Goal: Task Accomplishment & Management: Use online tool/utility

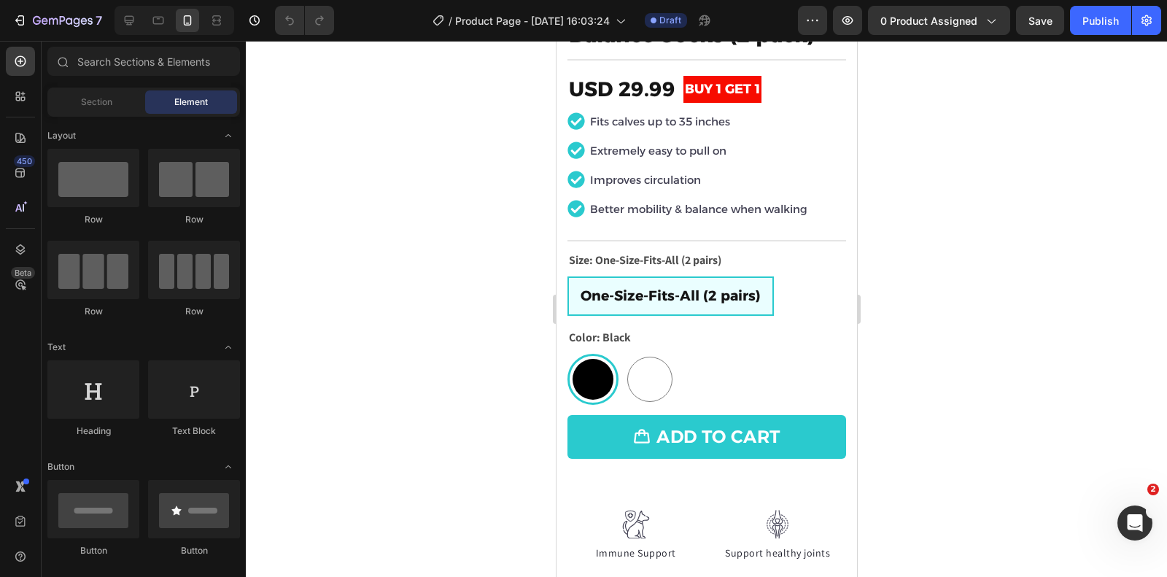
scroll to position [446, 0]
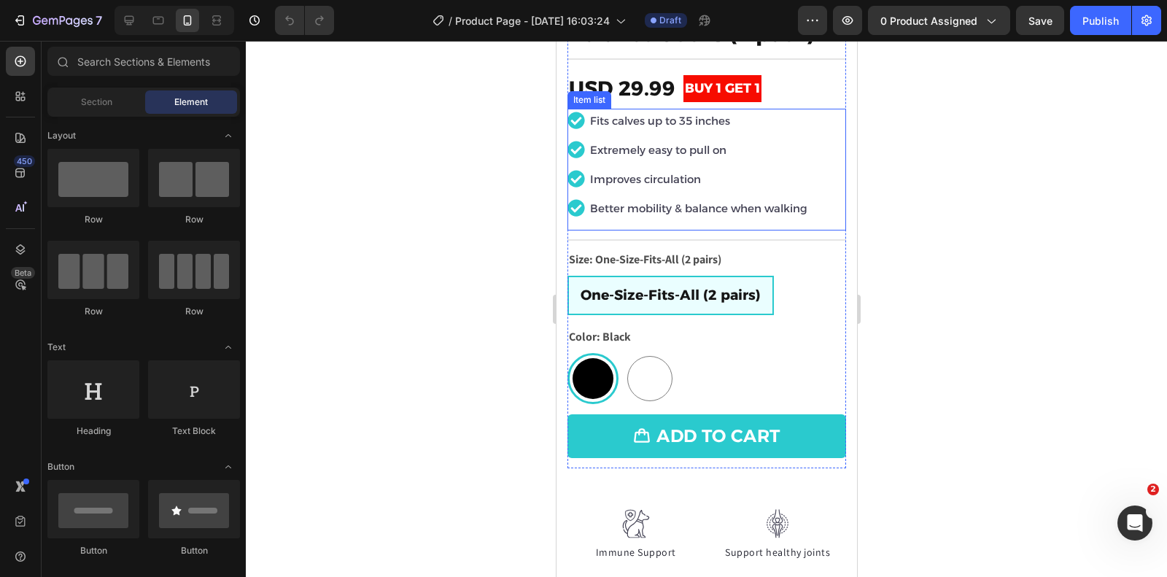
click at [623, 120] on p "Fits calves up to 35 inches" at bounding box center [697, 121] width 217 height 20
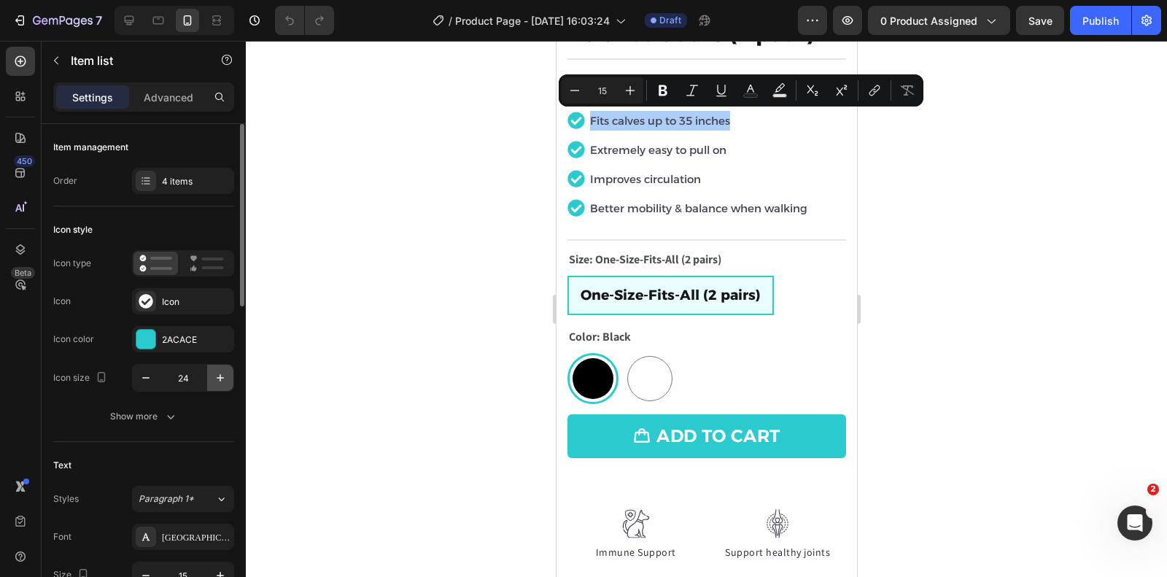
click at [213, 378] on icon "button" at bounding box center [220, 378] width 15 height 15
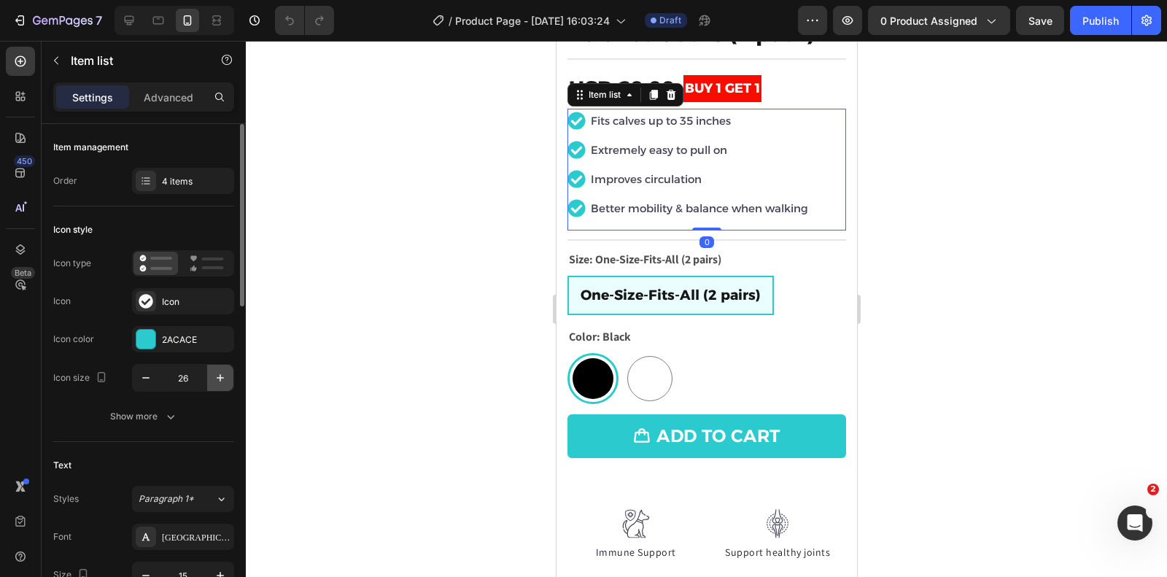
click at [213, 378] on icon "button" at bounding box center [220, 378] width 15 height 15
click at [140, 378] on icon "button" at bounding box center [146, 378] width 15 height 15
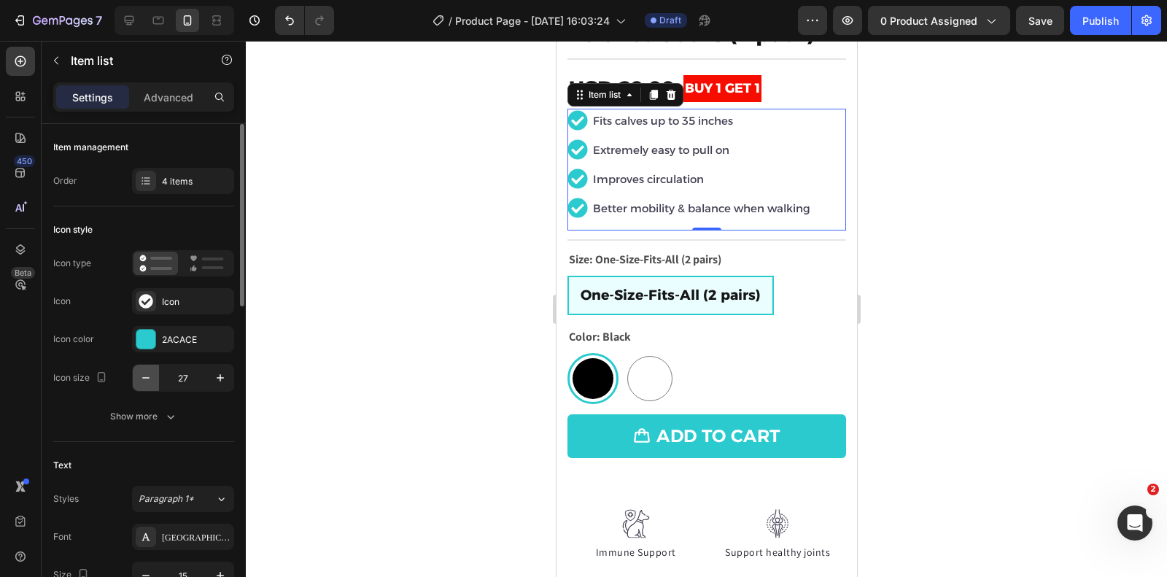
click at [140, 378] on icon "button" at bounding box center [146, 378] width 15 height 15
type input "24"
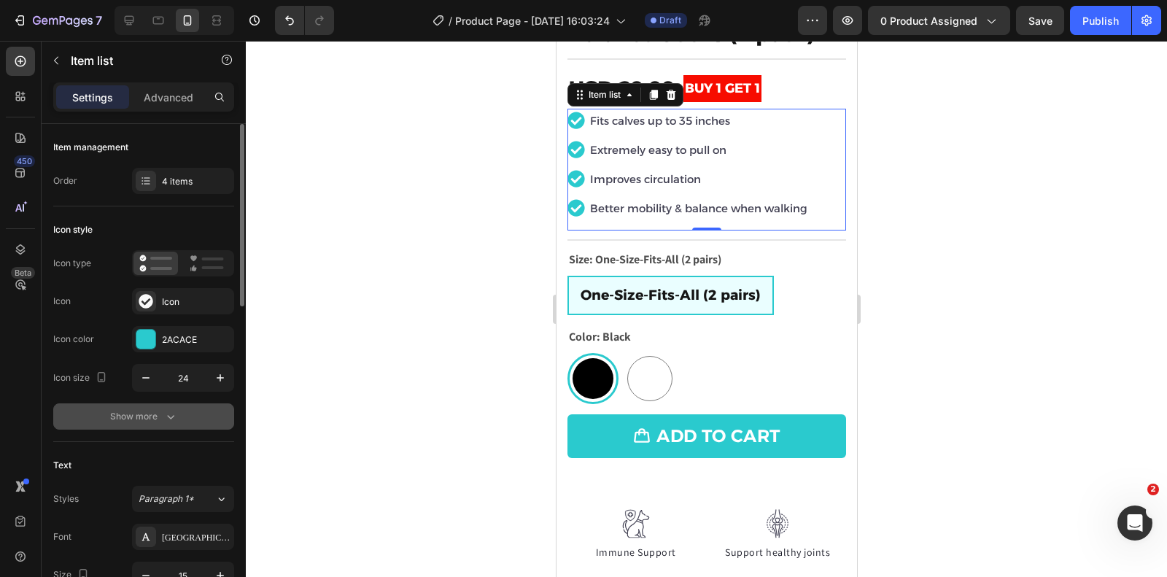
click at [165, 418] on icon "button" at bounding box center [170, 416] width 15 height 15
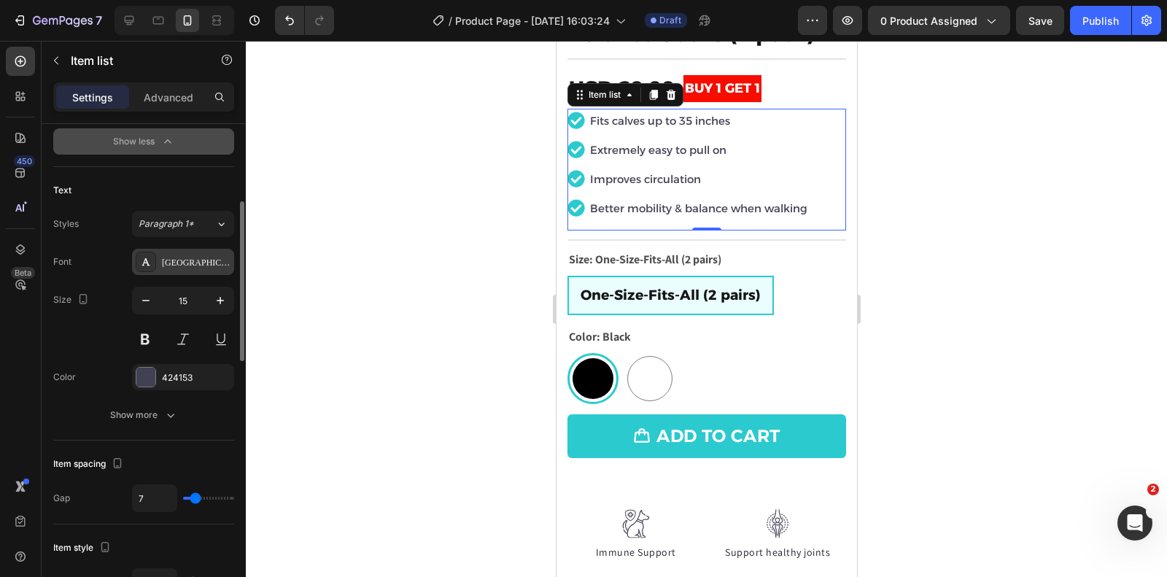
scroll to position [464, 0]
click at [225, 298] on icon "button" at bounding box center [220, 300] width 15 height 15
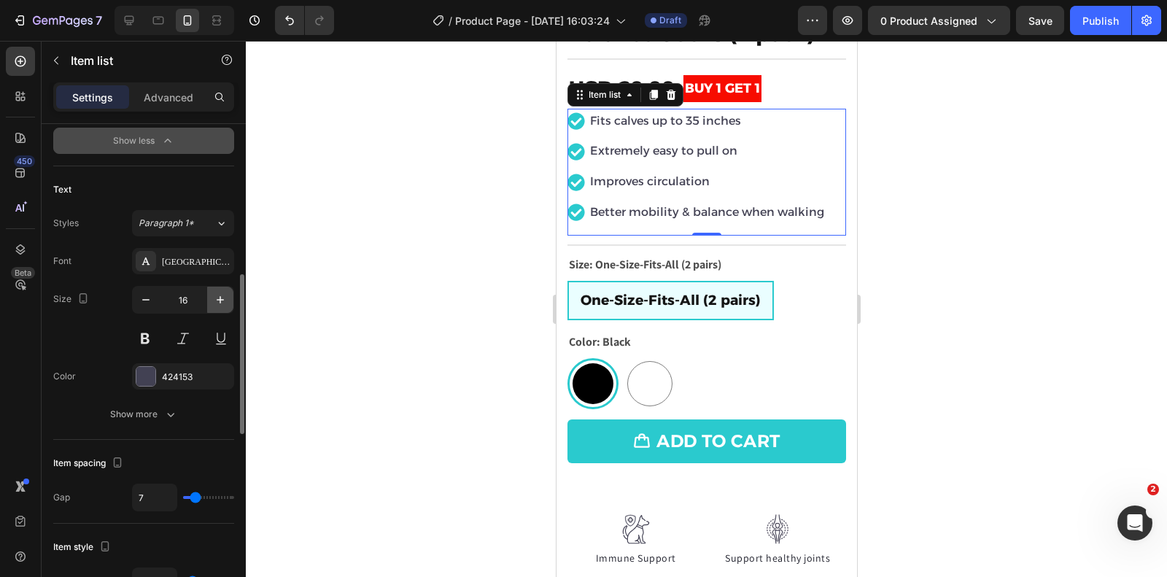
click at [225, 298] on icon "button" at bounding box center [220, 300] width 15 height 15
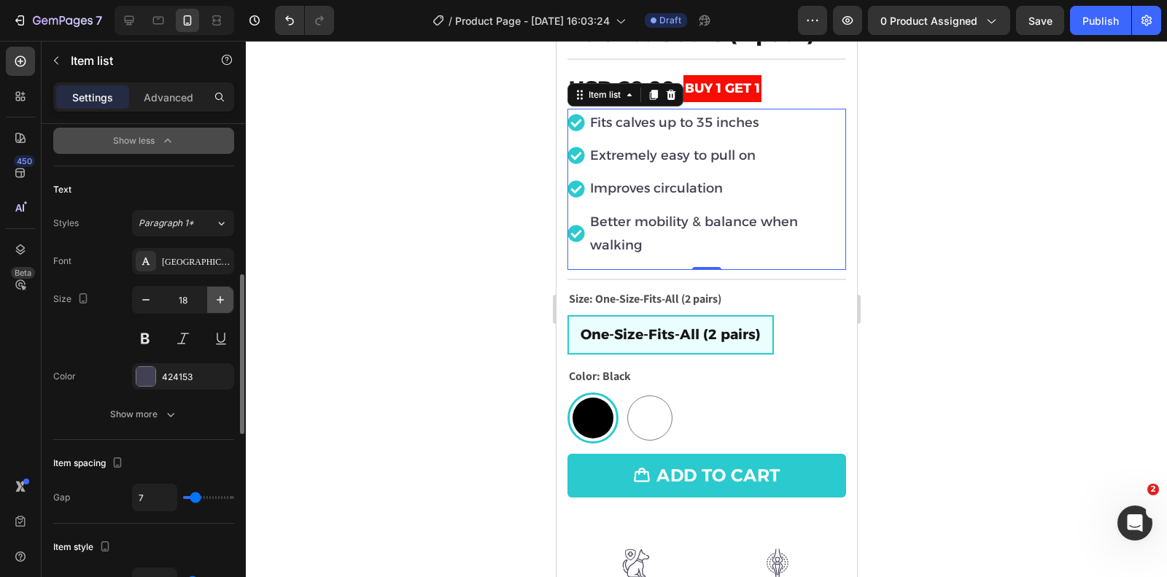
click at [225, 298] on icon "button" at bounding box center [220, 300] width 15 height 15
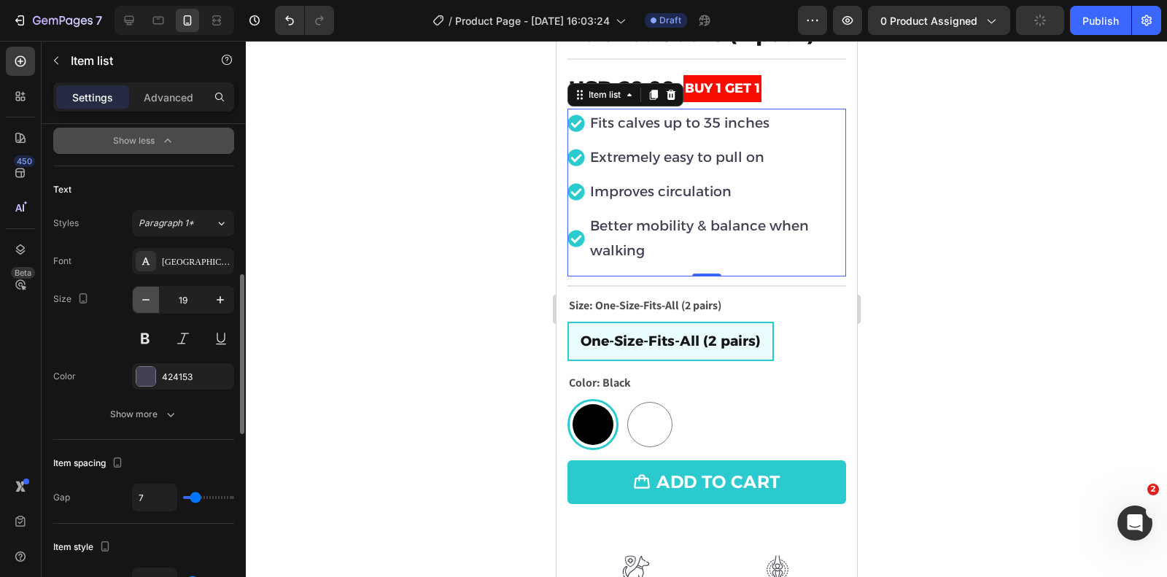
click at [147, 299] on icon "button" at bounding box center [145, 299] width 7 height 1
type input "18"
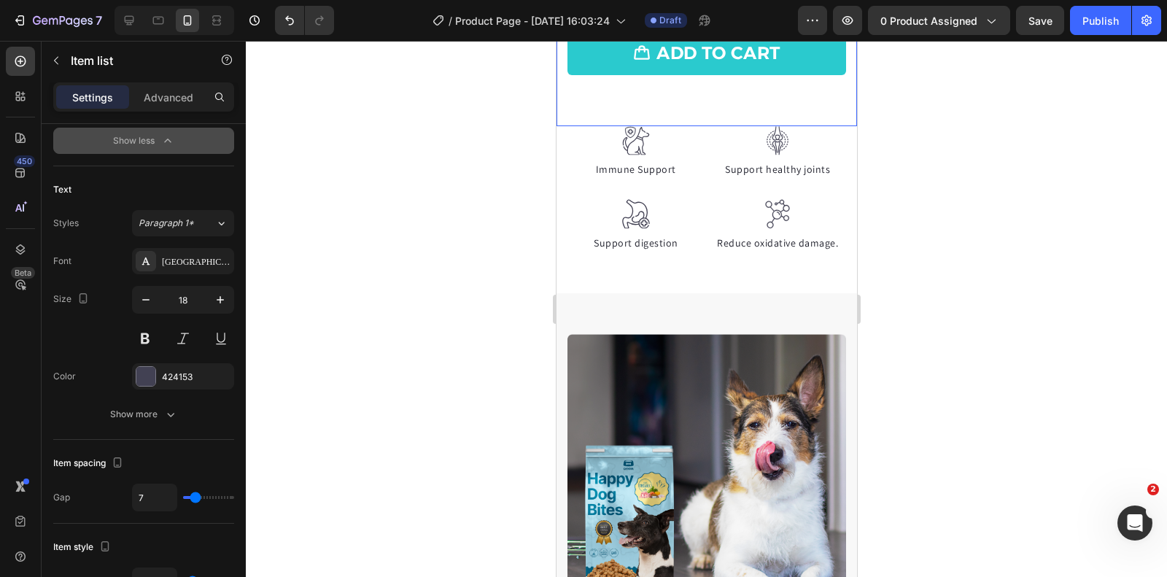
scroll to position [876, 0]
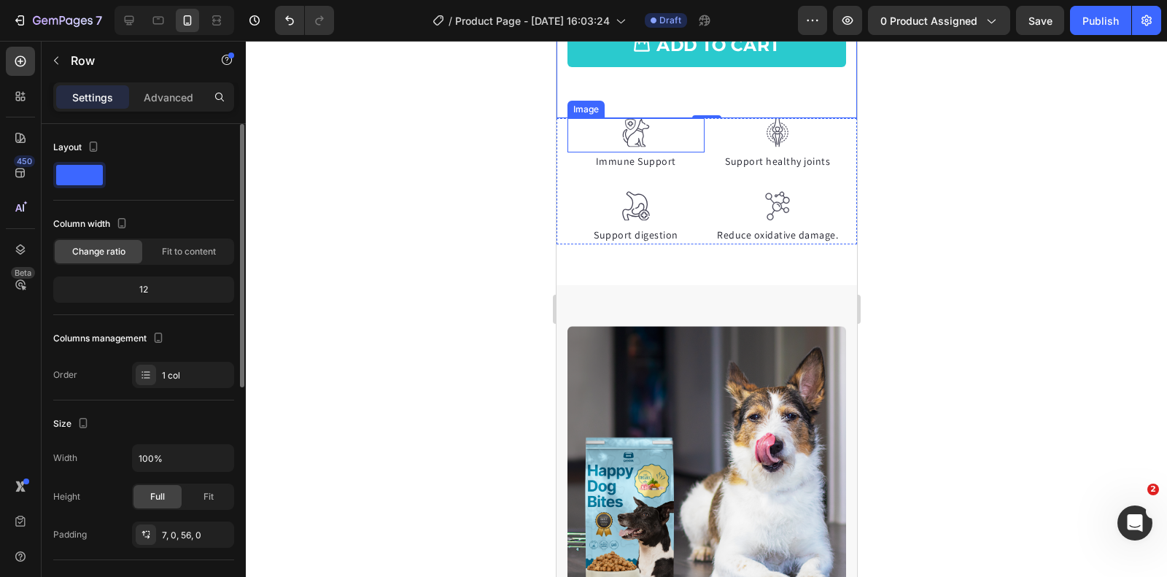
click at [628, 131] on img at bounding box center [635, 133] width 29 height 30
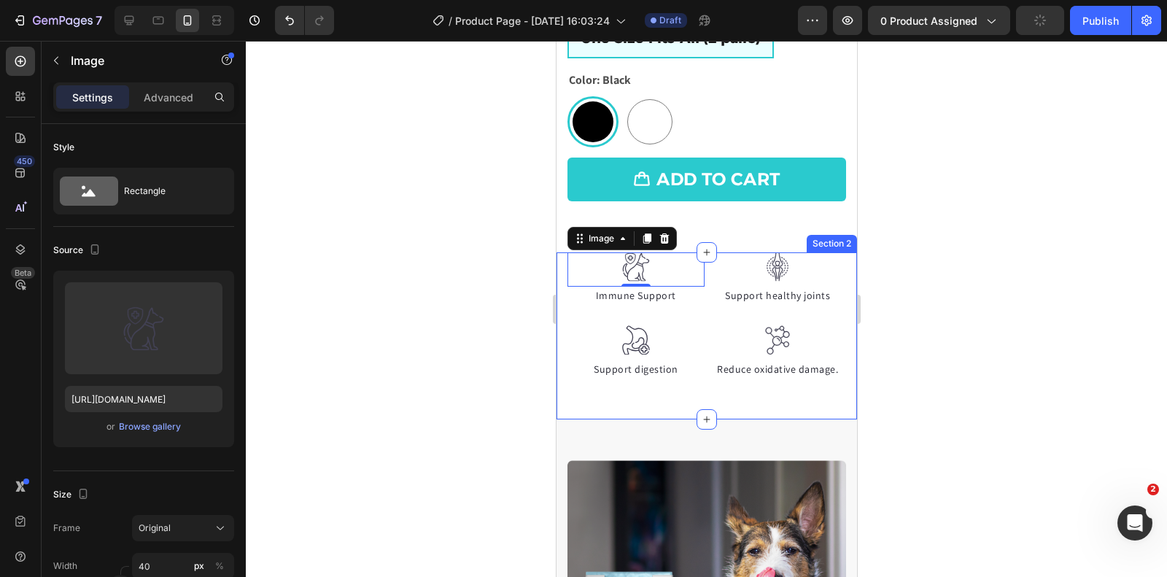
scroll to position [704, 0]
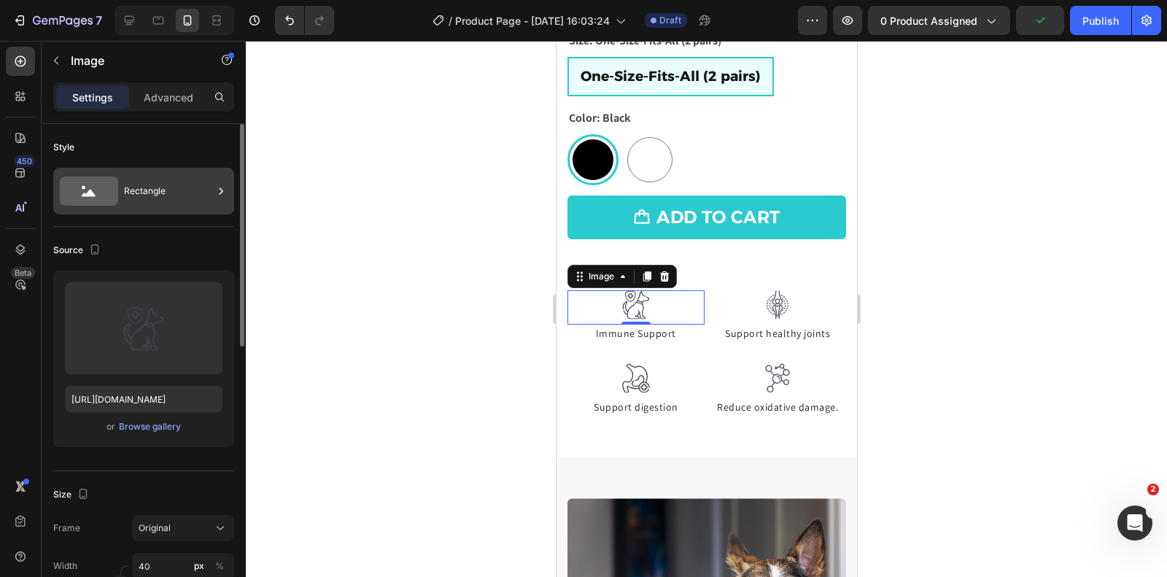
click at [154, 201] on div "Rectangle" at bounding box center [168, 191] width 89 height 34
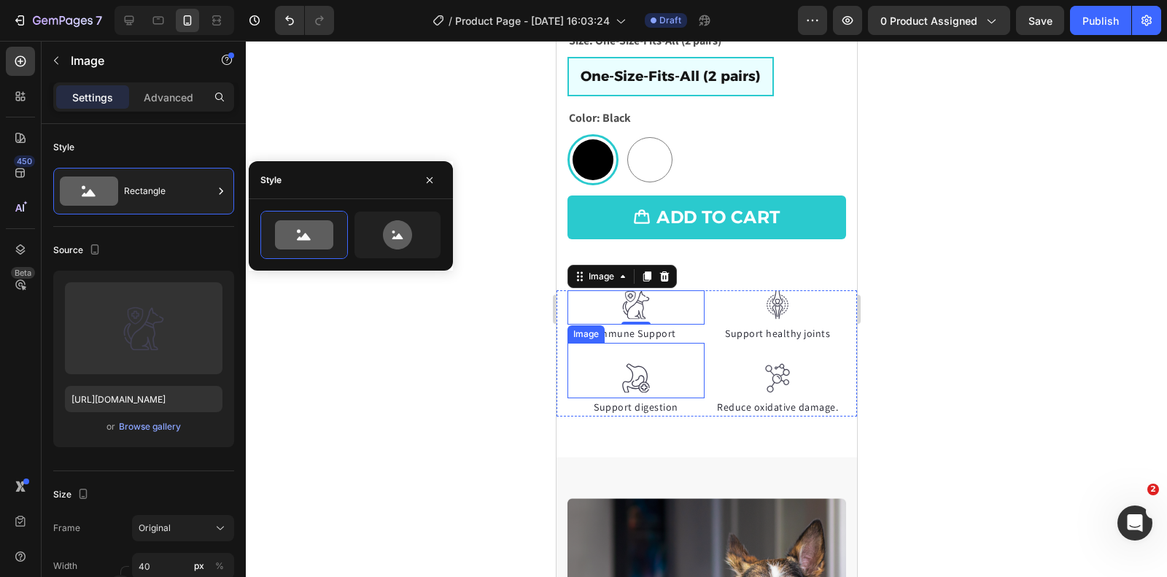
click at [606, 368] on div at bounding box center [635, 378] width 137 height 30
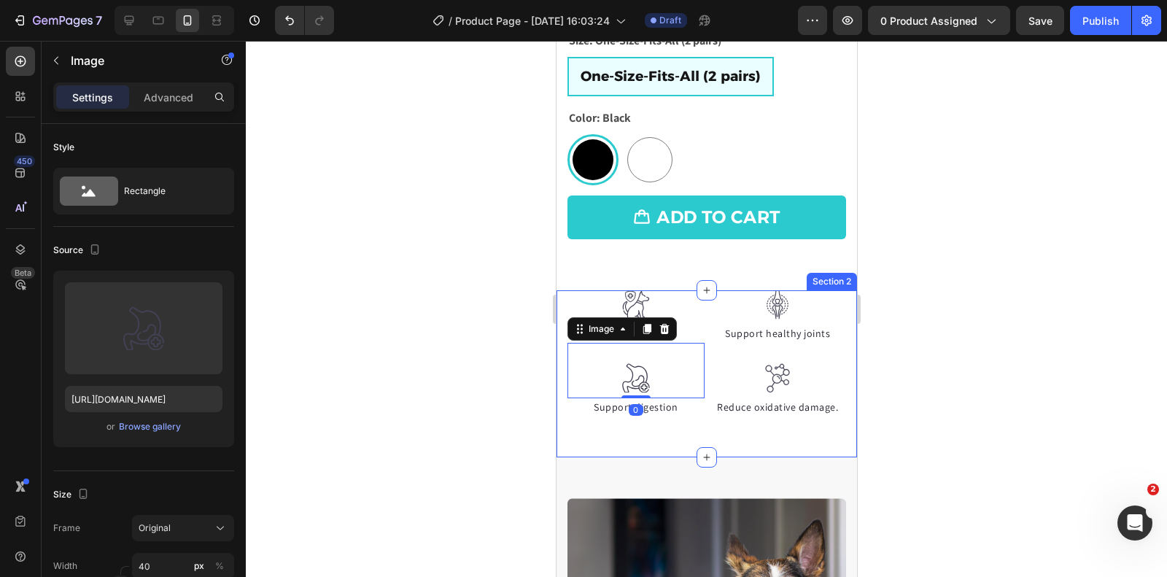
click at [702, 415] on div "Image Immune Support Text block Image 0 Support digestion Text block Image Supp…" at bounding box center [706, 373] width 301 height 167
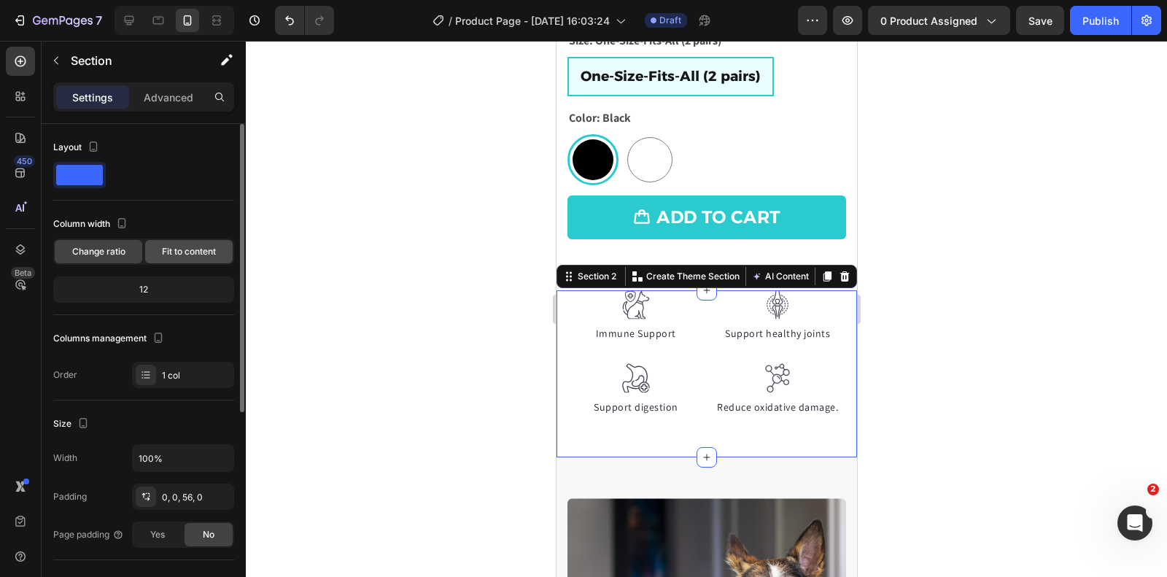
click at [169, 252] on span "Fit to content" at bounding box center [189, 251] width 54 height 13
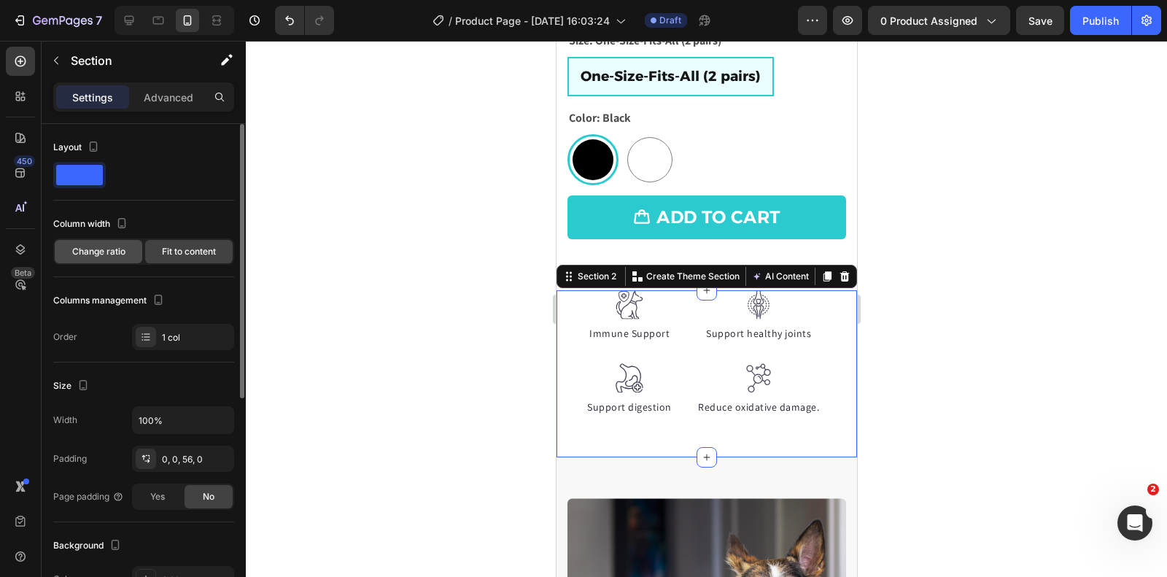
click at [117, 252] on span "Change ratio" at bounding box center [98, 251] width 53 height 13
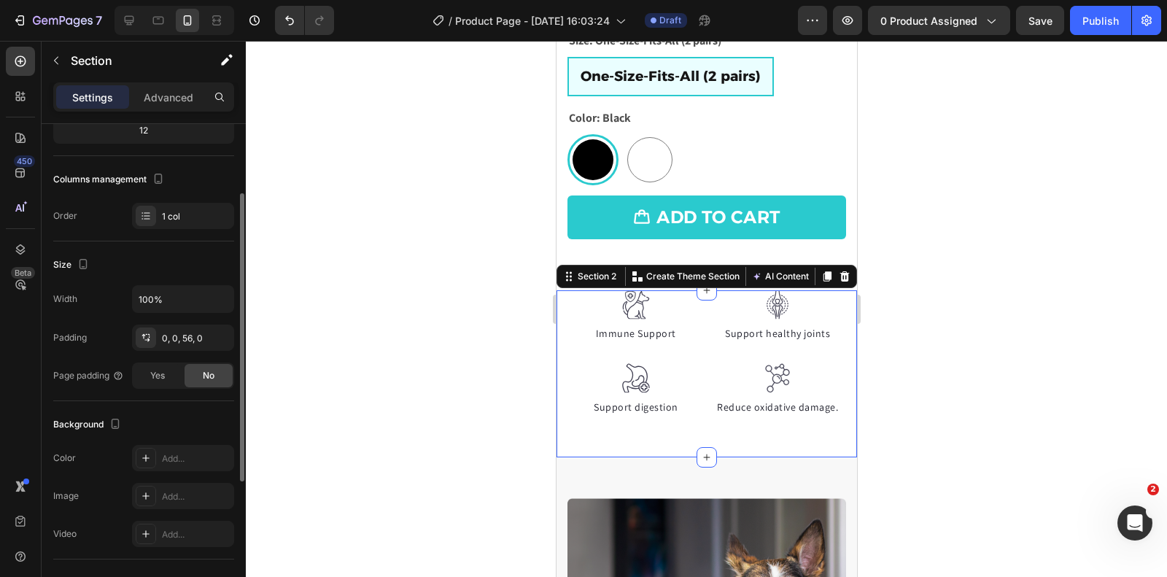
scroll to position [163, 0]
click at [846, 271] on icon at bounding box center [844, 276] width 9 height 10
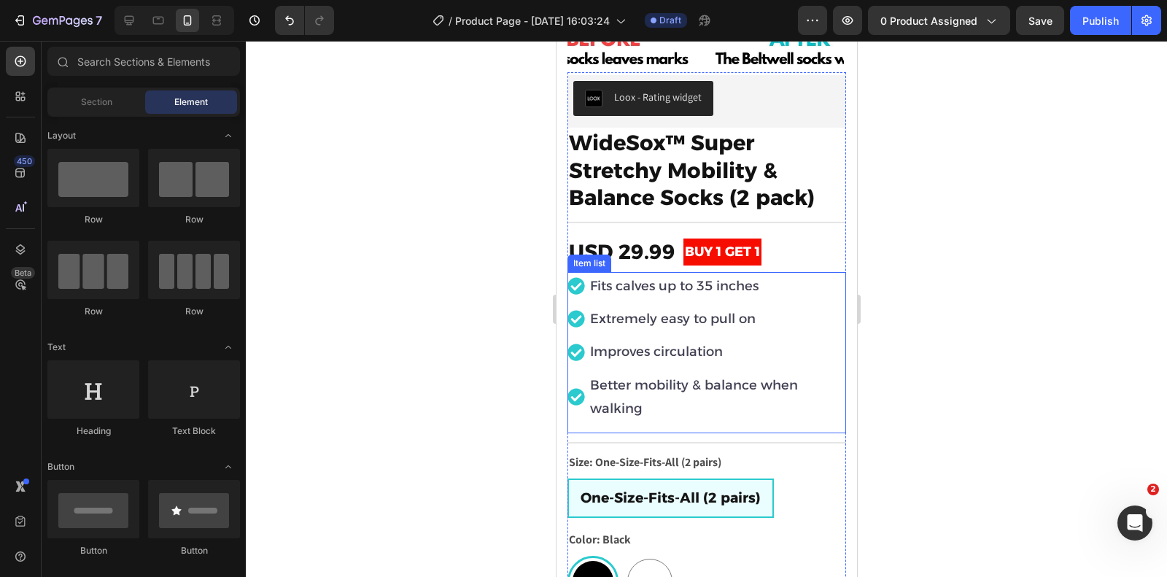
scroll to position [660, 0]
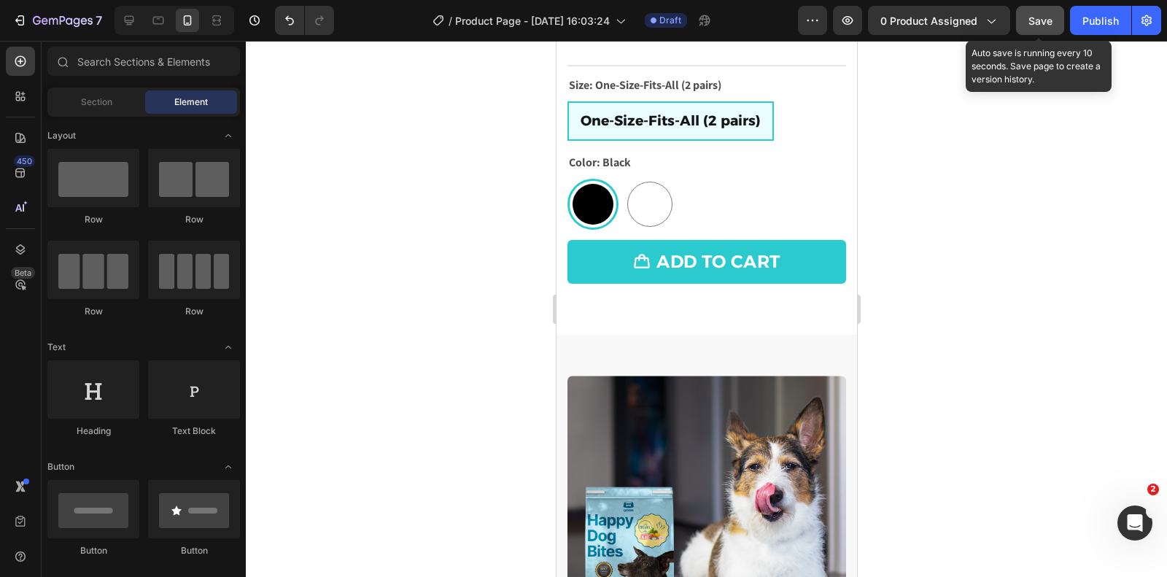
click at [1047, 25] on span "Save" at bounding box center [1041, 21] width 24 height 12
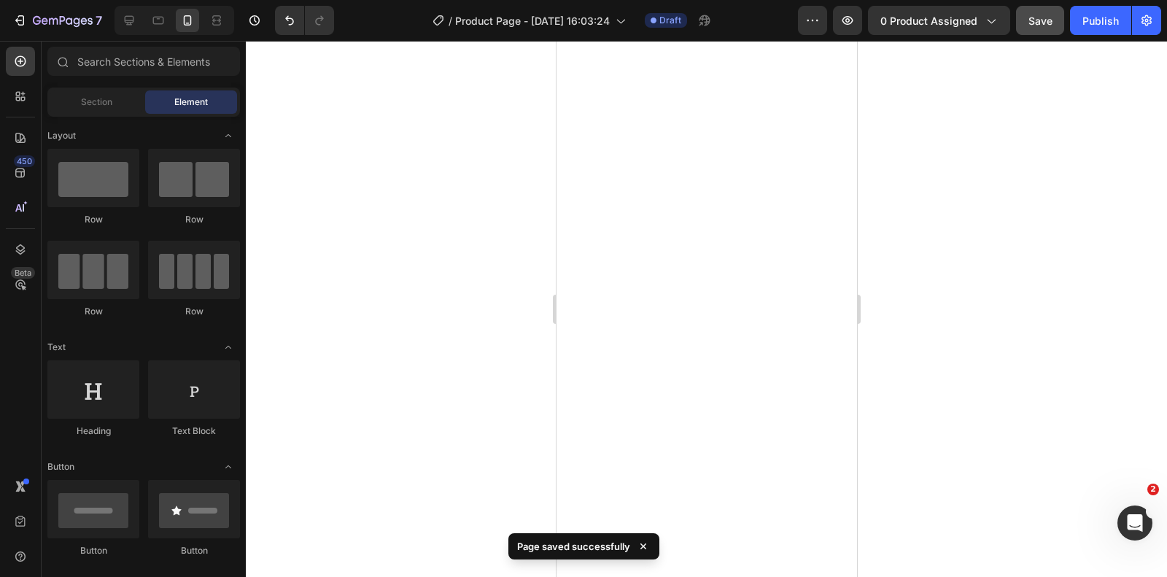
scroll to position [0, 0]
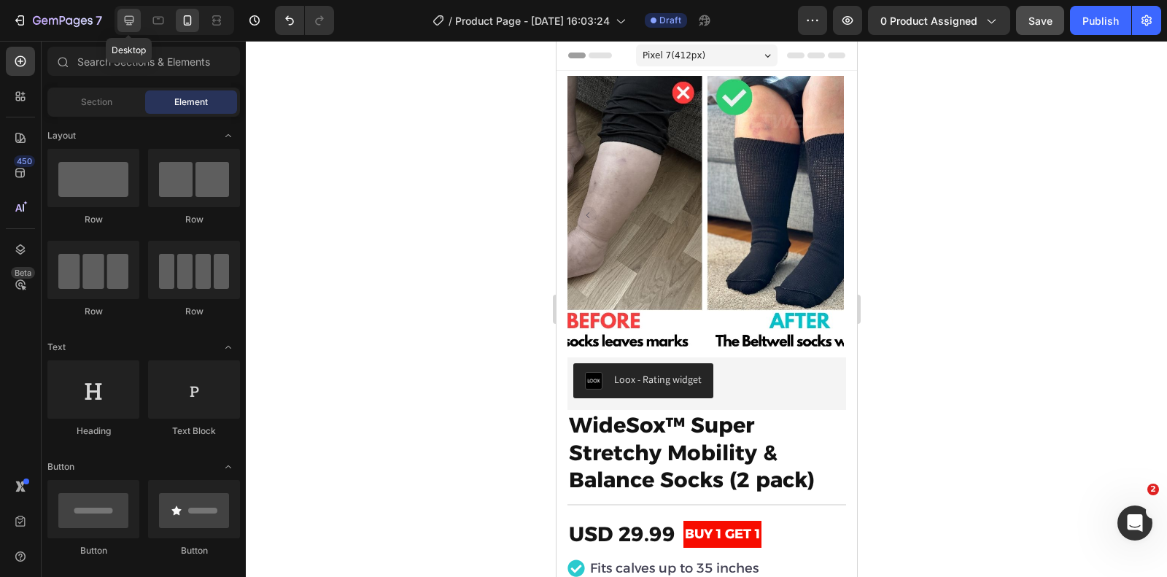
click at [129, 26] on icon at bounding box center [129, 20] width 15 height 15
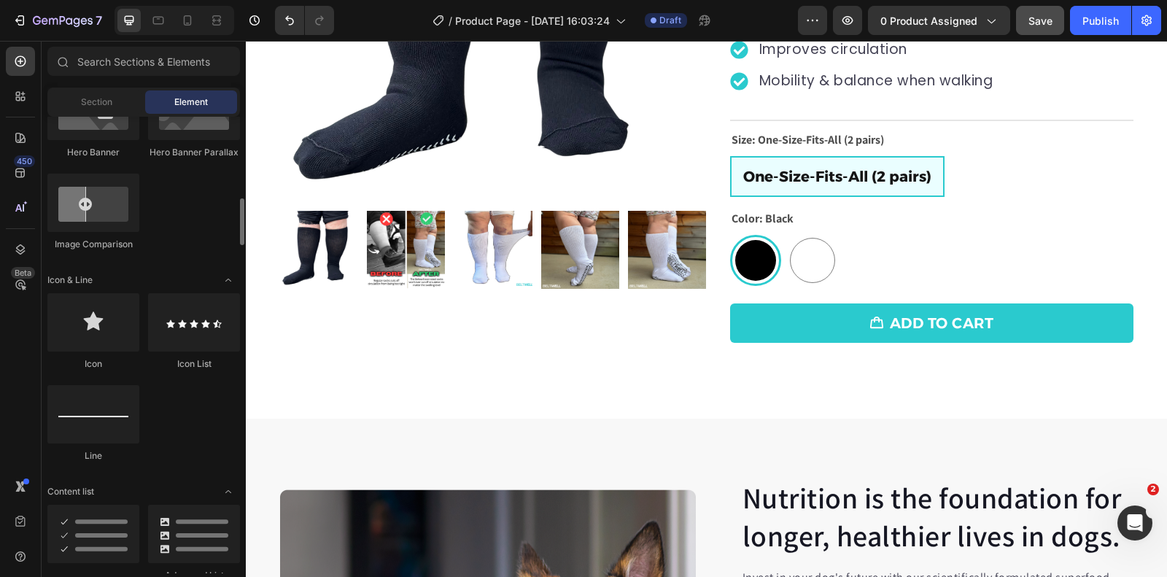
scroll to position [797, 0]
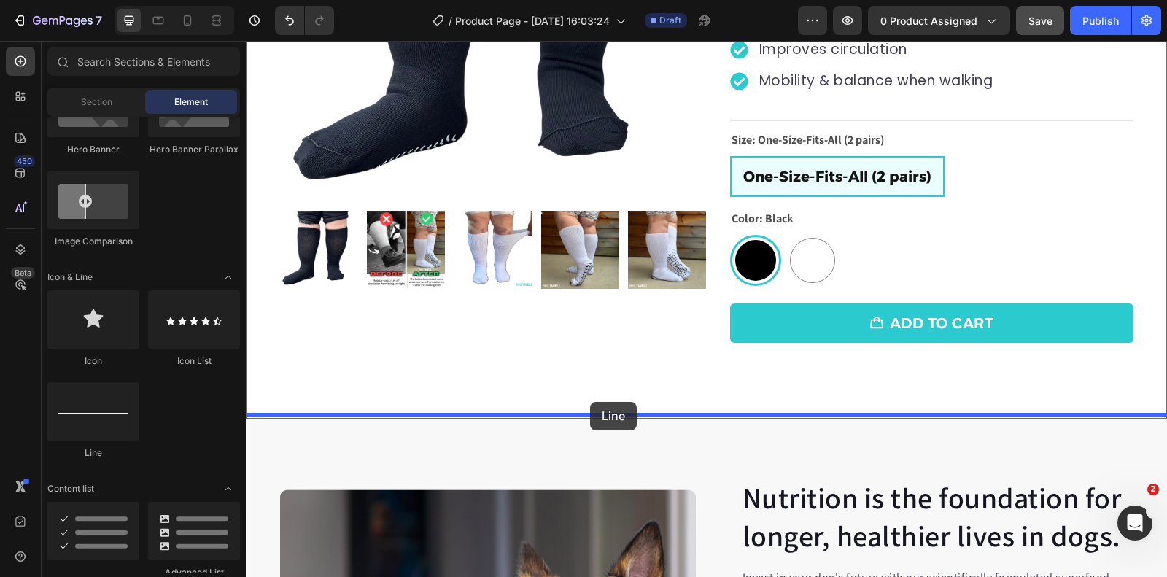
drag, startPoint x: 355, startPoint y: 456, endPoint x: 590, endPoint y: 402, distance: 241.0
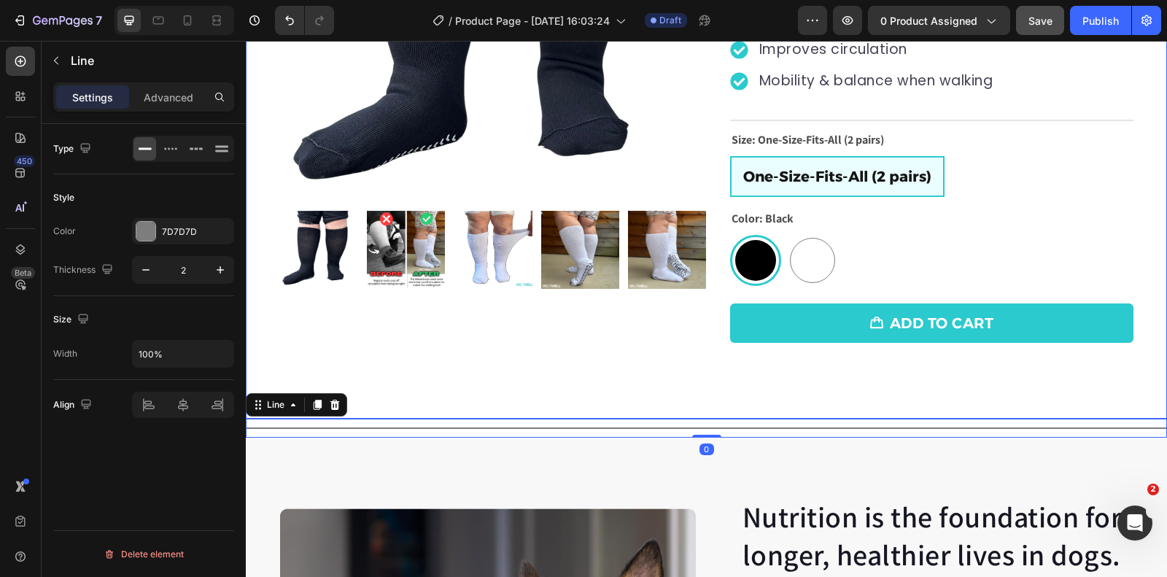
click at [429, 355] on div "Product Images Row" at bounding box center [493, 67] width 427 height 585
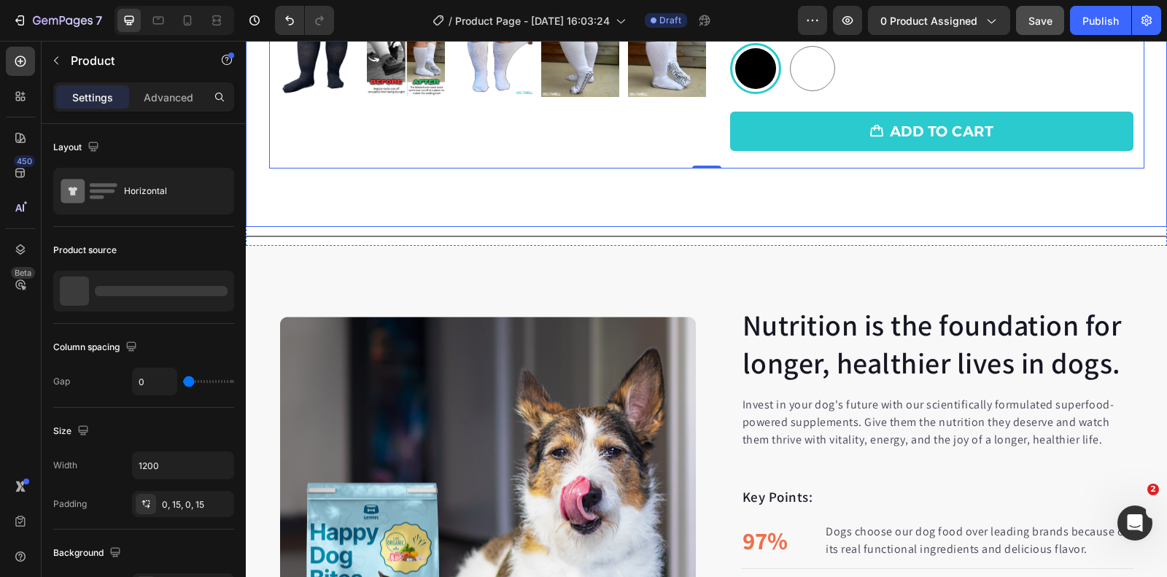
scroll to position [545, 0]
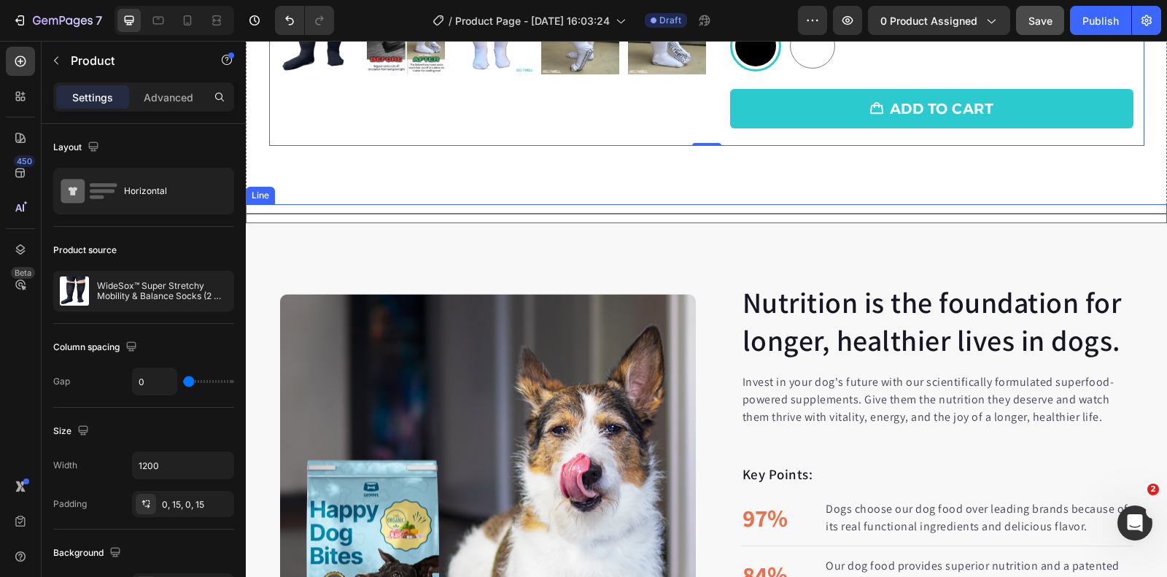
click at [429, 212] on div "Title Line" at bounding box center [706, 213] width 921 height 19
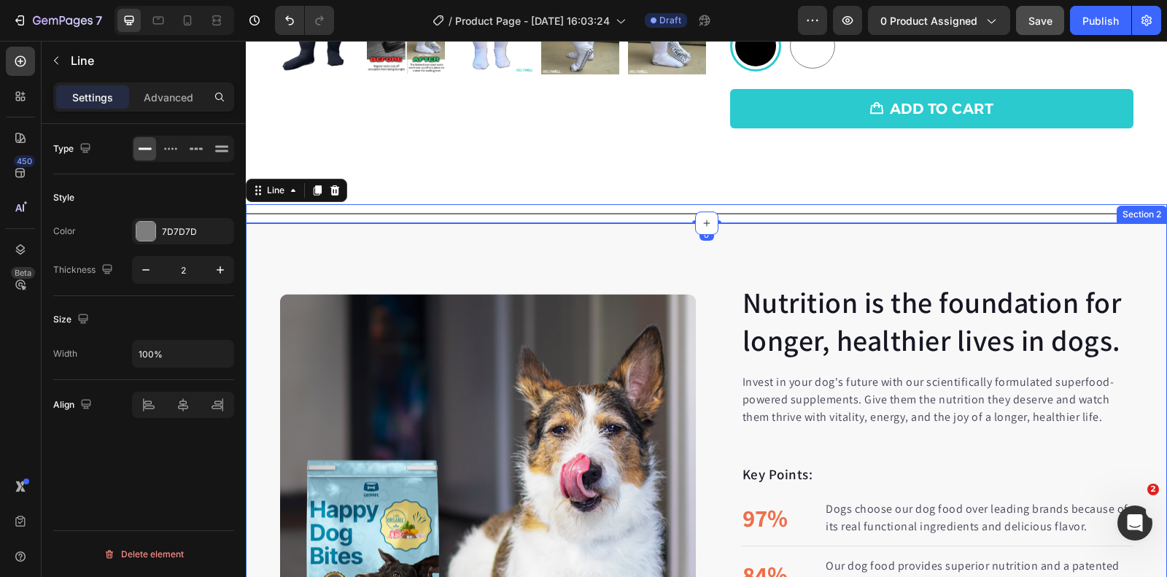
click at [433, 237] on div "Nutrition is the foundation for longer, healthier lives in dogs. Heading Invest…" at bounding box center [706, 501] width 921 height 557
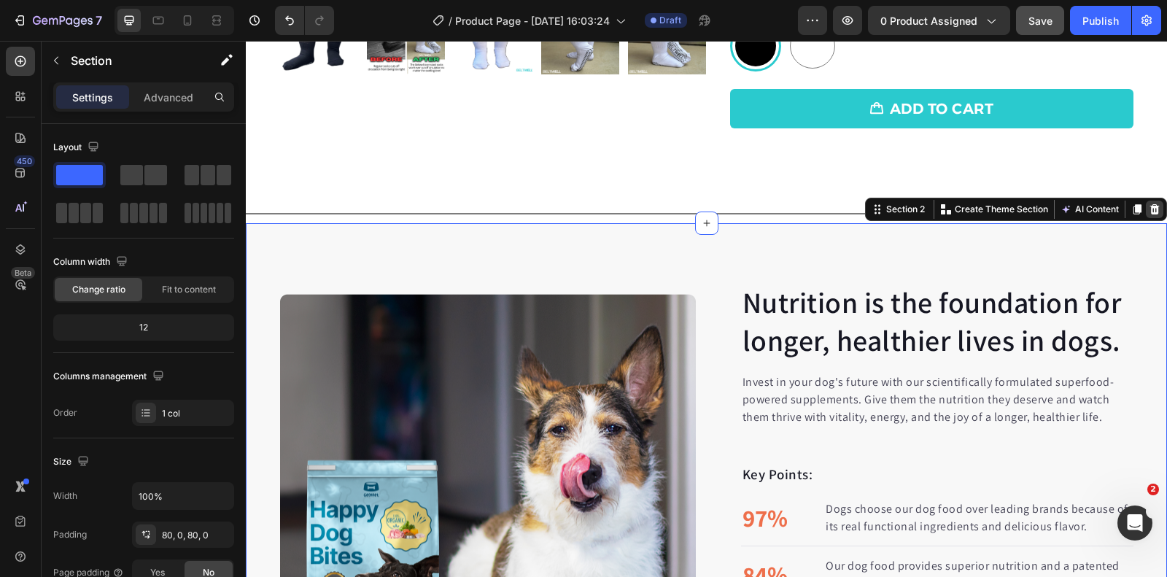
click at [1153, 207] on icon at bounding box center [1155, 210] width 12 height 12
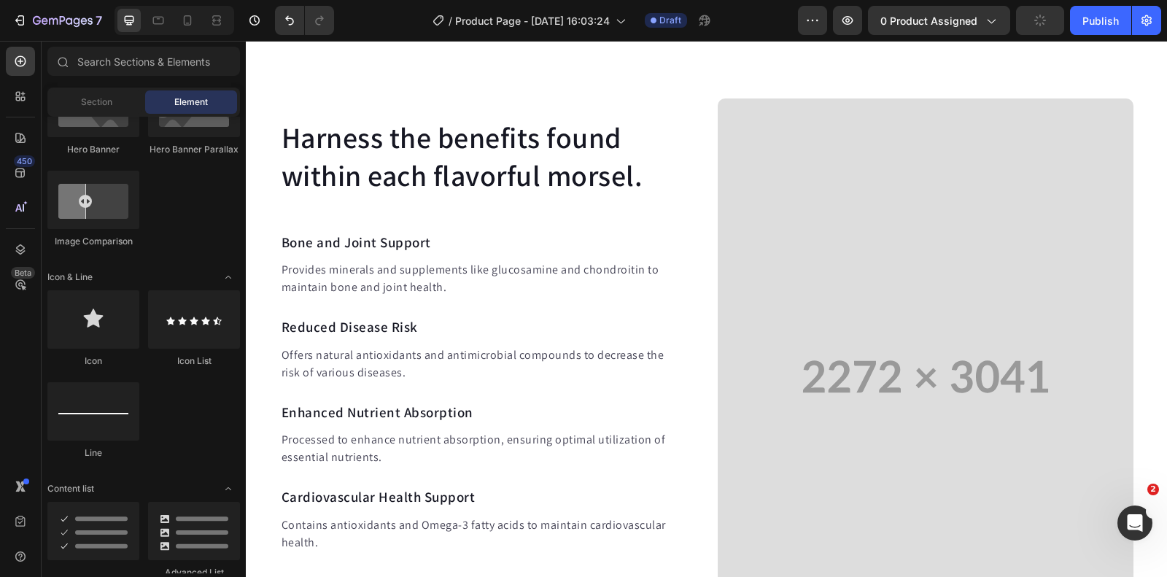
scroll to position [703, 0]
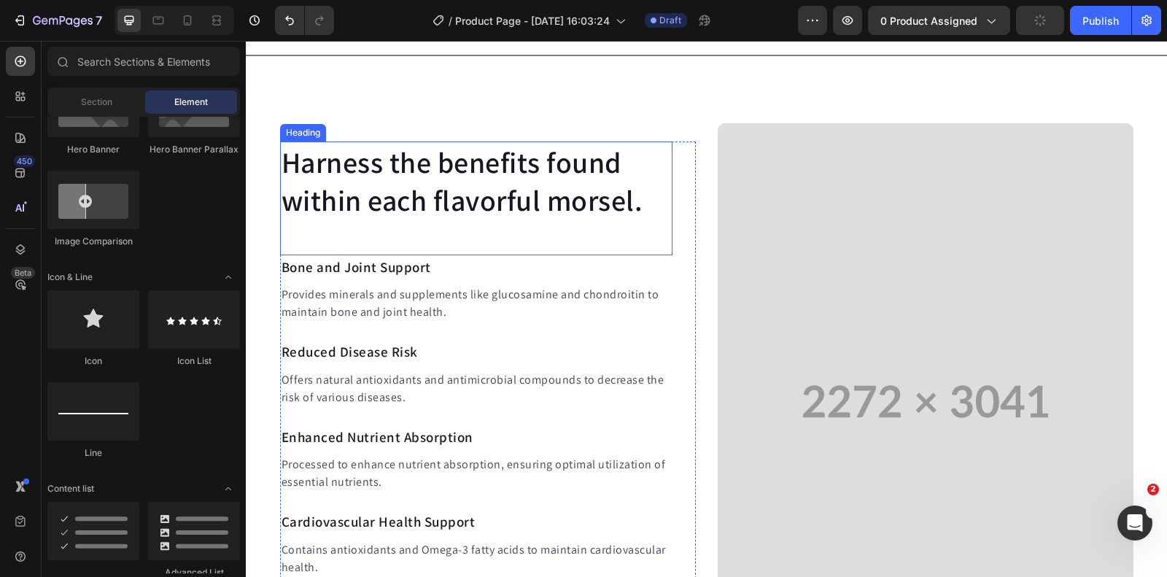
click at [672, 142] on div "Harness the benefits found within each flavorful morsel. Heading Bone and Joint…" at bounding box center [488, 403] width 416 height 522
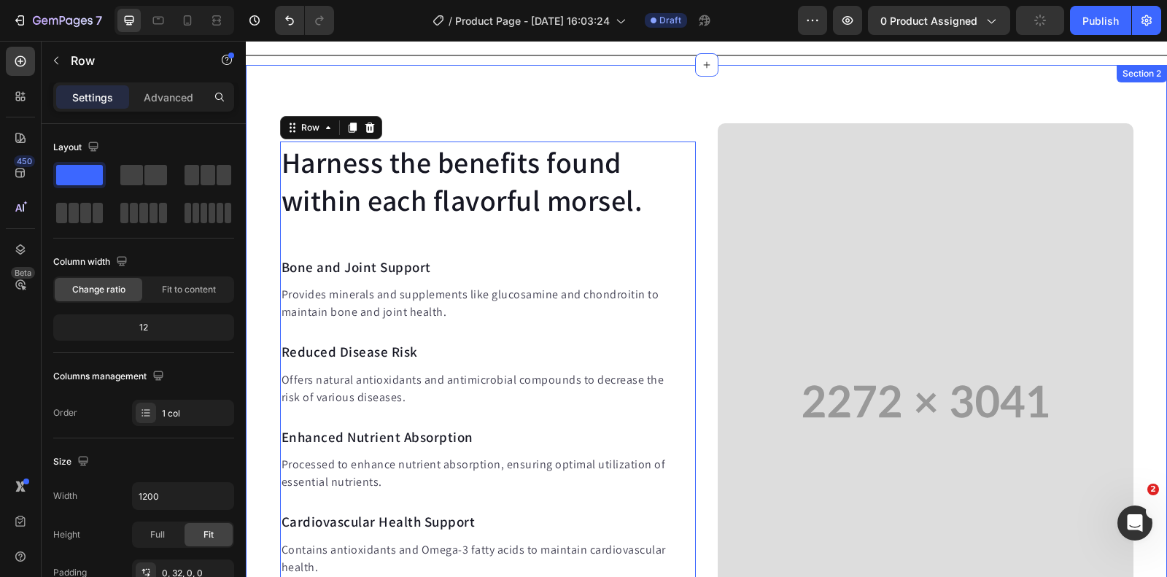
click at [666, 96] on div "Harness the benefits found within each flavorful morsel. Heading Bone and Joint…" at bounding box center [706, 401] width 921 height 673
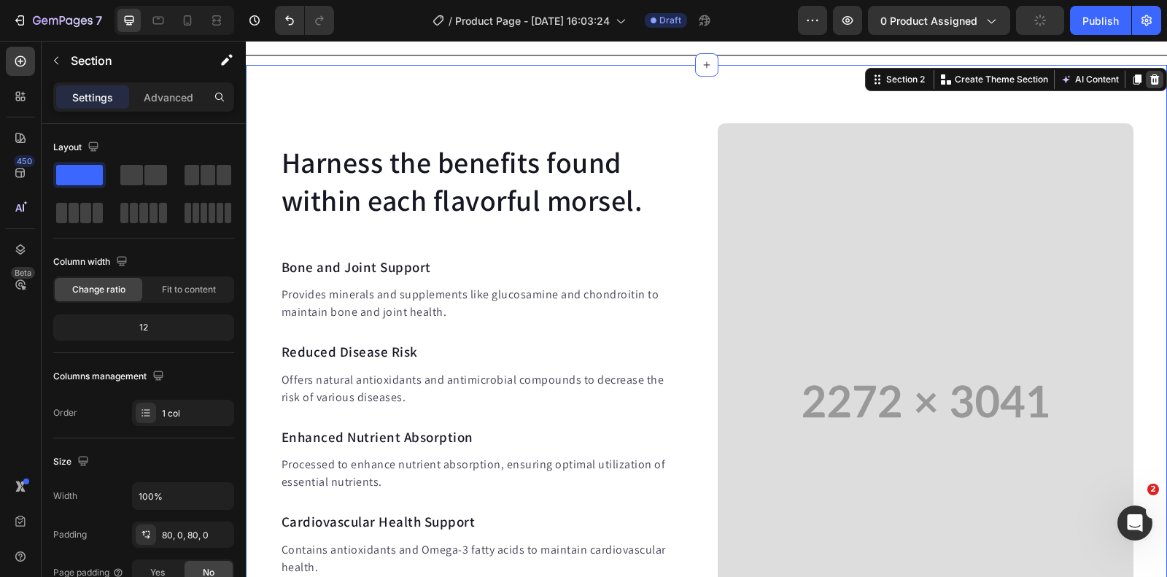
click at [1155, 77] on icon at bounding box center [1155, 79] width 9 height 10
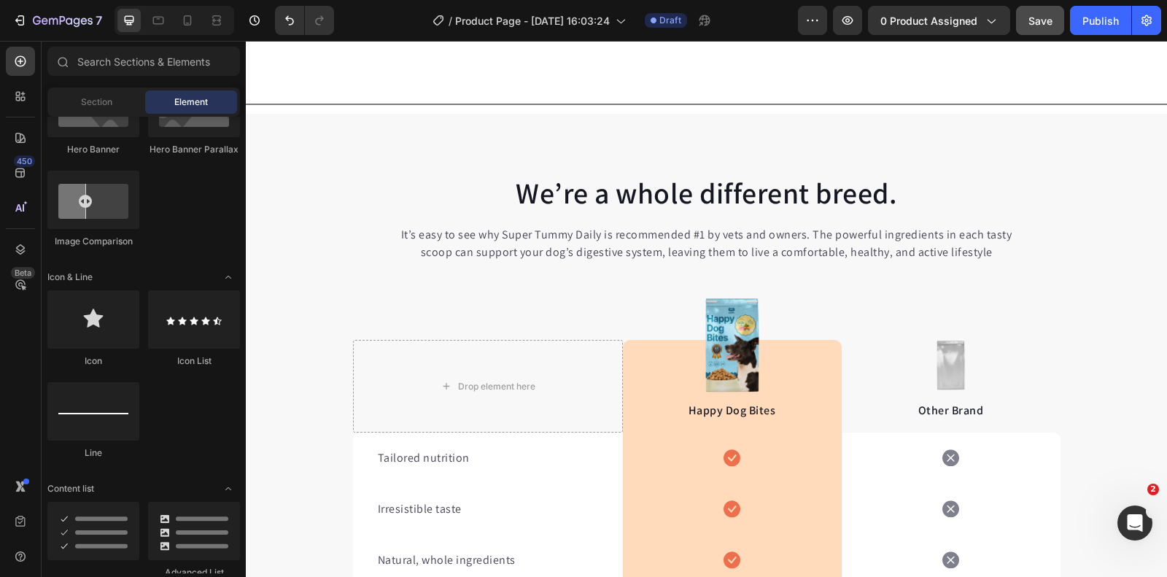
scroll to position [659, 0]
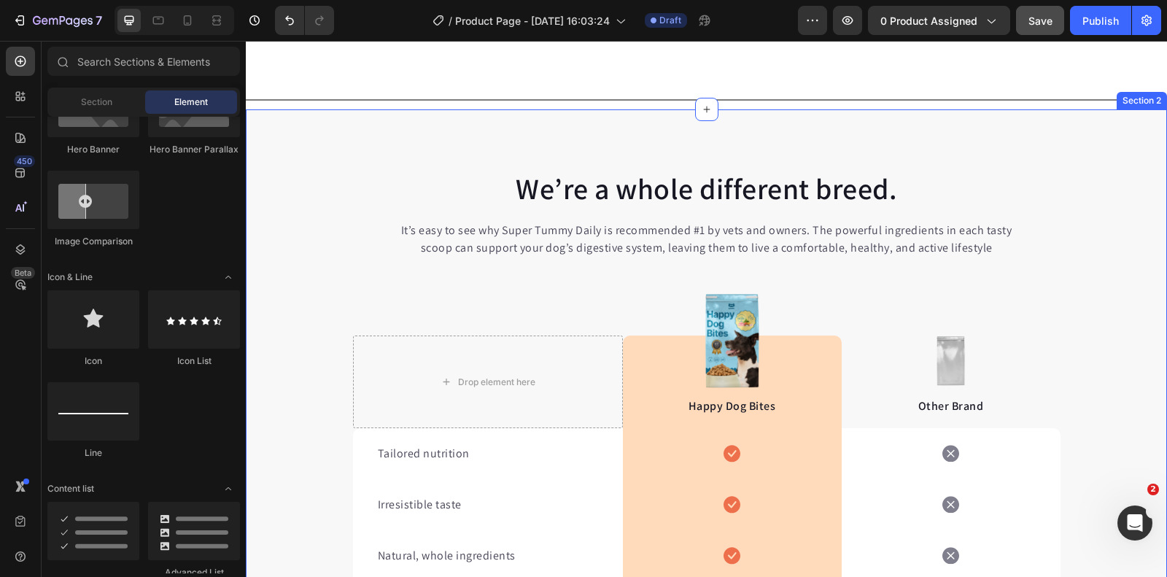
click at [486, 116] on div "We’re a whole different breed. Heading It’s easy to see why Super Tummy Daily i…" at bounding box center [706, 502] width 921 height 786
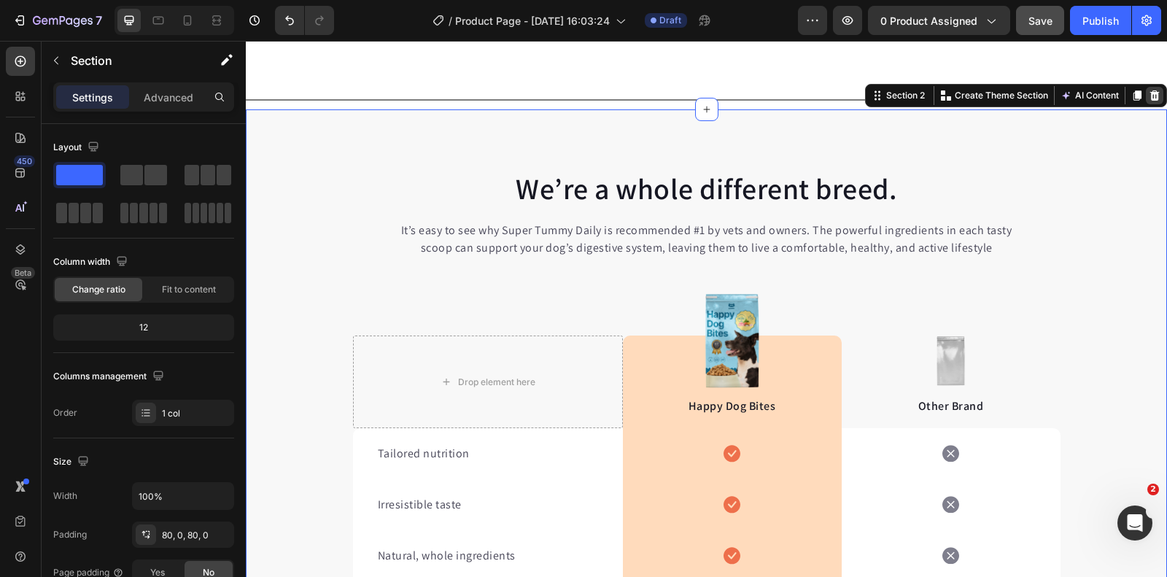
click at [1156, 93] on icon at bounding box center [1155, 96] width 12 height 12
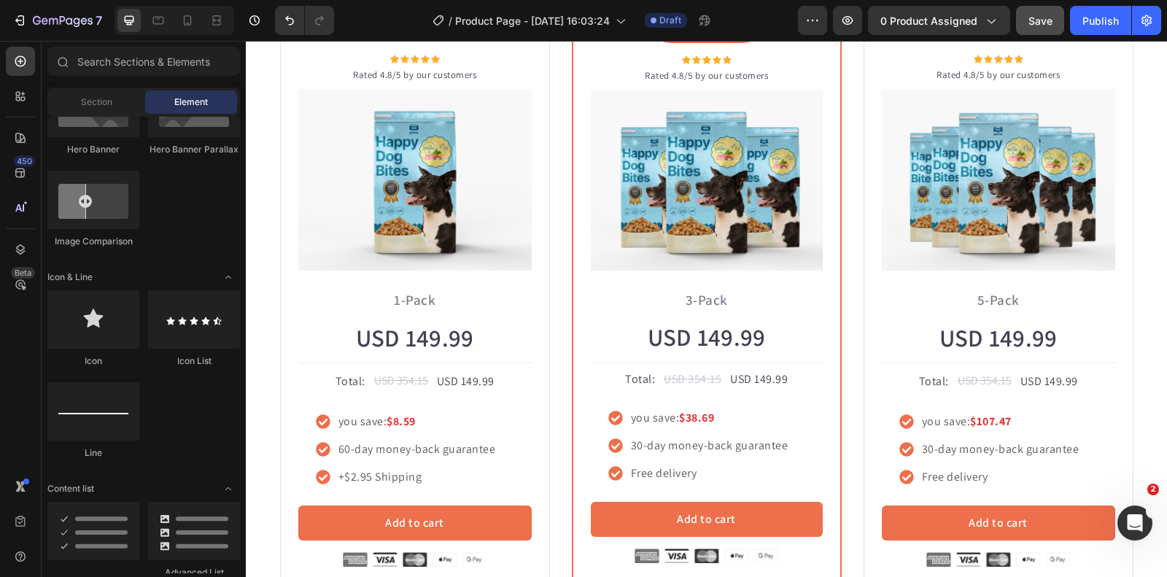
scroll to position [652, 0]
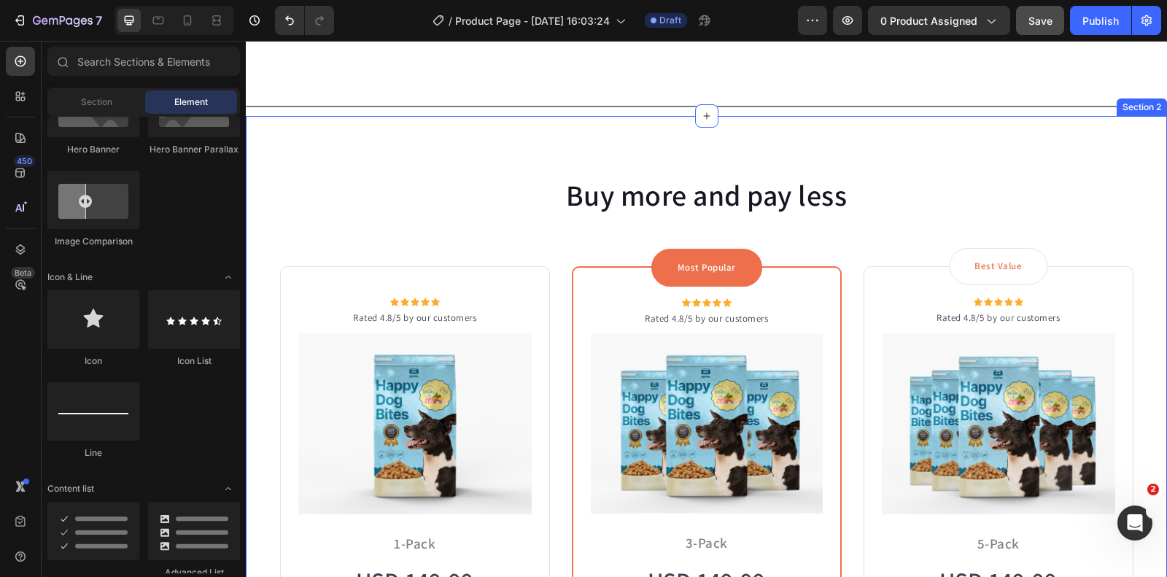
click at [461, 142] on div "Buy more and pay less Heading Row Icon Icon Icon Icon Icon Icon List Hoz Rated …" at bounding box center [706, 504] width 921 height 776
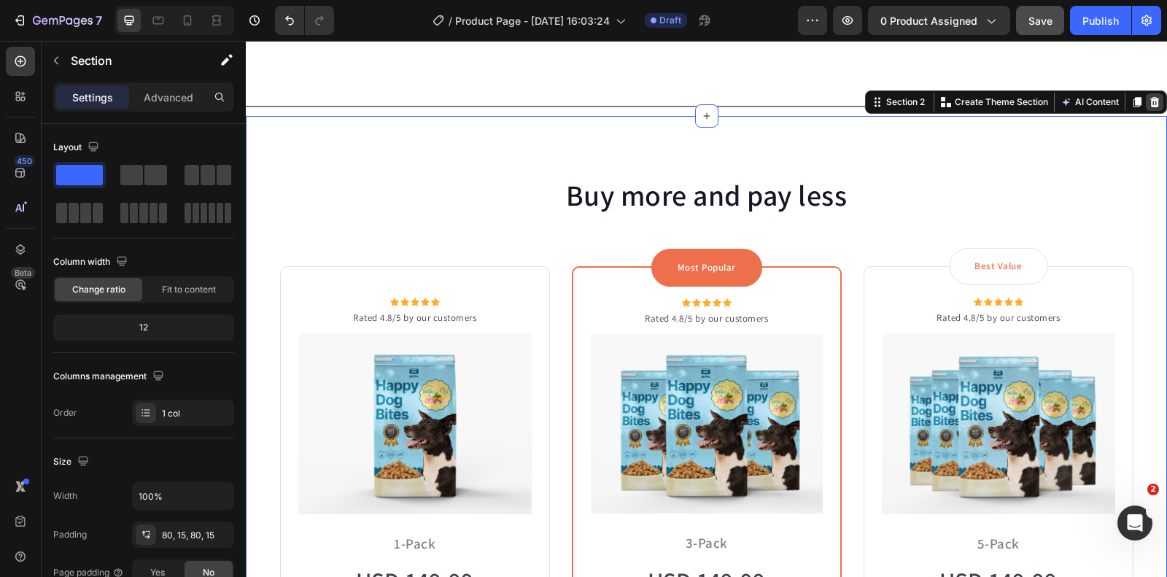
click at [1151, 97] on icon at bounding box center [1155, 102] width 9 height 10
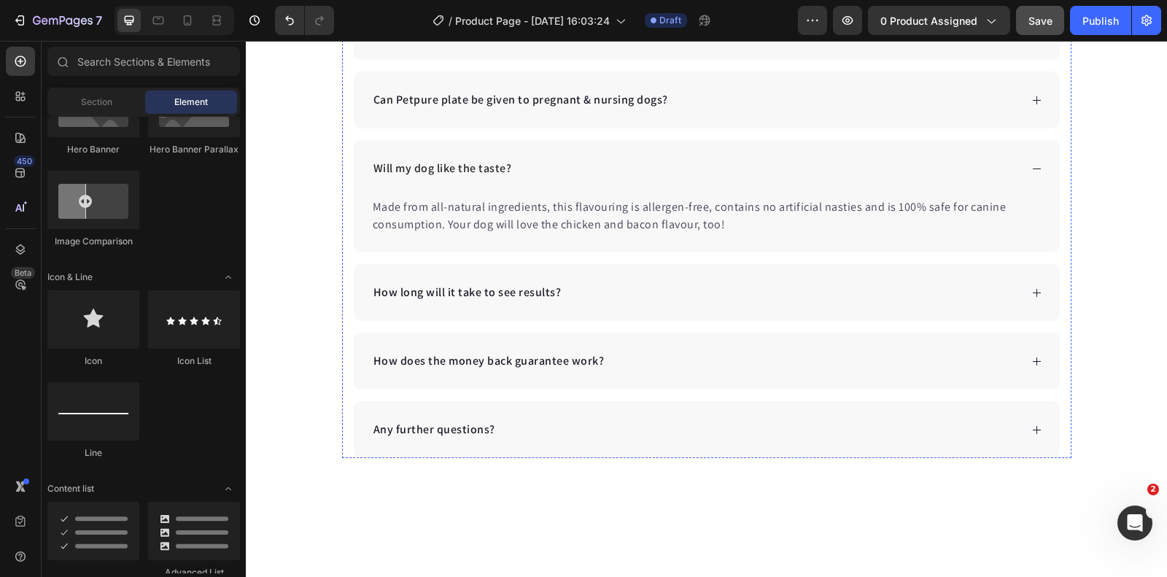
scroll to position [646, 0]
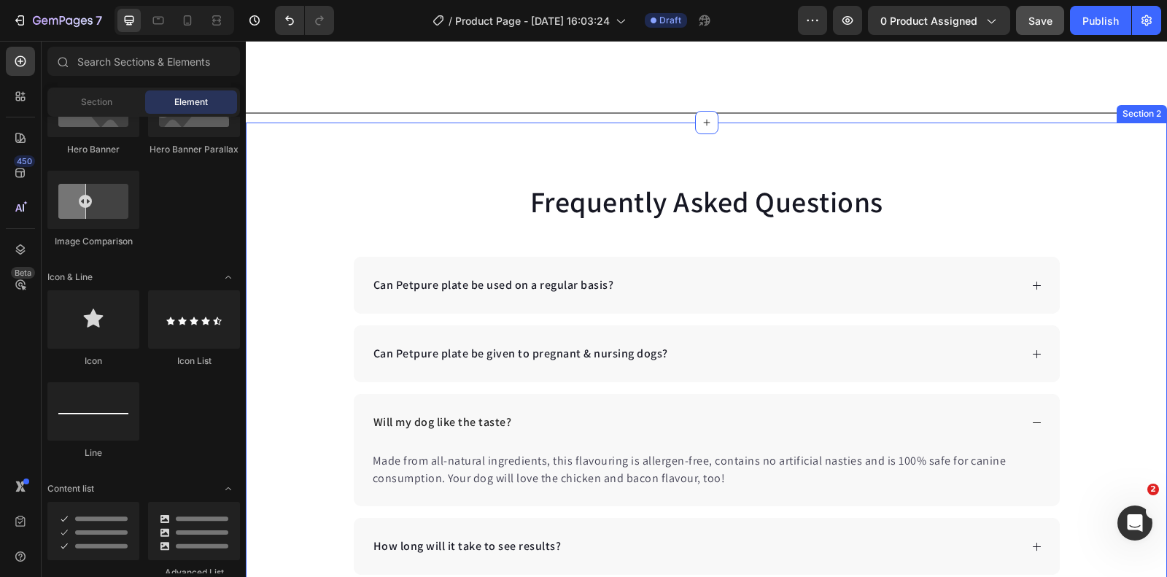
click at [368, 132] on div "Frequently Asked Questions Heading Can Petpure plate be used on a regular basis…" at bounding box center [706, 447] width 921 height 648
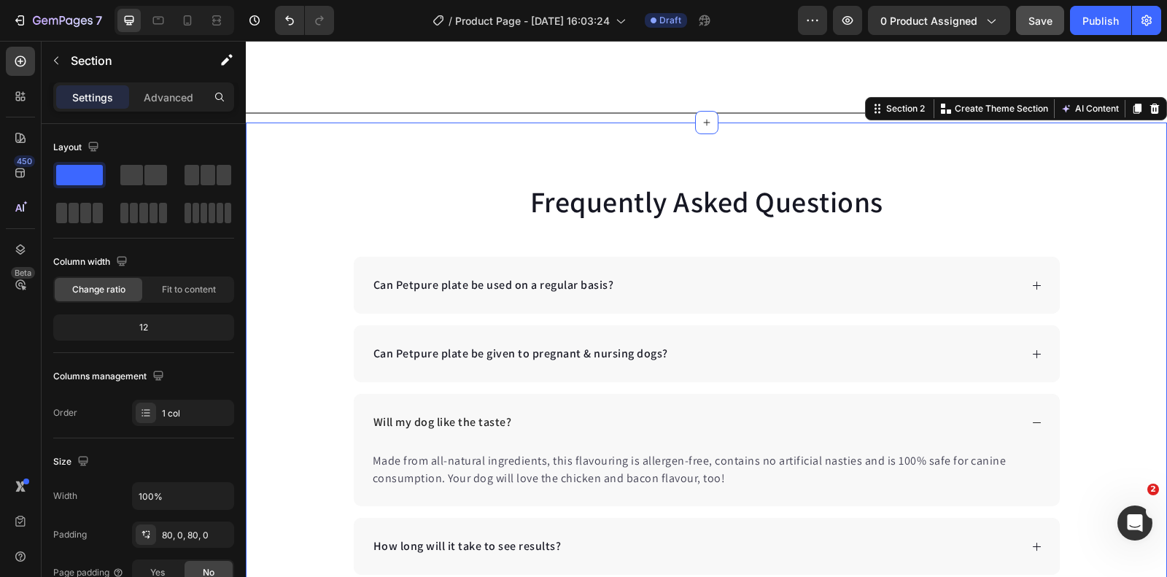
click at [374, 143] on div "Frequently Asked Questions Heading Can Petpure plate be used on a regular basis…" at bounding box center [706, 447] width 921 height 648
click at [1154, 104] on icon at bounding box center [1155, 109] width 9 height 10
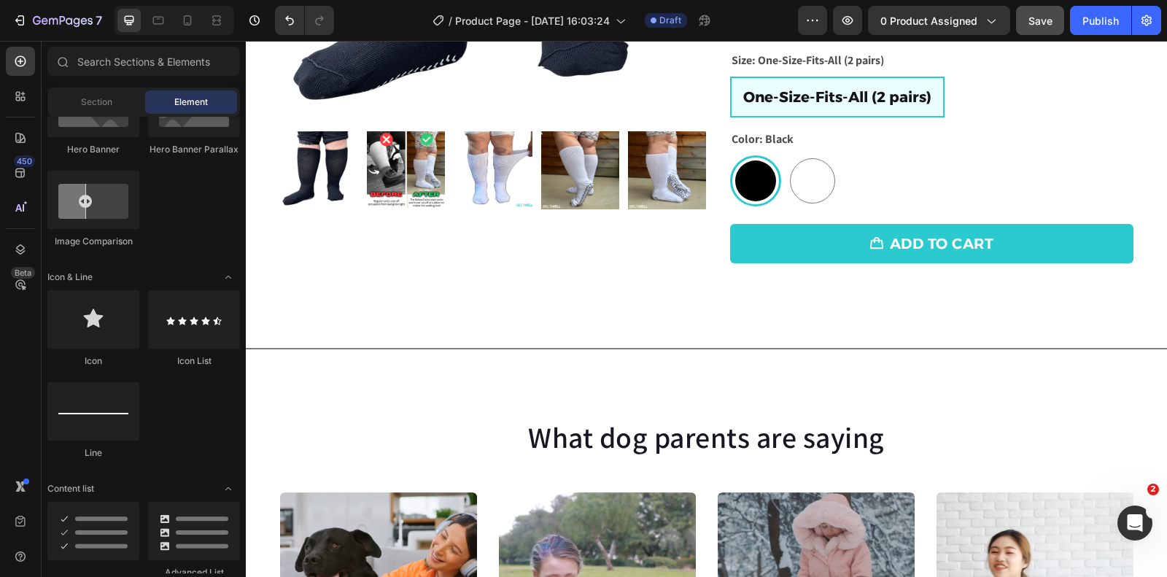
scroll to position [506, 0]
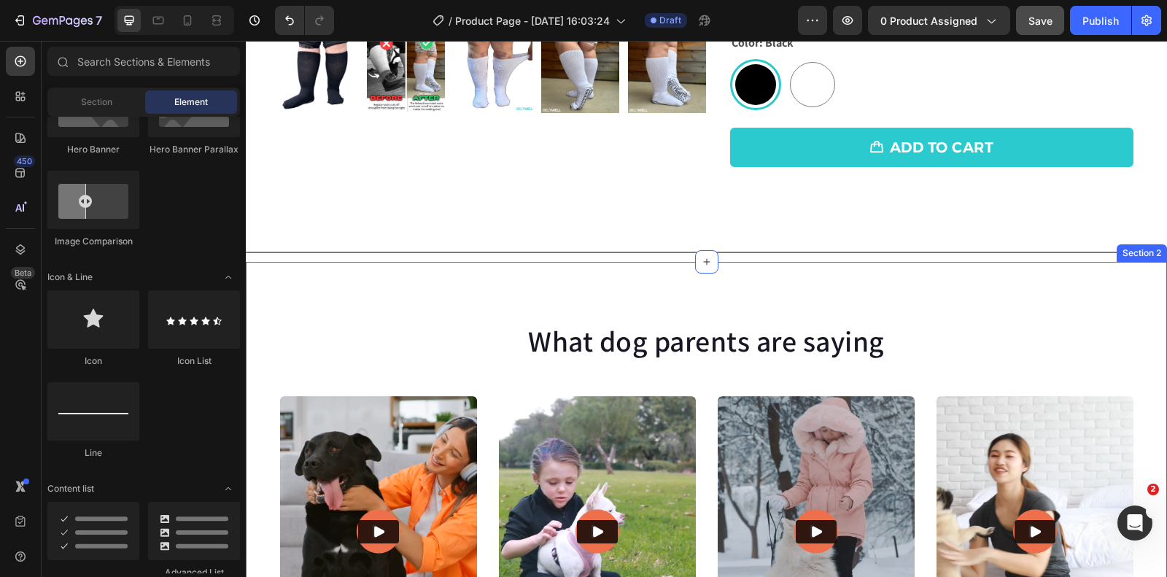
click at [372, 287] on div "What dog parents are saying Heading Video Video Video Video Video Carousel Row …" at bounding box center [706, 510] width 921 height 496
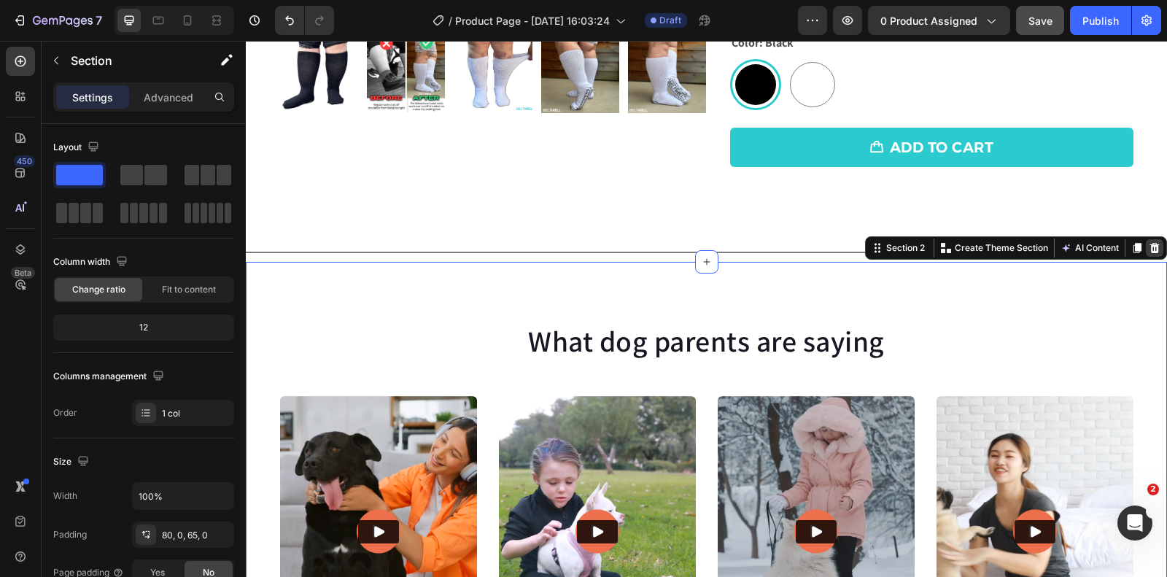
click at [1151, 242] on icon at bounding box center [1155, 248] width 12 height 12
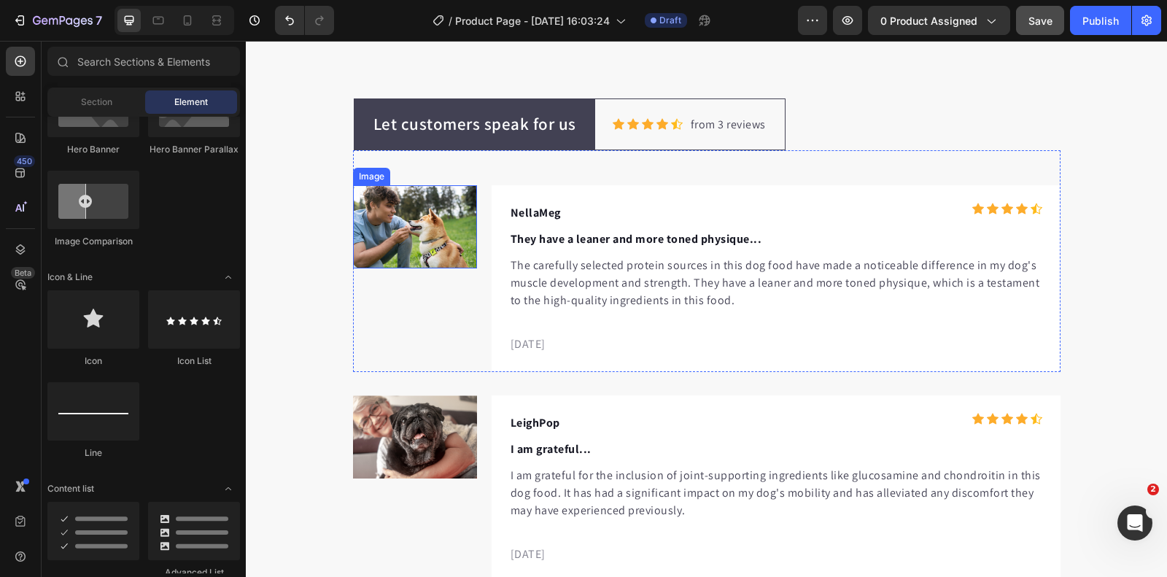
scroll to position [643, 0]
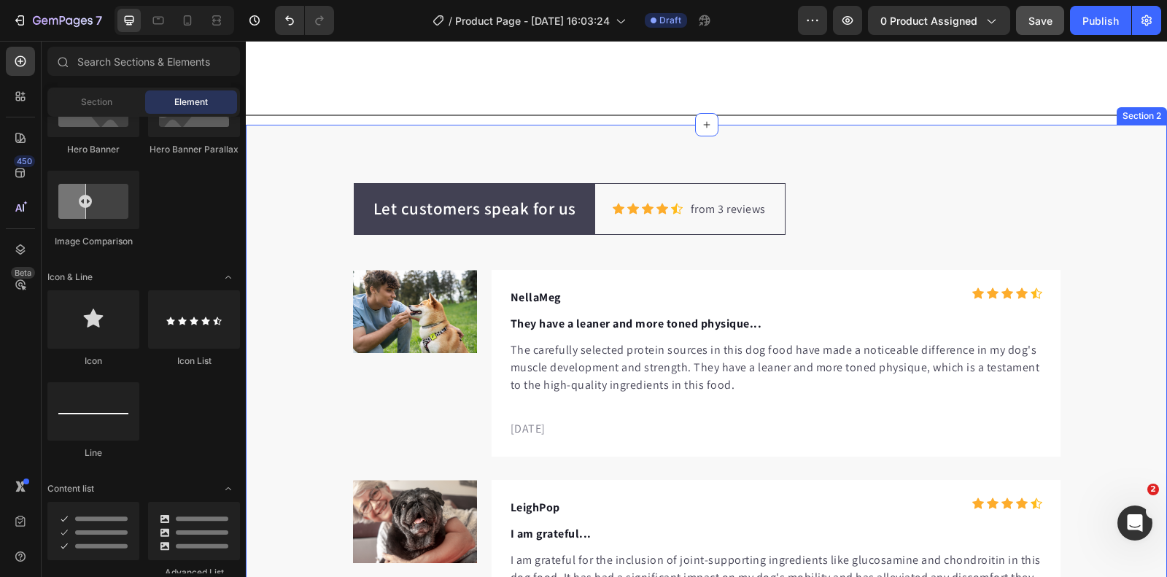
click at [276, 142] on div "Let customers speak for us Text block Row Icon Icon Icon Icon Icon Icon List Ho…" at bounding box center [706, 530] width 921 height 811
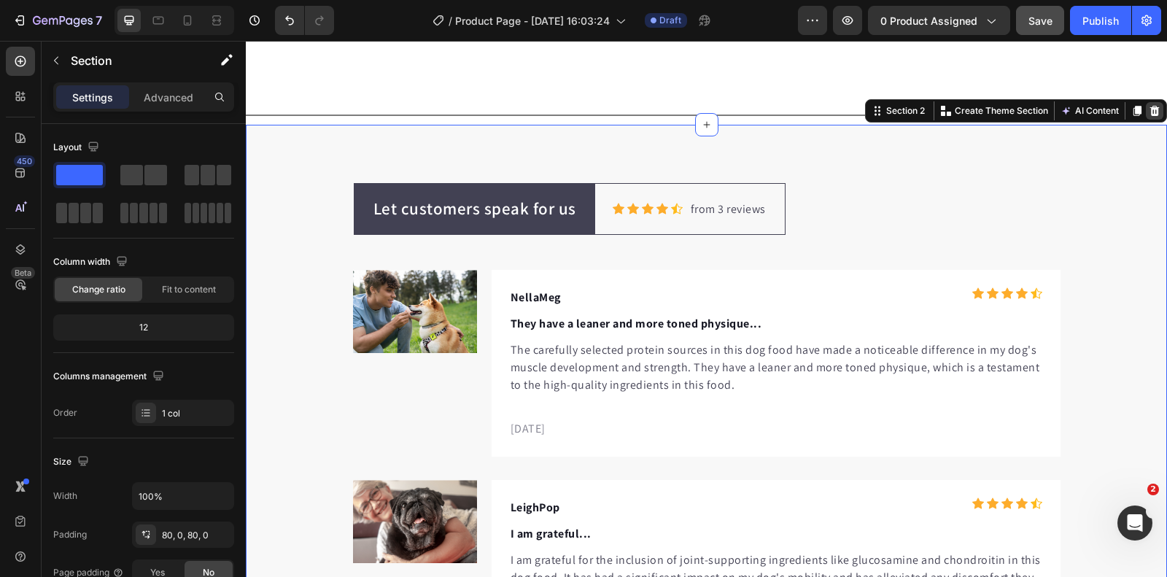
click at [1156, 107] on icon at bounding box center [1155, 111] width 12 height 12
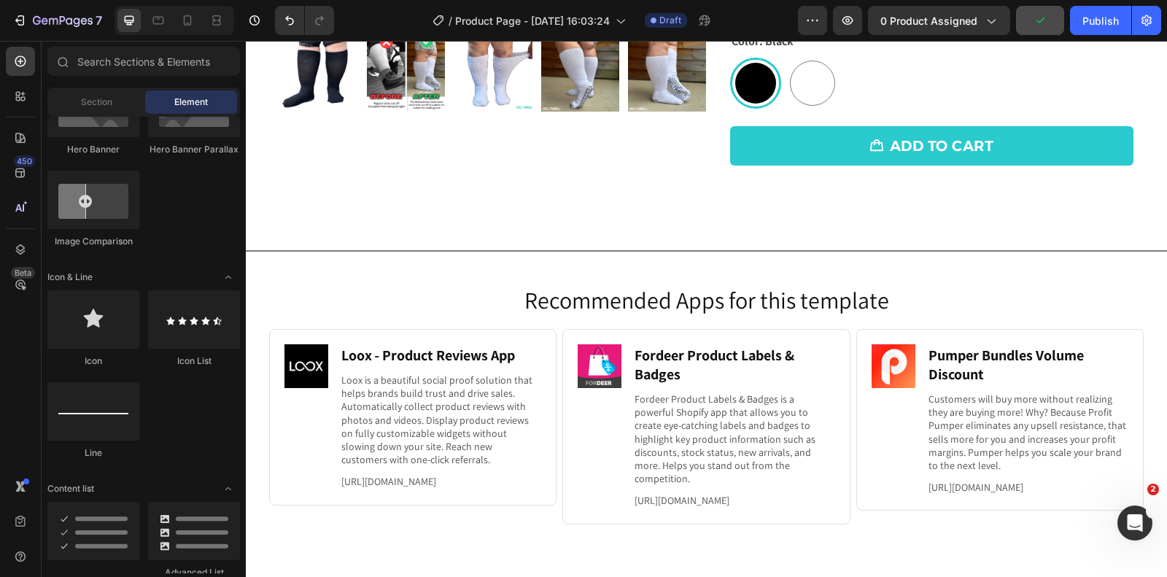
scroll to position [519, 0]
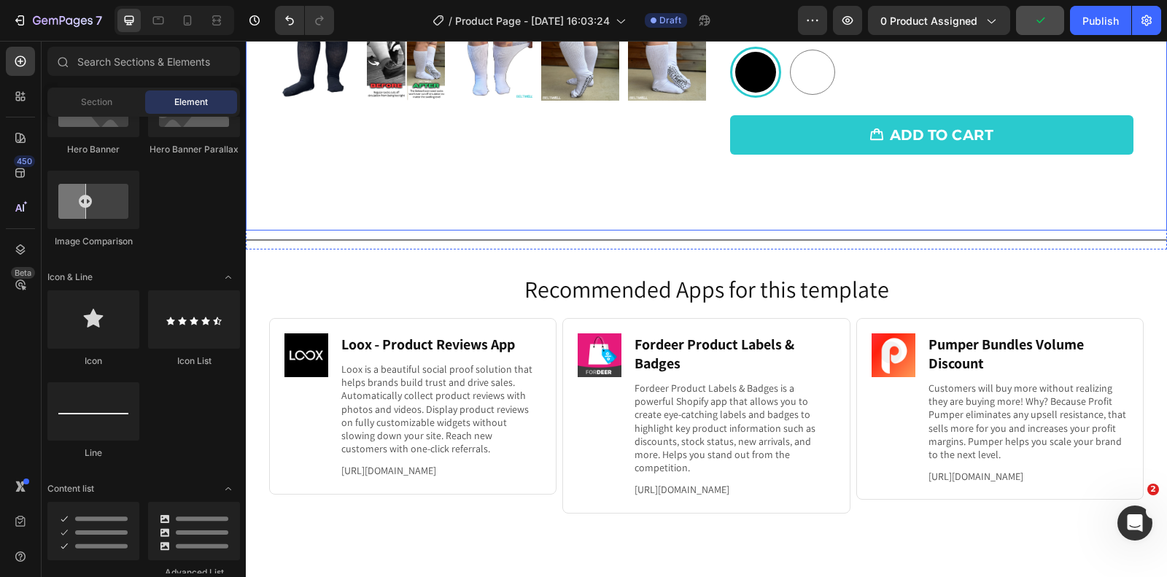
click at [420, 252] on div "Recommended Apps for this template Heading Image Loox ‑ Product Reviews App Hea…" at bounding box center [706, 410] width 921 height 320
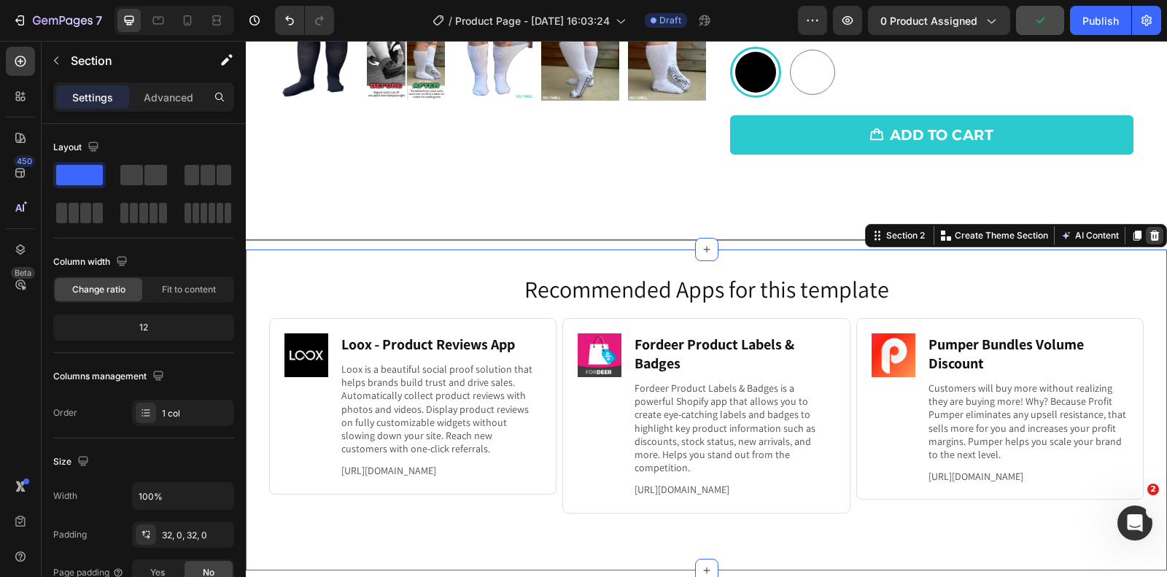
click at [1156, 231] on icon at bounding box center [1155, 236] width 9 height 10
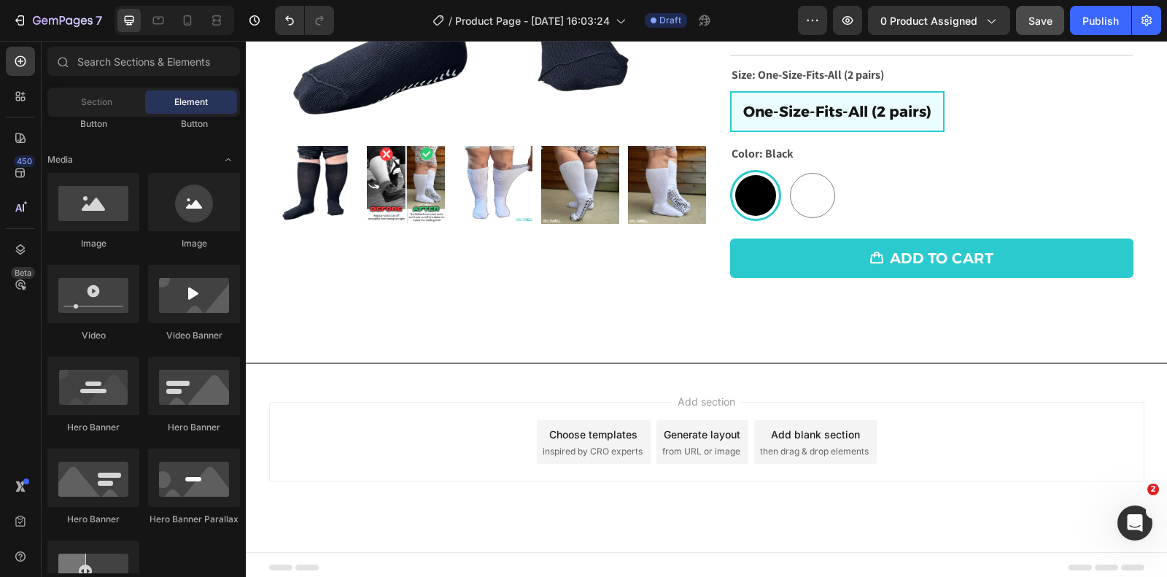
scroll to position [0, 0]
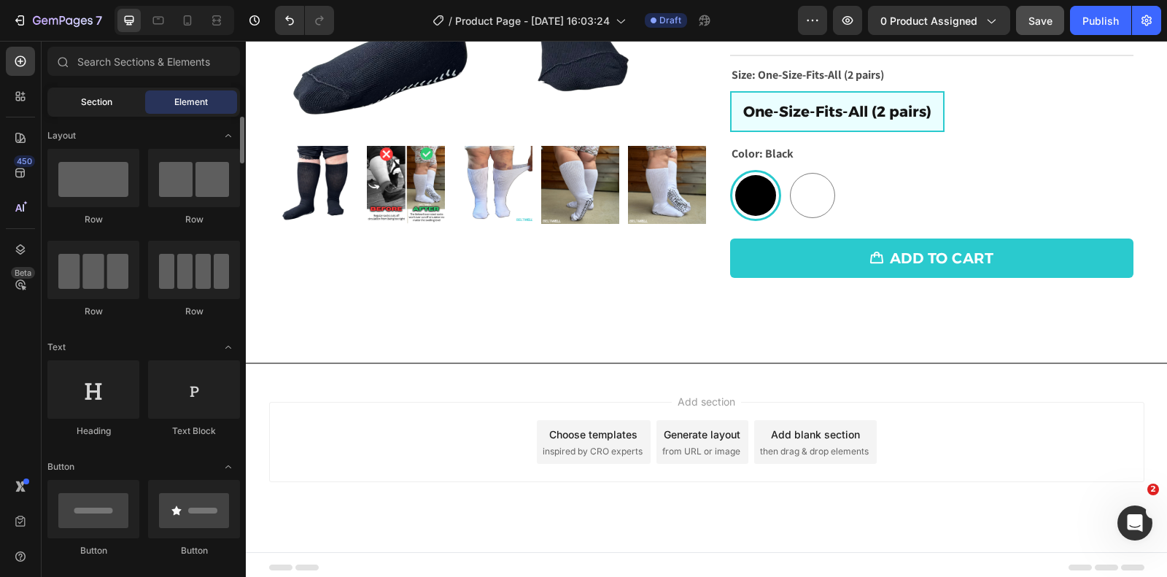
click at [98, 107] on span "Section" at bounding box center [96, 102] width 31 height 13
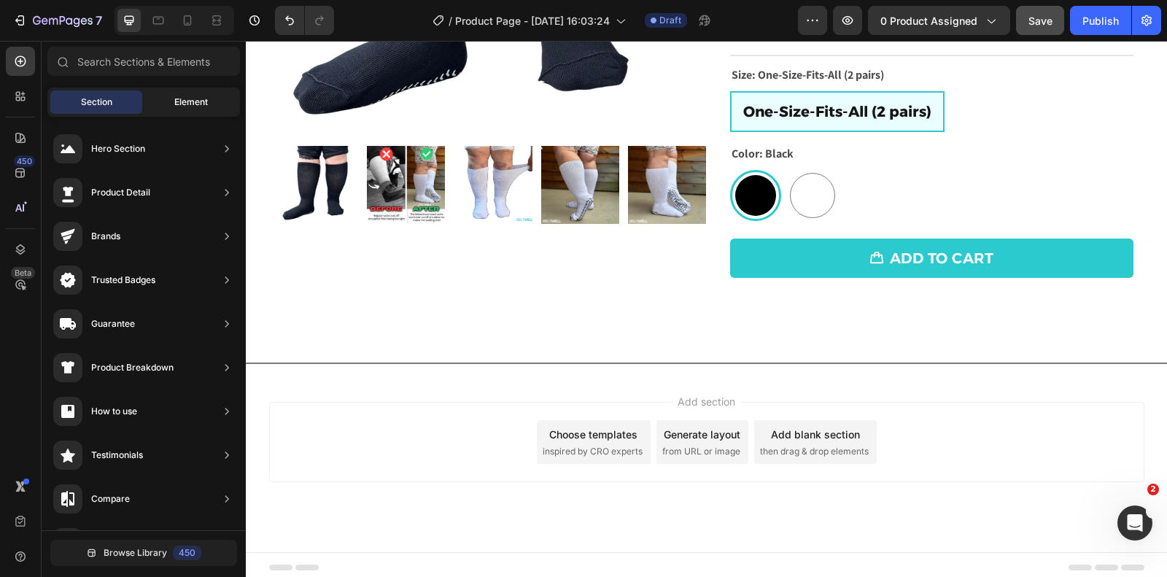
click at [205, 102] on span "Element" at bounding box center [191, 102] width 34 height 13
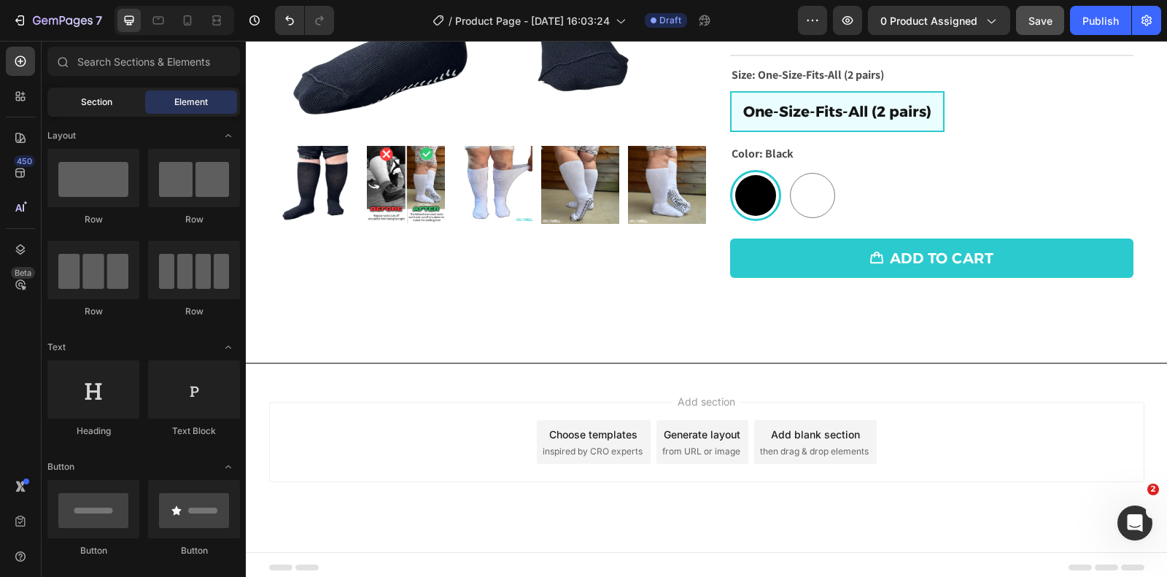
click at [117, 104] on div "Section" at bounding box center [96, 101] width 92 height 23
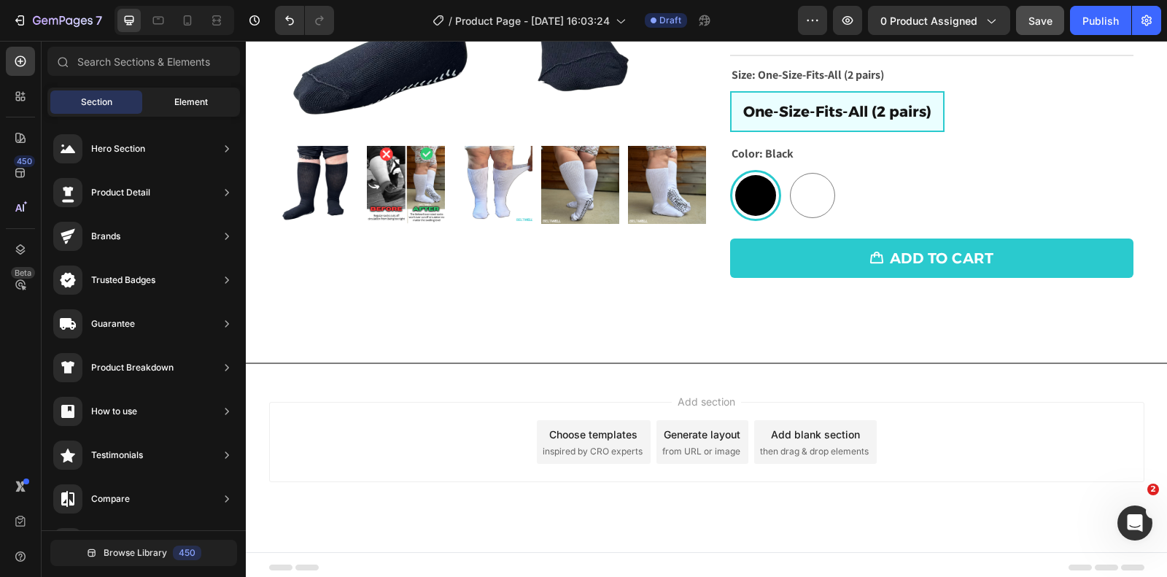
click at [164, 108] on div "Element" at bounding box center [191, 101] width 92 height 23
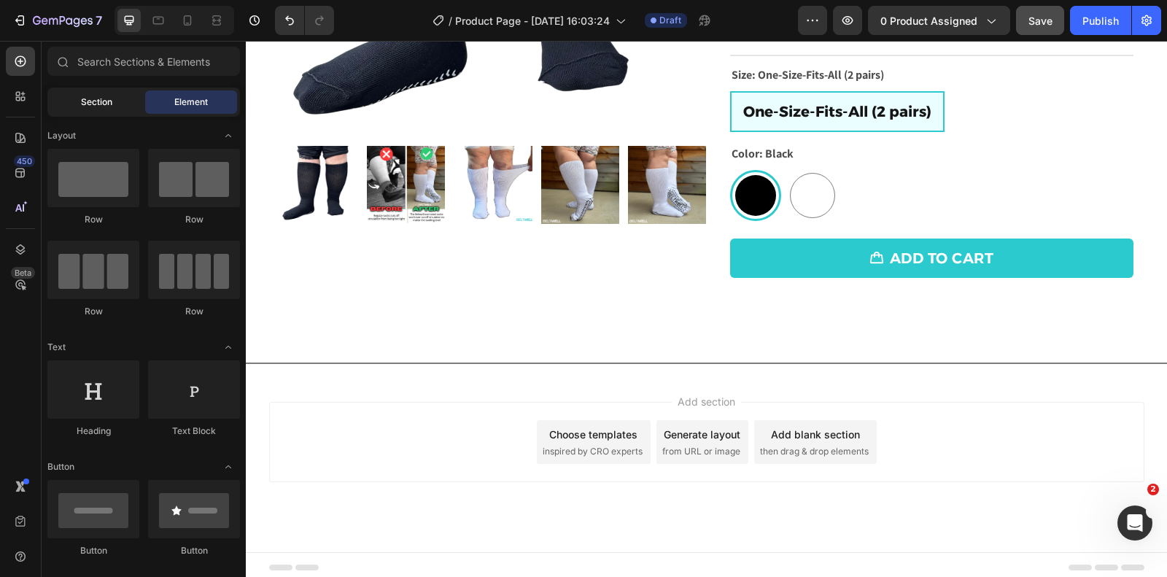
click at [101, 112] on div "Section" at bounding box center [96, 101] width 92 height 23
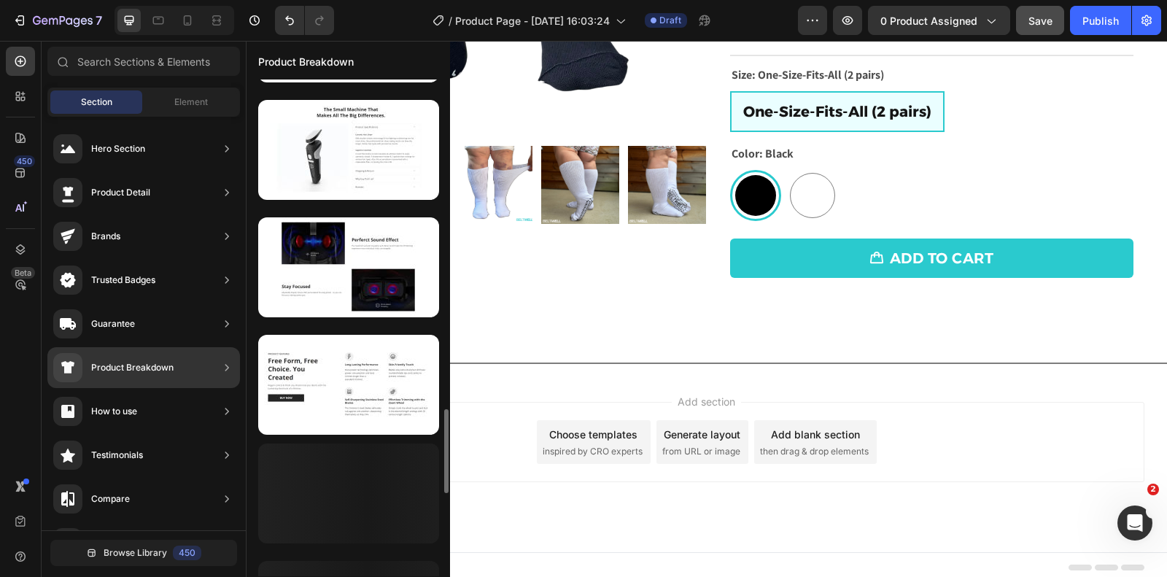
scroll to position [1982, 0]
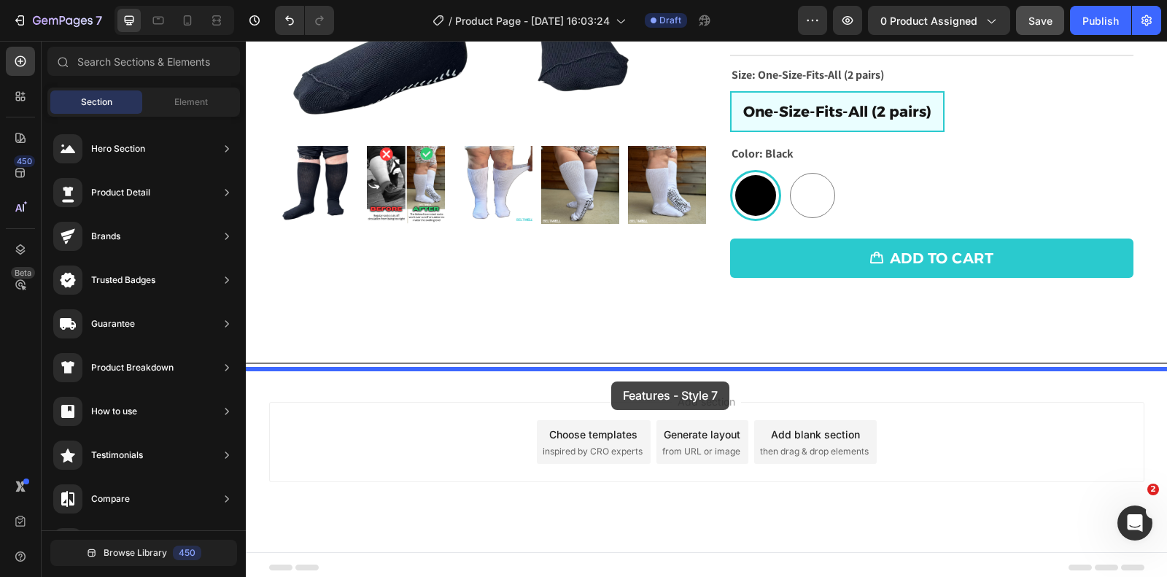
drag, startPoint x: 576, startPoint y: 299, endPoint x: 611, endPoint y: 382, distance: 89.9
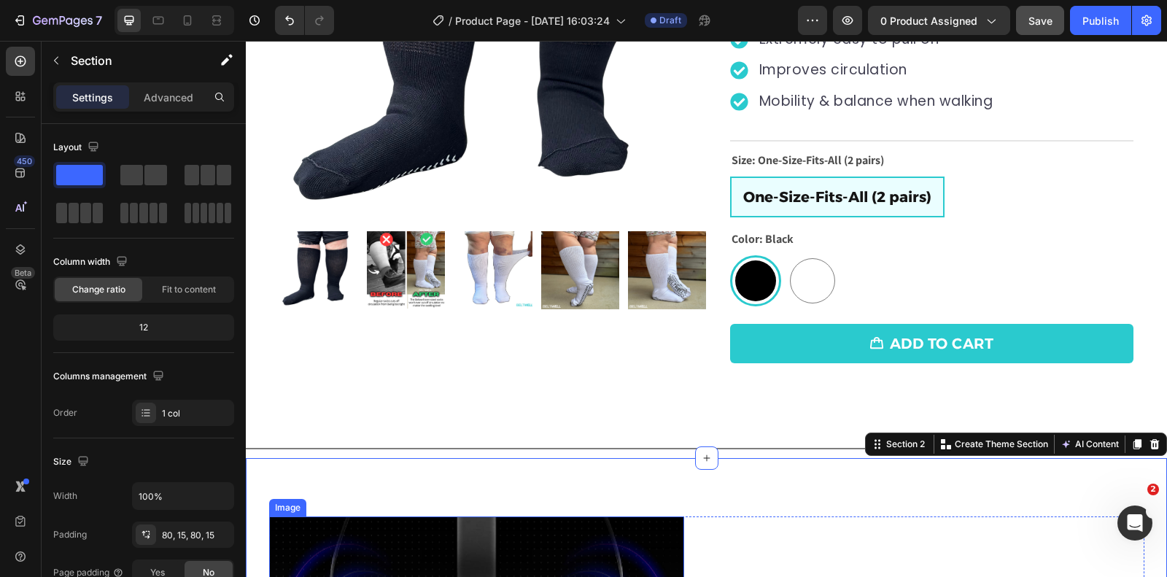
scroll to position [275, 0]
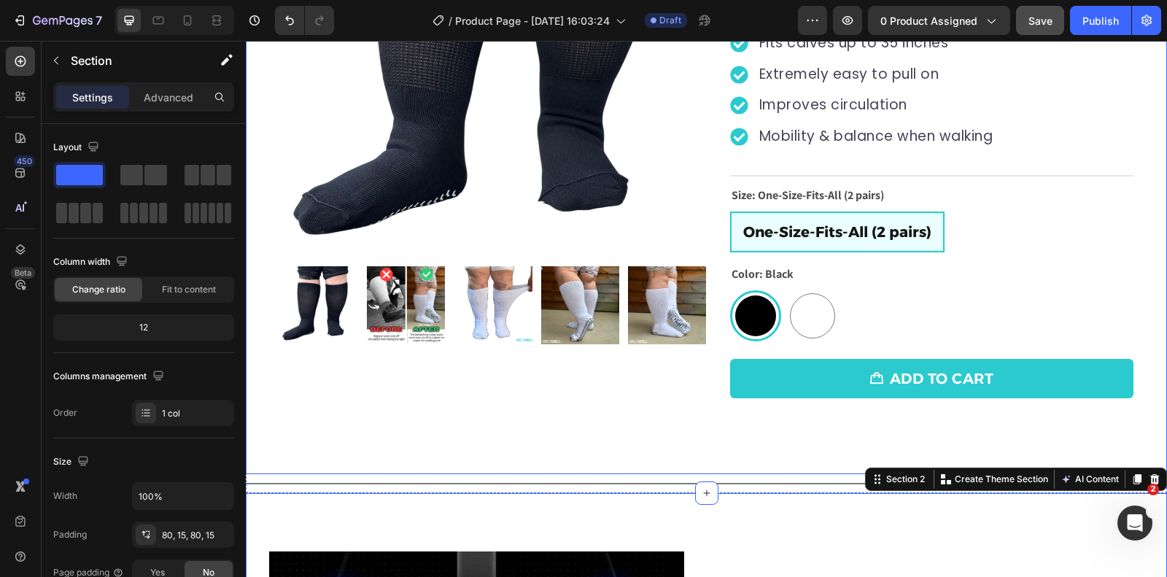
click at [587, 434] on div "Product Images Row Loox - Rating widget Loox WideSox™ Super Stretchy Mobility &…" at bounding box center [706, 135] width 921 height 678
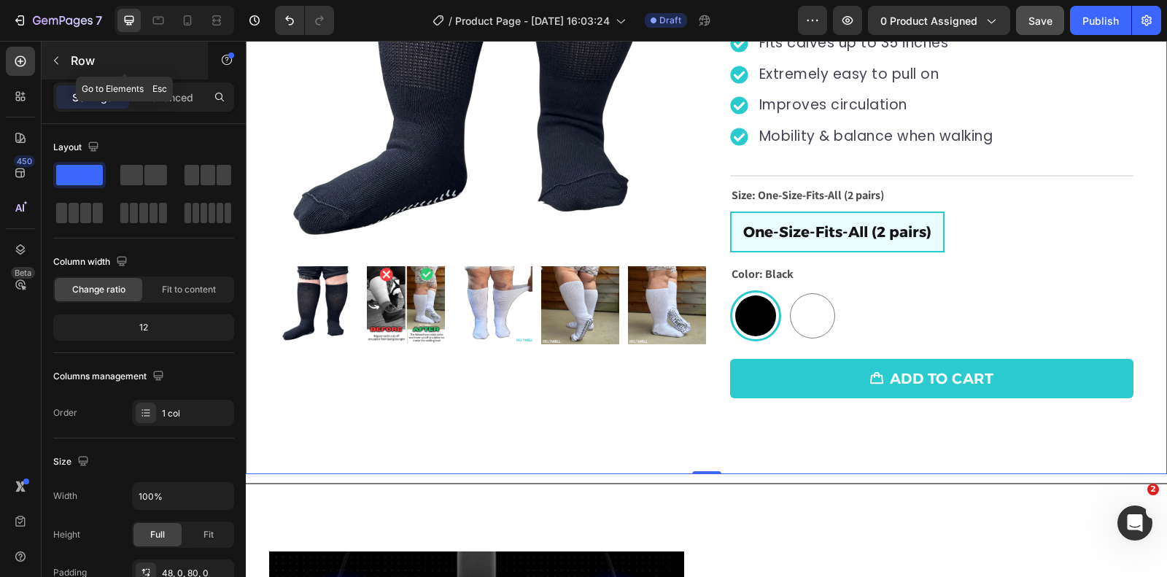
click at [53, 55] on icon "button" at bounding box center [56, 61] width 12 height 12
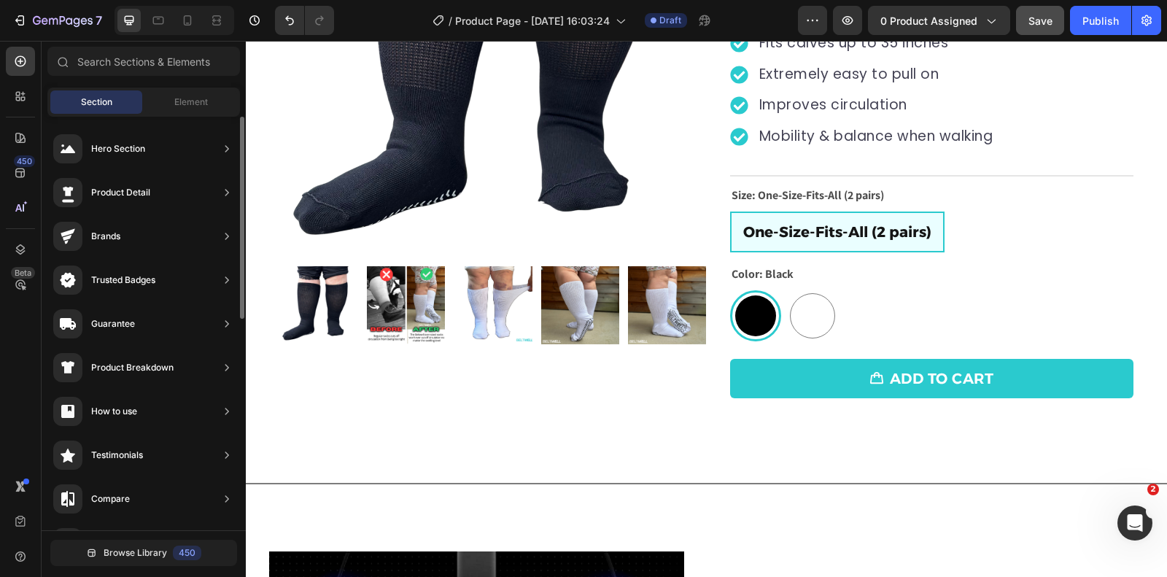
scroll to position [668, 0]
click at [188, 112] on div "Element" at bounding box center [191, 101] width 92 height 23
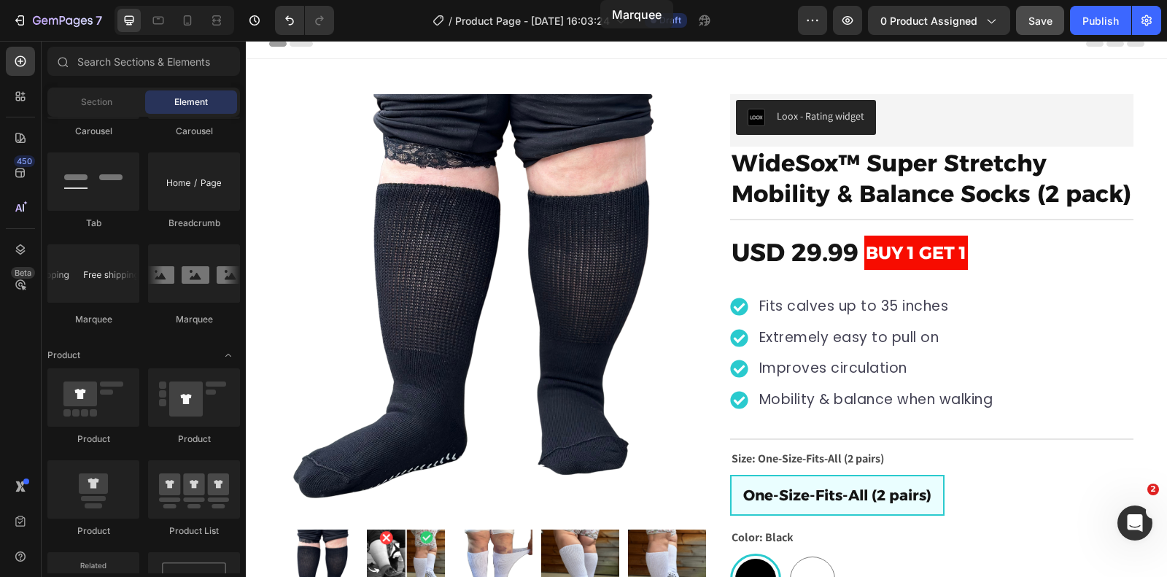
scroll to position [0, 0]
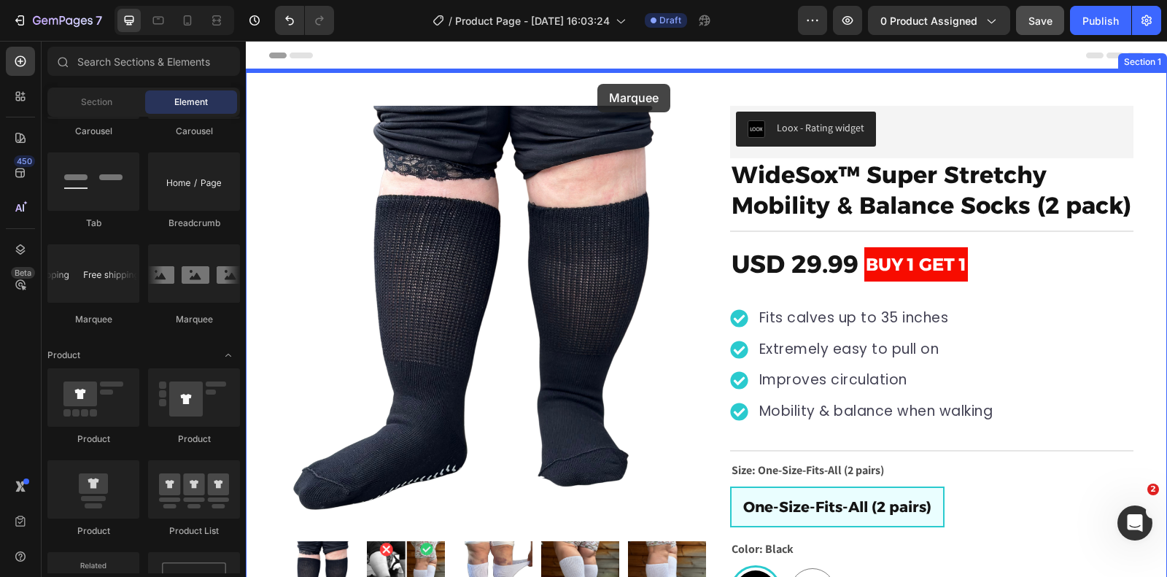
drag, startPoint x: 349, startPoint y: 318, endPoint x: 598, endPoint y: 84, distance: 341.1
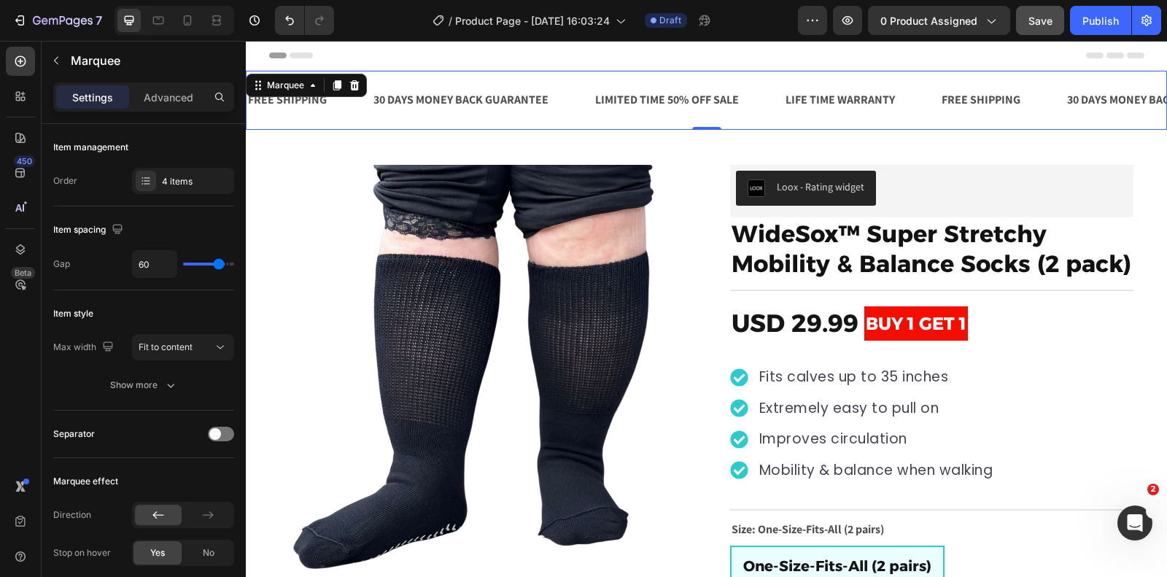
click at [473, 78] on div "FREE SHIPPING Text Block 30 DAYS MONEY BACK GUARANTEE Text Block LIMITED TIME 5…" at bounding box center [706, 100] width 921 height 59
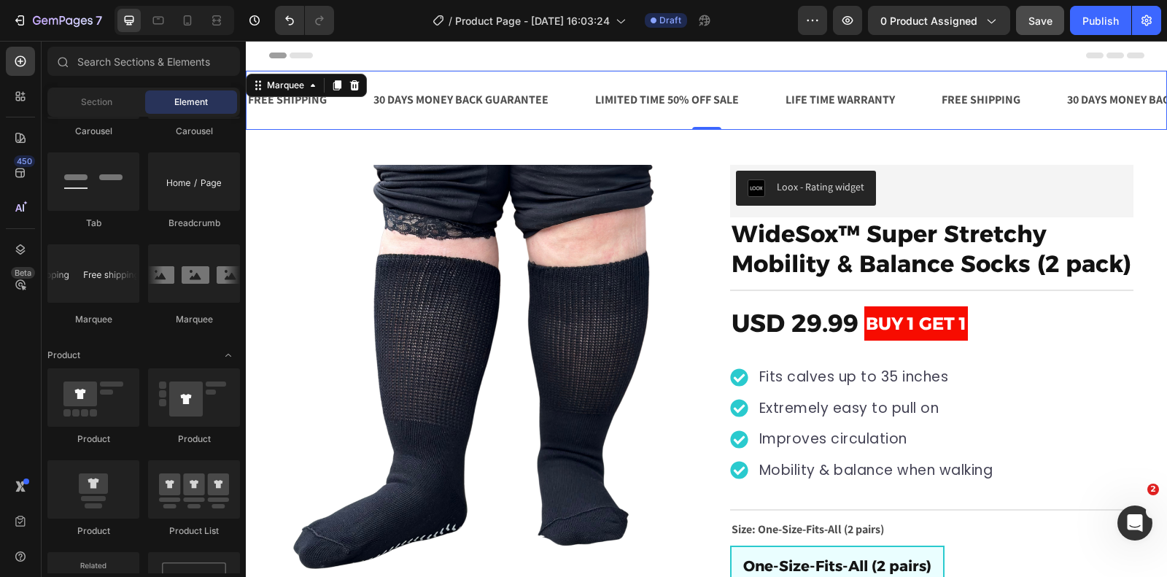
click at [449, 61] on div "Header" at bounding box center [706, 55] width 875 height 29
click at [447, 81] on div "FREE SHIPPING Text Block 30 DAYS MONEY BACK GUARANTEE Text Block LIMITED TIME 5…" at bounding box center [706, 100] width 921 height 59
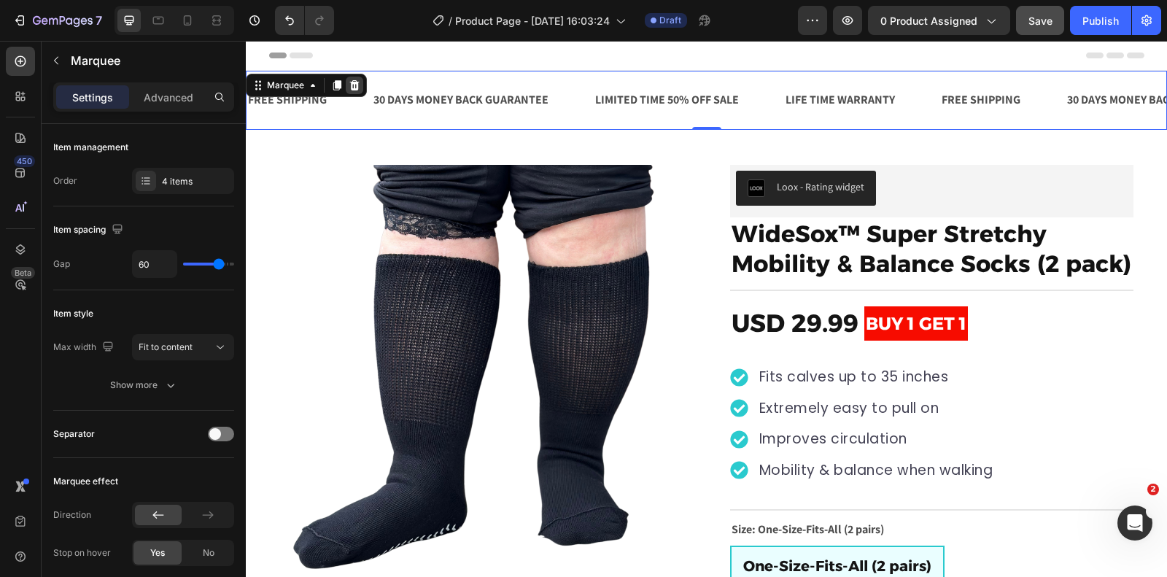
click at [350, 85] on icon at bounding box center [354, 85] width 9 height 10
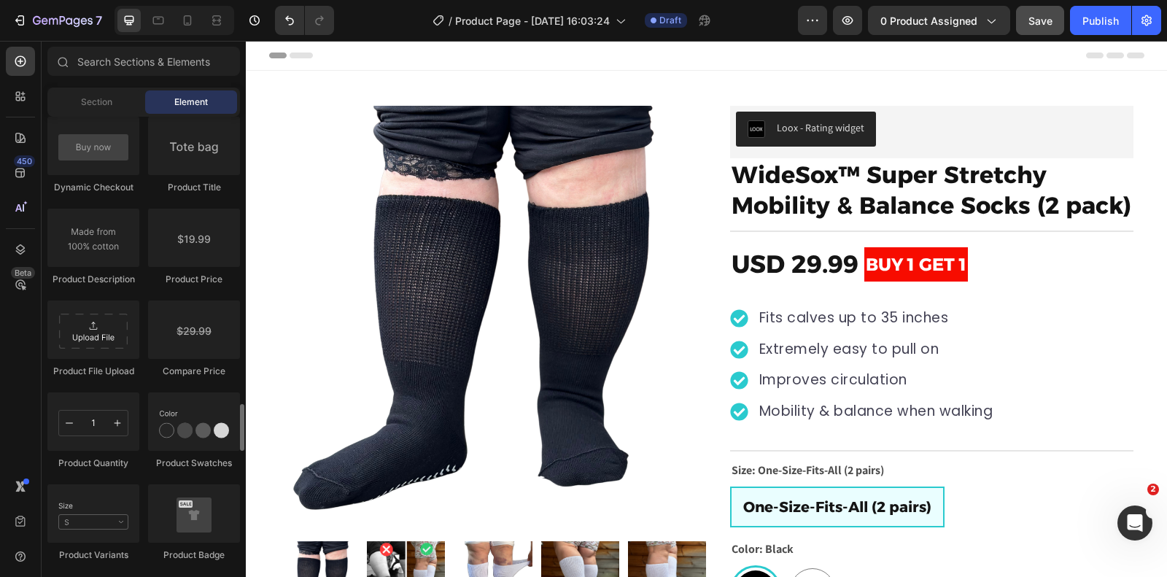
scroll to position [2399, 0]
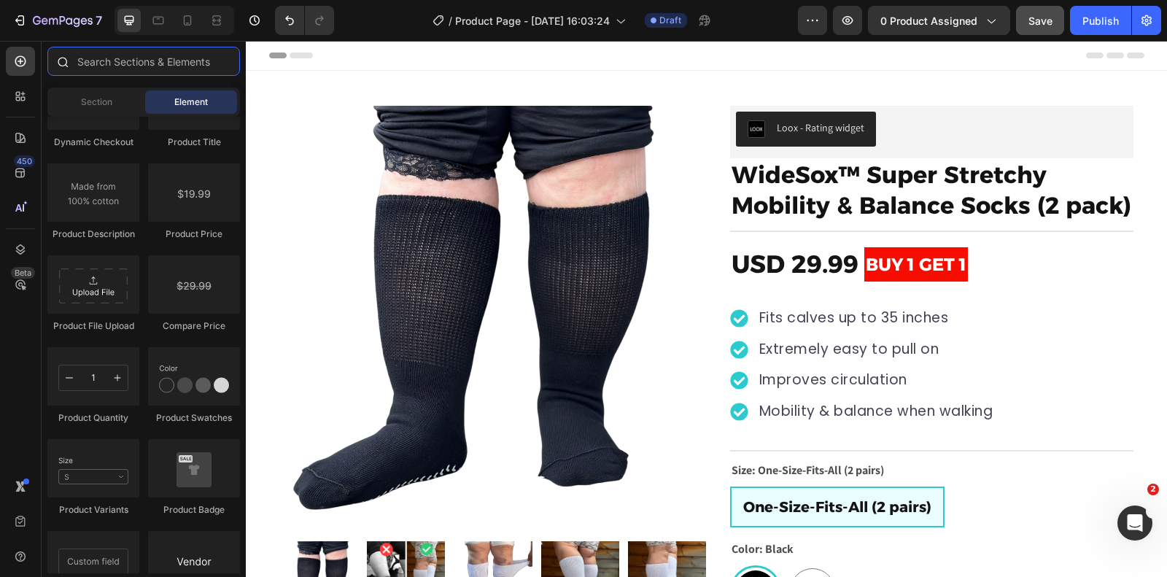
click at [136, 63] on input "text" at bounding box center [143, 61] width 193 height 29
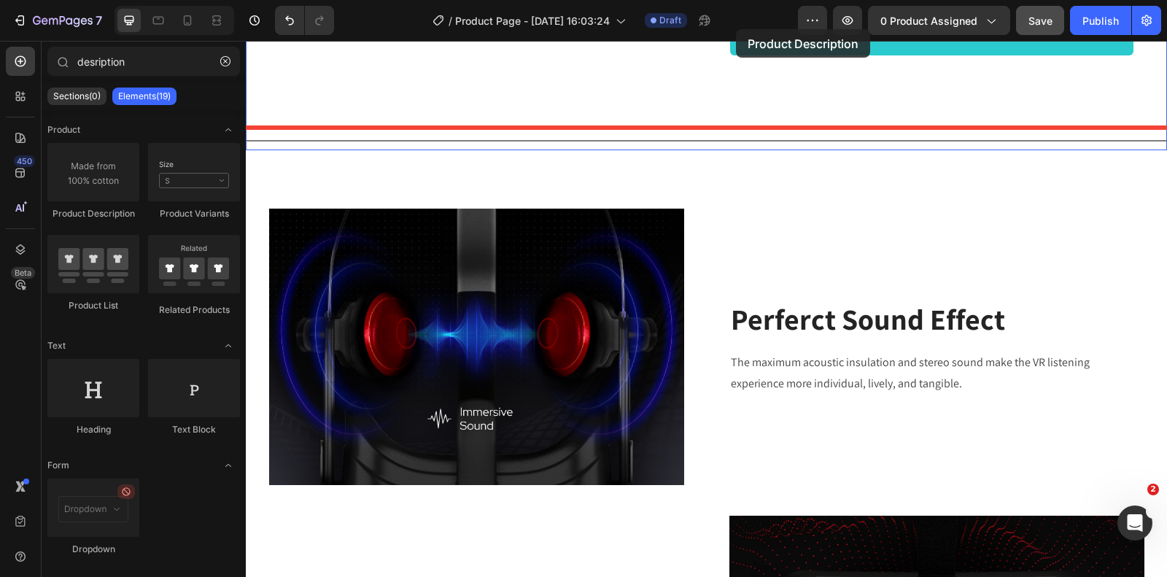
scroll to position [597, 0]
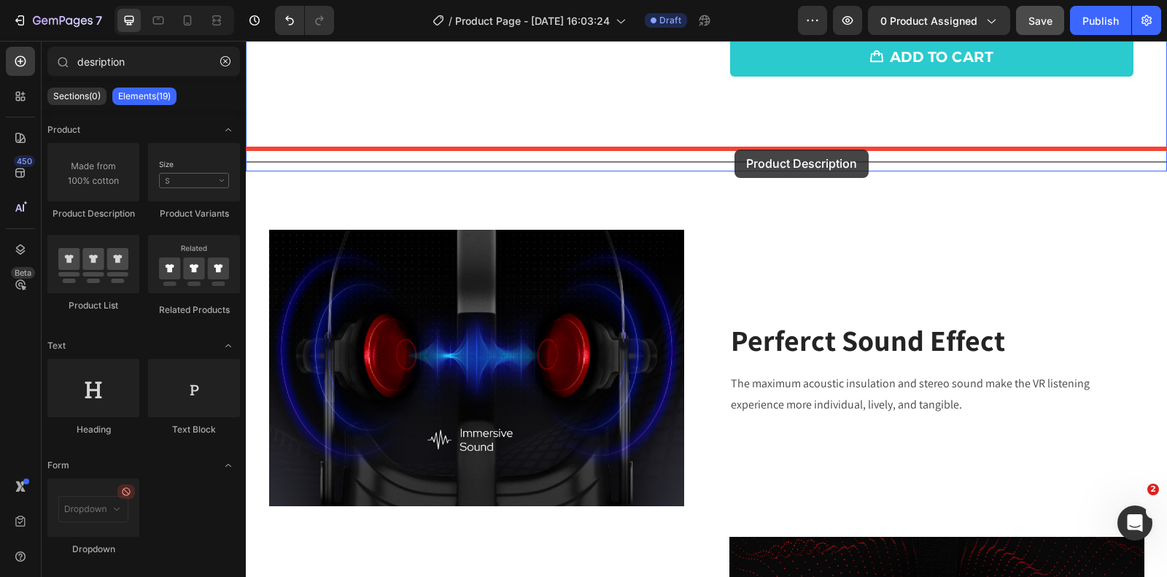
drag, startPoint x: 342, startPoint y: 212, endPoint x: 735, endPoint y: 150, distance: 397.4
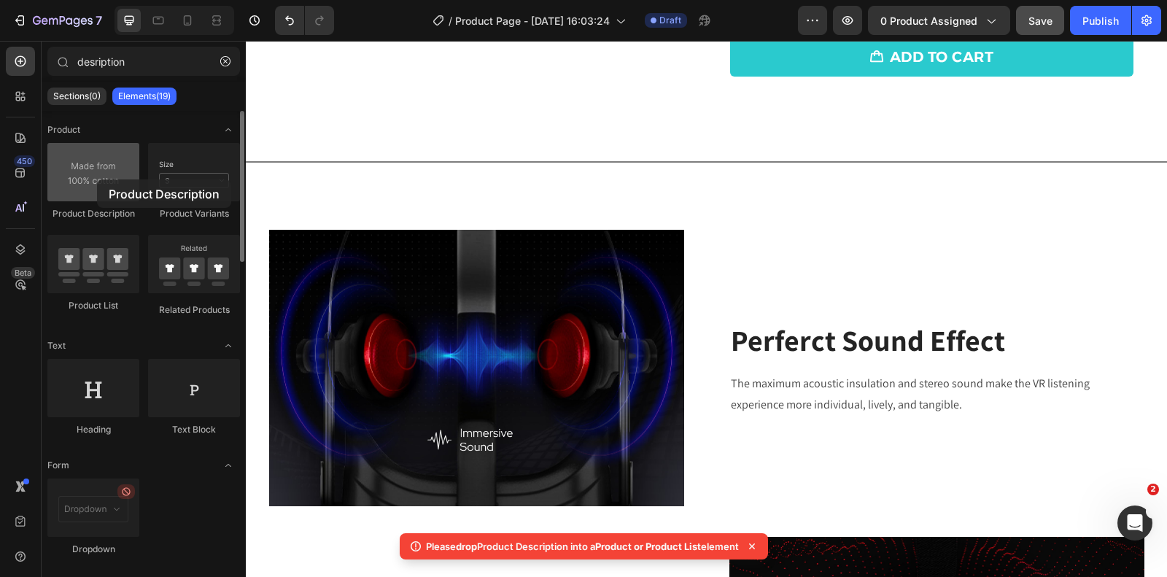
click at [97, 179] on div at bounding box center [93, 172] width 92 height 58
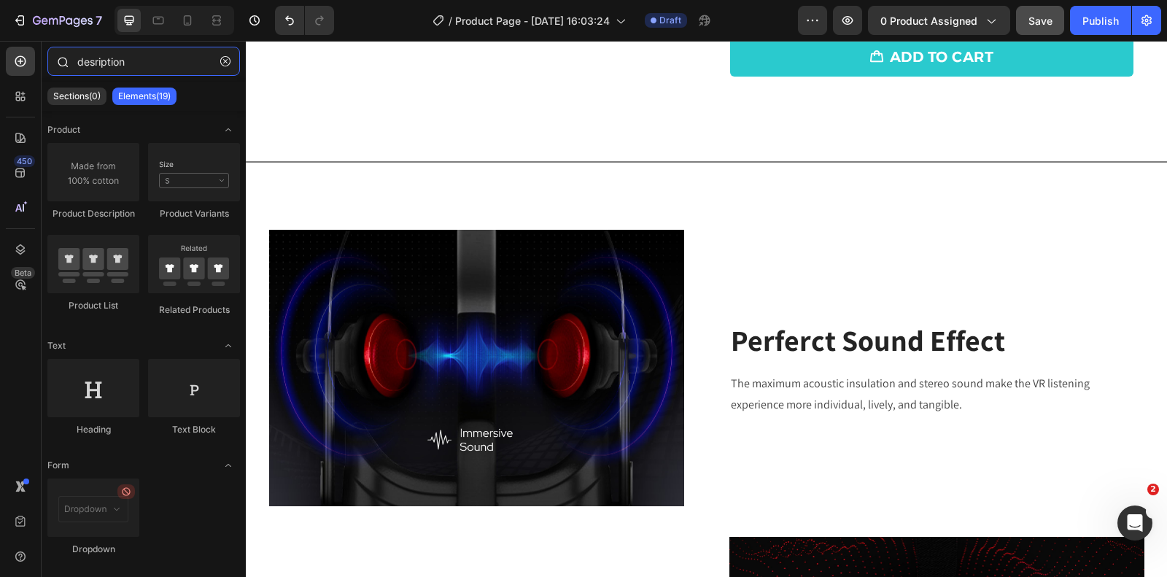
click at [154, 60] on input "desription" at bounding box center [143, 61] width 193 height 29
click at [80, 100] on p "Sections(0)" at bounding box center [76, 96] width 47 height 12
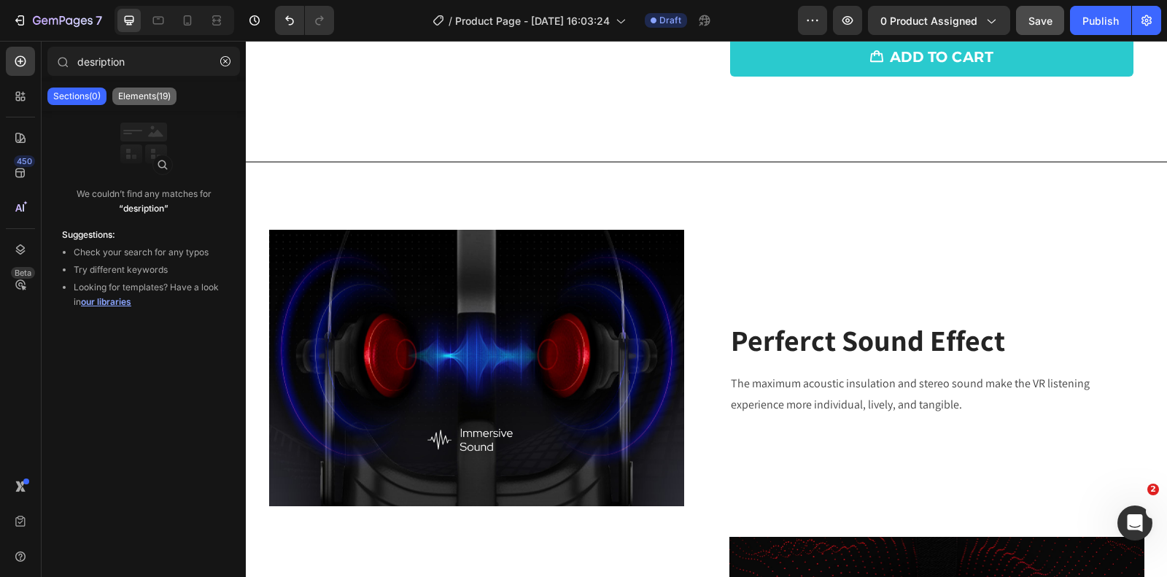
click at [149, 95] on p "Elements(19)" at bounding box center [144, 96] width 53 height 12
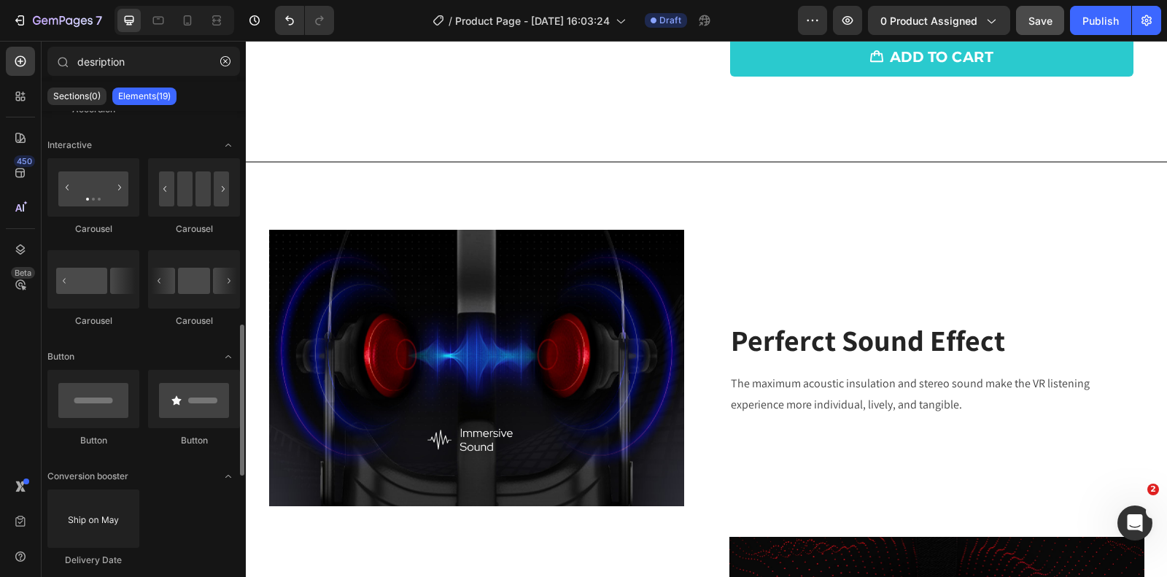
scroll to position [652, 0]
click at [156, 66] on input "desription" at bounding box center [143, 61] width 193 height 29
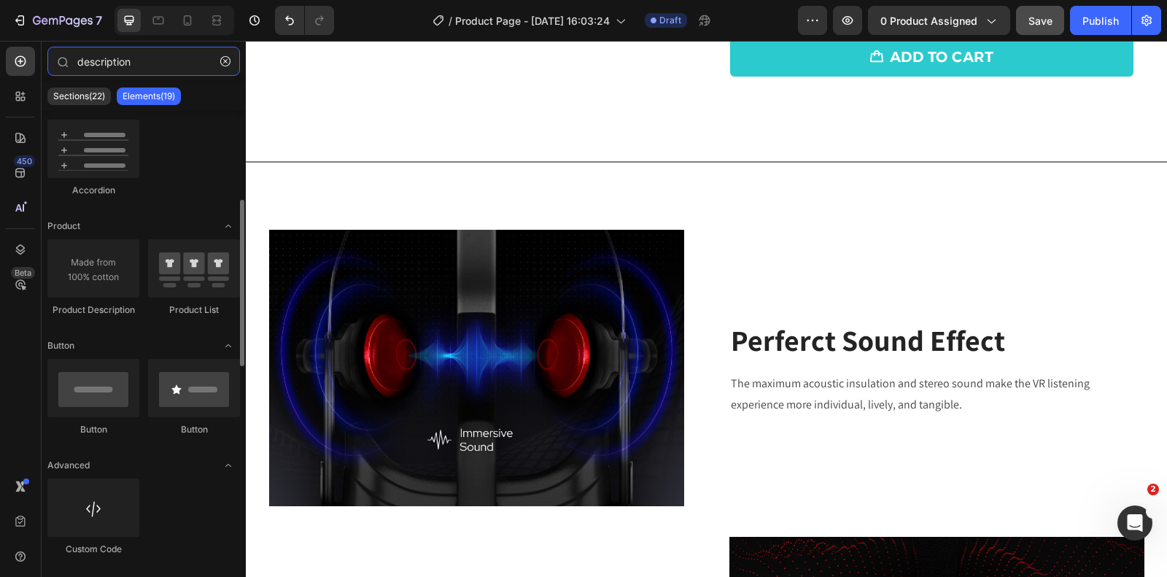
scroll to position [238, 0]
type input "description"
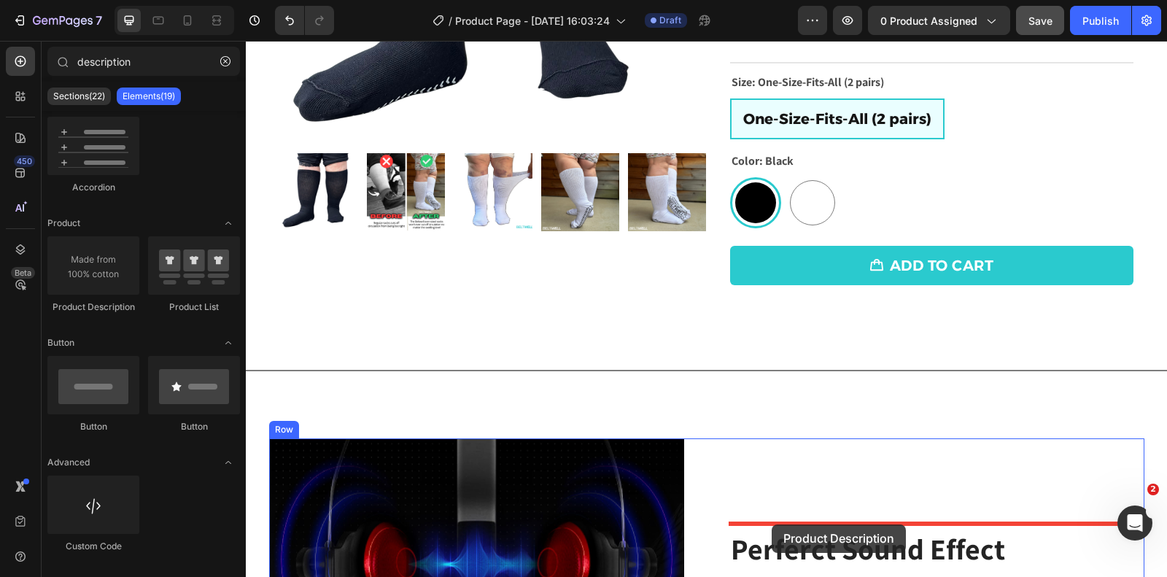
scroll to position [417, 0]
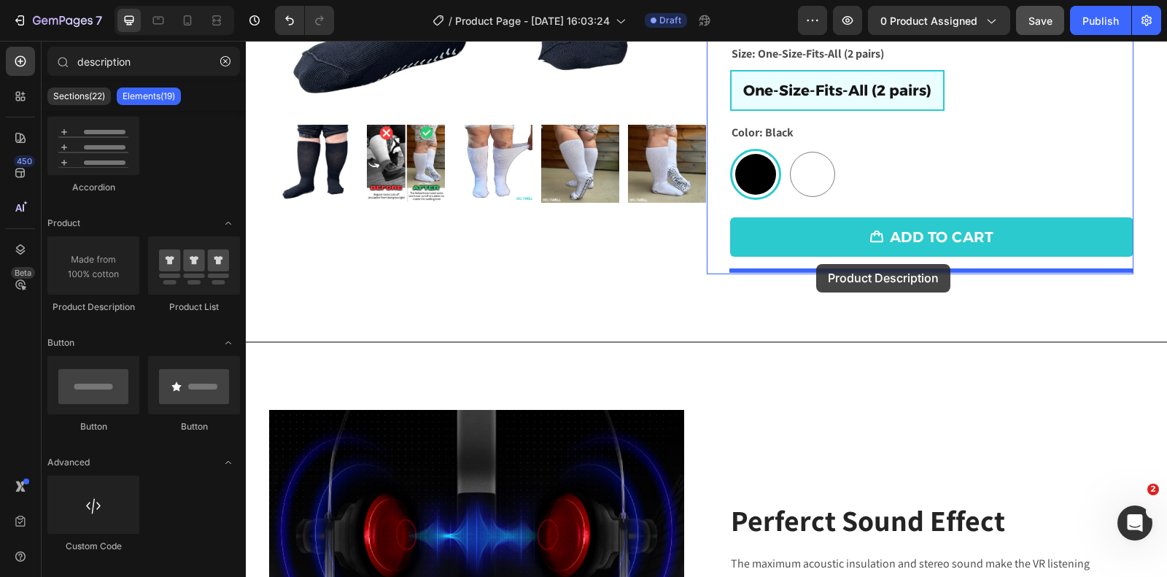
drag, startPoint x: 324, startPoint y: 307, endPoint x: 816, endPoint y: 264, distance: 494.3
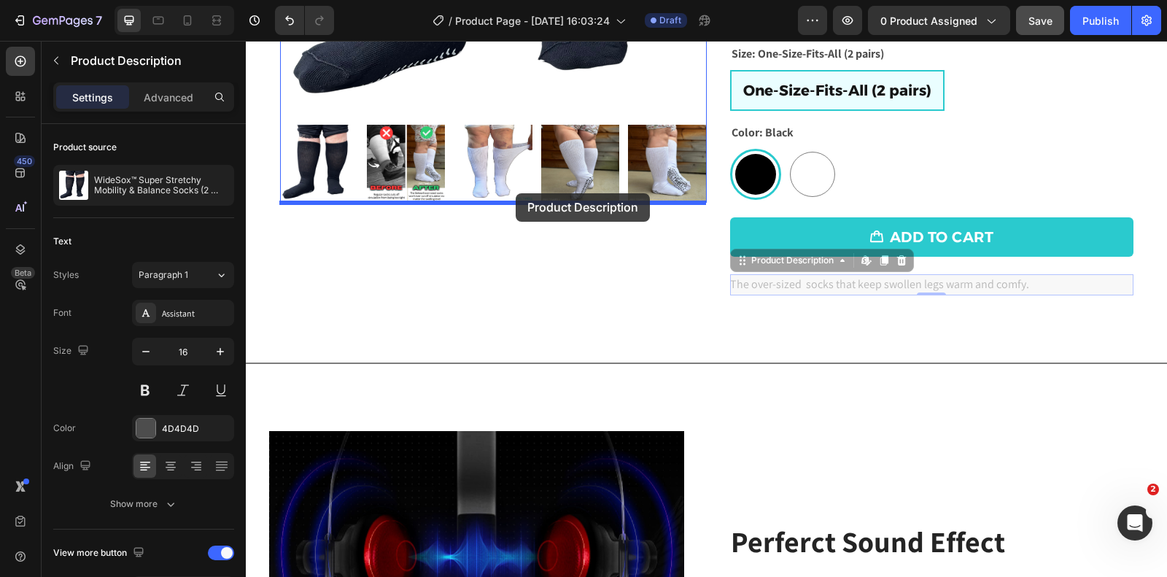
drag, startPoint x: 746, startPoint y: 263, endPoint x: 516, endPoint y: 193, distance: 240.2
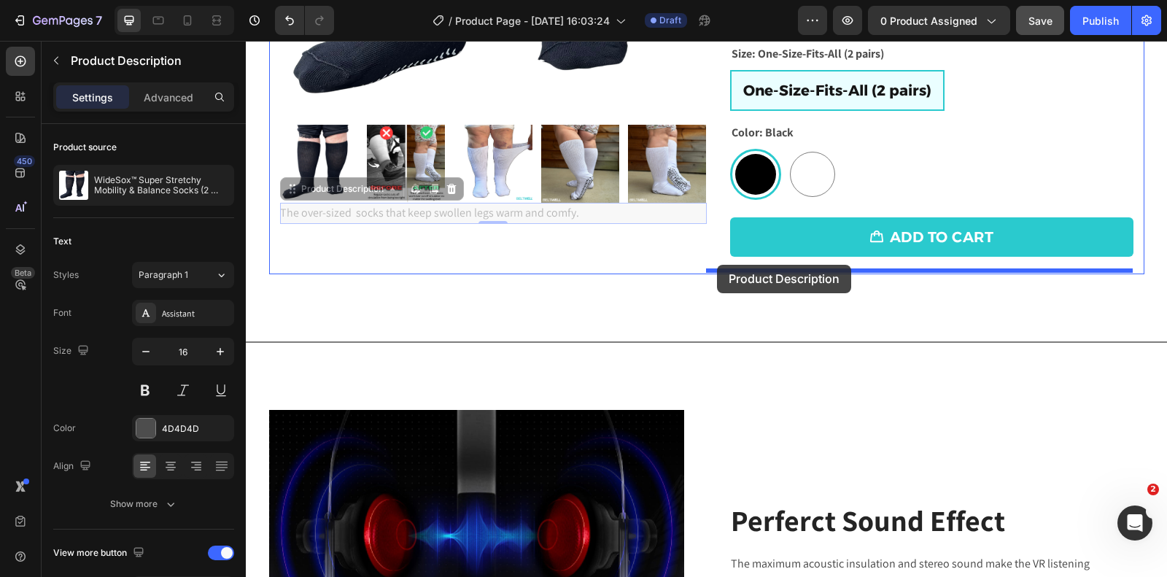
drag, startPoint x: 291, startPoint y: 188, endPoint x: 717, endPoint y: 265, distance: 432.9
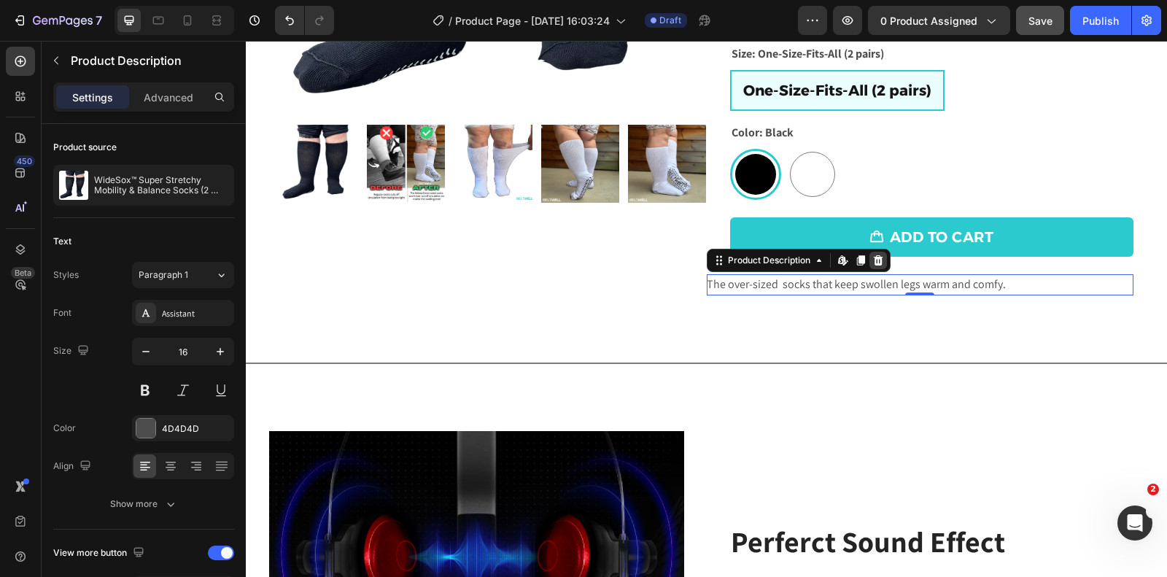
click at [881, 255] on icon at bounding box center [877, 260] width 9 height 10
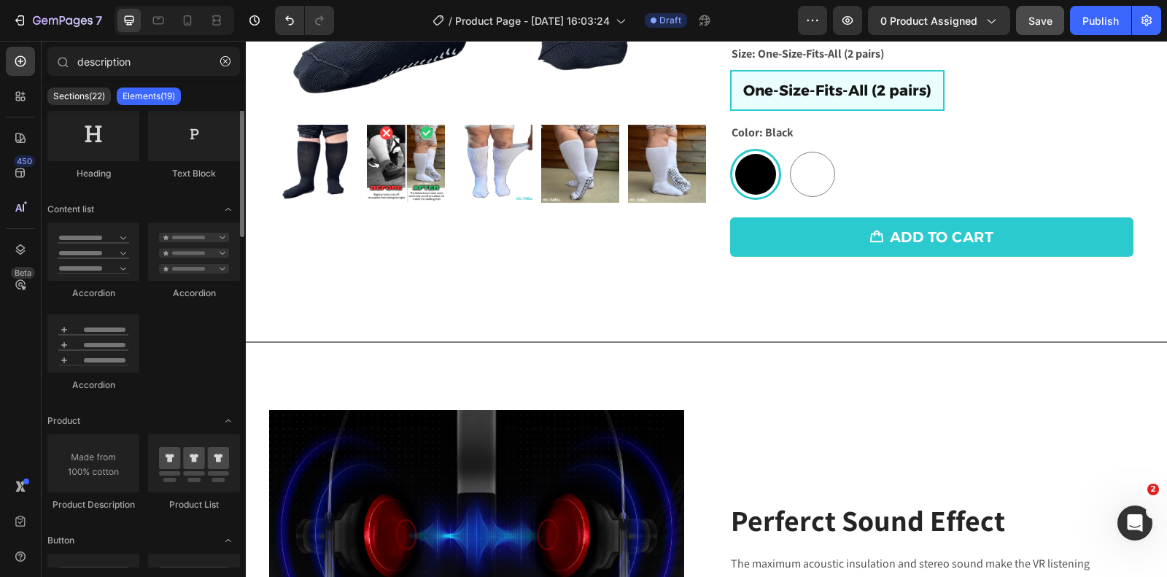
scroll to position [0, 0]
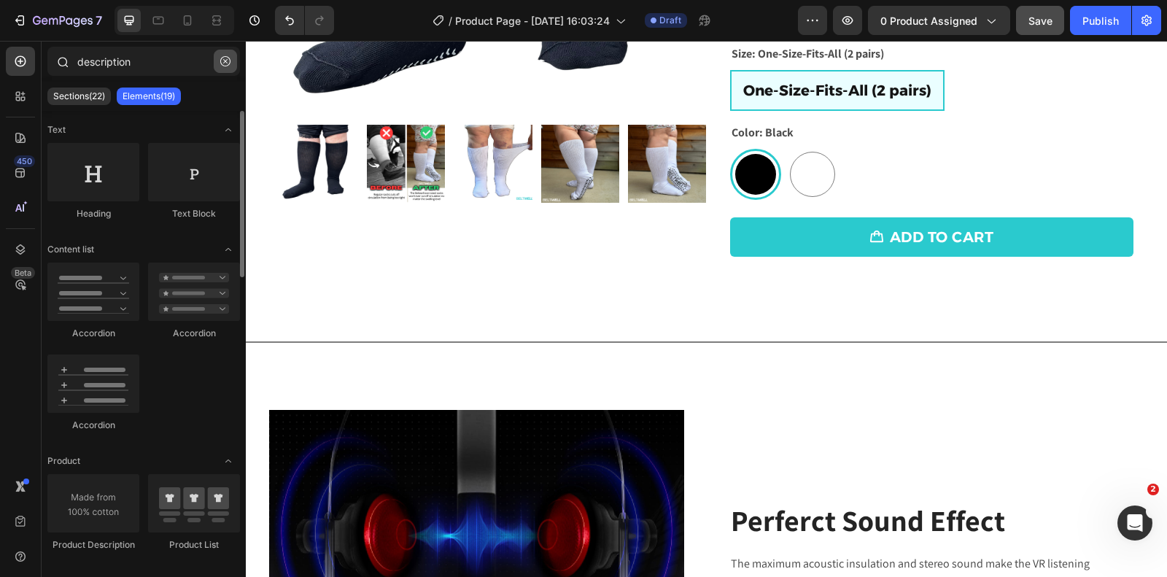
click at [227, 65] on icon "button" at bounding box center [225, 61] width 10 height 10
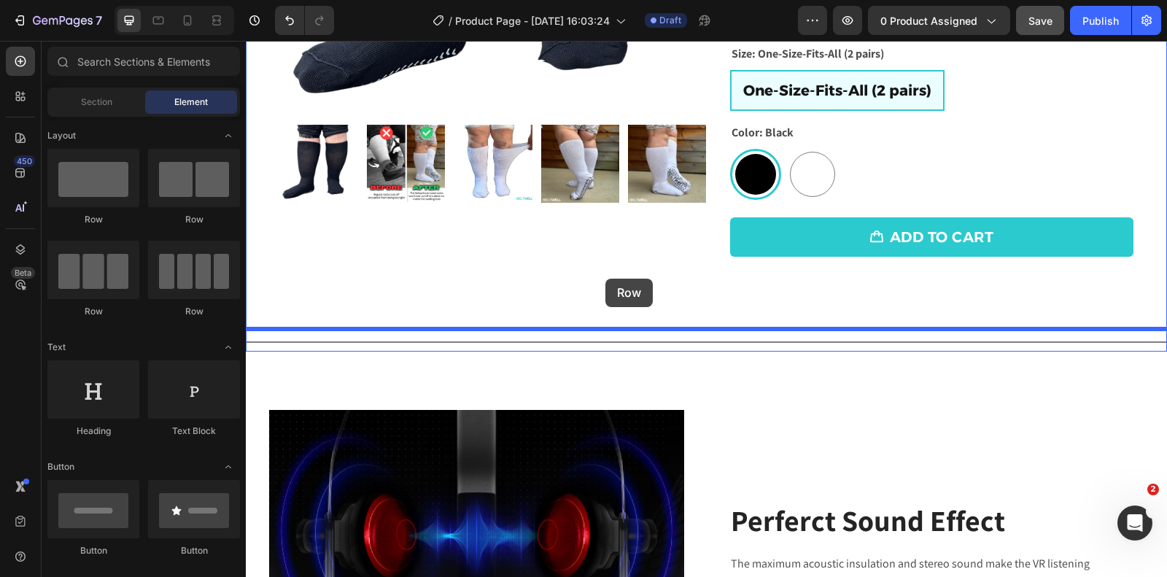
drag, startPoint x: 427, startPoint y: 215, endPoint x: 606, endPoint y: 279, distance: 189.7
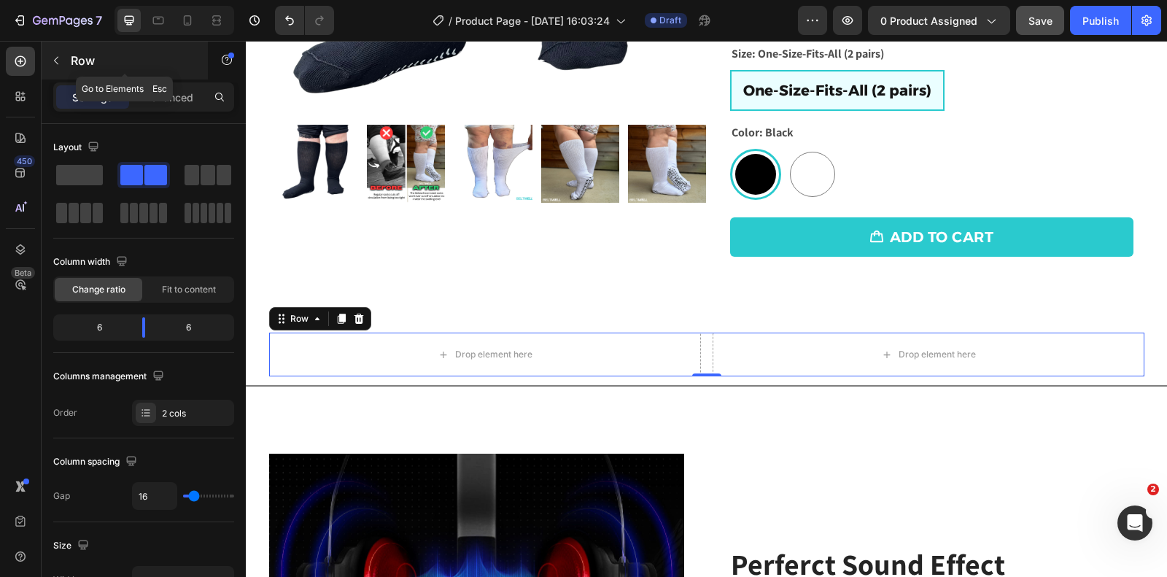
click at [61, 61] on icon "button" at bounding box center [56, 61] width 12 height 12
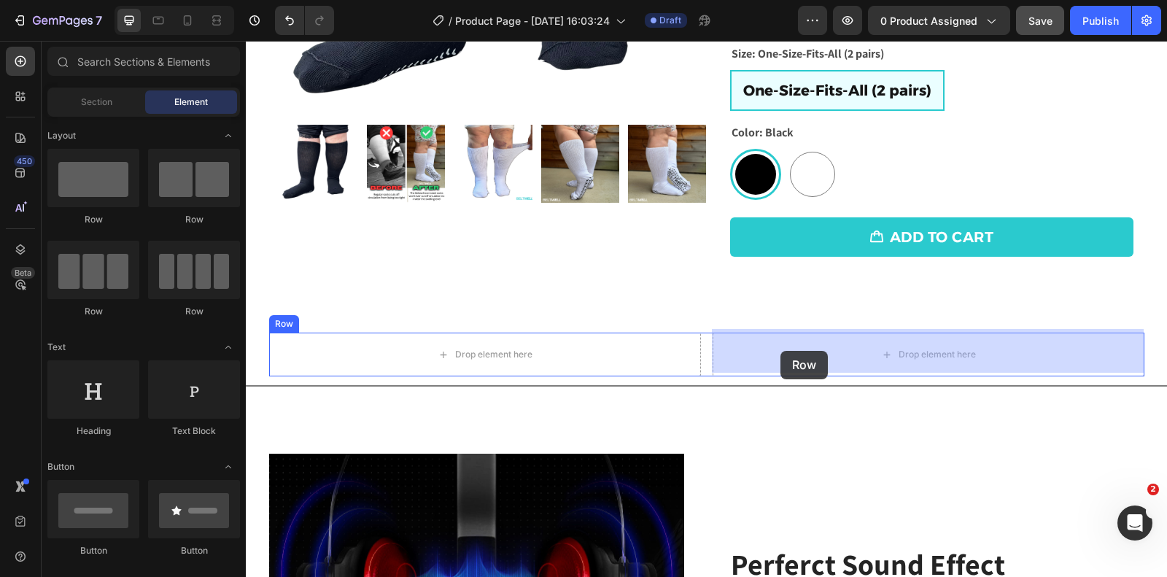
drag, startPoint x: 335, startPoint y: 228, endPoint x: 781, endPoint y: 352, distance: 462.7
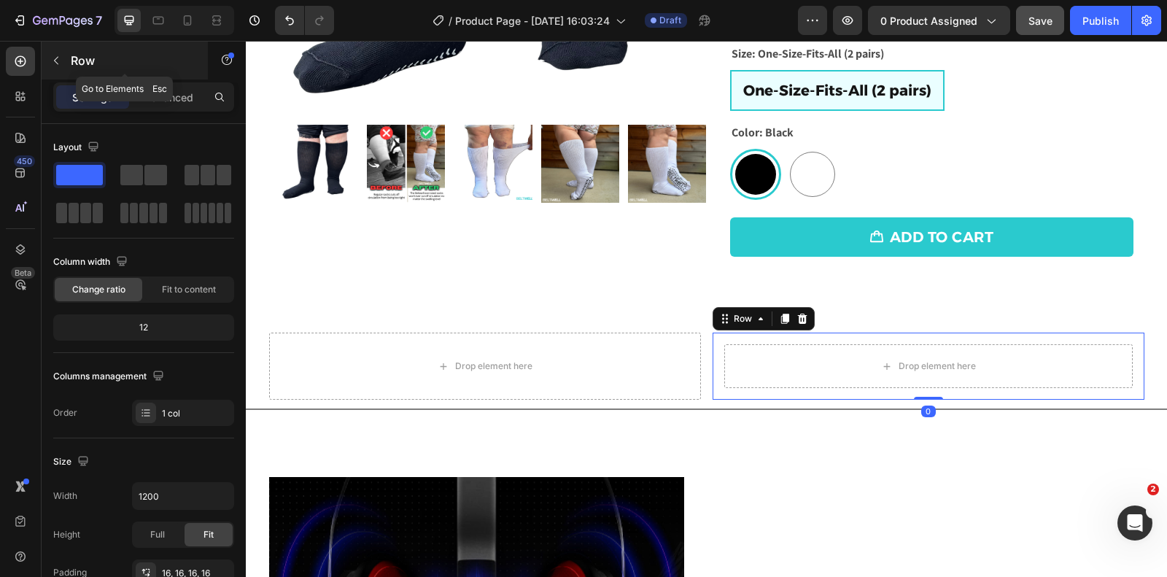
click at [59, 63] on icon "button" at bounding box center [56, 61] width 12 height 12
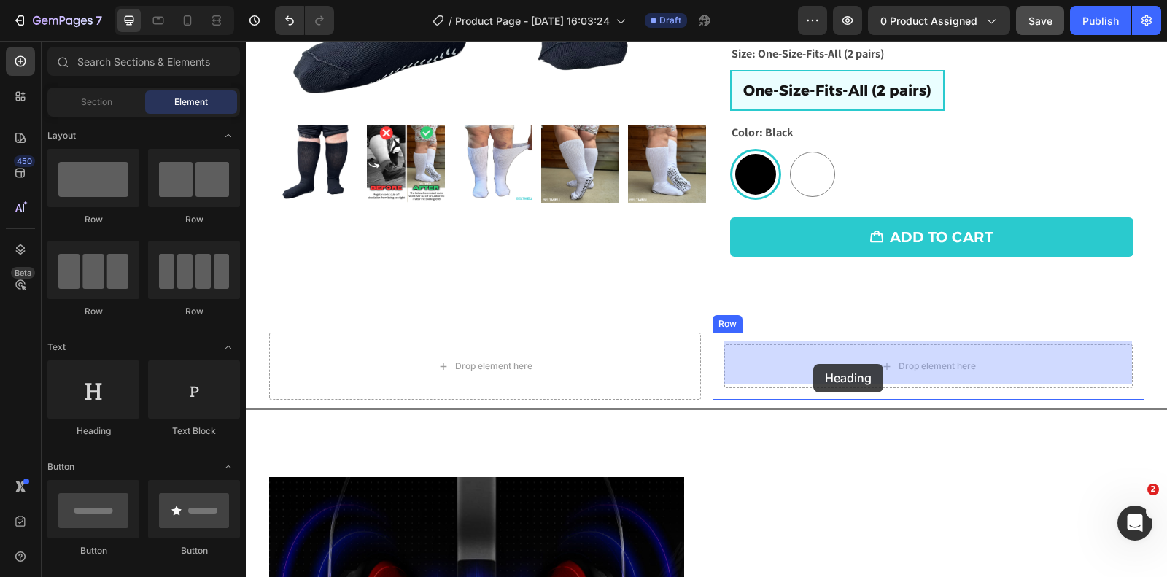
drag, startPoint x: 335, startPoint y: 433, endPoint x: 813, endPoint y: 364, distance: 483.6
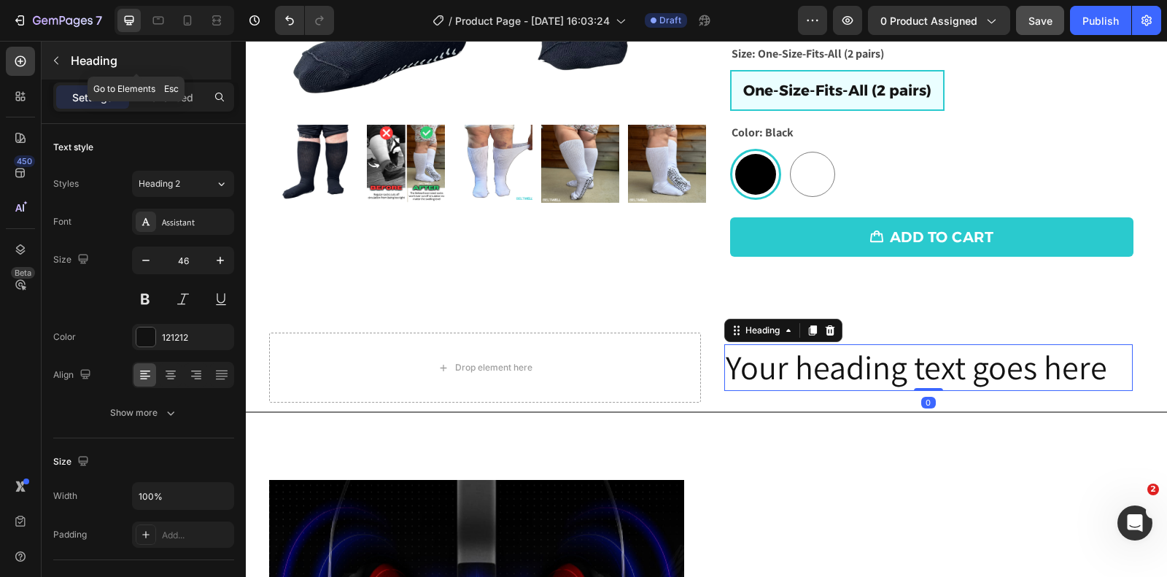
click at [56, 66] on button "button" at bounding box center [56, 60] width 23 height 23
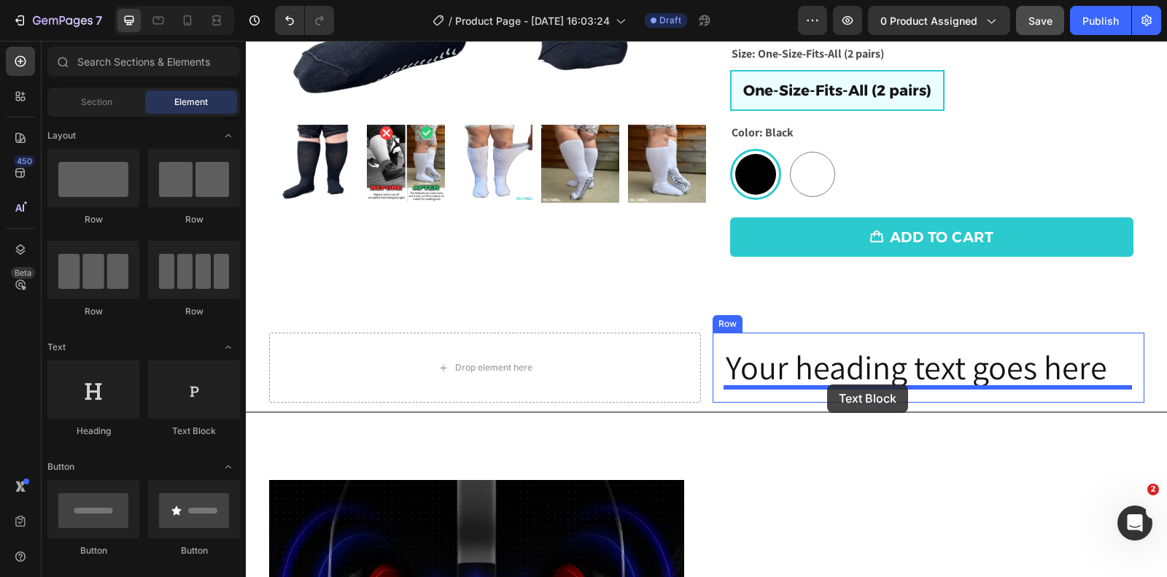
drag, startPoint x: 439, startPoint y: 428, endPoint x: 827, endPoint y: 384, distance: 390.5
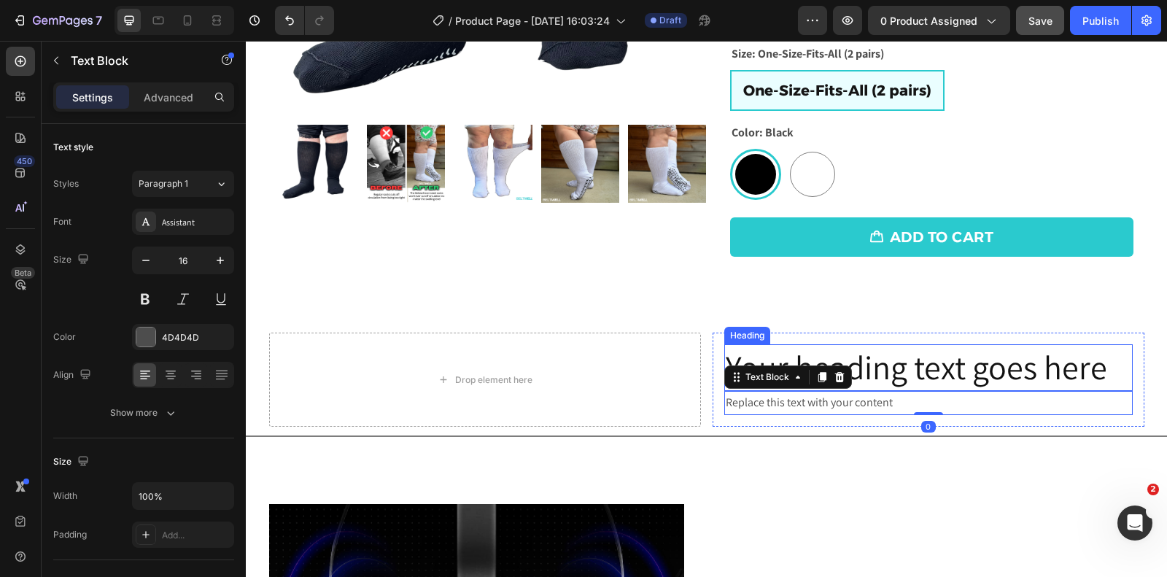
click at [934, 354] on h2 "Your heading text goes here" at bounding box center [928, 367] width 409 height 47
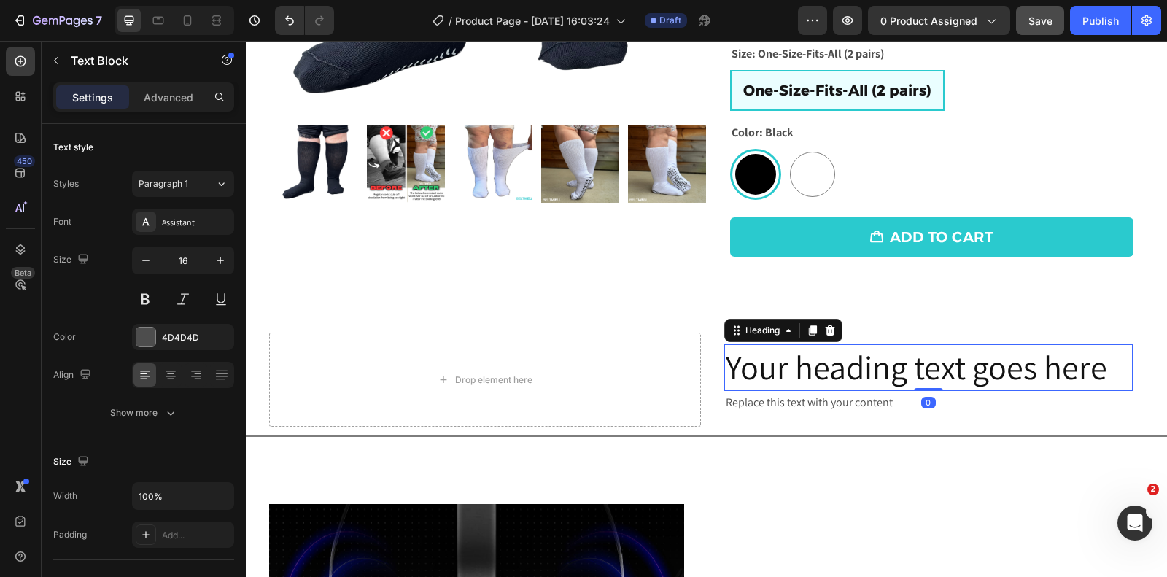
click at [934, 354] on h2 "Your heading text goes here" at bounding box center [928, 367] width 409 height 47
click at [934, 354] on p "Your heading text goes here" at bounding box center [929, 368] width 406 height 44
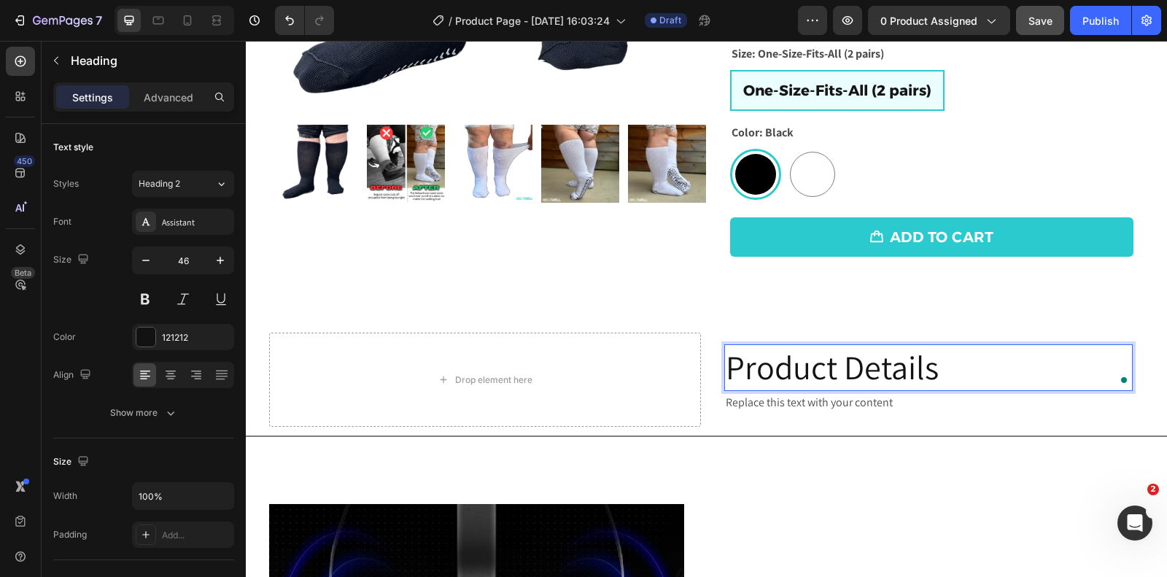
click at [891, 371] on p "Product Details" at bounding box center [929, 368] width 406 height 44
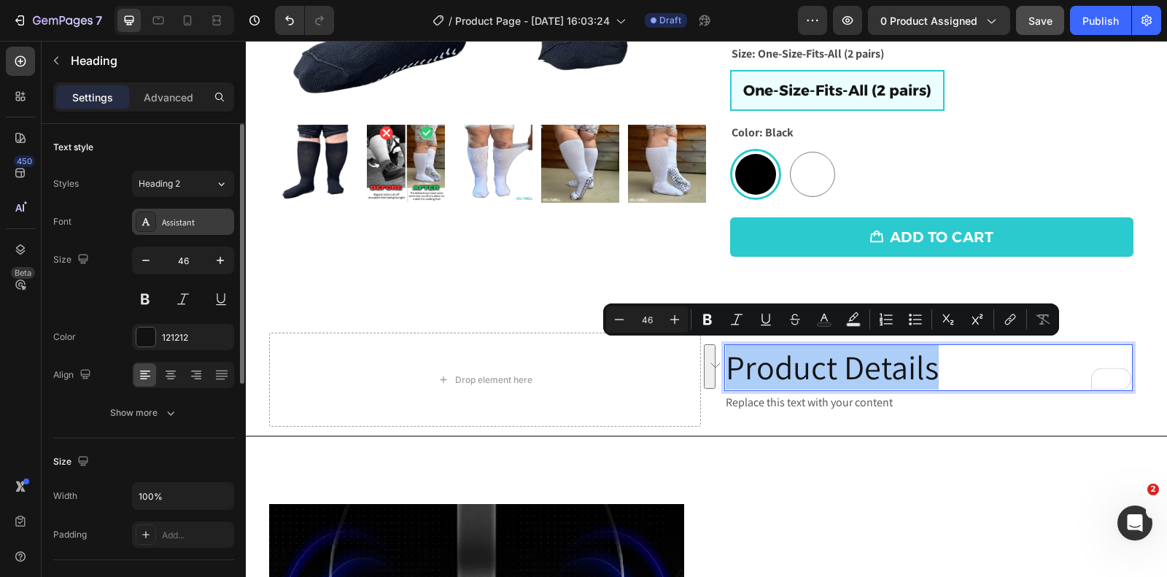
click at [213, 225] on div "Assistant" at bounding box center [196, 222] width 69 height 13
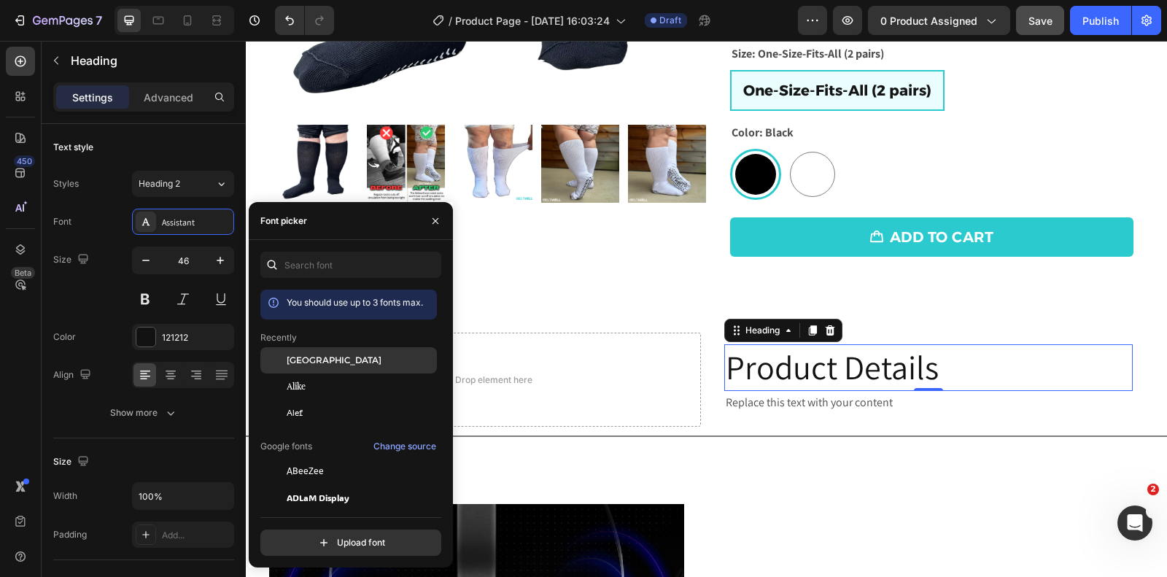
click at [308, 360] on span "[GEOGRAPHIC_DATA]" at bounding box center [334, 360] width 95 height 13
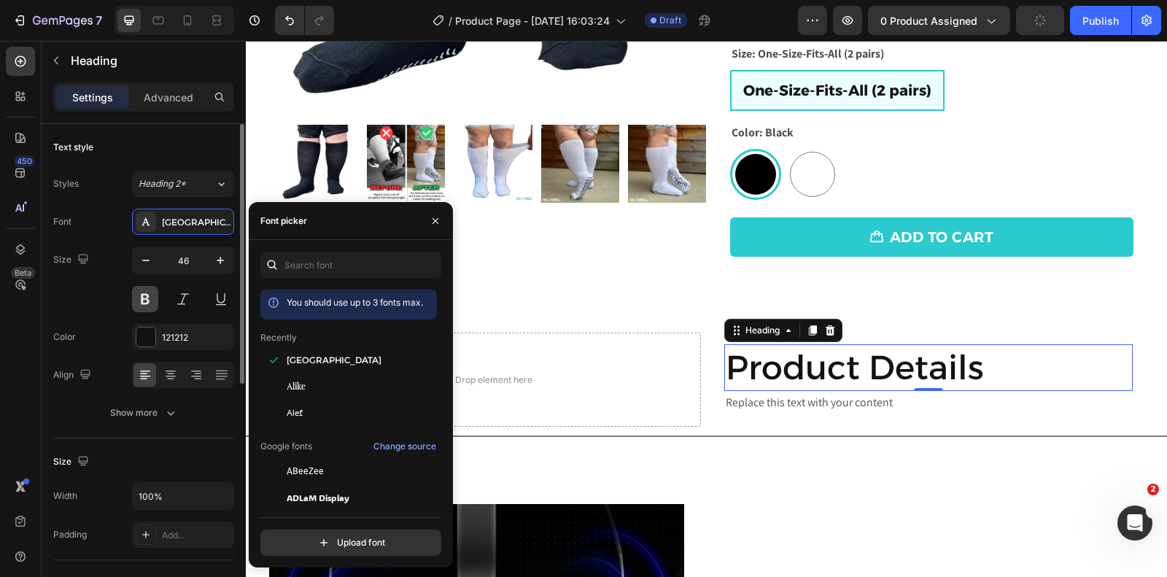
click at [156, 301] on button at bounding box center [145, 299] width 26 height 26
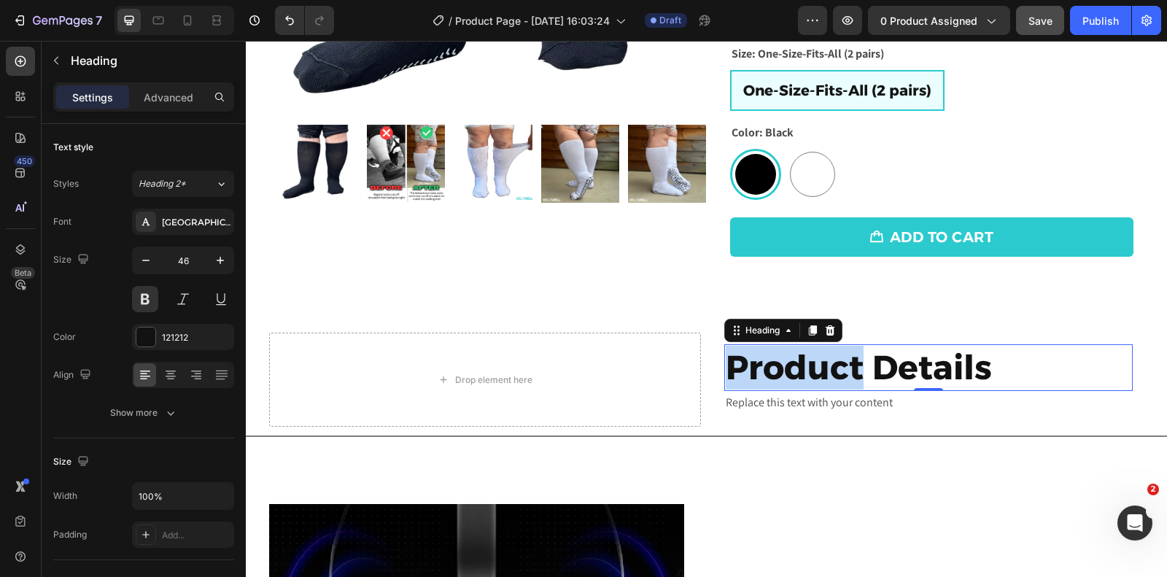
click at [848, 363] on p "Product Details" at bounding box center [929, 368] width 406 height 44
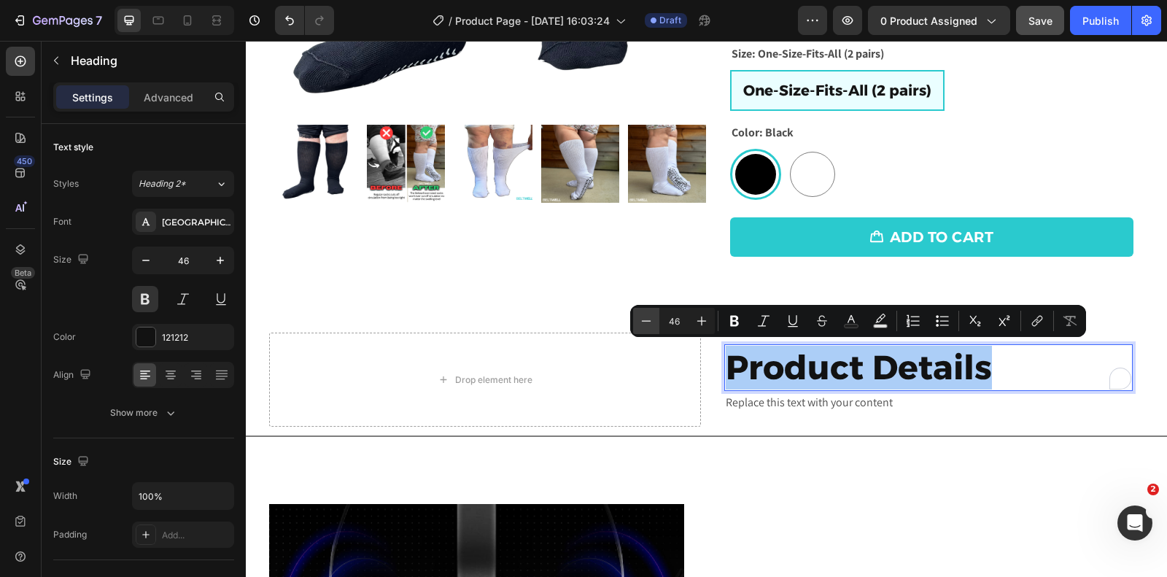
click at [656, 322] on button "Minus" at bounding box center [646, 321] width 26 height 26
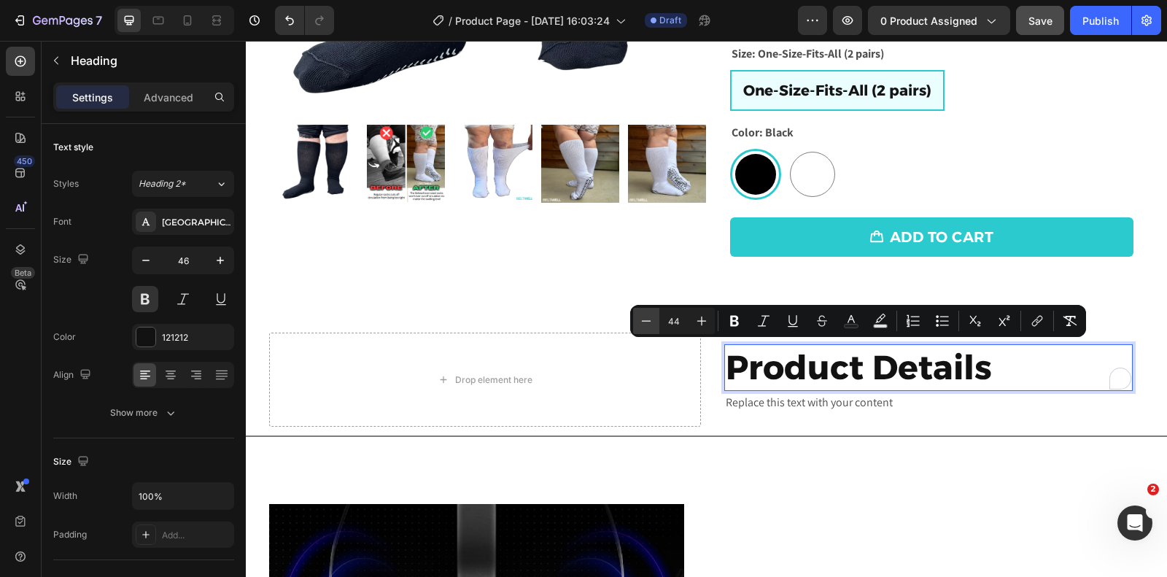
click at [656, 322] on button "Minus" at bounding box center [646, 321] width 26 height 26
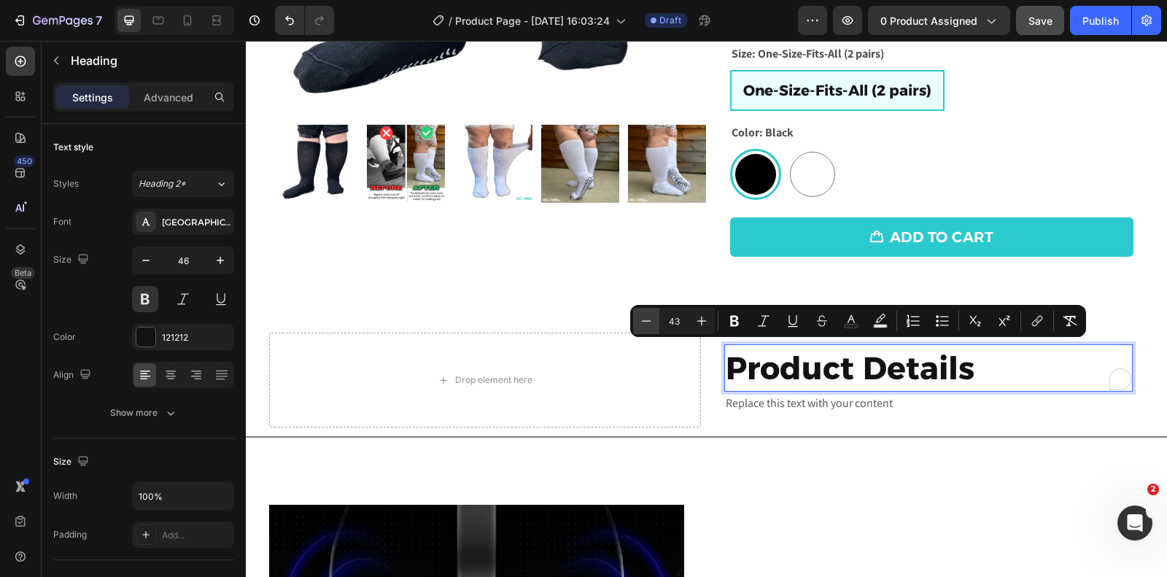
click at [656, 322] on button "Minus" at bounding box center [646, 321] width 26 height 26
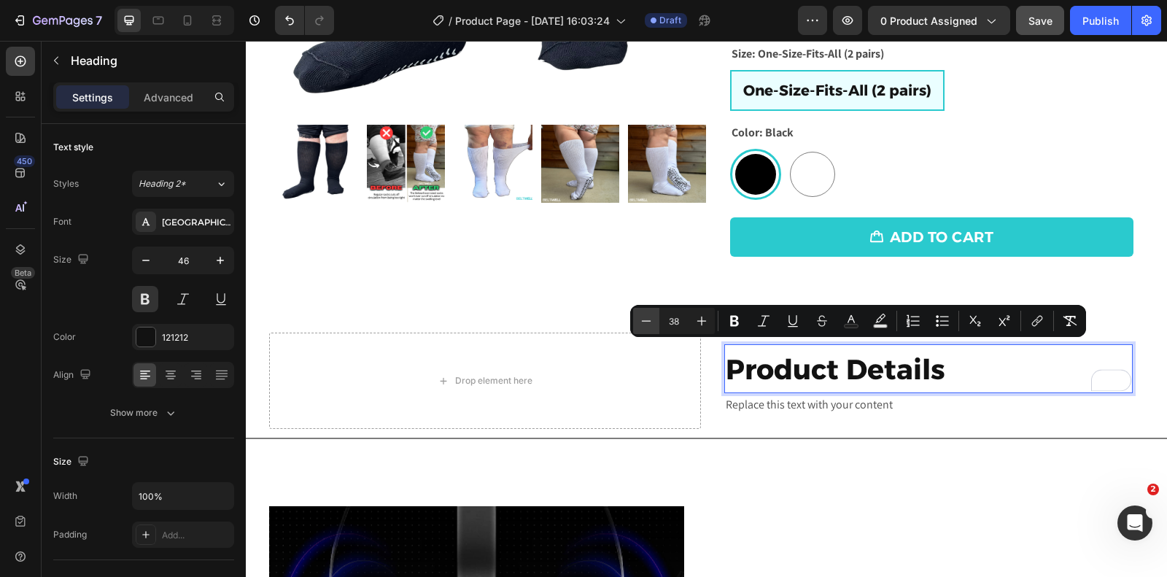
click at [656, 322] on button "Minus" at bounding box center [646, 321] width 26 height 26
type input "37"
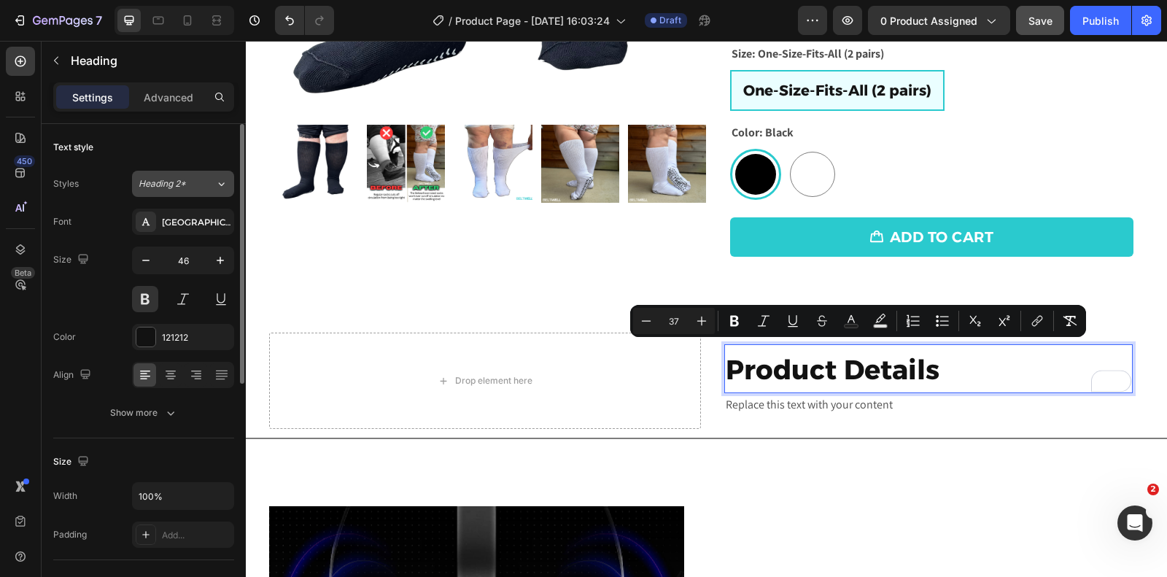
click at [167, 189] on span "Heading 2*" at bounding box center [162, 183] width 47 height 13
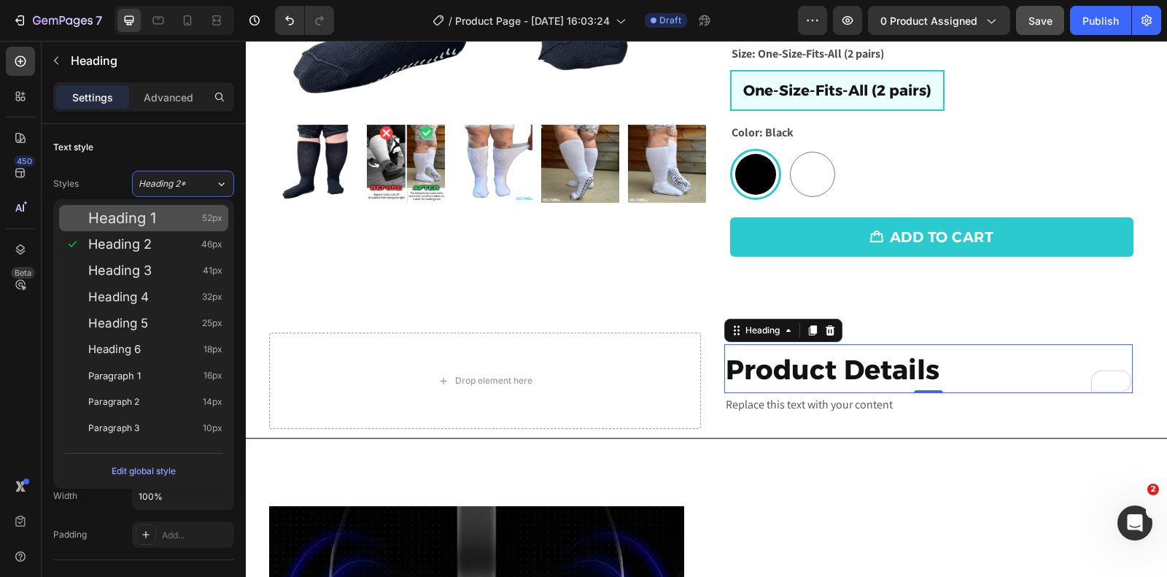
click at [174, 223] on div "Heading 1 52px" at bounding box center [155, 218] width 134 height 15
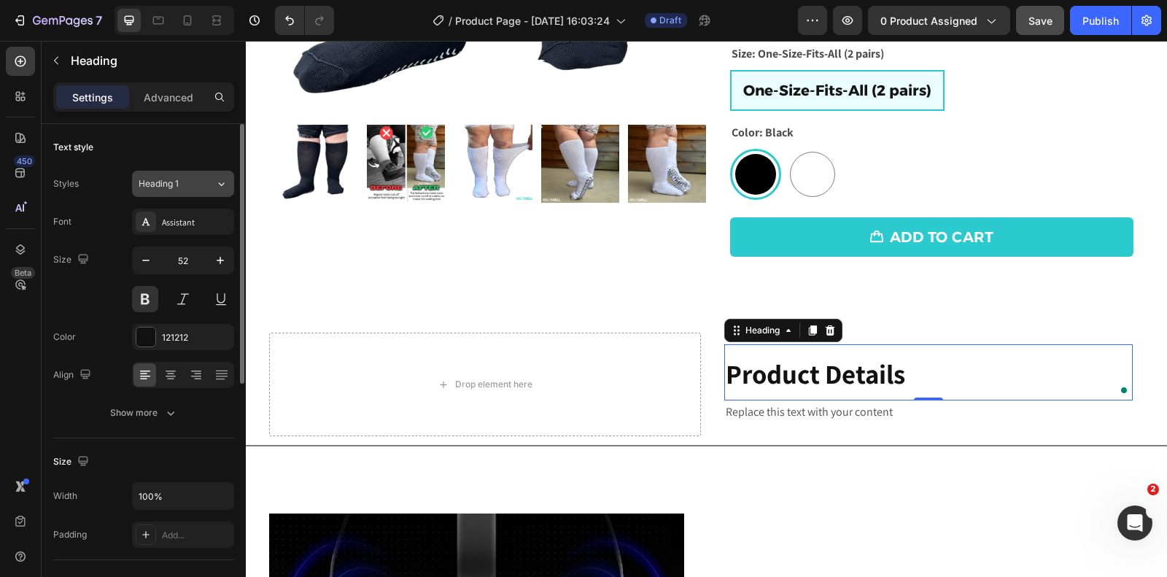
click at [187, 182] on div "Heading 1" at bounding box center [168, 183] width 59 height 13
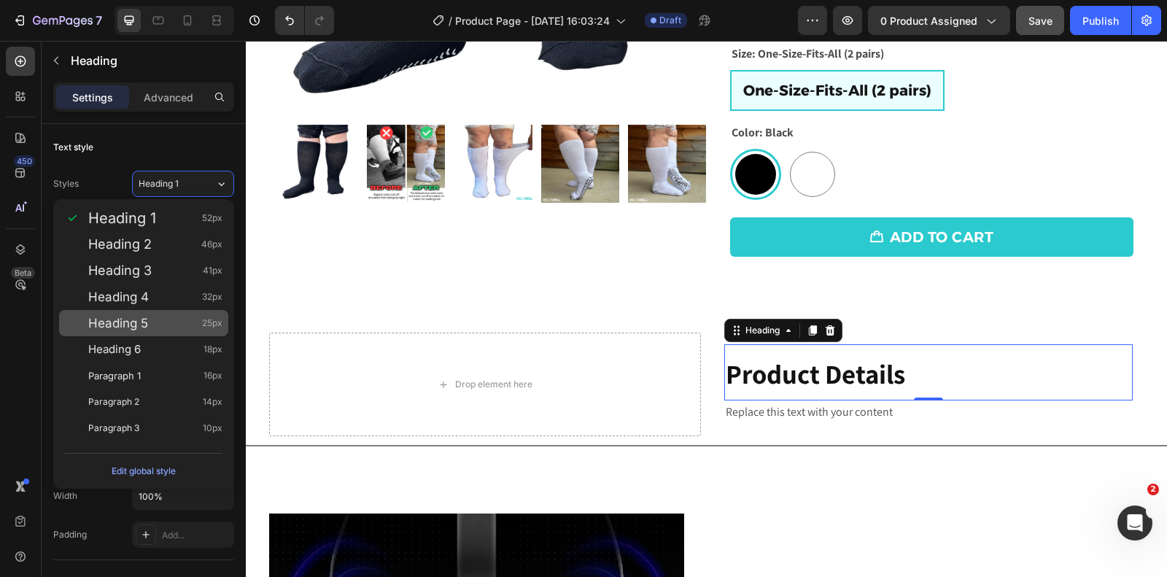
click at [169, 314] on div "Heading 5 25px" at bounding box center [143, 323] width 169 height 26
type input "25"
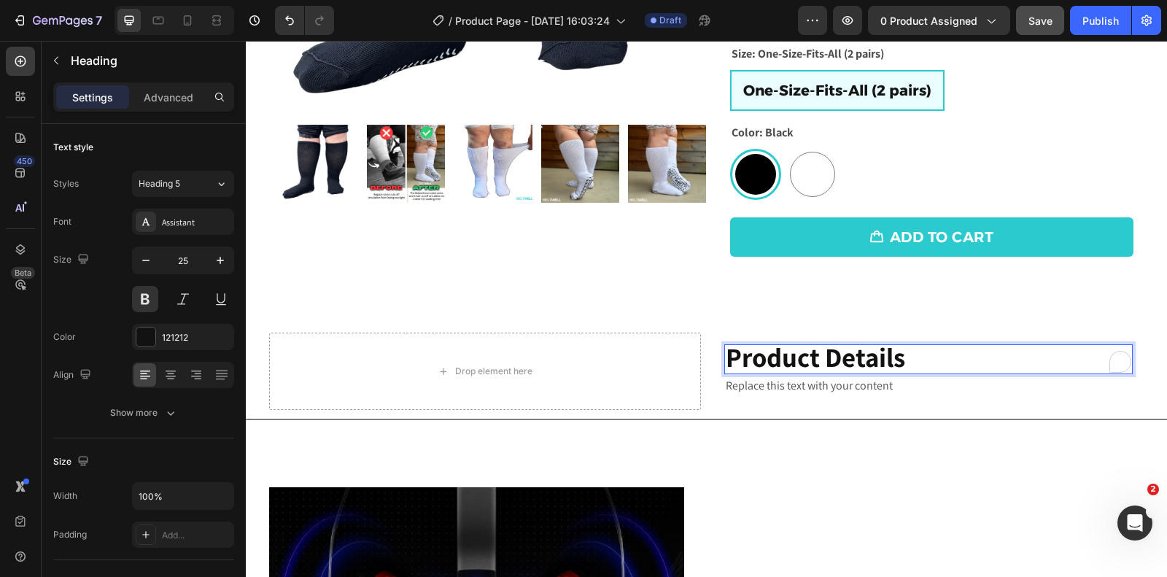
click at [889, 356] on span "Product Details" at bounding box center [815, 357] width 179 height 36
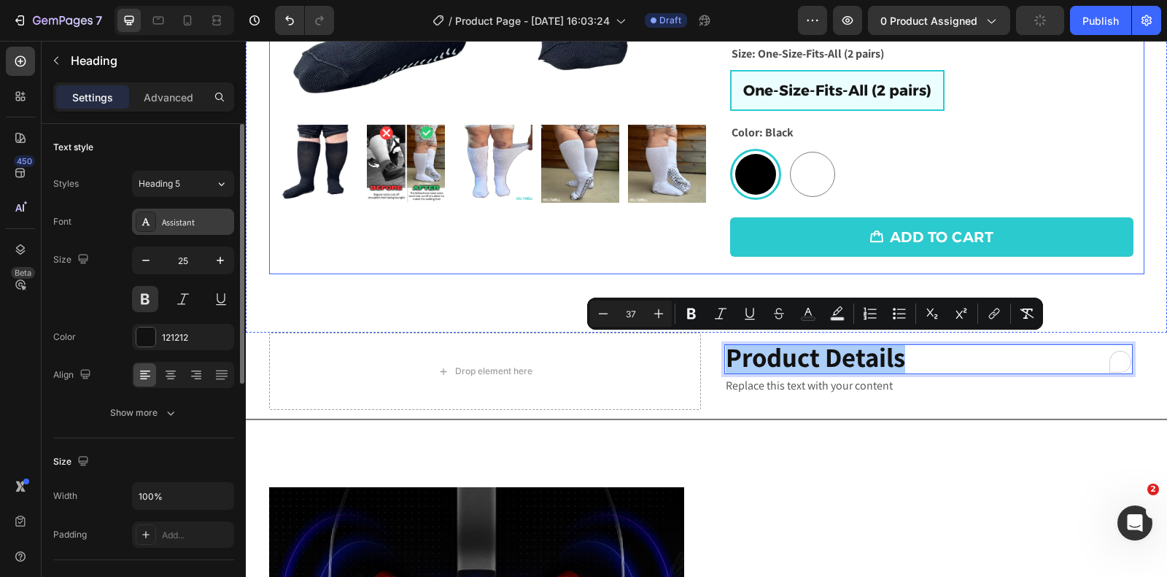
click at [173, 232] on div "Assistant" at bounding box center [183, 222] width 102 height 26
click at [175, 227] on div "Assistant" at bounding box center [196, 222] width 69 height 13
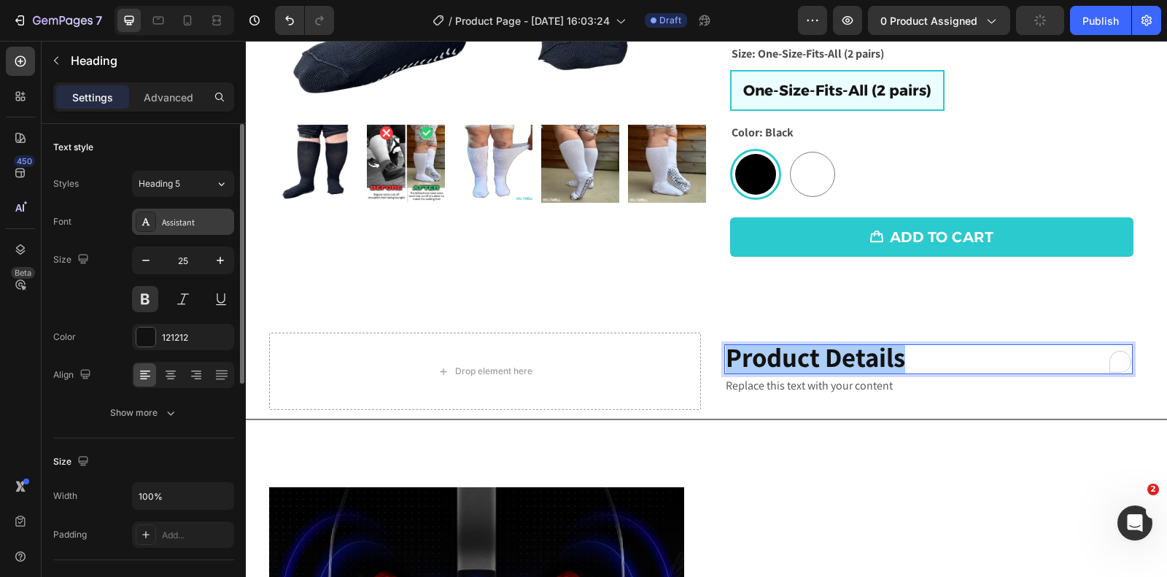
click at [203, 225] on div "Assistant" at bounding box center [196, 222] width 69 height 13
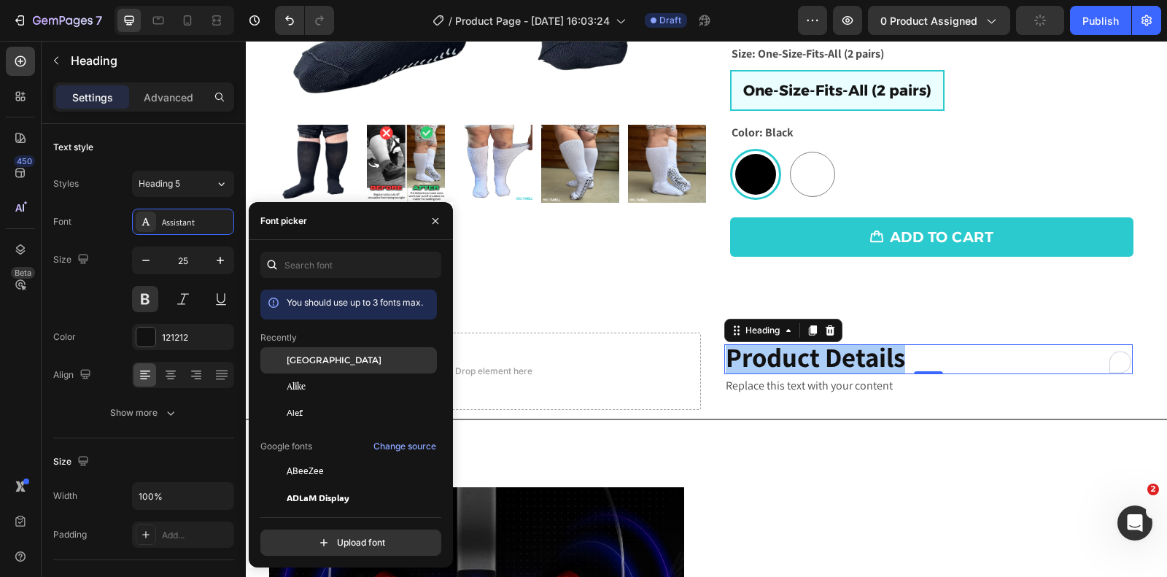
click at [343, 360] on div "[GEOGRAPHIC_DATA]" at bounding box center [360, 360] width 147 height 13
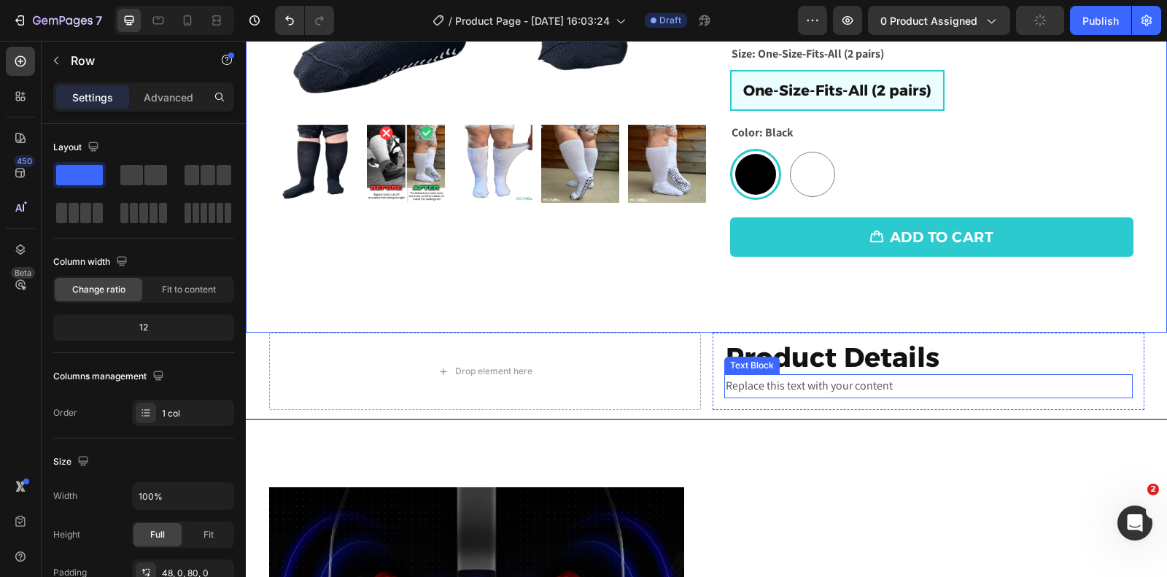
click at [784, 383] on div "Replace this text with your content" at bounding box center [928, 386] width 409 height 24
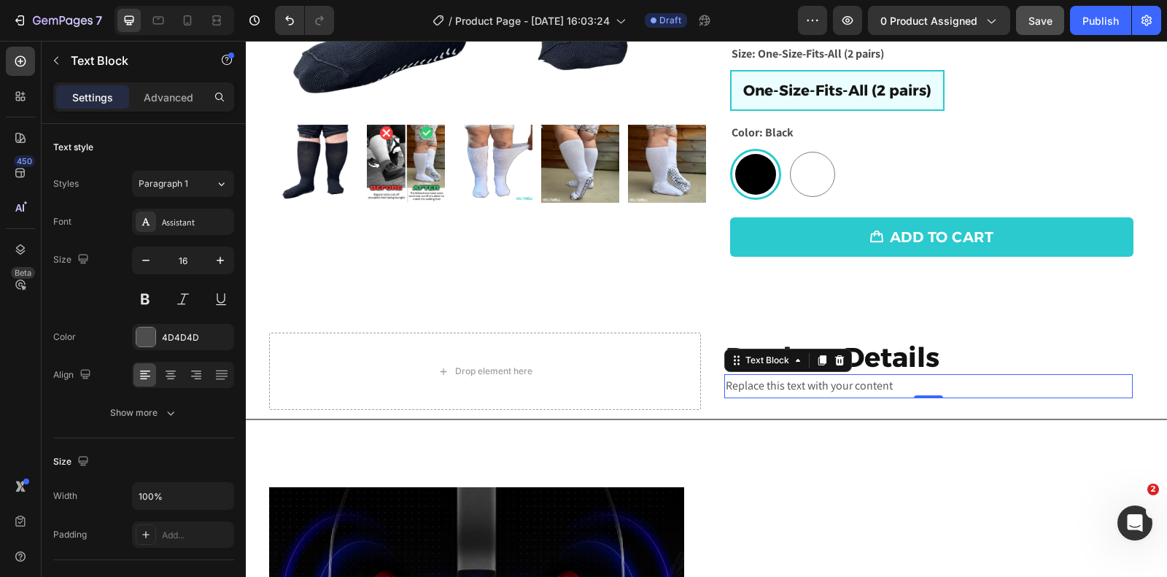
click at [866, 350] on span "Product Details" at bounding box center [833, 357] width 214 height 33
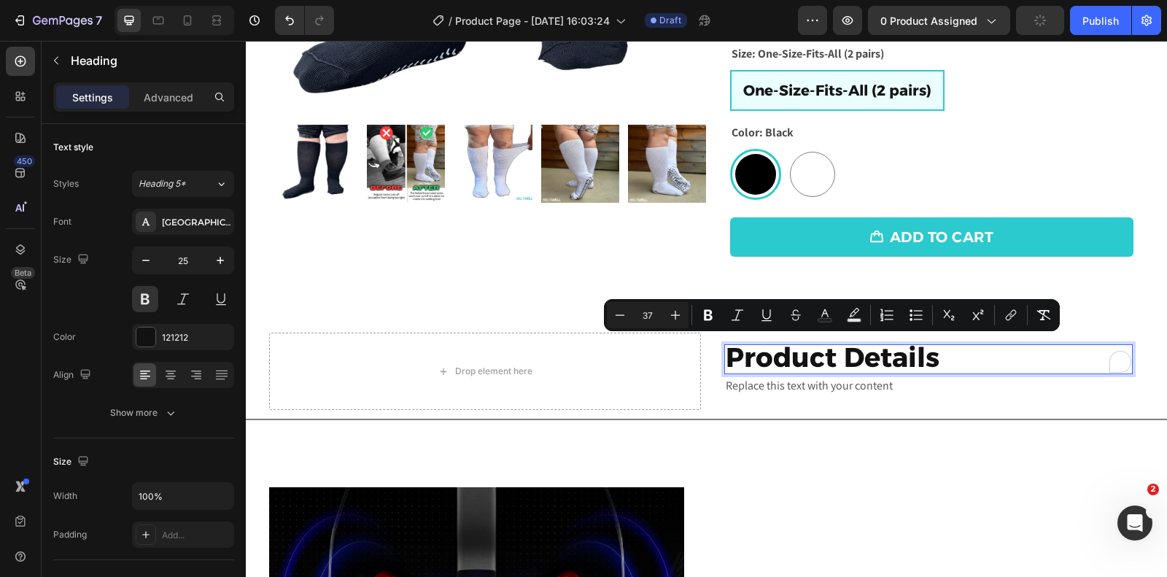
click at [860, 353] on span "Product Details" at bounding box center [833, 357] width 214 height 33
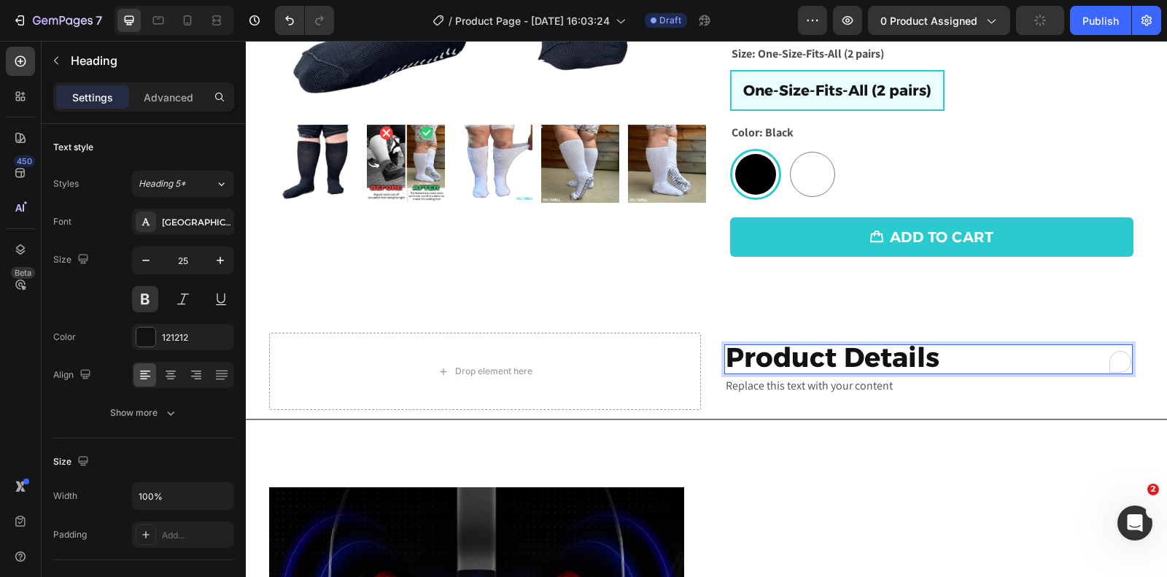
click at [850, 355] on span "Product Details" at bounding box center [833, 357] width 214 height 33
drag, startPoint x: 848, startPoint y: 355, endPoint x: 967, endPoint y: 355, distance: 119.6
click at [967, 355] on p "Product Details" at bounding box center [929, 359] width 406 height 27
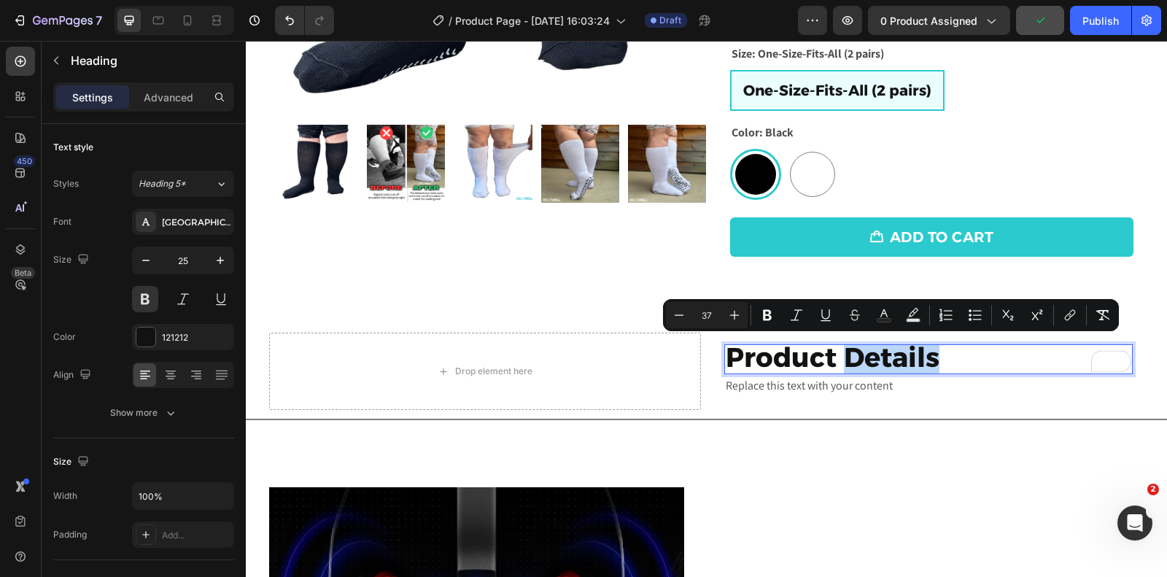
click at [964, 357] on p "Product Details" at bounding box center [929, 359] width 406 height 27
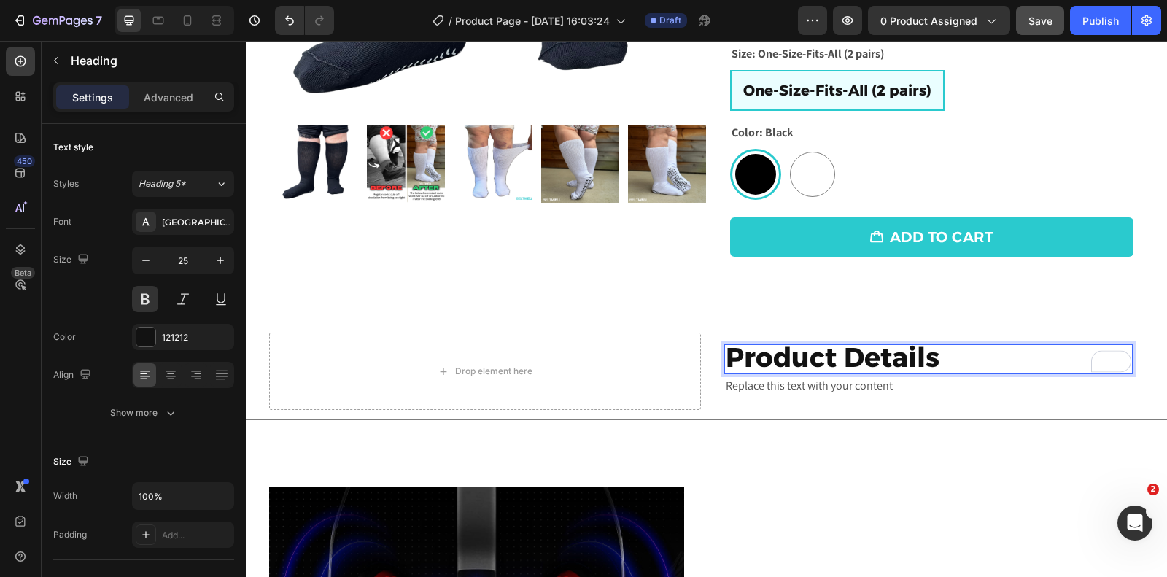
drag, startPoint x: 842, startPoint y: 353, endPoint x: 1024, endPoint y: 352, distance: 181.7
click at [1024, 352] on p "Product Details" at bounding box center [929, 359] width 406 height 27
click at [844, 353] on span "Product Materials" at bounding box center [849, 357] width 247 height 33
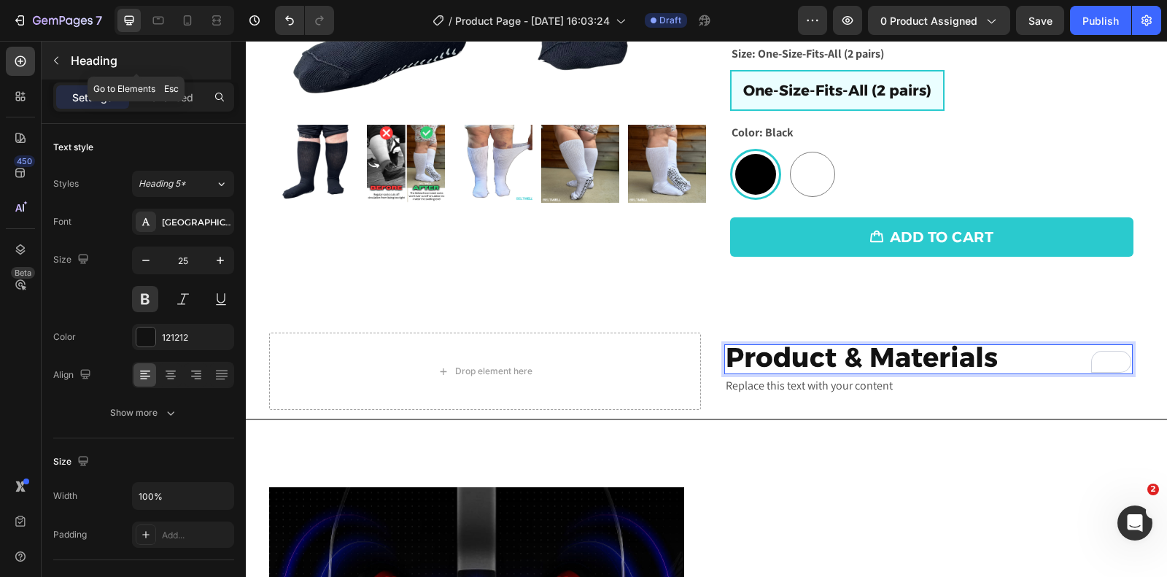
click at [56, 63] on icon "button" at bounding box center [56, 61] width 12 height 12
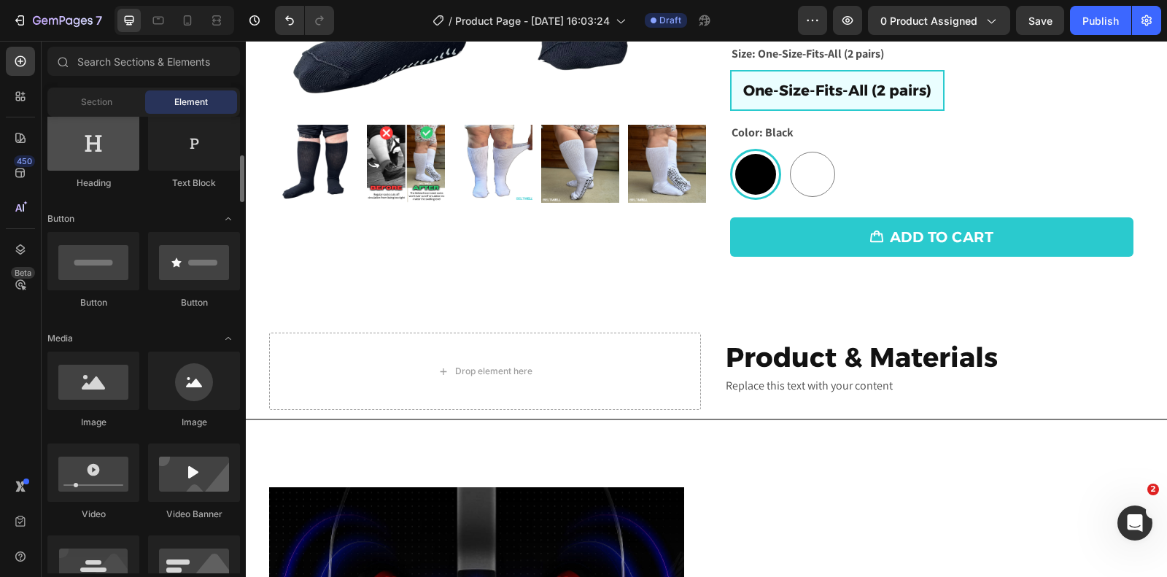
scroll to position [266, 0]
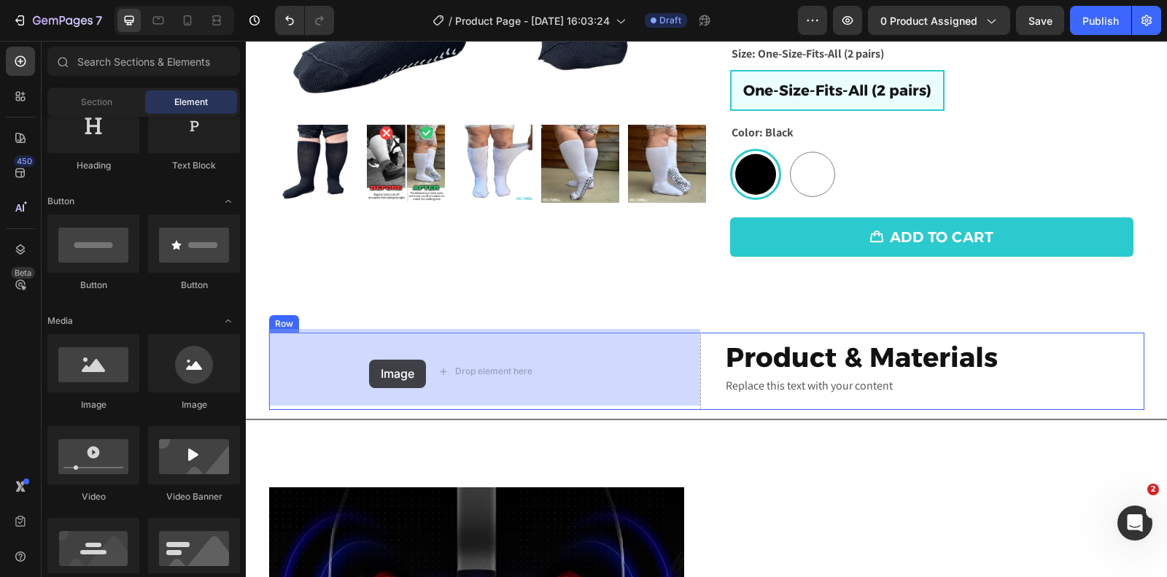
drag, startPoint x: 332, startPoint y: 414, endPoint x: 369, endPoint y: 360, distance: 65.6
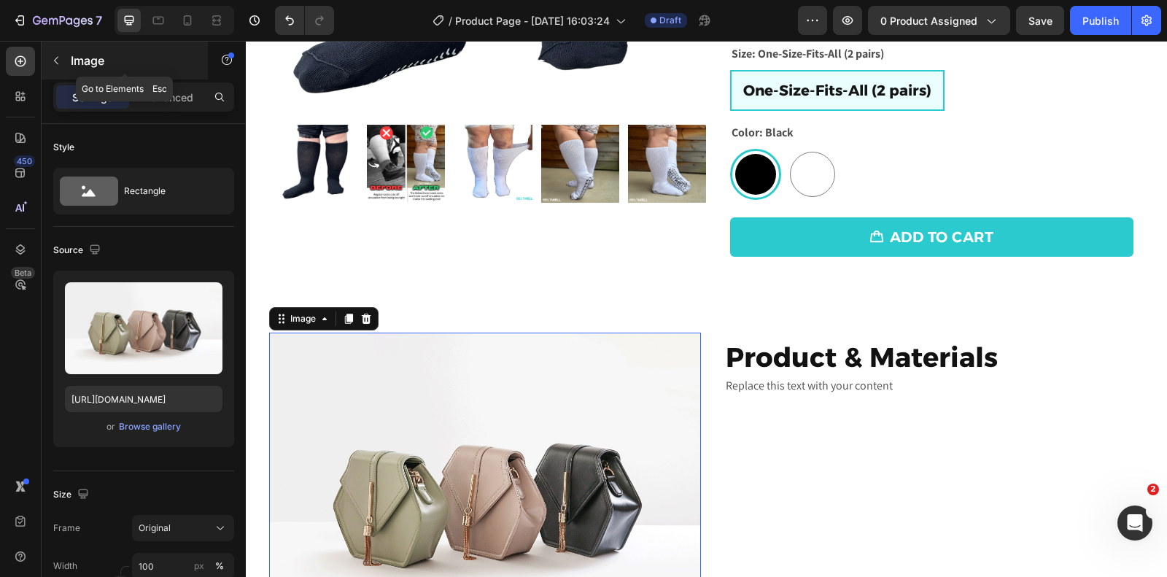
click at [59, 65] on icon "button" at bounding box center [56, 61] width 12 height 12
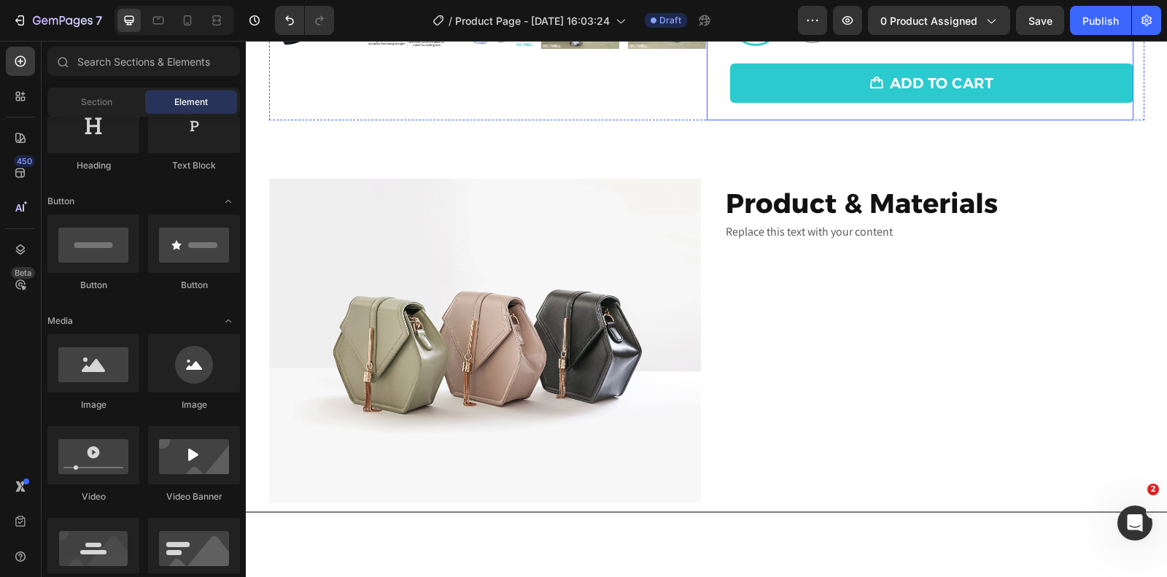
scroll to position [588, 0]
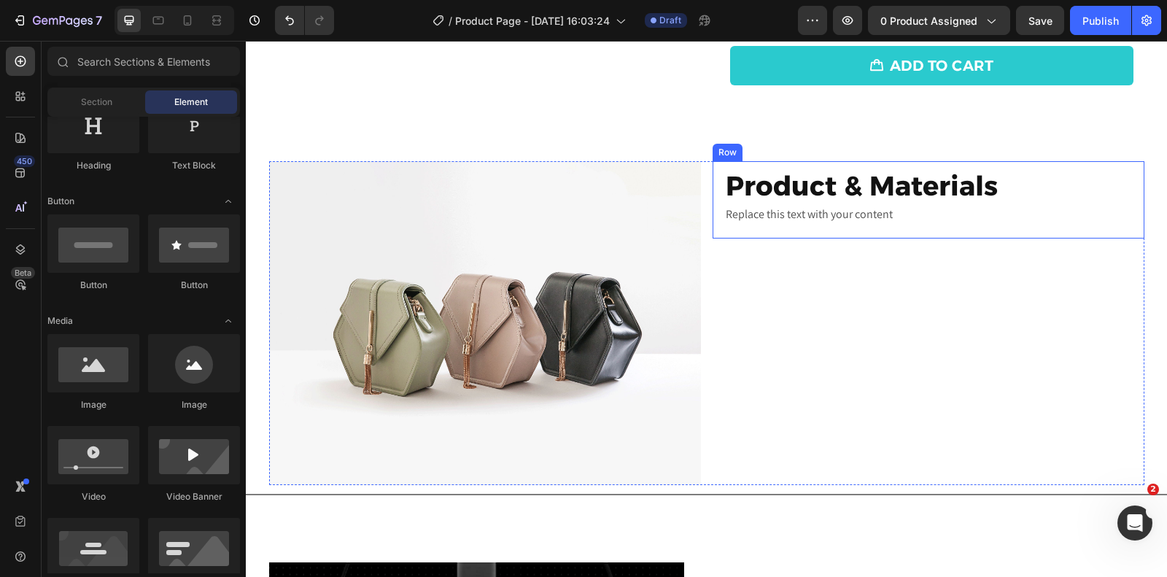
click at [786, 210] on div "Replace this text with your content" at bounding box center [928, 215] width 409 height 24
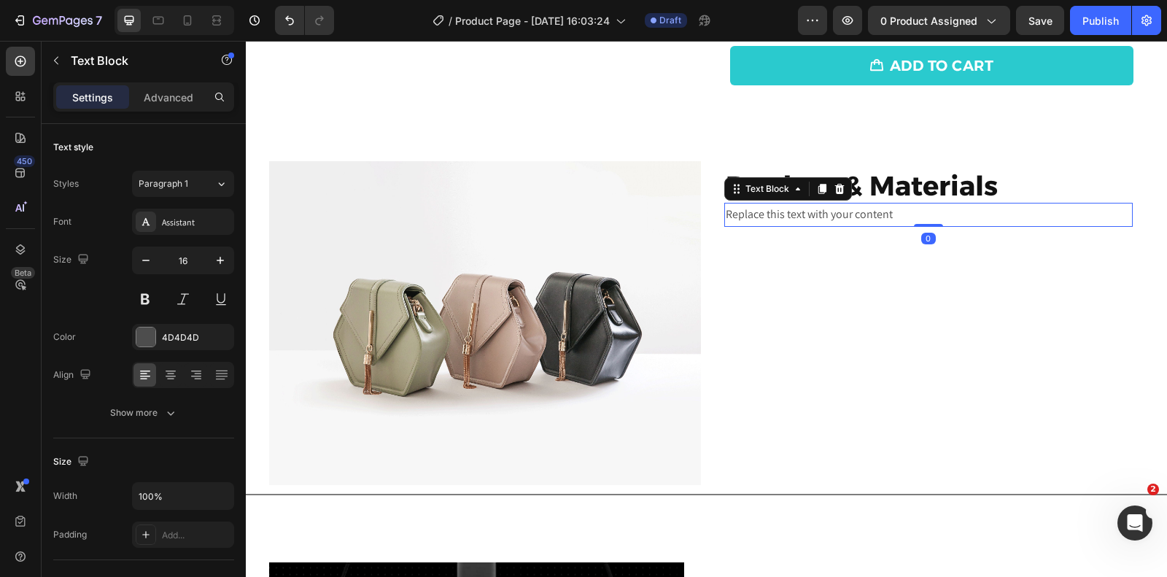
click at [786, 210] on div "Replace this text with your content" at bounding box center [928, 215] width 409 height 24
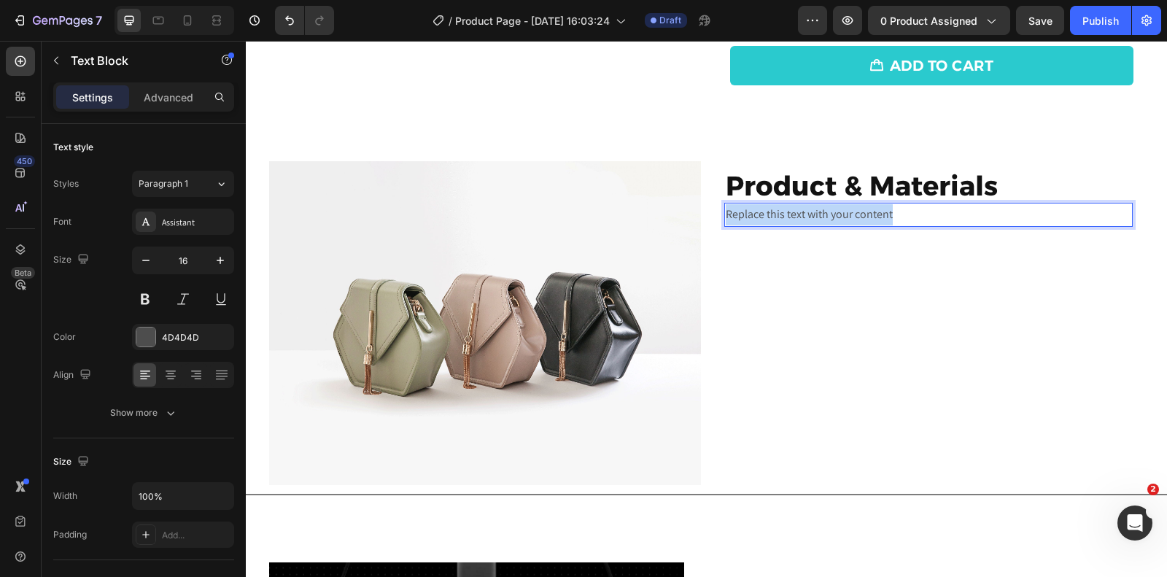
click at [786, 210] on p "Replace this text with your content" at bounding box center [929, 214] width 406 height 21
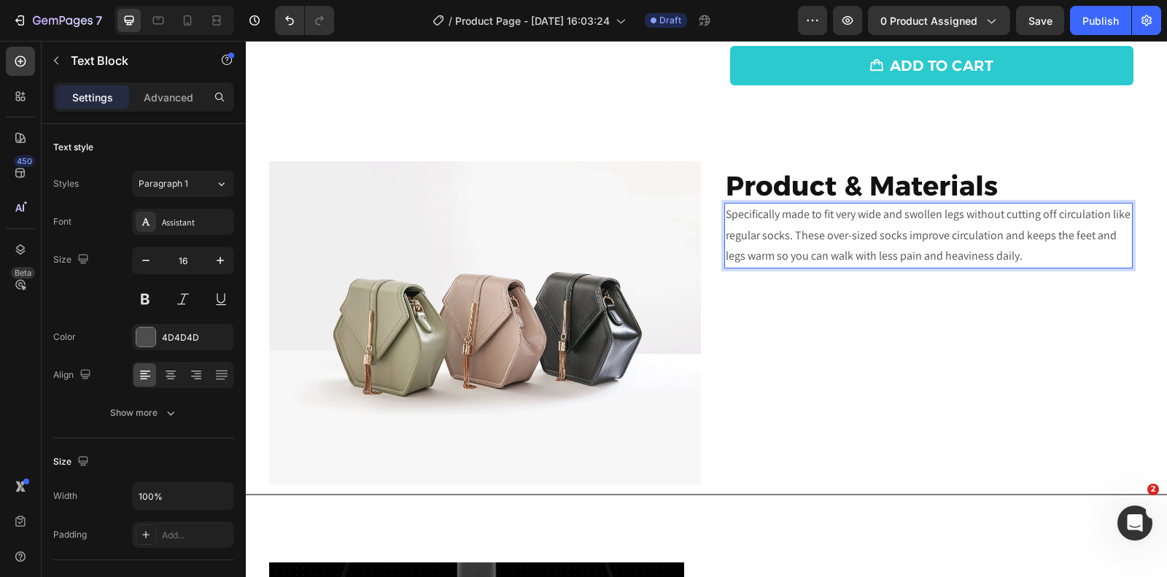
click at [799, 241] on p "Specifically made to fit very wide and swollen legs without cutting off circula…" at bounding box center [929, 235] width 406 height 63
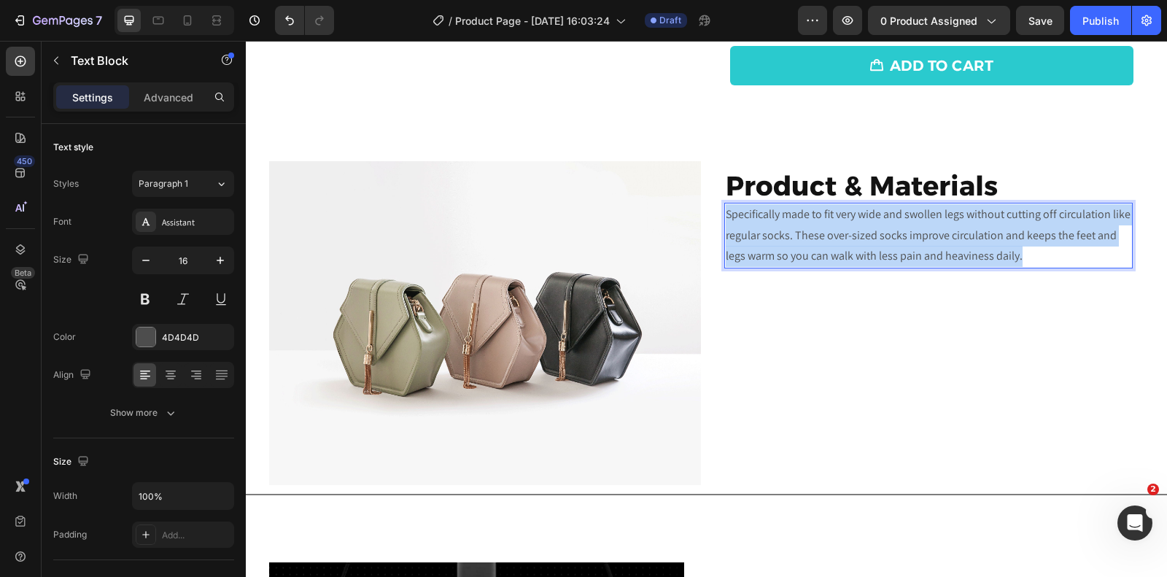
click at [799, 241] on p "Specifically made to fit very wide and swollen legs without cutting off circula…" at bounding box center [929, 235] width 406 height 63
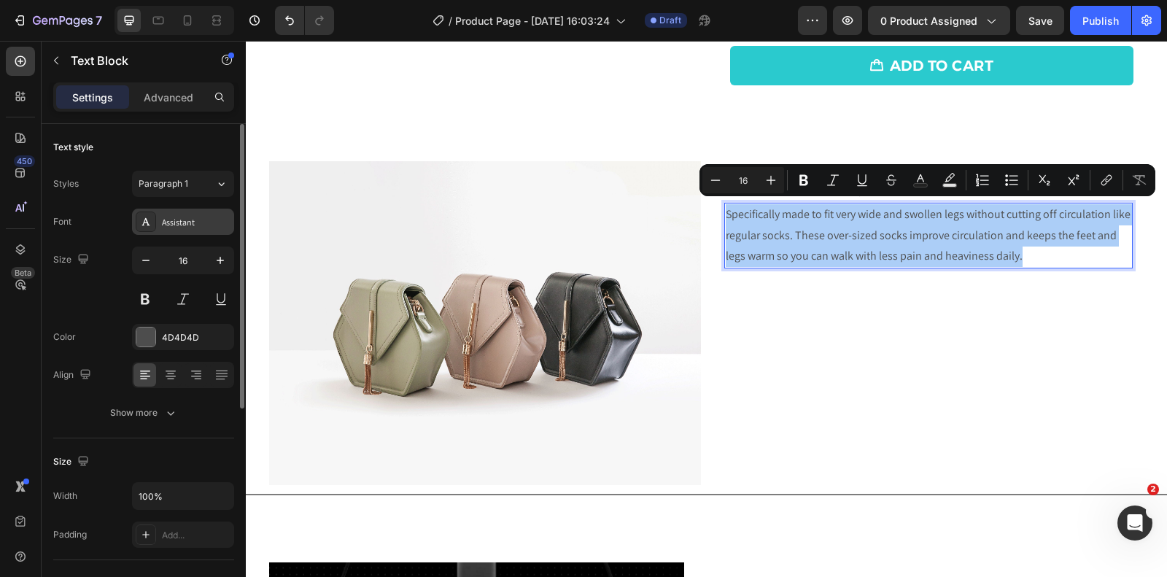
click at [190, 225] on div "Assistant" at bounding box center [196, 222] width 69 height 13
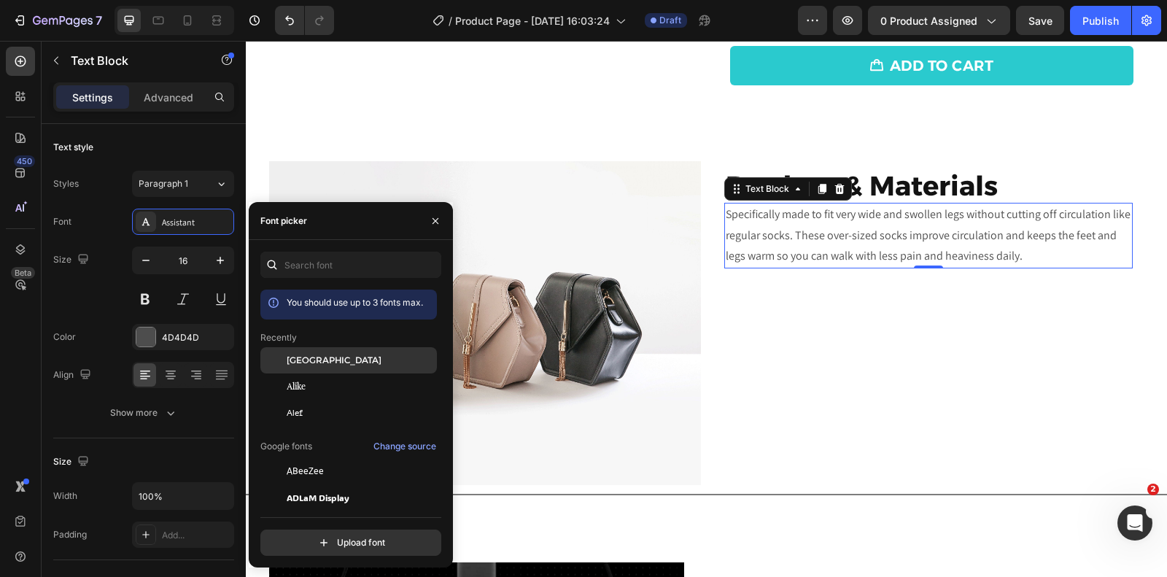
click at [294, 458] on div "[GEOGRAPHIC_DATA]" at bounding box center [348, 471] width 177 height 26
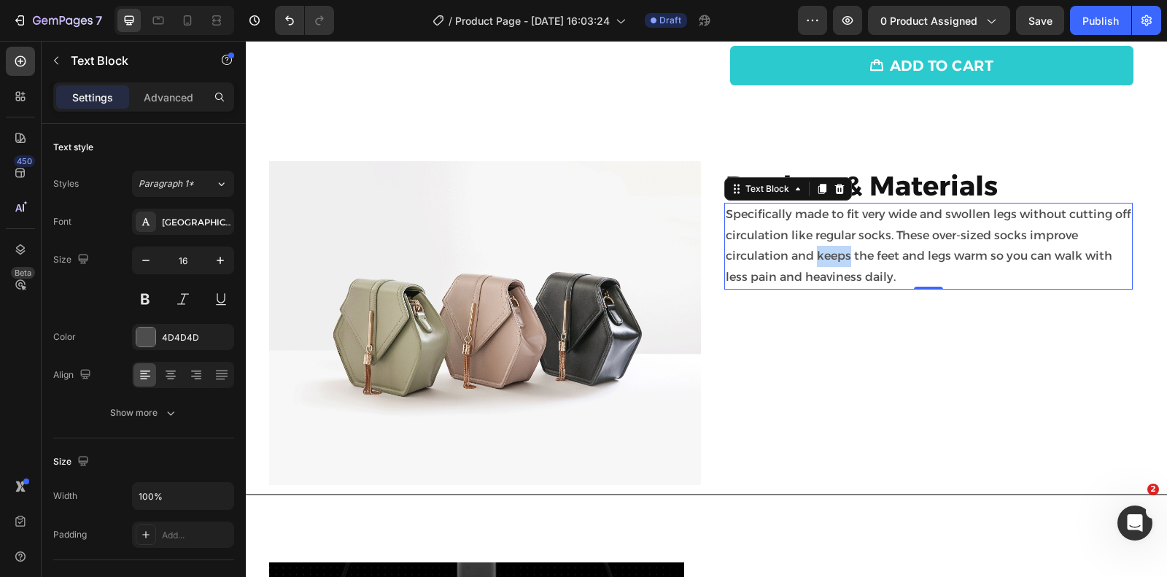
click at [819, 256] on p "Specifically made to fit very wide and swollen legs without cutting off circula…" at bounding box center [929, 246] width 406 height 84
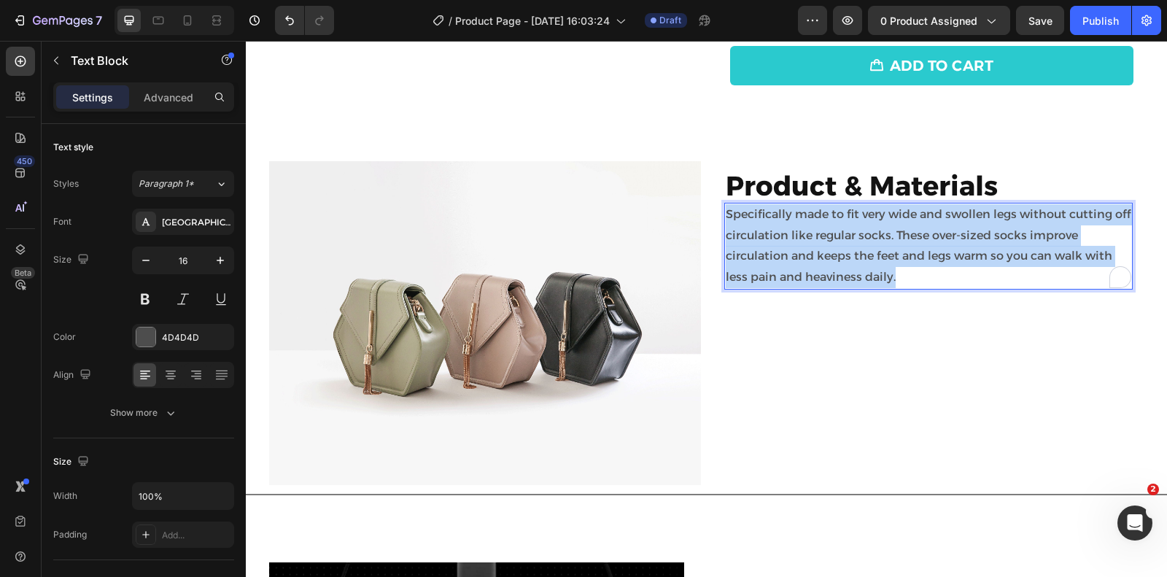
click at [819, 256] on p "Specifically made to fit very wide and swollen legs without cutting off circula…" at bounding box center [929, 246] width 406 height 84
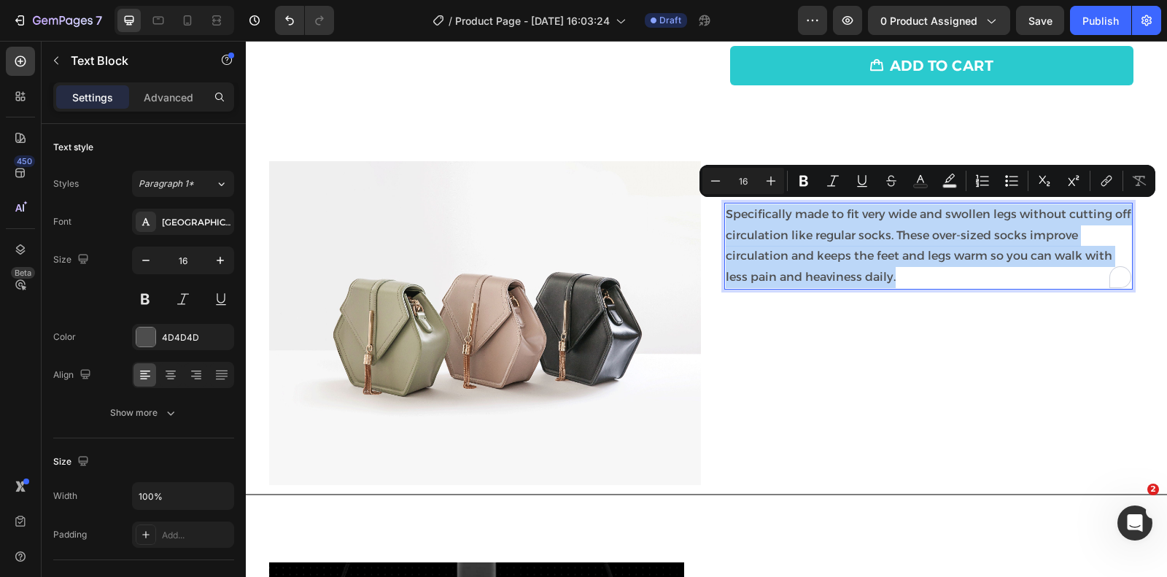
click at [921, 343] on div "⁠⁠⁠⁠⁠⁠⁠ Product & Materials Heading Specifically made to fit very wide and swol…" at bounding box center [929, 323] width 432 height 324
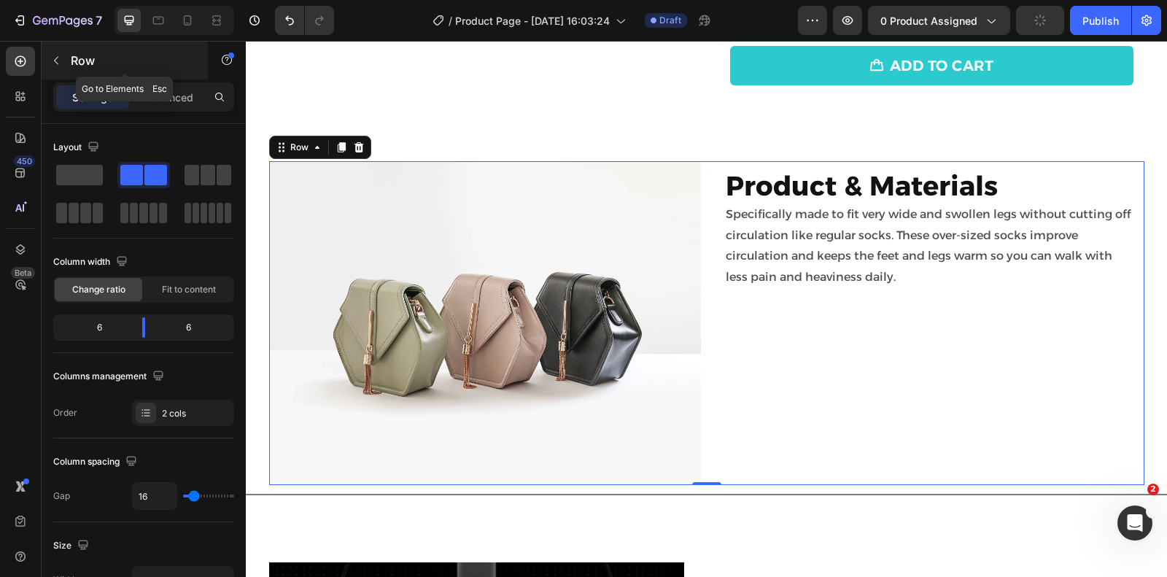
click at [53, 59] on icon "button" at bounding box center [56, 61] width 12 height 12
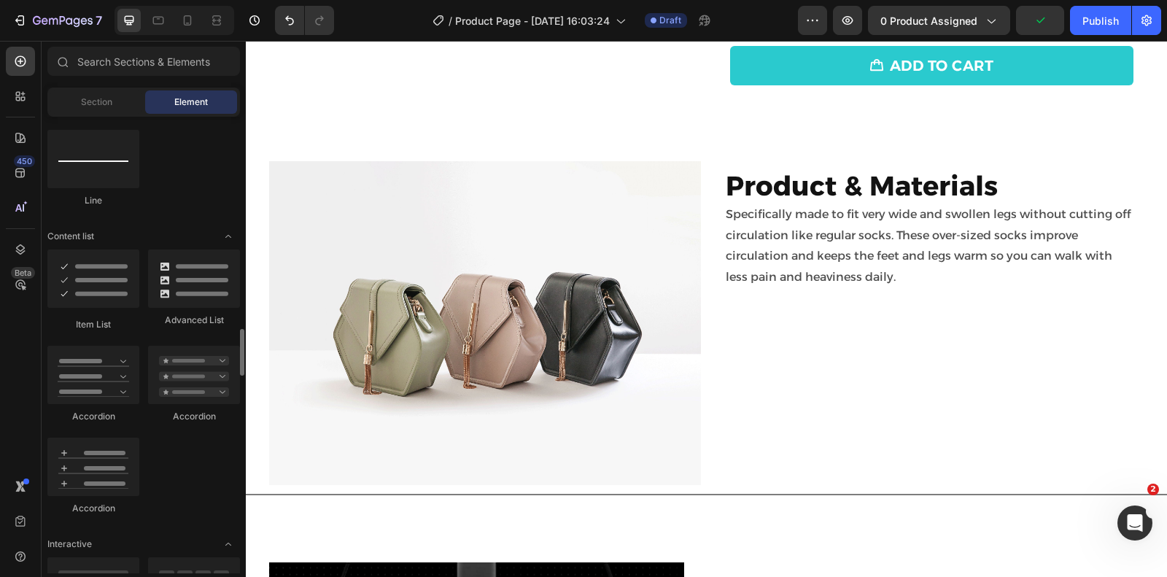
scroll to position [1147, 0]
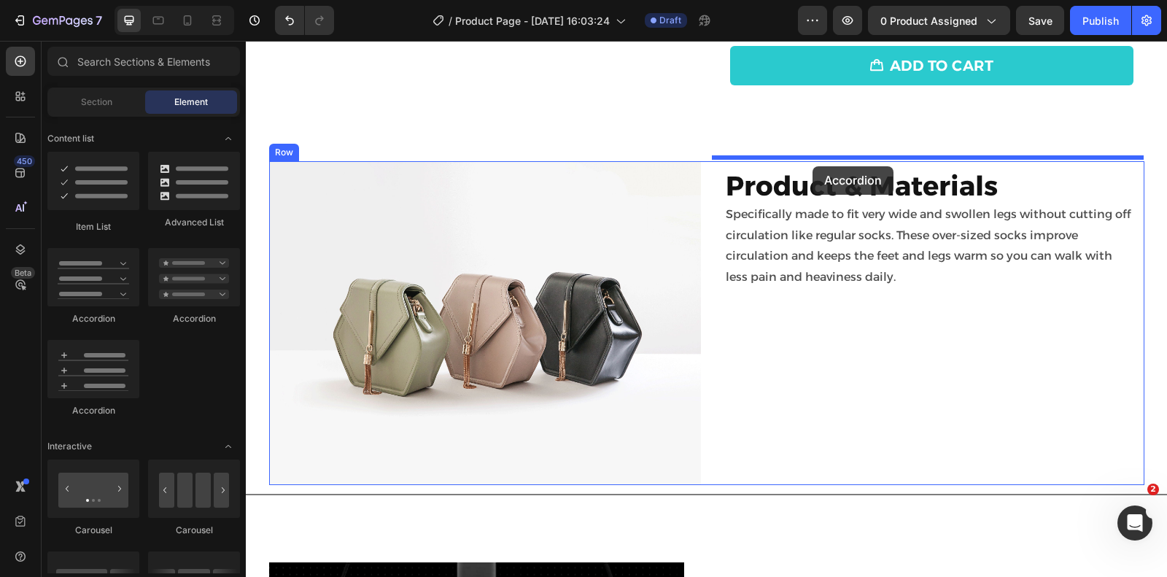
drag, startPoint x: 327, startPoint y: 332, endPoint x: 813, endPoint y: 166, distance: 513.3
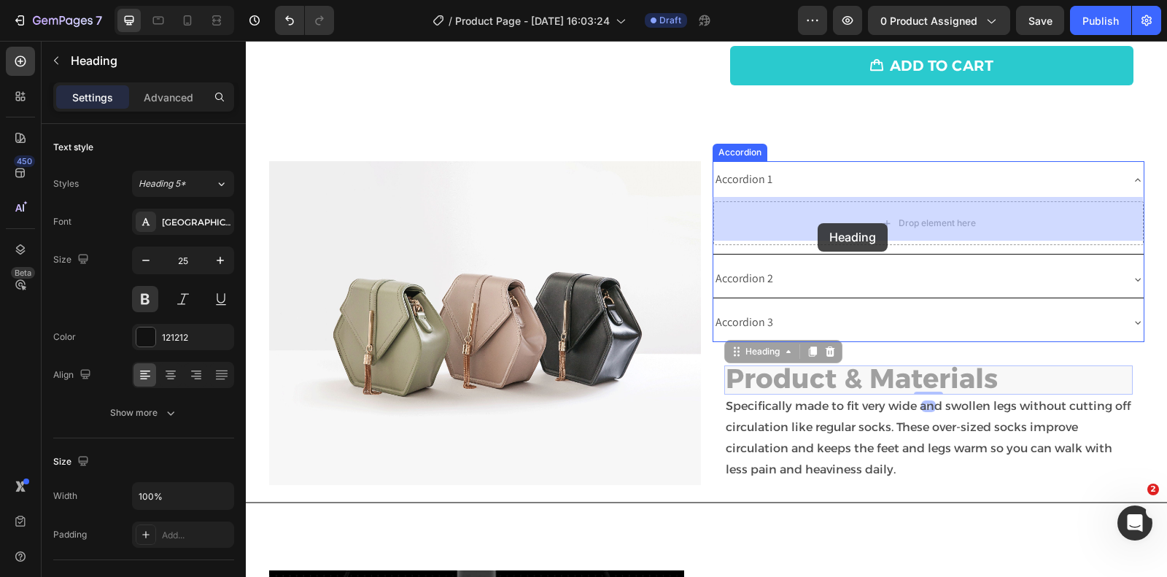
drag, startPoint x: 797, startPoint y: 377, endPoint x: 818, endPoint y: 223, distance: 155.4
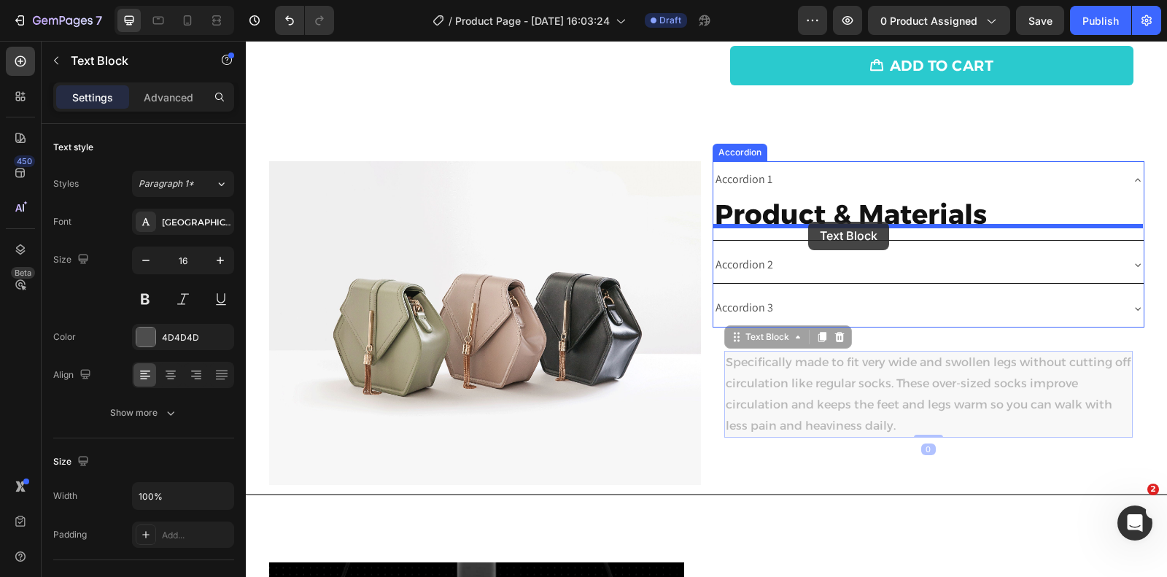
drag, startPoint x: 800, startPoint y: 392, endPoint x: 808, endPoint y: 222, distance: 170.2
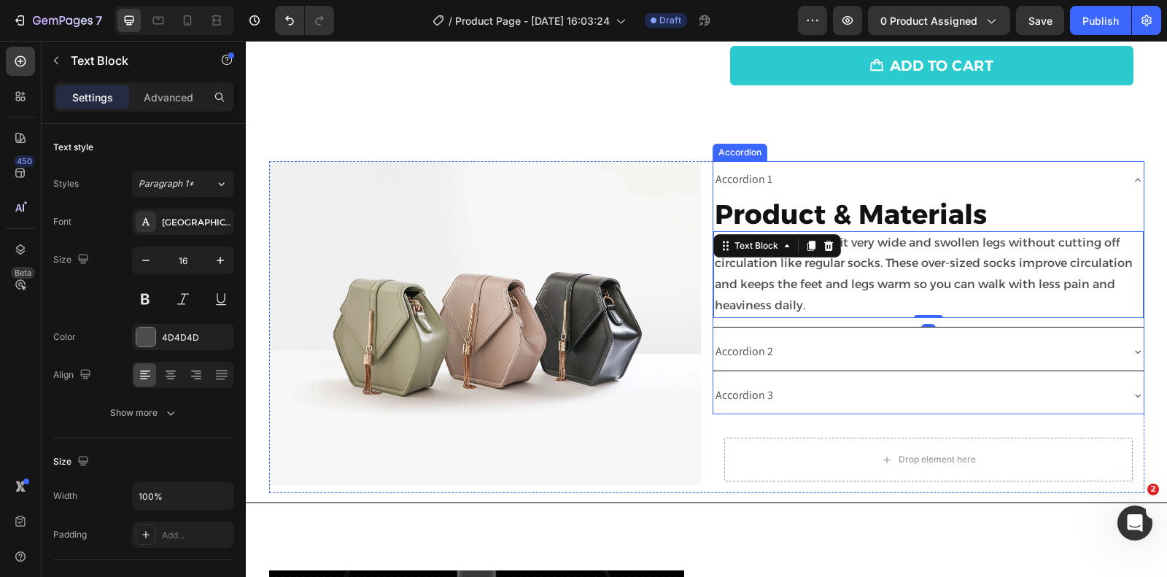
click at [750, 177] on div "Accordion 1" at bounding box center [744, 180] width 61 height 26
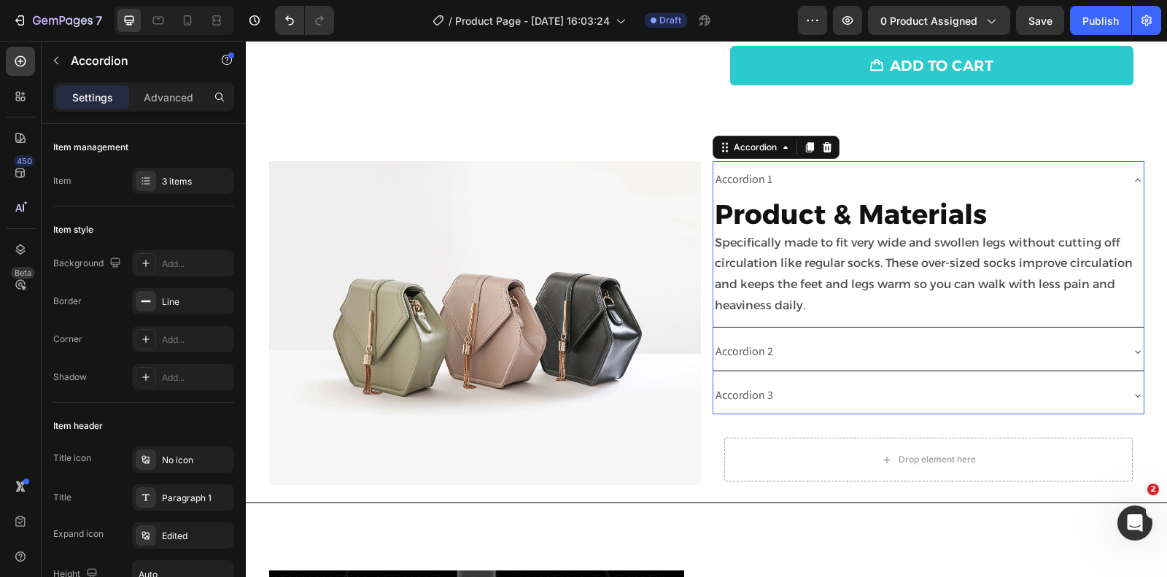
click at [750, 177] on div "Accordion 1" at bounding box center [744, 180] width 61 height 26
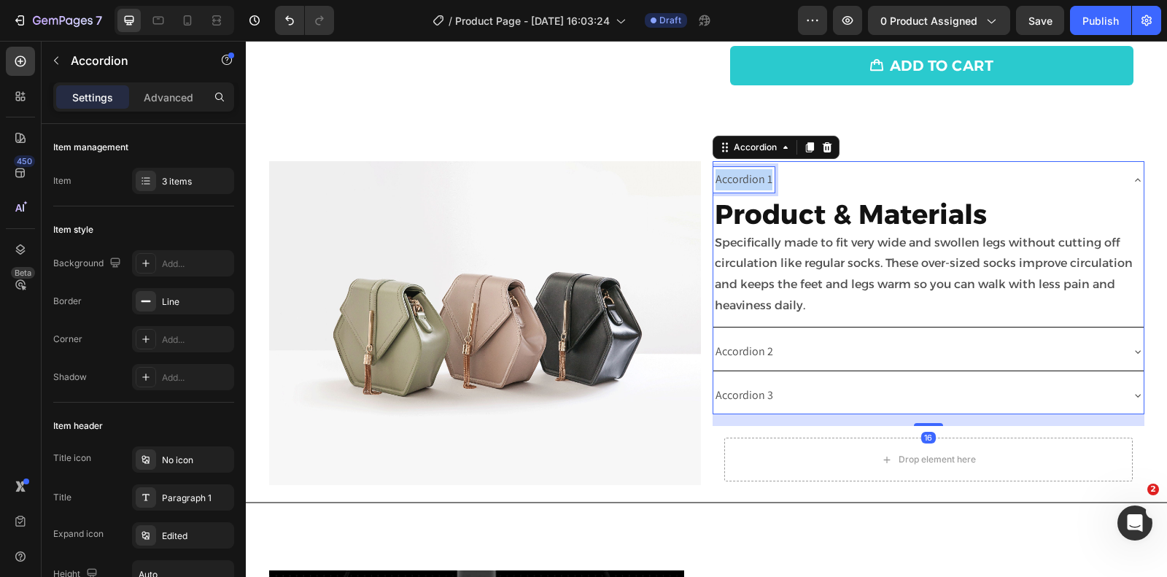
click at [750, 177] on p "Accordion 1" at bounding box center [744, 179] width 57 height 21
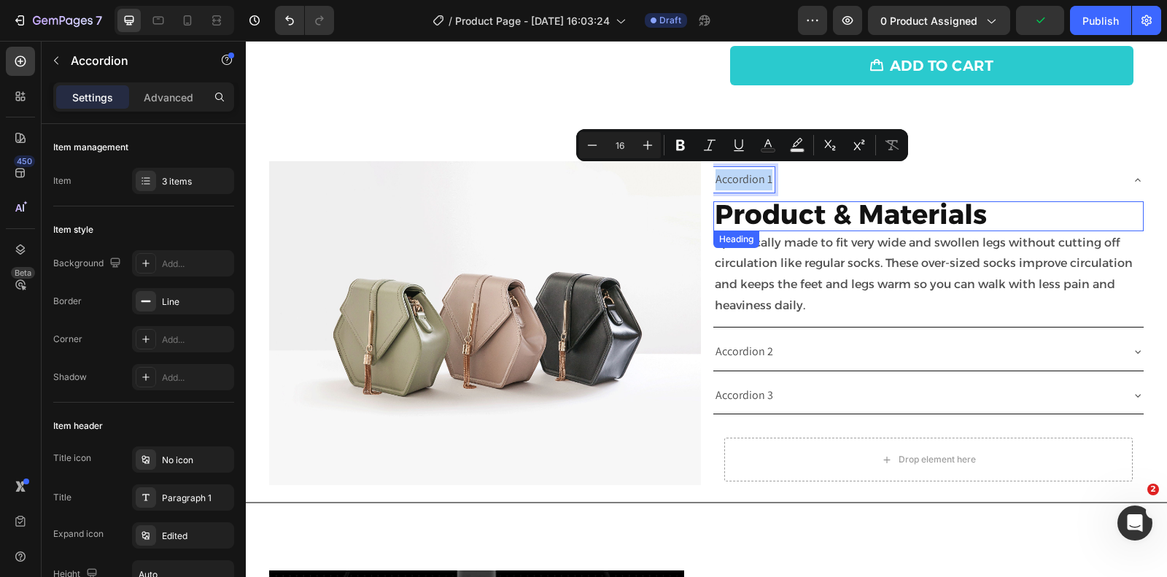
click at [751, 206] on span "Product & Materials" at bounding box center [851, 214] width 272 height 33
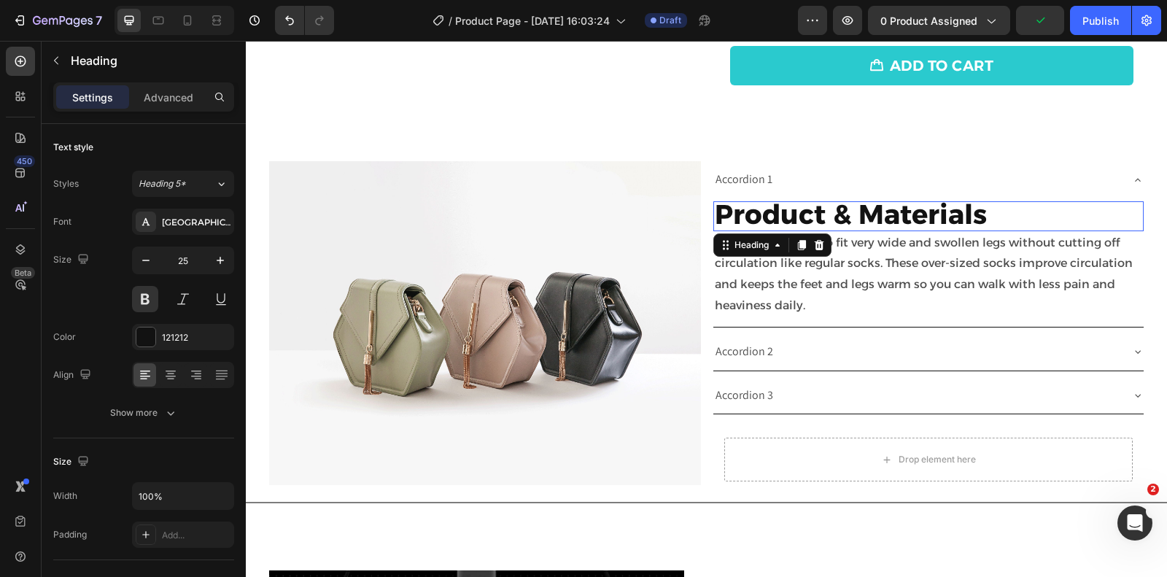
click at [751, 206] on span "Product & Materials" at bounding box center [851, 214] width 272 height 33
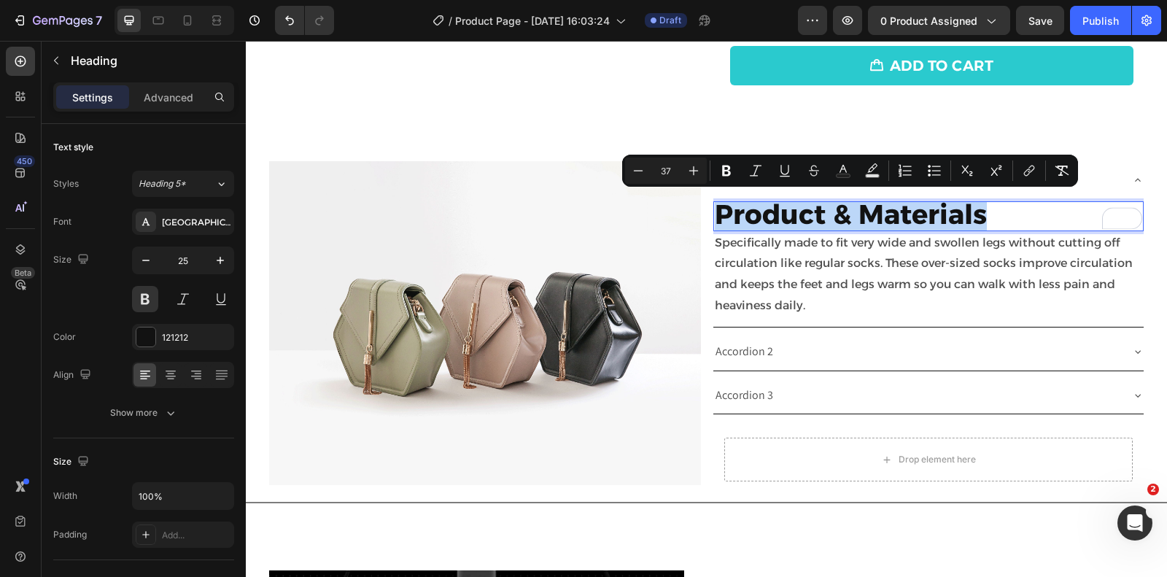
copy span "Product & Materials"
click at [757, 191] on div "Accordion 1" at bounding box center [929, 179] width 430 height 37
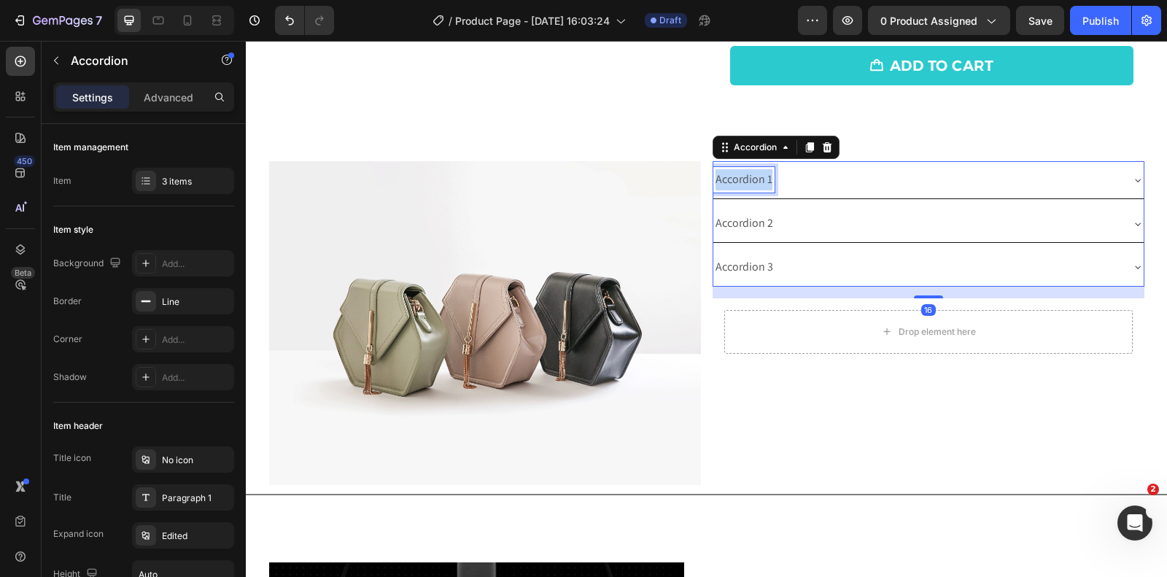
click at [748, 174] on p "Accordion 1" at bounding box center [744, 179] width 57 height 21
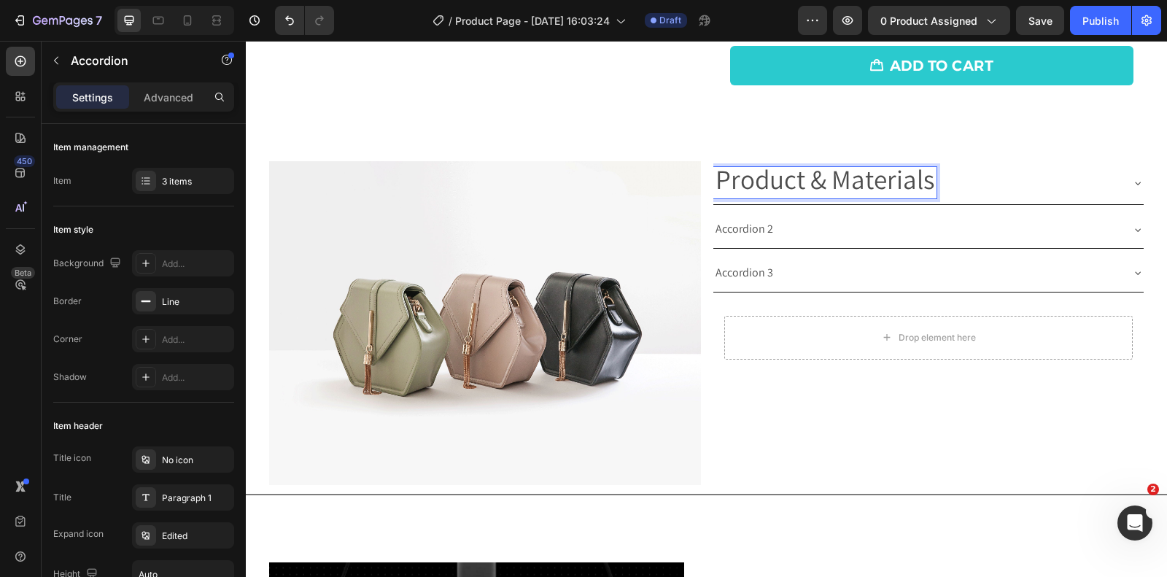
click at [837, 174] on span "Product & Materials" at bounding box center [825, 179] width 219 height 36
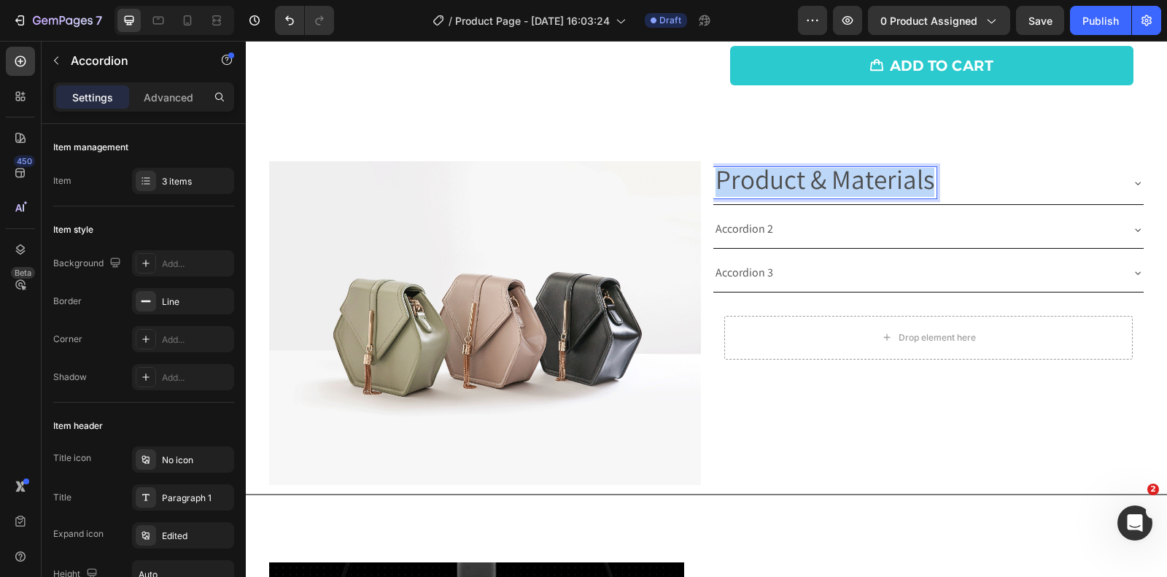
click at [837, 174] on span "Product & Materials" at bounding box center [825, 179] width 219 height 36
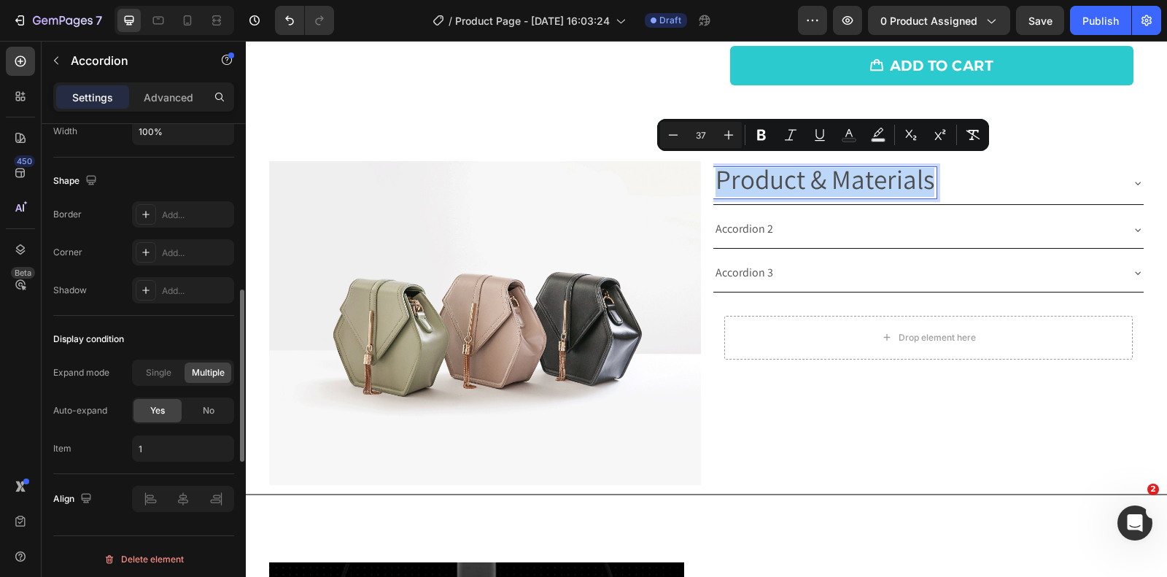
scroll to position [0, 0]
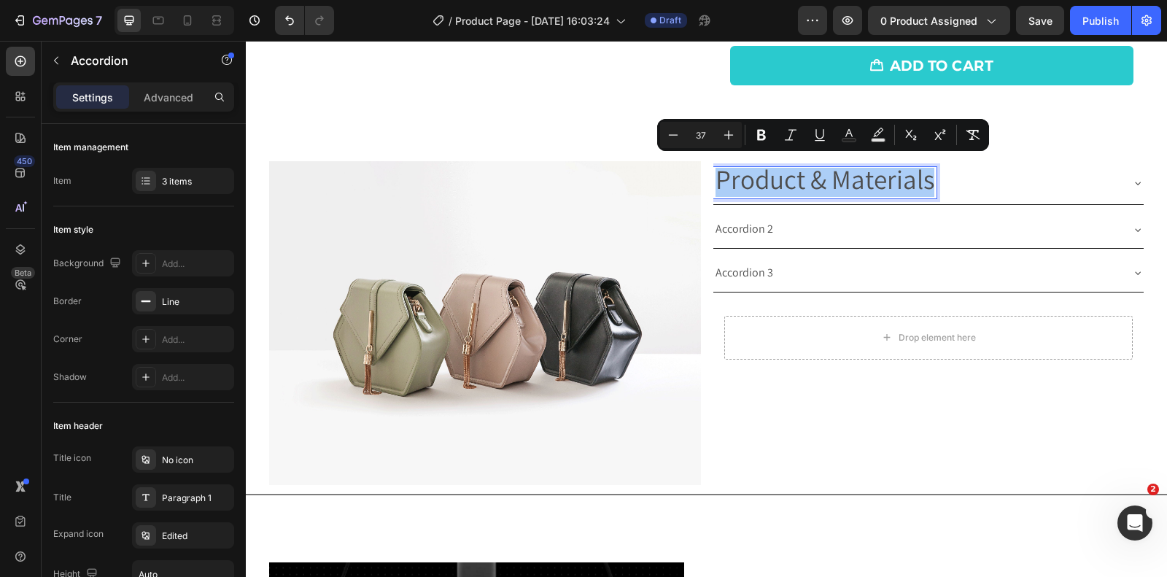
click at [168, 108] on div "Settings Advanced" at bounding box center [143, 96] width 181 height 29
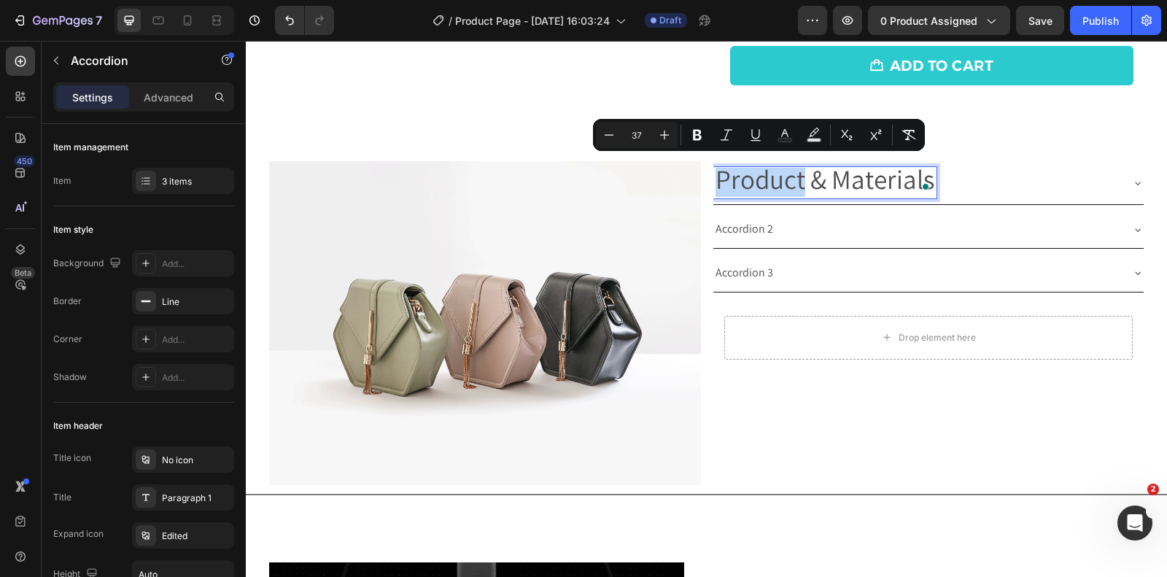
click at [752, 177] on span "Product & Materials" at bounding box center [825, 179] width 219 height 36
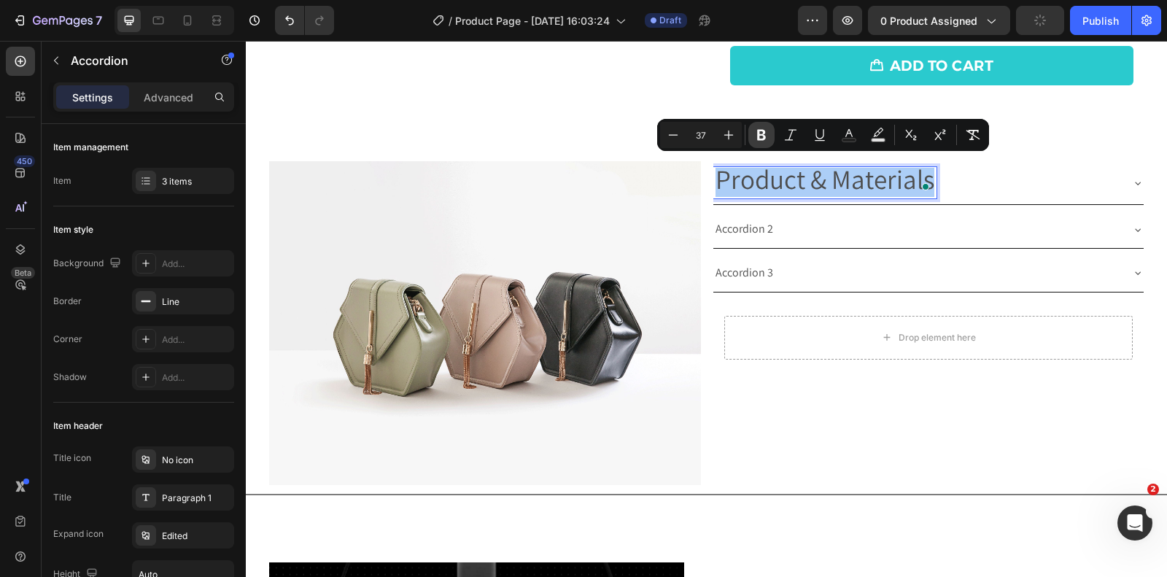
click at [755, 136] on icon "Editor contextual toolbar" at bounding box center [761, 135] width 15 height 15
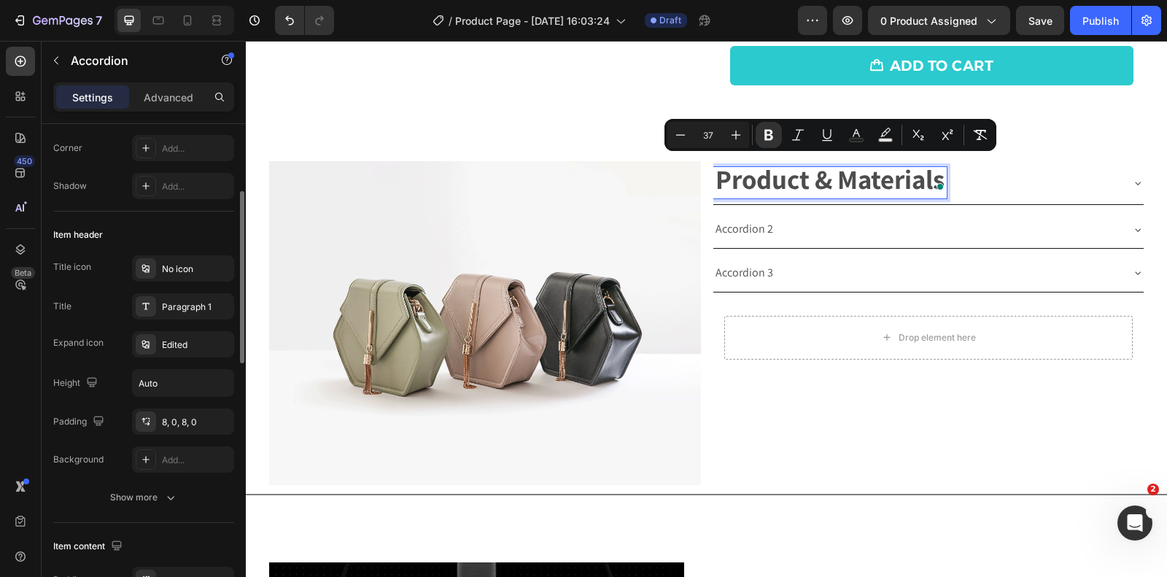
scroll to position [192, 0]
click at [184, 273] on div "No icon" at bounding box center [183, 268] width 102 height 26
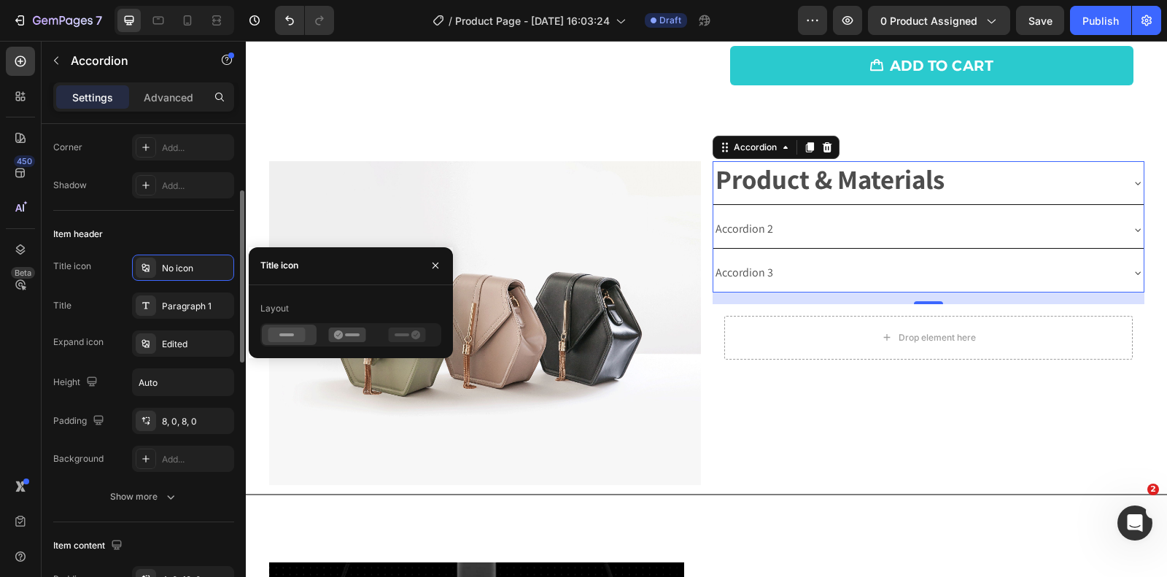
click at [150, 233] on div "Item header" at bounding box center [143, 234] width 181 height 23
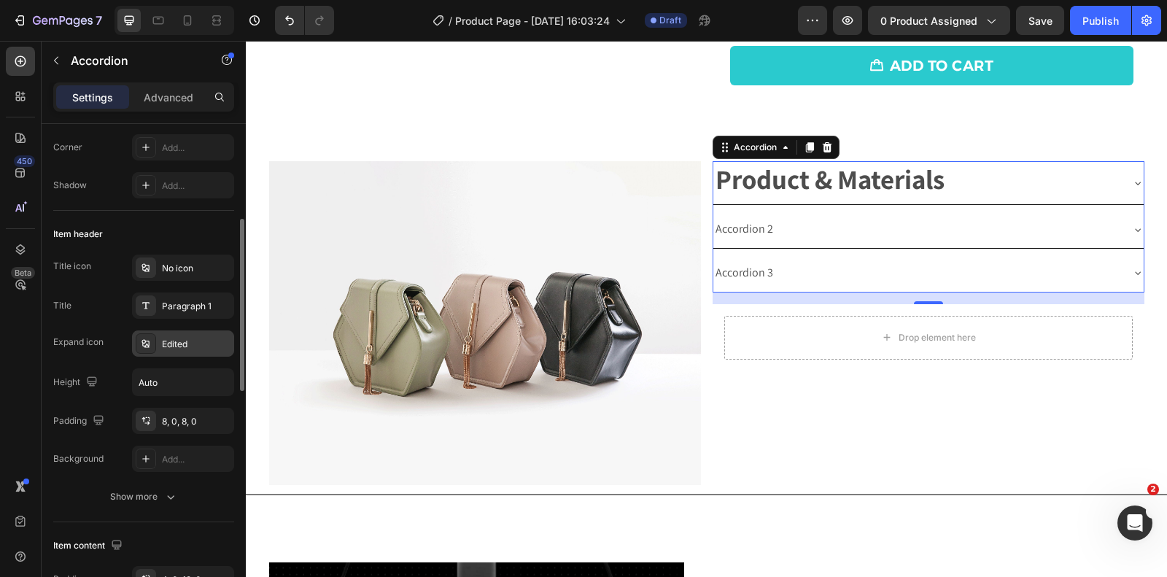
scroll to position [283, 0]
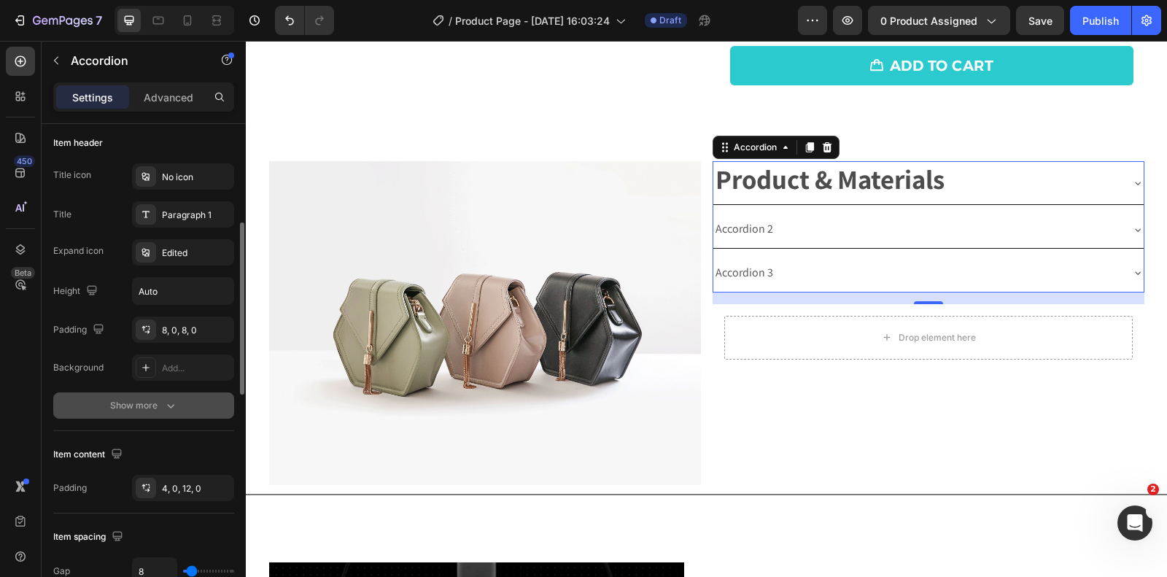
click at [158, 395] on button "Show more" at bounding box center [143, 406] width 181 height 26
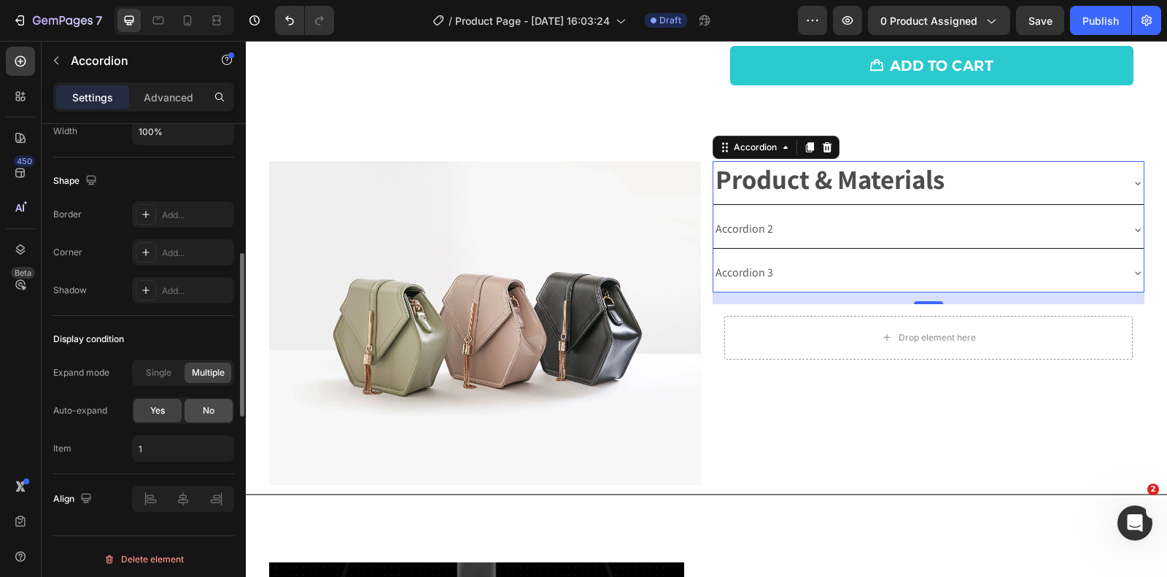
scroll to position [0, 0]
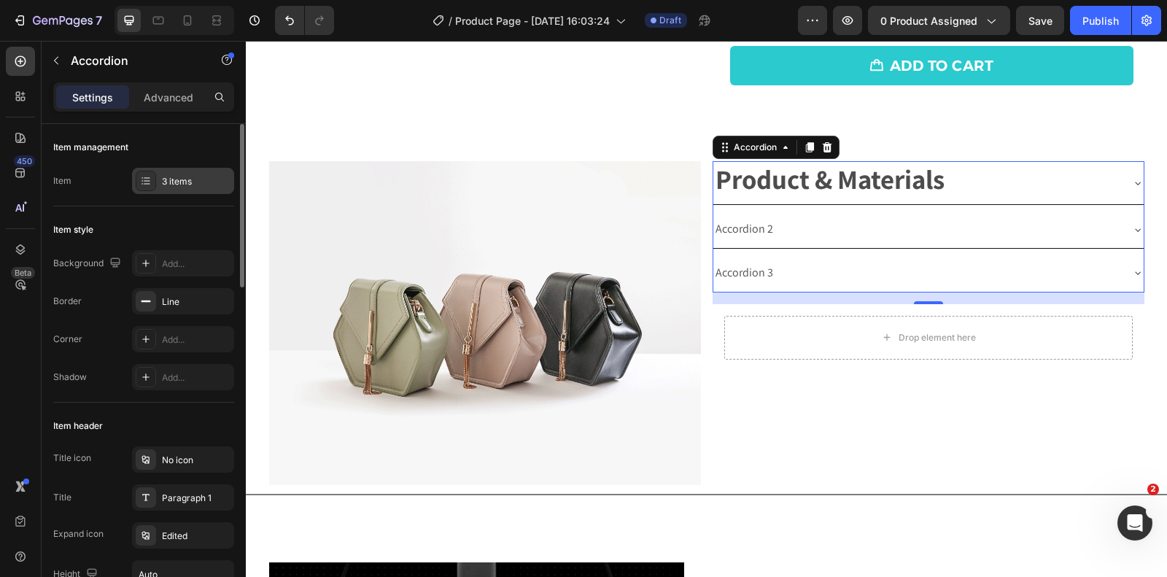
click at [183, 177] on div "3 items" at bounding box center [196, 181] width 69 height 13
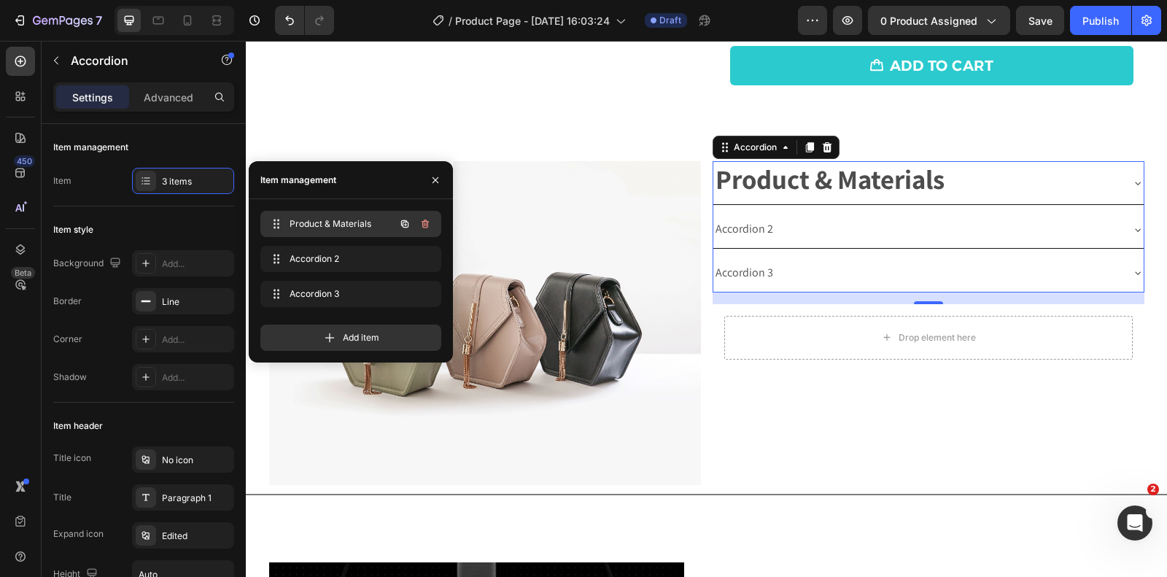
click at [341, 226] on span "Product & Materials" at bounding box center [331, 223] width 82 height 13
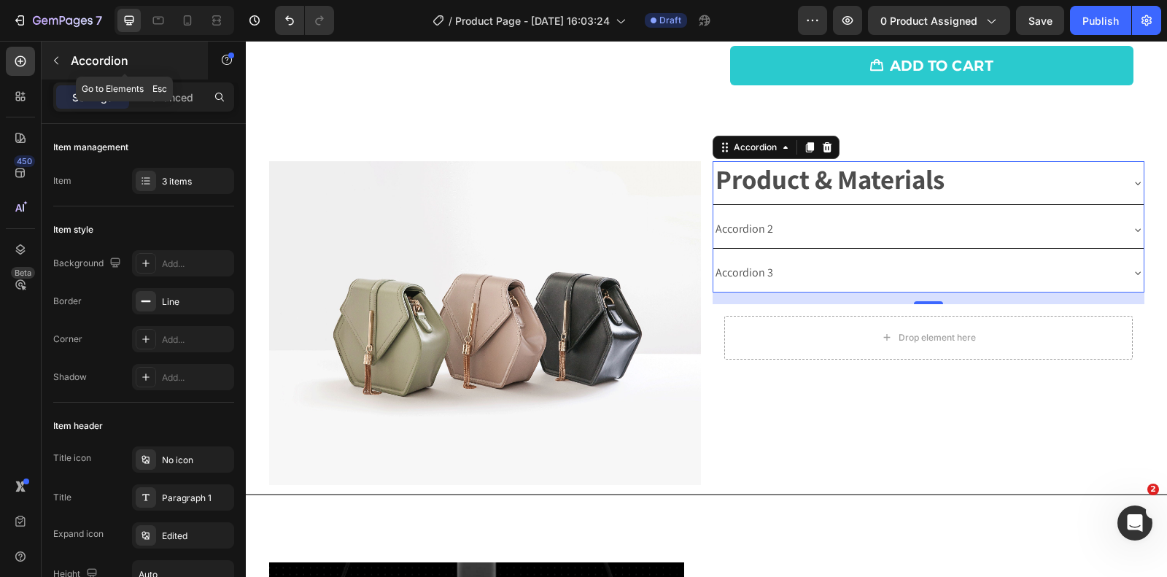
click at [62, 65] on button "button" at bounding box center [56, 60] width 23 height 23
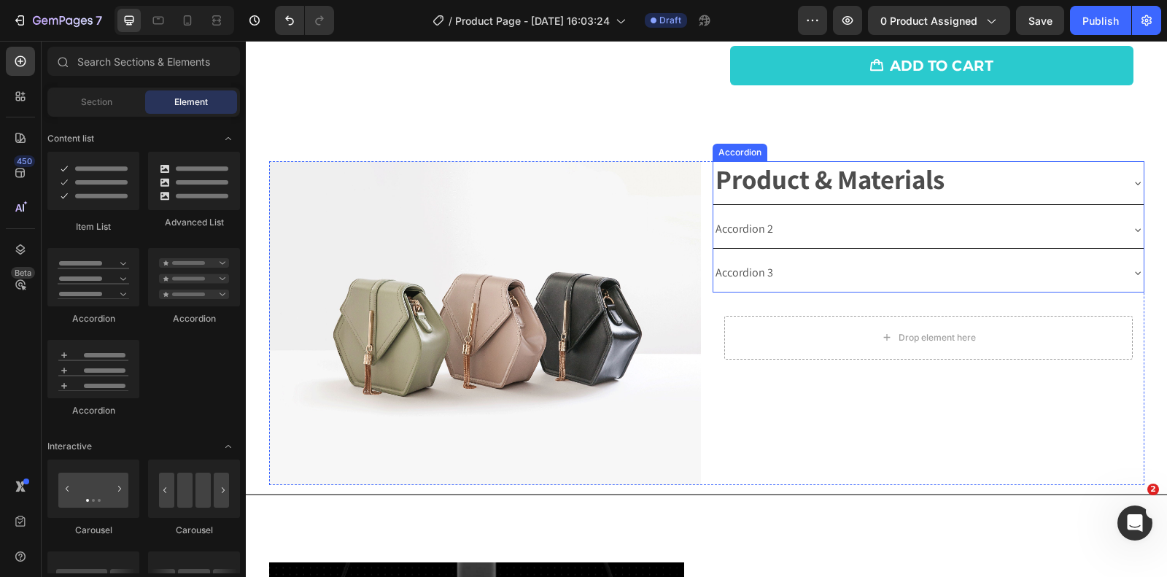
click at [861, 181] on strong "Product & Materials" at bounding box center [830, 179] width 229 height 36
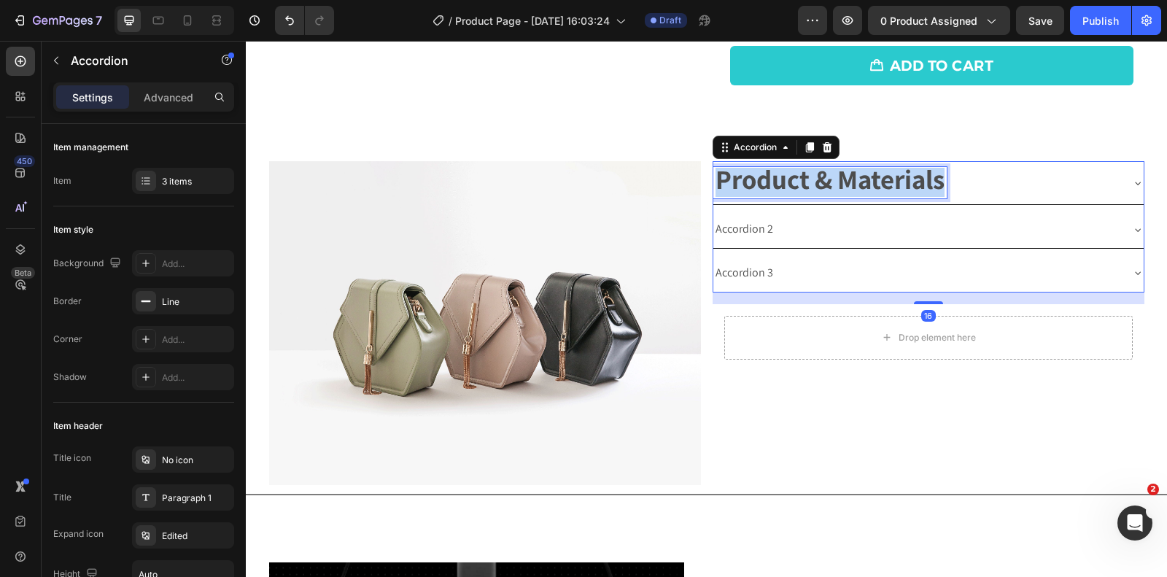
click at [861, 181] on strong "Product & Materials" at bounding box center [830, 179] width 229 height 36
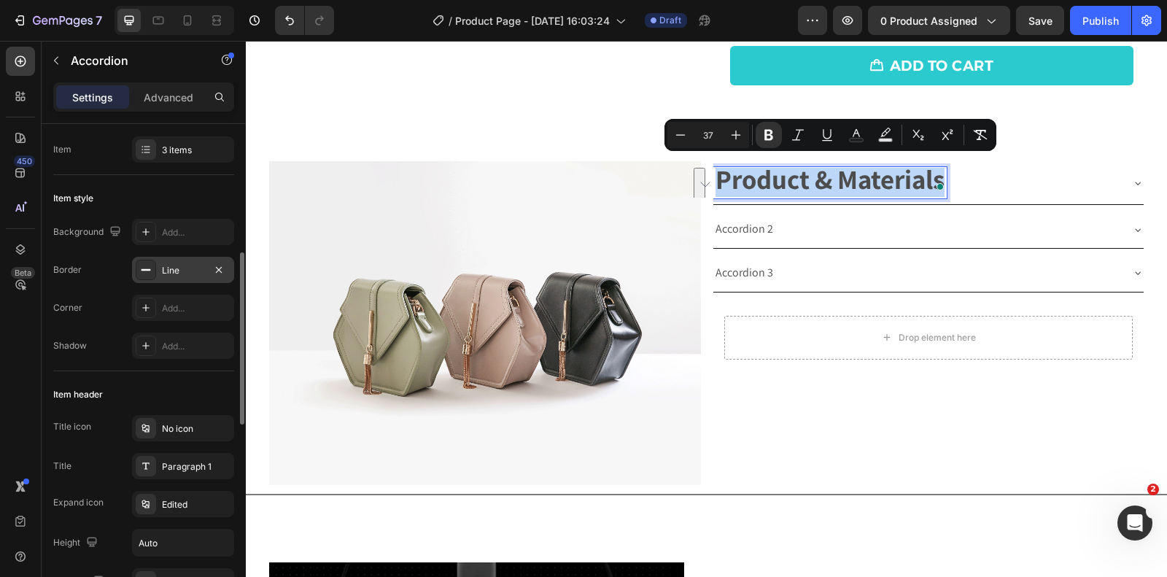
scroll to position [179, 0]
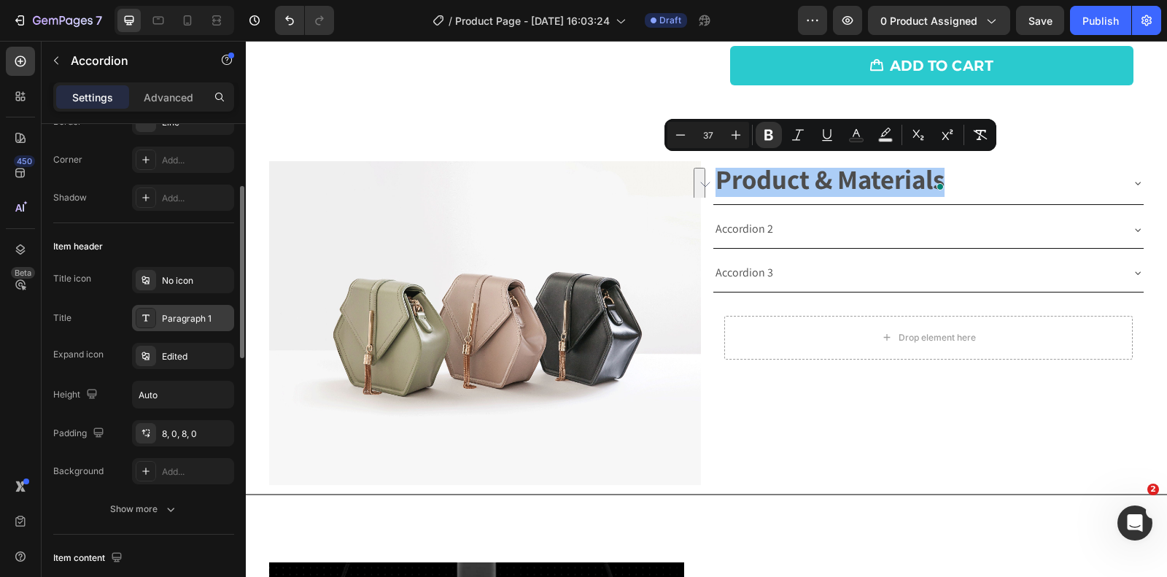
click at [187, 320] on div "Paragraph 1" at bounding box center [196, 318] width 69 height 13
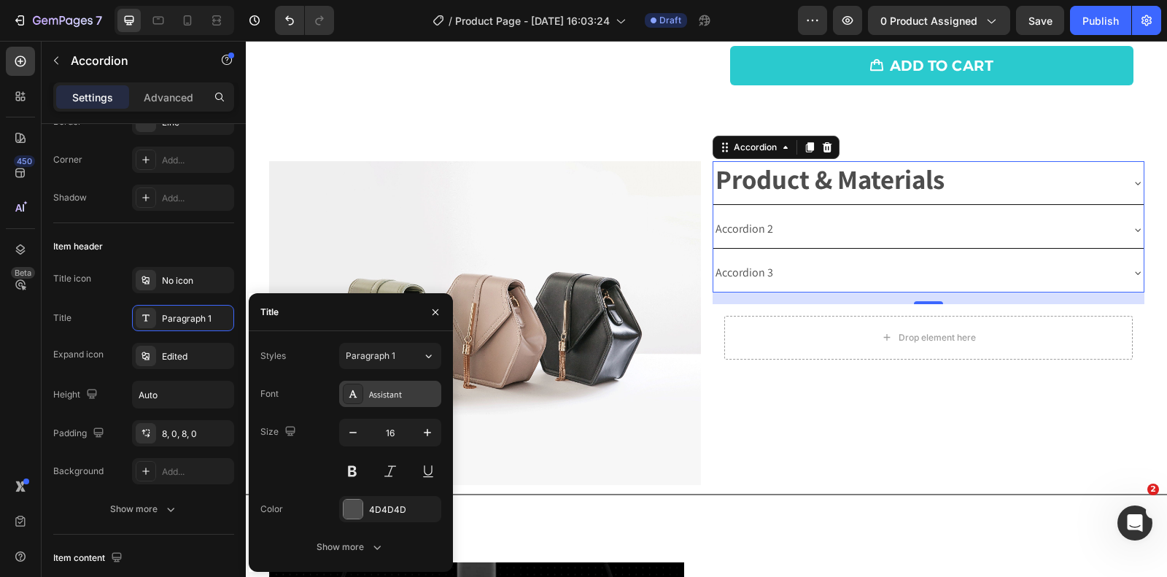
click at [390, 396] on div "Assistant" at bounding box center [403, 394] width 69 height 13
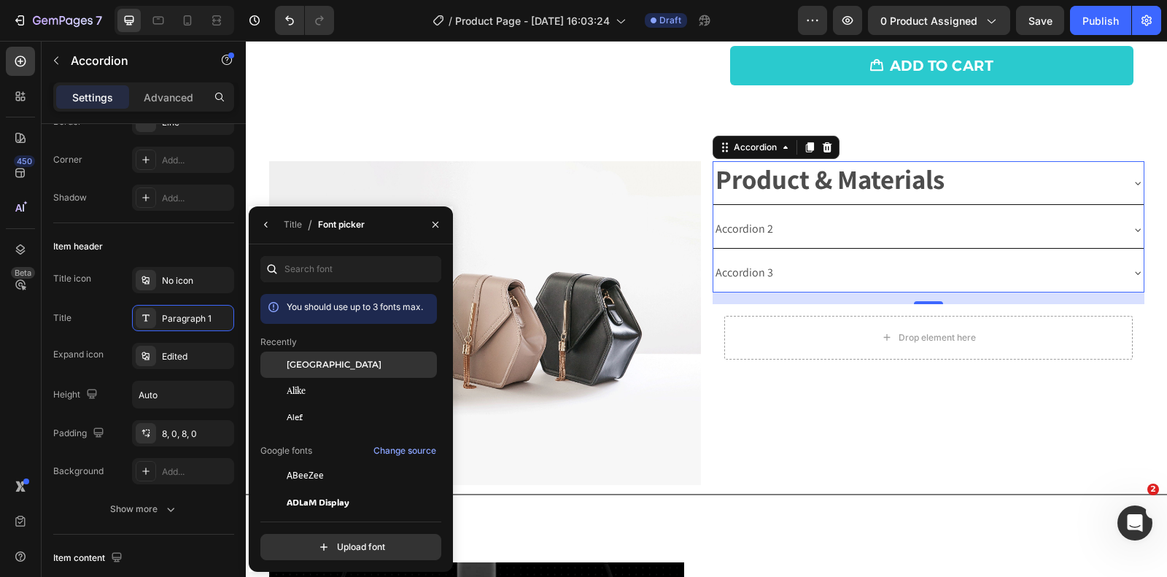
click at [327, 366] on span "[GEOGRAPHIC_DATA]" at bounding box center [334, 364] width 95 height 13
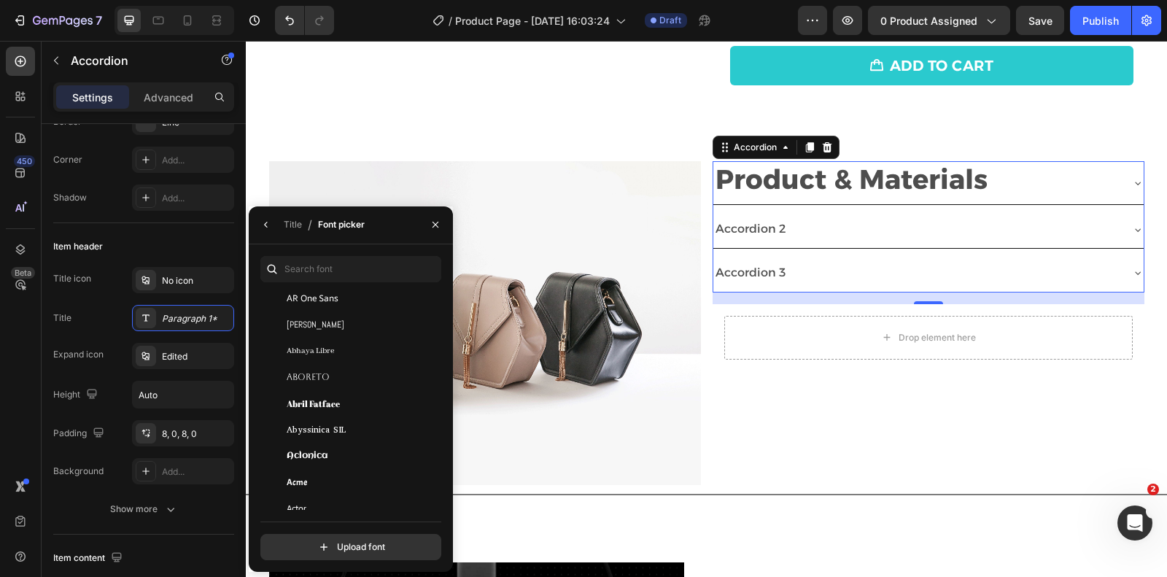
scroll to position [285, 0]
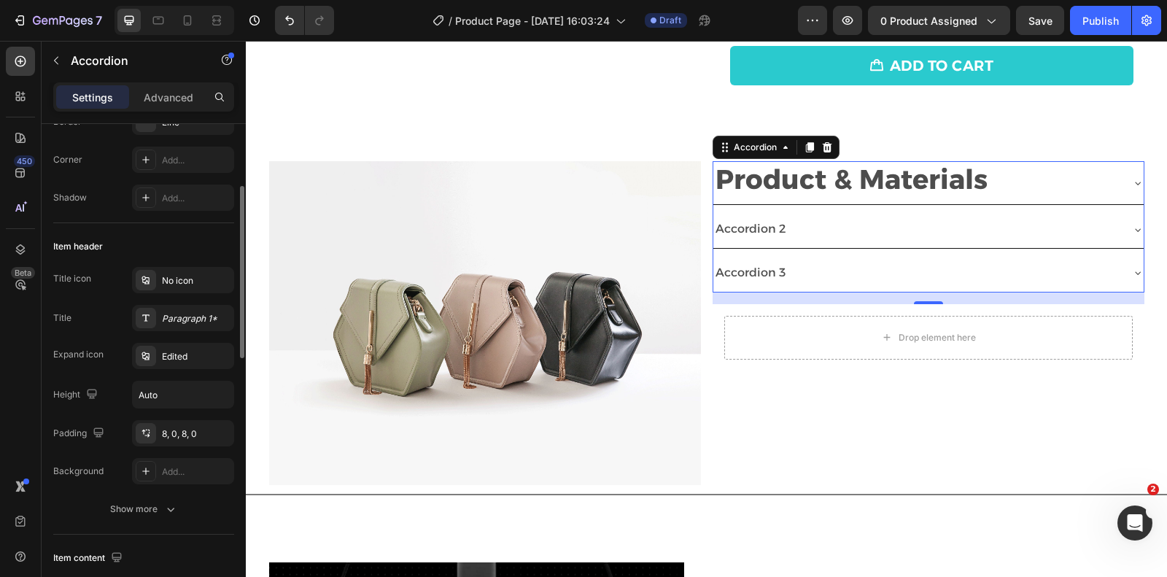
click at [176, 238] on div "Item header" at bounding box center [143, 246] width 181 height 23
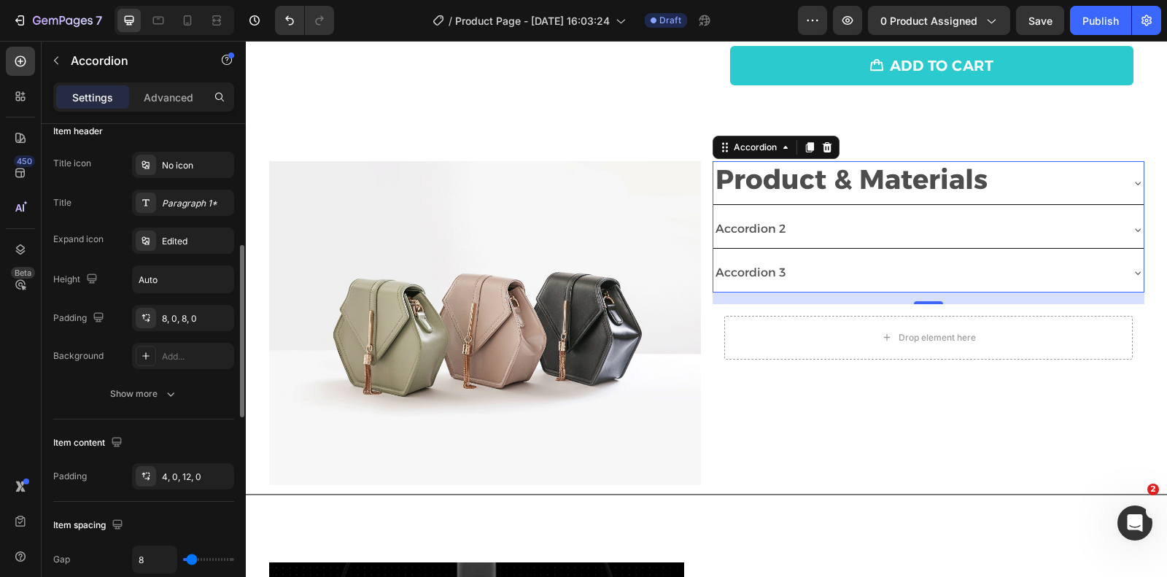
scroll to position [312, 0]
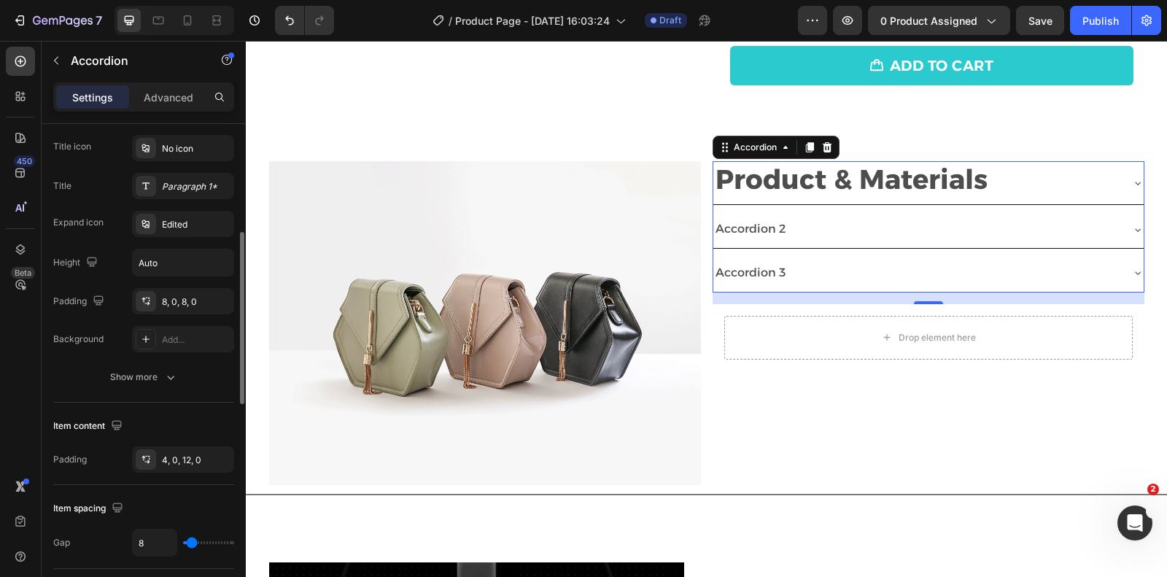
click at [167, 382] on button "Show more" at bounding box center [143, 377] width 181 height 26
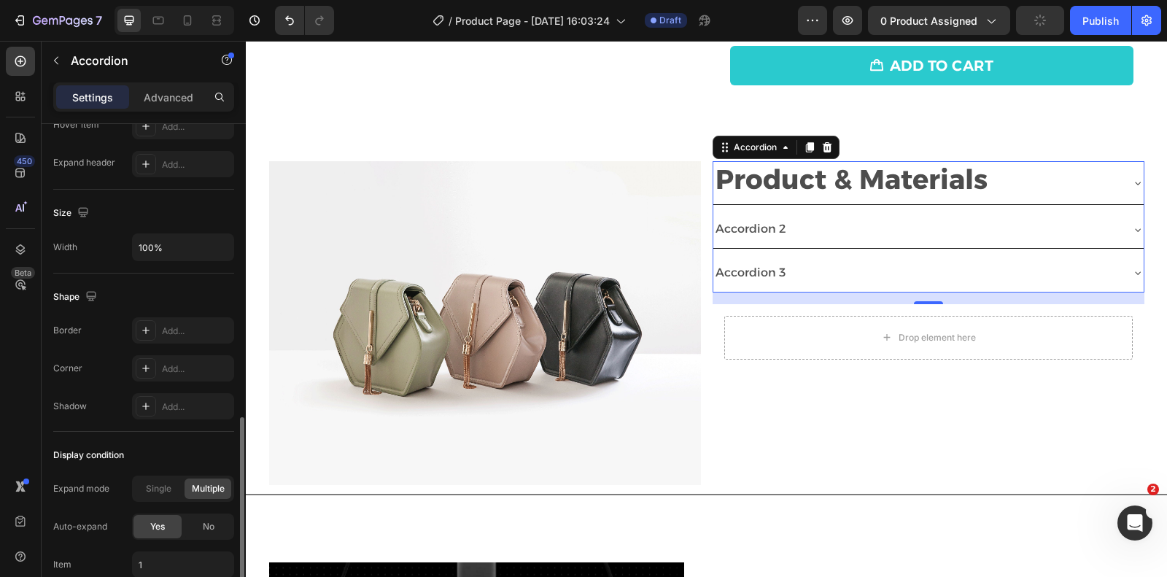
scroll to position [1003, 0]
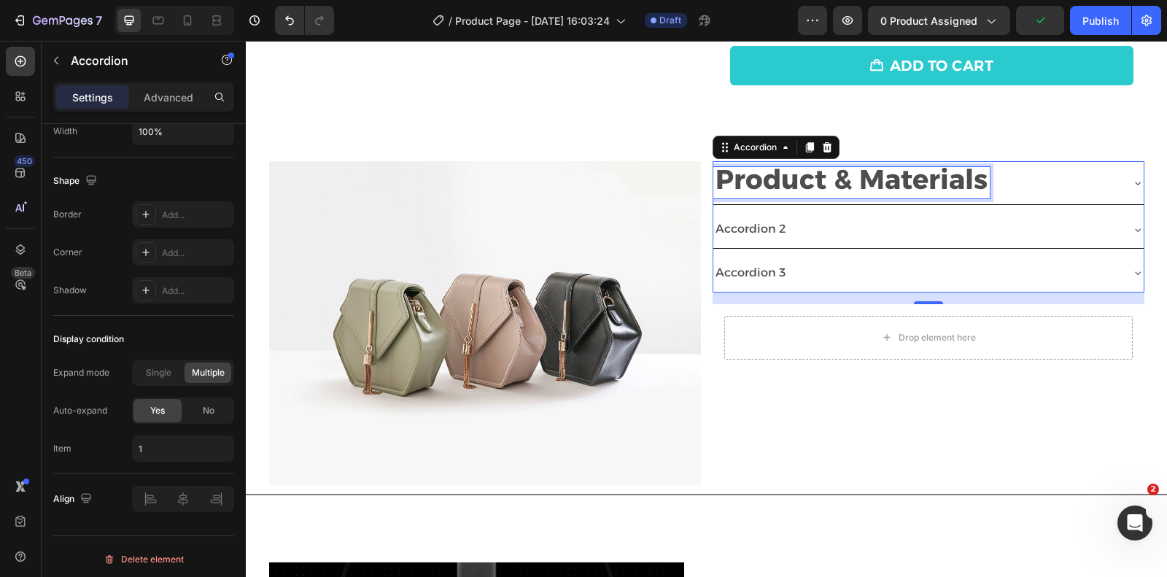
click at [792, 185] on strong "Product & Materials" at bounding box center [852, 179] width 272 height 33
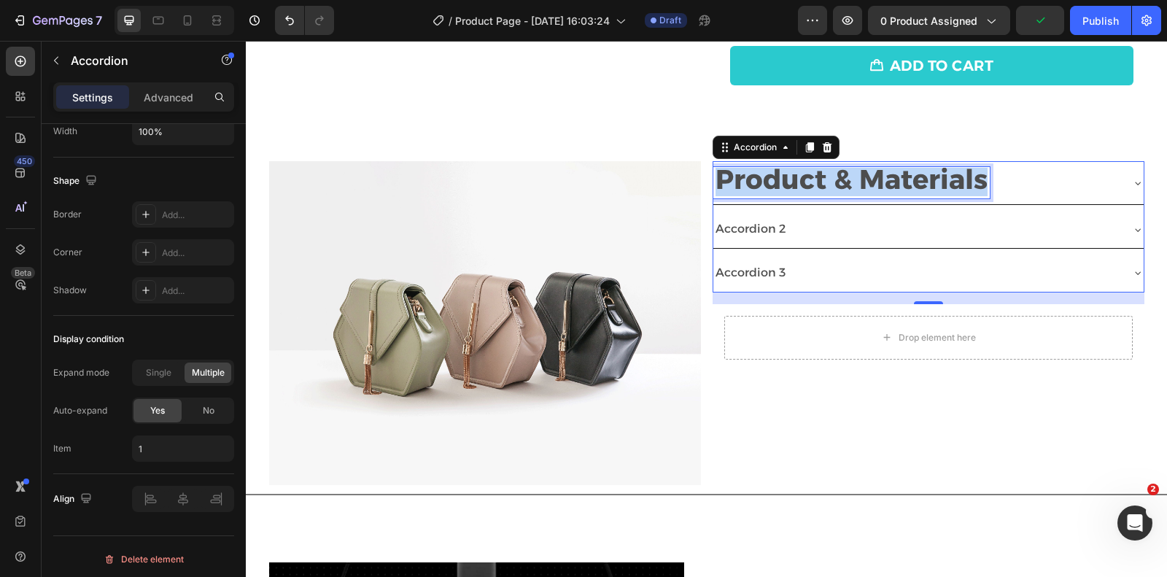
click at [792, 185] on strong "Product & Materials" at bounding box center [852, 179] width 272 height 33
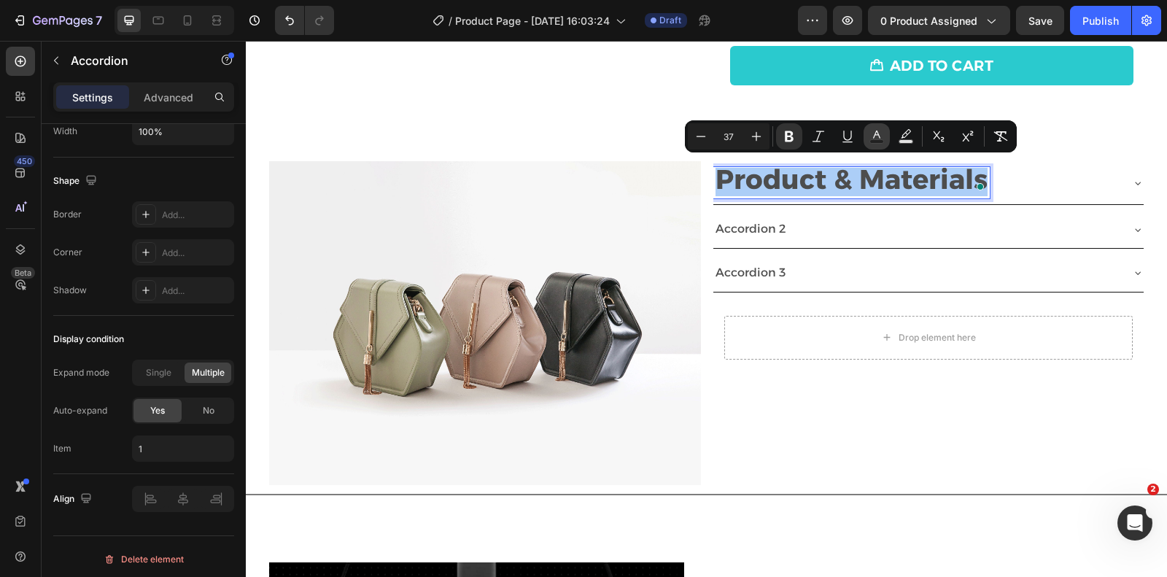
click at [875, 140] on rect "Editor contextual toolbar" at bounding box center [877, 142] width 14 height 4
type input "4D4D4D"
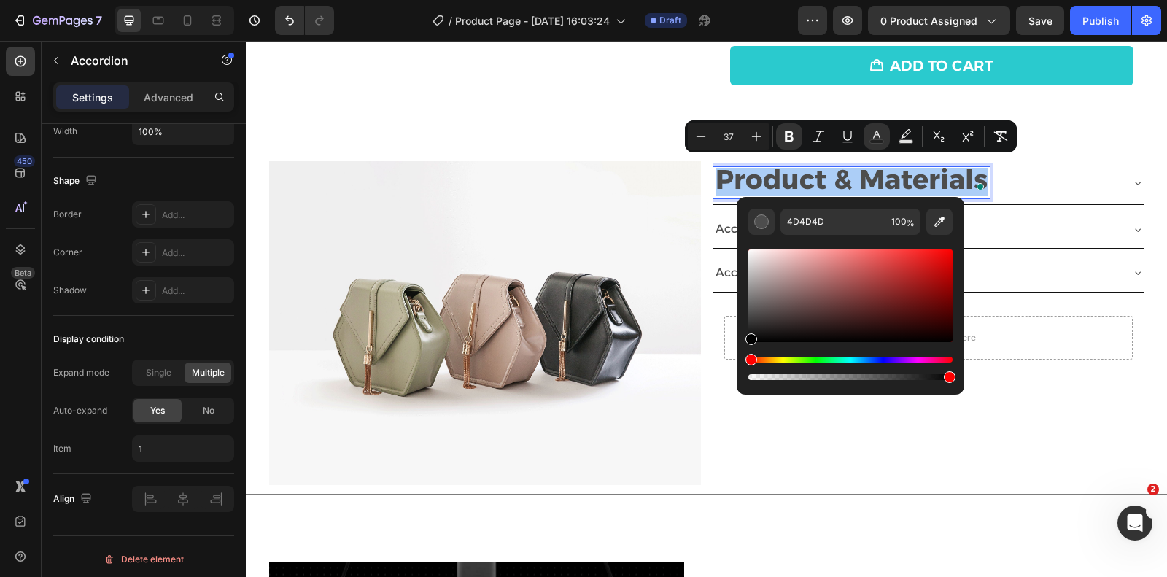
drag, startPoint x: 837, startPoint y: 313, endPoint x: 746, endPoint y: 350, distance: 98.5
click at [746, 350] on div "4D4D4D 100 %" at bounding box center [851, 290] width 228 height 186
type input "000000"
click at [843, 167] on strong "Product & Materials" at bounding box center [852, 179] width 272 height 33
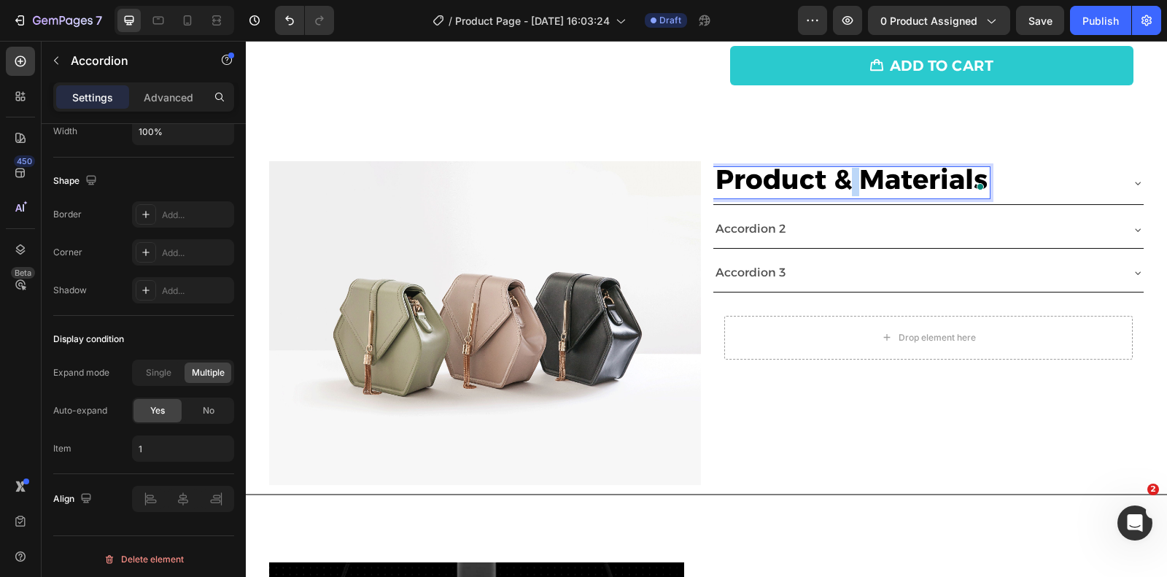
click at [843, 167] on strong "Product & Materials" at bounding box center [852, 179] width 272 height 33
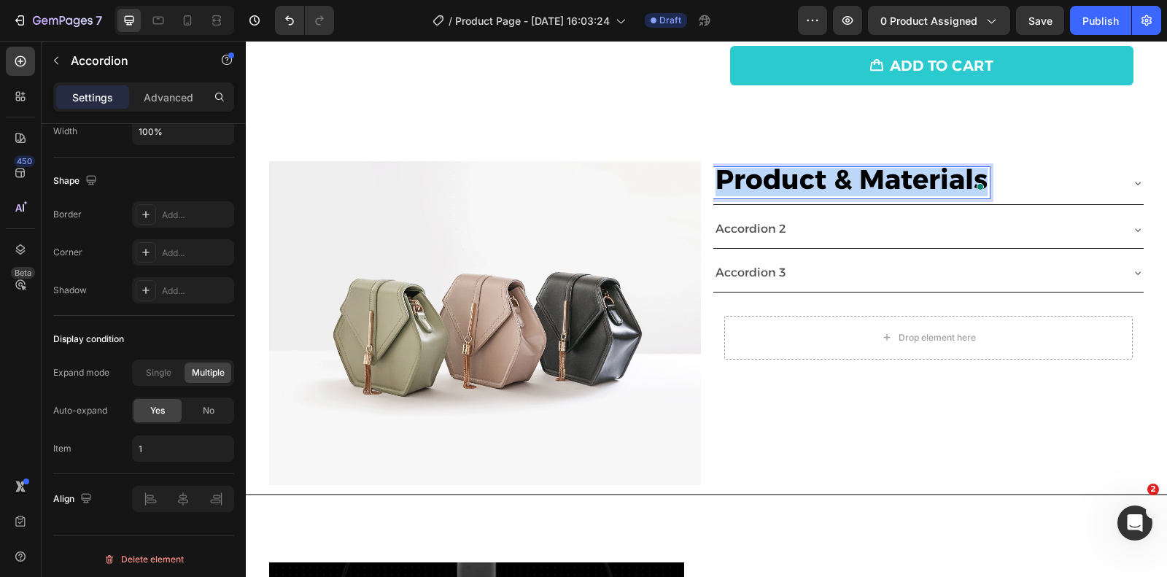
click at [843, 167] on strong "Product & Materials" at bounding box center [852, 179] width 272 height 33
click at [737, 174] on strong "Product & Materials" at bounding box center [852, 179] width 272 height 33
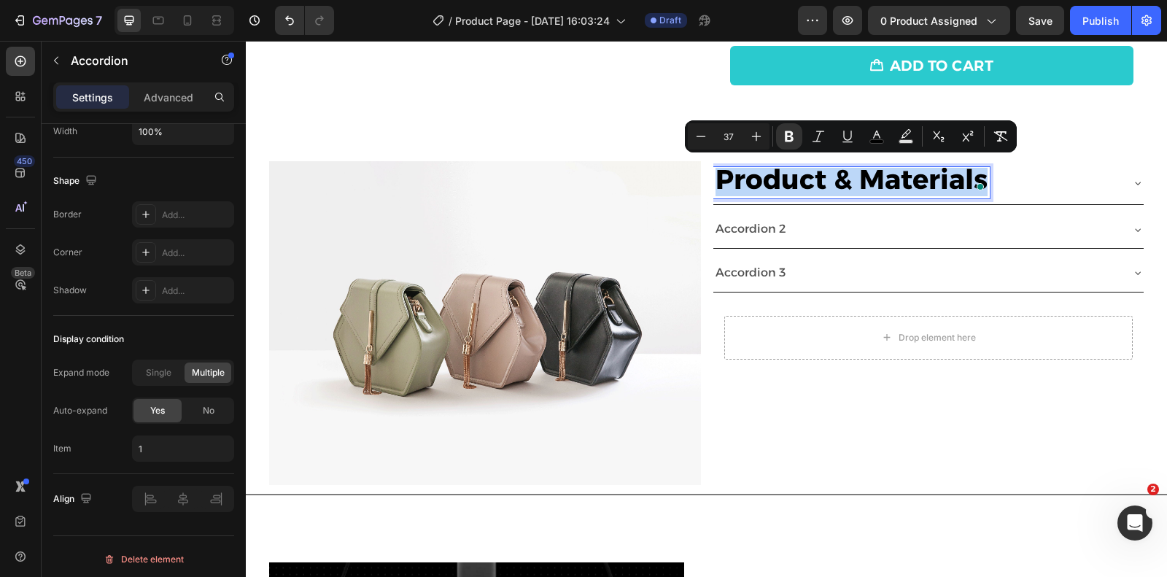
click at [737, 174] on strong "Product & Materials" at bounding box center [852, 179] width 272 height 33
click at [707, 145] on button "Minus" at bounding box center [701, 136] width 26 height 26
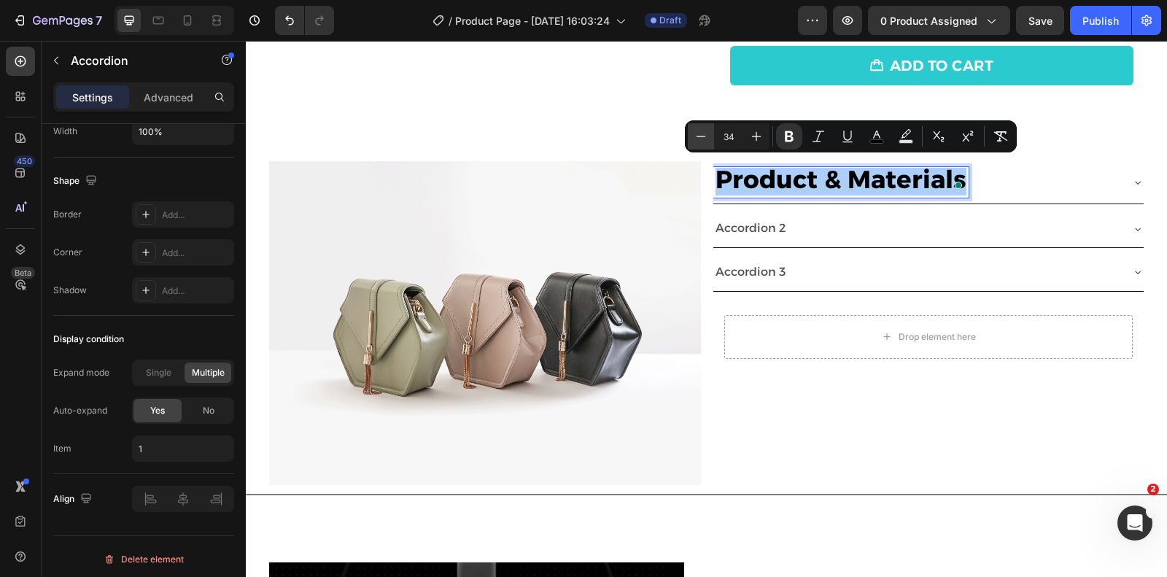
click at [707, 145] on button "Minus" at bounding box center [701, 136] width 26 height 26
type input "30"
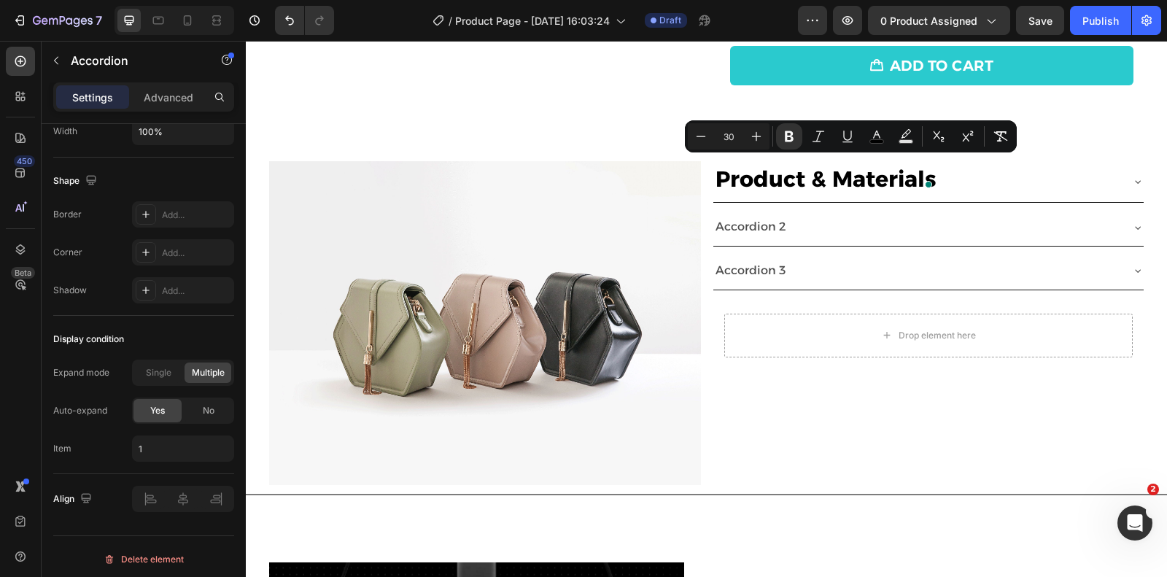
click at [1011, 176] on div "Product & Materials" at bounding box center [917, 181] width 407 height 29
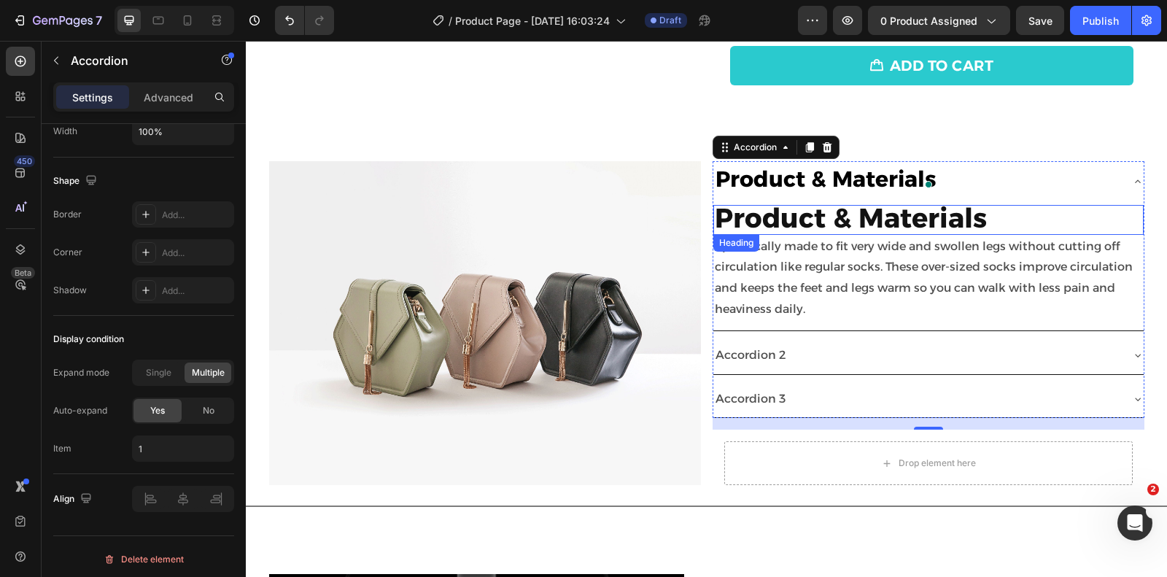
click at [811, 212] on span "Product & Materials" at bounding box center [851, 217] width 272 height 33
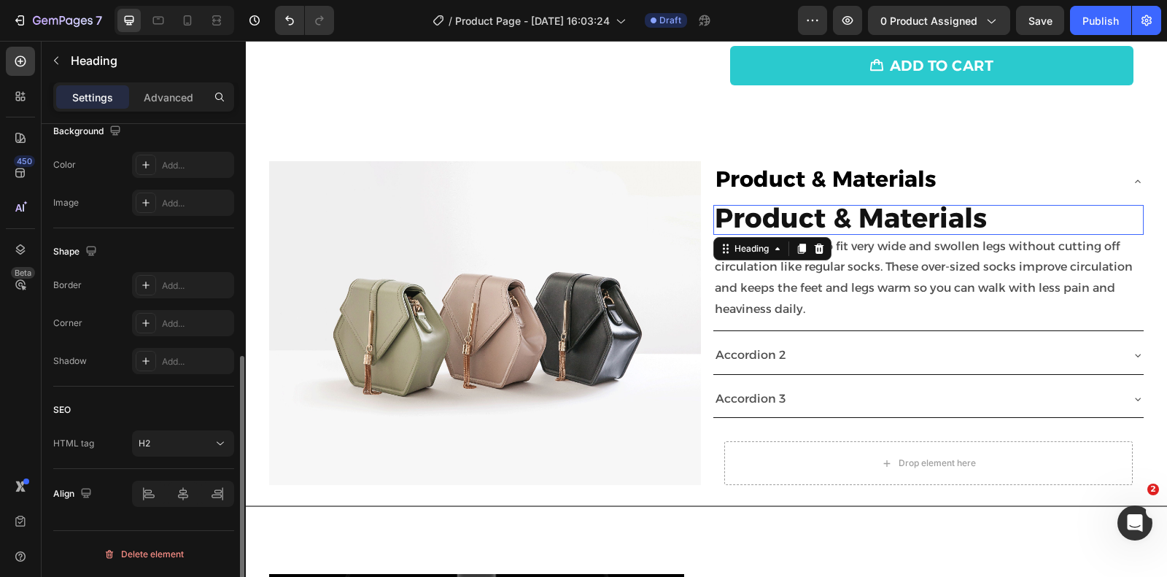
scroll to position [0, 0]
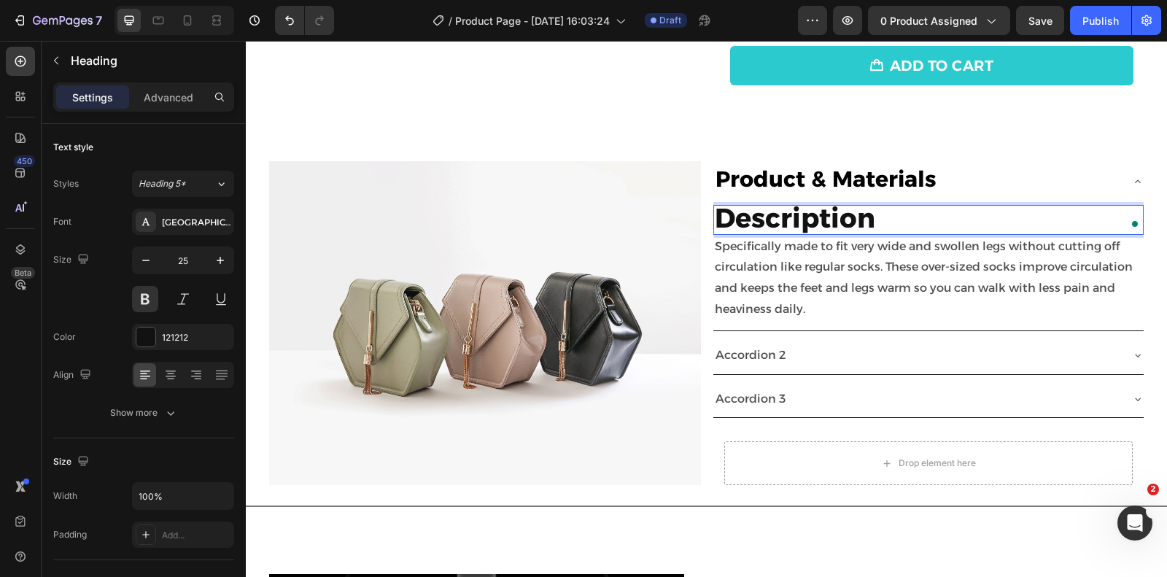
click at [787, 221] on span "Description" at bounding box center [795, 217] width 161 height 33
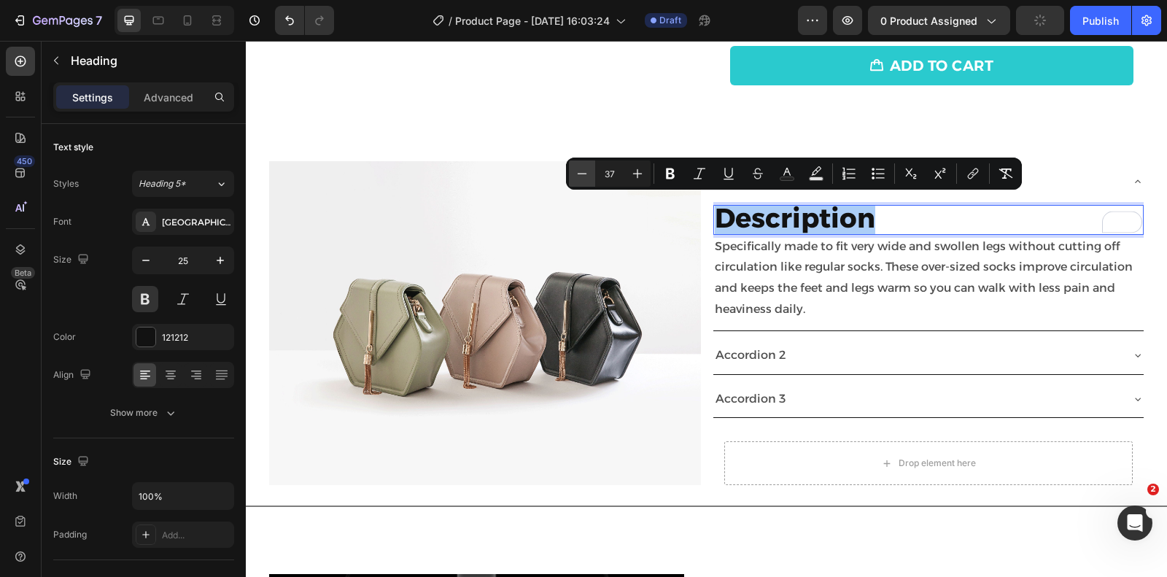
click at [572, 177] on button "Minus" at bounding box center [582, 174] width 26 height 26
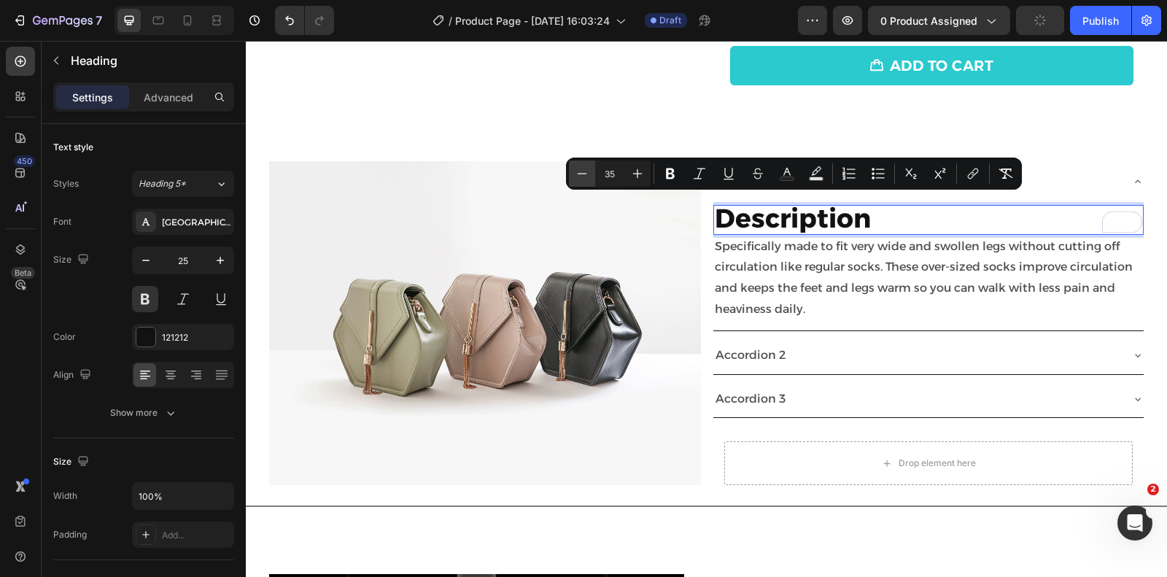
click at [572, 177] on button "Minus" at bounding box center [582, 174] width 26 height 26
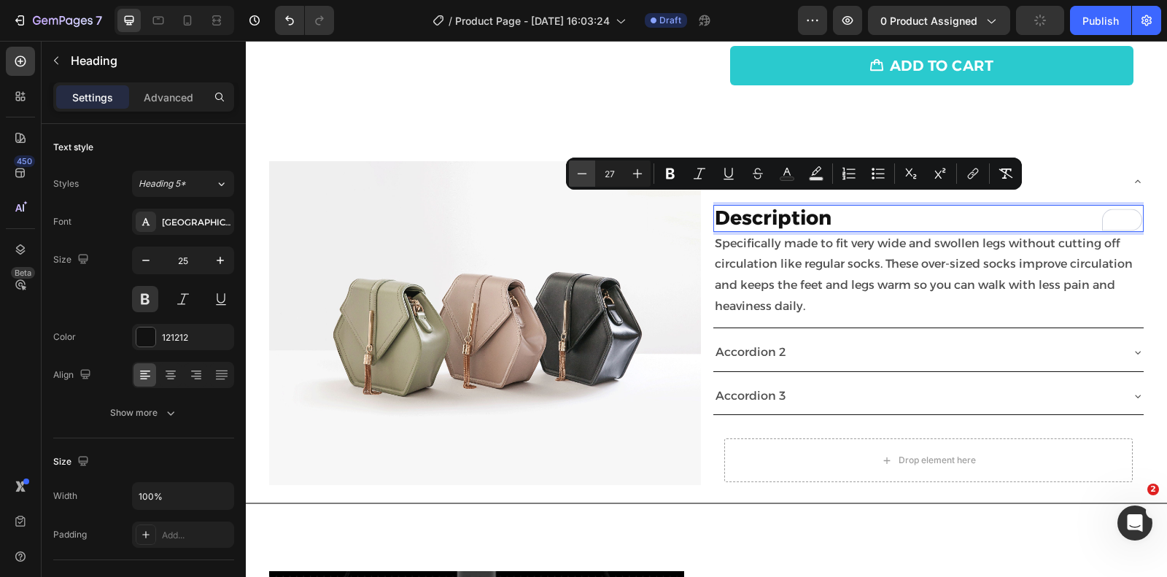
click at [572, 177] on button "Minus" at bounding box center [582, 174] width 26 height 26
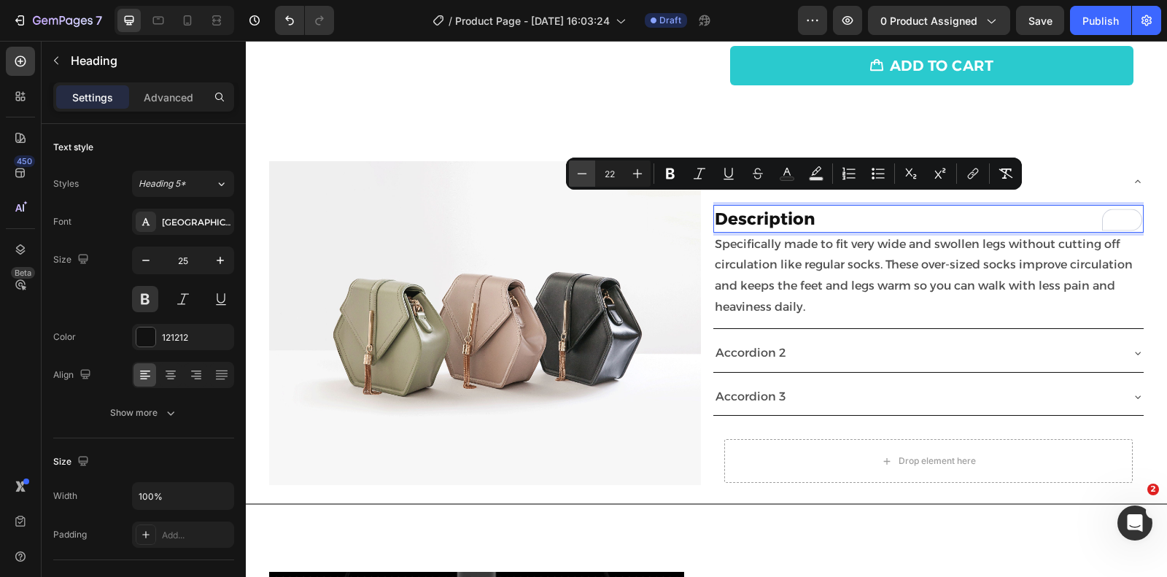
click at [572, 177] on button "Minus" at bounding box center [582, 174] width 26 height 26
type input "20"
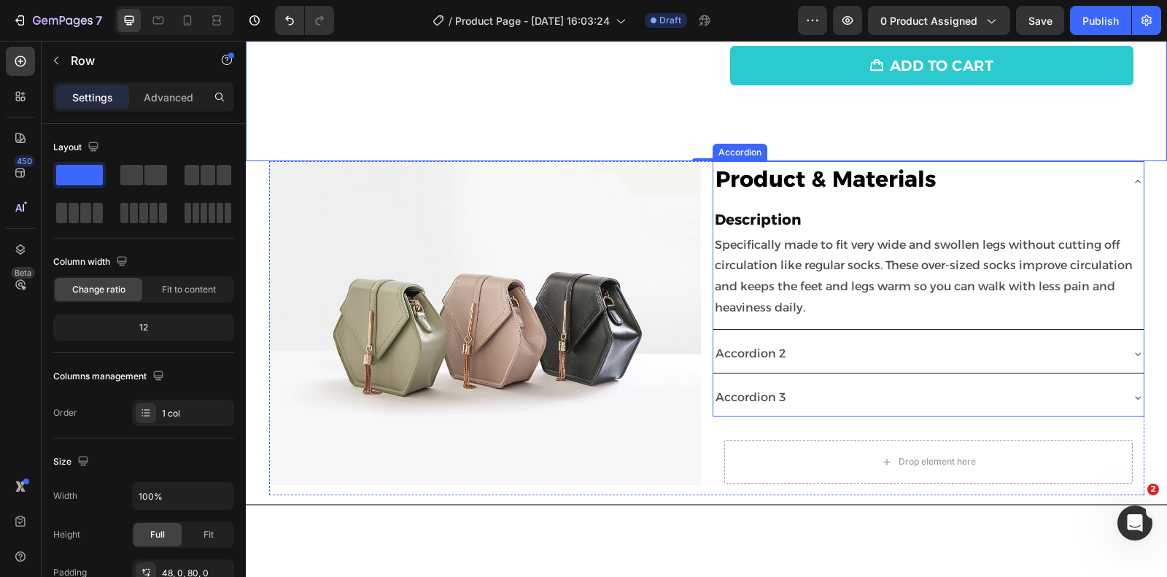
click at [1132, 176] on icon at bounding box center [1138, 182] width 12 height 12
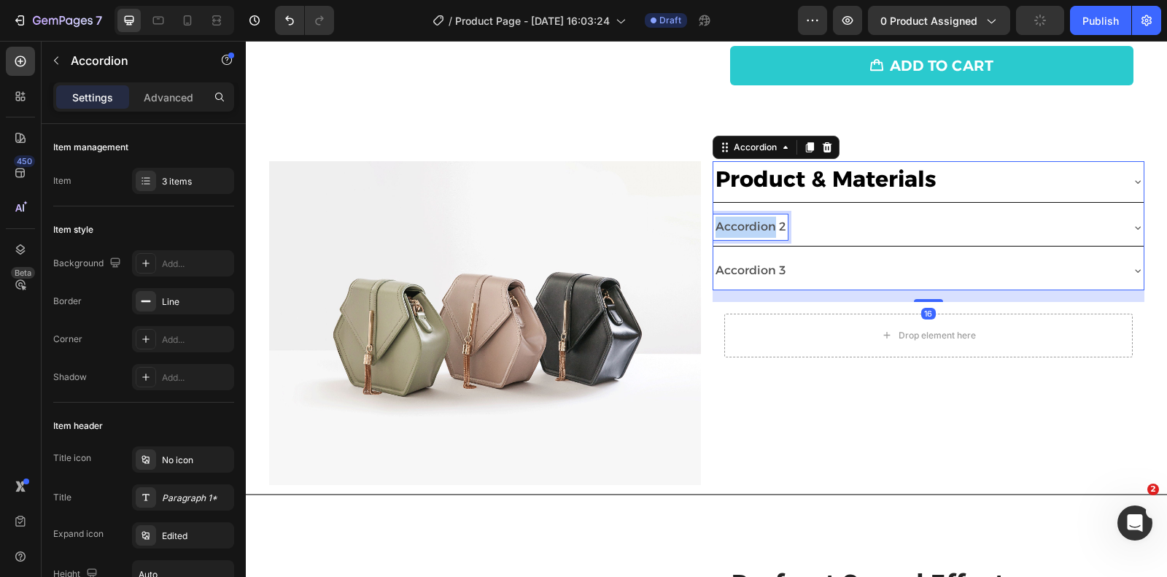
click at [762, 222] on p "Accordion 2" at bounding box center [751, 227] width 70 height 21
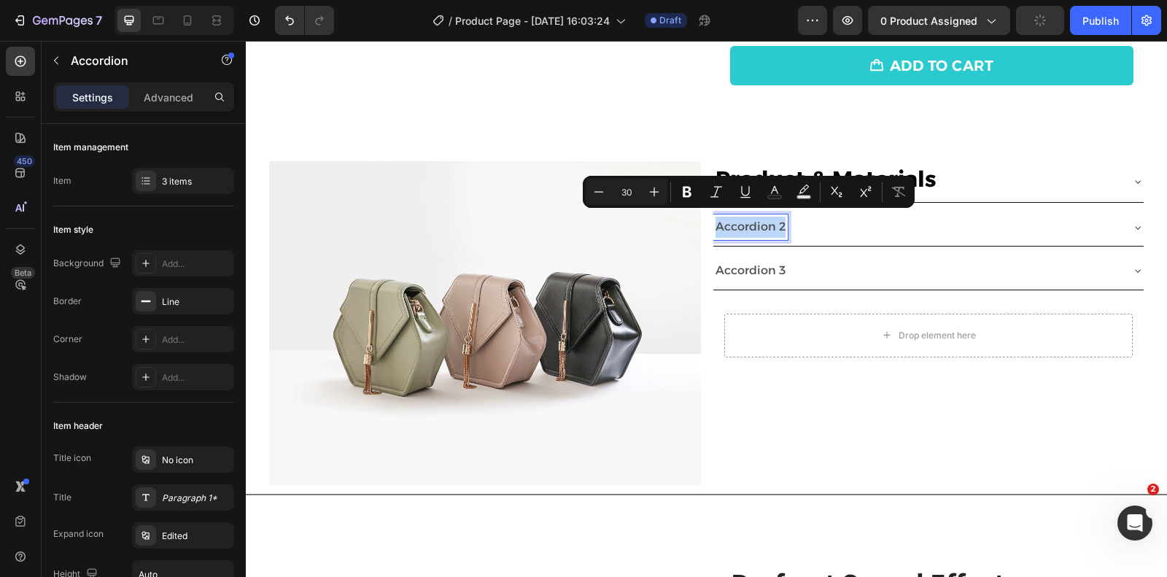
click at [846, 169] on strong "Product & Materials" at bounding box center [826, 179] width 221 height 27
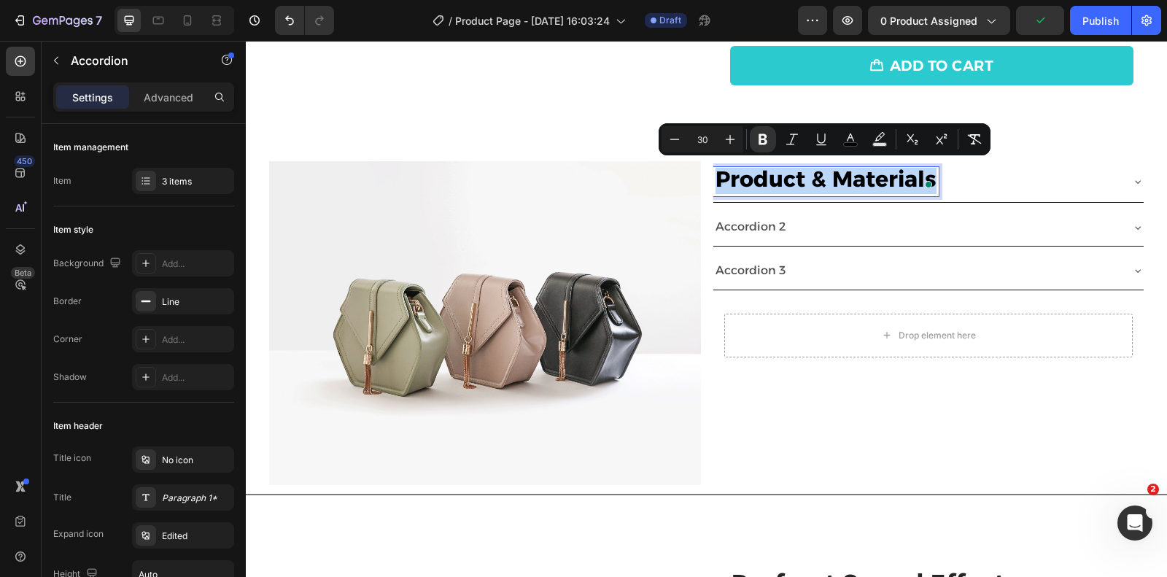
copy strong "Product & Materials"
click at [757, 225] on p "Accordion 2" at bounding box center [751, 227] width 70 height 21
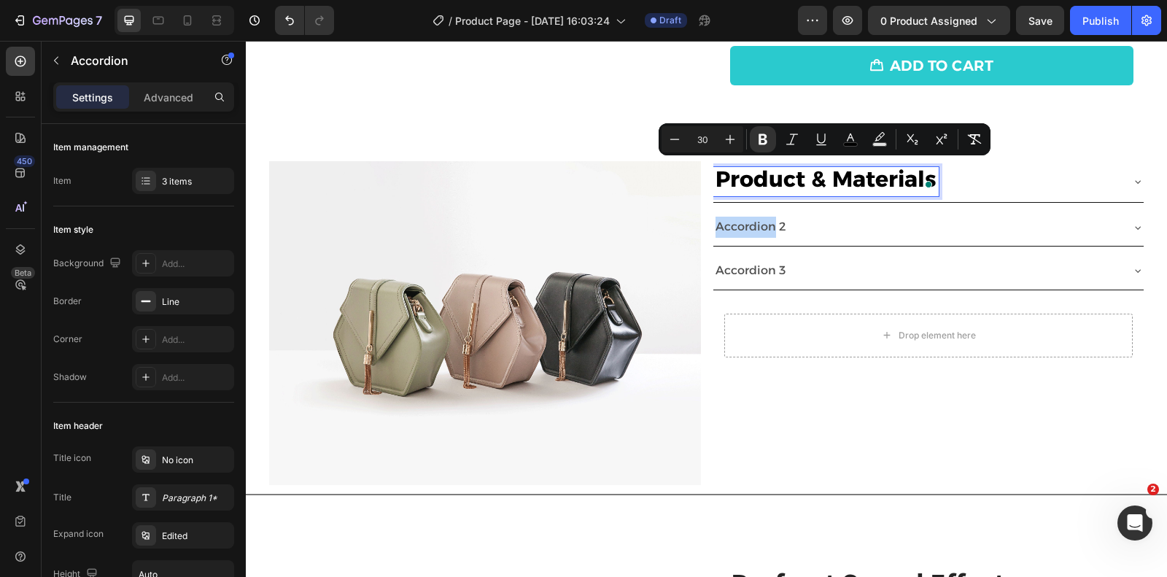
click at [757, 225] on p "Accordion 2" at bounding box center [751, 227] width 70 height 21
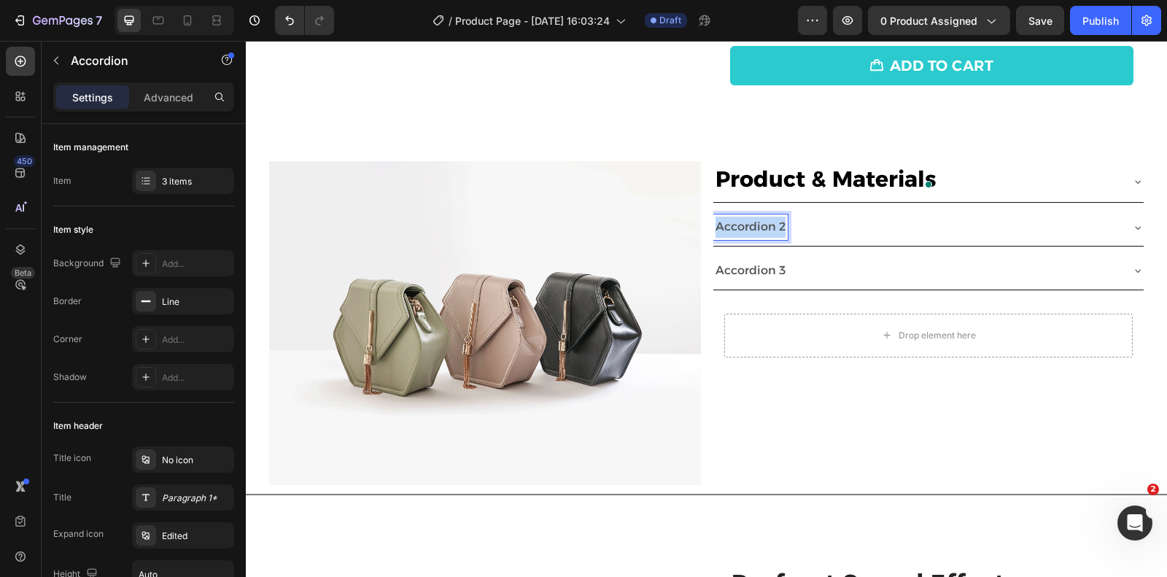
click at [757, 225] on p "Accordion 2" at bounding box center [751, 227] width 70 height 21
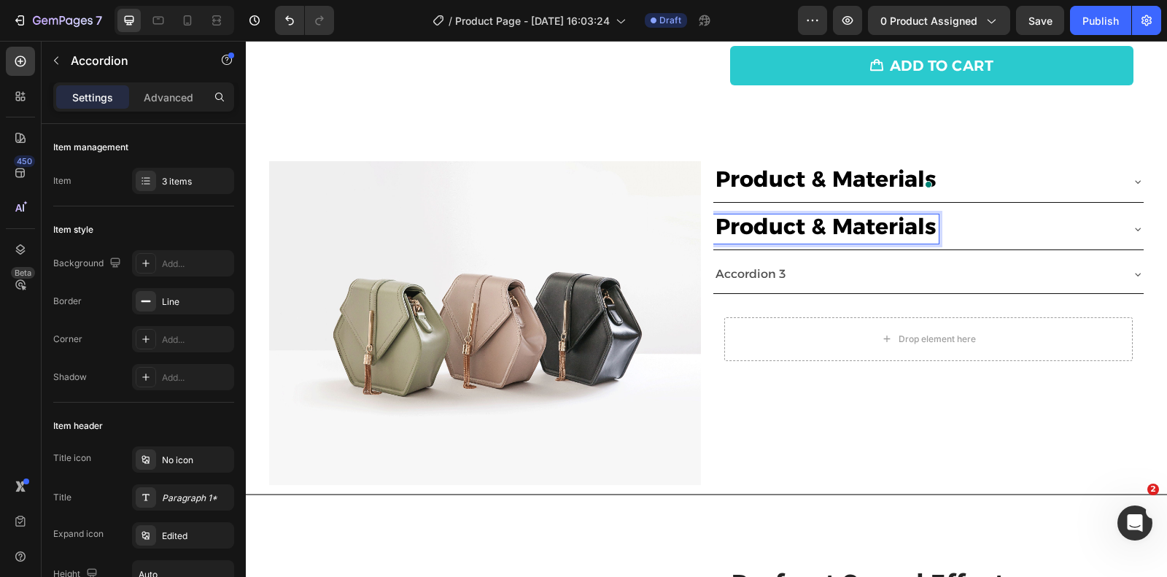
click at [890, 215] on strong "Product & Materials" at bounding box center [826, 226] width 221 height 27
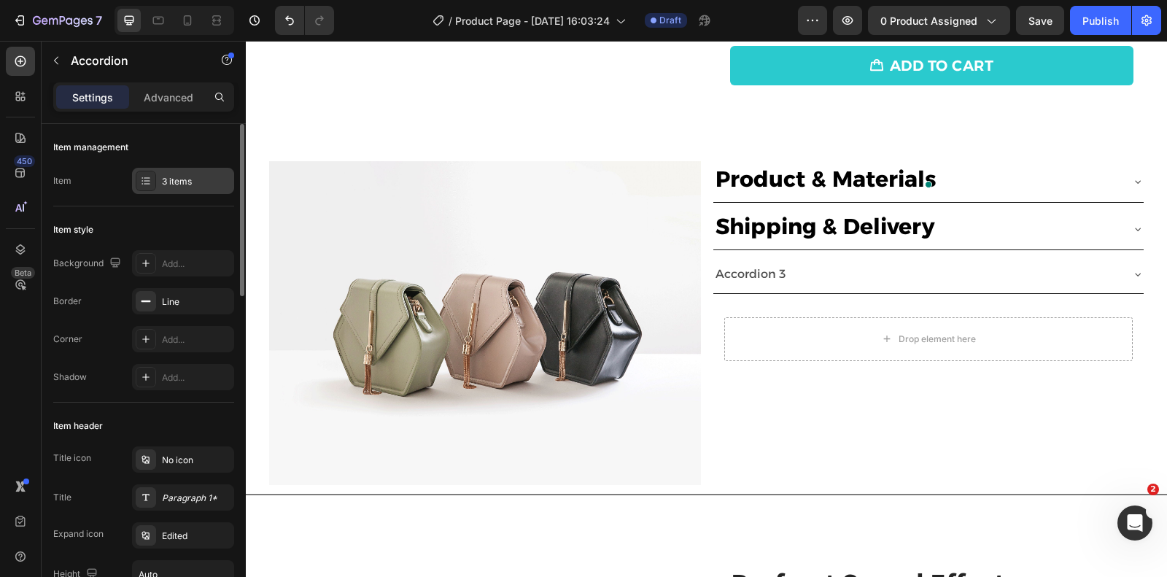
click at [196, 182] on div "3 items" at bounding box center [196, 181] width 69 height 13
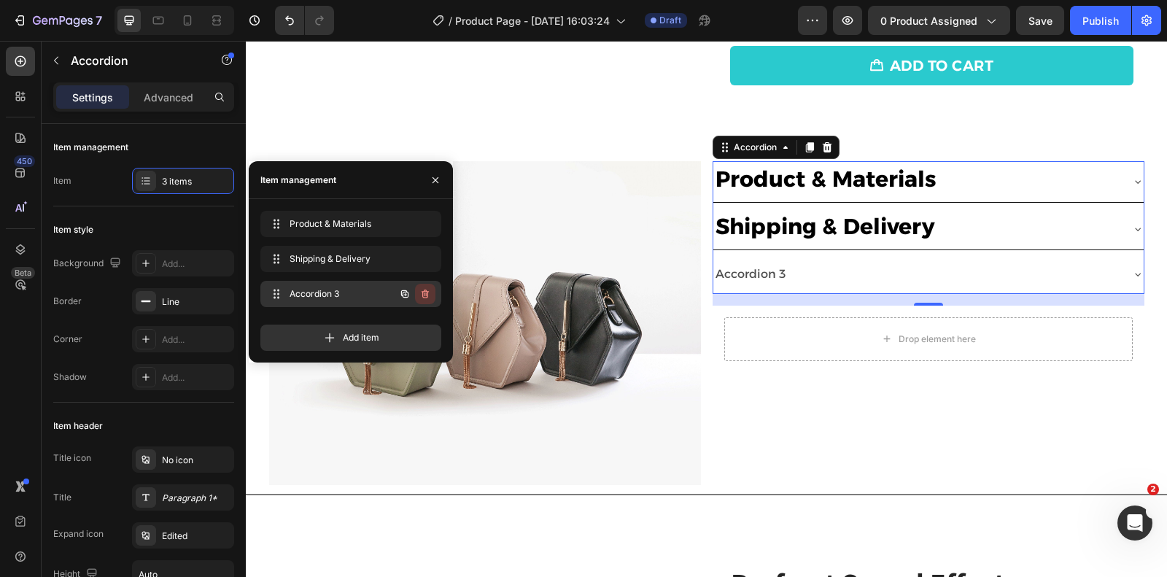
click at [429, 296] on icon "button" at bounding box center [426, 294] width 12 height 12
click at [421, 296] on div "Delete" at bounding box center [415, 293] width 27 height 13
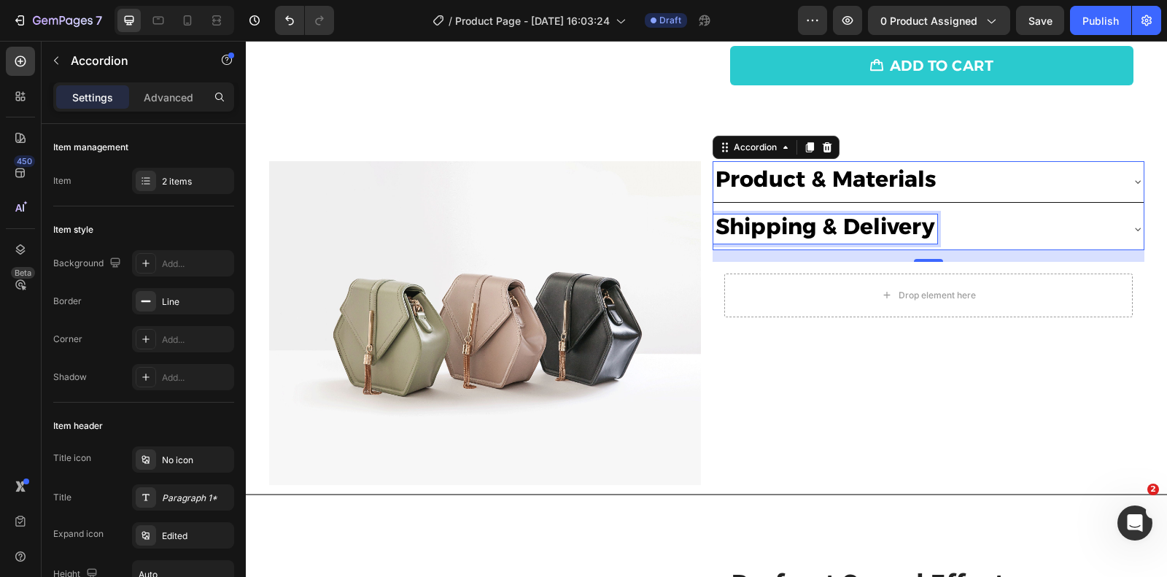
click at [865, 214] on strong "Shipping & Delivery" at bounding box center [826, 226] width 220 height 27
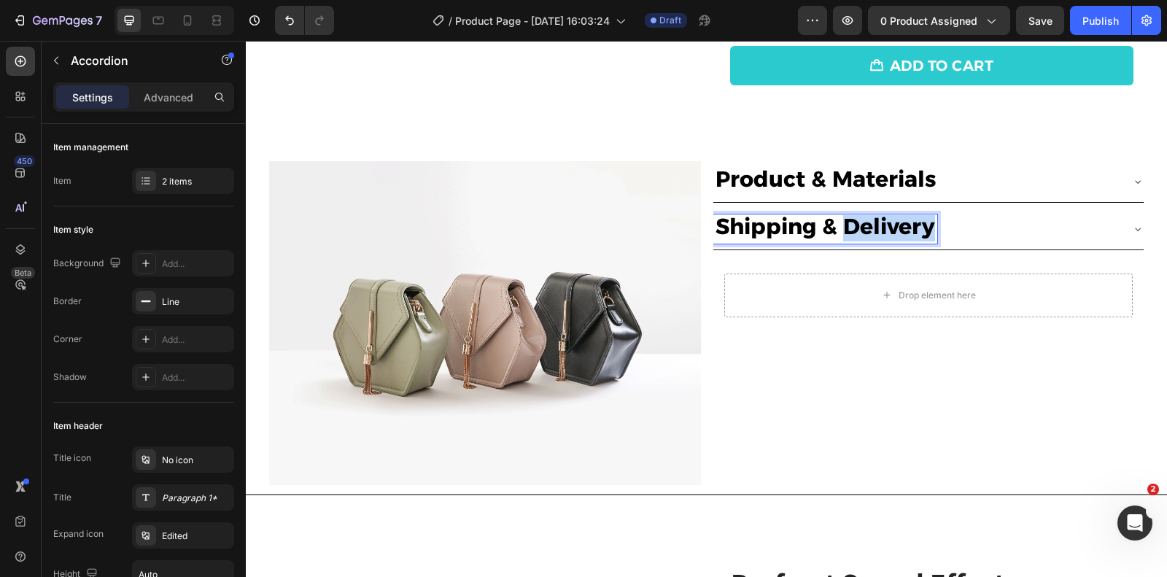
click at [865, 214] on strong "Shipping & Delivery" at bounding box center [826, 226] width 220 height 27
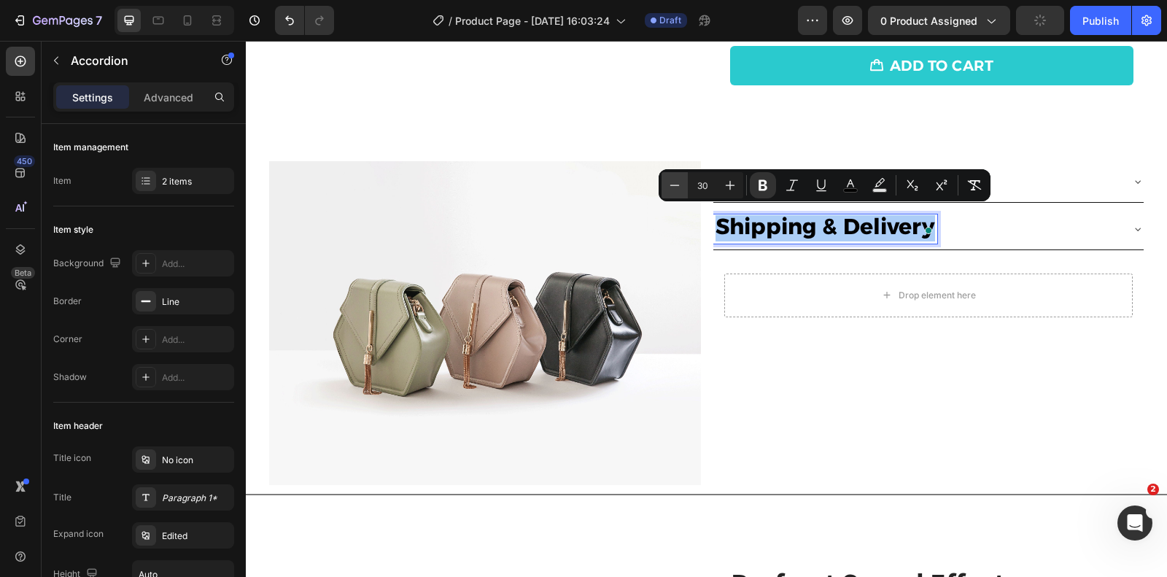
click at [666, 185] on button "Minus" at bounding box center [675, 185] width 26 height 26
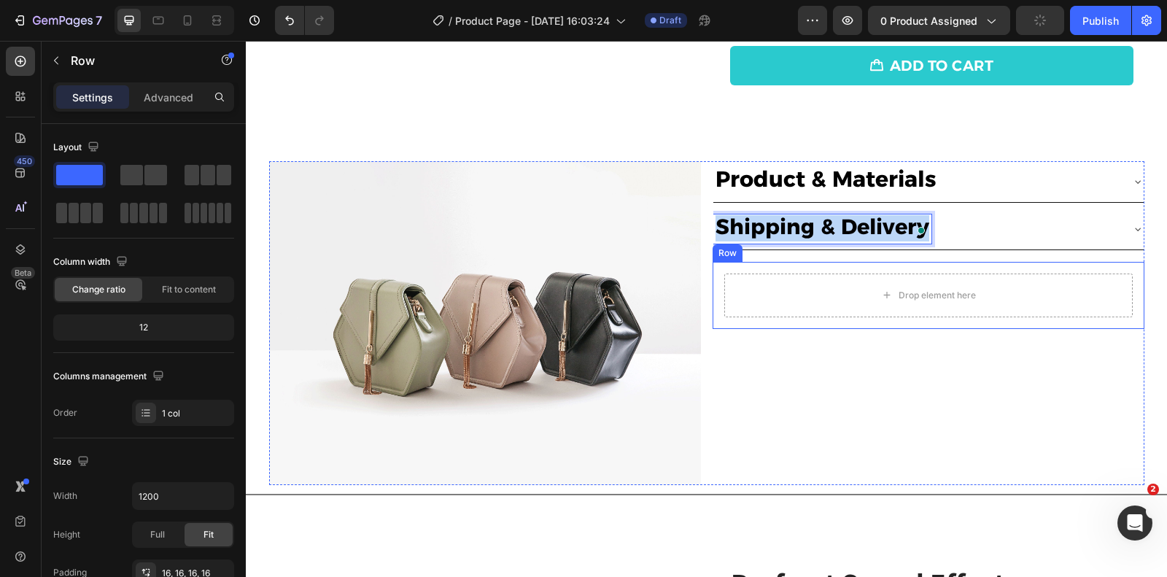
click at [802, 302] on div "Drop element here" at bounding box center [928, 296] width 409 height 44
click at [781, 166] on strong "Product & Materials" at bounding box center [826, 179] width 221 height 27
click at [1083, 177] on div "Product & Materials" at bounding box center [917, 181] width 407 height 29
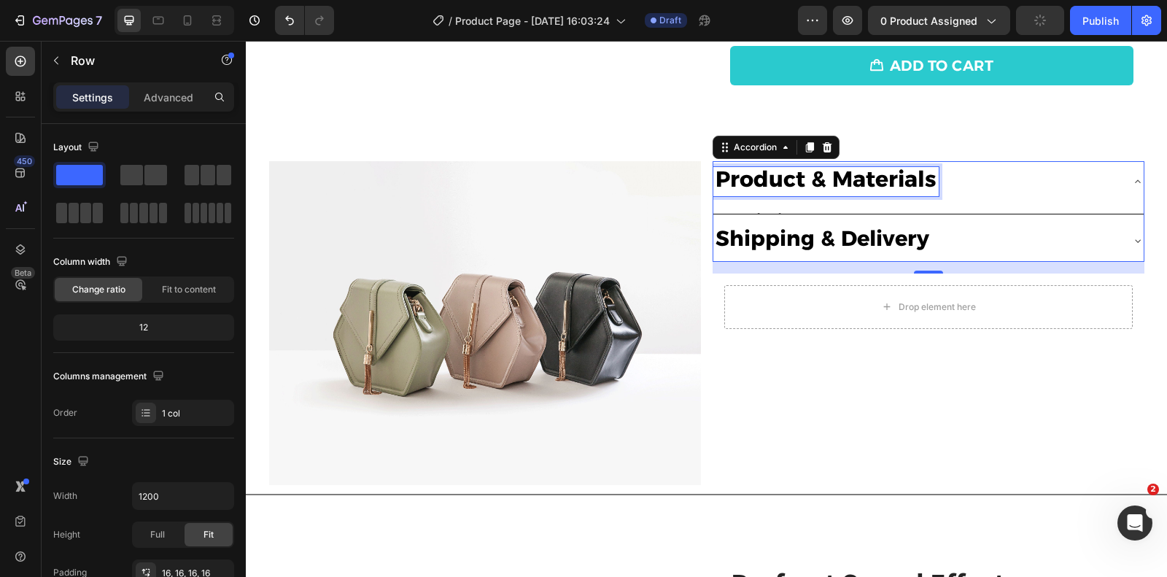
click at [797, 179] on strong "Product & Materials" at bounding box center [826, 179] width 221 height 27
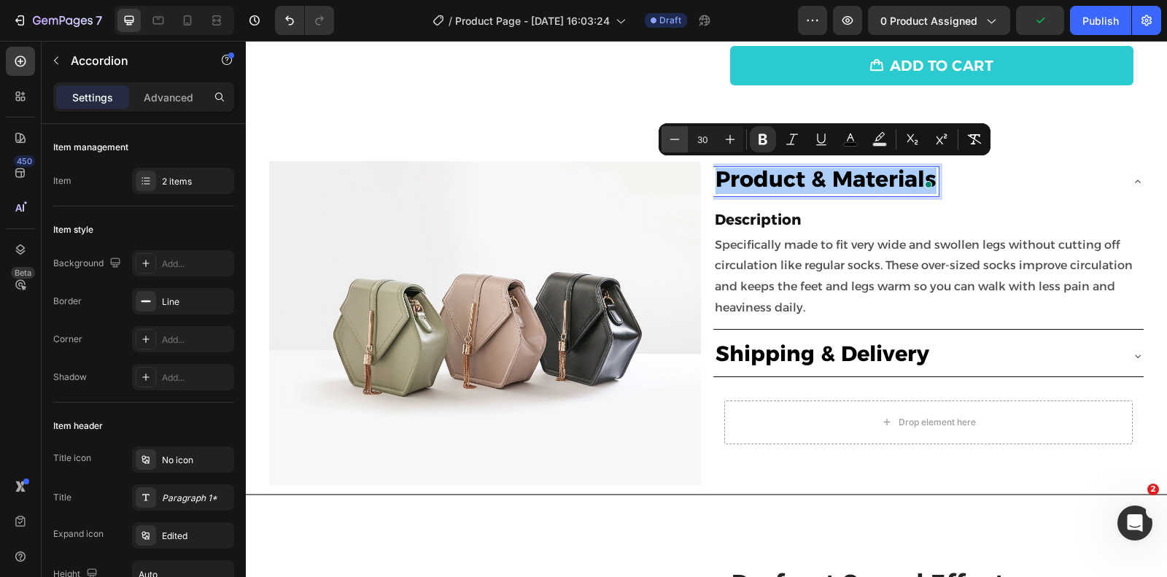
click at [678, 141] on icon "Editor contextual toolbar" at bounding box center [675, 139] width 15 height 15
type input "29"
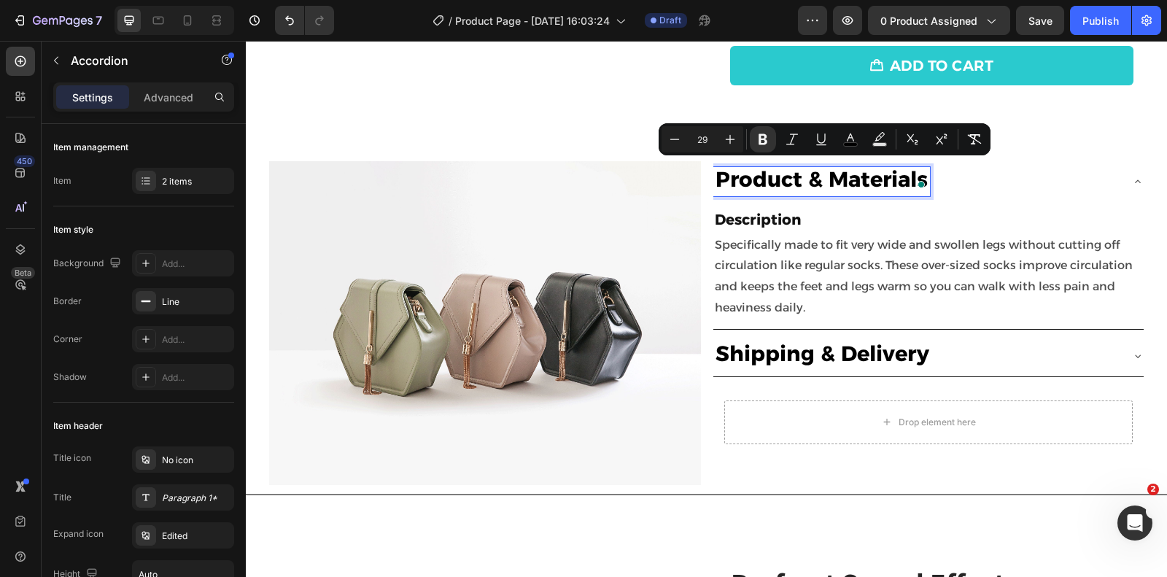
click at [1142, 351] on icon at bounding box center [1138, 356] width 12 height 12
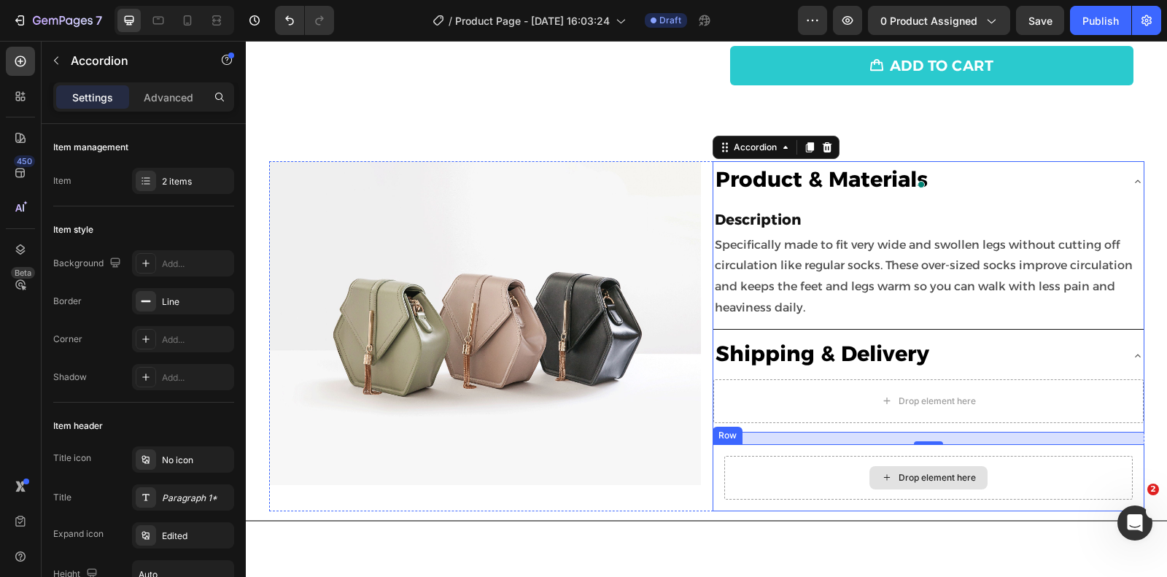
click at [1050, 462] on div "Drop element here" at bounding box center [928, 478] width 409 height 44
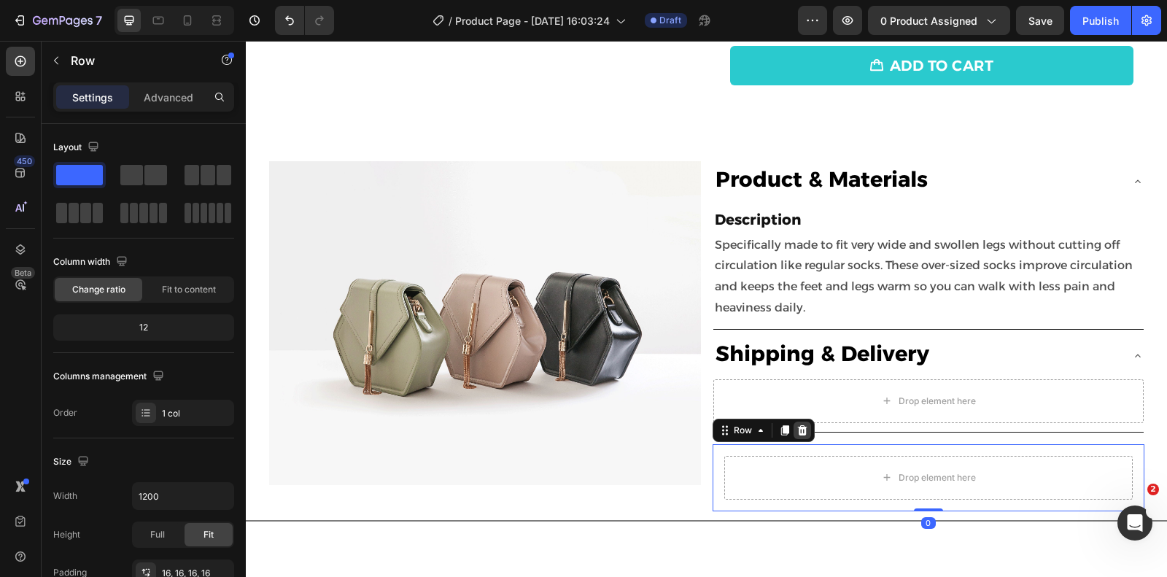
click at [804, 428] on icon at bounding box center [801, 430] width 9 height 10
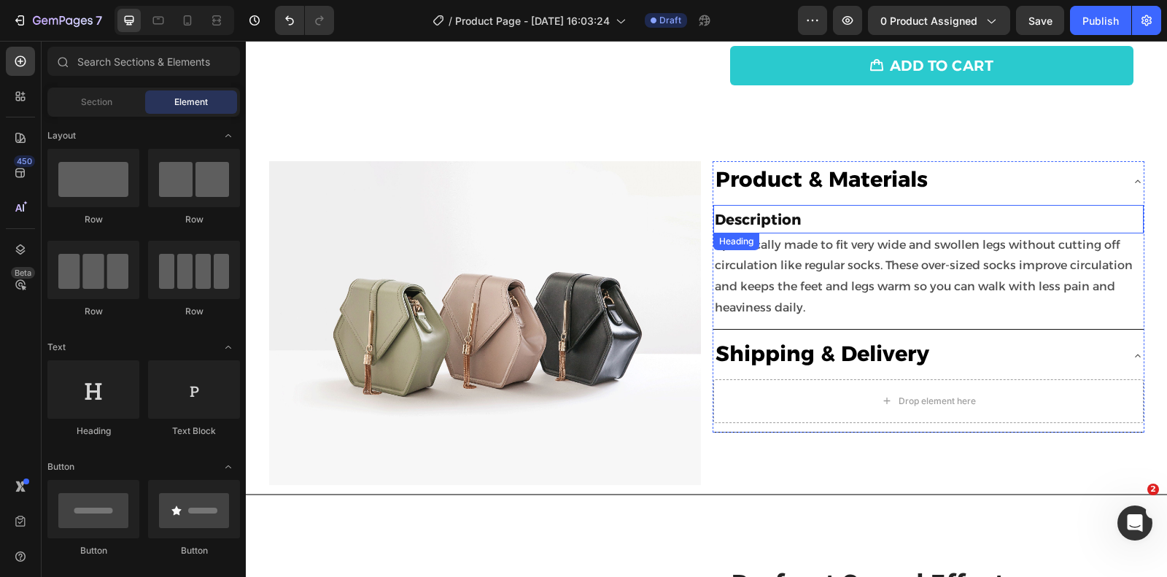
click at [829, 217] on h2 "Description" at bounding box center [929, 219] width 430 height 28
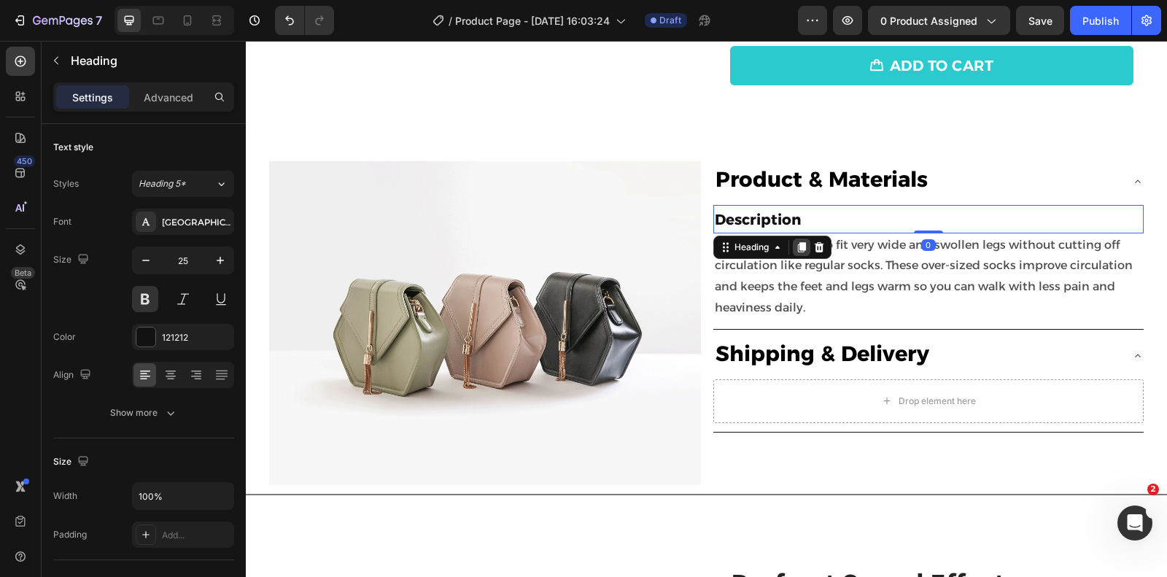
click at [801, 242] on icon at bounding box center [801, 247] width 8 height 10
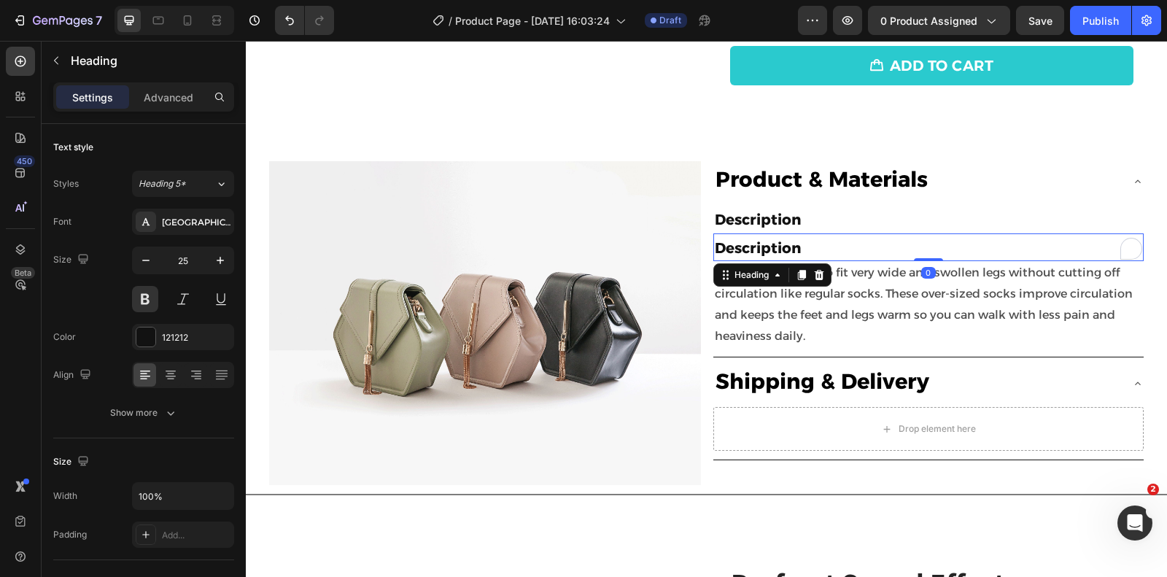
drag, startPoint x: 828, startPoint y: 250, endPoint x: 829, endPoint y: 263, distance: 13.2
click at [829, 262] on div "Description Heading 0" at bounding box center [929, 247] width 430 height 28
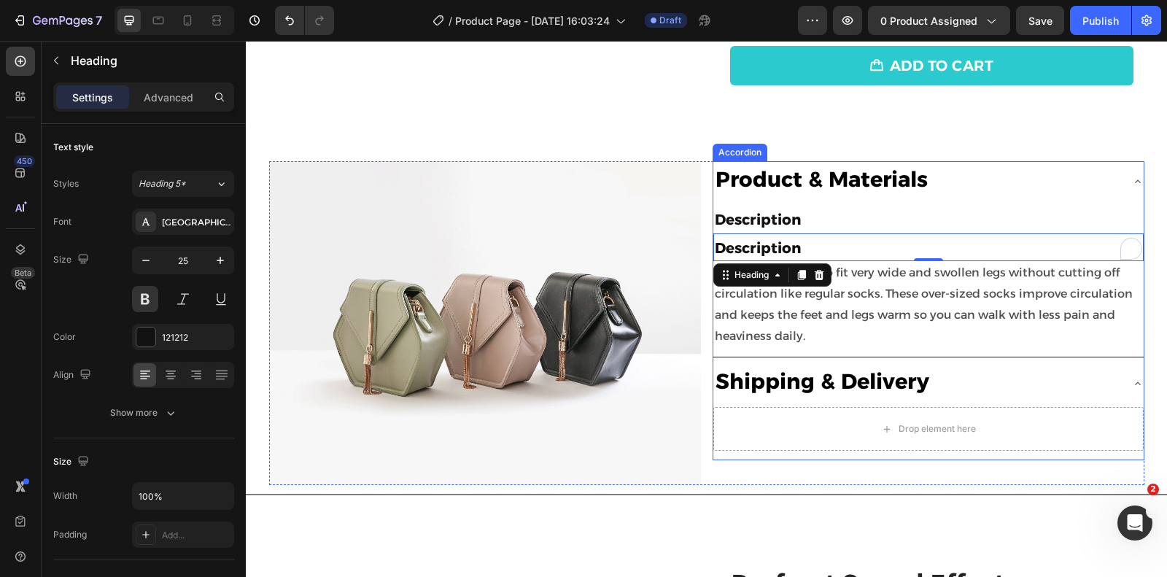
click at [892, 202] on div "Description Heading Description Heading 0 Specifically made to fit very wide an…" at bounding box center [929, 279] width 430 height 155
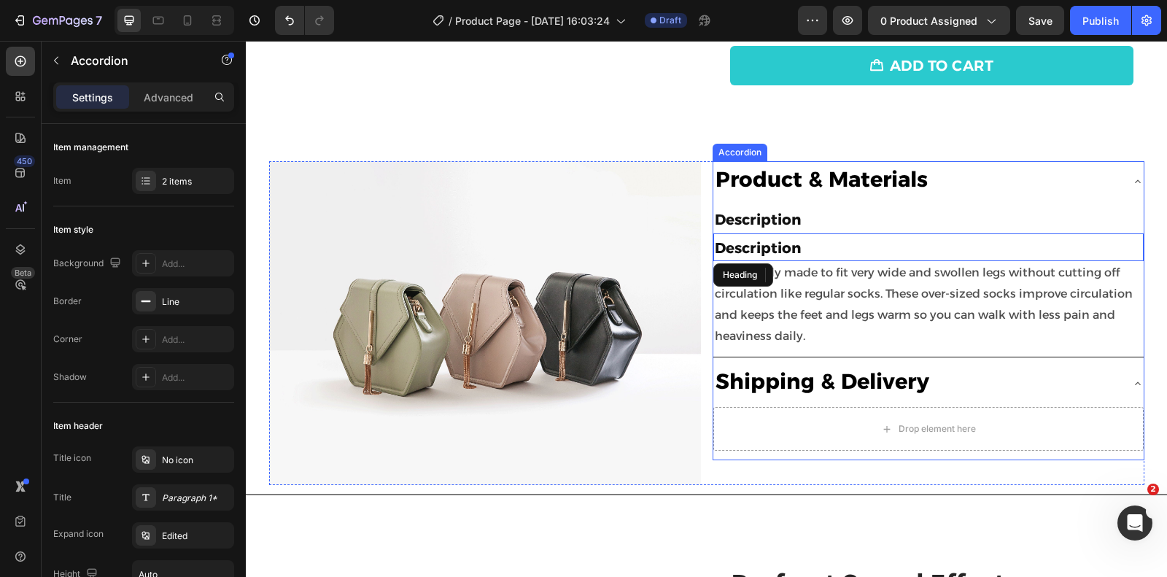
click at [836, 420] on div "Product & Materials Description Heading ⁠⁠⁠⁠⁠⁠⁠ Description Heading Specificall…" at bounding box center [929, 310] width 432 height 299
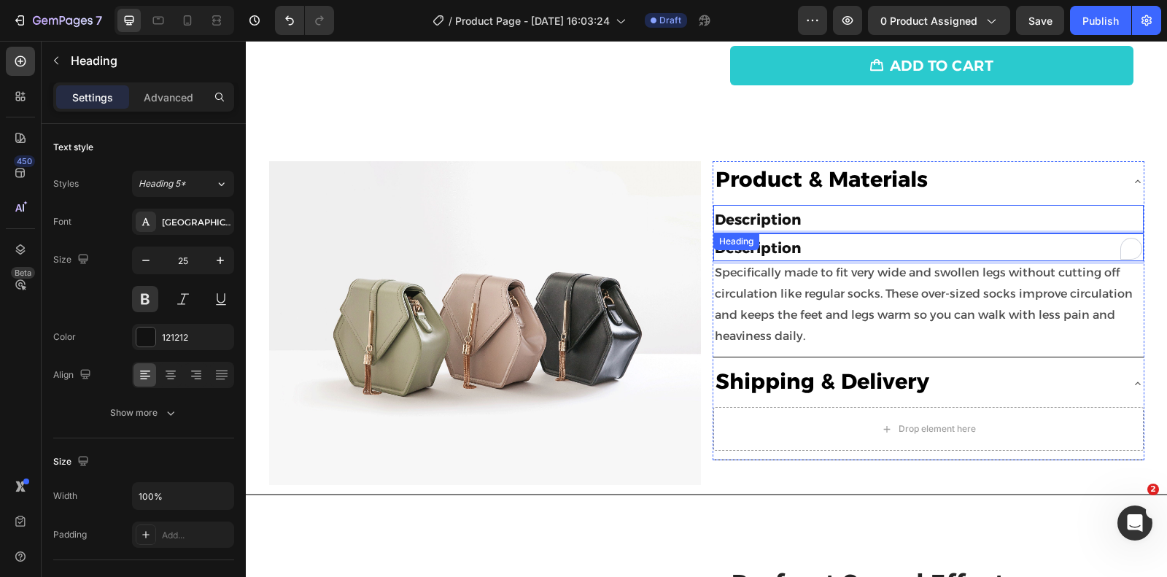
click at [939, 205] on h2 "Description" at bounding box center [929, 219] width 430 height 28
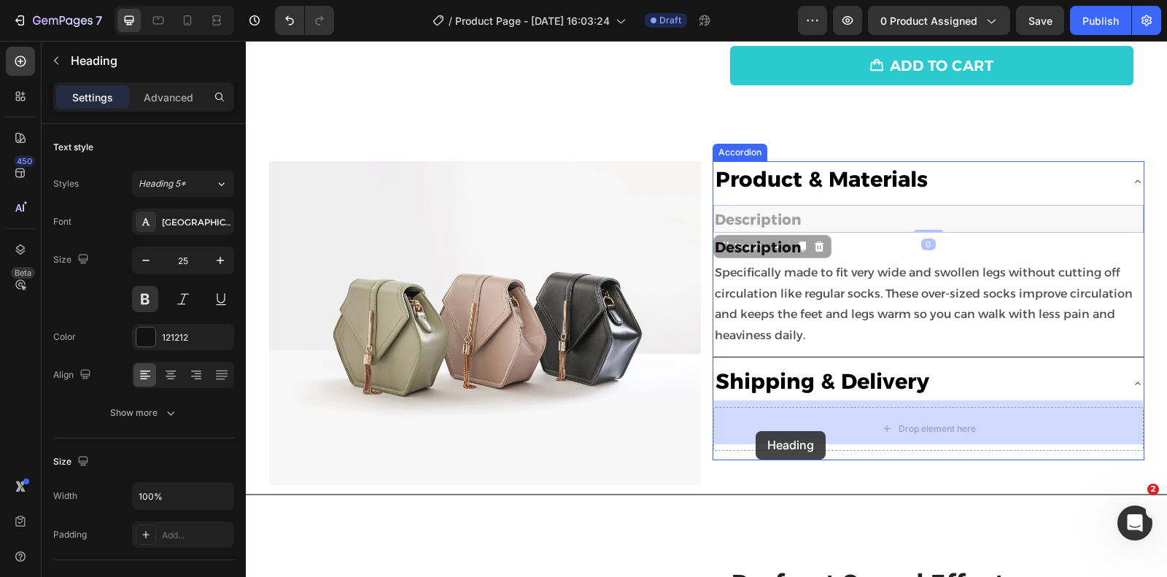
drag, startPoint x: 719, startPoint y: 245, endPoint x: 756, endPoint y: 431, distance: 189.7
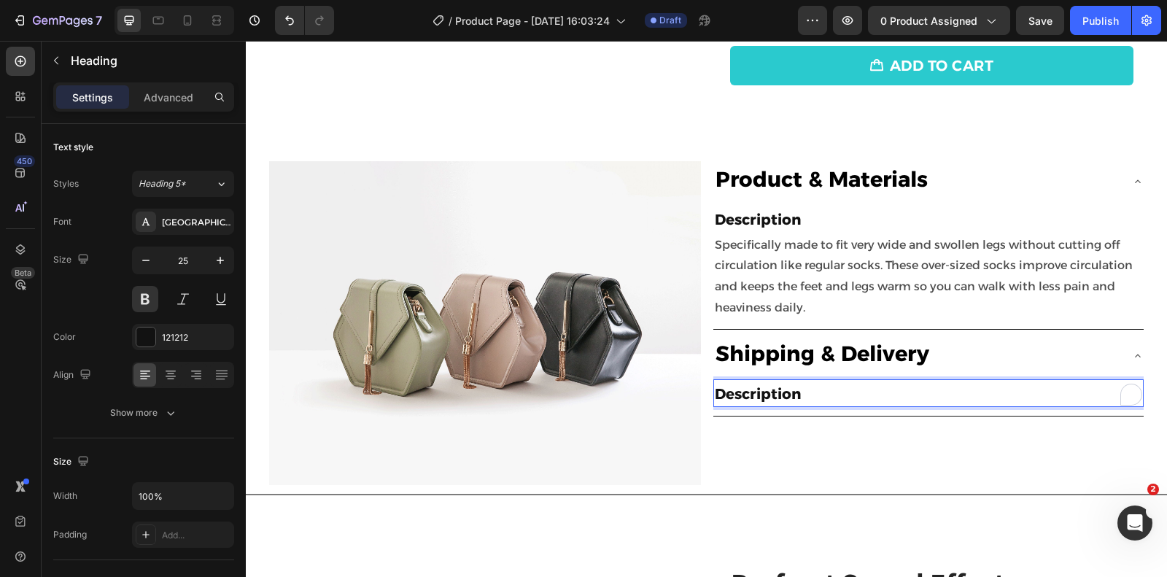
click at [772, 390] on span "Description" at bounding box center [758, 394] width 86 height 18
click at [773, 250] on div "Specifically made to fit very wide and swollen legs without cutting off circula…" at bounding box center [929, 276] width 430 height 87
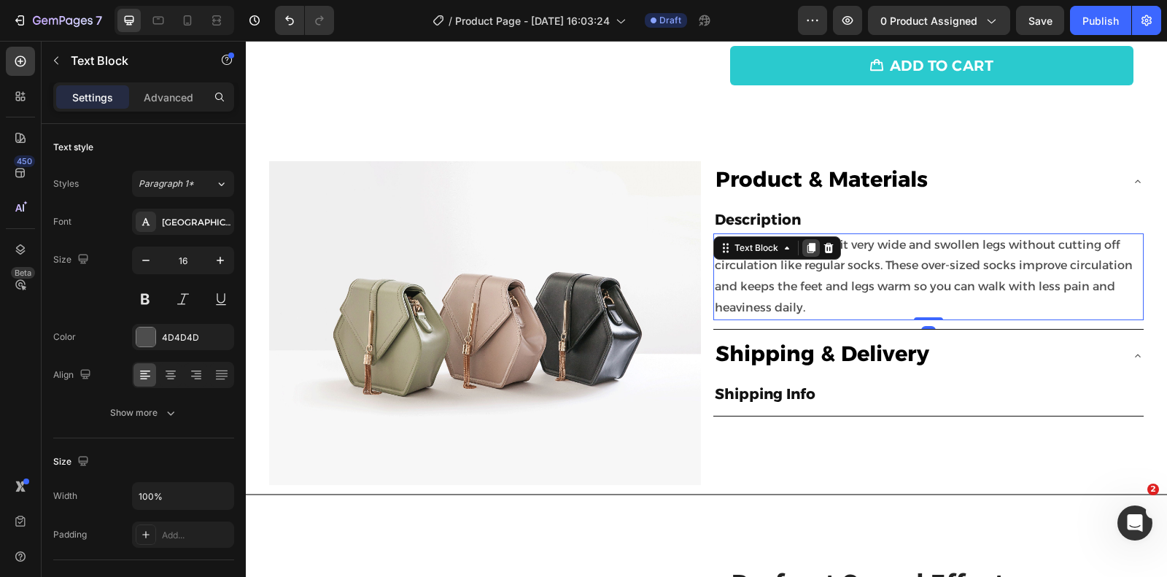
click at [803, 250] on div at bounding box center [812, 248] width 18 height 18
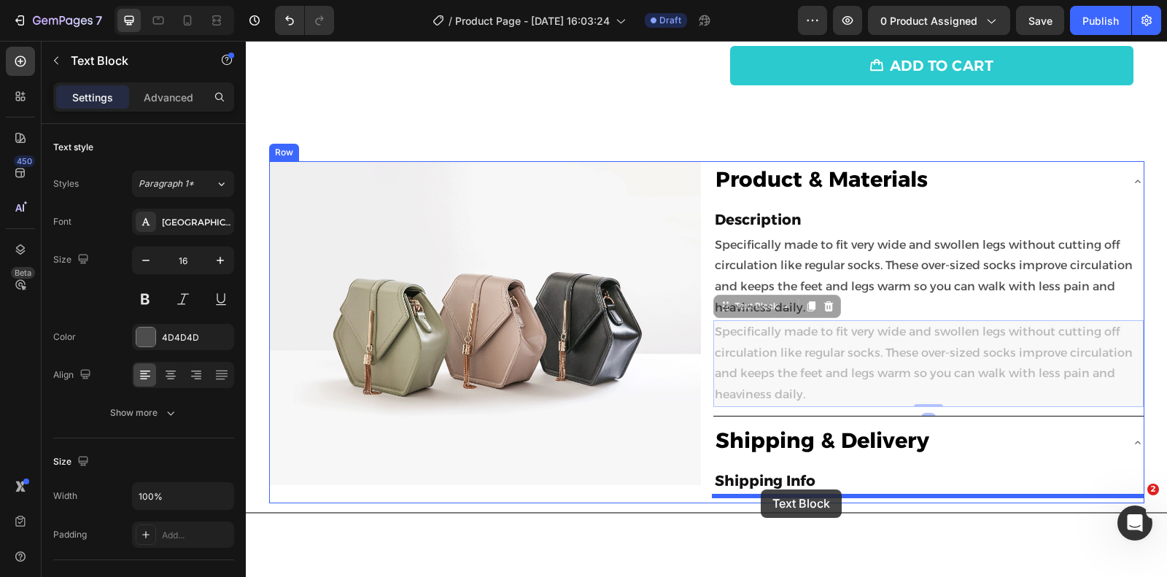
drag, startPoint x: 729, startPoint y: 304, endPoint x: 761, endPoint y: 490, distance: 188.8
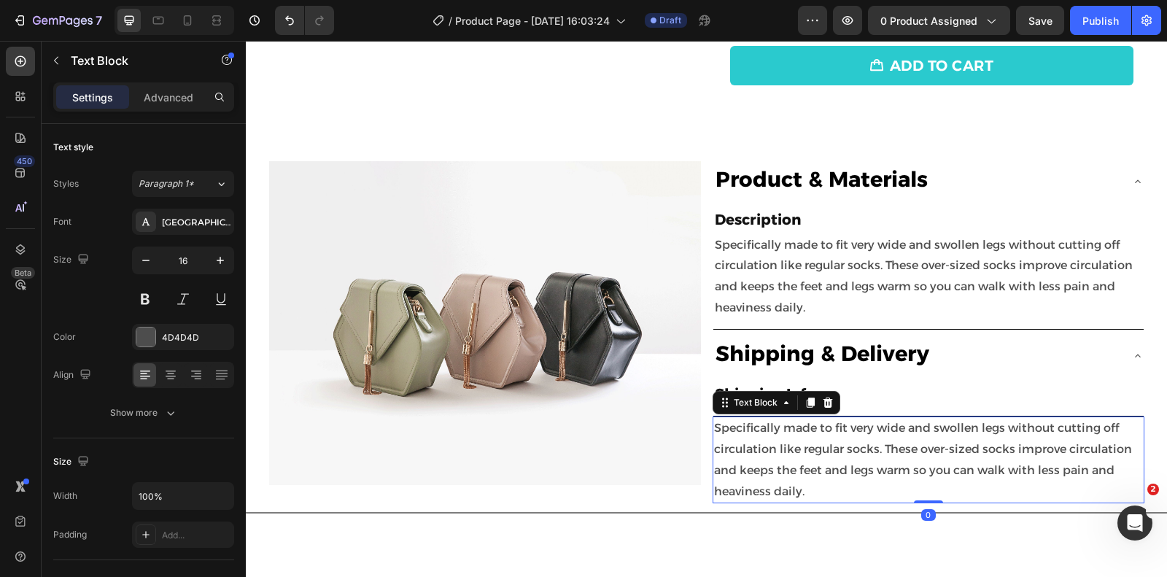
click at [875, 444] on p "Specifically made to fit very wide and swollen legs without cutting off circula…" at bounding box center [928, 460] width 429 height 84
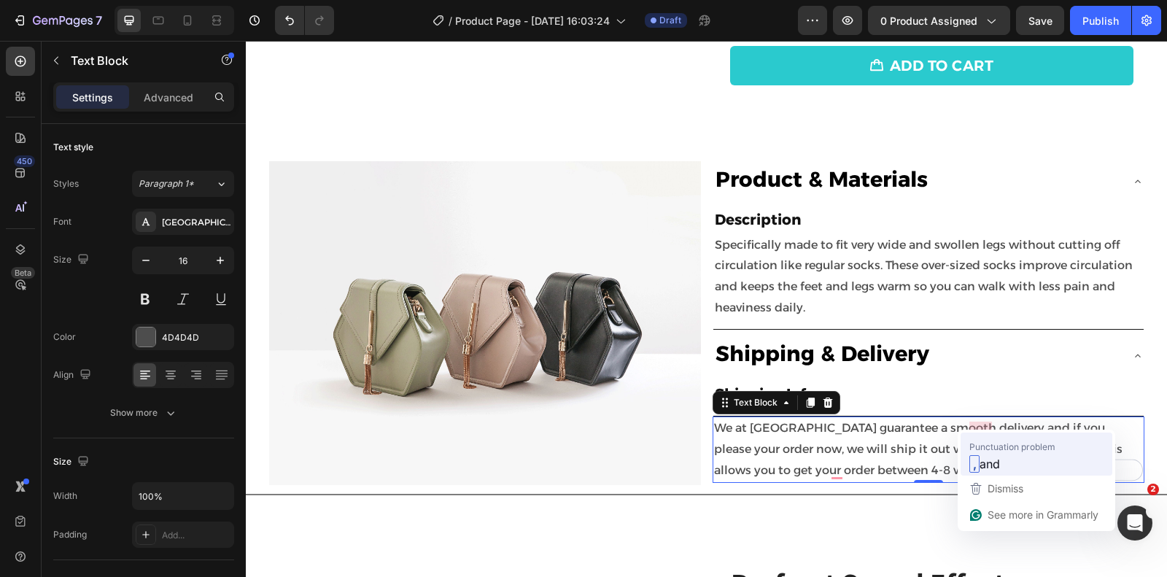
click at [983, 449] on span "Punctuation problem" at bounding box center [1013, 446] width 86 height 15
click at [1037, 452] on div "place" at bounding box center [1077, 463] width 140 height 23
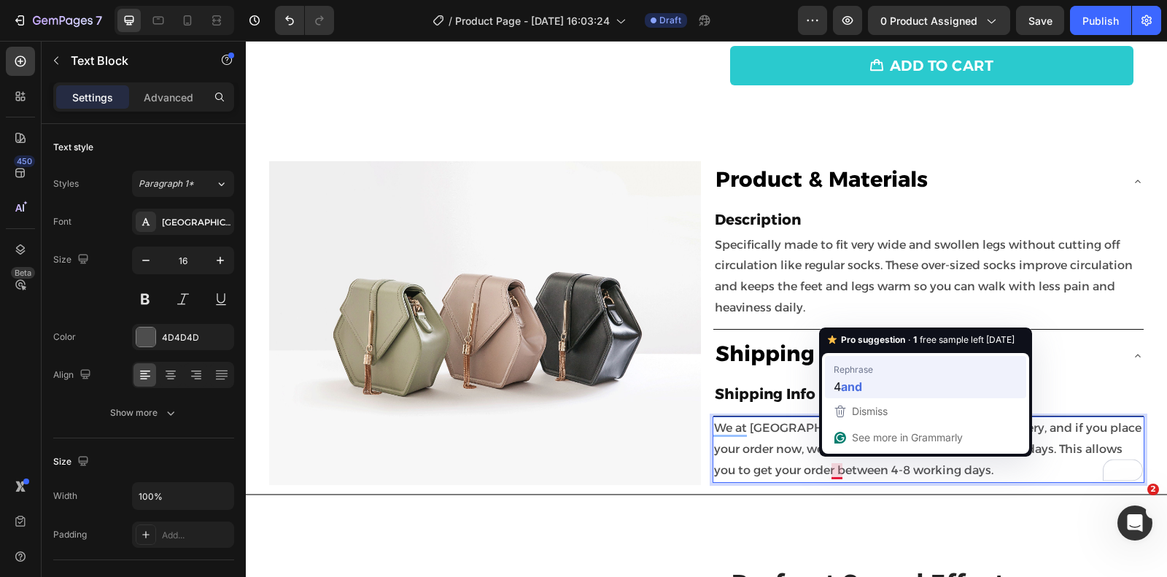
click at [862, 387] on strong "and" at bounding box center [851, 386] width 21 height 18
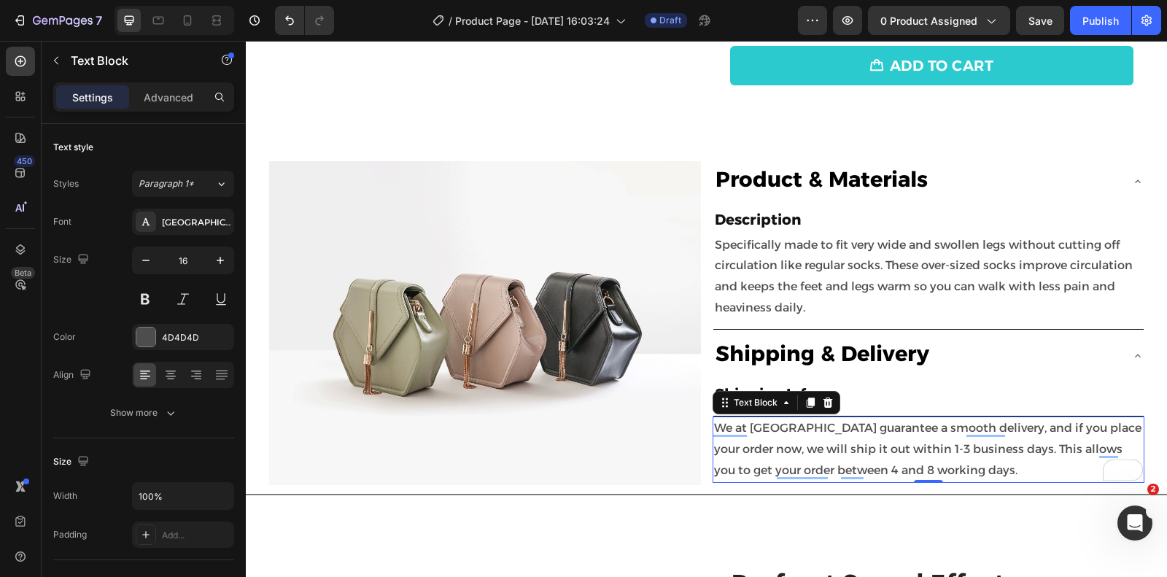
click at [959, 461] on p "We at [GEOGRAPHIC_DATA] guarantee a smooth delivery, and if you place your orde…" at bounding box center [928, 449] width 429 height 63
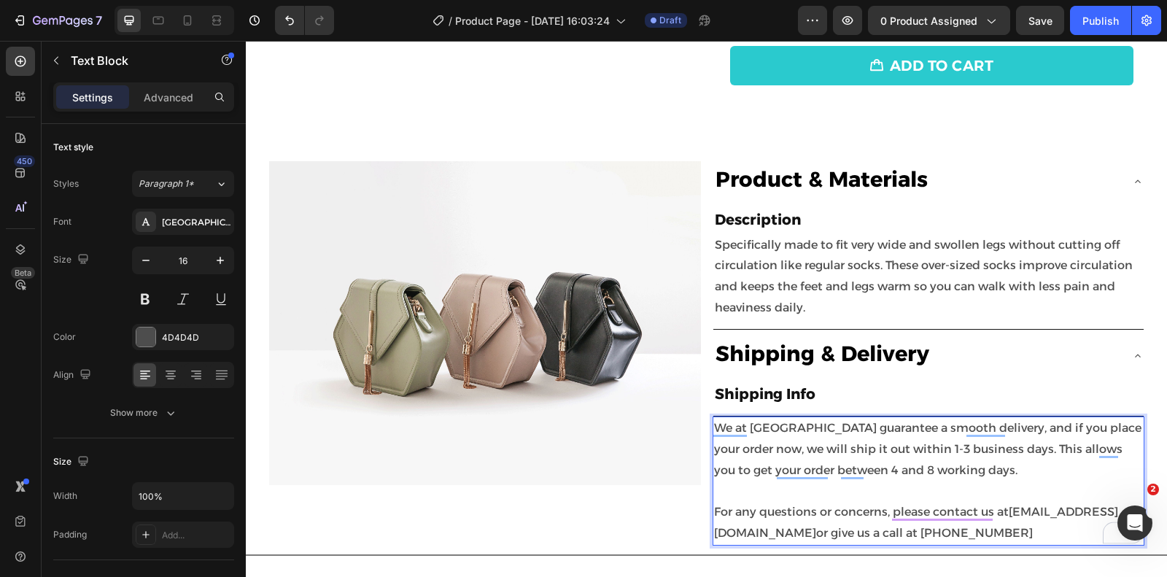
click at [954, 525] on p "We at Beltwell guarantee a smooth delivery, and if you place your order now, we…" at bounding box center [928, 481] width 429 height 126
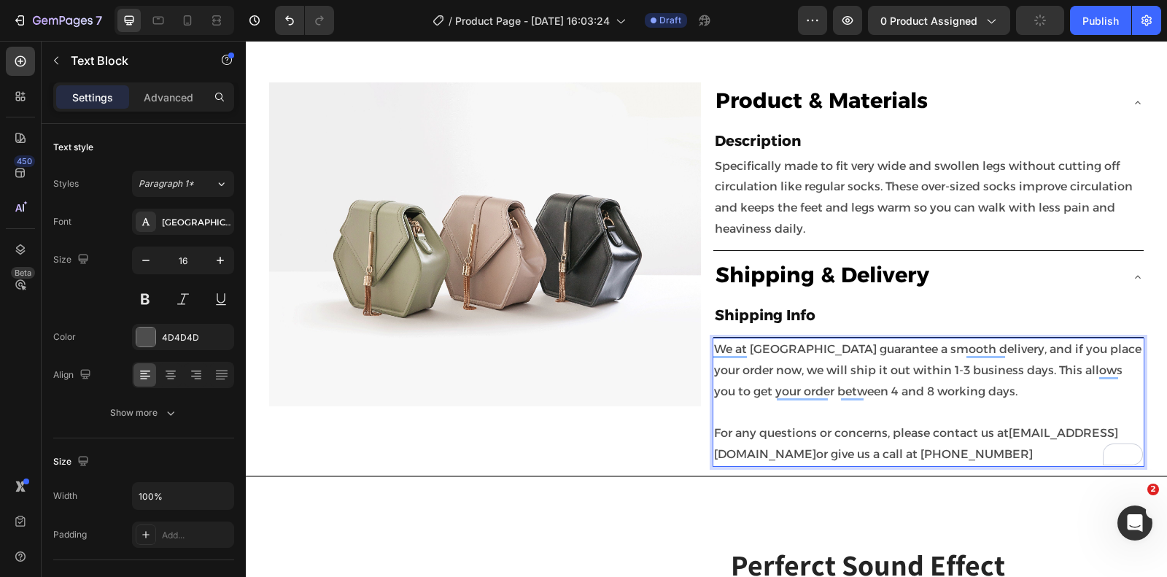
scroll to position [693, 0]
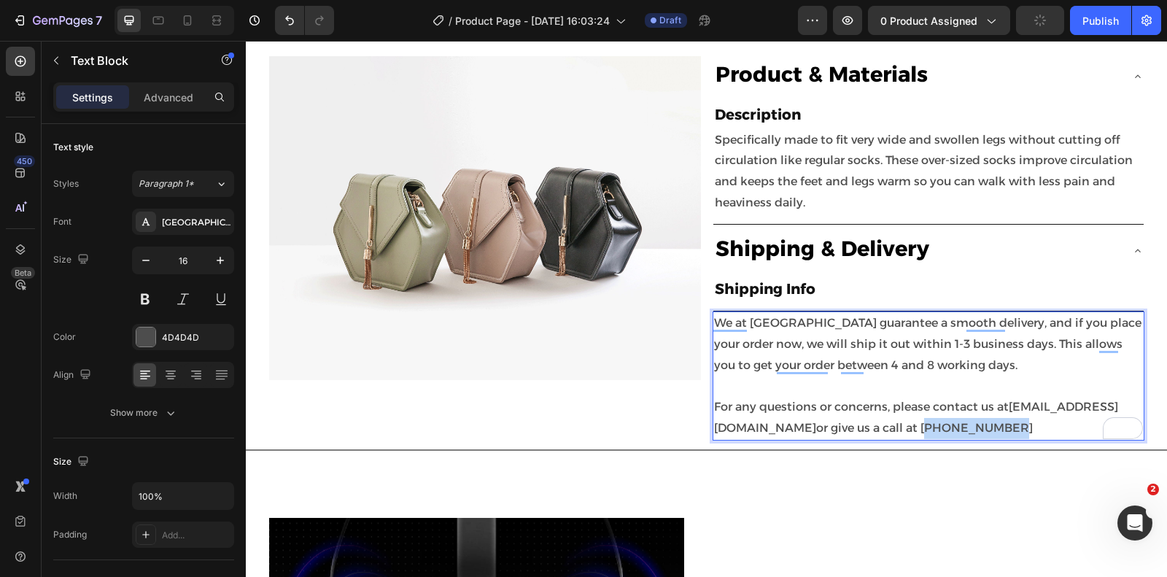
drag, startPoint x: 956, startPoint y: 425, endPoint x: 1036, endPoint y: 423, distance: 80.3
click at [1036, 423] on p "We at Beltwell guarantee a smooth delivery, and if you place your order now, we…" at bounding box center [928, 376] width 429 height 126
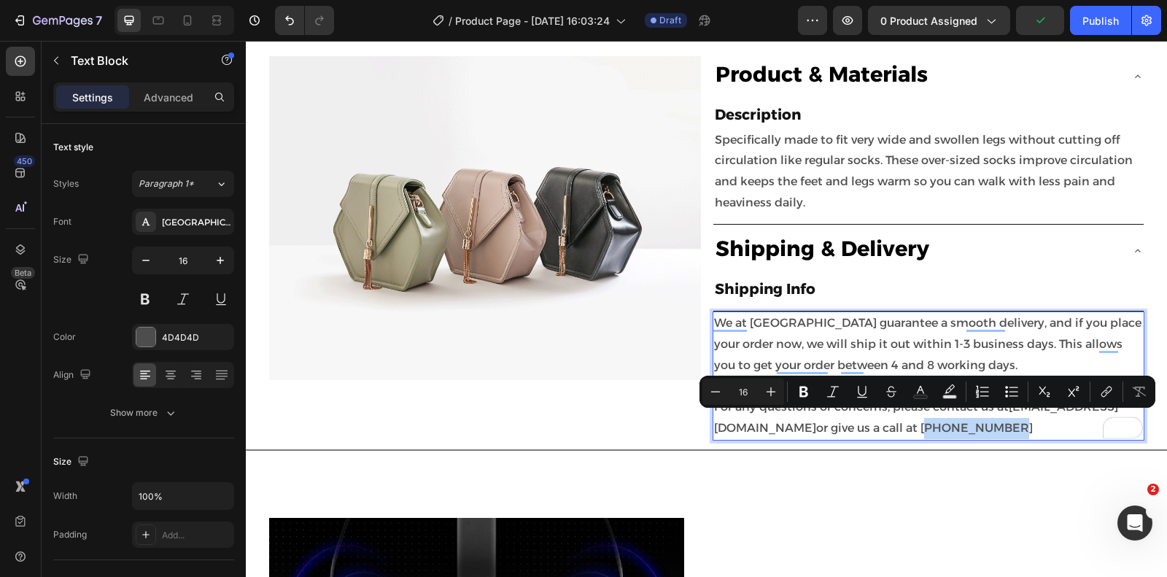
copy p "+19803744468"
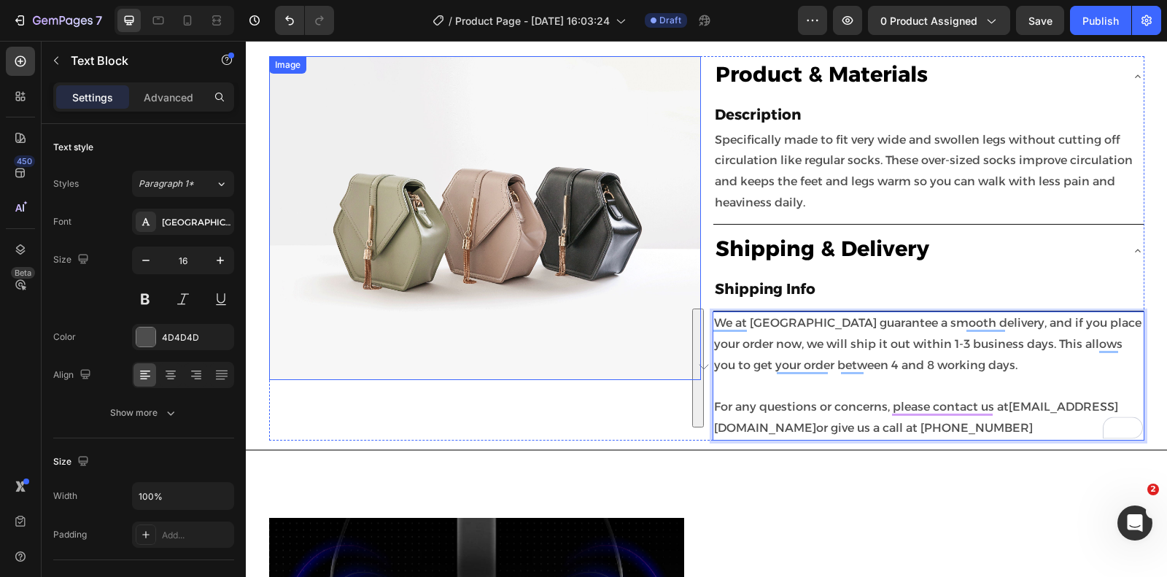
drag, startPoint x: 1065, startPoint y: 416, endPoint x: 697, endPoint y: 293, distance: 388.5
click at [697, 293] on div "Image Product & Materials ⁠⁠⁠⁠⁠⁠⁠ Description Heading Specifically made to fit …" at bounding box center [706, 248] width 875 height 384
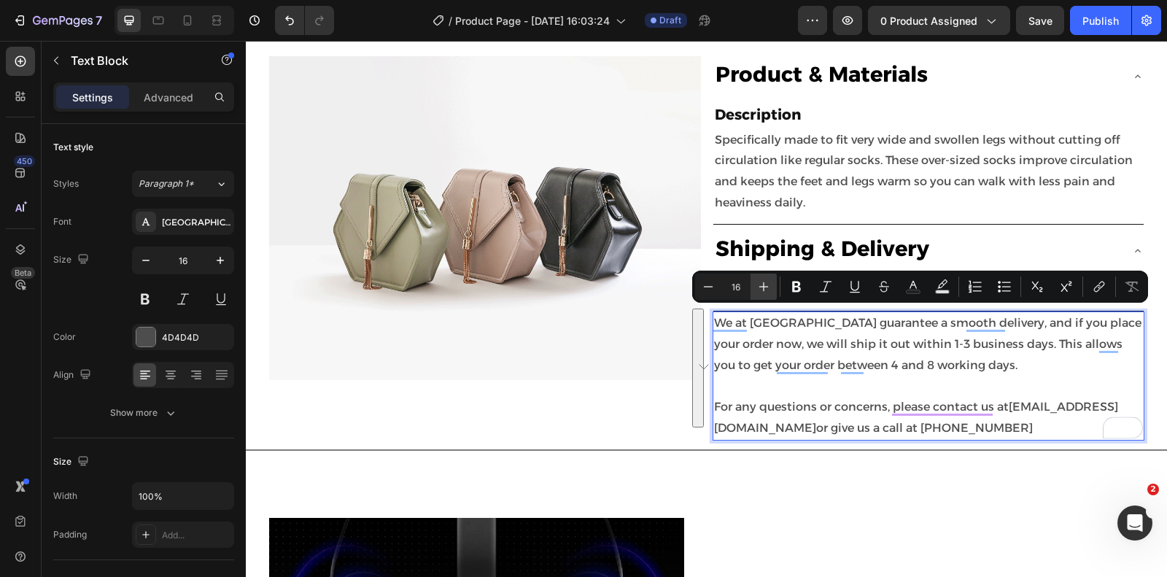
click at [769, 293] on button "Plus" at bounding box center [764, 287] width 26 height 26
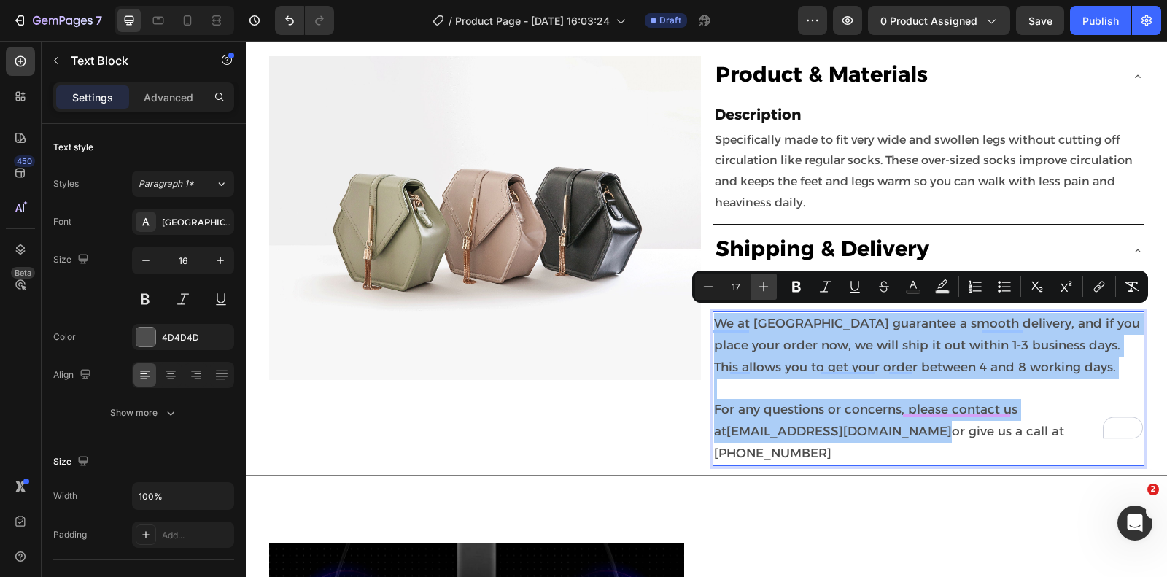
click at [769, 293] on icon "Editor contextual toolbar" at bounding box center [764, 286] width 15 height 15
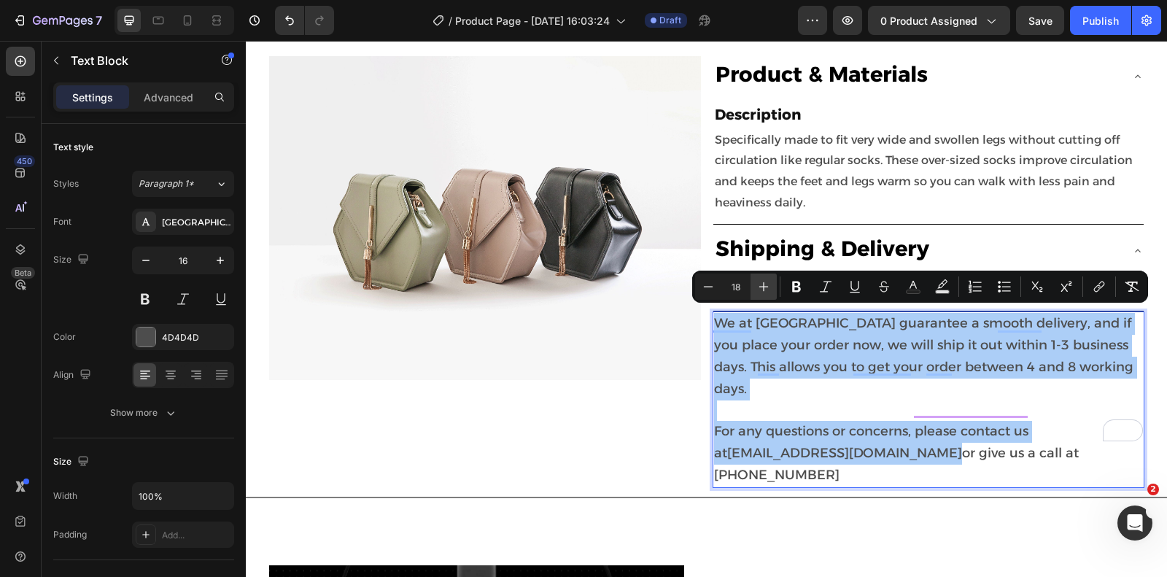
click at [769, 289] on icon "Editor contextual toolbar" at bounding box center [764, 286] width 15 height 15
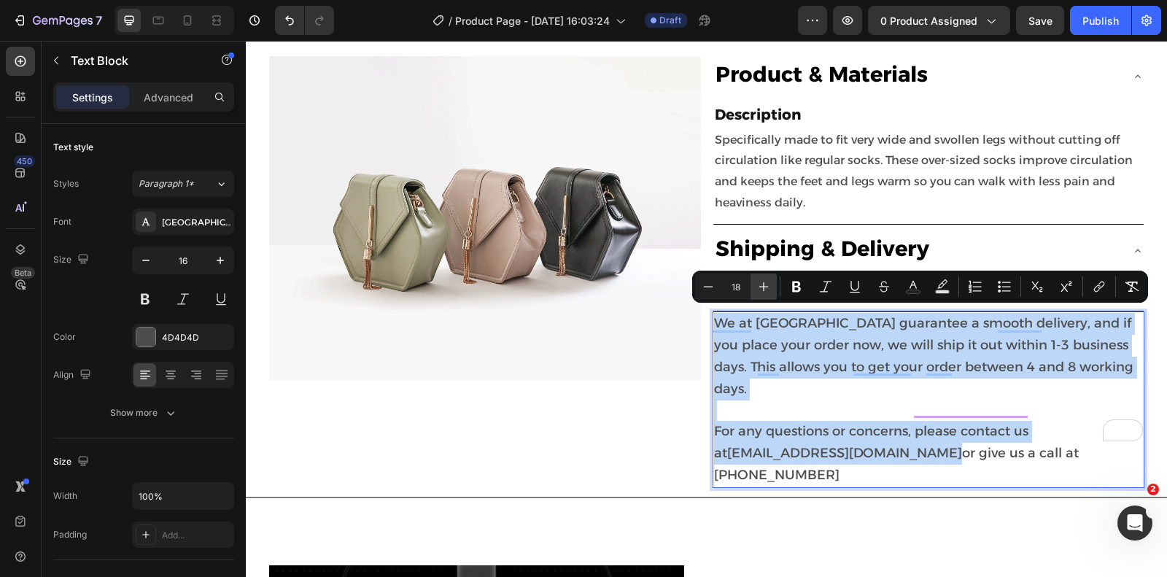
type input "20"
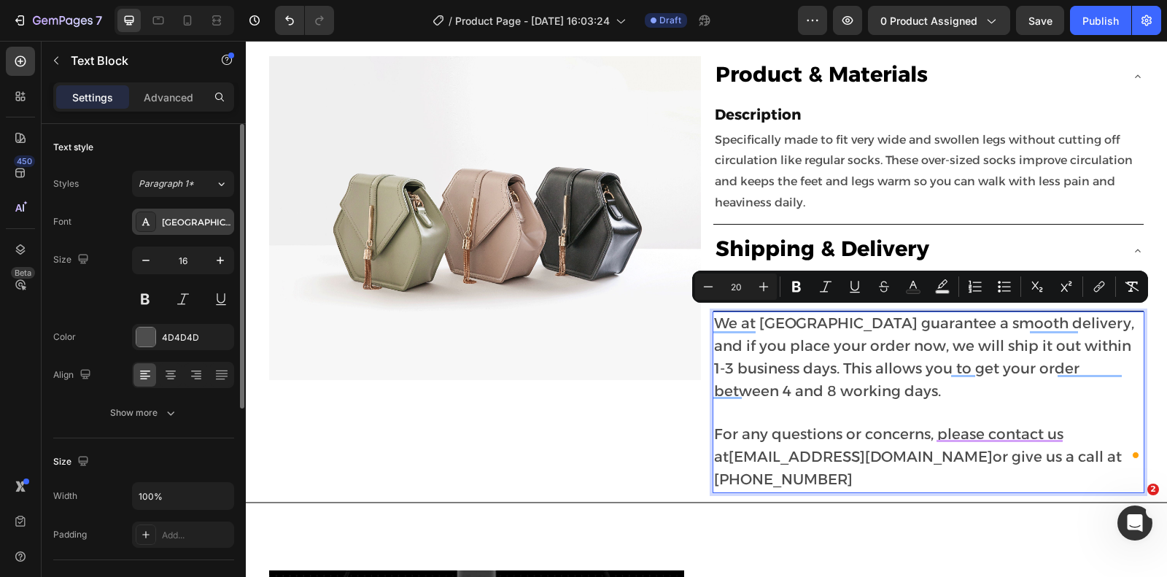
click at [206, 231] on div "[GEOGRAPHIC_DATA]" at bounding box center [183, 222] width 102 height 26
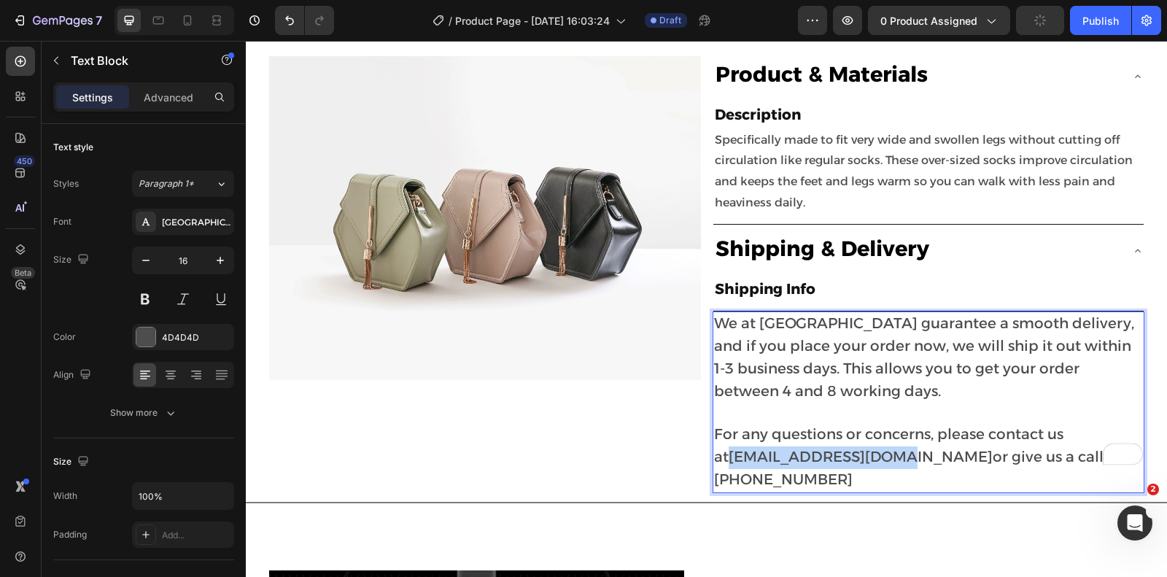
drag, startPoint x: 716, startPoint y: 449, endPoint x: 880, endPoint y: 446, distance: 164.2
click at [880, 446] on p "We at Beltwell guarantee a smooth delivery, and if you place your order now, we…" at bounding box center [928, 402] width 429 height 178
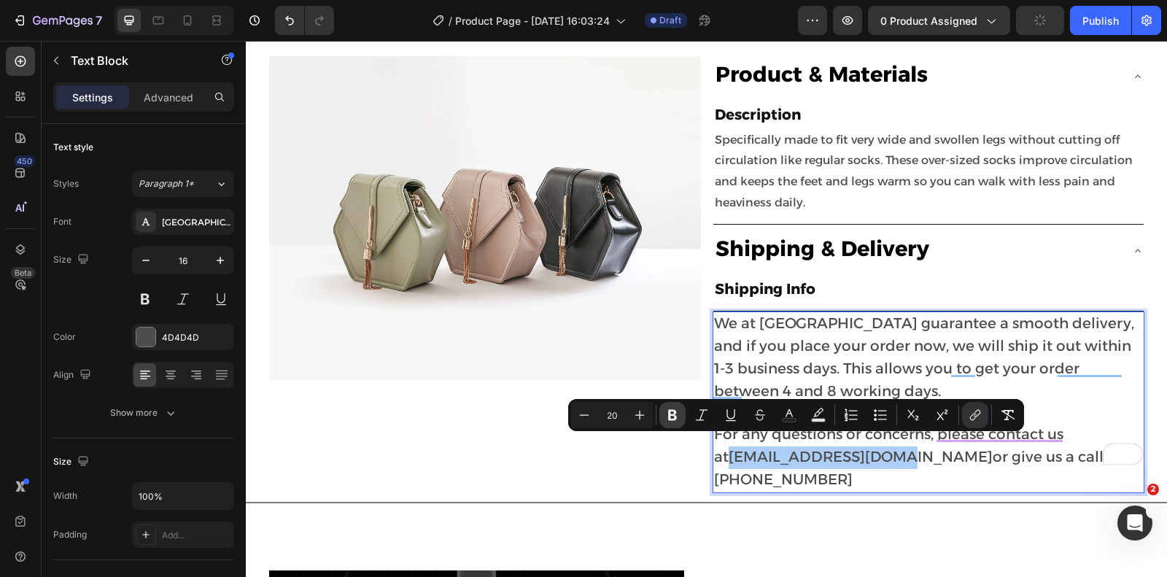
click at [670, 415] on icon "Editor contextual toolbar" at bounding box center [672, 415] width 9 height 11
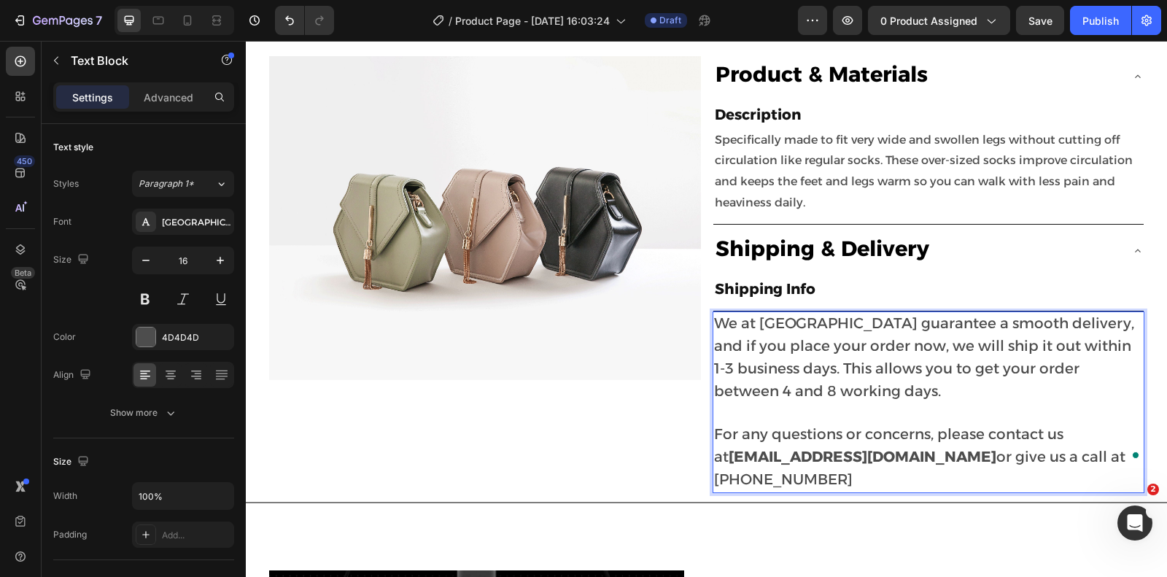
click at [1023, 448] on span "or give us a call at (307) 441-3746" at bounding box center [919, 468] width 411 height 40
drag, startPoint x: 1021, startPoint y: 449, endPoint x: 1121, endPoint y: 449, distance: 100.7
click at [1121, 449] on span "or give us a call at (307) 441-3746" at bounding box center [919, 468] width 411 height 40
click at [1021, 449] on span "or give us a call at (307) 441-3746" at bounding box center [919, 468] width 411 height 40
click at [1026, 448] on span "or give us a call at +(307) 441-3746" at bounding box center [919, 468] width 411 height 40
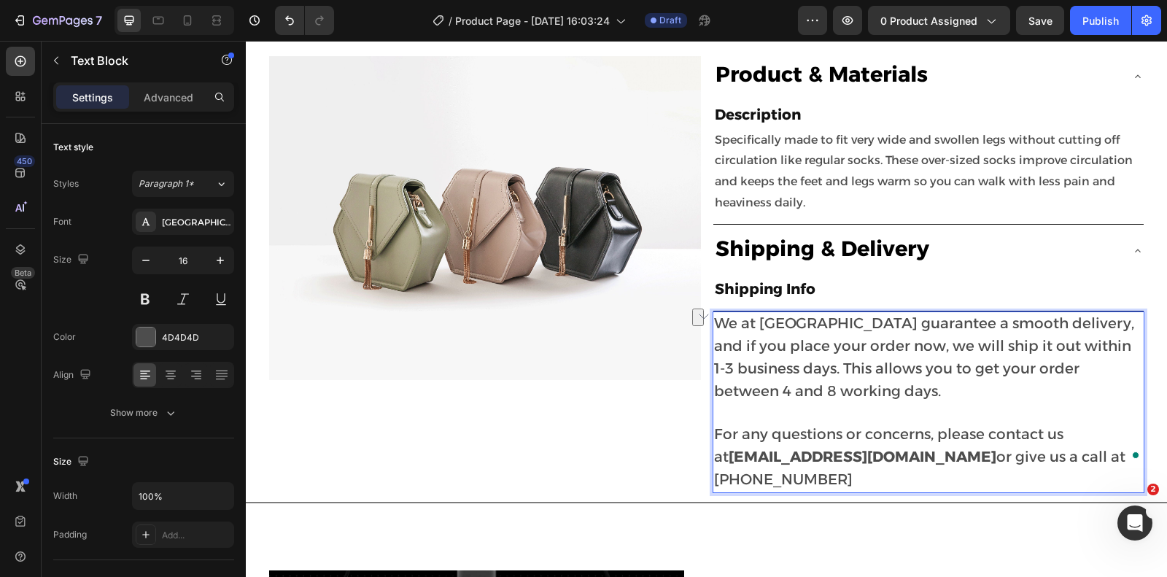
drag, startPoint x: 1021, startPoint y: 448, endPoint x: 1134, endPoint y: 449, distance: 113.1
click at [1134, 449] on div "We at Beltwell guarantee a smooth delivery, and if you place your order now, we…" at bounding box center [929, 402] width 432 height 181
click at [143, 297] on button at bounding box center [145, 299] width 26 height 26
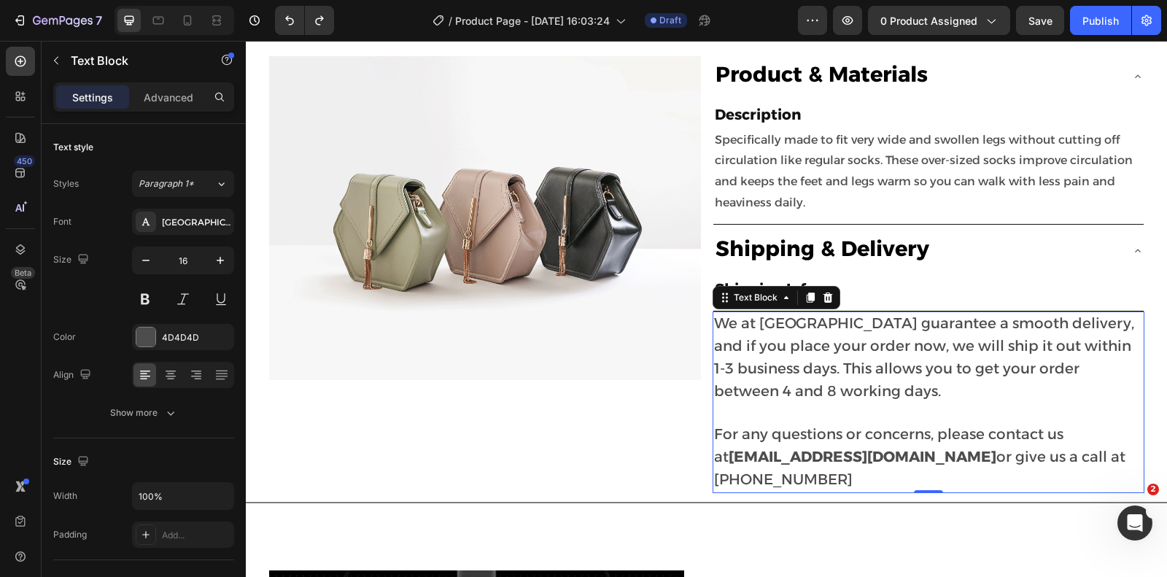
click at [995, 454] on span "or give us a call at +1(307) 441-3746" at bounding box center [919, 468] width 411 height 40
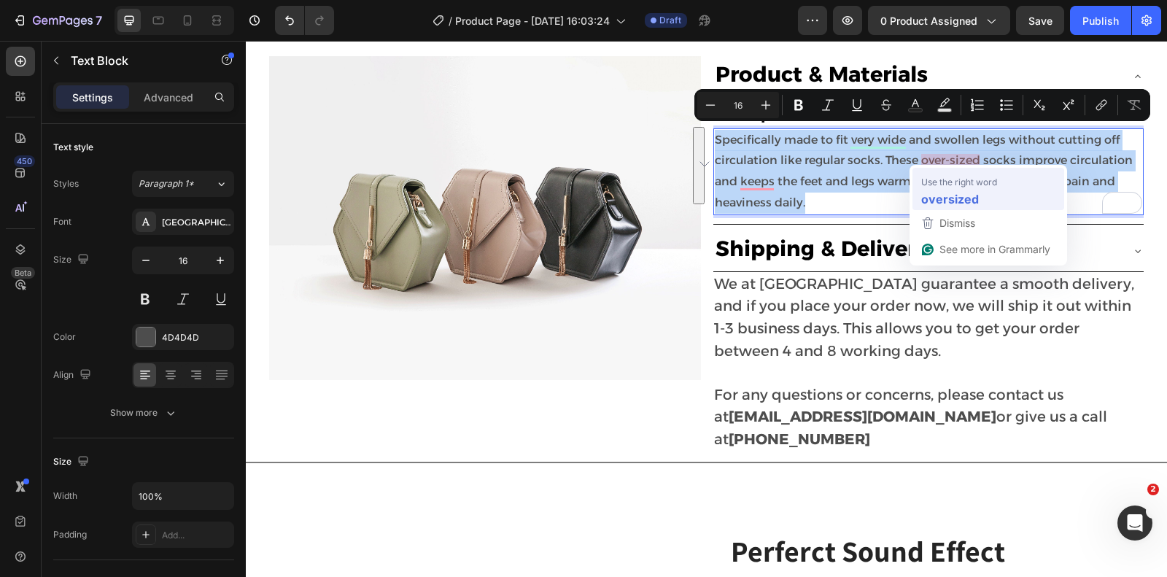
click at [946, 185] on span "Use the right word" at bounding box center [959, 181] width 76 height 15
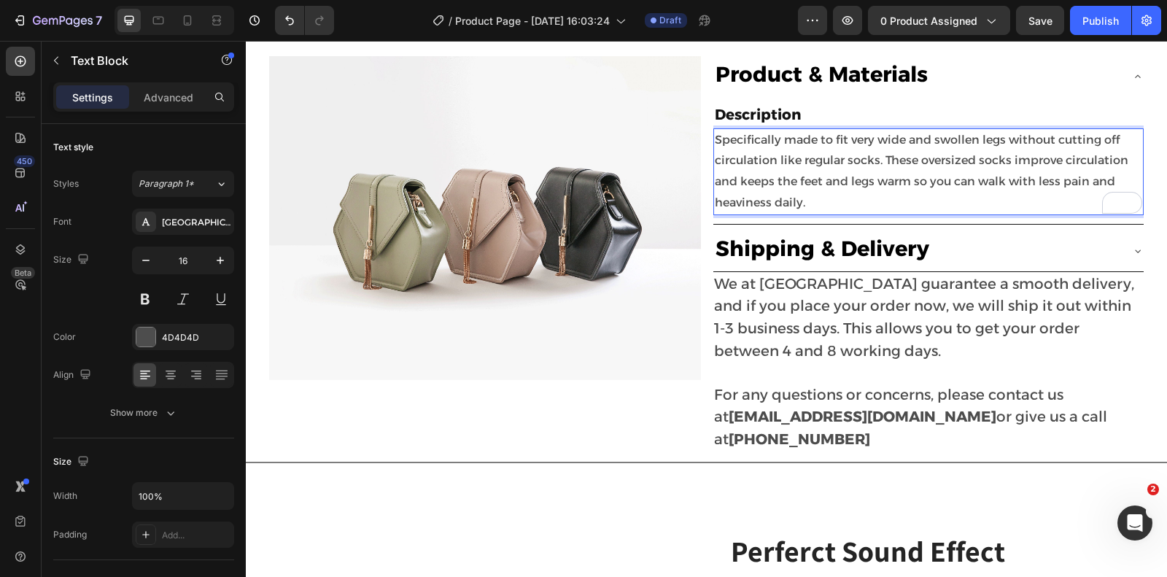
click at [785, 158] on p "Specifically made to fit very wide and swollen legs without cutting off circula…" at bounding box center [929, 172] width 428 height 84
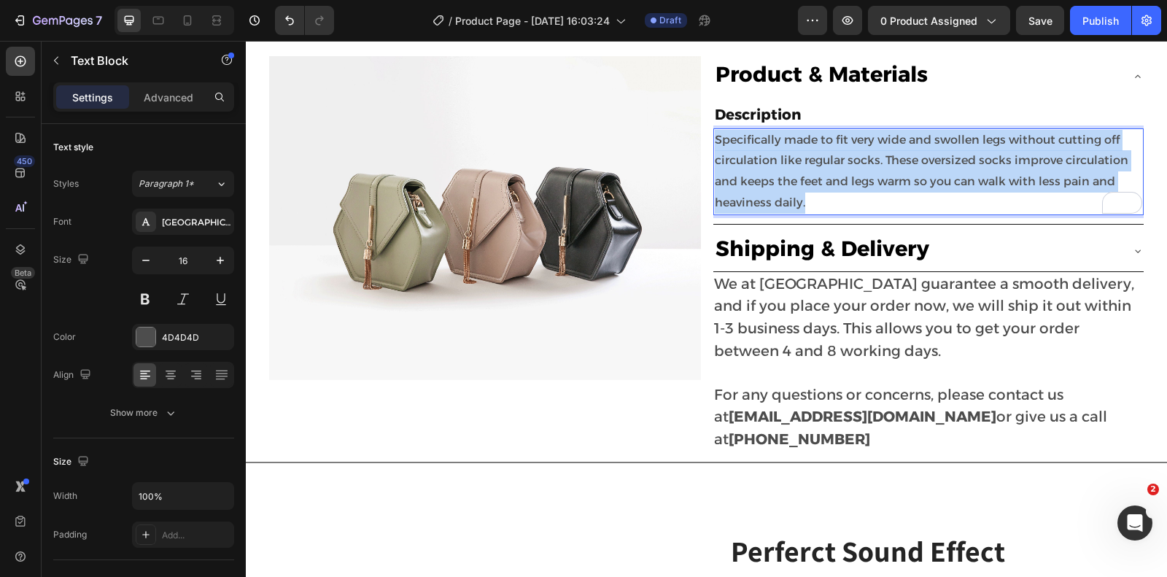
click at [785, 158] on p "Specifically made to fit very wide and swollen legs without cutting off circula…" at bounding box center [929, 172] width 428 height 84
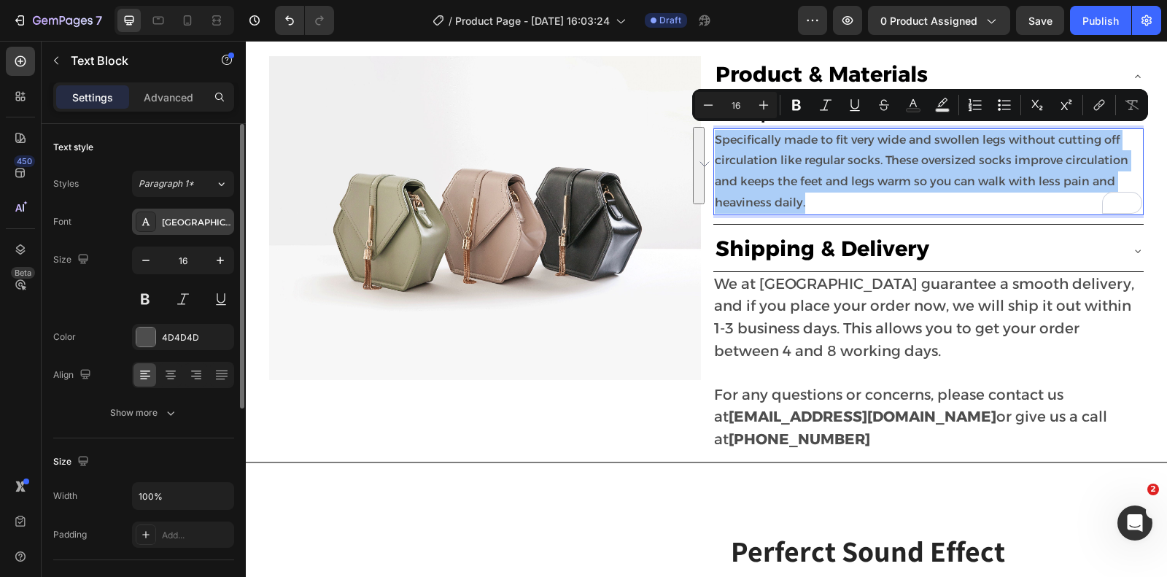
click at [174, 226] on div "[GEOGRAPHIC_DATA]" at bounding box center [196, 222] width 69 height 13
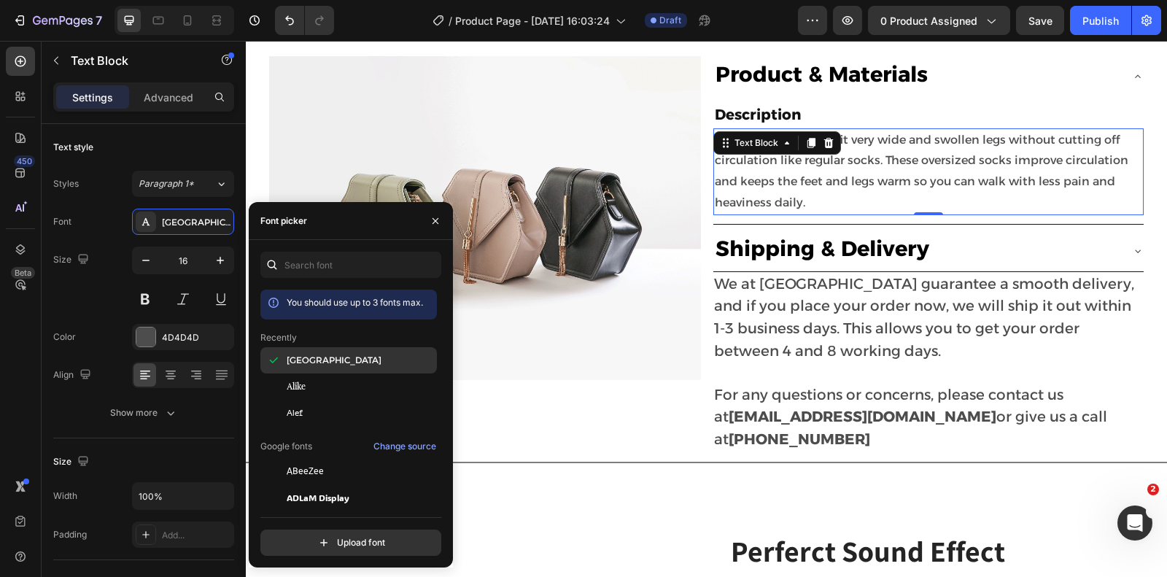
click at [317, 361] on span "[GEOGRAPHIC_DATA]" at bounding box center [334, 360] width 95 height 13
click at [769, 171] on p "Specifically made to fit very wide and swollen legs without cutting off circula…" at bounding box center [929, 172] width 428 height 84
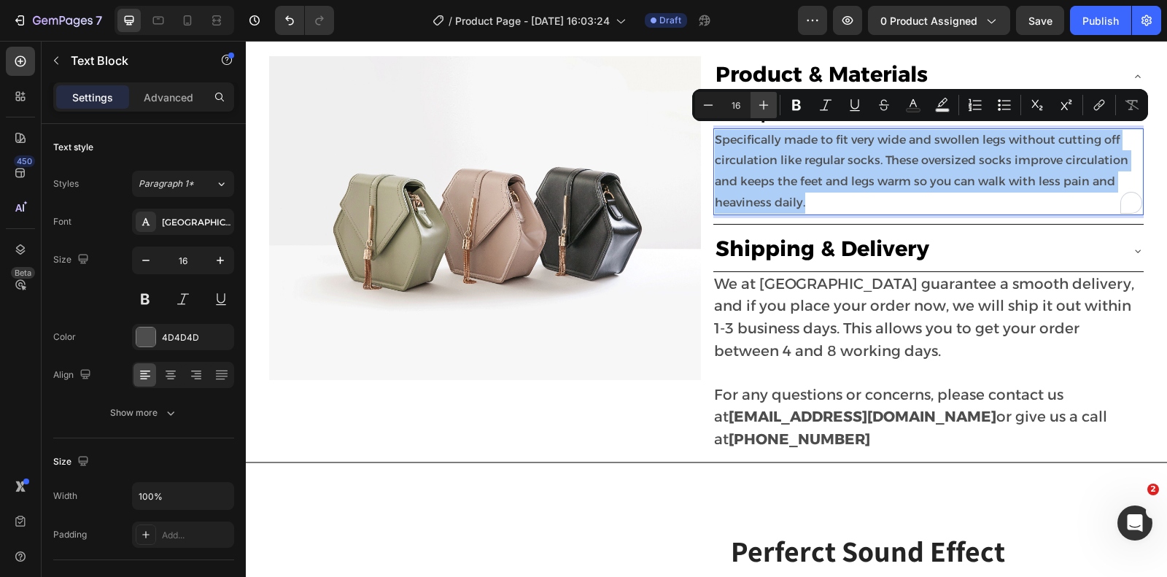
click at [764, 107] on icon "Editor contextual toolbar" at bounding box center [763, 105] width 9 height 9
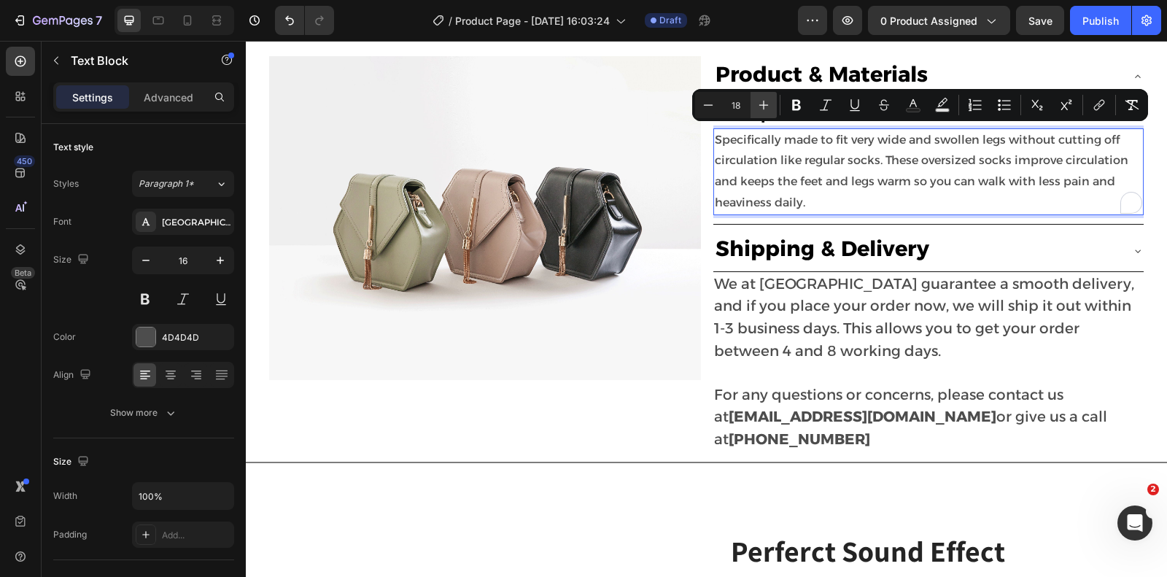
click at [764, 107] on icon "Editor contextual toolbar" at bounding box center [763, 105] width 9 height 9
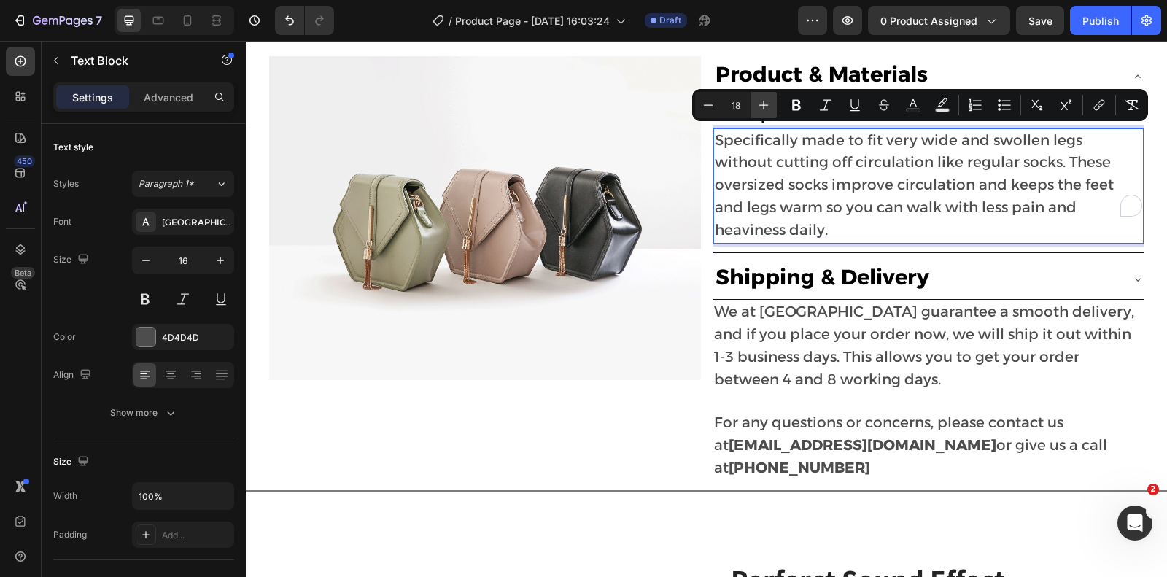
type input "20"
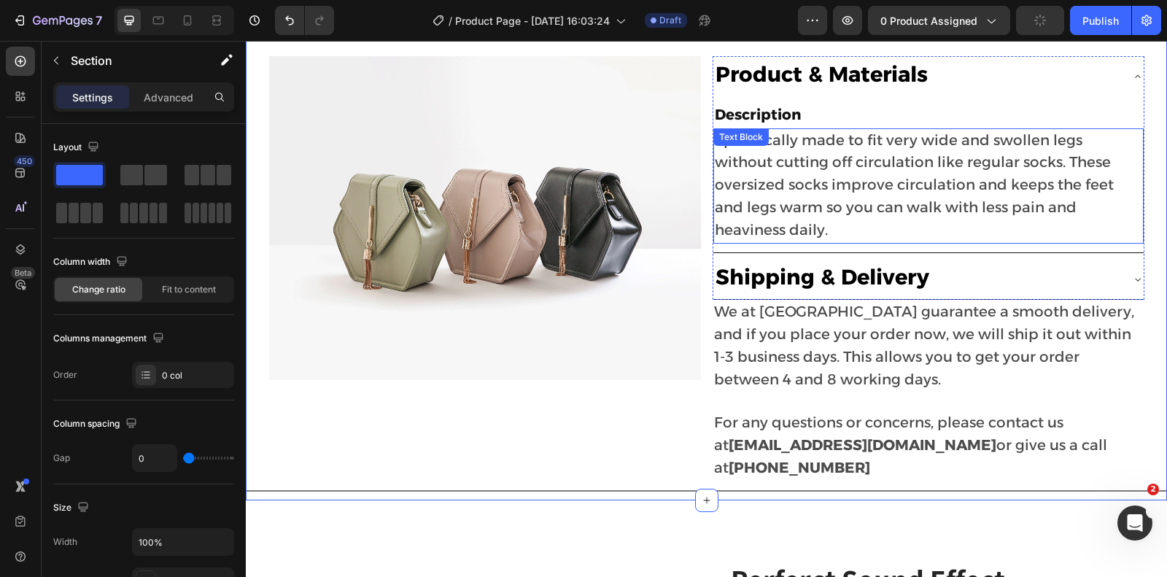
scroll to position [597, 0]
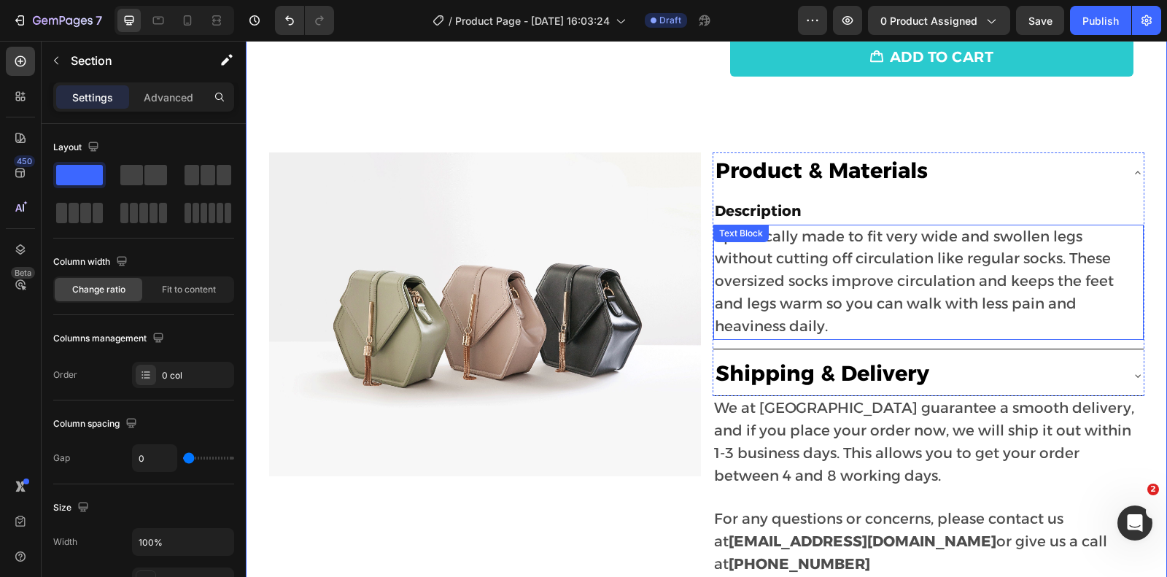
click at [1010, 284] on p "Specifically made to fit very wide and swollen legs without cutting off circula…" at bounding box center [929, 282] width 428 height 112
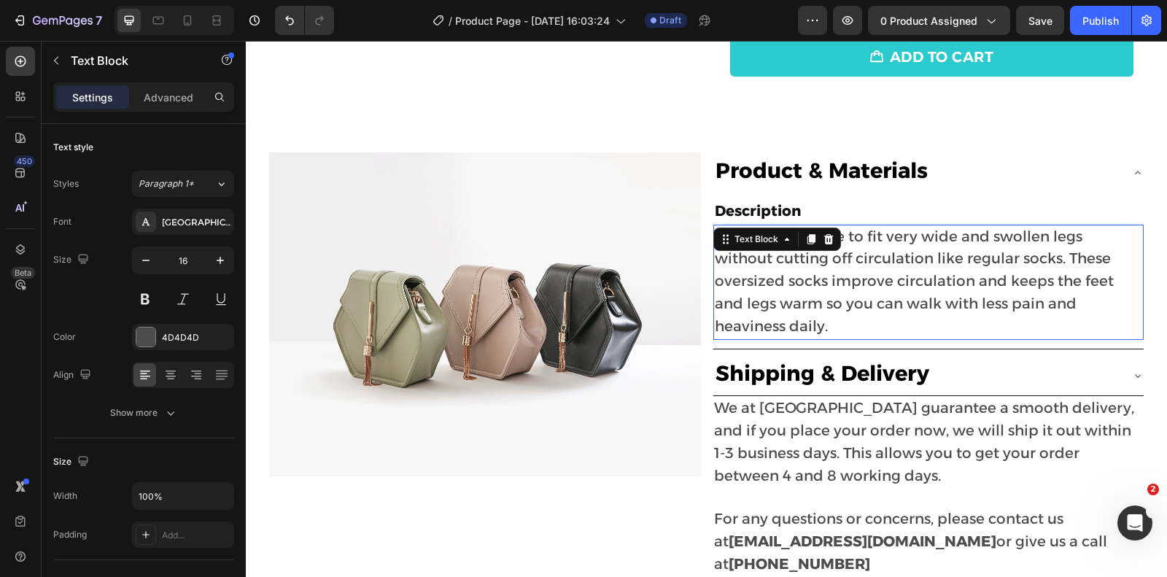
click at [1132, 296] on p "Specifically made to fit very wide and swollen legs without cutting off circula…" at bounding box center [929, 282] width 428 height 112
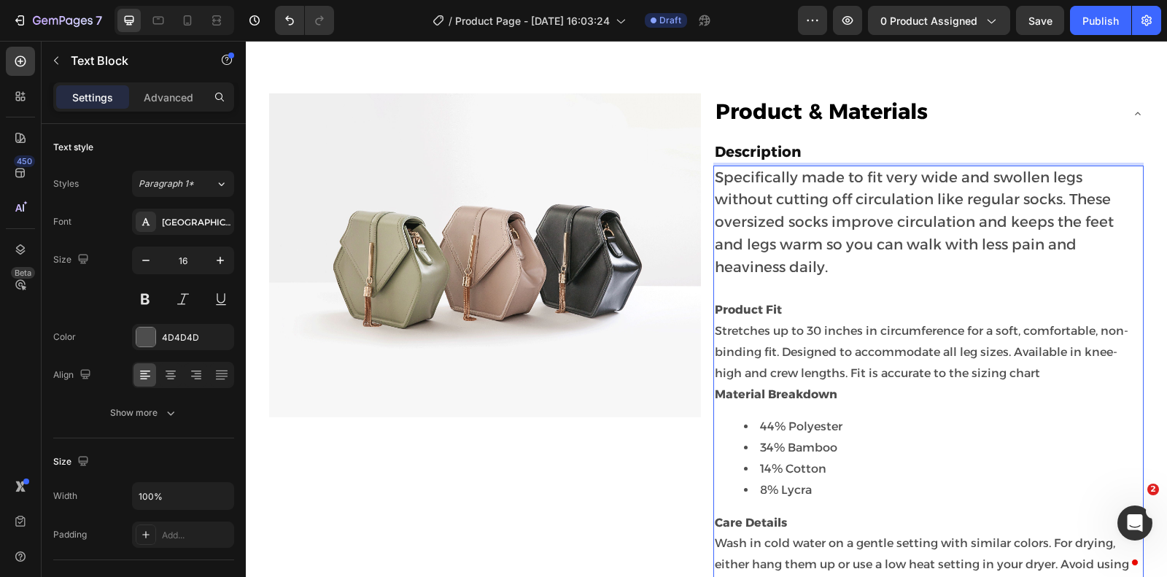
scroll to position [777, 0]
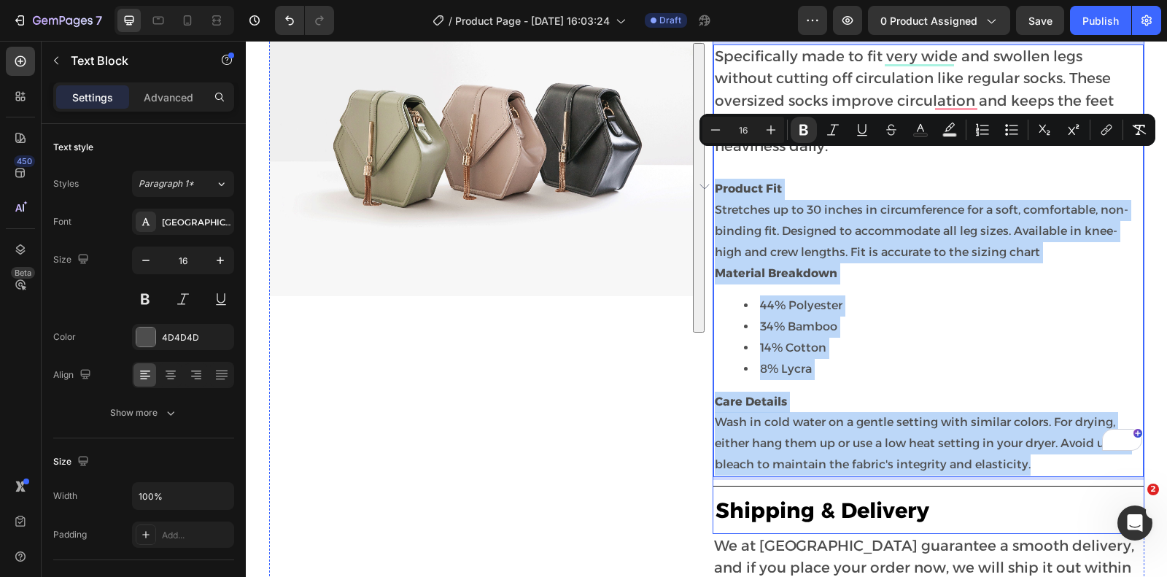
drag, startPoint x: 1037, startPoint y: 431, endPoint x: 711, endPoint y: 169, distance: 418.3
click at [713, 169] on div "Product & Materials ⁠⁠⁠⁠⁠⁠⁠ Description Heading Specifically made to fit very w…" at bounding box center [929, 252] width 432 height 561
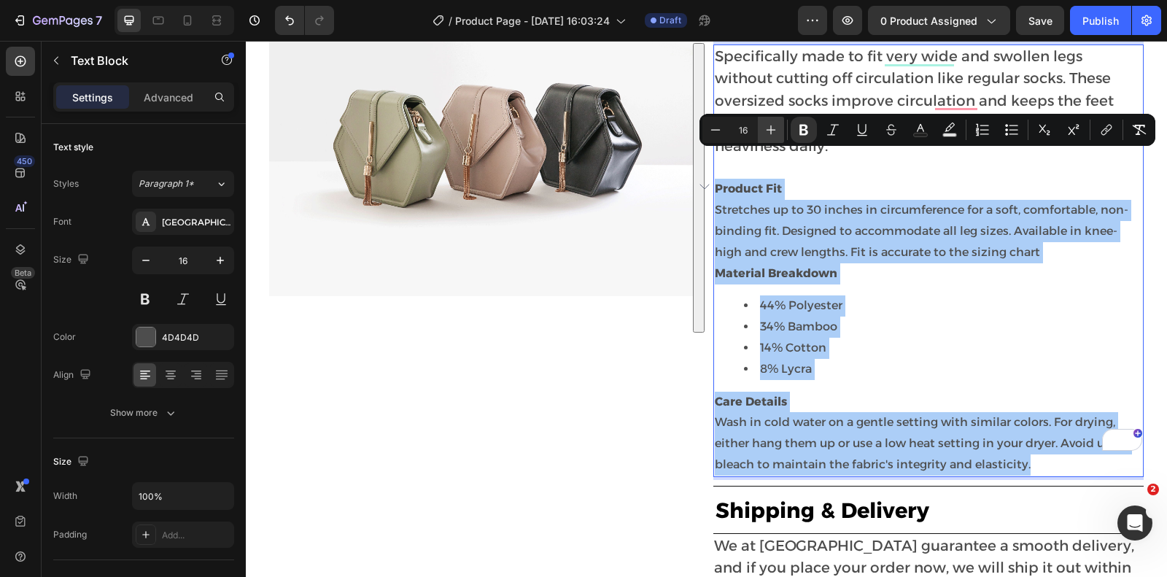
click at [773, 133] on icon "Editor contextual toolbar" at bounding box center [771, 130] width 15 height 15
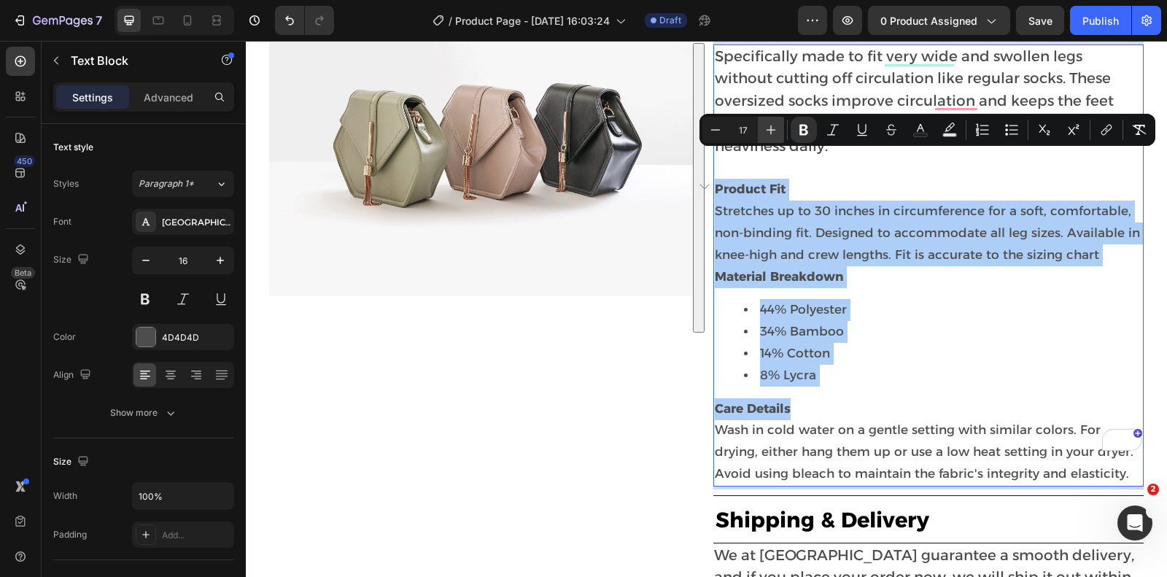
click at [773, 133] on icon "Editor contextual toolbar" at bounding box center [771, 130] width 15 height 15
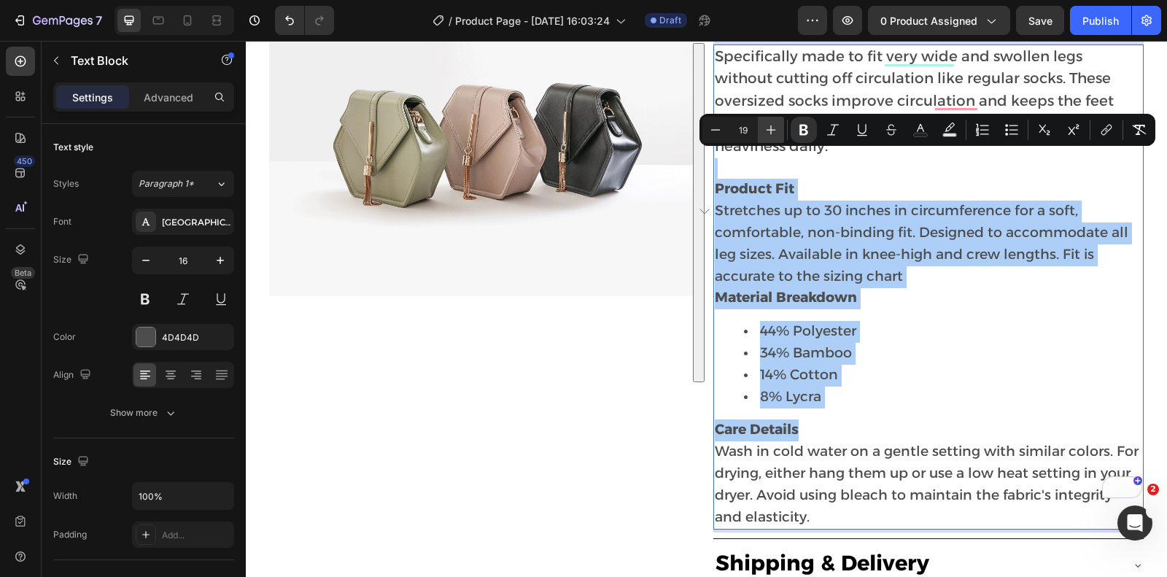
click at [773, 133] on icon "Editor contextual toolbar" at bounding box center [771, 130] width 15 height 15
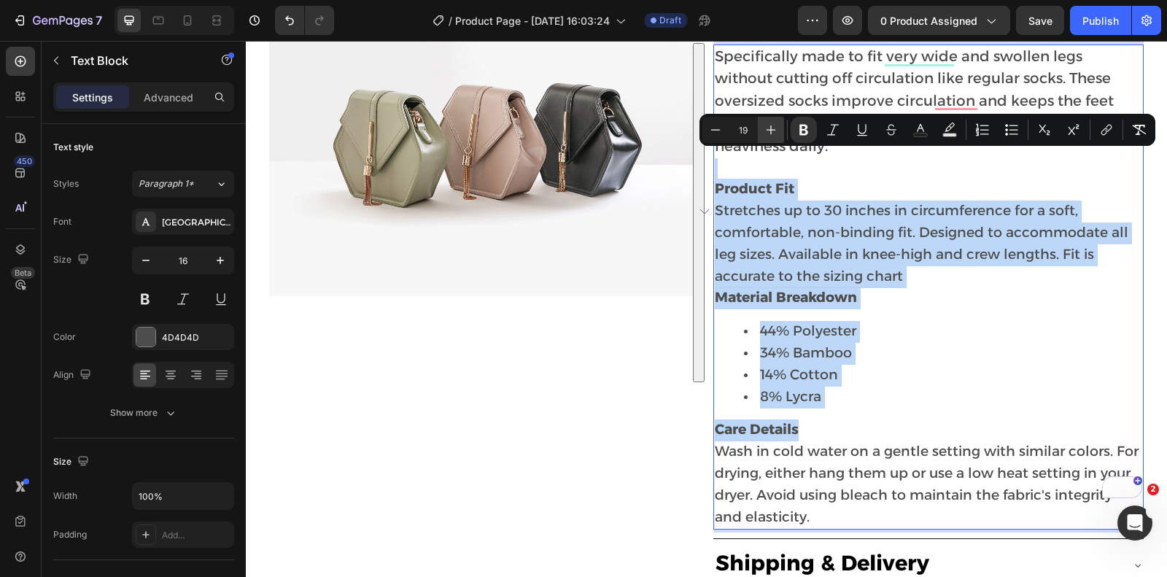
type input "20"
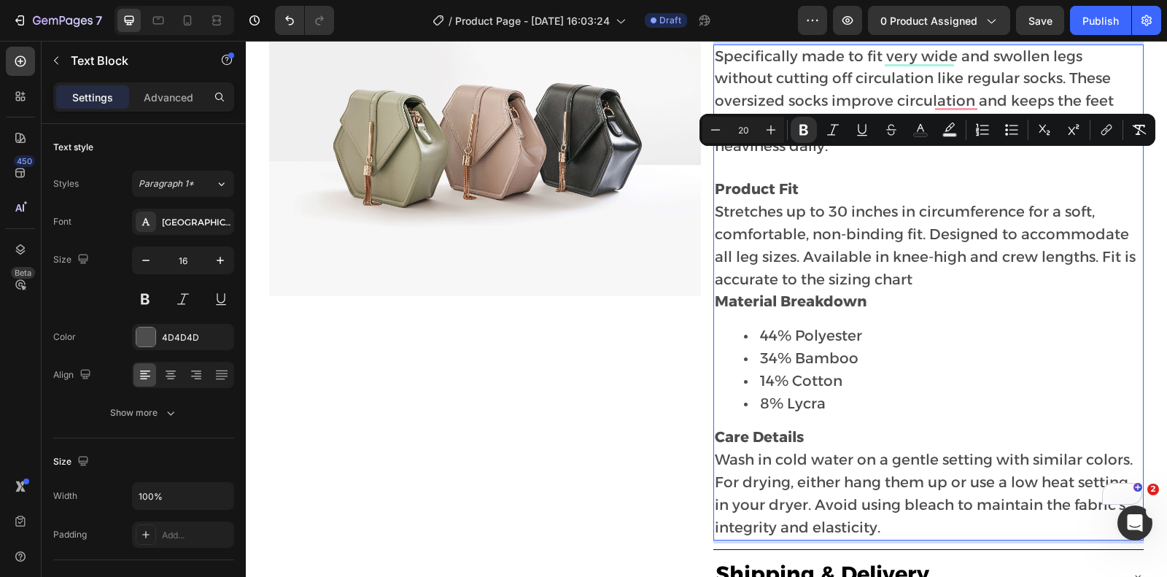
click at [853, 227] on span "Stretches up to 30 inches in circumference for a soft, comfortable, non-binding…" at bounding box center [925, 245] width 421 height 85
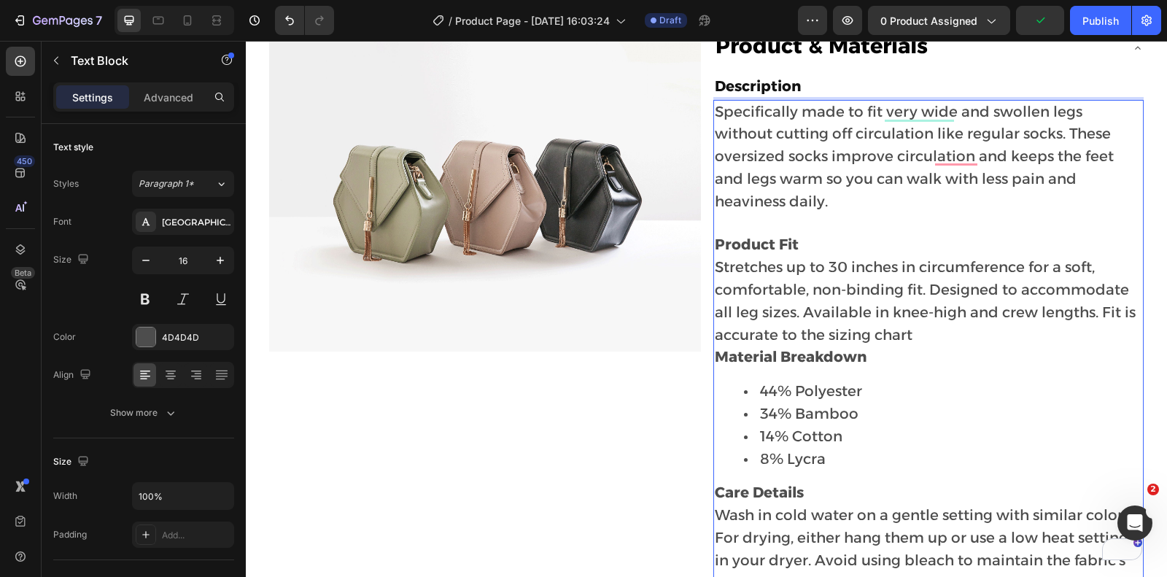
scroll to position [610, 0]
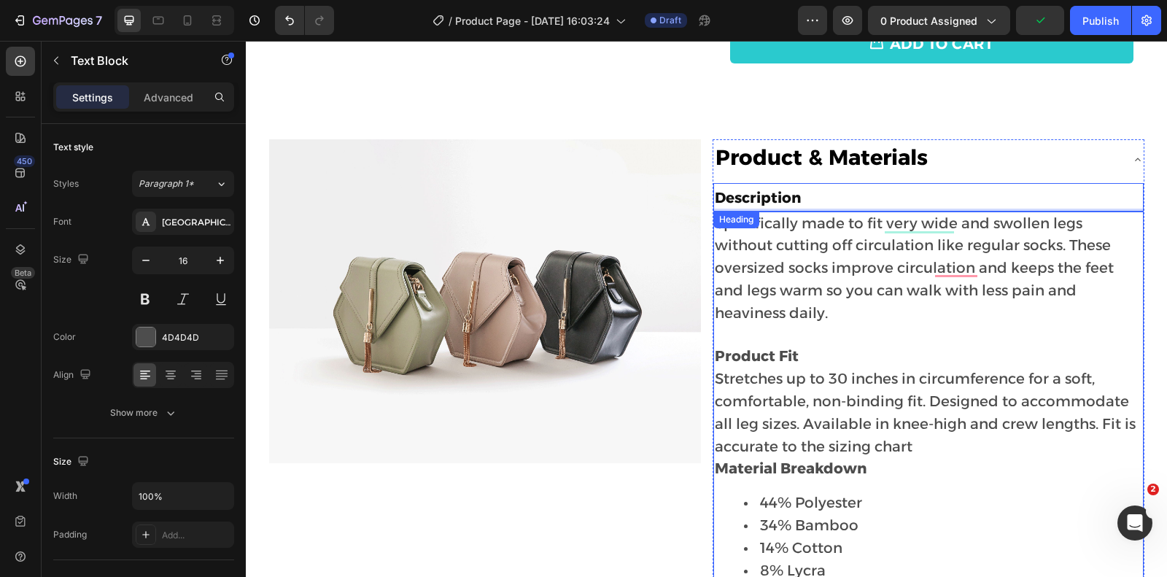
click at [745, 190] on span "Description" at bounding box center [758, 198] width 86 height 18
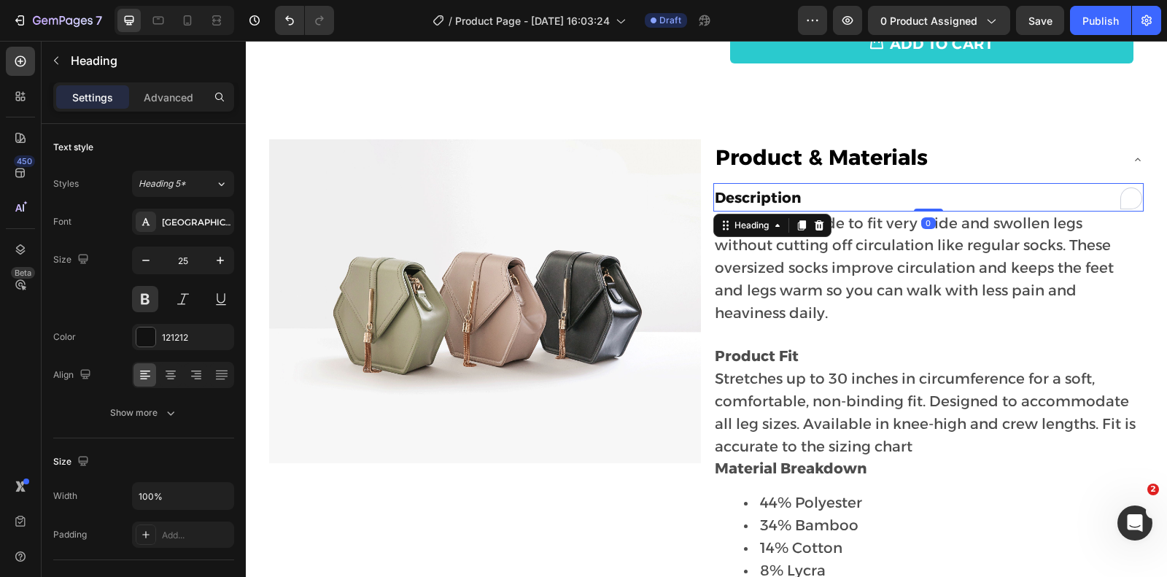
click at [772, 193] on span "Description" at bounding box center [758, 198] width 86 height 18
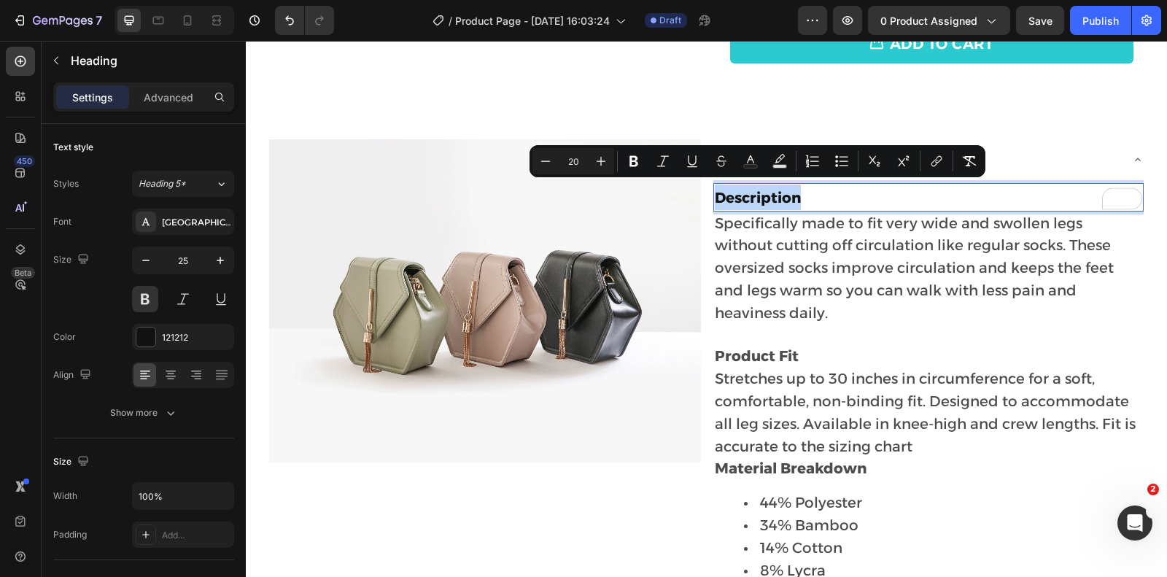
copy span "Description"
click at [1072, 152] on div "Product & Materials" at bounding box center [917, 159] width 407 height 29
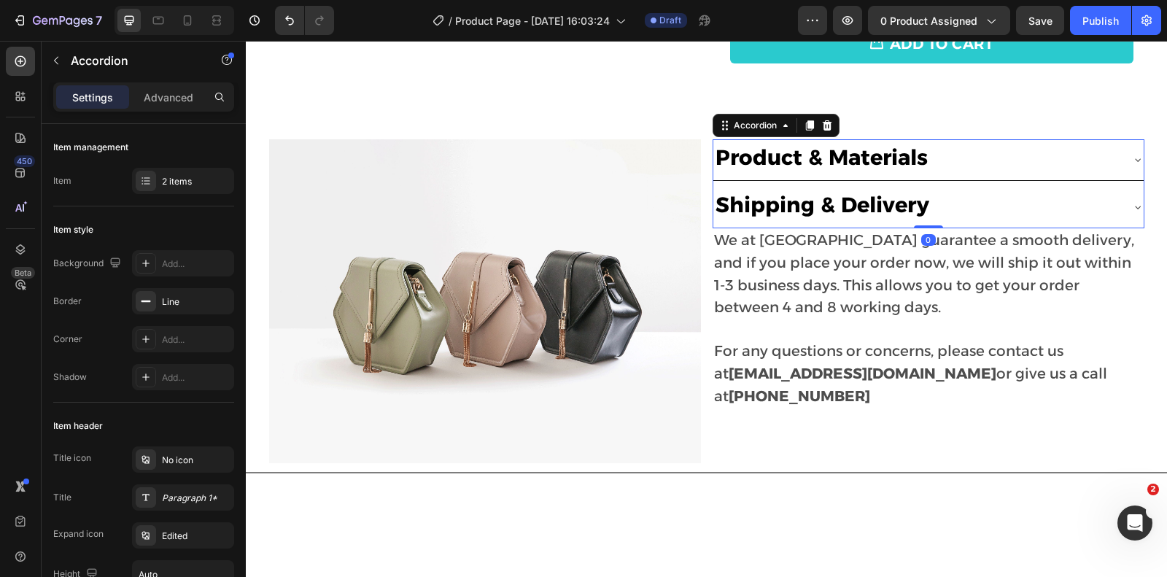
click at [1135, 158] on icon at bounding box center [1138, 160] width 12 height 12
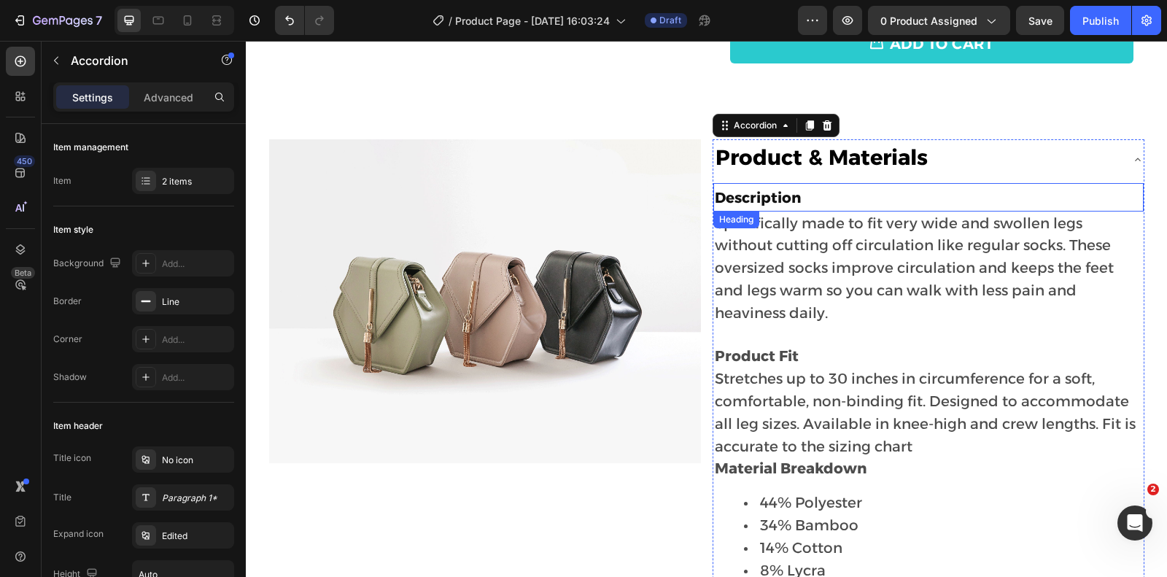
click at [1070, 193] on h2 "Description" at bounding box center [929, 197] width 430 height 28
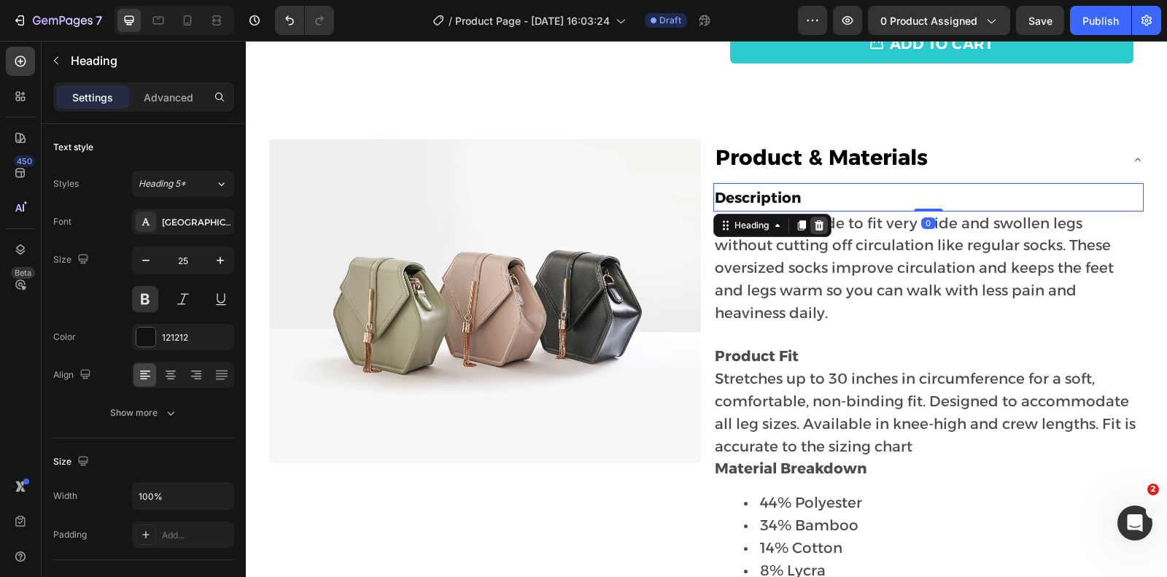
click at [819, 217] on div at bounding box center [820, 226] width 18 height 18
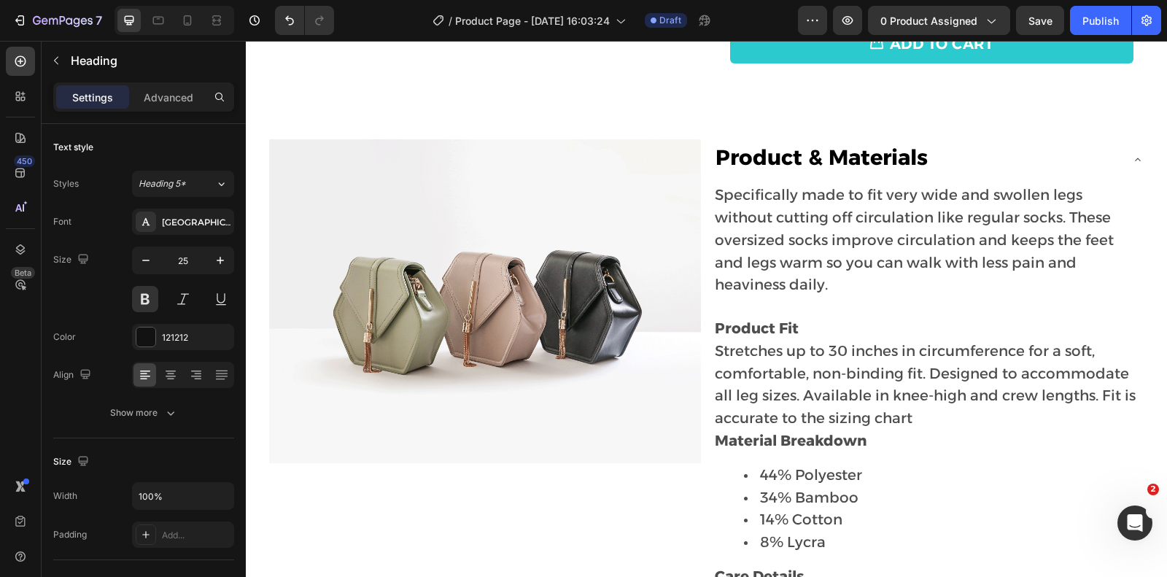
click at [819, 218] on span "Specifically made to fit very wide and swollen legs without cutting off circula…" at bounding box center [914, 239] width 399 height 107
click at [717, 181] on div "Text Block" at bounding box center [742, 174] width 50 height 13
click at [871, 207] on span "Specifically made to fit very wide and swollen legs without cutting off circula…" at bounding box center [914, 239] width 399 height 107
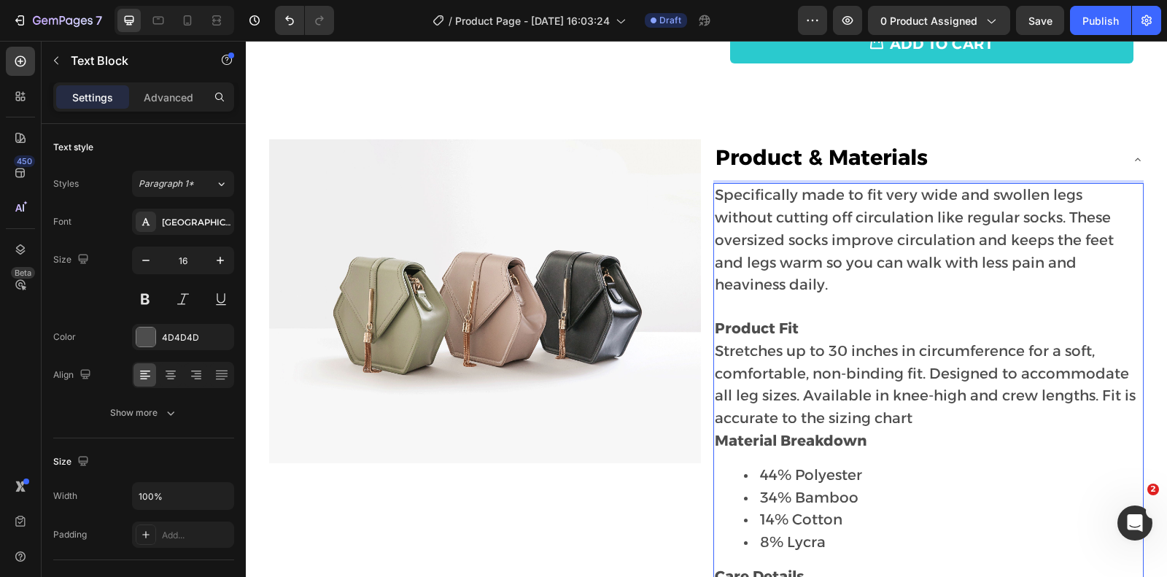
click at [717, 190] on span "Specifically made to fit very wide and swollen legs without cutting off circula…" at bounding box center [914, 239] width 399 height 107
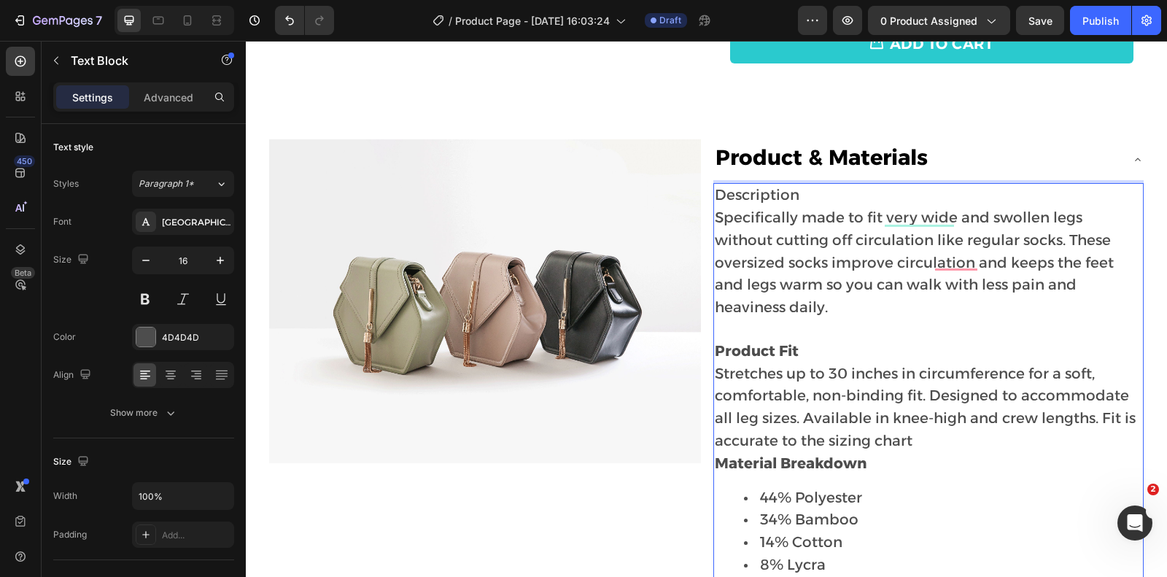
click at [821, 195] on p "Description Specifically made to fit very wide and swollen legs without cutting…" at bounding box center [929, 274] width 428 height 178
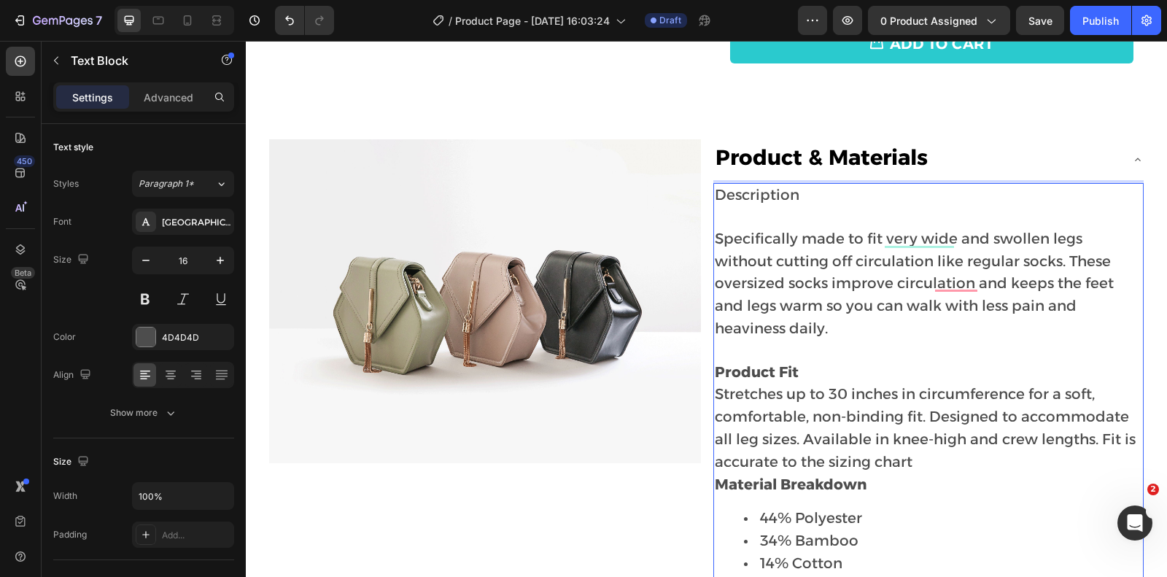
click at [792, 189] on span "Description" at bounding box center [757, 195] width 85 height 18
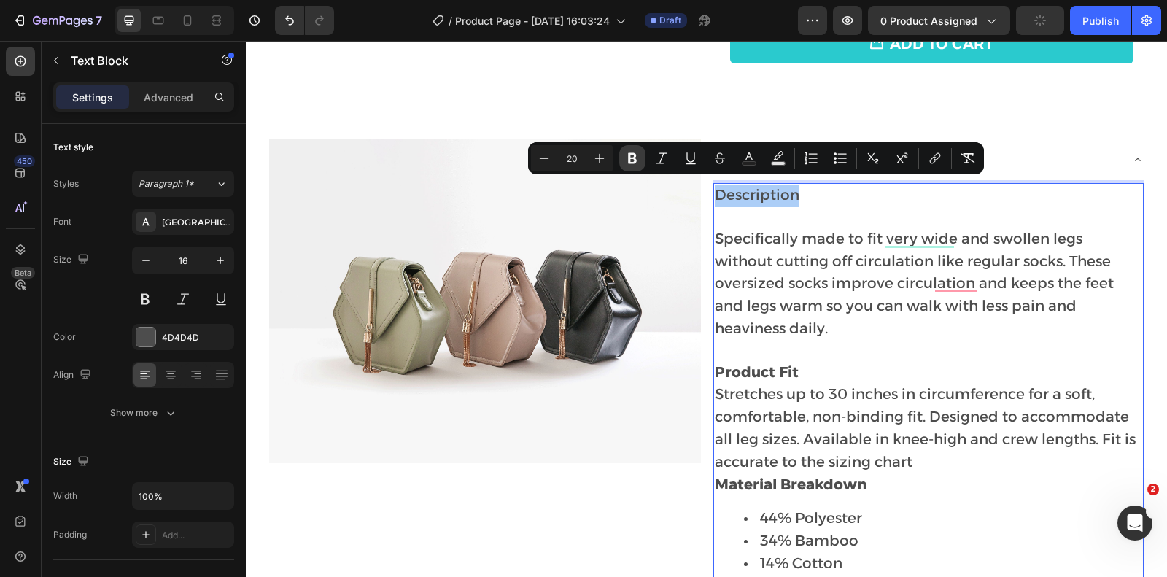
click at [630, 163] on icon "Editor contextual toolbar" at bounding box center [632, 158] width 9 height 11
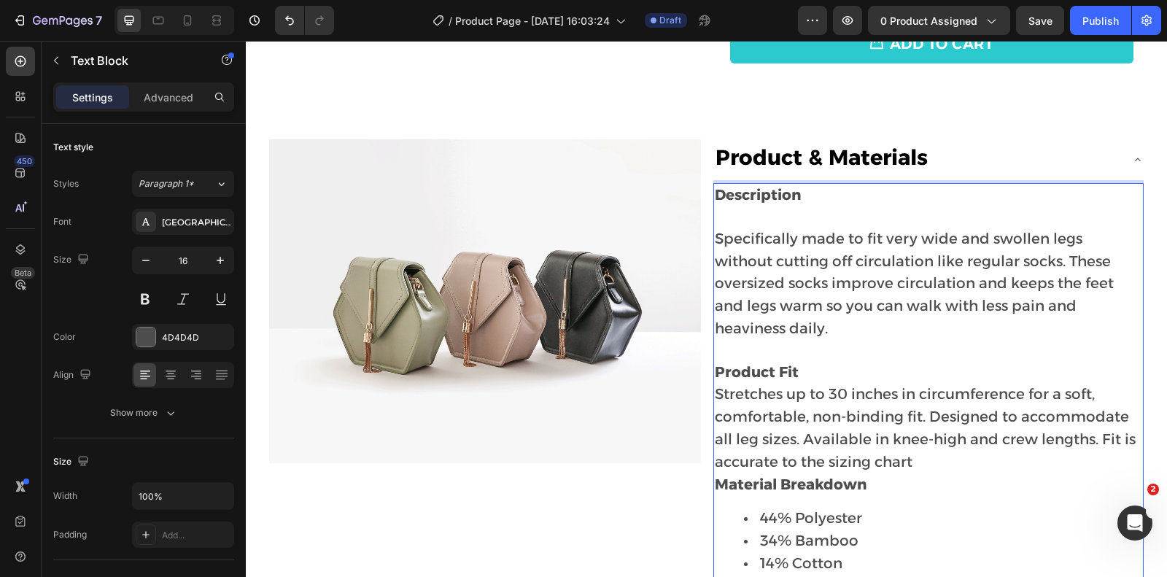
scroll to position [653, 0]
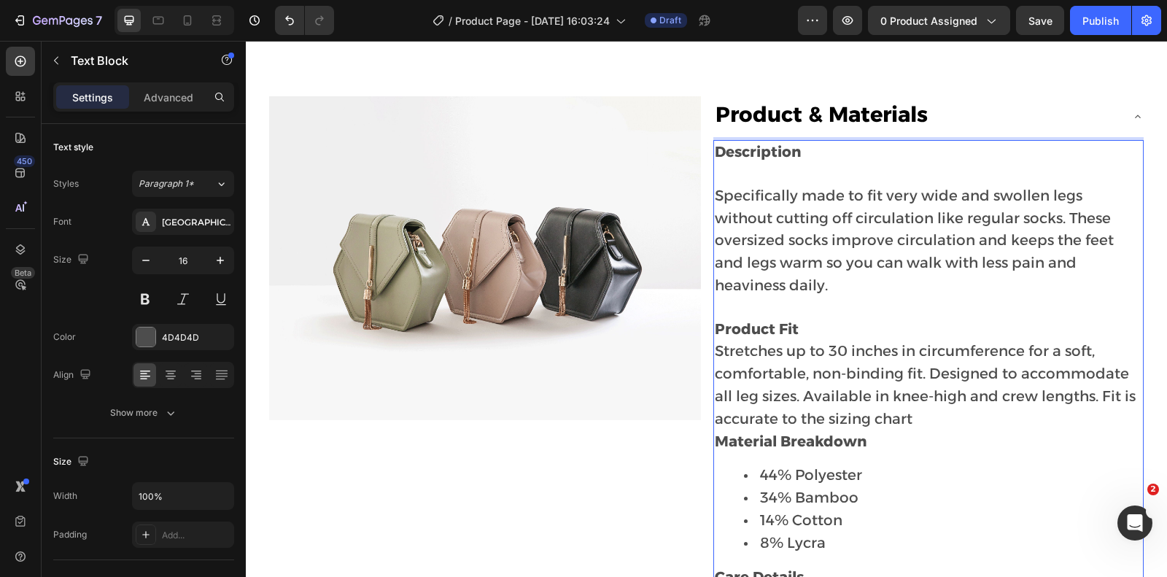
click at [770, 174] on p "Description Specifically made to fit very wide and swollen legs without cutting…" at bounding box center [929, 241] width 428 height 199
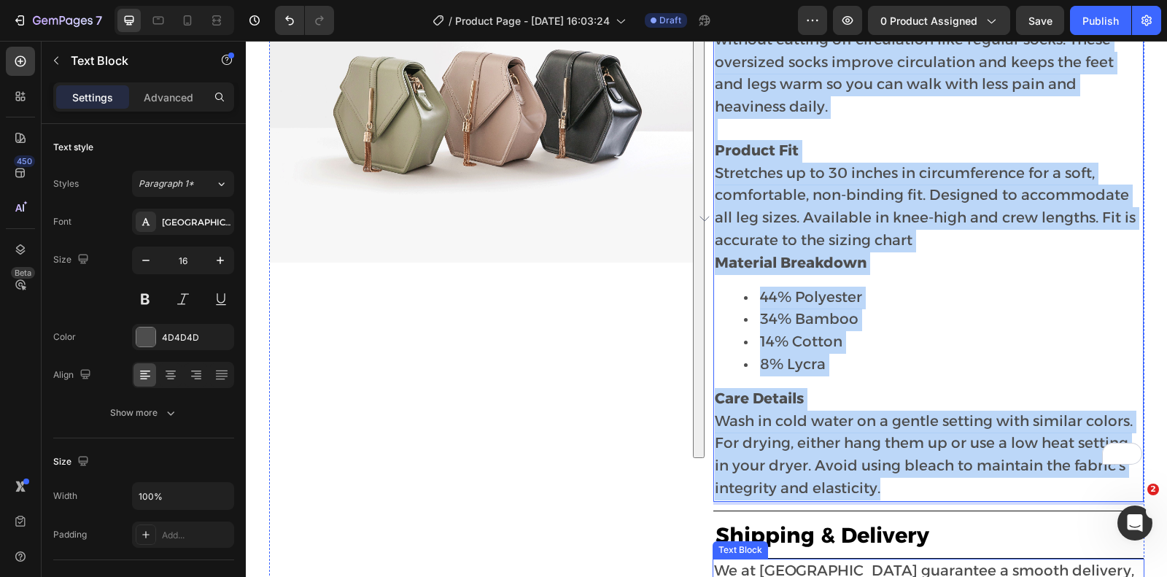
scroll to position [812, 0]
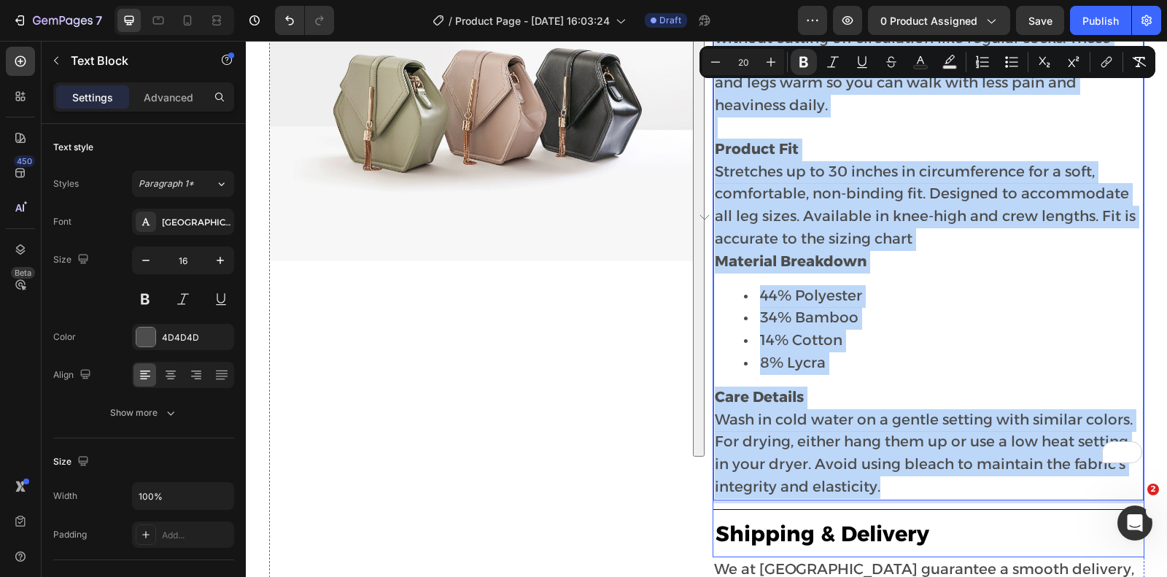
drag, startPoint x: 716, startPoint y: 148, endPoint x: 914, endPoint y: 467, distance: 375.2
click at [914, 467] on div "Description Specifically made to fit very wide and swollen legs without cutting…" at bounding box center [929, 243] width 430 height 531
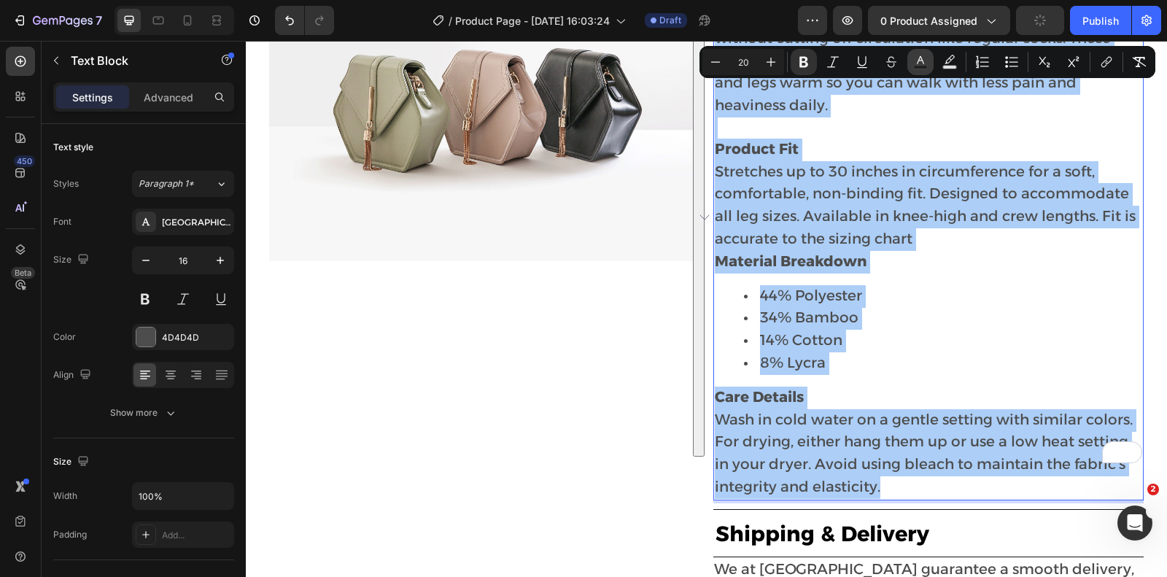
click at [914, 69] on icon "Editor contextual toolbar" at bounding box center [920, 62] width 15 height 15
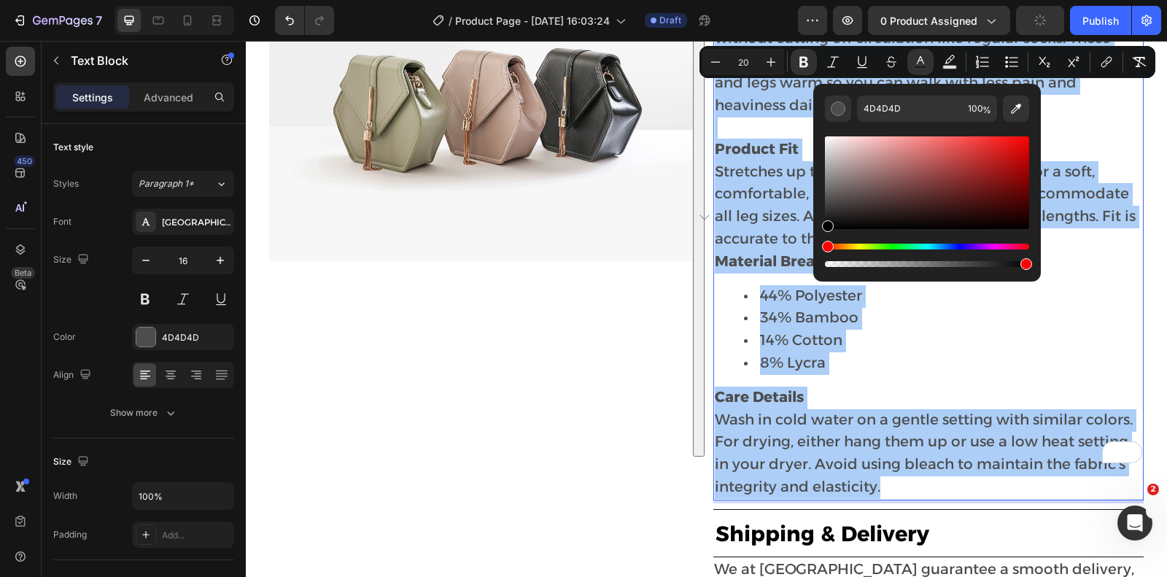
drag, startPoint x: 1188, startPoint y: 212, endPoint x: 1059, endPoint y: 312, distance: 163.4
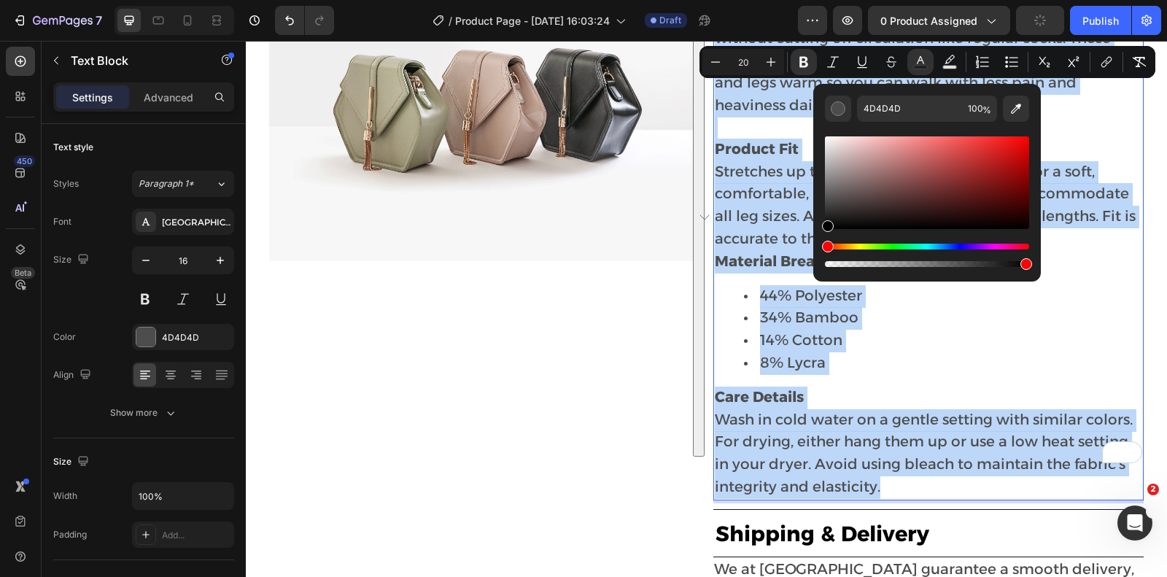
type input "000000"
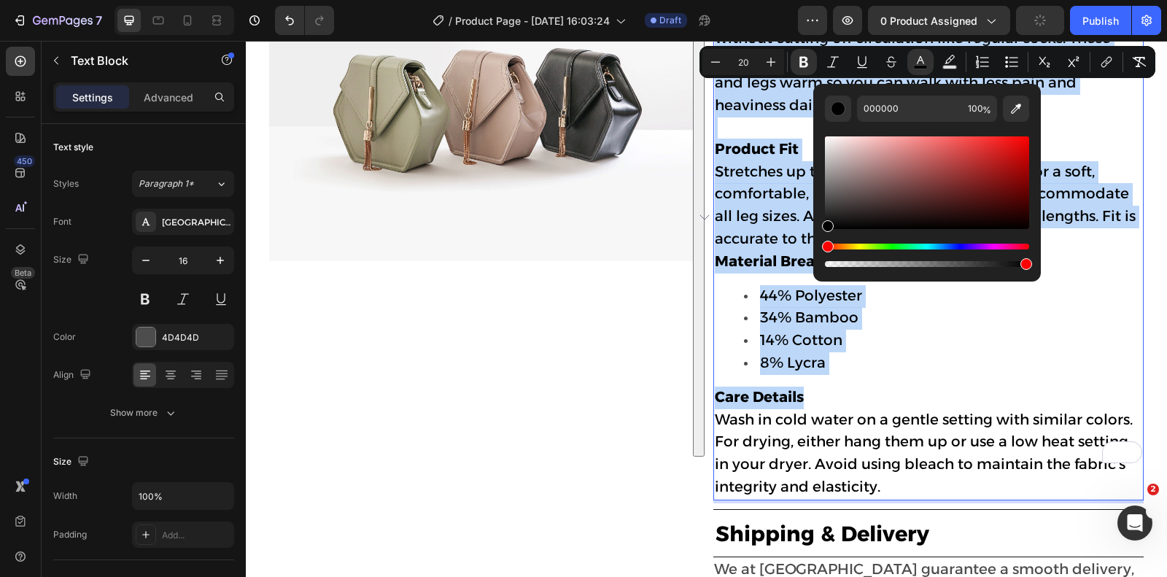
click at [816, 354] on span "8% Lycra" at bounding box center [793, 363] width 66 height 18
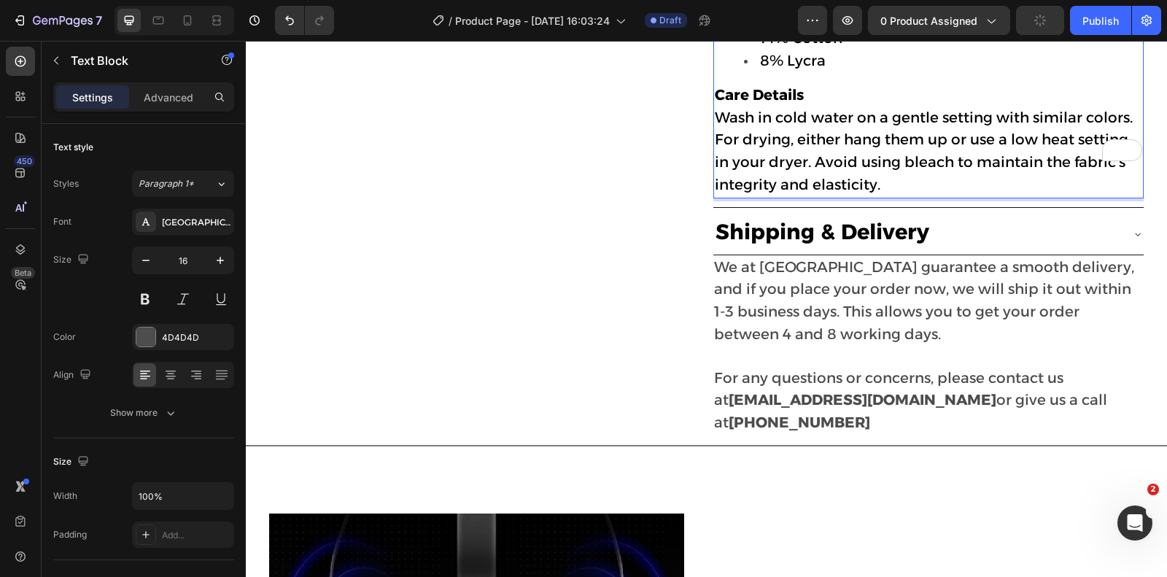
scroll to position [1115, 0]
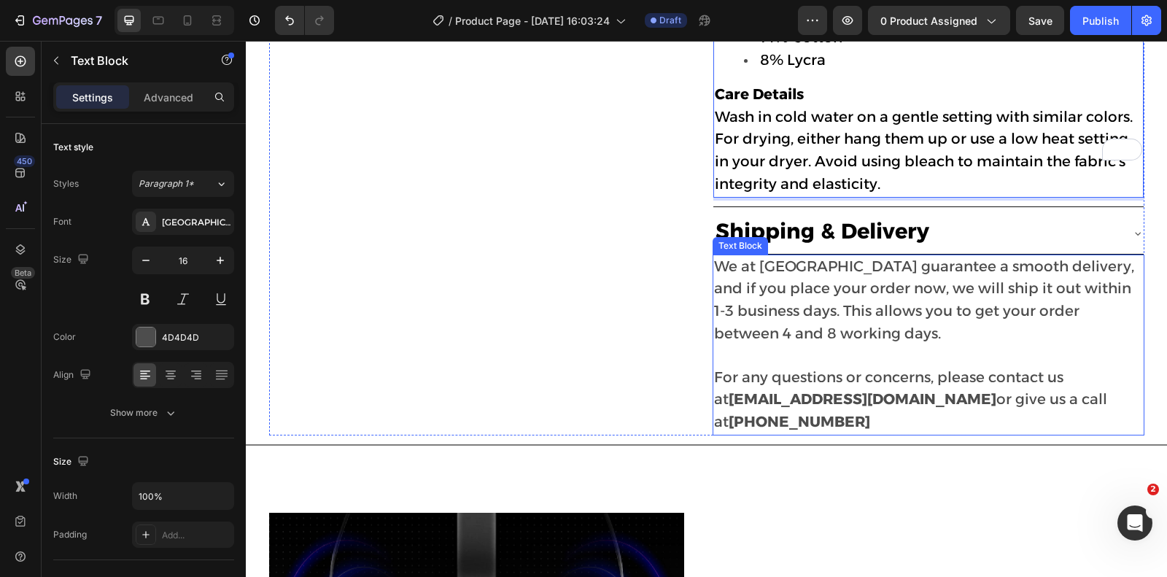
click at [849, 318] on p "We at Beltwell guarantee a smooth delivery, and if you place your order now, we…" at bounding box center [928, 345] width 429 height 178
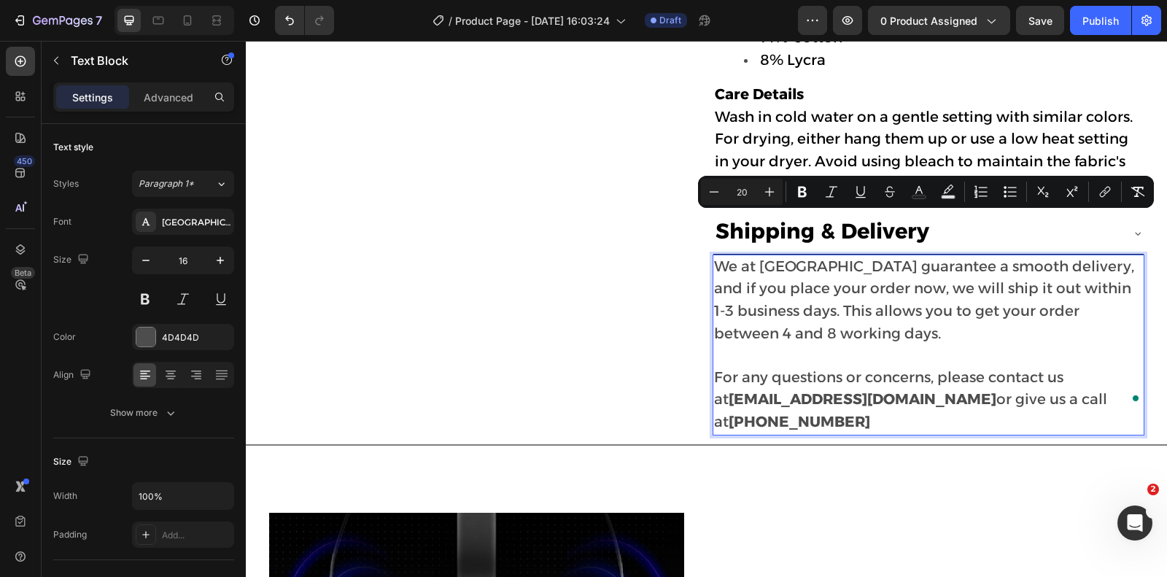
drag, startPoint x: 717, startPoint y: 224, endPoint x: 1137, endPoint y: 356, distance: 439.8
click at [916, 196] on rect "Editor contextual toolbar" at bounding box center [920, 198] width 14 height 4
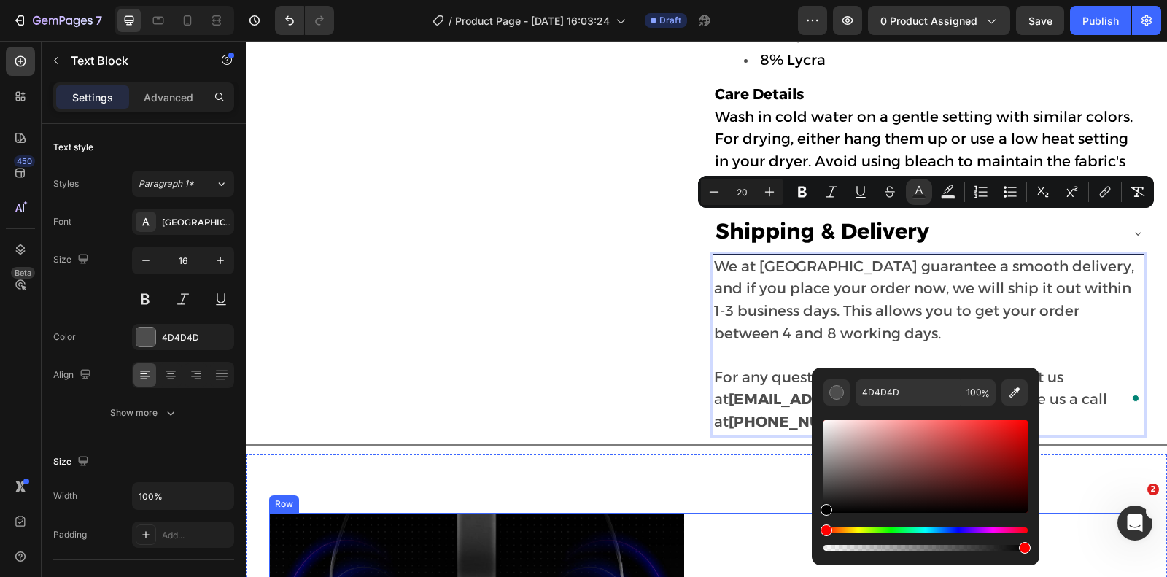
drag, startPoint x: 1143, startPoint y: 512, endPoint x: 792, endPoint y: 533, distance: 352.2
type input "000000"
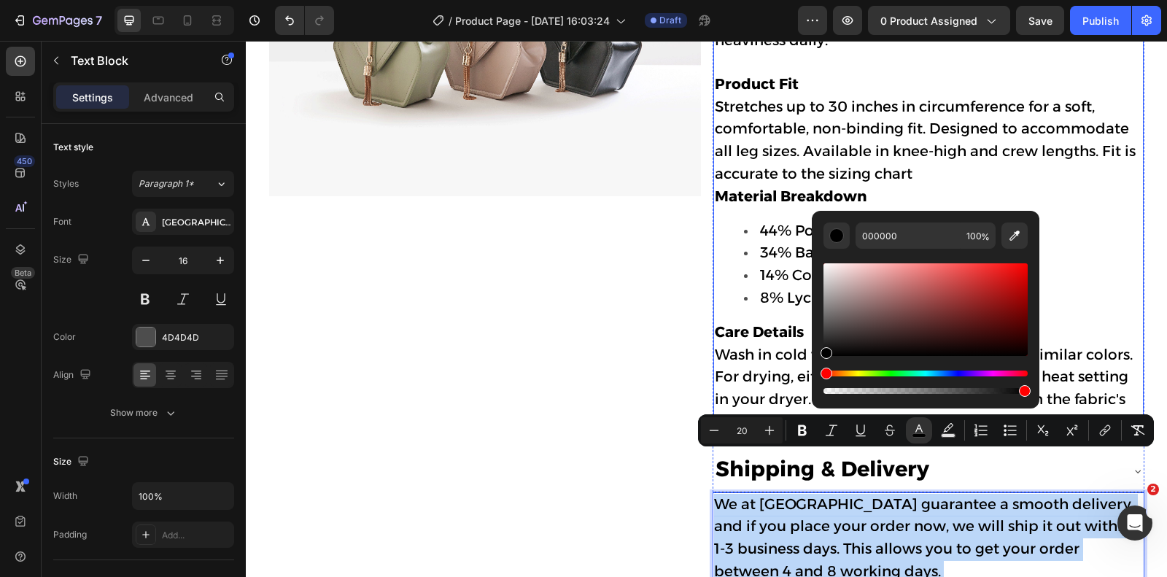
click at [873, 111] on span "Stretches up to 30 inches in circumference for a soft, comfortable, non-binding…" at bounding box center [925, 140] width 421 height 85
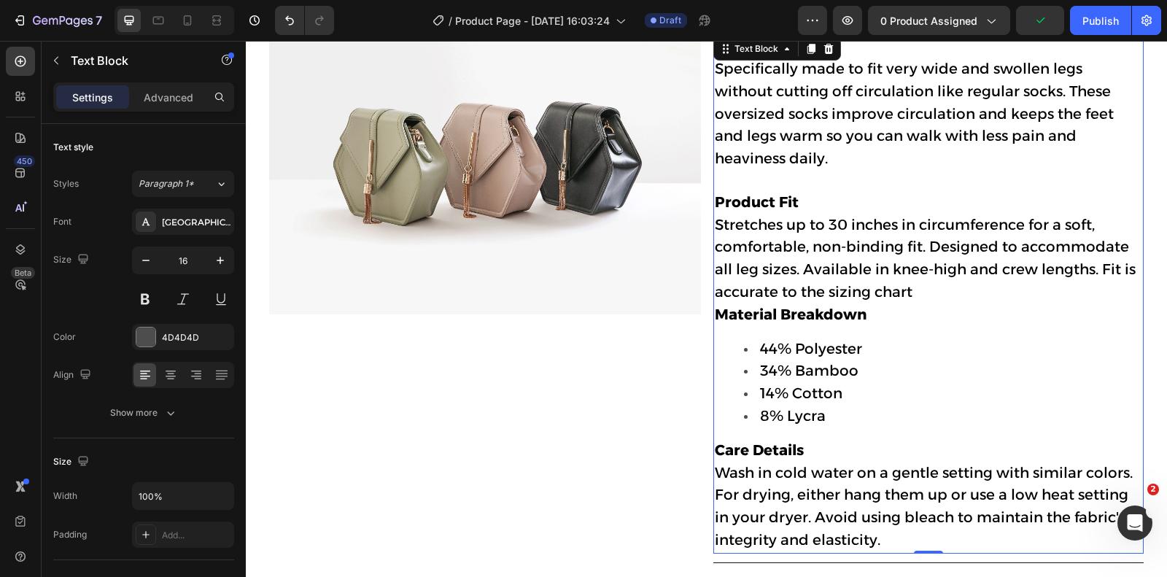
scroll to position [742, 0]
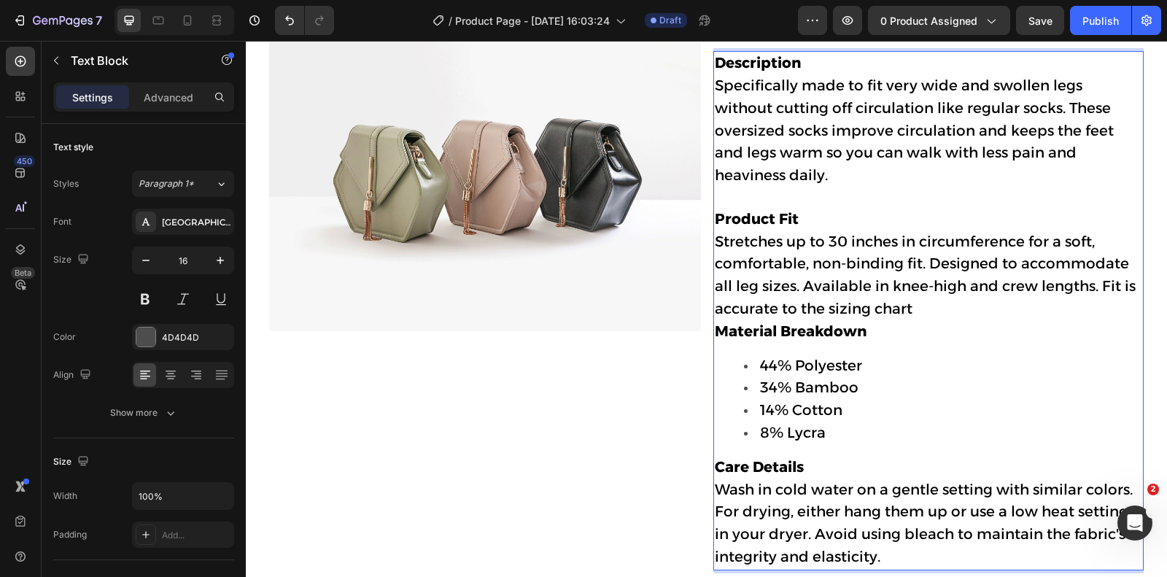
click at [842, 233] on span "Stretches up to 30 inches in circumference for a soft, comfortable, non-binding…" at bounding box center [925, 275] width 421 height 85
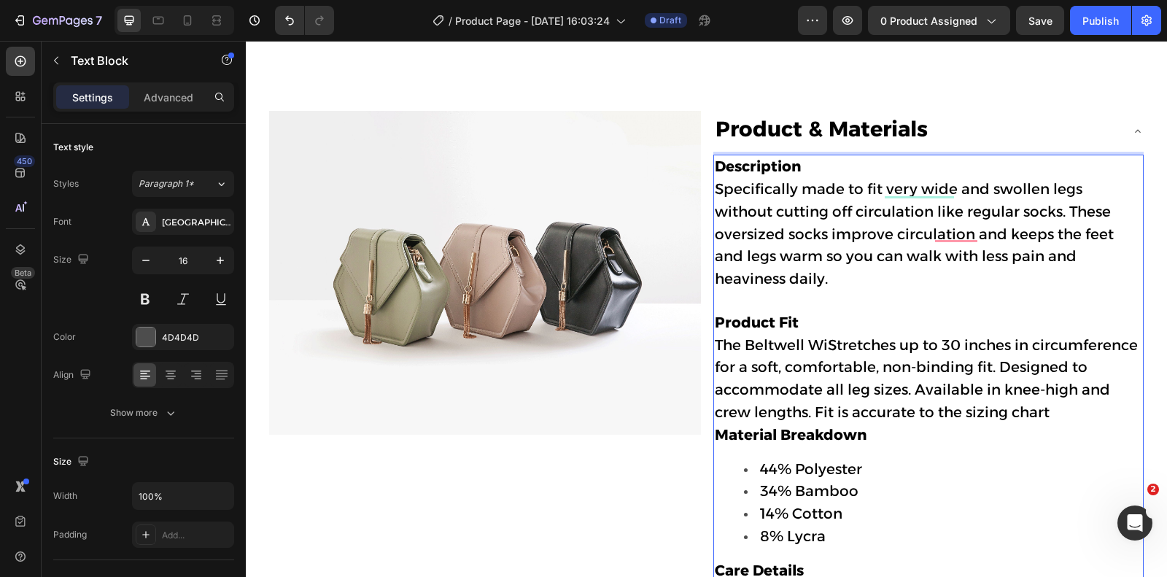
scroll to position [642, 0]
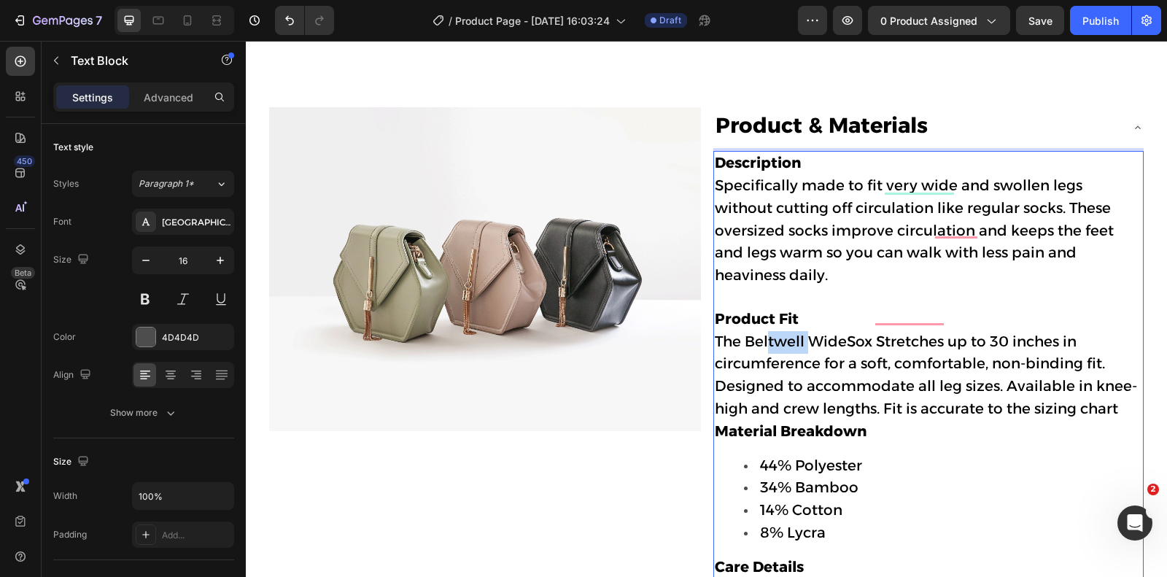
drag, startPoint x: 807, startPoint y: 312, endPoint x: 768, endPoint y: 312, distance: 39.4
click at [768, 333] on span "The Beltwell WideSox Stretches up to 30 inches in circumference for a soft, com…" at bounding box center [926, 375] width 422 height 85
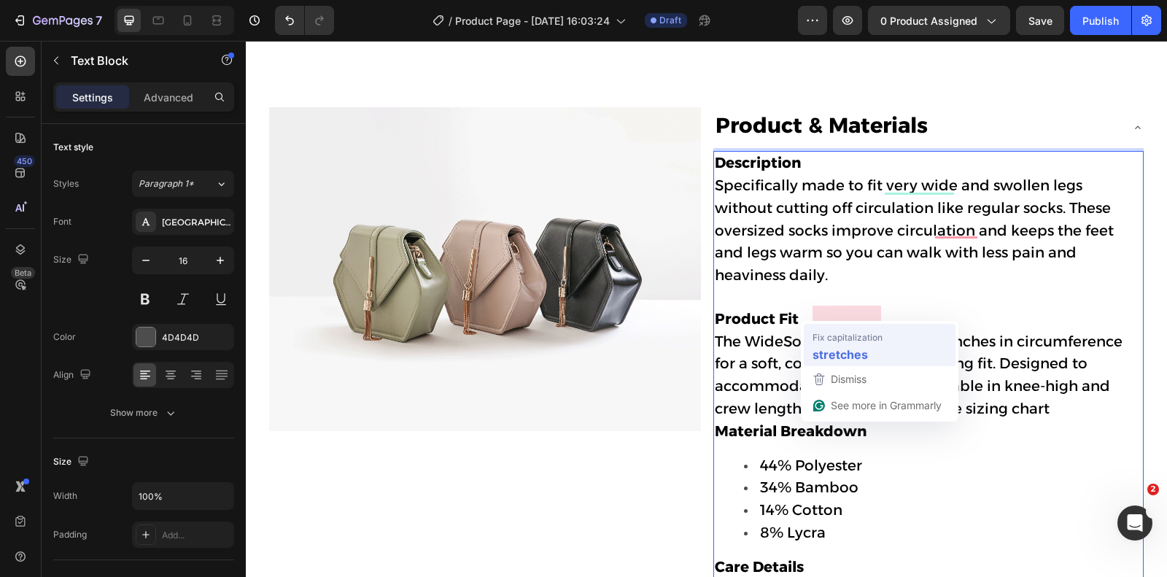
click at [848, 345] on strong "stretches" at bounding box center [840, 354] width 55 height 18
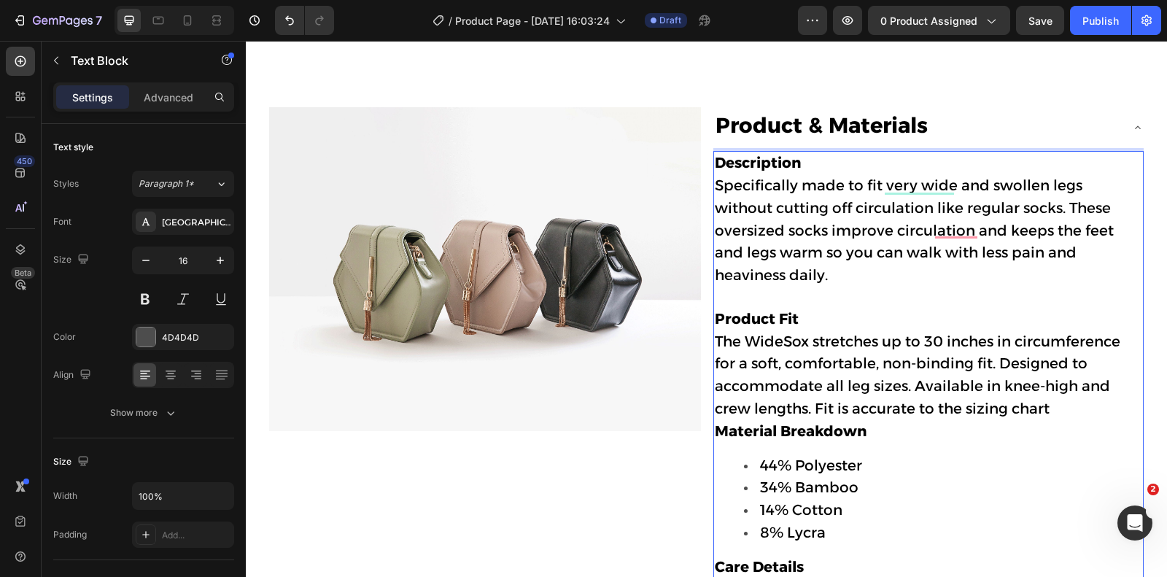
click at [942, 333] on span "The WideSox stretches up to 30 inches in circumference for a soft, comfortable,…" at bounding box center [918, 375] width 406 height 85
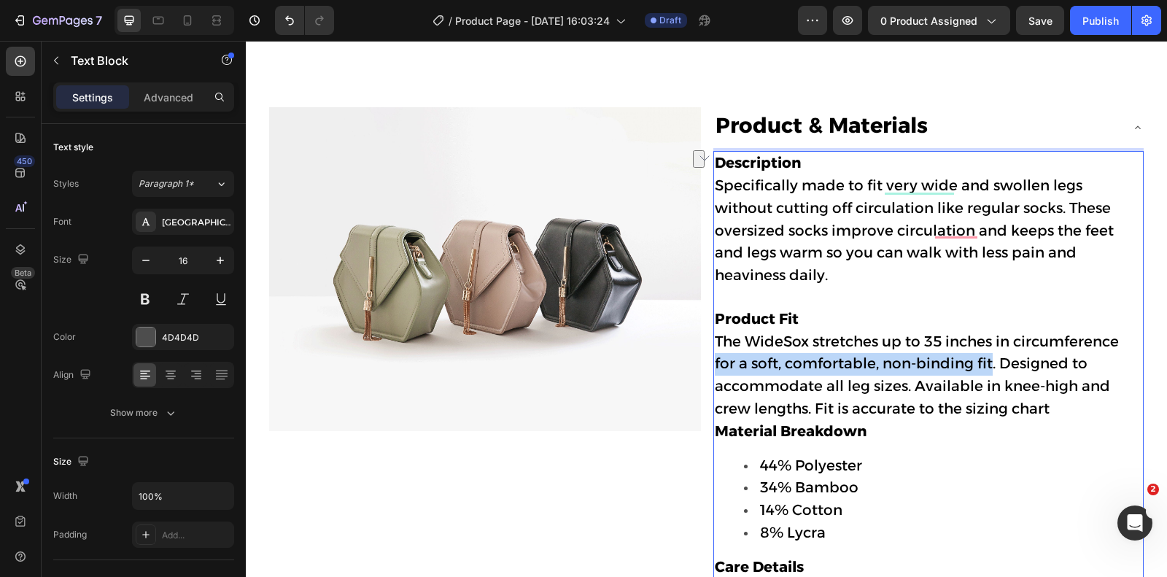
drag, startPoint x: 991, startPoint y: 333, endPoint x: 716, endPoint y: 340, distance: 274.4
click at [716, 340] on span "The WideSox stretches up to 35 inches in circumference for a soft, comfortable,…" at bounding box center [917, 375] width 404 height 85
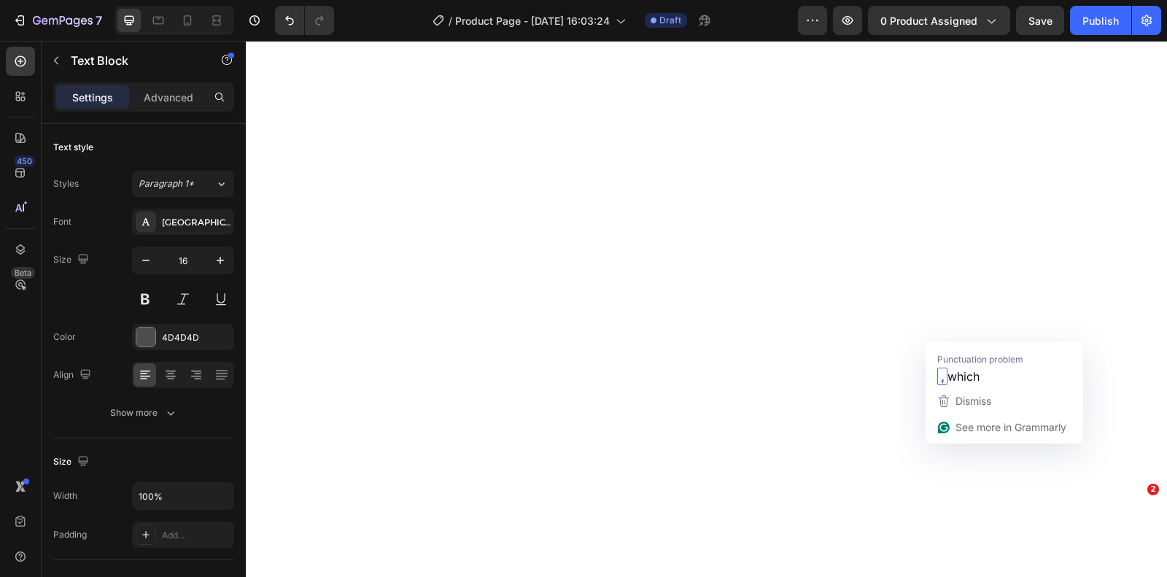
click at [969, 360] on span "Punctuation problem" at bounding box center [980, 359] width 86 height 15
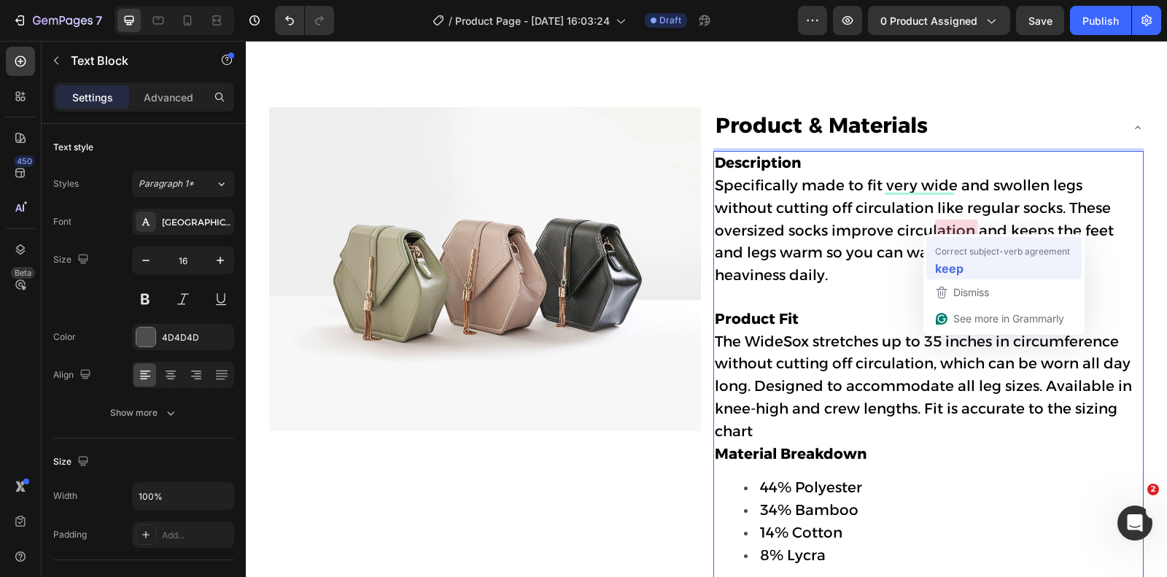
click at [954, 278] on div "keep" at bounding box center [1004, 267] width 144 height 23
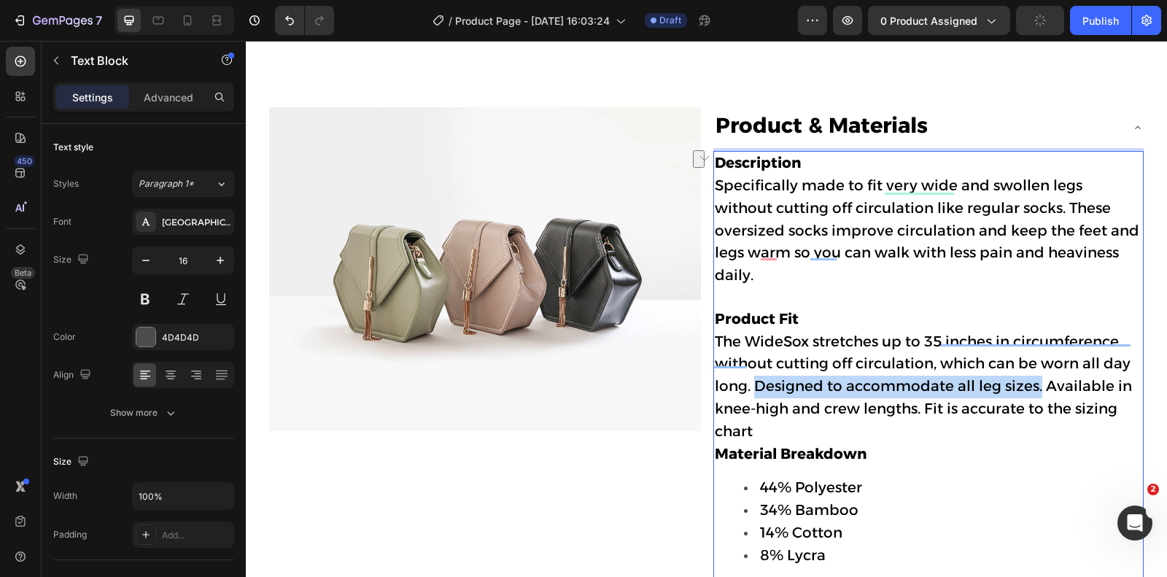
drag, startPoint x: 756, startPoint y: 355, endPoint x: 1039, endPoint y: 352, distance: 283.1
click at [1039, 352] on span "The WideSox stretches up to 35 inches in circumference without cutting off circ…" at bounding box center [923, 386] width 417 height 107
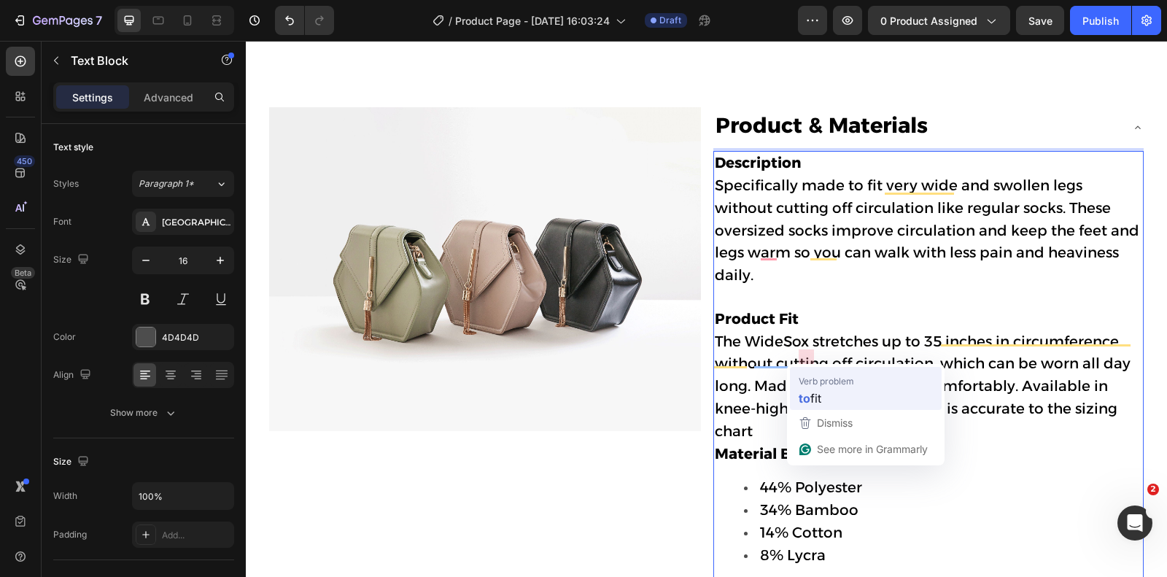
click at [813, 384] on span "Verb problem" at bounding box center [826, 381] width 55 height 15
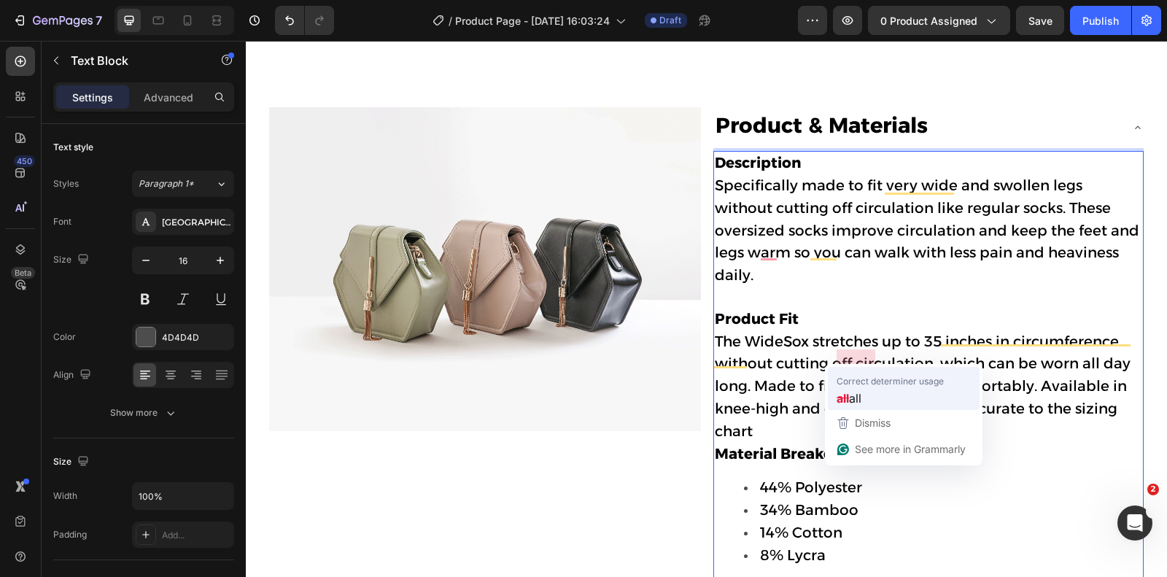
click at [861, 387] on div "all all" at bounding box center [904, 398] width 140 height 23
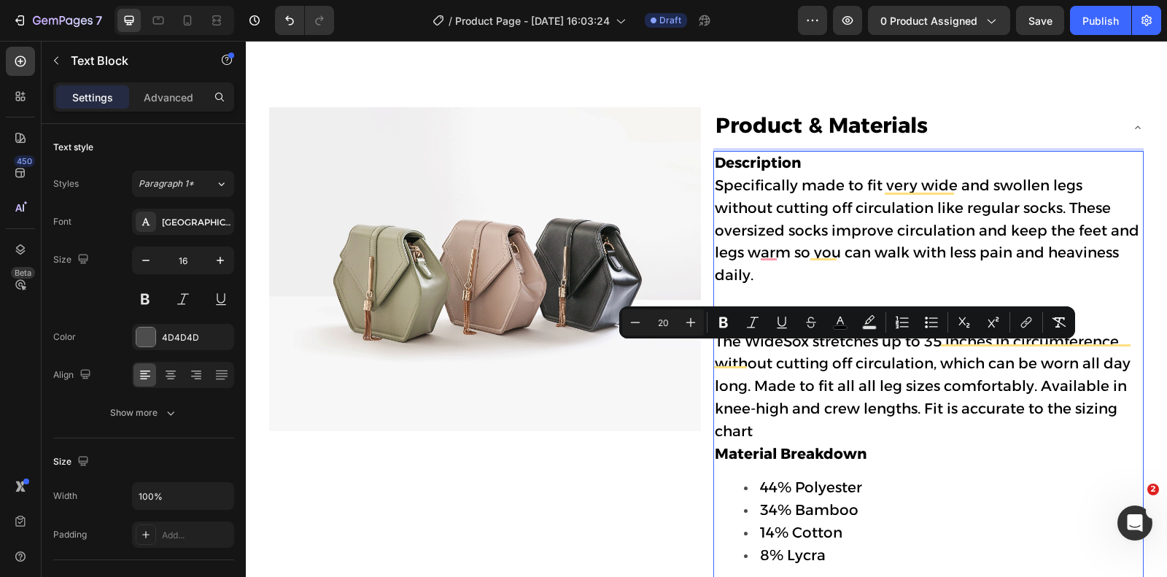
click at [986, 382] on span "The WideSox stretches up to 35 inches in circumference without cutting off circ…" at bounding box center [923, 386] width 416 height 107
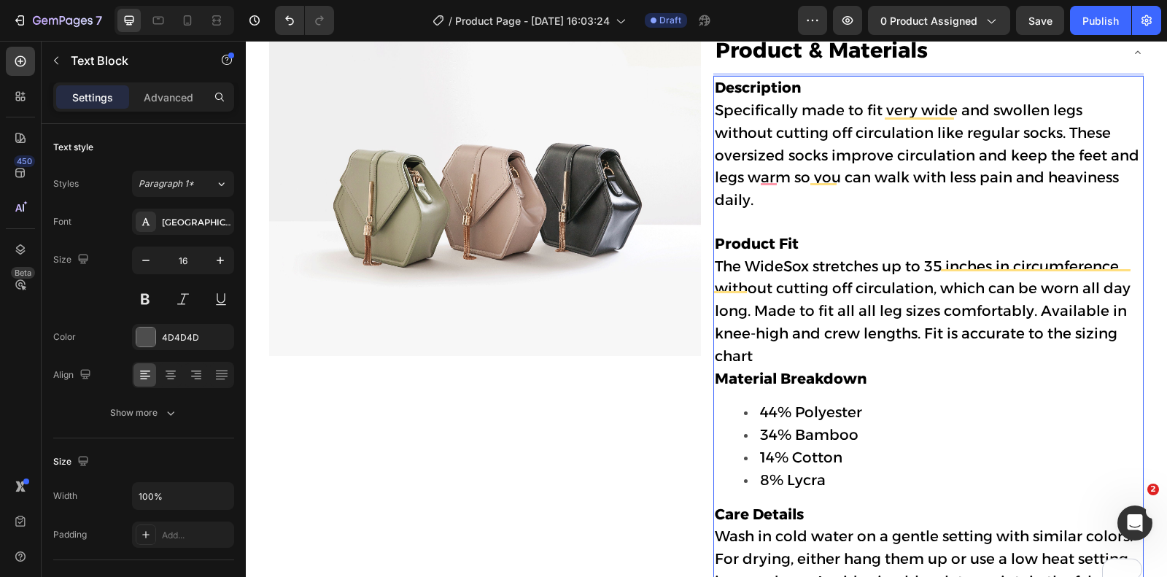
scroll to position [718, 0]
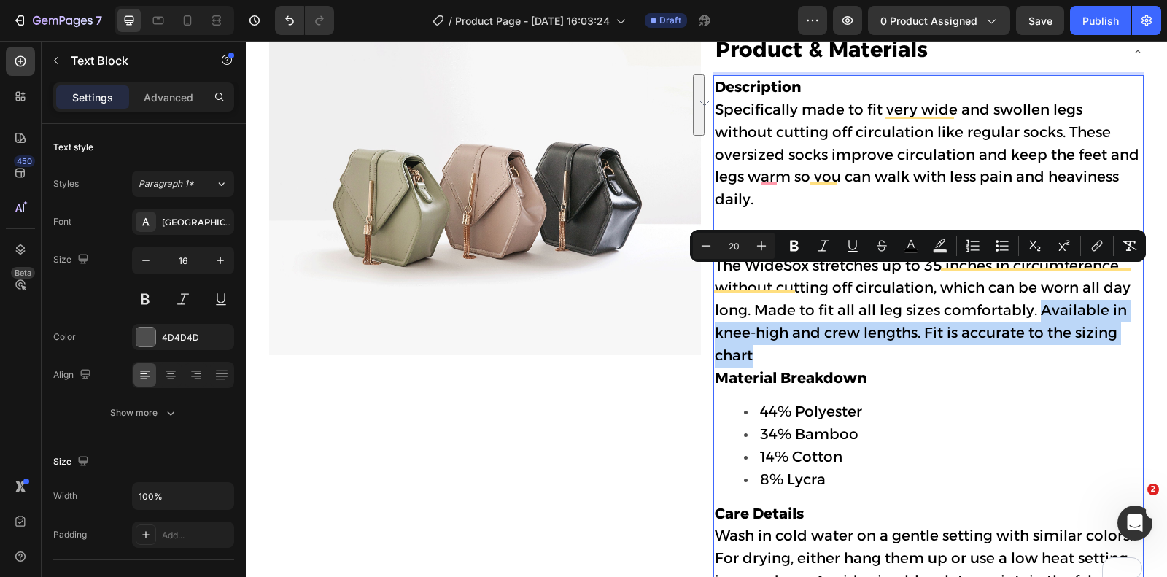
drag, startPoint x: 1040, startPoint y: 275, endPoint x: 1040, endPoint y: 311, distance: 35.7
click at [1040, 311] on p "The WideSox stretches up to 35 inches in circumference without cutting off circ…" at bounding box center [929, 311] width 428 height 112
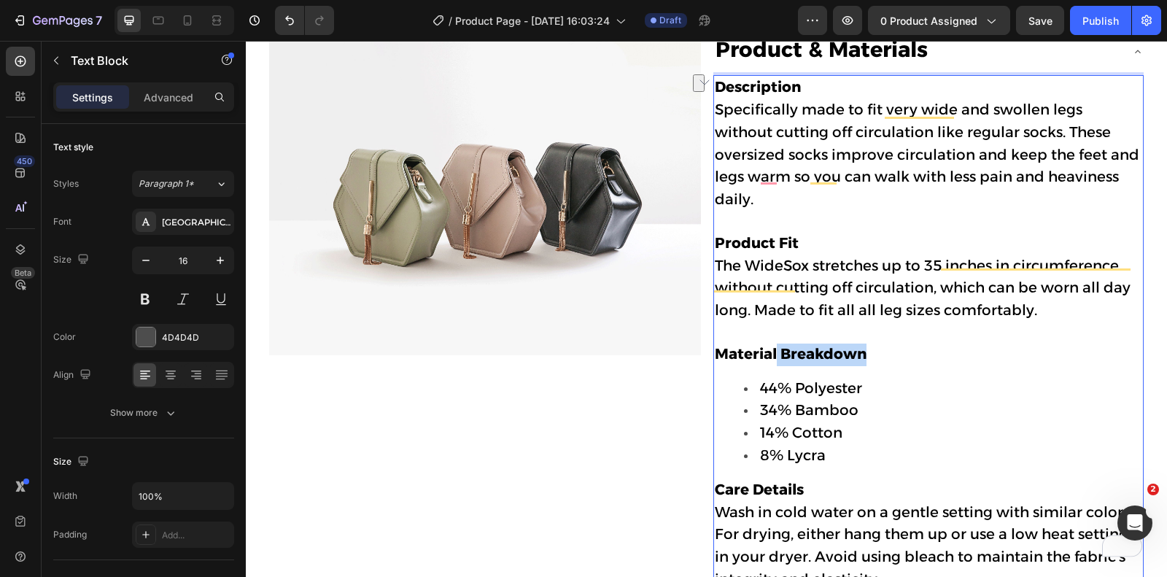
drag, startPoint x: 875, startPoint y: 323, endPoint x: 778, endPoint y: 322, distance: 97.8
click at [776, 344] on p "Material Breakdown" at bounding box center [929, 355] width 428 height 23
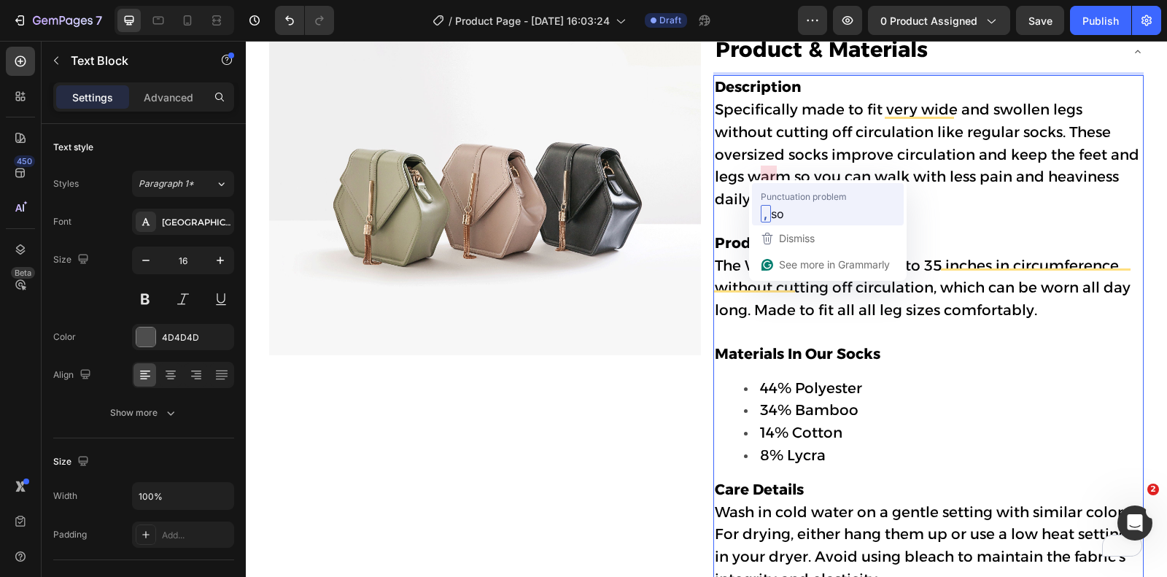
click at [778, 216] on span "so" at bounding box center [777, 213] width 13 height 18
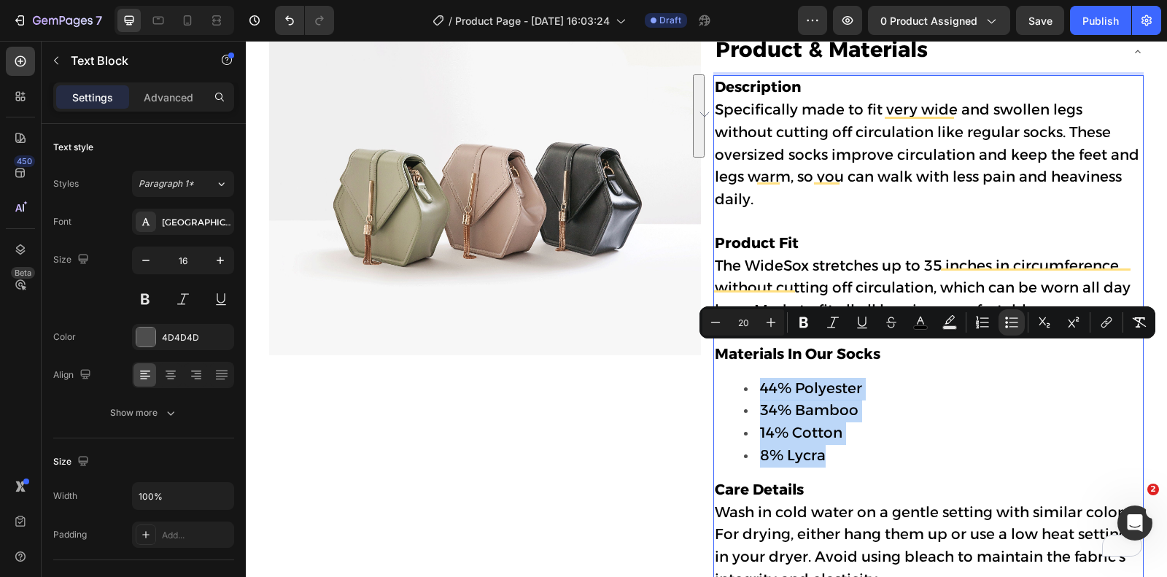
drag, startPoint x: 835, startPoint y: 418, endPoint x: 762, endPoint y: 357, distance: 94.7
click at [762, 378] on ul "44% Polyester 34% Bamboo 14% Cotton 8% Lycra" at bounding box center [929, 423] width 428 height 90
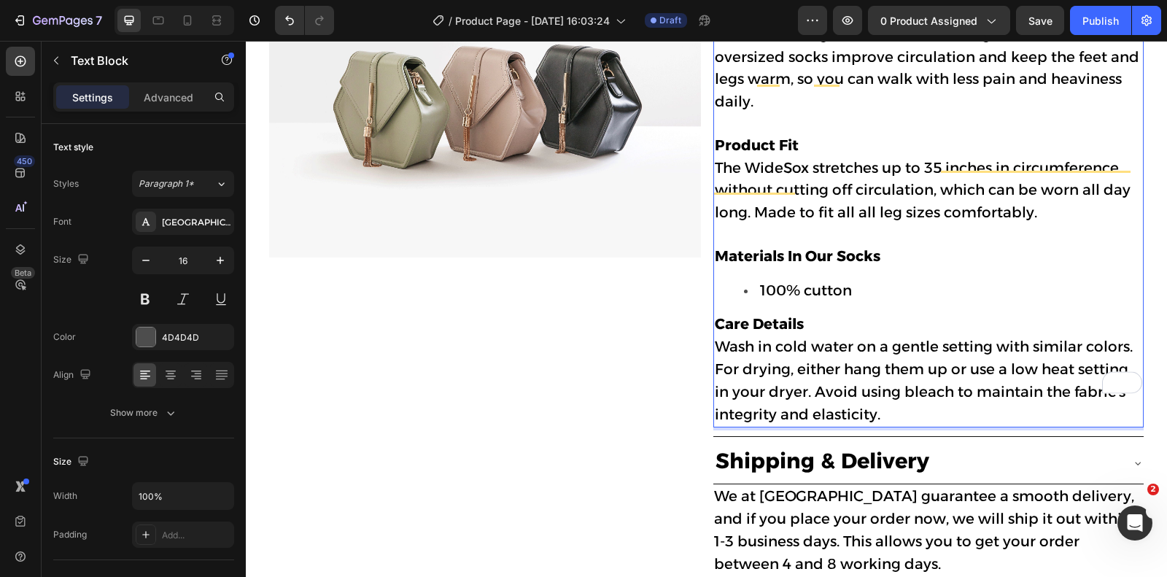
scroll to position [825, 0]
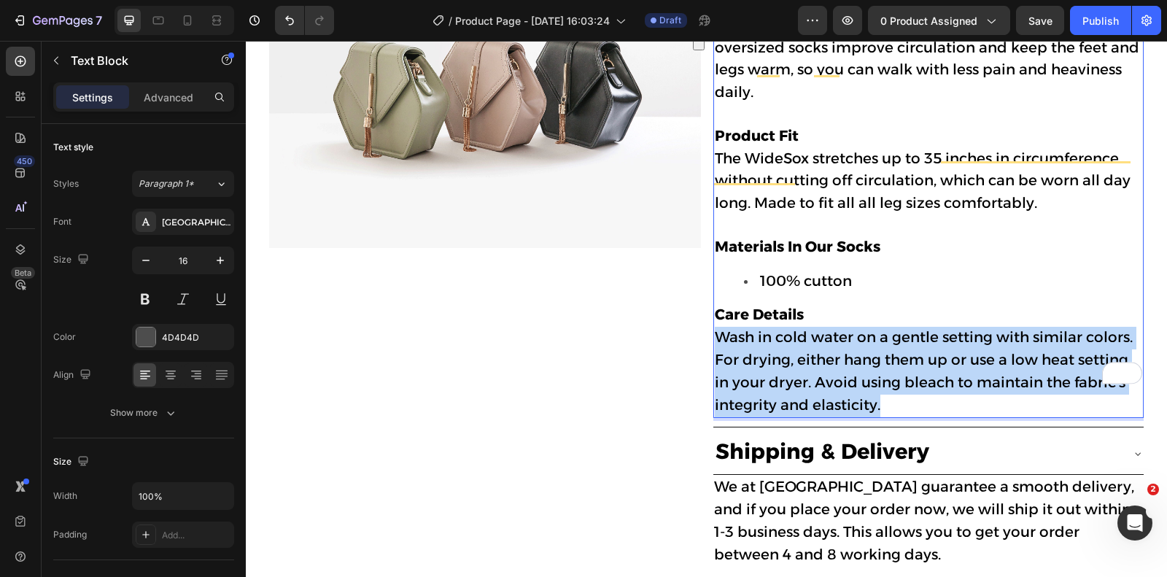
drag, startPoint x: 899, startPoint y: 363, endPoint x: 717, endPoint y: 304, distance: 191.0
click at [717, 327] on p "Wash in cold water on a gentle setting with similar colors. For drying, either …" at bounding box center [929, 372] width 428 height 90
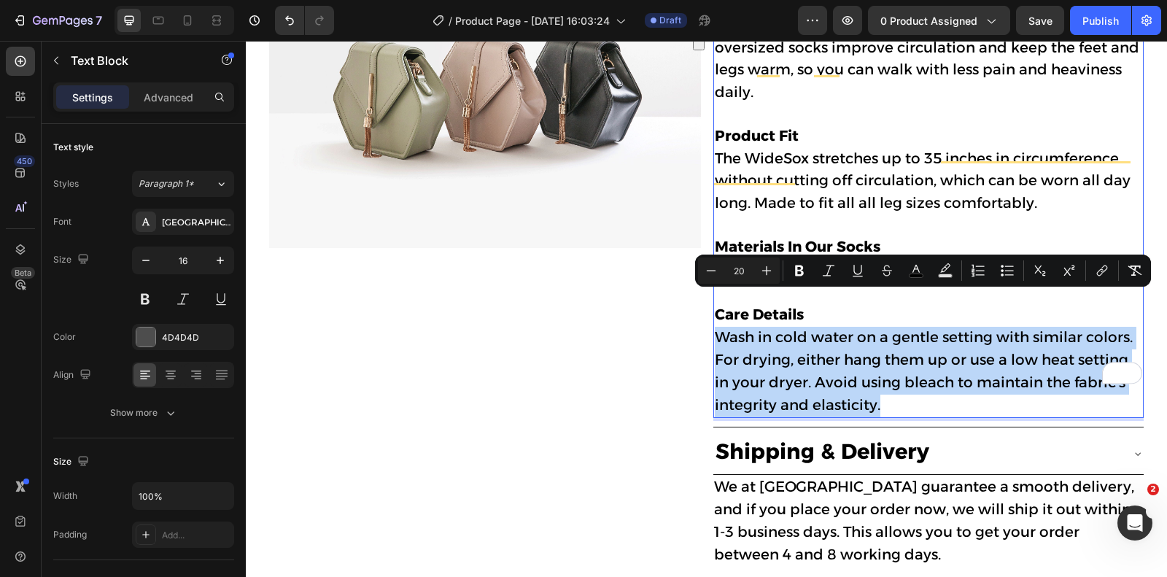
copy span "Wash in cold water on a gentle setting with similar colors. For drying, either …"
click at [846, 341] on span "Wash in cold water on a gentle setting with similar colors. For drying, either …" at bounding box center [924, 370] width 418 height 85
click at [881, 352] on span "Wash in cold water on a gentle setting with similar colors. For drying, either …" at bounding box center [924, 370] width 418 height 85
click at [887, 365] on p "Wash in cold water on a gentle setting with similar colors. For drying, either …" at bounding box center [929, 372] width 428 height 90
drag, startPoint x: 898, startPoint y: 365, endPoint x: 719, endPoint y: 298, distance: 191.4
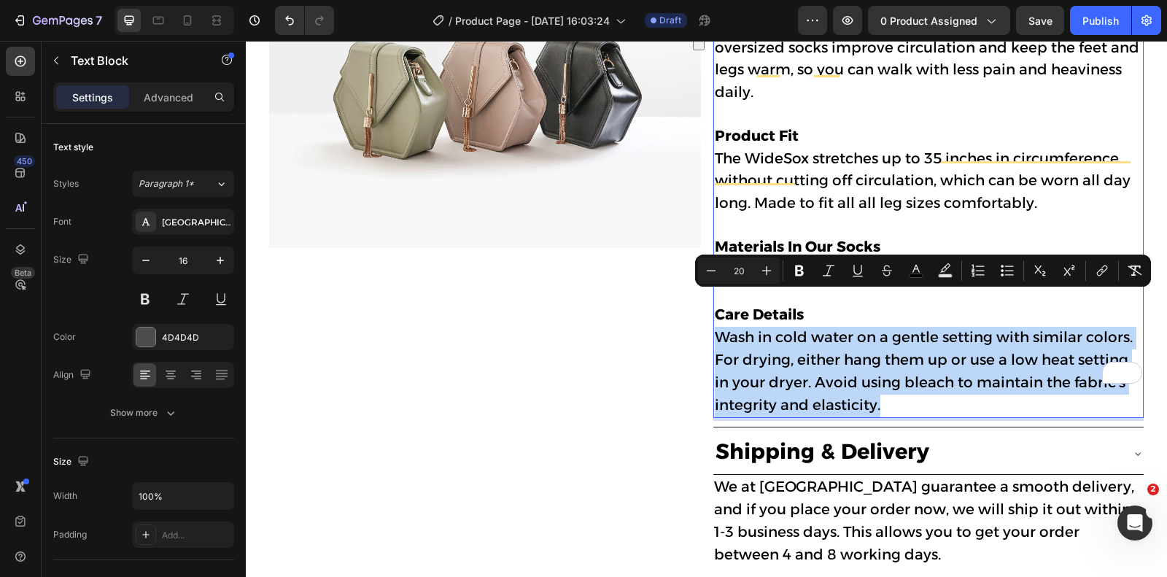
click at [719, 327] on p "Wash in cold water on a gentle setting with similar colors. For drying, either …" at bounding box center [929, 372] width 428 height 90
type input "16"
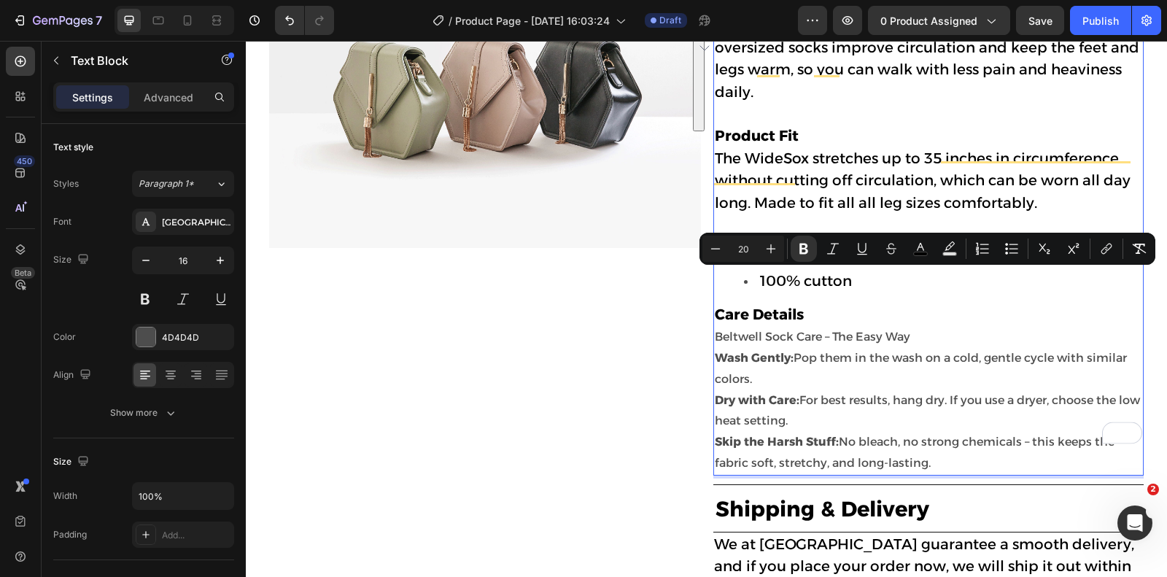
drag, startPoint x: 942, startPoint y: 428, endPoint x: 716, endPoint y: 285, distance: 268.0
click at [716, 285] on div "Description Specifically made to fit very wide and swollen legs without cutting…" at bounding box center [929, 222] width 430 height 508
click at [920, 251] on icon "Editor contextual toolbar" at bounding box center [920, 248] width 15 height 15
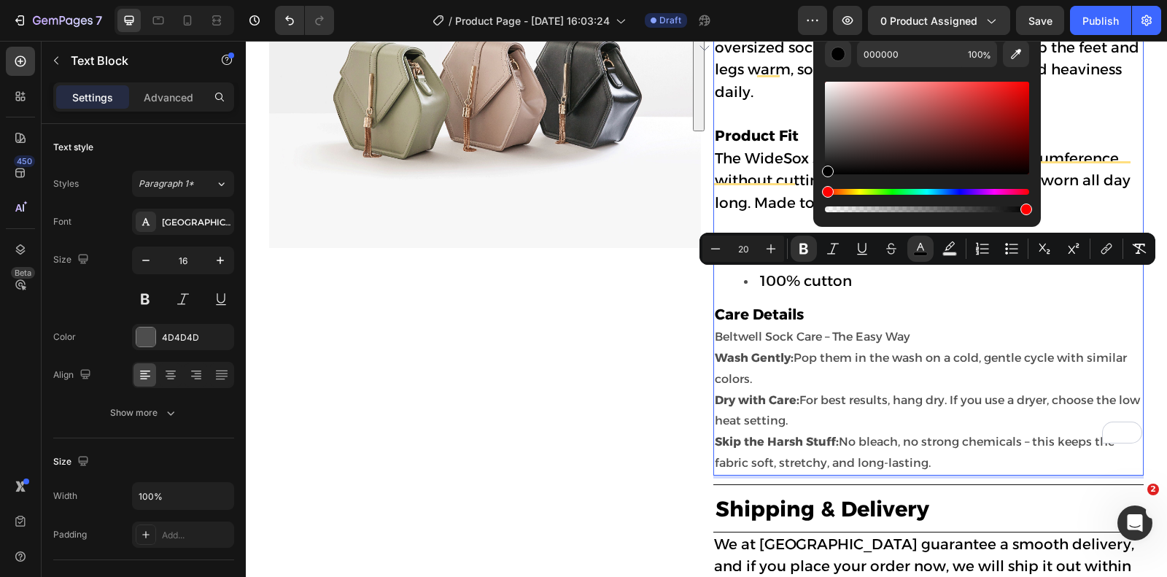
drag, startPoint x: 1146, startPoint y: 198, endPoint x: 789, endPoint y: 195, distance: 357.5
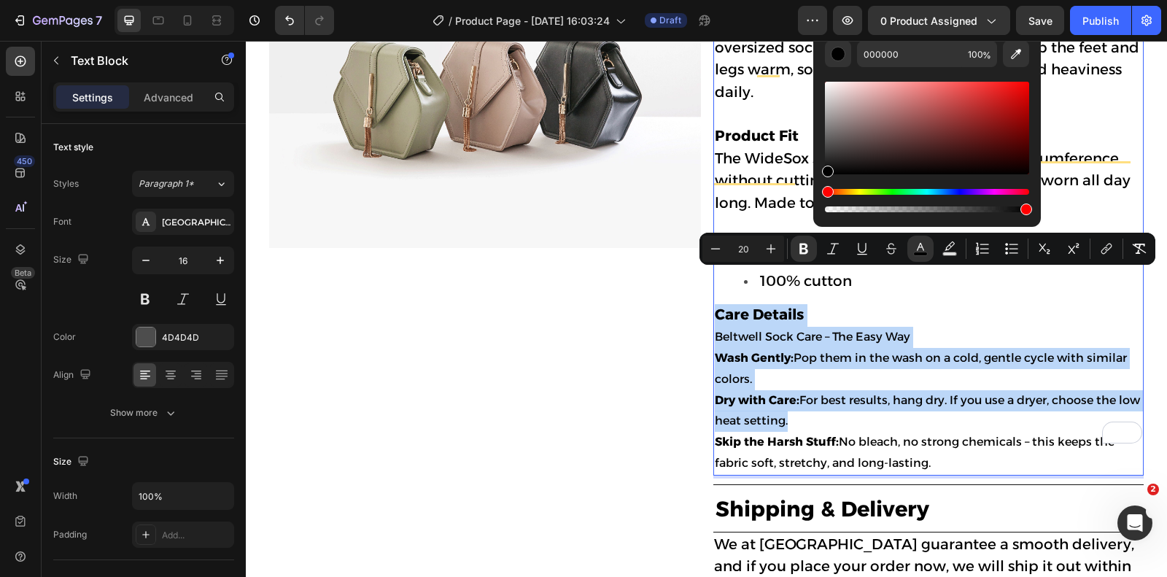
click at [762, 351] on strong "Wash Gently:" at bounding box center [754, 358] width 79 height 14
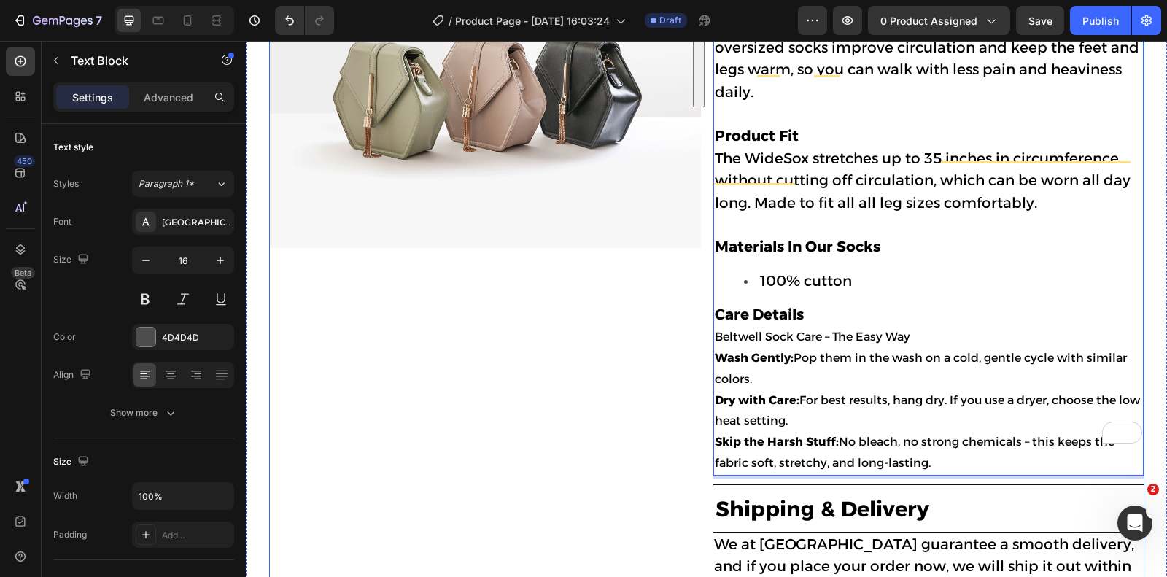
drag, startPoint x: 935, startPoint y: 428, endPoint x: 708, endPoint y: 307, distance: 256.9
click at [708, 307] on div "Image Product & Materials Description Specifically made to fit very wide and sw…" at bounding box center [706, 318] width 875 height 789
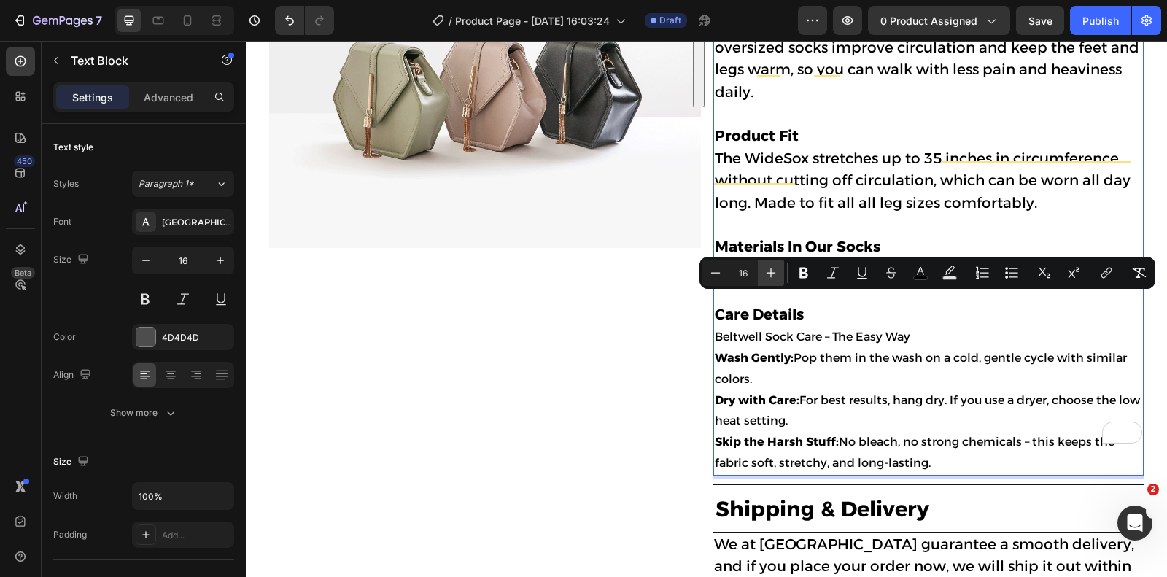
click at [774, 278] on icon "Editor contextual toolbar" at bounding box center [771, 273] width 15 height 15
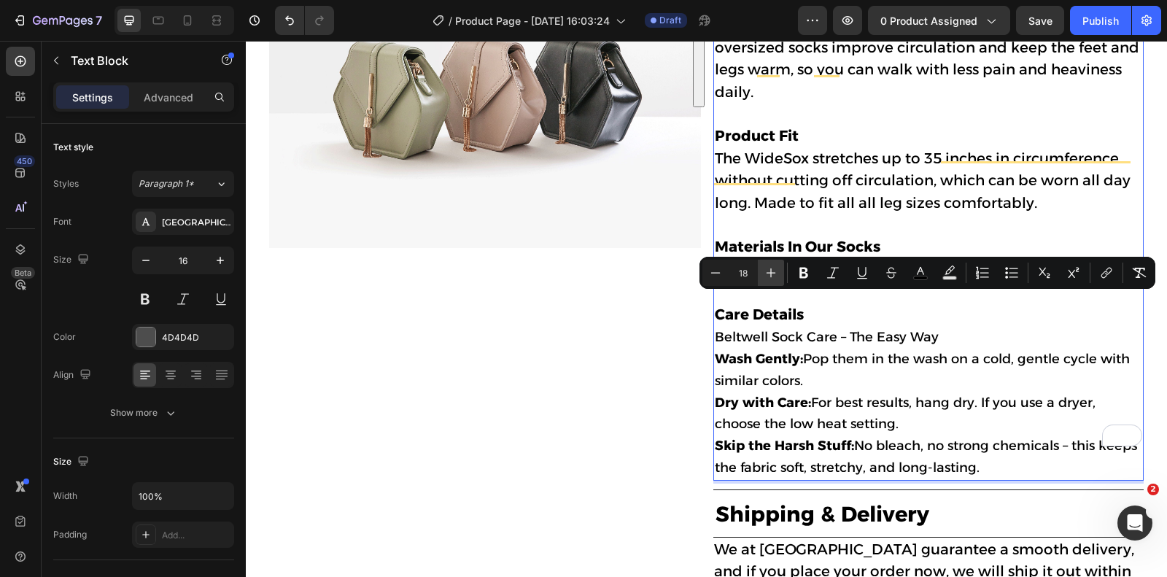
click at [774, 278] on icon "Editor contextual toolbar" at bounding box center [771, 273] width 15 height 15
type input "20"
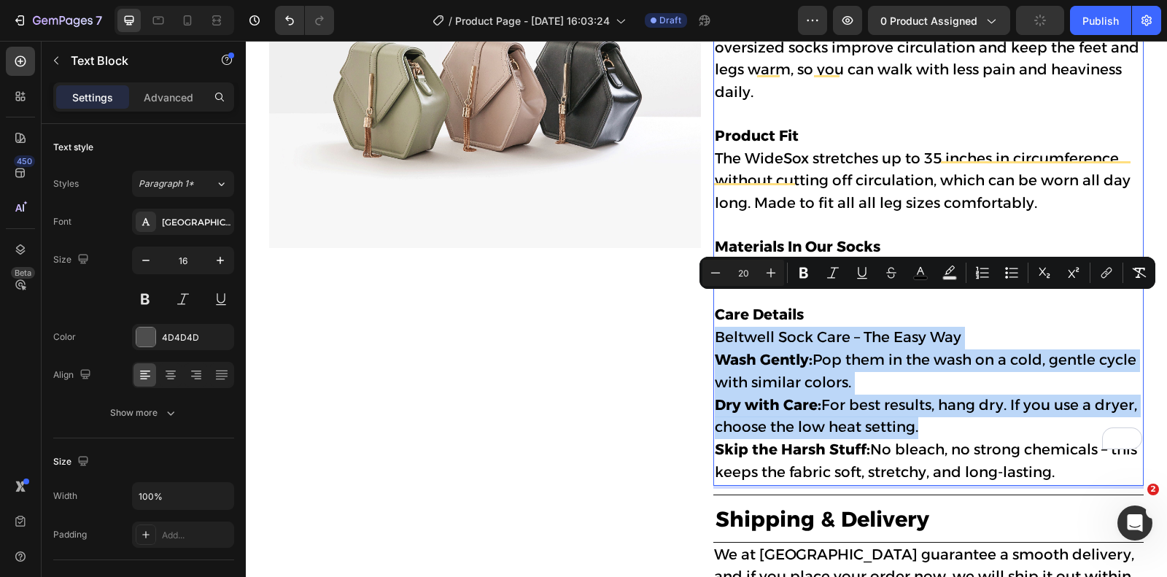
click at [793, 351] on span "Wash Gently: Pop them in the wash on a cold, gentle cycle with similar colors." at bounding box center [926, 371] width 422 height 40
click at [831, 351] on span "Wash Gently: Pop them in the wash on a cold, gentle cycle with similar colors." at bounding box center [926, 371] width 422 height 40
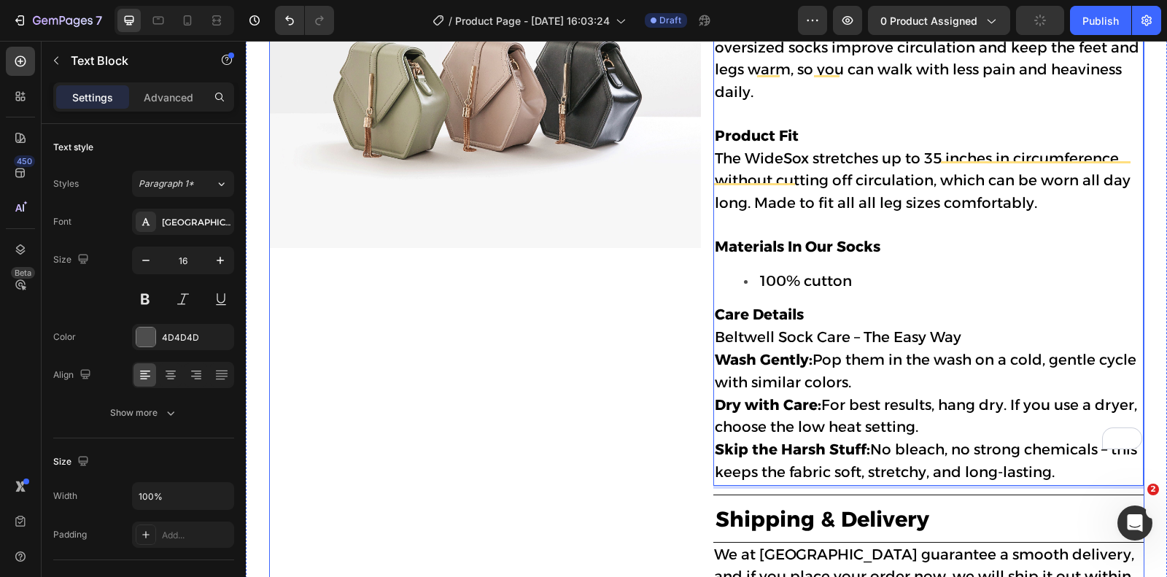
click at [615, 332] on div "Image" at bounding box center [485, 324] width 432 height 800
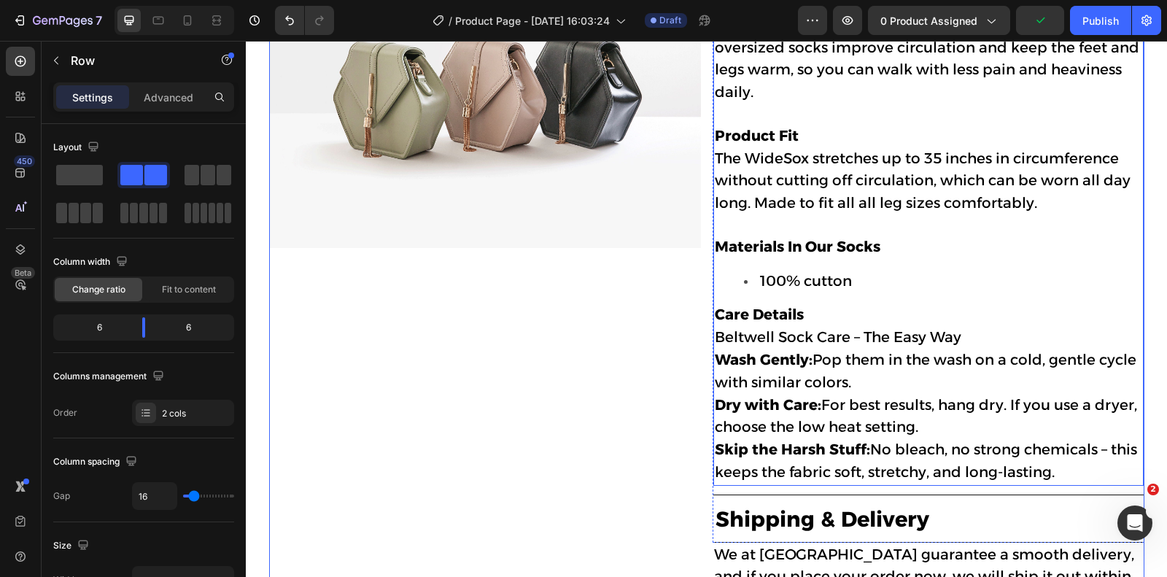
click at [776, 306] on strong "Care Details" at bounding box center [759, 315] width 89 height 18
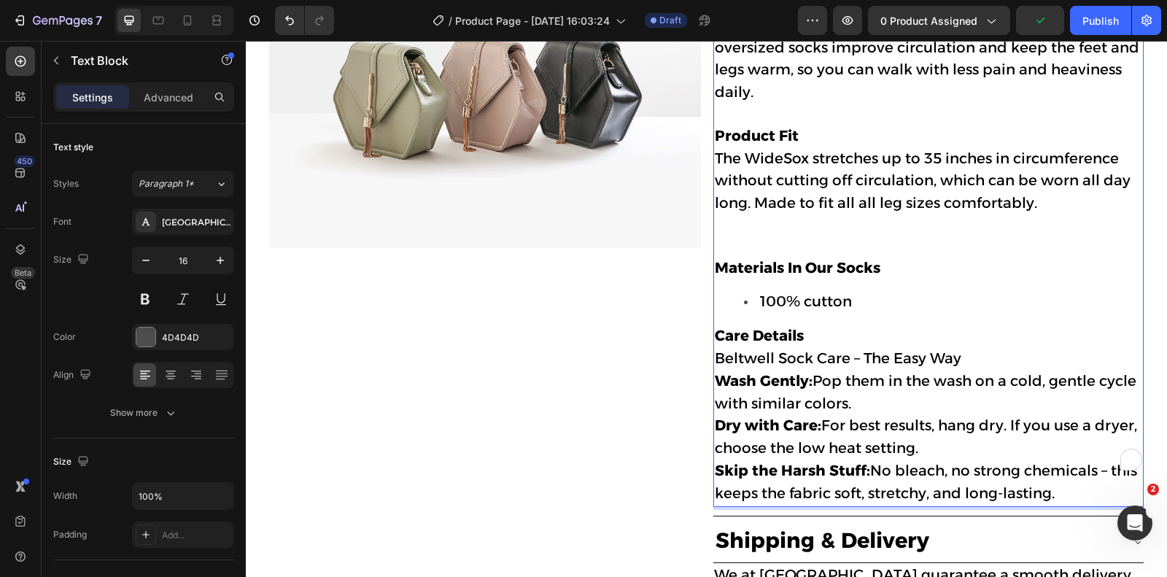
drag, startPoint x: 805, startPoint y: 280, endPoint x: 772, endPoint y: 280, distance: 32.8
click at [739, 209] on p "The WideSox stretches up to 35 inches in circumference without cutting off circ…" at bounding box center [929, 202] width 428 height 109
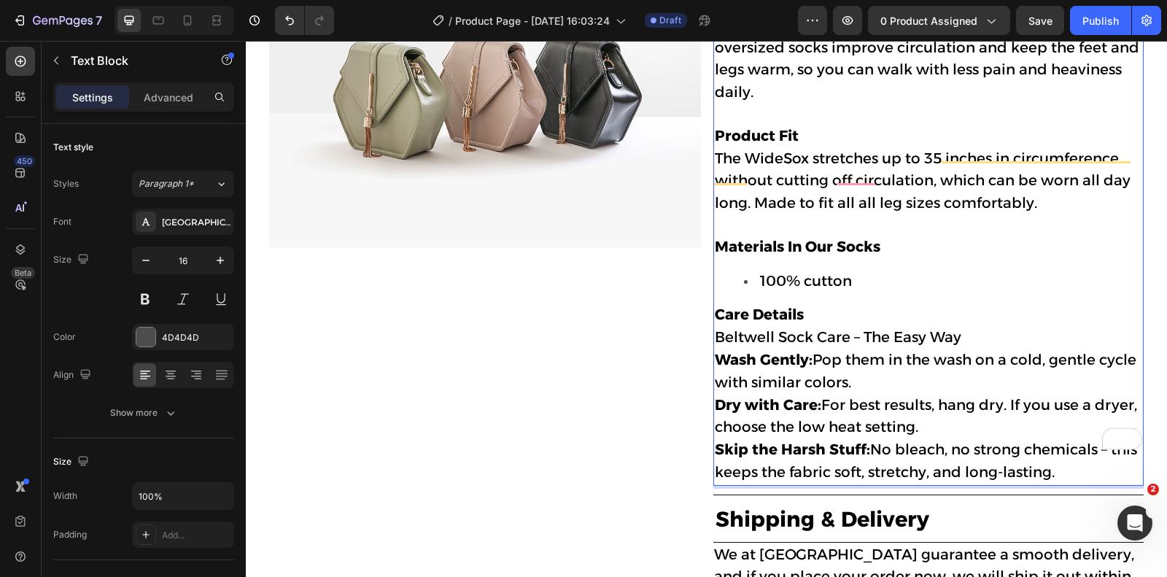
scroll to position [619, 0]
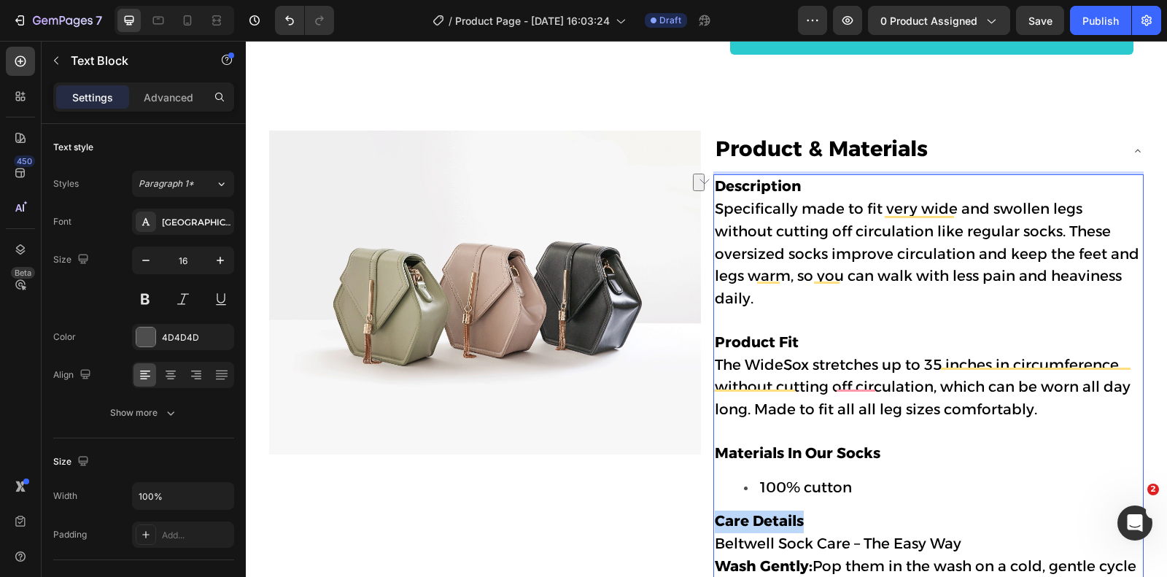
drag, startPoint x: 805, startPoint y: 487, endPoint x: 716, endPoint y: 490, distance: 88.4
click at [716, 511] on p "Care Details" at bounding box center [929, 522] width 428 height 23
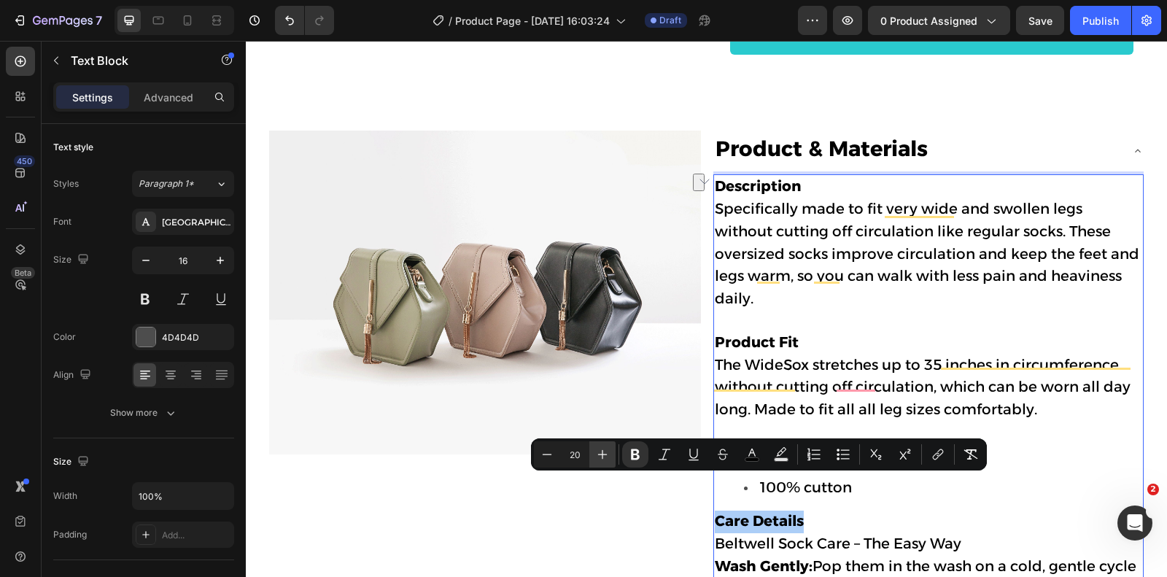
click at [608, 450] on icon "Editor contextual toolbar" at bounding box center [602, 454] width 15 height 15
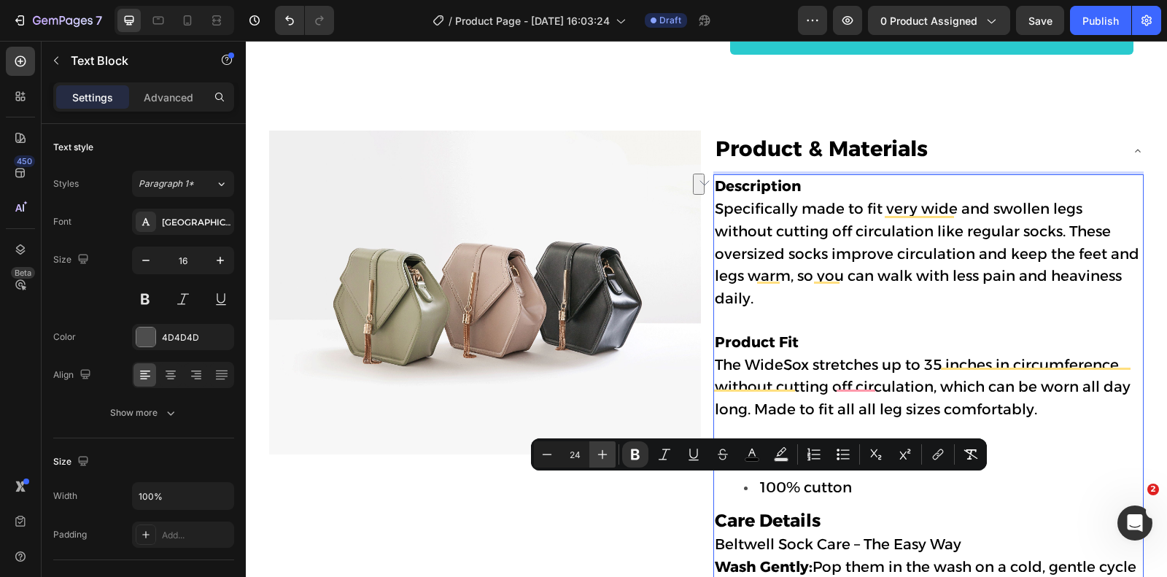
type input "25"
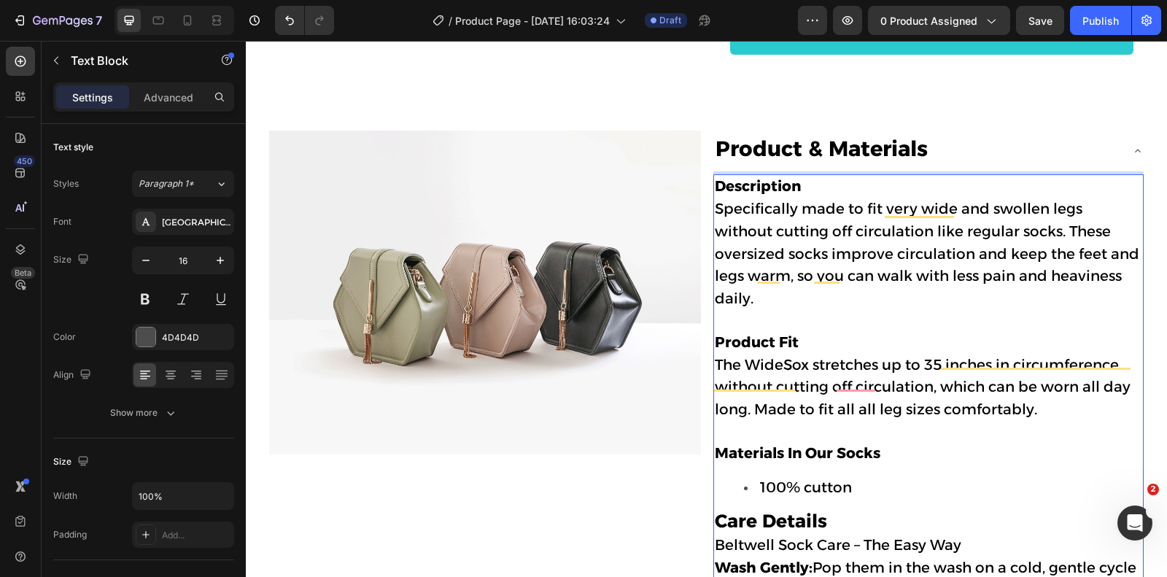
click at [797, 333] on strong "Product Fit" at bounding box center [757, 342] width 84 height 18
drag, startPoint x: 805, startPoint y: 311, endPoint x: 714, endPoint y: 311, distance: 90.5
click at [715, 311] on p "Description Specifically made to fit very wide and swollen legs without cutting…" at bounding box center [929, 265] width 428 height 178
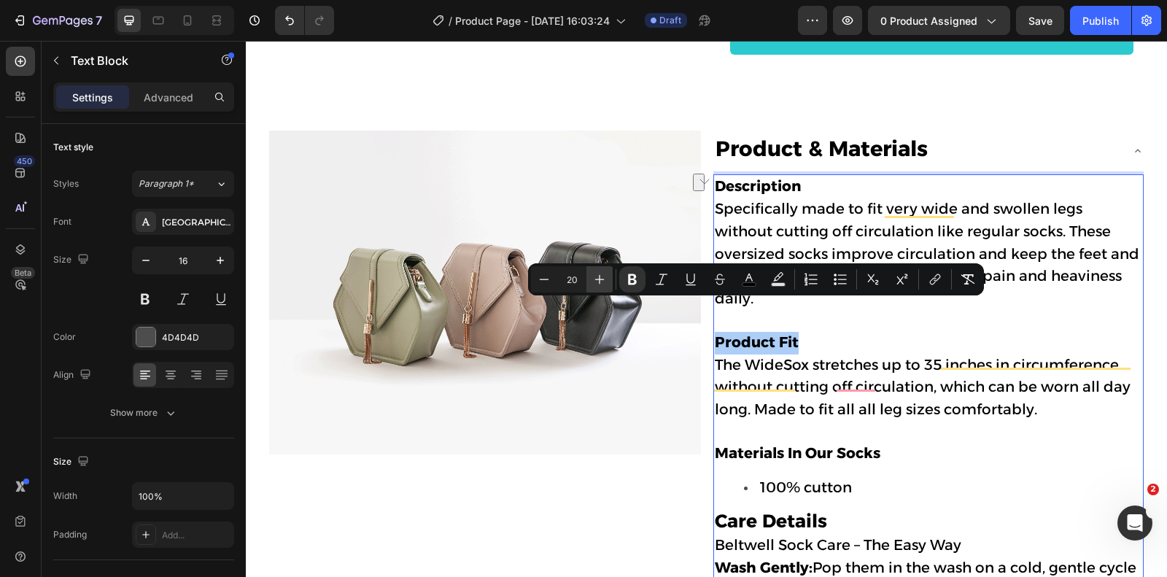
click at [604, 279] on icon "Editor contextual toolbar" at bounding box center [599, 279] width 9 height 9
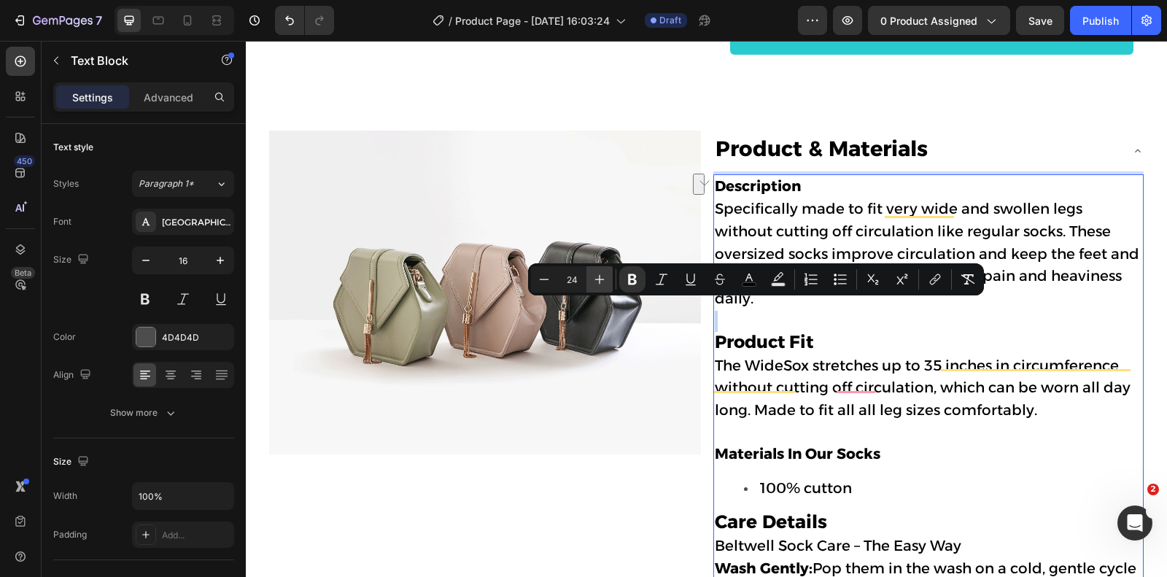
type input "25"
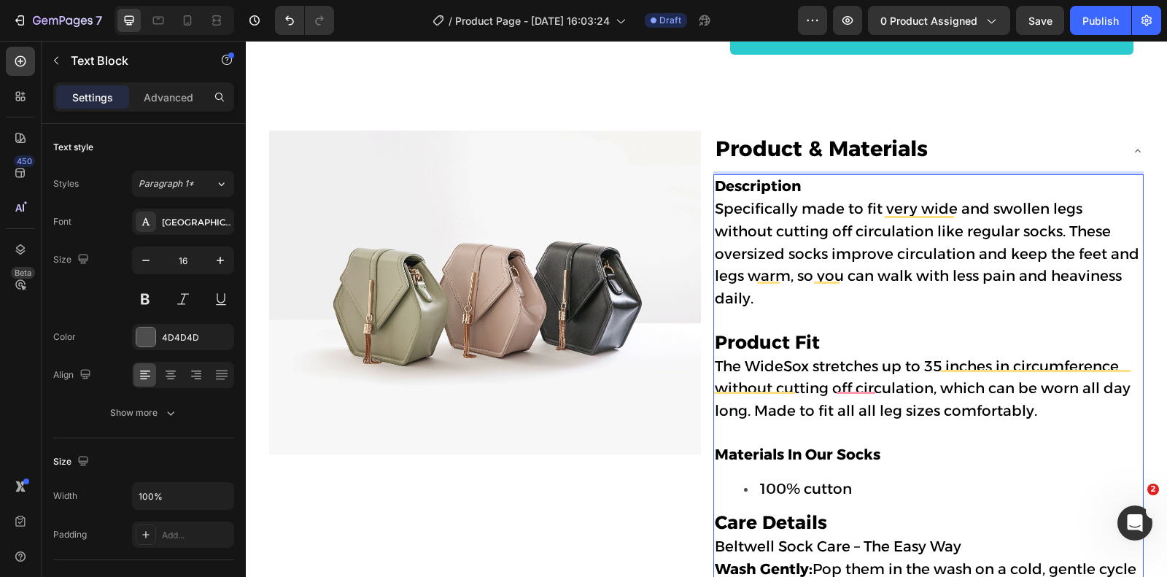
click at [795, 200] on span "Specifically made to fit very wide and swollen legs without cutting off circula…" at bounding box center [927, 253] width 425 height 107
drag, startPoint x: 800, startPoint y: 183, endPoint x: 716, endPoint y: 184, distance: 83.9
click at [716, 184] on strong "Description" at bounding box center [758, 186] width 86 height 18
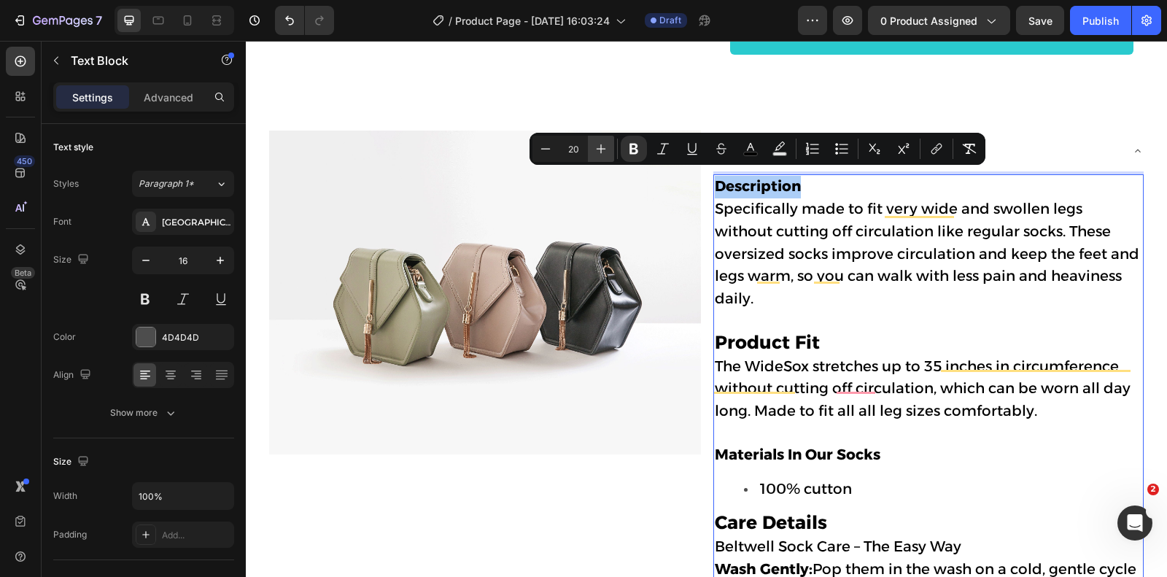
click at [600, 150] on icon "Editor contextual toolbar" at bounding box center [601, 148] width 9 height 9
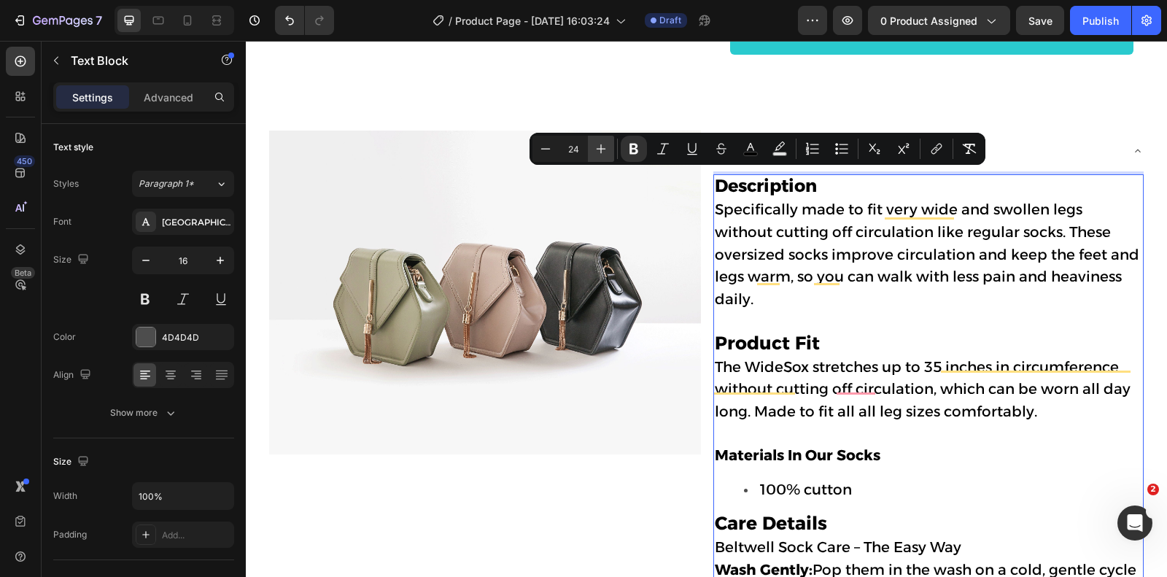
type input "25"
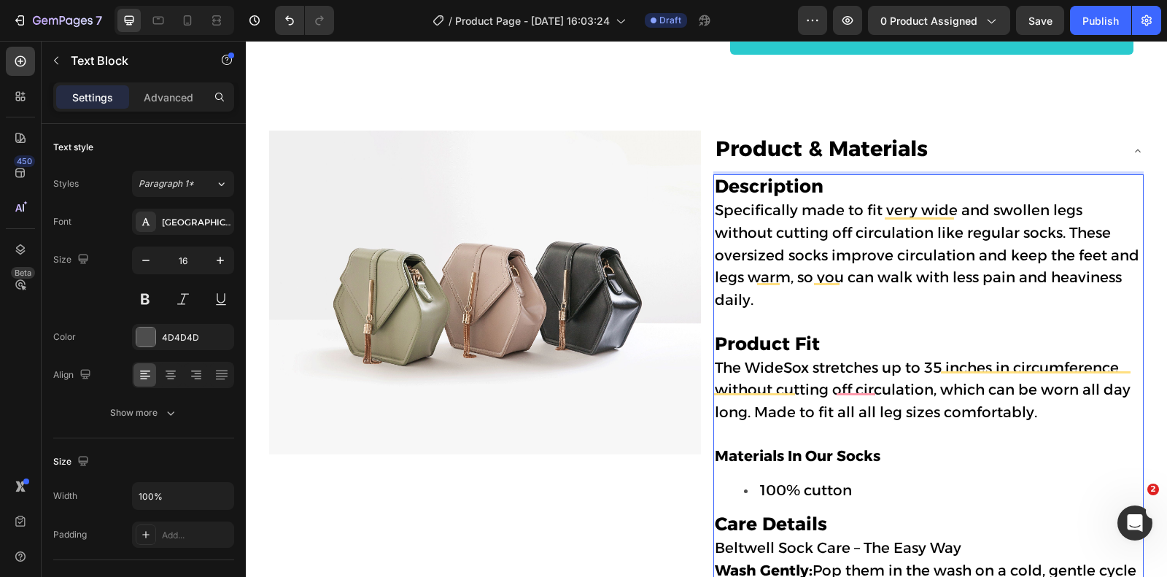
click at [819, 233] on span "Specifically made to fit very wide and swollen legs without cutting off circula…" at bounding box center [927, 254] width 425 height 107
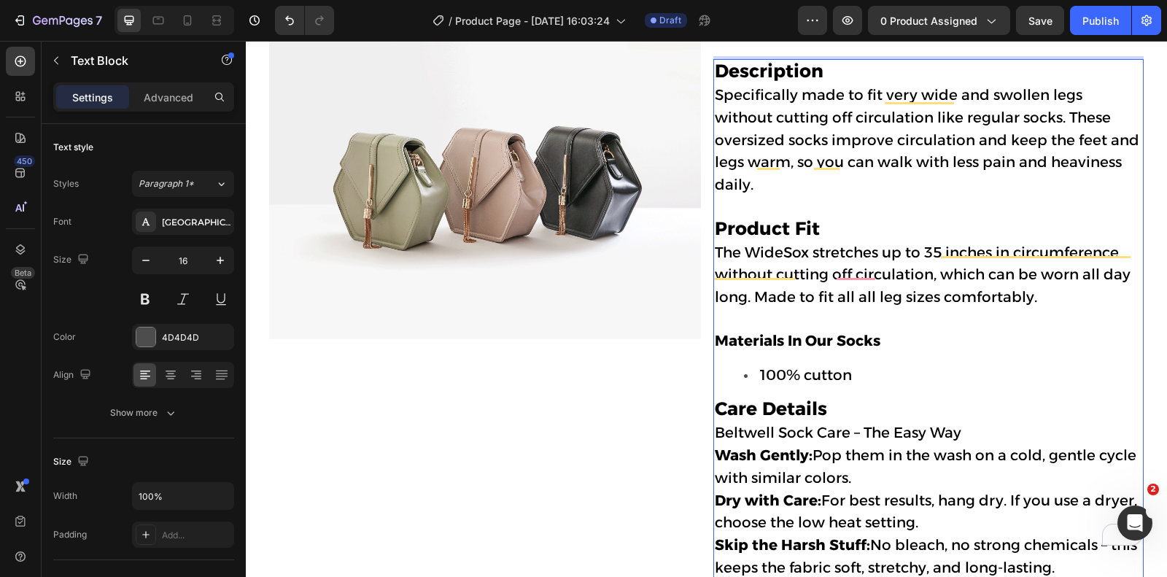
scroll to position [741, 0]
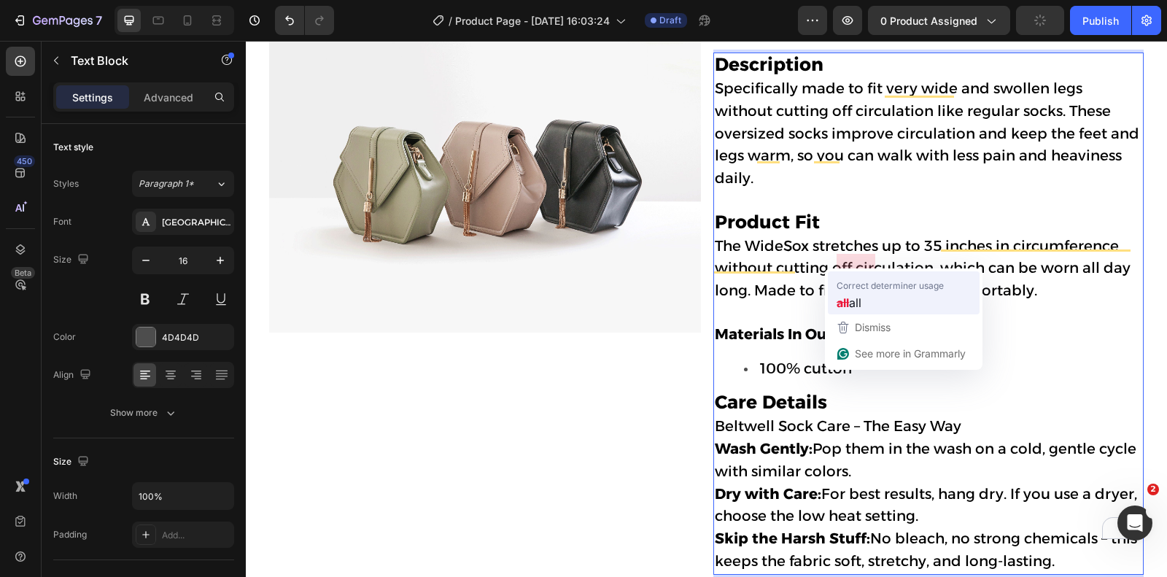
click at [861, 296] on span "all" at bounding box center [855, 302] width 12 height 18
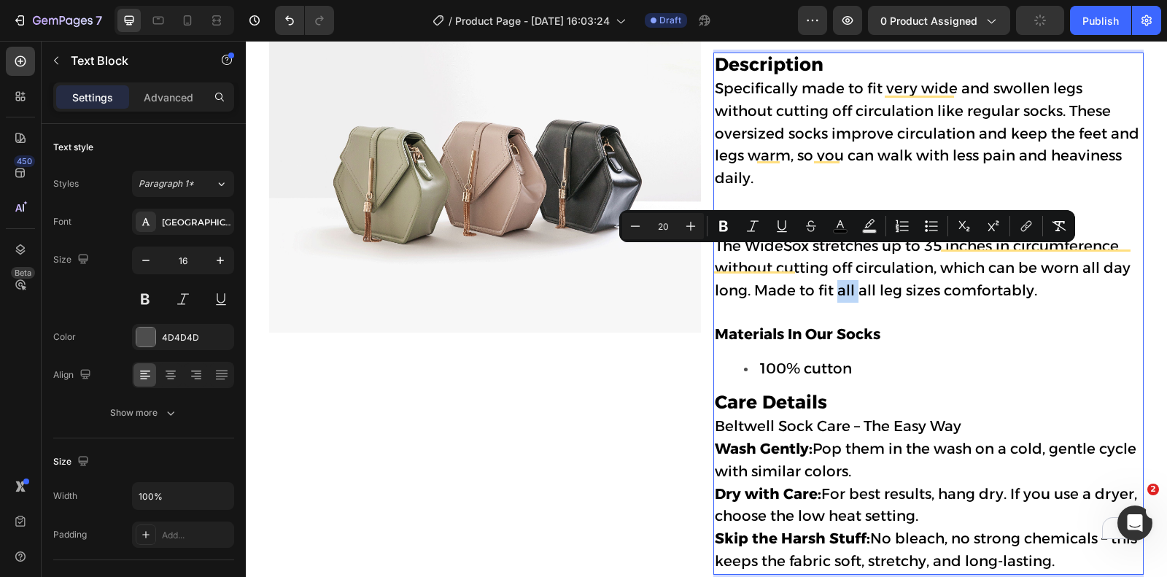
scroll to position [877, 0]
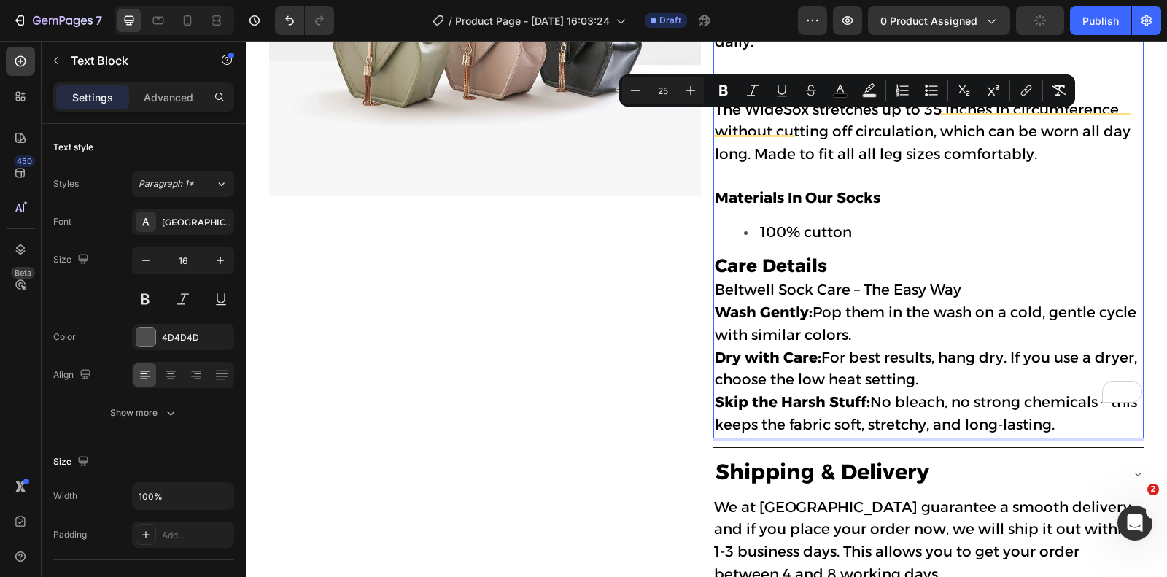
click at [863, 255] on p "Care Details" at bounding box center [929, 267] width 428 height 24
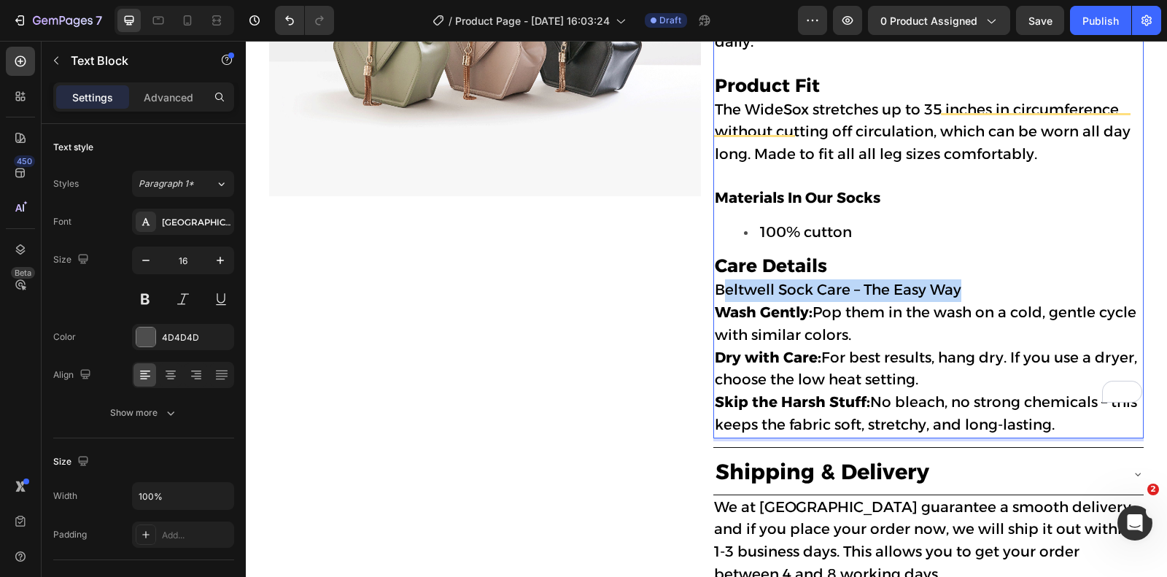
drag, startPoint x: 967, startPoint y: 252, endPoint x: 719, endPoint y: 260, distance: 248.2
click at [719, 279] on p "Beltwell Sock Care – The Easy Way" at bounding box center [929, 290] width 428 height 23
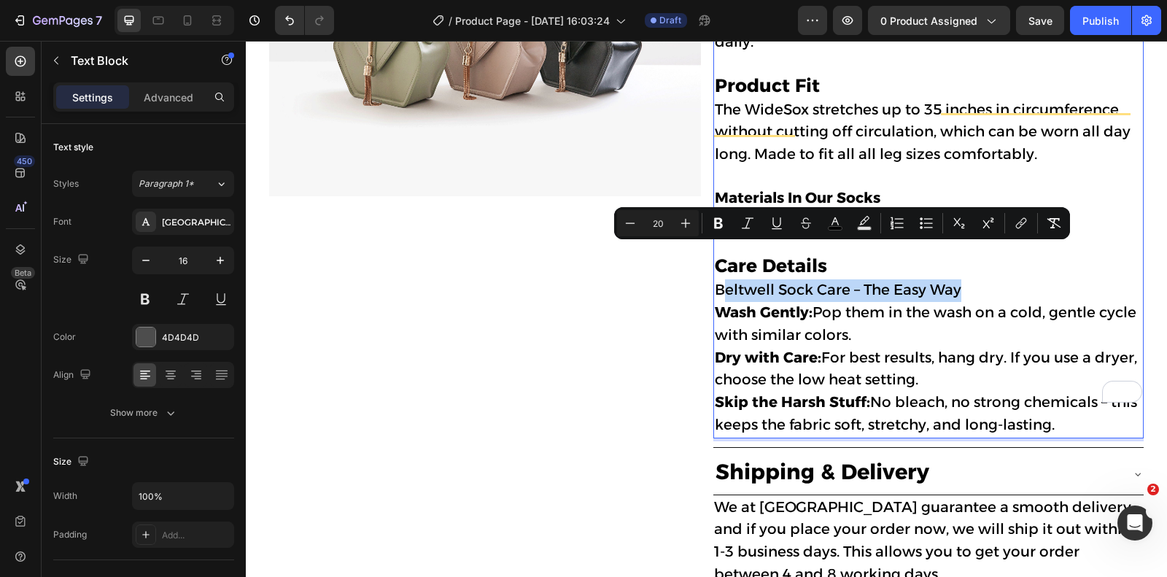
click at [738, 281] on span "Beltwell Sock Care – The Easy Way" at bounding box center [838, 290] width 247 height 18
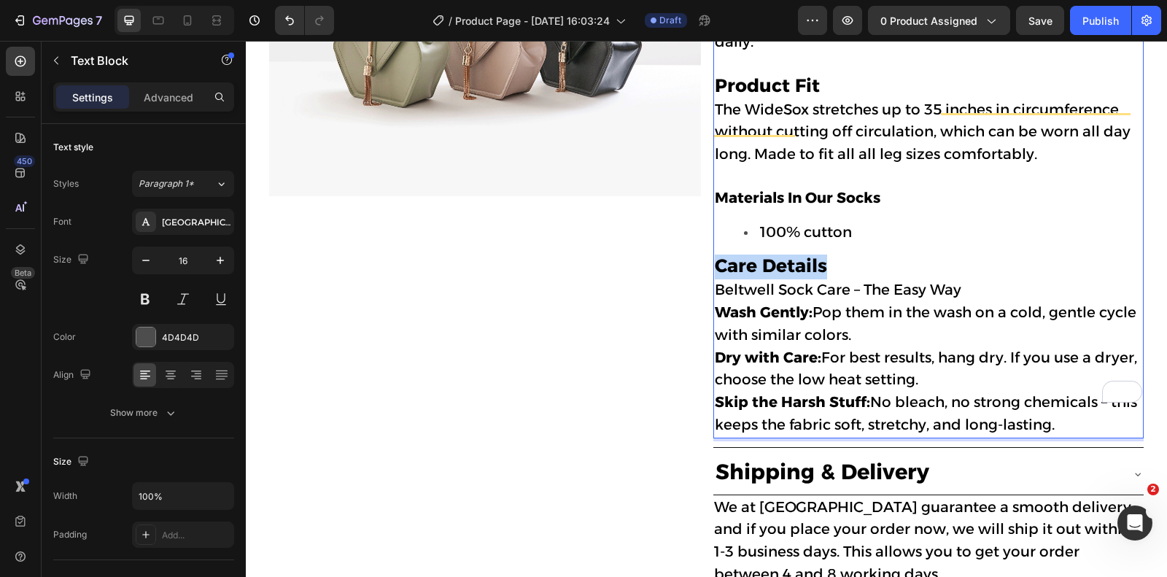
drag, startPoint x: 831, startPoint y: 236, endPoint x: 711, endPoint y: 231, distance: 120.5
click at [711, 231] on div "Image Product & Materials Description Specifically made to fit very wide and sw…" at bounding box center [706, 274] width 875 height 804
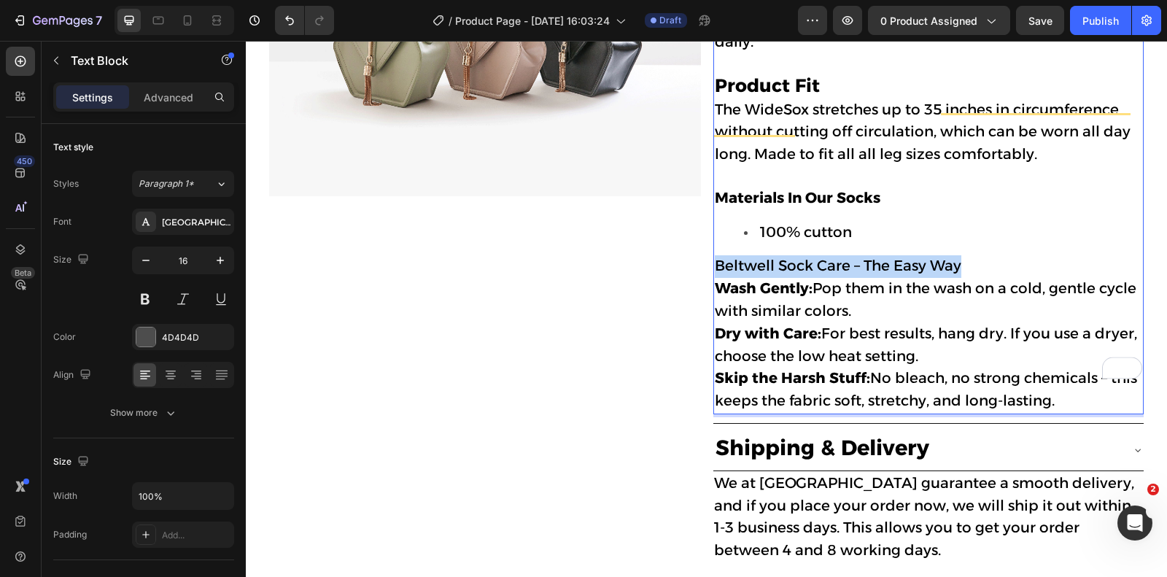
drag, startPoint x: 716, startPoint y: 231, endPoint x: 962, endPoint y: 224, distance: 246.0
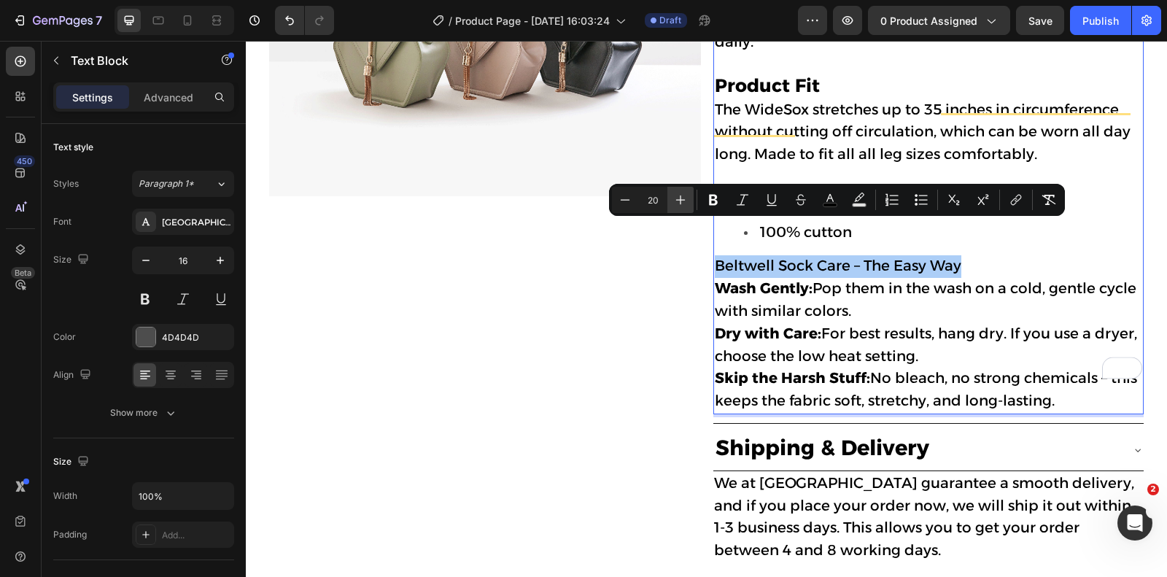
click at [681, 202] on icon "Editor contextual toolbar" at bounding box center [680, 200] width 15 height 15
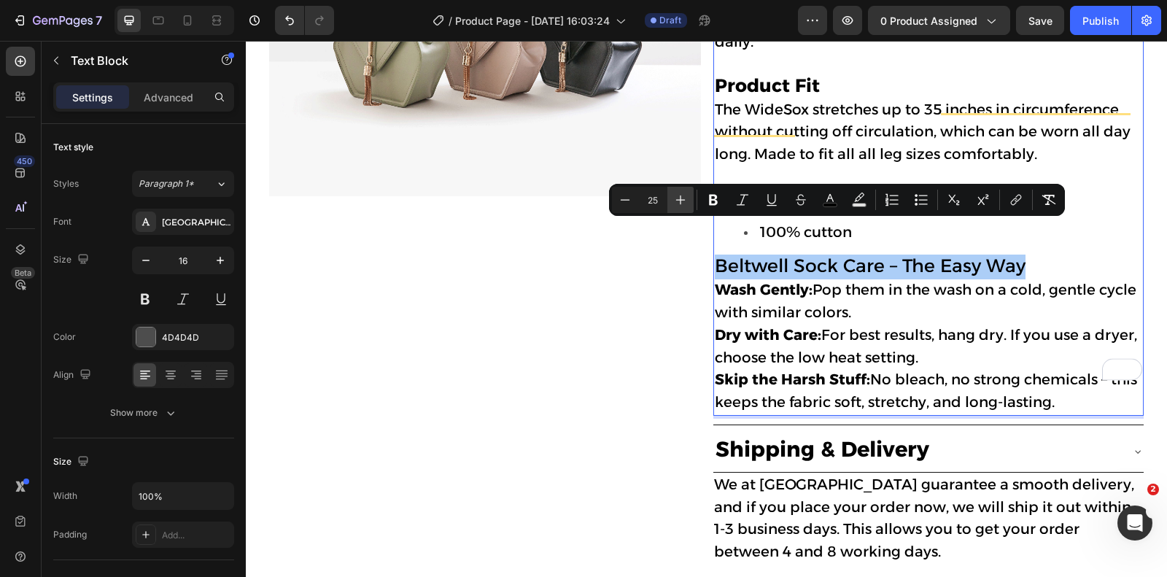
click at [681, 202] on icon "Editor contextual toolbar" at bounding box center [680, 200] width 15 height 15
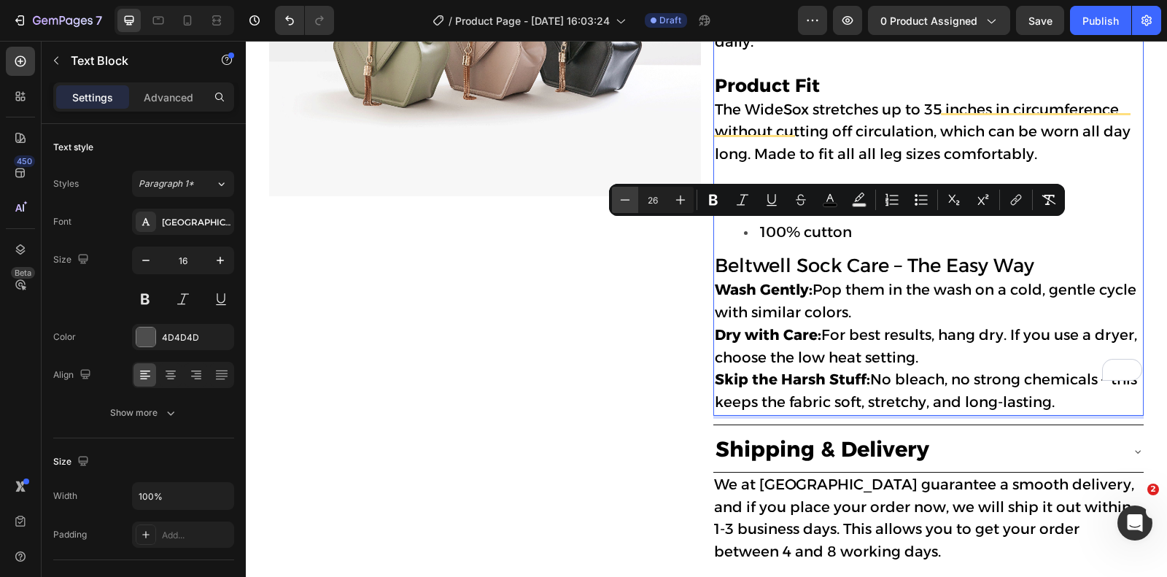
click at [635, 200] on button "Minus" at bounding box center [625, 200] width 26 height 26
type input "25"
click at [724, 197] on button "Bold" at bounding box center [713, 200] width 26 height 26
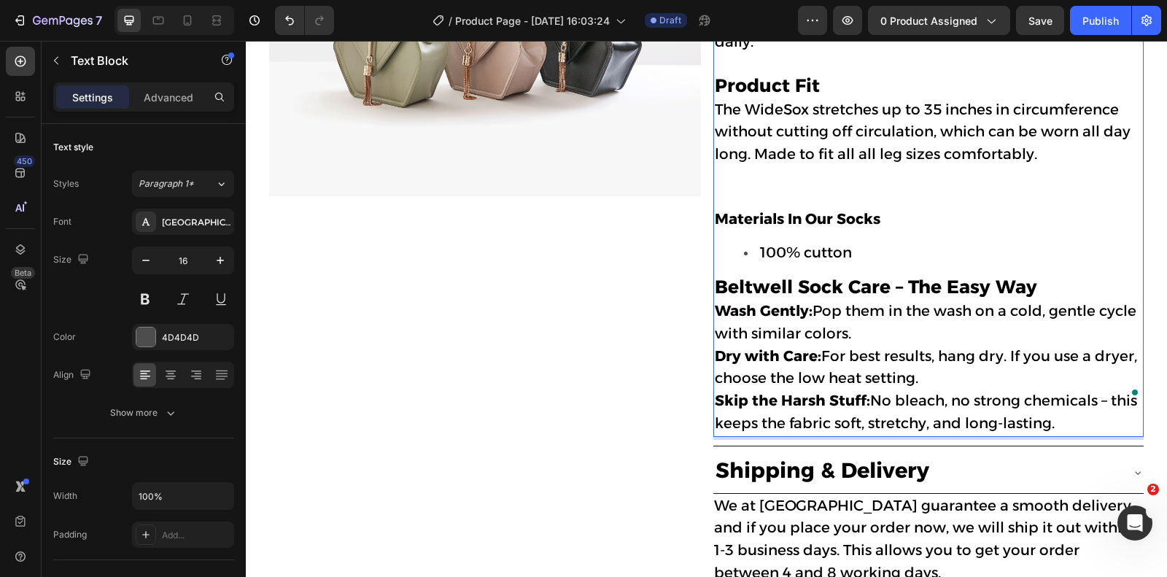
click at [887, 276] on strong "Beltwell Sock Care – The Easy Way" at bounding box center [876, 287] width 322 height 22
click at [796, 161] on p "The WideSox stretches up to 35 inches in circumference without cutting off circ…" at bounding box center [929, 153] width 428 height 109
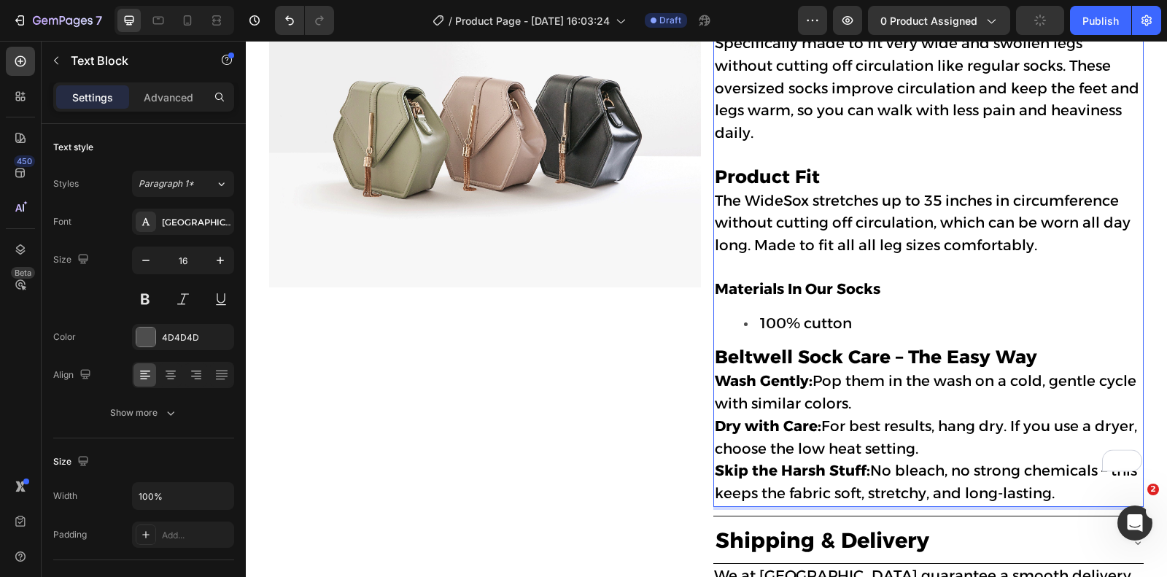
scroll to position [786, 0]
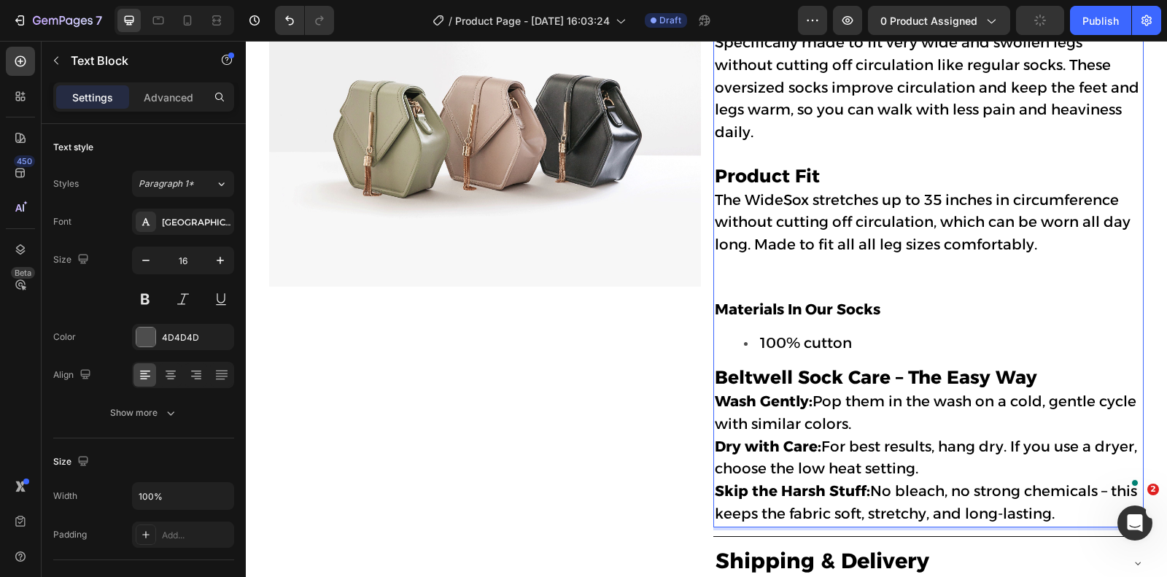
click at [790, 131] on p "Description Specifically made to fit very wide and swollen legs without cutting…" at bounding box center [929, 98] width 428 height 181
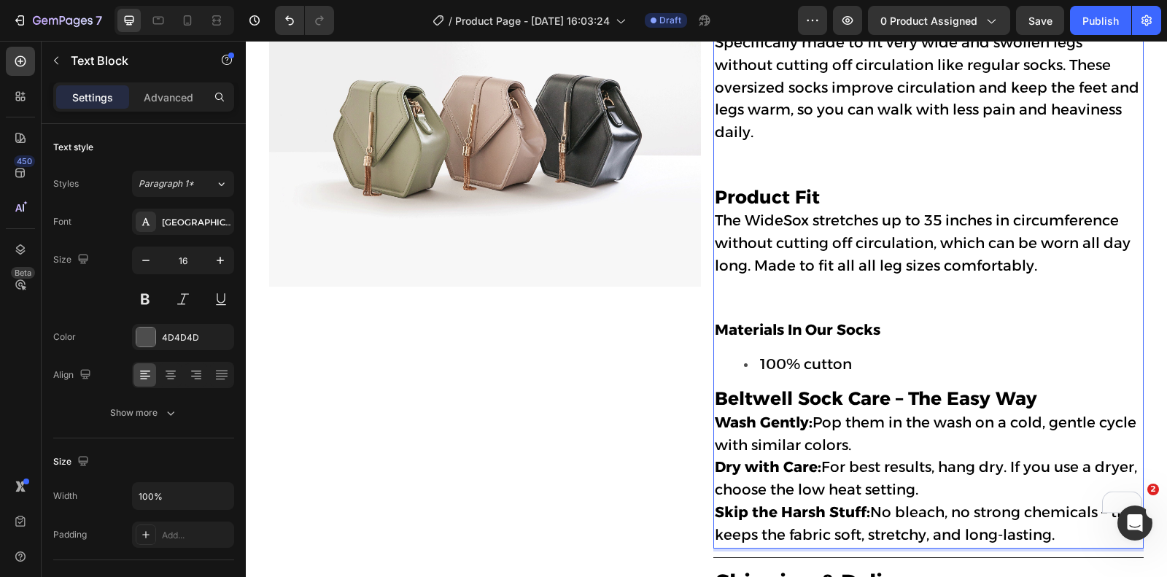
click at [919, 354] on li "100% cutton" at bounding box center [943, 365] width 398 height 23
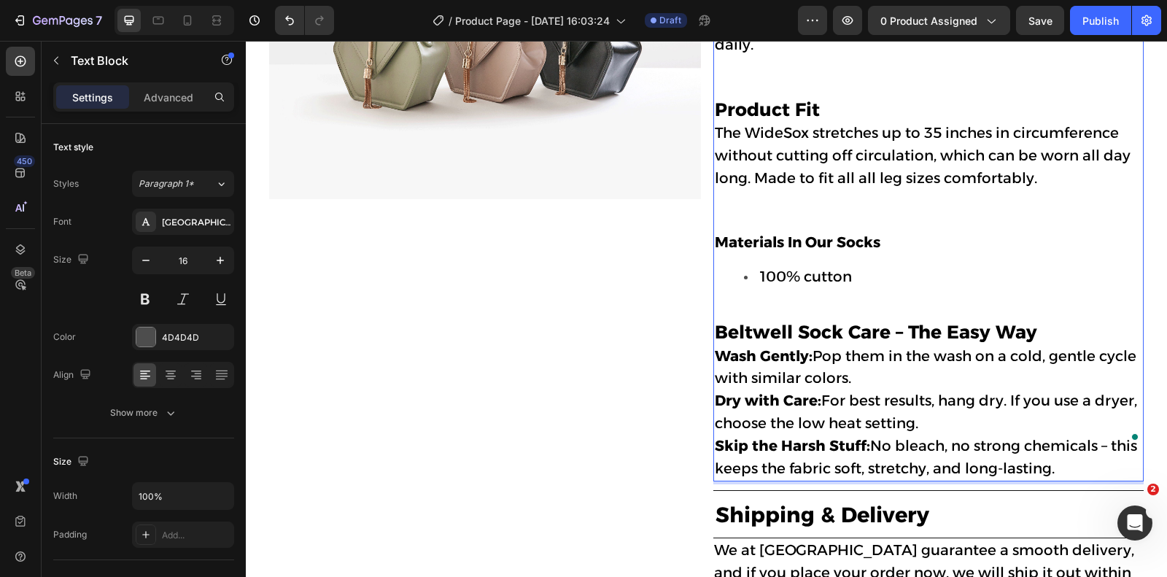
scroll to position [899, 0]
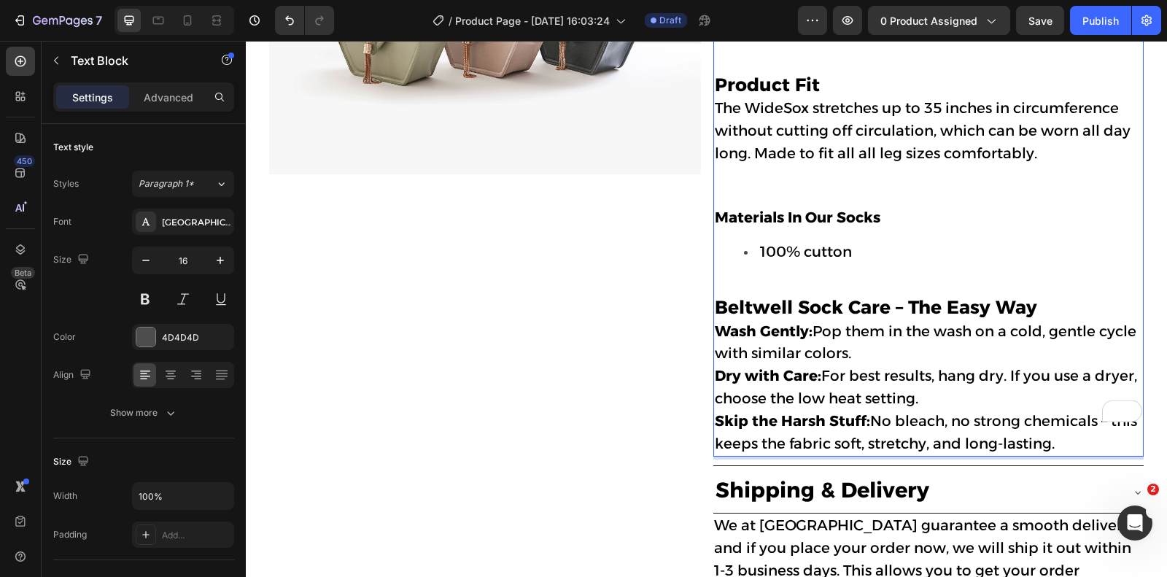
click at [1038, 276] on p "Beltwell Sock Care – The Easy Way" at bounding box center [929, 298] width 428 height 45
drag, startPoint x: 813, startPoint y: 298, endPoint x: 714, endPoint y: 301, distance: 100.0
click at [714, 301] on div "Description Specifically made to fit very wide and swollen legs without cutting…" at bounding box center [929, 175] width 430 height 562
click at [870, 321] on p "Wash Gently: Pop them in the wash on a cold, gentle cycle with similar colors." at bounding box center [929, 343] width 428 height 45
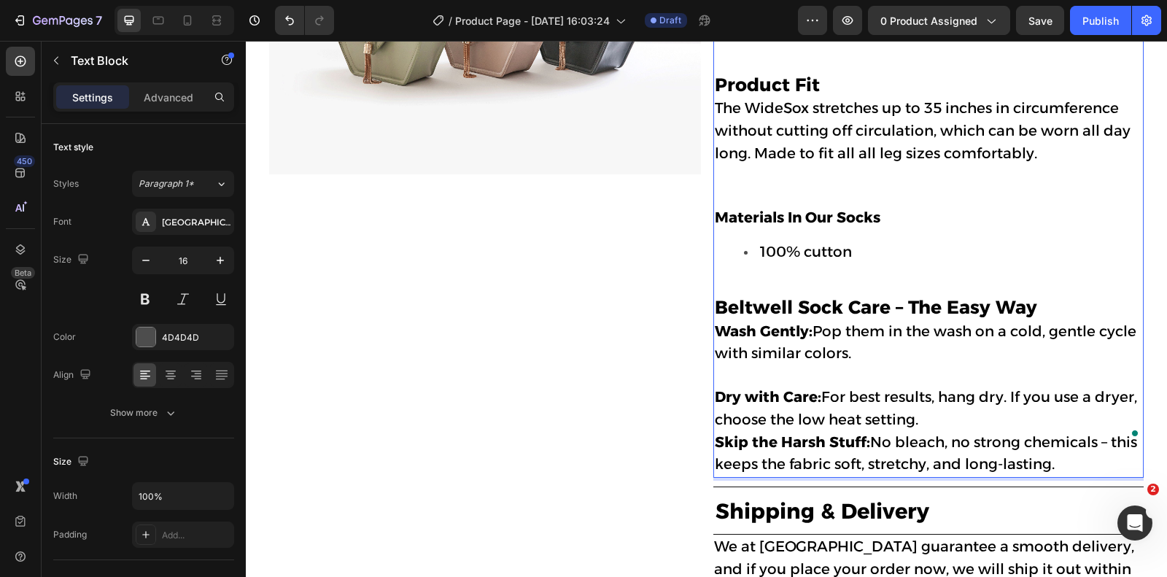
click at [932, 390] on p "Dry with Care: For best results, hang dry. If you use a dryer, choose the low h…" at bounding box center [929, 409] width 428 height 45
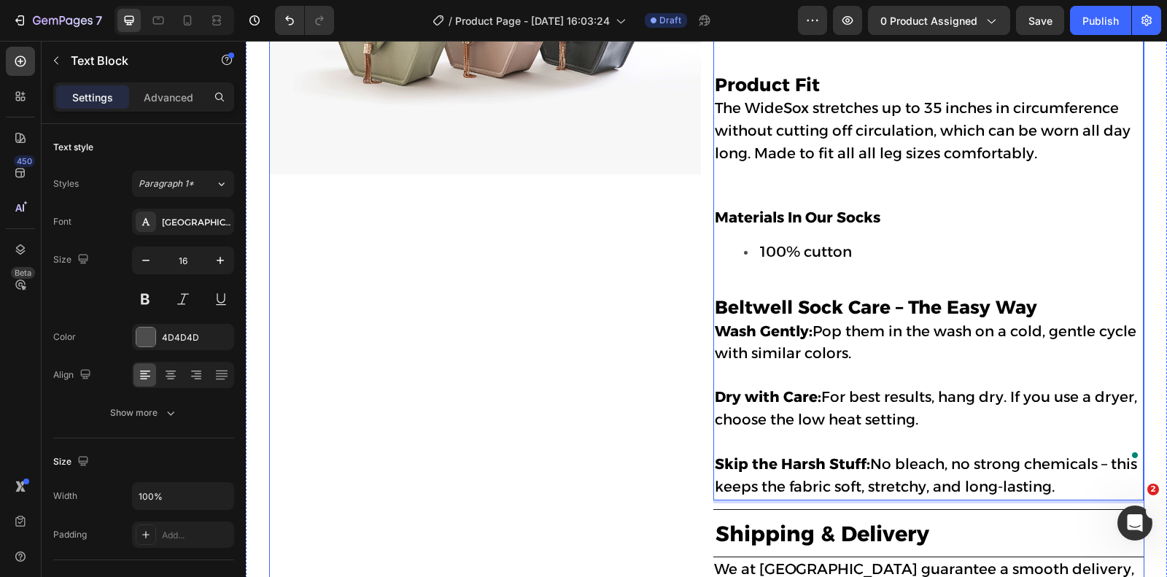
click at [635, 290] on div "Image" at bounding box center [485, 294] width 432 height 888
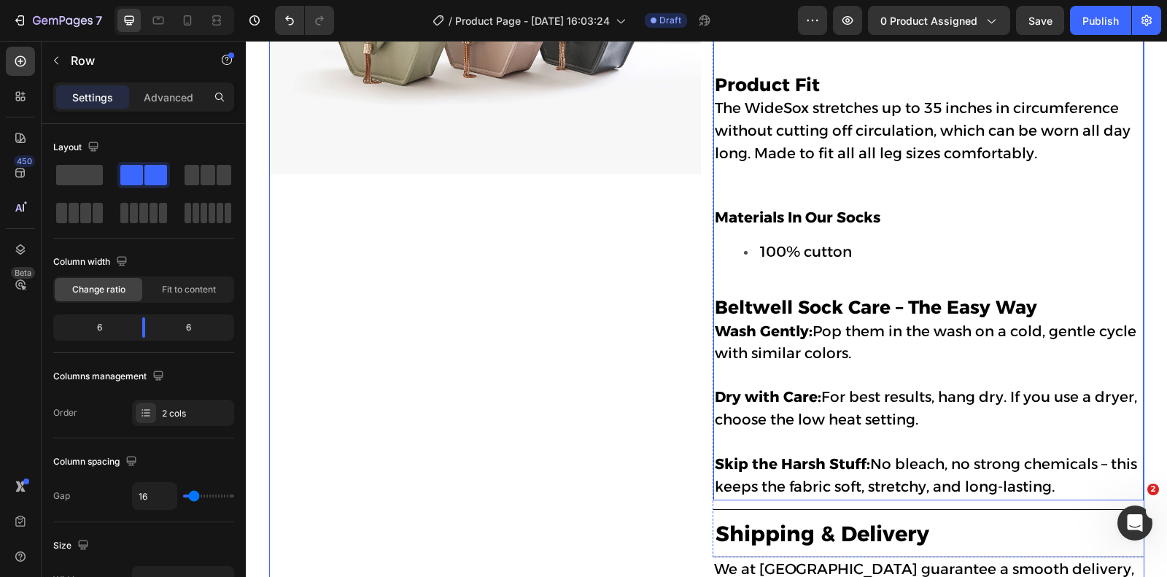
click at [1047, 277] on p "Beltwell Sock Care – The Easy Way" at bounding box center [929, 298] width 428 height 45
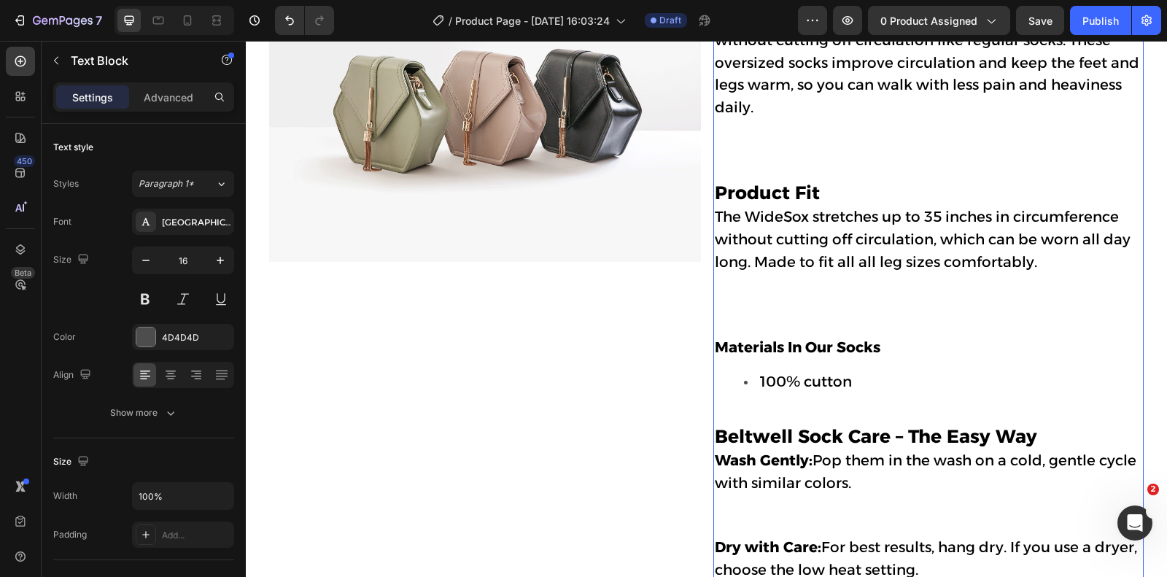
scroll to position [864, 0]
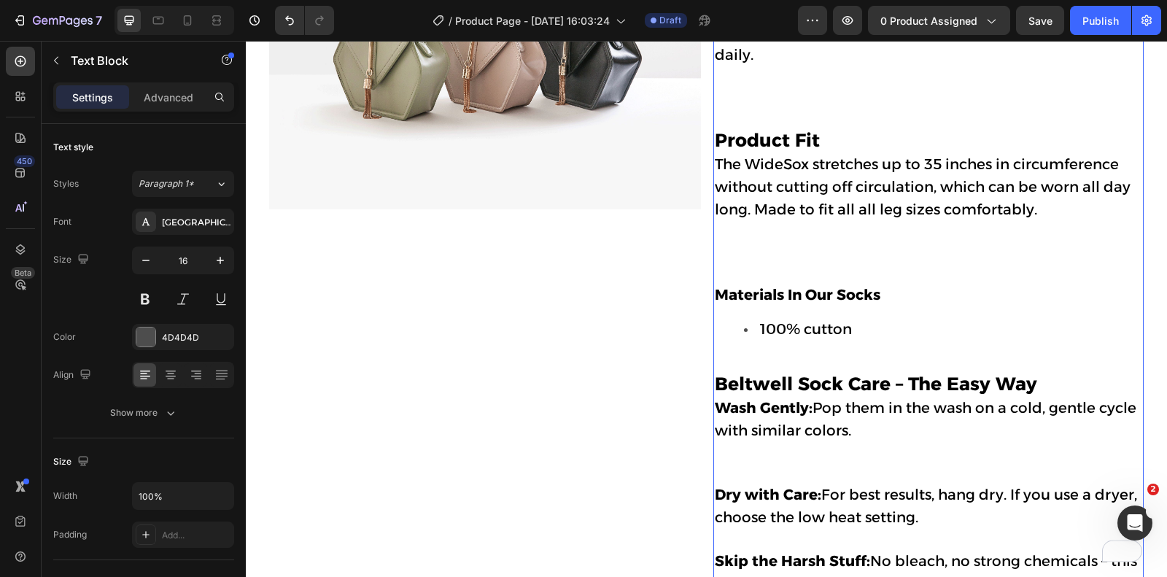
click at [1036, 353] on p "Beltwell Sock Care – The Easy Way" at bounding box center [929, 375] width 428 height 45
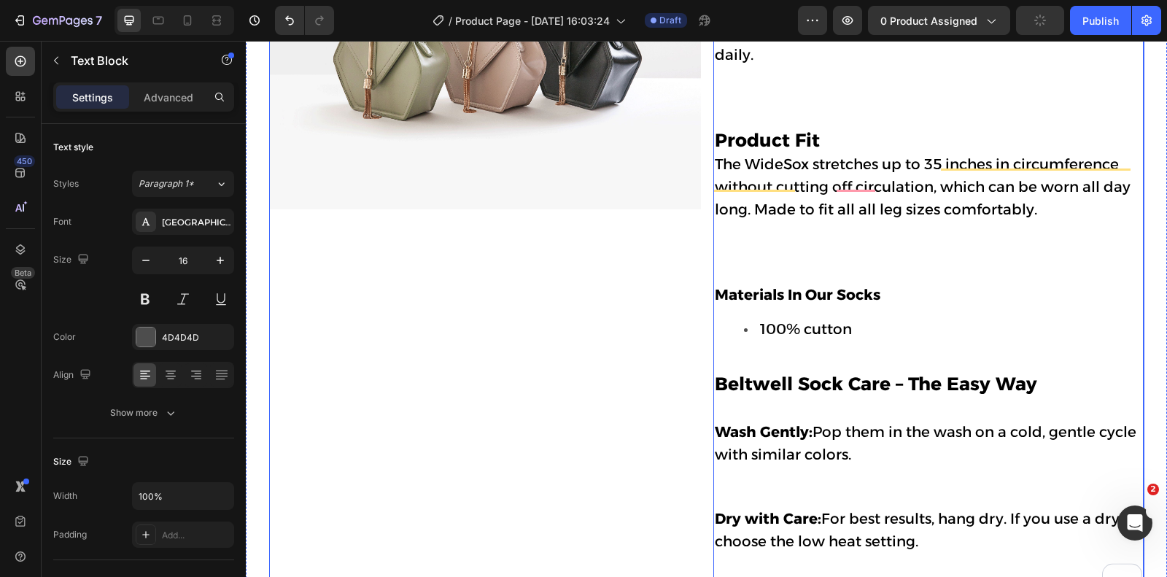
click at [628, 306] on div "Image" at bounding box center [485, 371] width 432 height 973
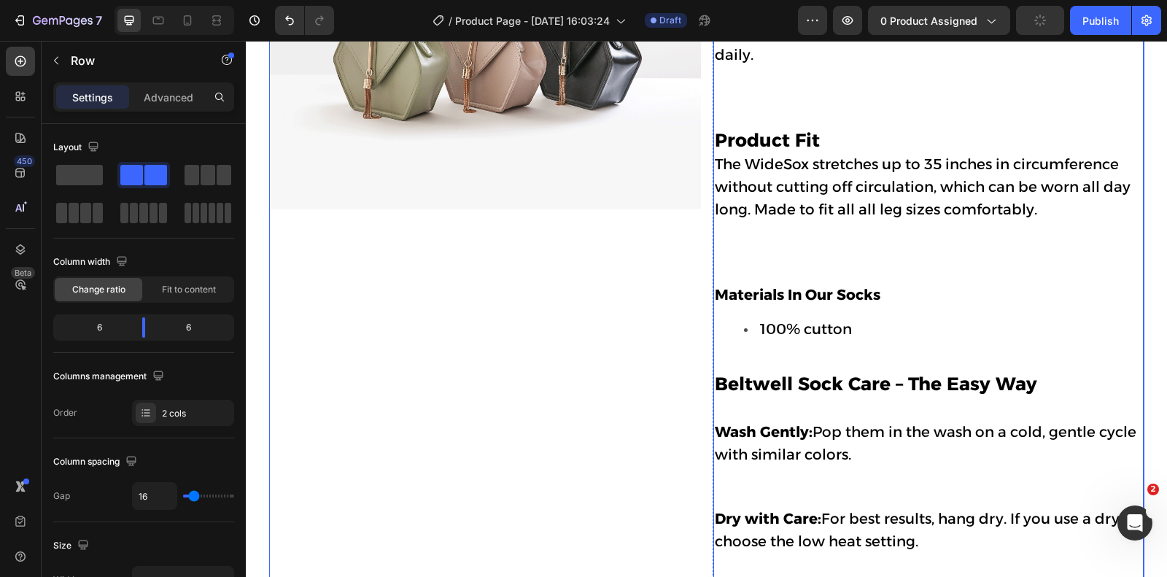
click at [756, 376] on p "Beltwell Sock Care – The Easy Way ⁠⁠⁠⁠⁠⁠⁠" at bounding box center [929, 387] width 428 height 69
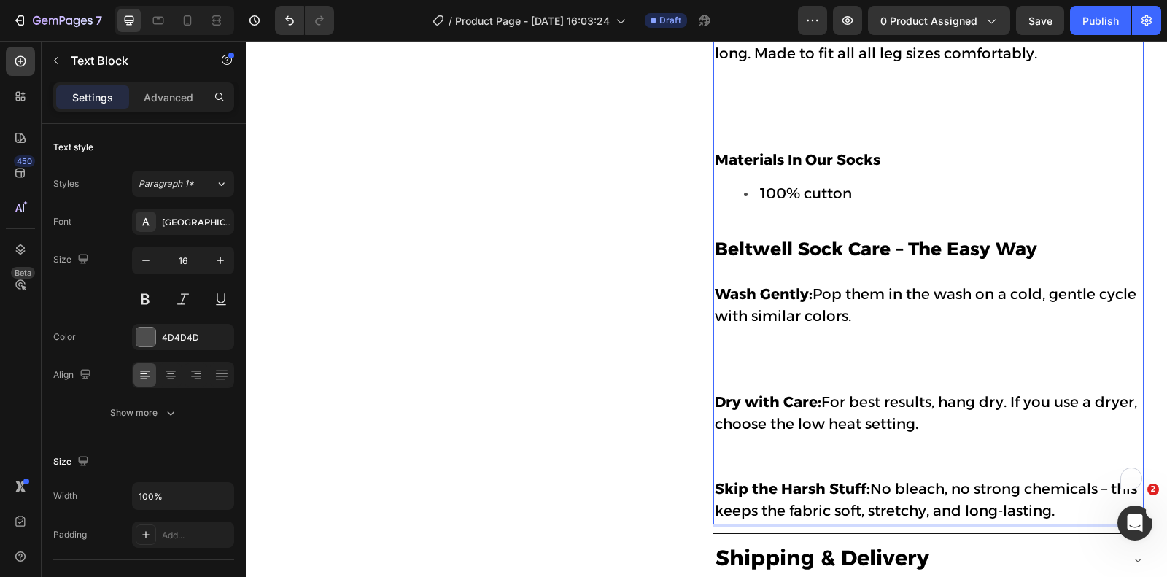
scroll to position [1044, 0]
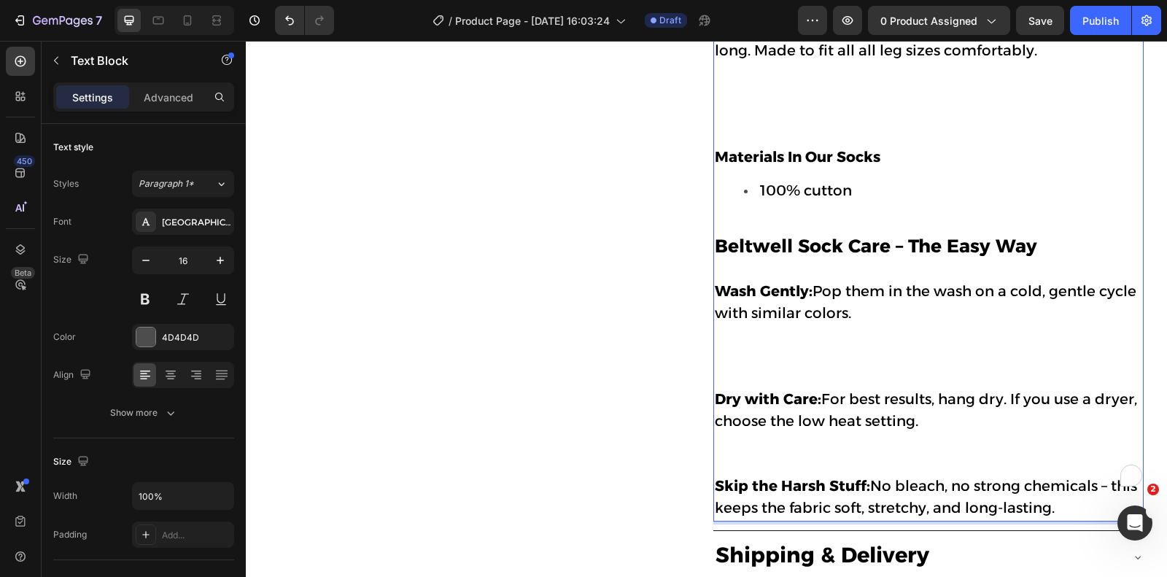
click at [762, 403] on p "Dry with Care: For best results, hang dry. If you use a dryer, choose the low h…" at bounding box center [929, 432] width 428 height 87
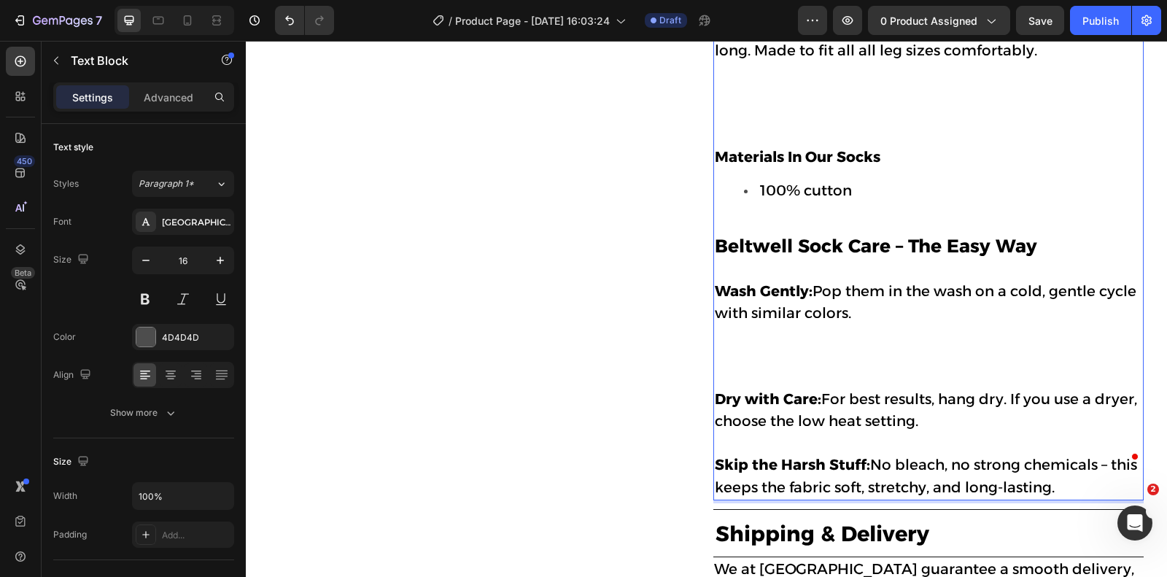
click at [741, 394] on p "Dry with Care: For best results, hang dry. If you use a dryer, choose the low h…" at bounding box center [929, 422] width 428 height 66
click at [724, 416] on p "Dry with Care: For best results, hang dry. If you use a dryer, choose the low h…" at bounding box center [929, 422] width 428 height 66
click at [738, 346] on p "Wash Gently: Pop them in the wash on a cold, gentle cycle with similar colors." at bounding box center [929, 335] width 428 height 108
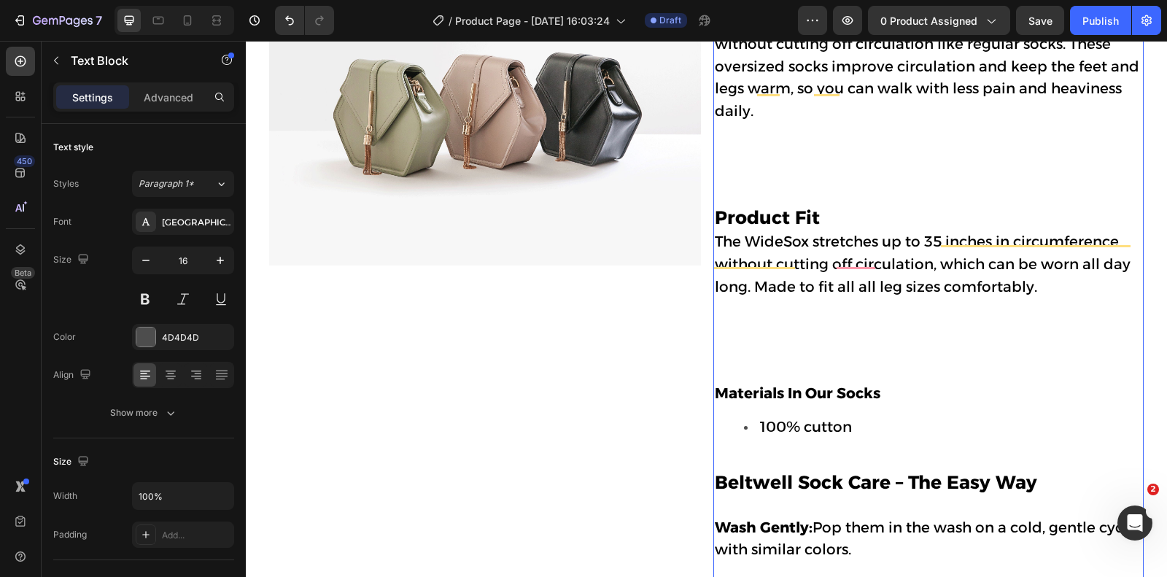
click at [745, 299] on p "The WideSox stretches up to 35 inches in circumference without cutting off circ…" at bounding box center [929, 296] width 428 height 131
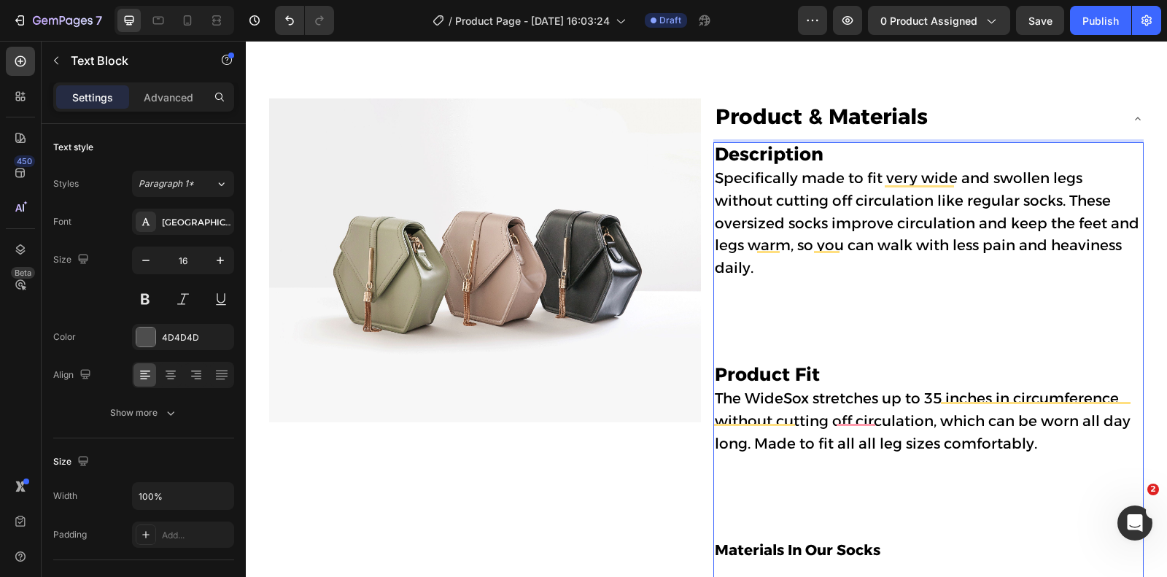
scroll to position [640, 0]
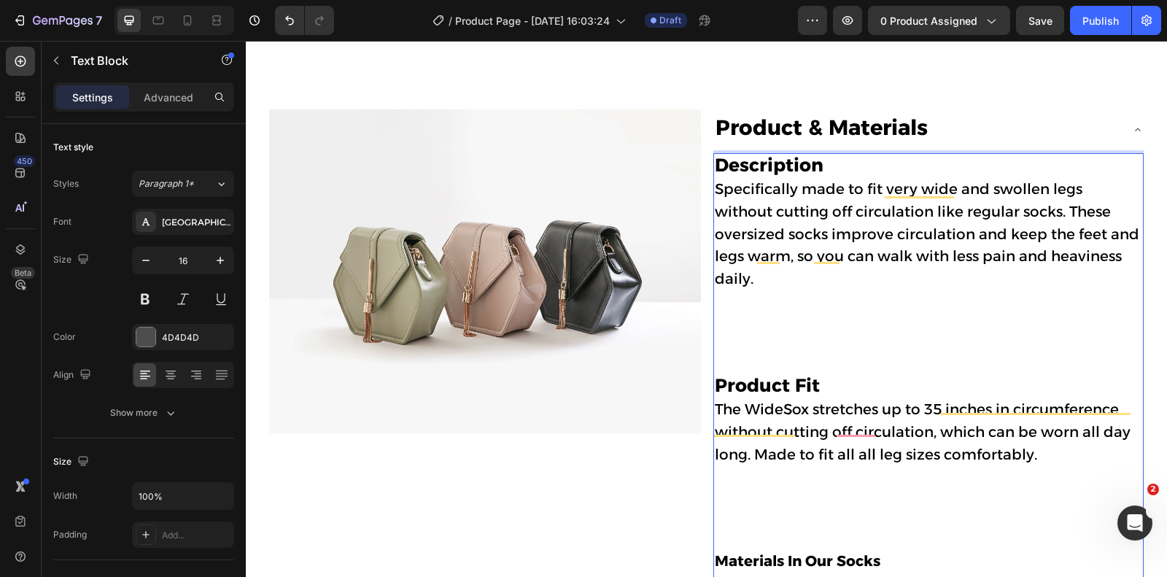
click at [736, 354] on p "Product Fit" at bounding box center [929, 376] width 428 height 45
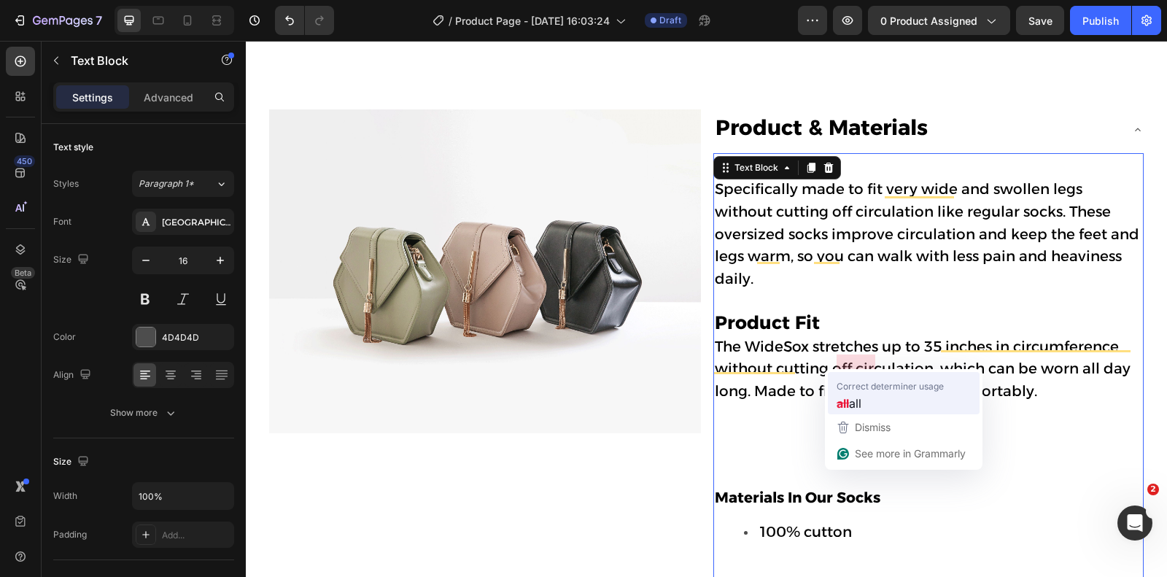
click at [858, 389] on span "Correct determiner usage" at bounding box center [890, 386] width 107 height 15
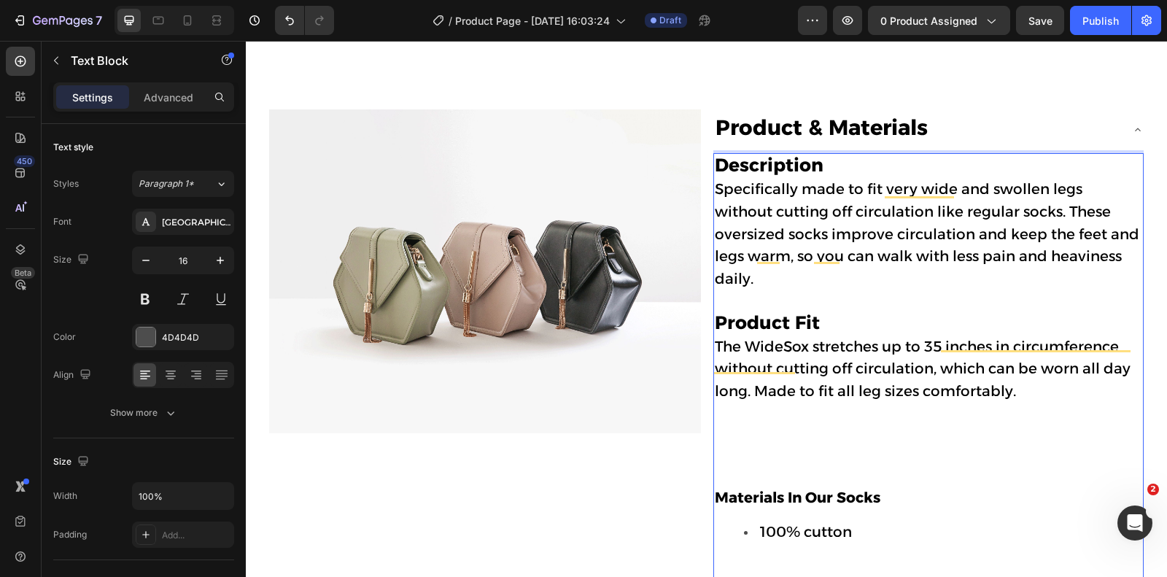
scroll to position [838, 0]
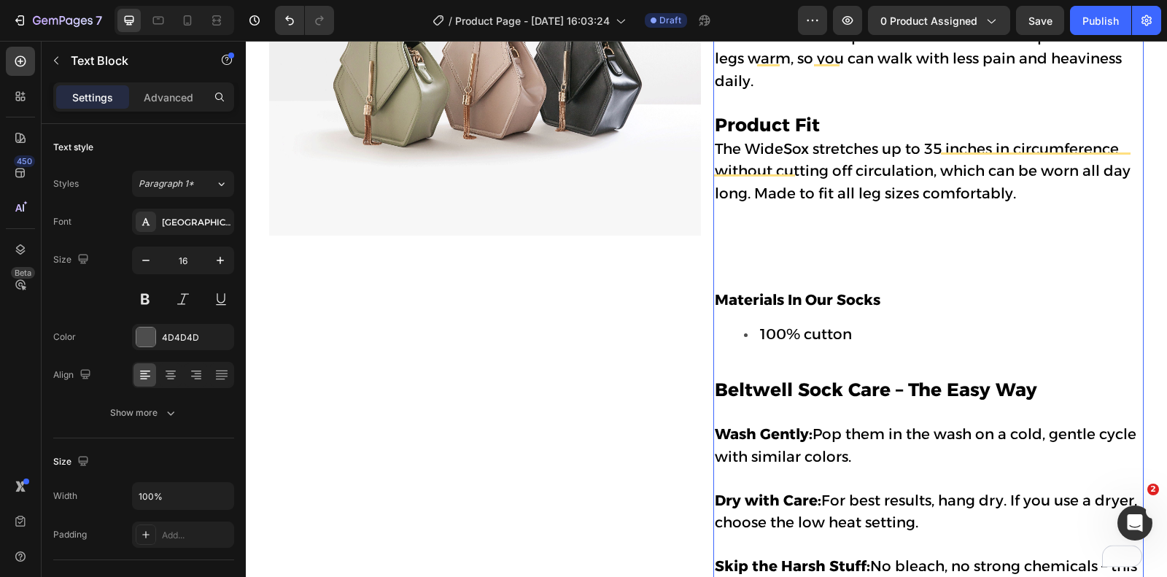
click at [792, 290] on p "Materials In Our Socks" at bounding box center [929, 301] width 428 height 23
click at [741, 229] on p "The WideSox stretches up to 35 inches in circumference without cutting off circ…" at bounding box center [929, 204] width 428 height 131
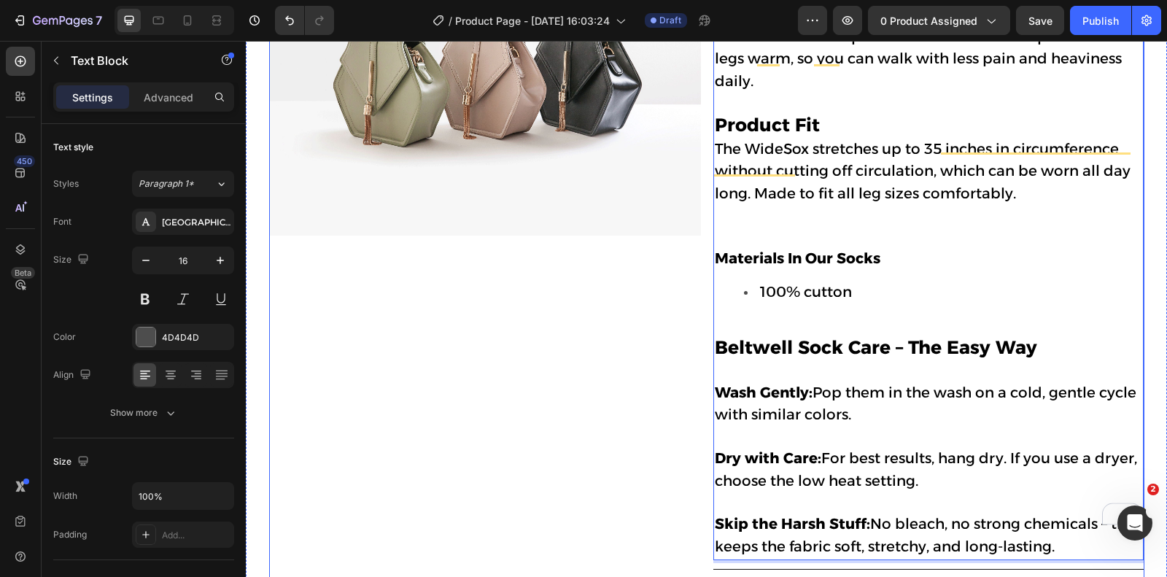
click at [562, 337] on div "Image" at bounding box center [485, 355] width 432 height 886
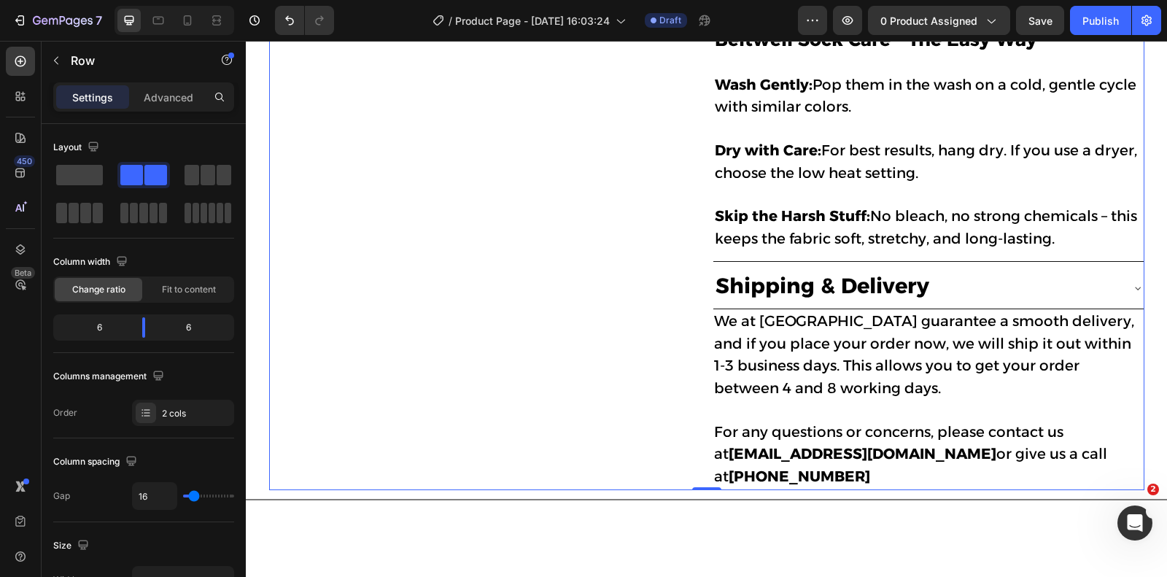
scroll to position [1164, 0]
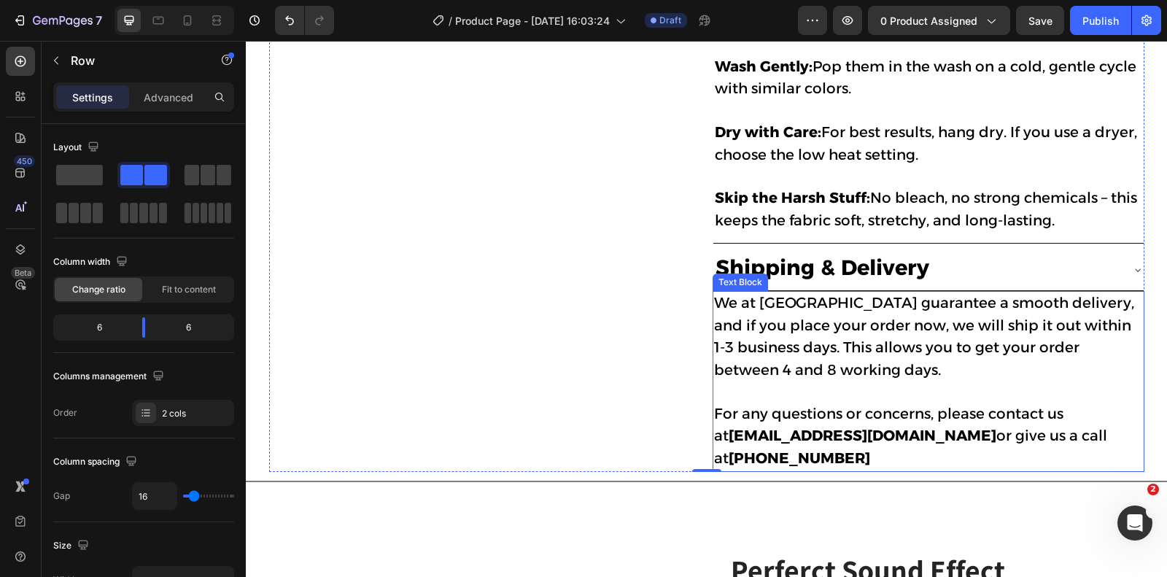
click at [735, 294] on span "We at [GEOGRAPHIC_DATA] guarantee a smooth delivery, and if you place your orde…" at bounding box center [924, 336] width 420 height 85
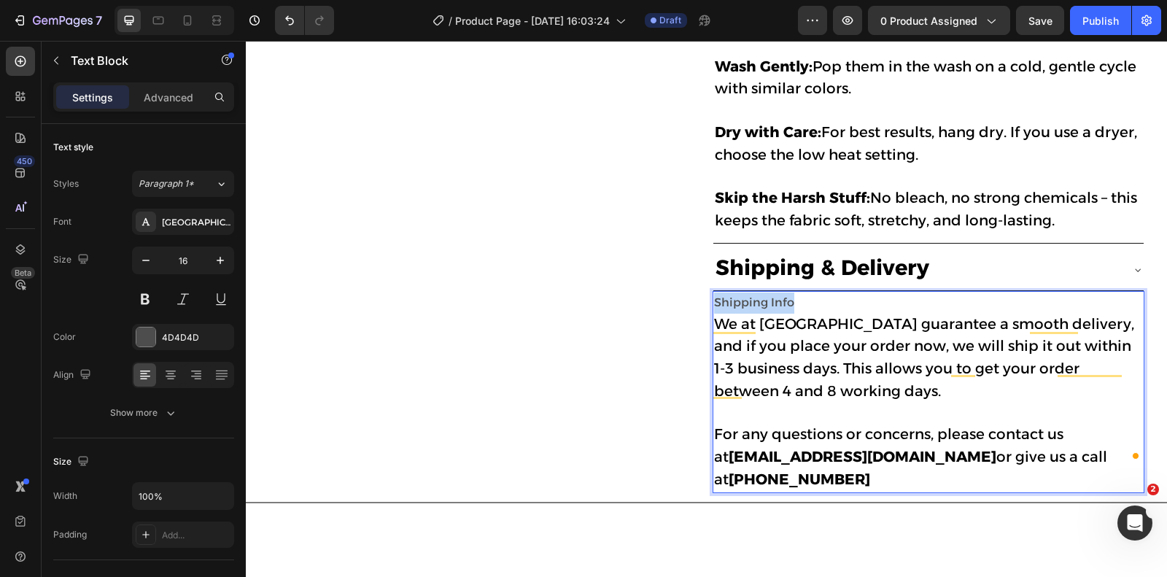
drag, startPoint x: 790, startPoint y: 263, endPoint x: 714, endPoint y: 263, distance: 76.6
click at [714, 293] on p "⁠⁠⁠⁠⁠⁠⁠Shipping Info We at Beltwell guarantee a smooth delivery, and if you pla…" at bounding box center [928, 392] width 429 height 199
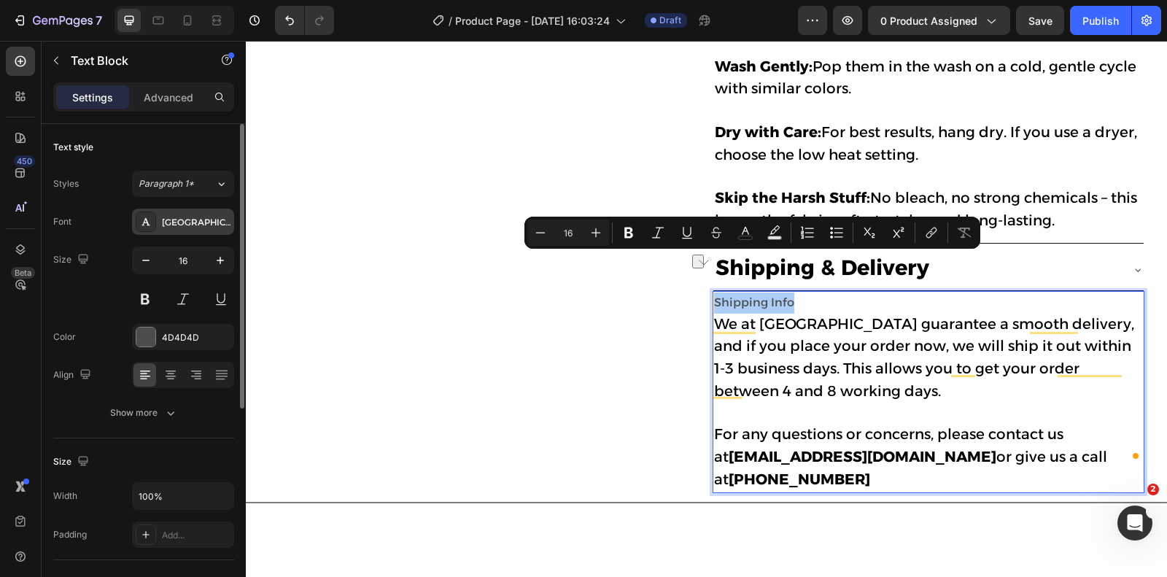
click at [201, 227] on div "[GEOGRAPHIC_DATA]" at bounding box center [196, 222] width 69 height 13
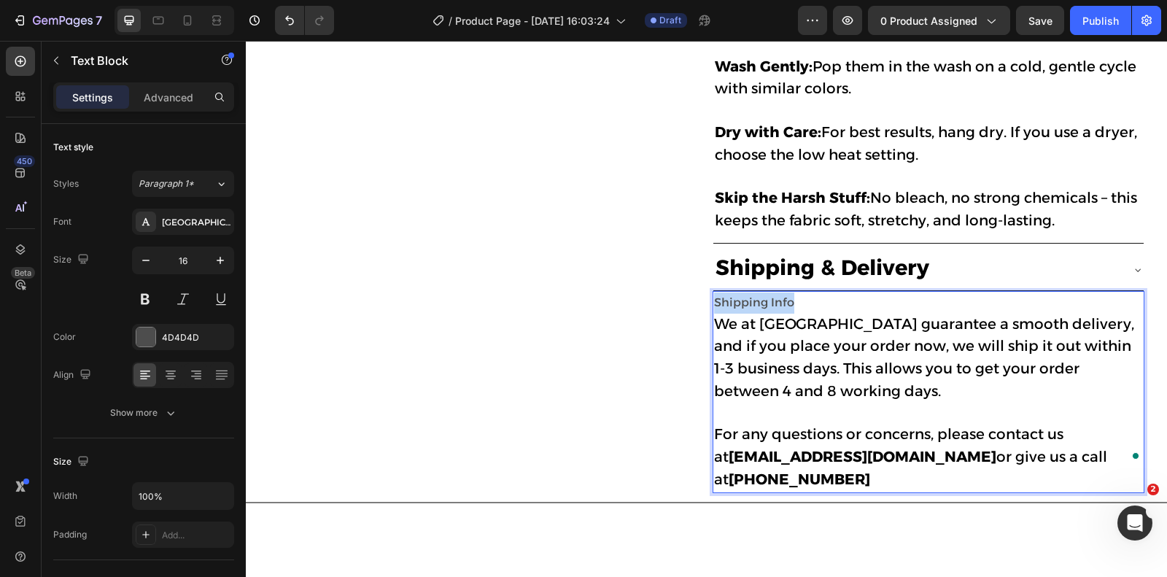
drag, startPoint x: 792, startPoint y: 263, endPoint x: 716, endPoint y: 263, distance: 75.9
click at [716, 293] on p "Shipping Info We at [GEOGRAPHIC_DATA] guarantee a smooth delivery, and if you p…" at bounding box center [928, 392] width 429 height 199
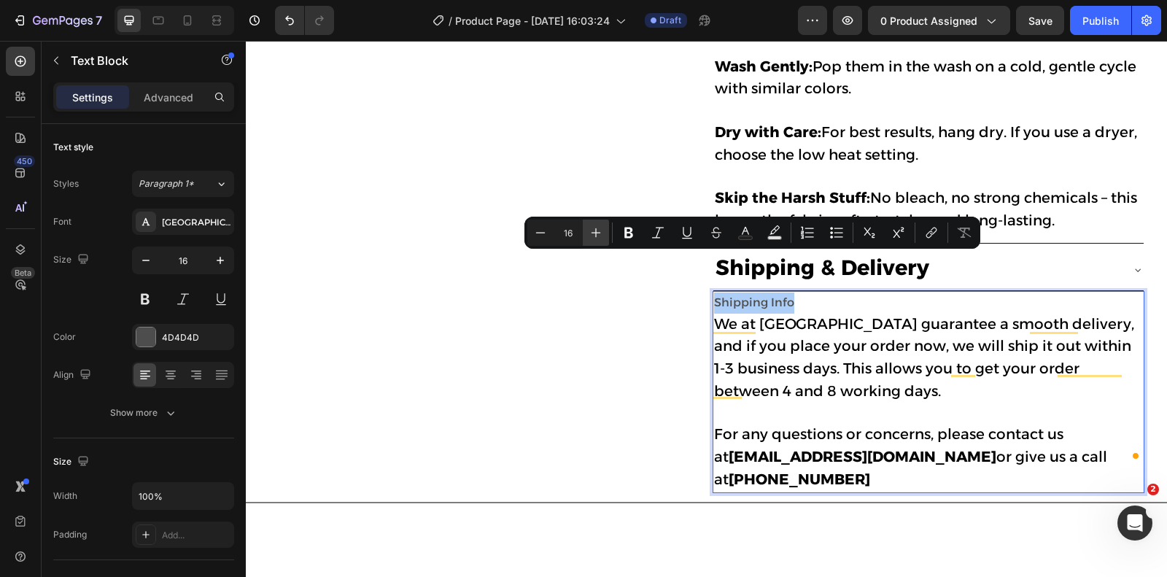
click at [596, 232] on icon "Editor contextual toolbar" at bounding box center [596, 232] width 9 height 9
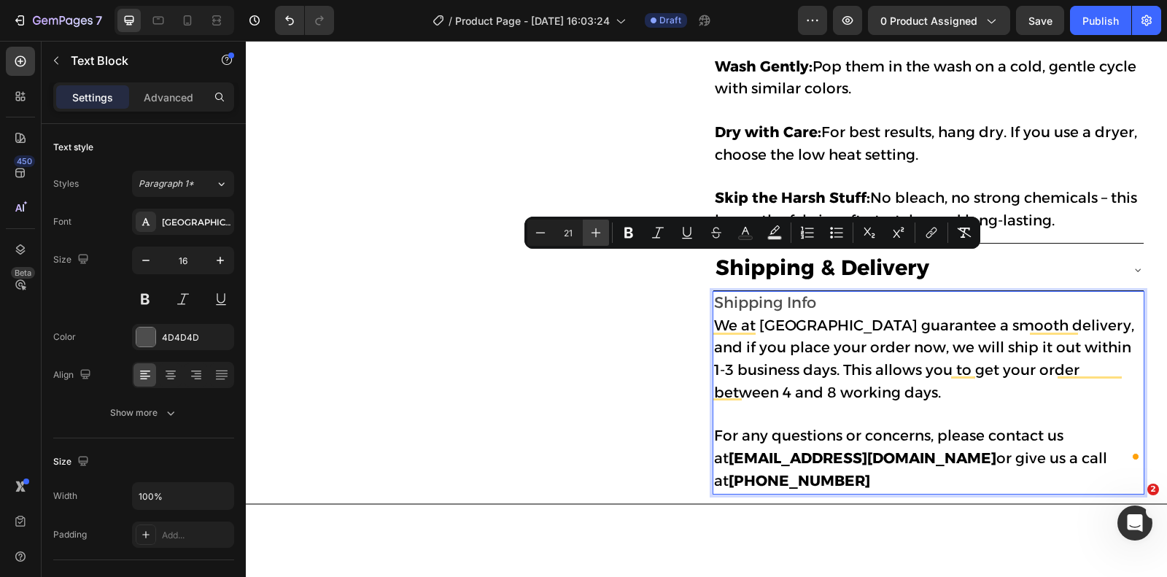
click at [596, 232] on icon "Editor contextual toolbar" at bounding box center [596, 232] width 9 height 9
type input "25"
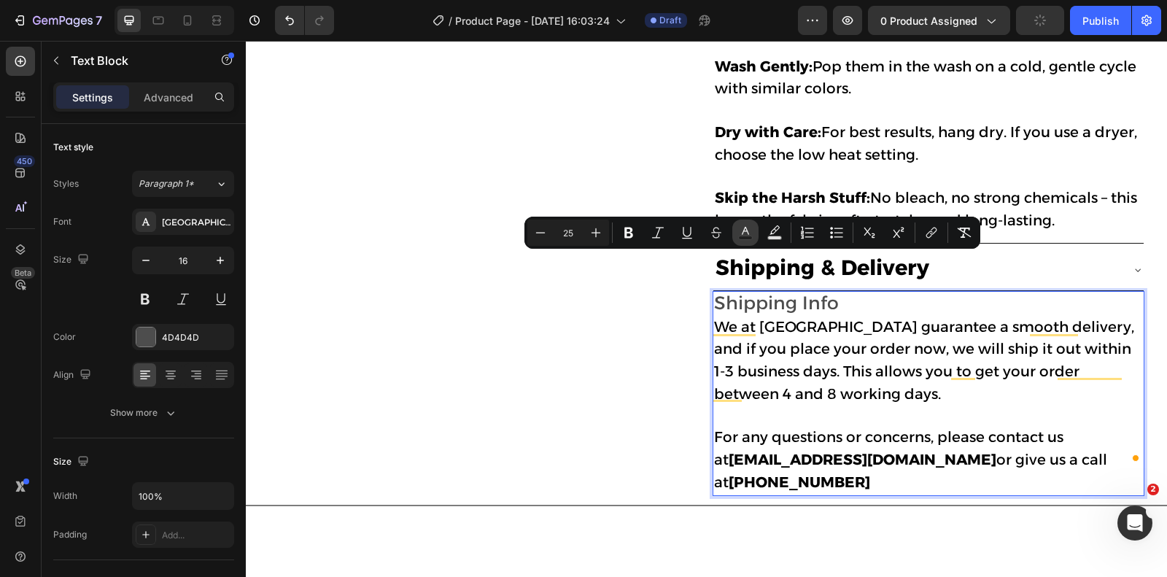
click at [746, 232] on icon "Editor contextual toolbar" at bounding box center [745, 232] width 15 height 15
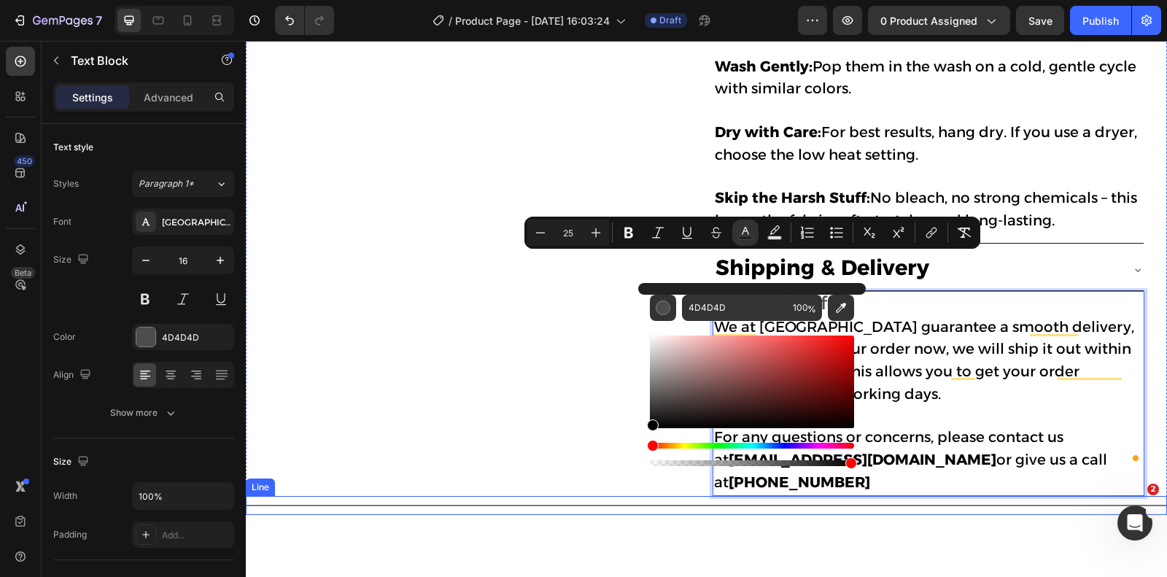
drag, startPoint x: 994, startPoint y: 421, endPoint x: 633, endPoint y: 438, distance: 361.5
type input "000000"
click at [557, 360] on div "Image" at bounding box center [485, 41] width 432 height 910
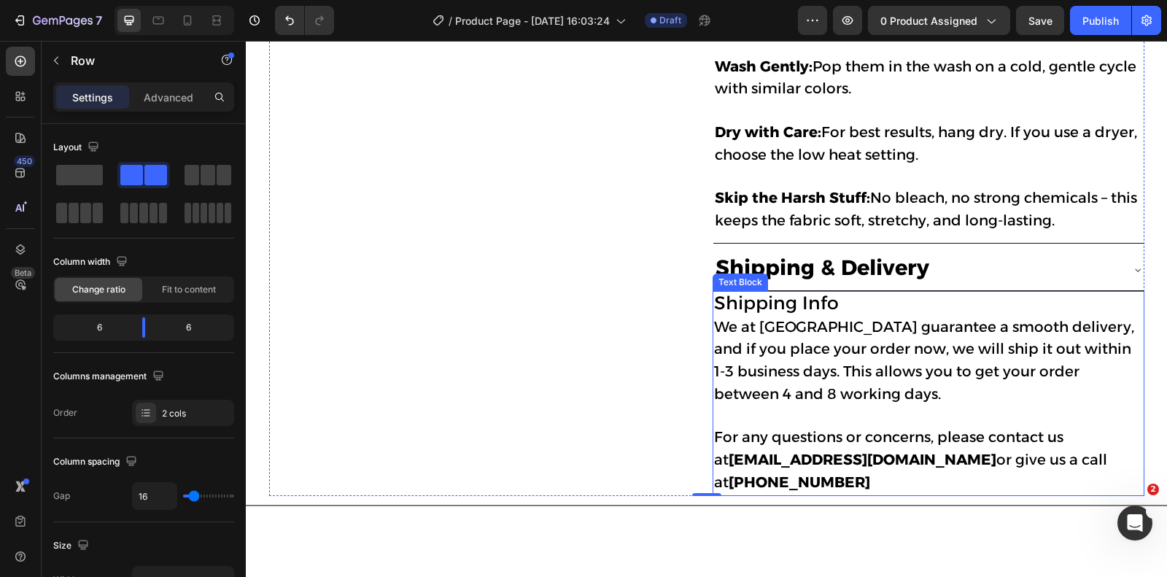
click at [837, 318] on span "We at [GEOGRAPHIC_DATA] guarantee a smooth delivery, and if you place your orde…" at bounding box center [924, 360] width 420 height 85
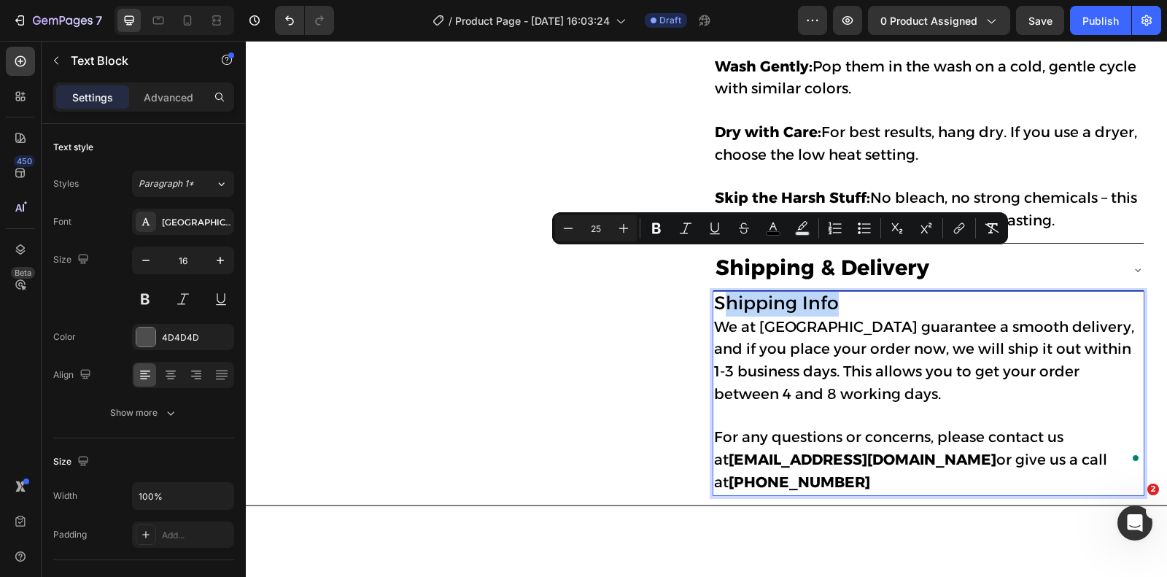
drag, startPoint x: 836, startPoint y: 265, endPoint x: 720, endPoint y: 267, distance: 116.0
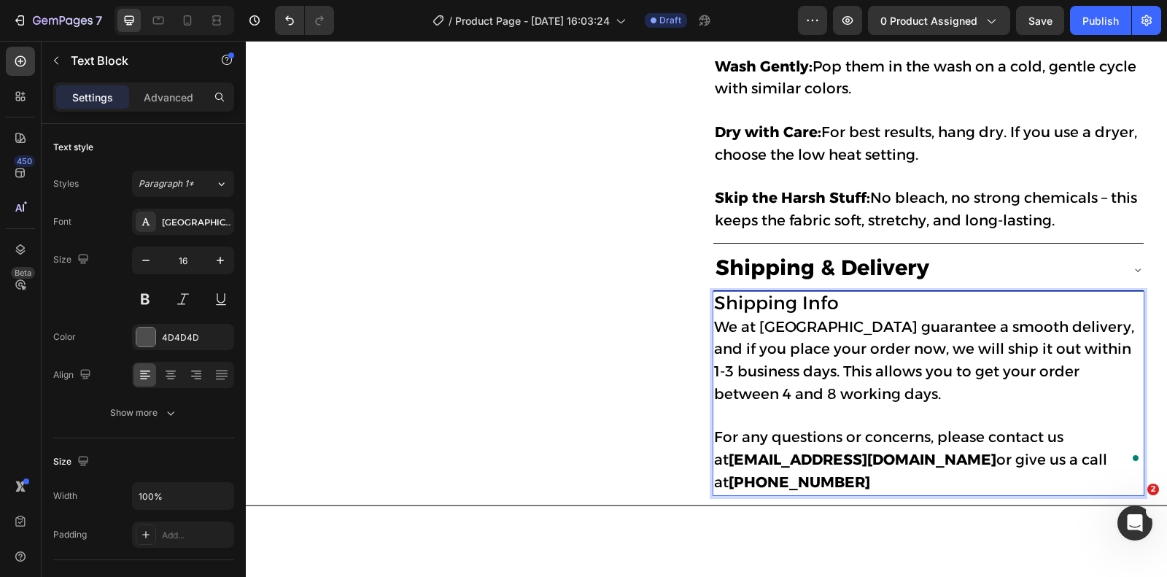
drag, startPoint x: 717, startPoint y: 266, endPoint x: 816, endPoint y: 260, distance: 99.4
drag, startPoint x: 836, startPoint y: 264, endPoint x: 718, endPoint y: 266, distance: 118.2
click at [718, 292] on span "Shipping Info" at bounding box center [776, 303] width 125 height 22
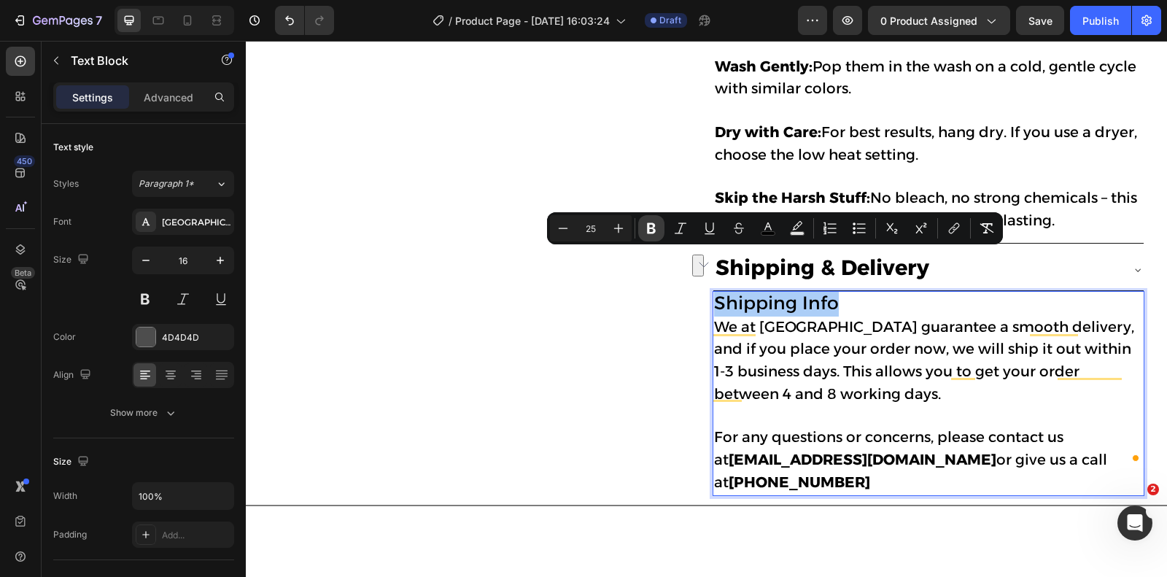
click at [653, 230] on icon "Editor contextual toolbar" at bounding box center [651, 228] width 9 height 11
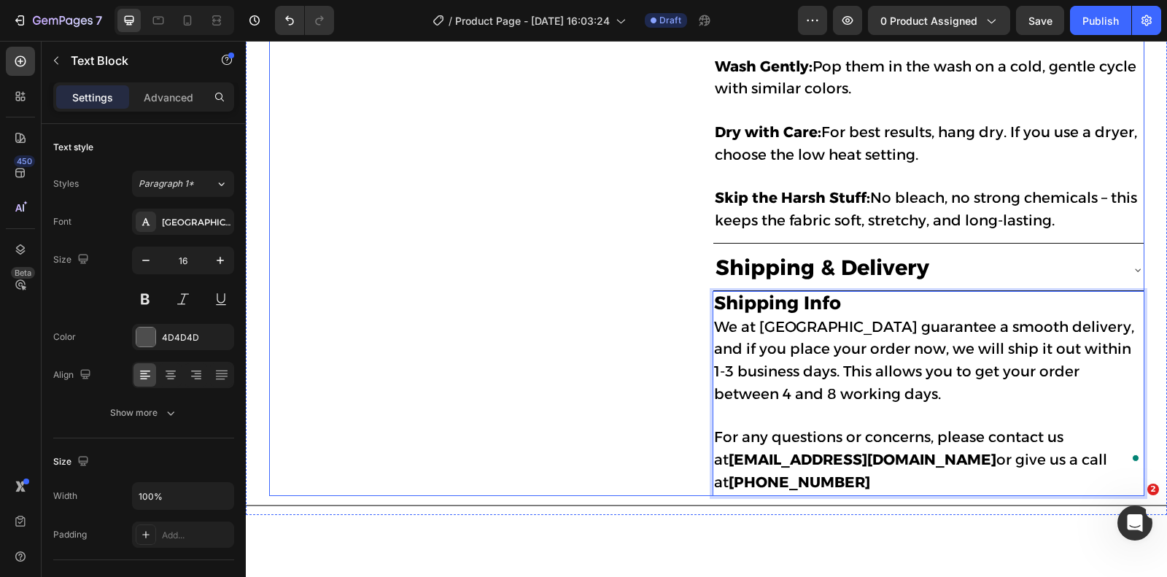
click at [830, 318] on span "We at [GEOGRAPHIC_DATA] guarantee a smooth delivery, and if you place your orde…" at bounding box center [924, 360] width 420 height 85
click at [615, 288] on div "Image" at bounding box center [485, 41] width 432 height 910
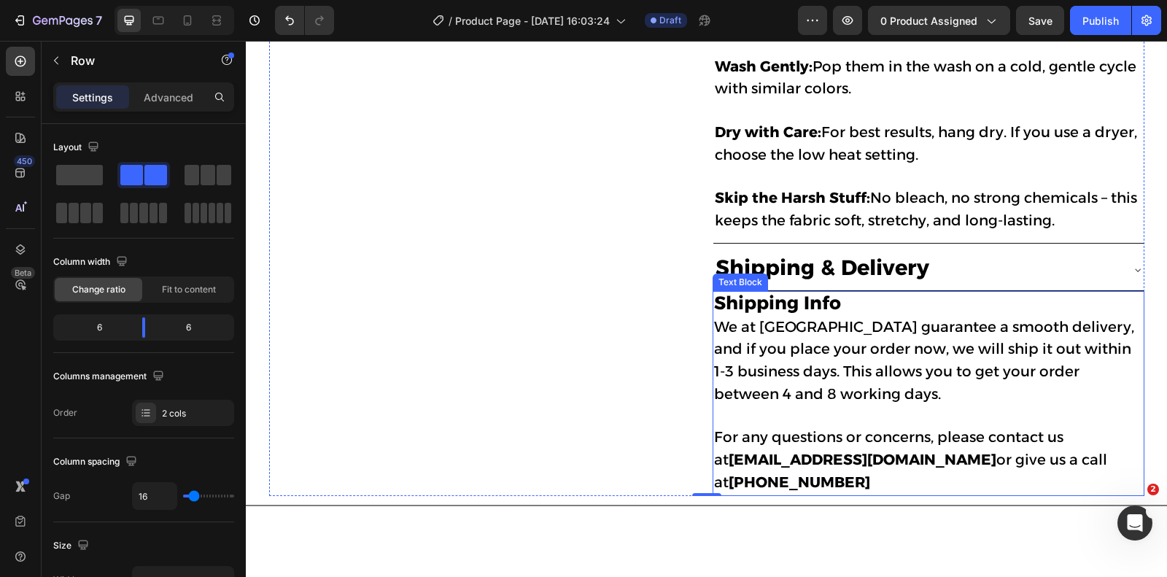
click at [828, 292] on strong "Shipping Info" at bounding box center [777, 303] width 127 height 22
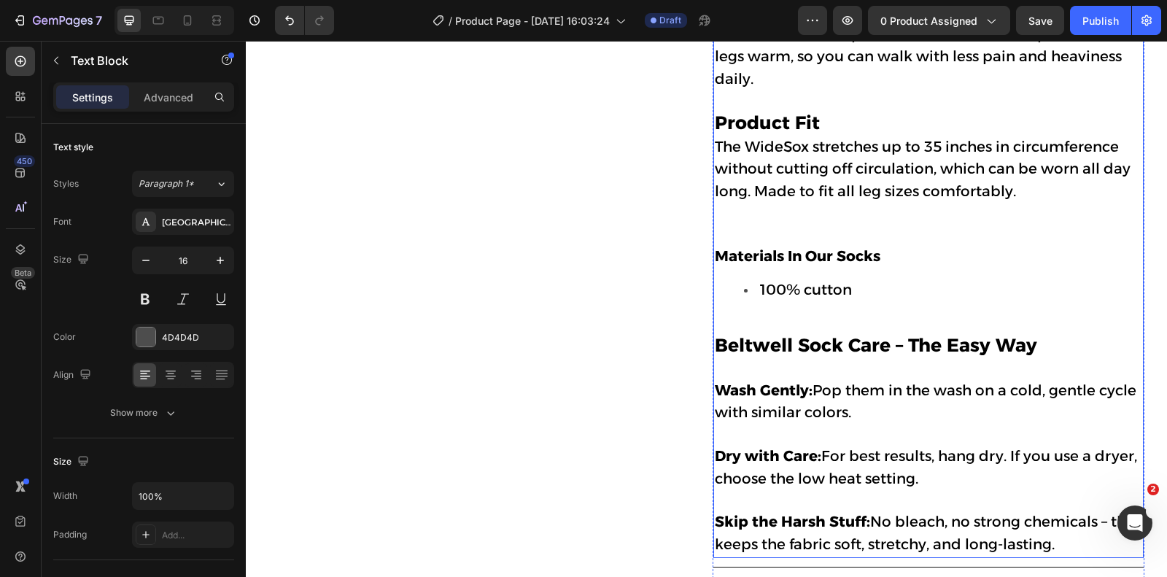
scroll to position [545, 0]
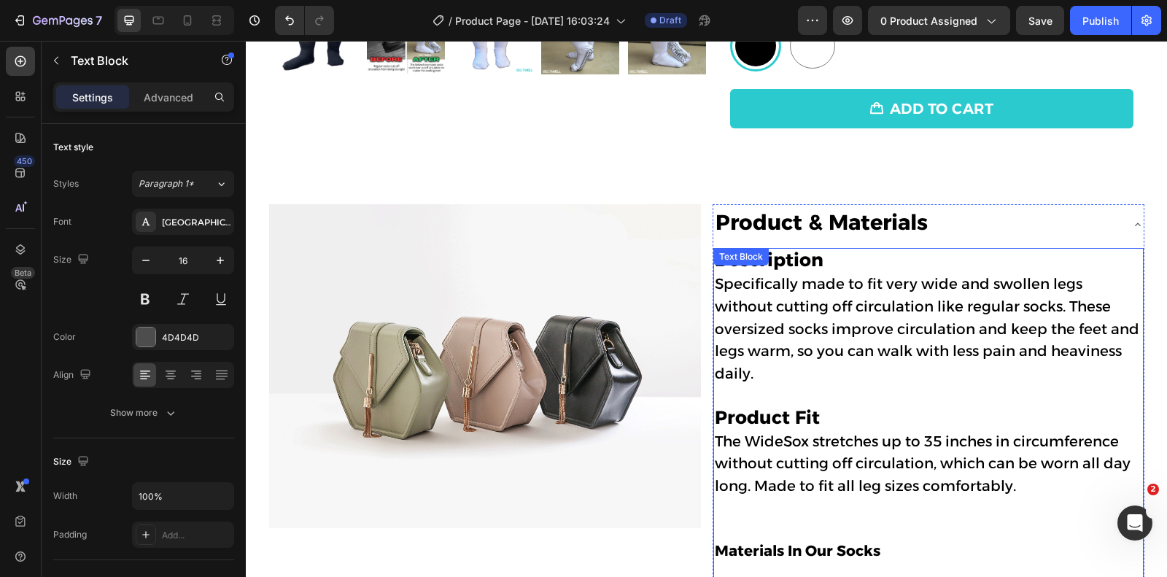
click at [814, 266] on p "Description Specifically made to fit very wide and swollen legs without cutting…" at bounding box center [929, 340] width 428 height 181
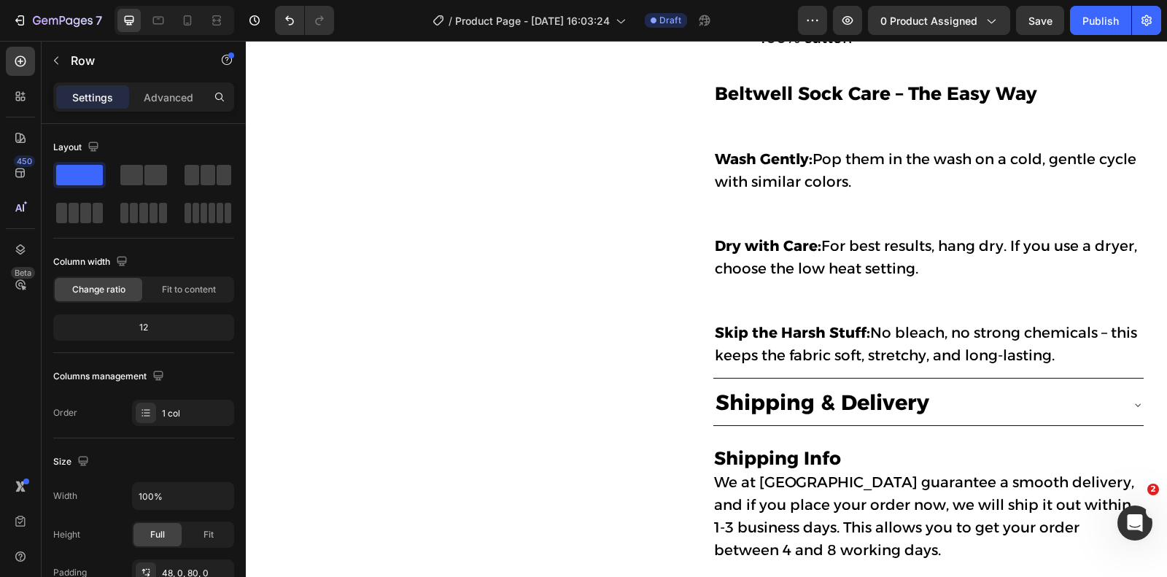
scroll to position [1166, 0]
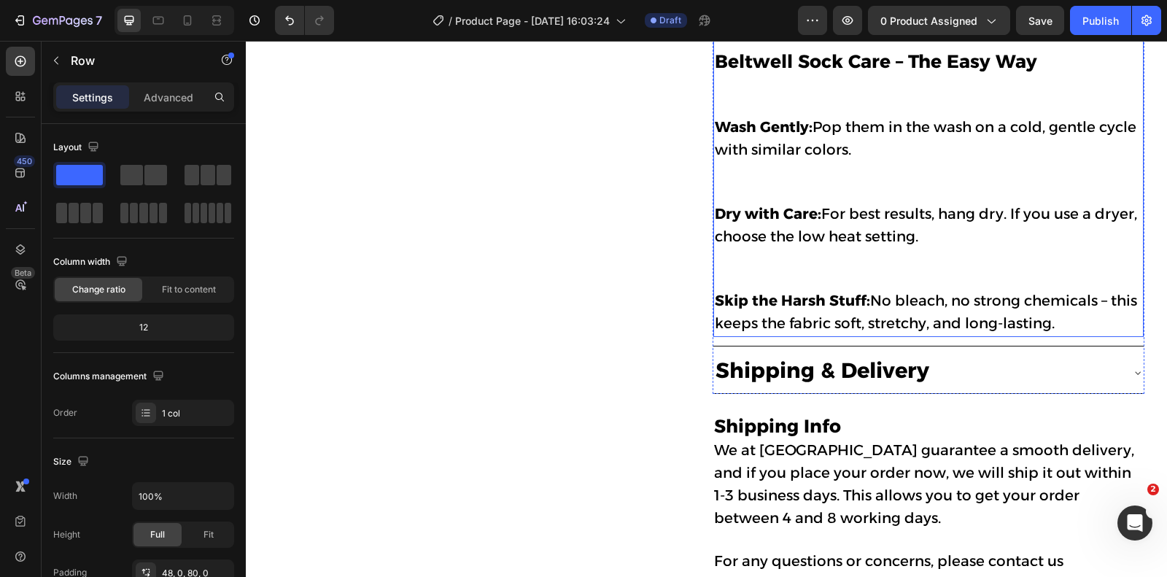
click at [835, 227] on p "Dry with Care: For best results, hang dry. If you use a dryer, choose the low h…" at bounding box center [929, 247] width 428 height 87
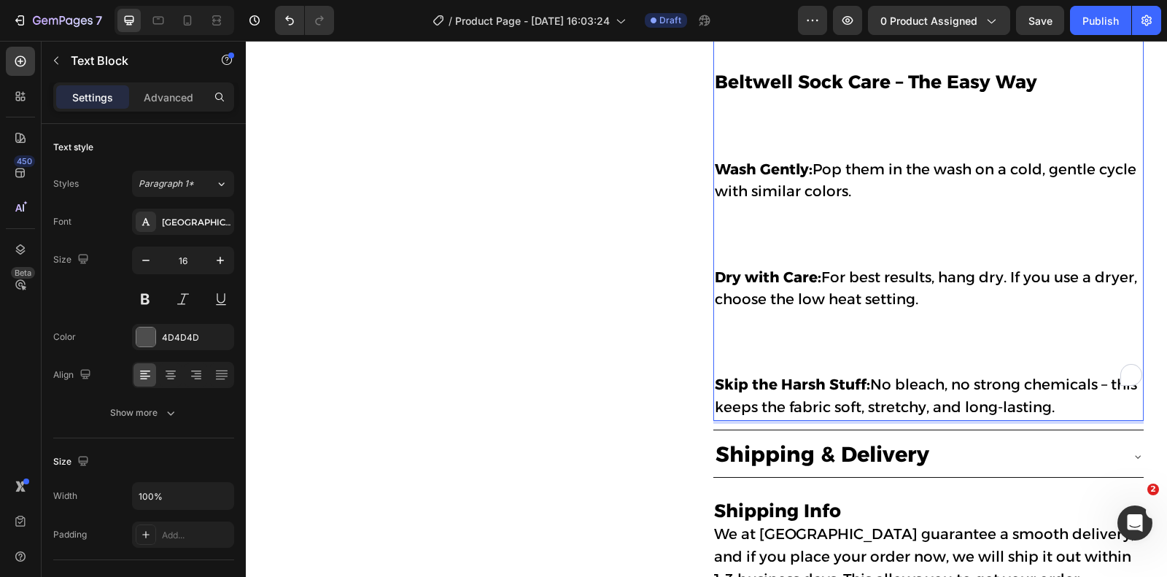
click at [755, 307] on p "Dry with Care: For best results, hang dry. If you use a dryer, choose the low h…" at bounding box center [929, 321] width 428 height 108
click at [746, 322] on p "Dry with Care: For best results, hang dry. If you use a dryer, choose the low h…" at bounding box center [929, 321] width 428 height 108
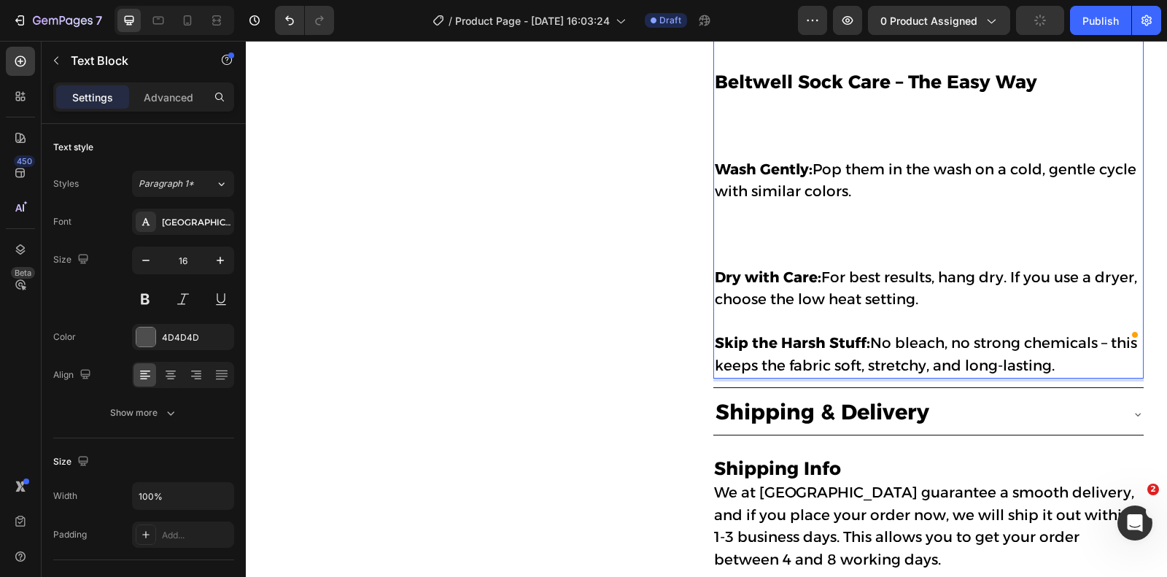
click at [735, 226] on p "Wash Gently: Pop them in the wash on a cold, gentle cycle with similar colors." at bounding box center [929, 213] width 428 height 108
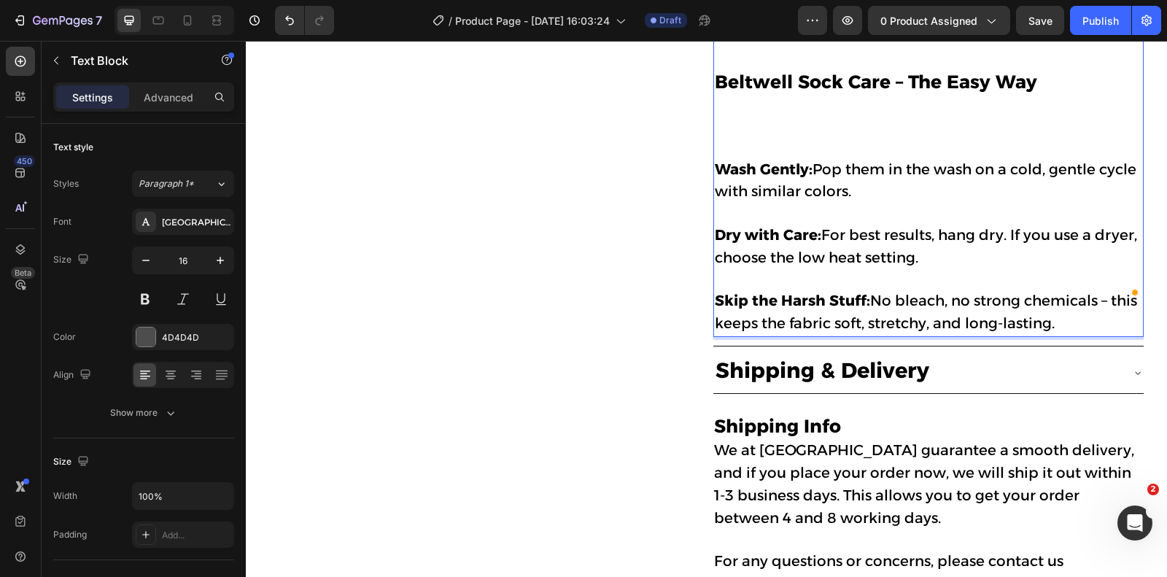
scroll to position [1048, 0]
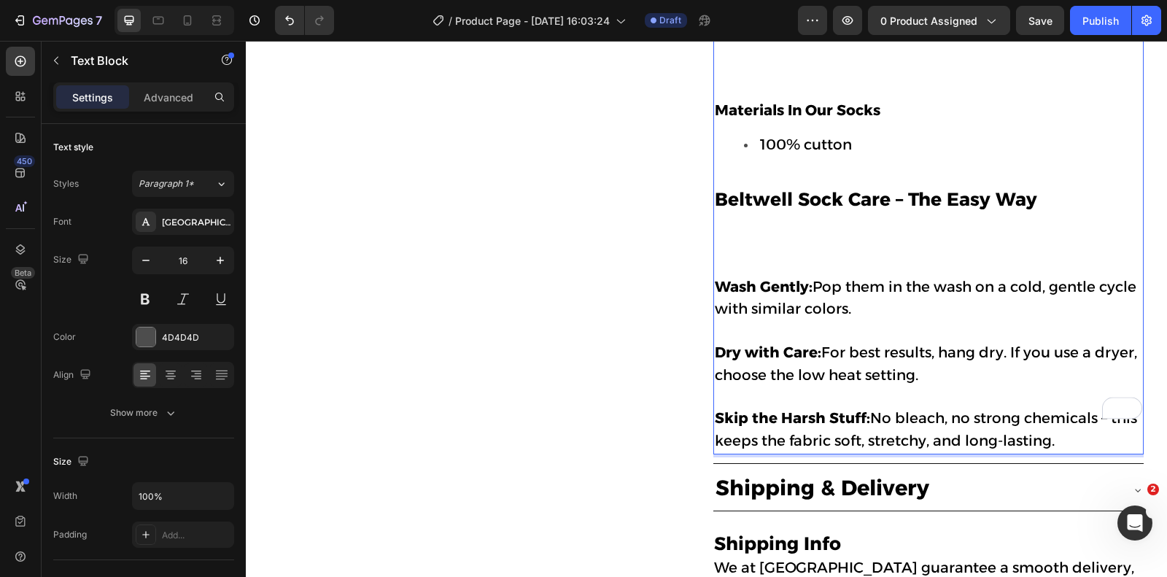
click at [729, 227] on p "Beltwell Sock Care – The Easy Way" at bounding box center [929, 223] width 428 height 108
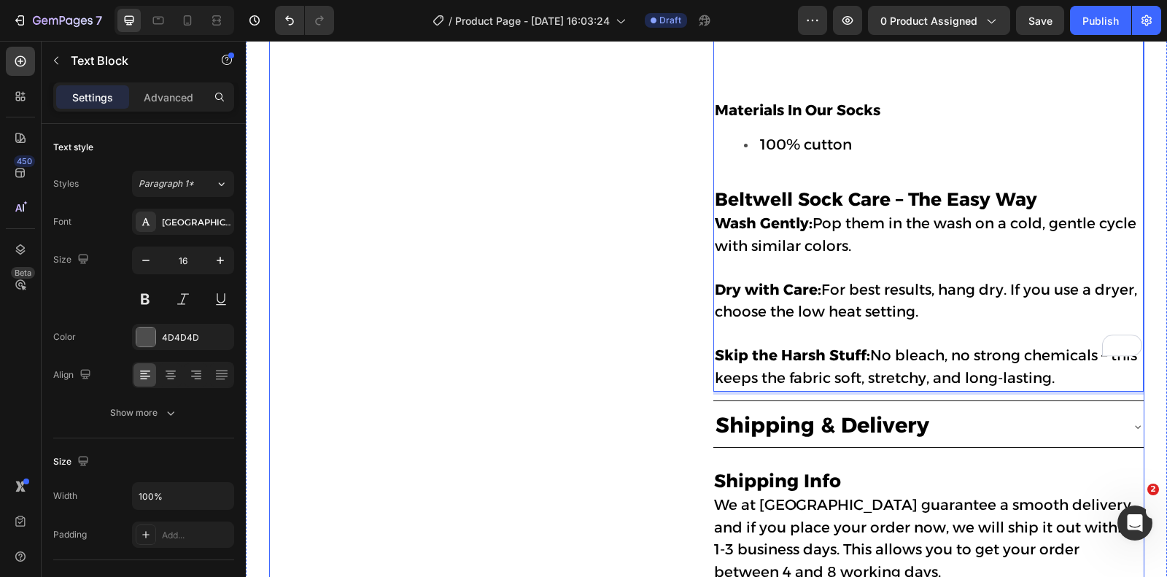
click at [561, 184] on div "Image" at bounding box center [485, 187] width 432 height 973
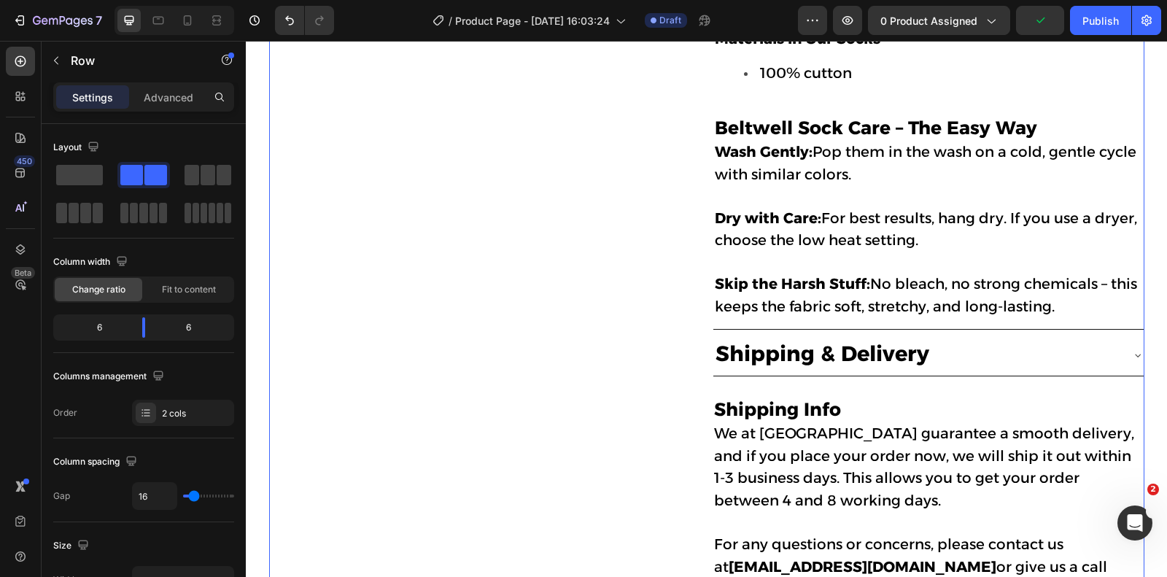
scroll to position [1235, 0]
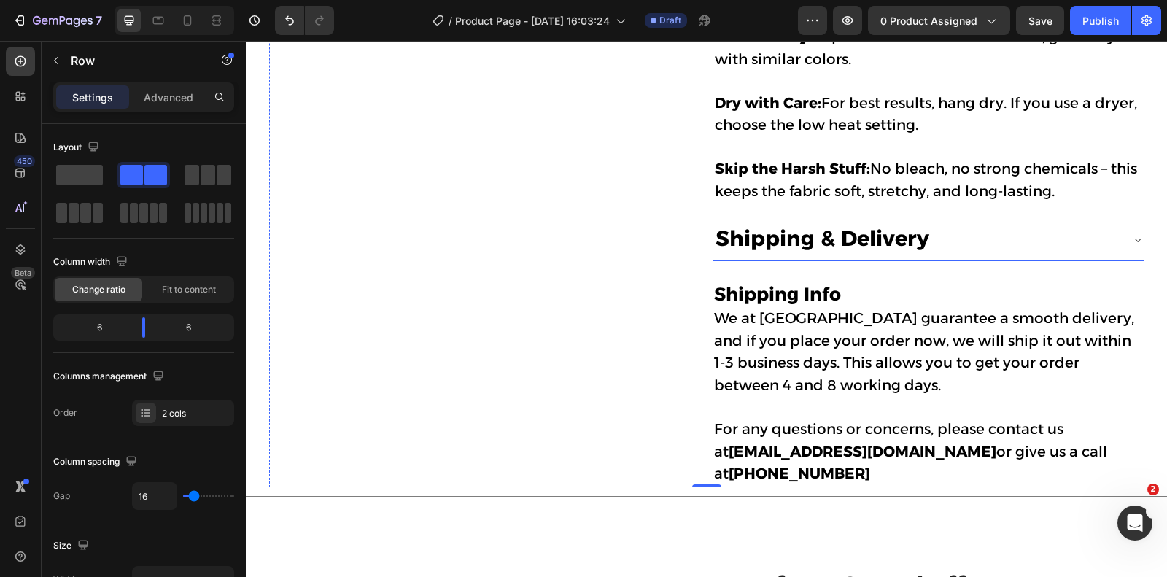
click at [1137, 234] on icon at bounding box center [1138, 240] width 12 height 12
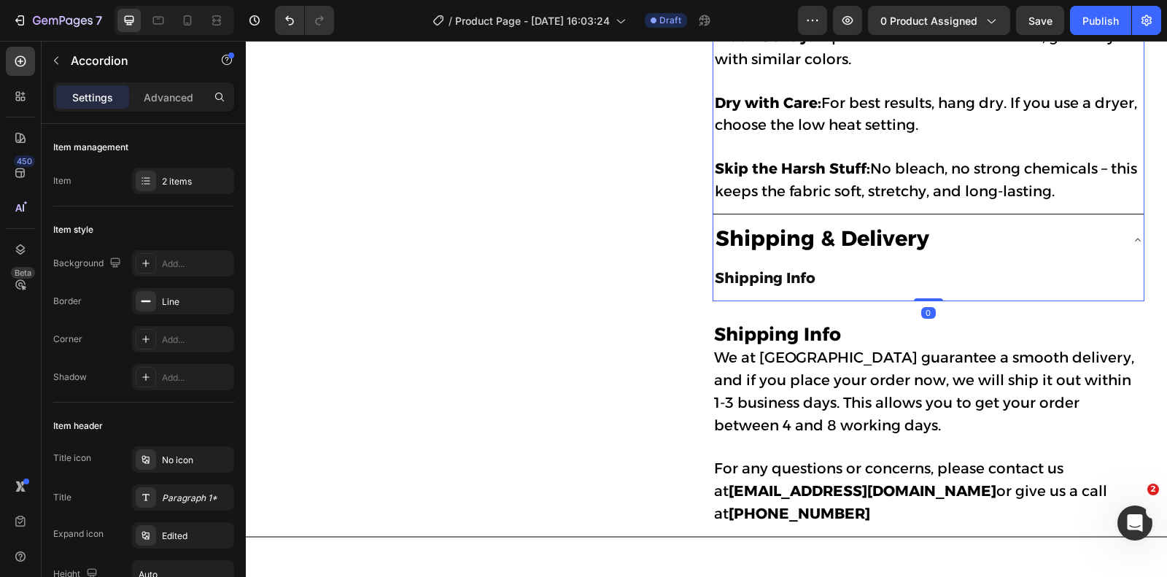
scroll to position [1045, 0]
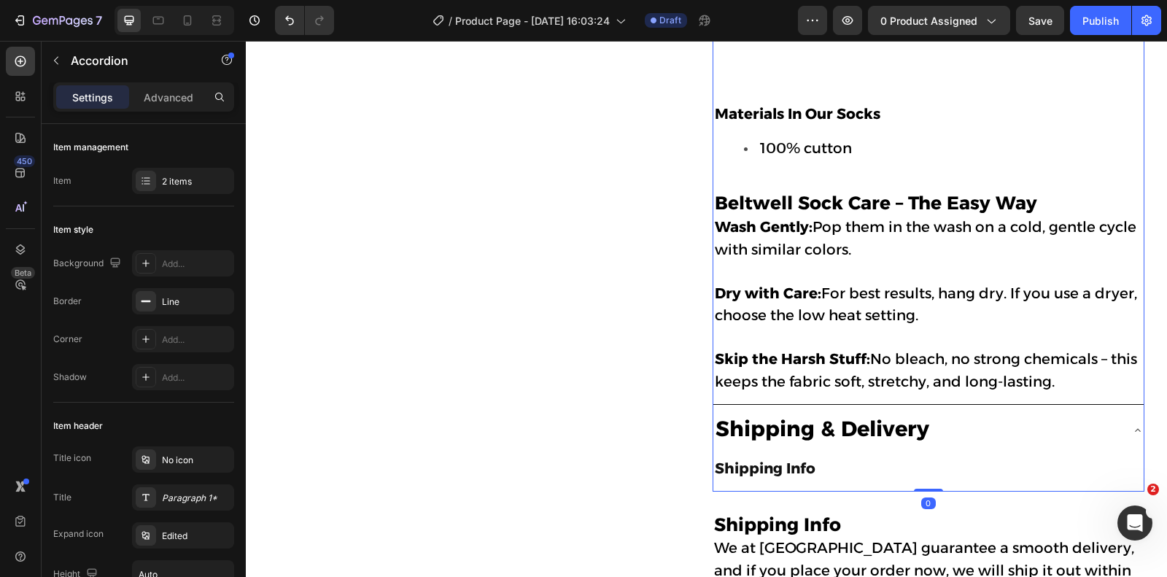
click at [1138, 425] on icon at bounding box center [1138, 431] width 12 height 12
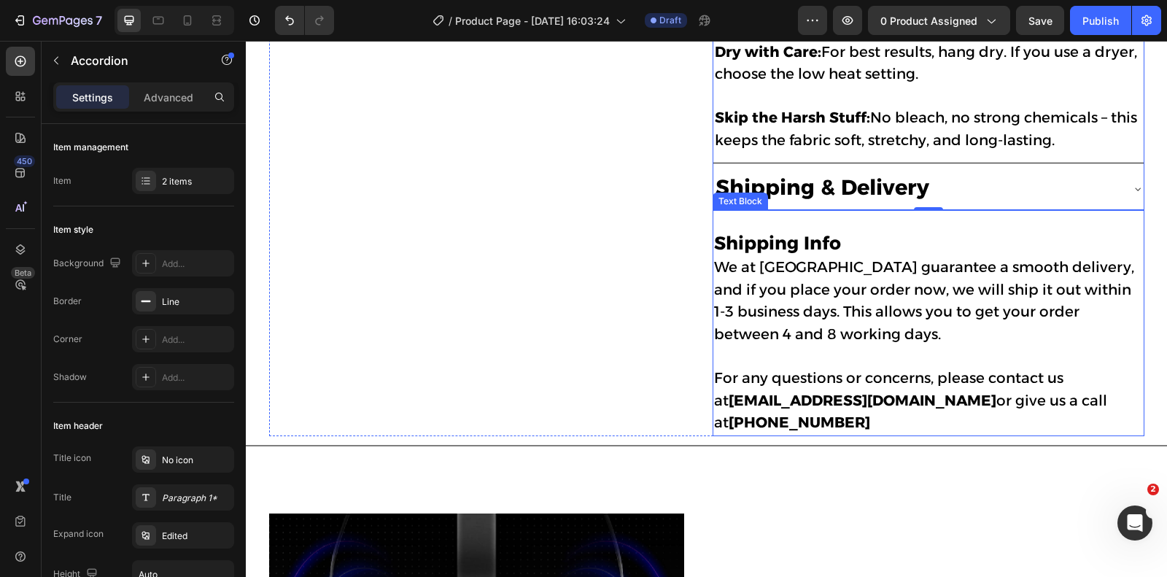
scroll to position [1302, 0]
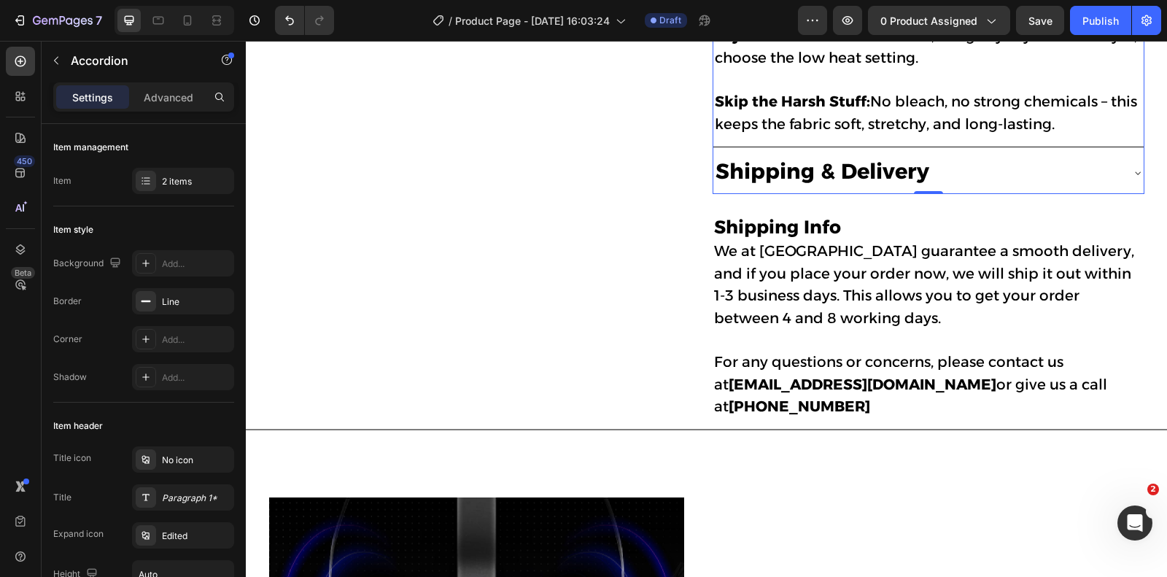
click at [1135, 167] on icon at bounding box center [1138, 173] width 12 height 12
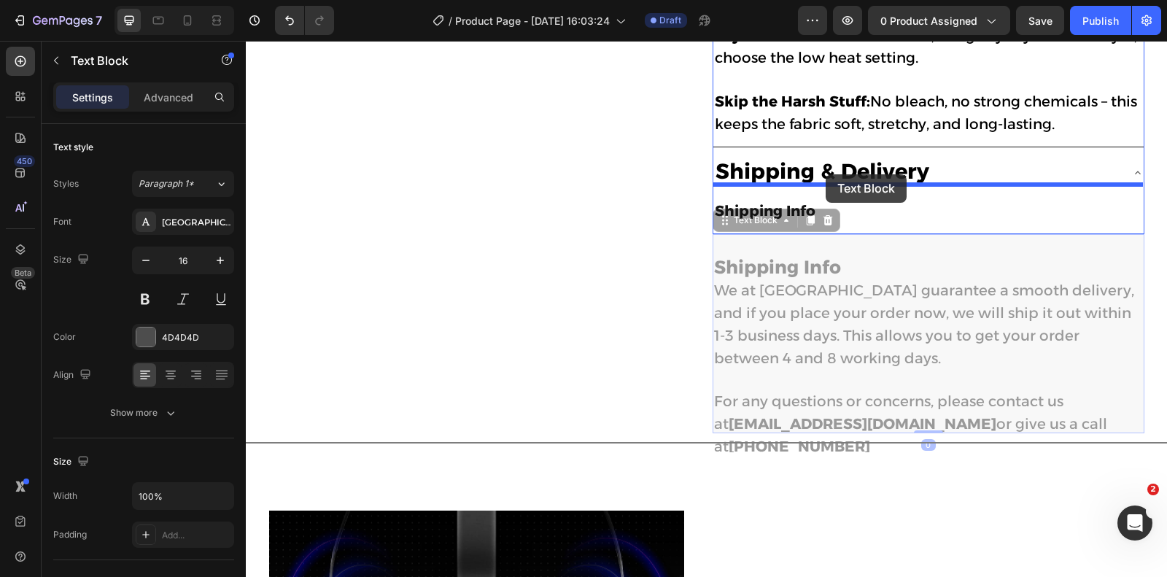
drag, startPoint x: 816, startPoint y: 298, endPoint x: 826, endPoint y: 174, distance: 123.7
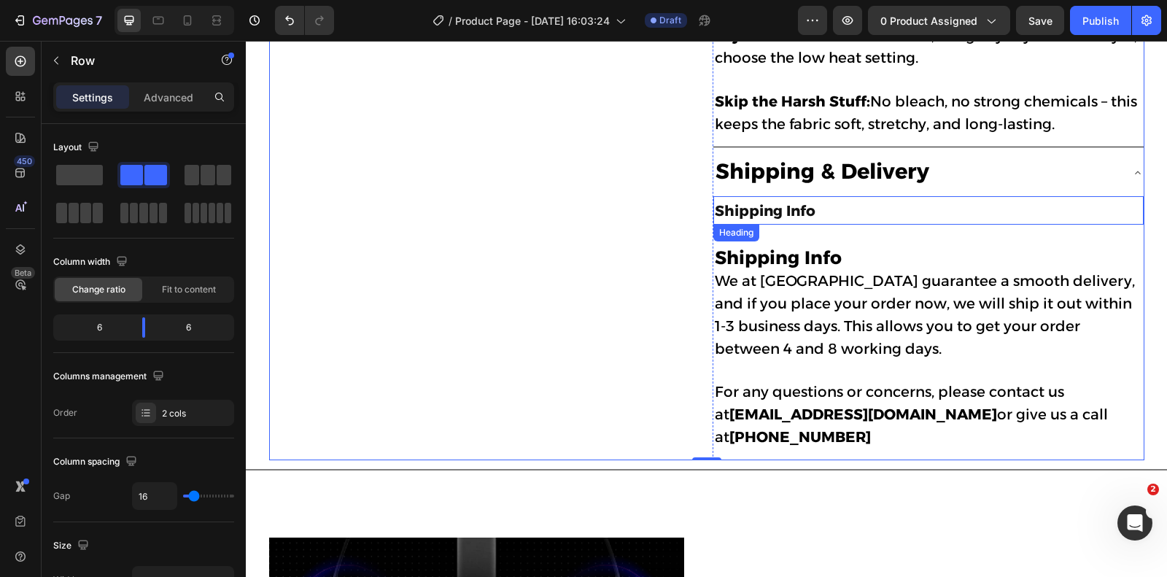
click at [816, 196] on h2 "Shipping Info" at bounding box center [929, 210] width 430 height 28
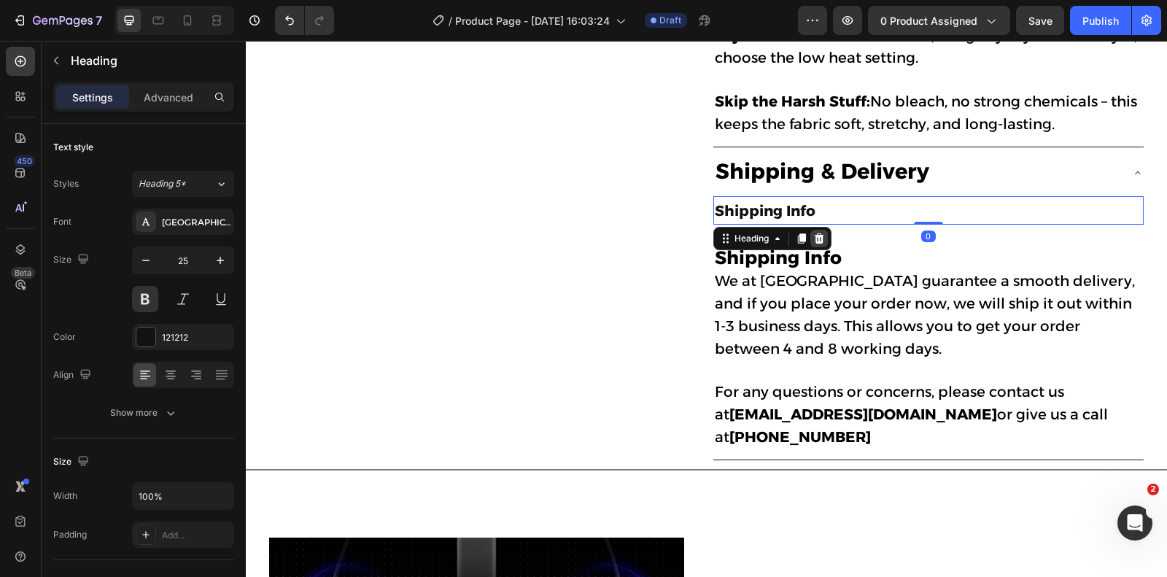
click at [818, 233] on icon at bounding box center [818, 238] width 9 height 10
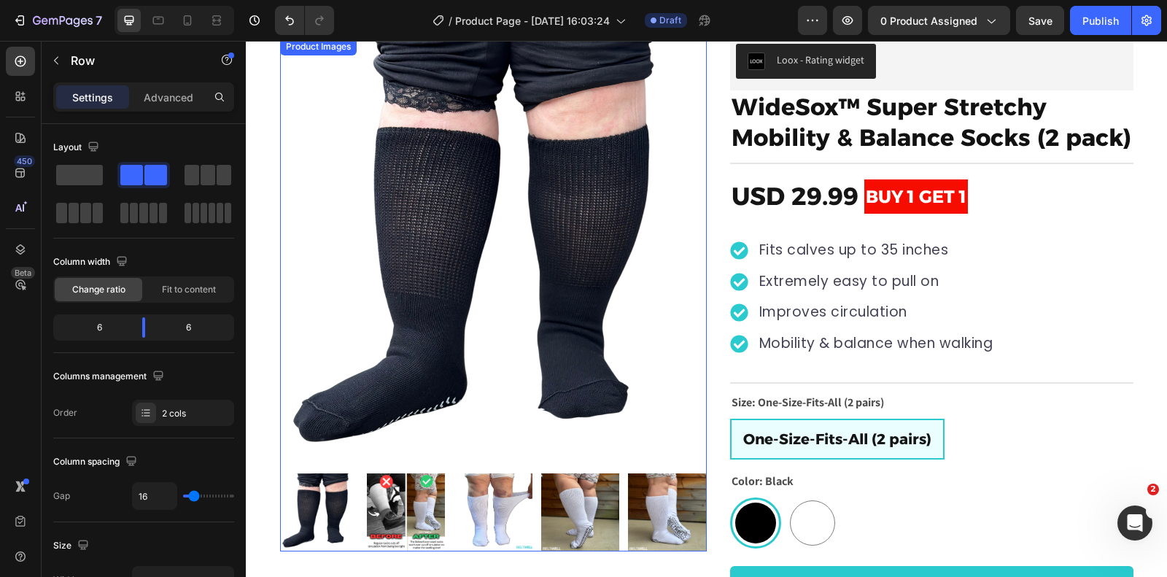
scroll to position [0, 0]
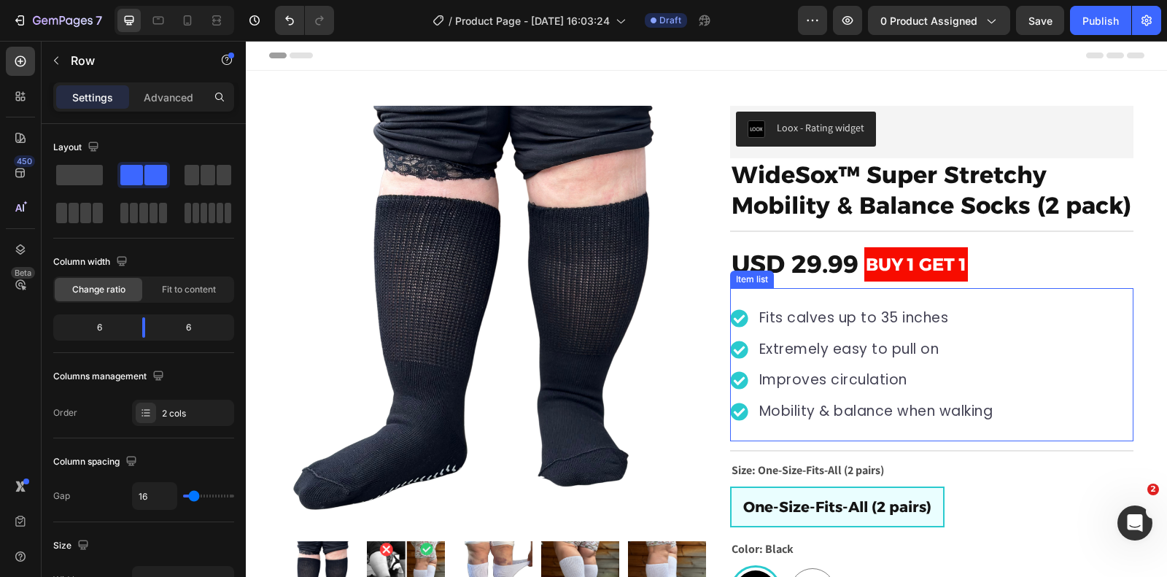
click at [859, 347] on p "Extremely easy to pull on" at bounding box center [876, 349] width 234 height 21
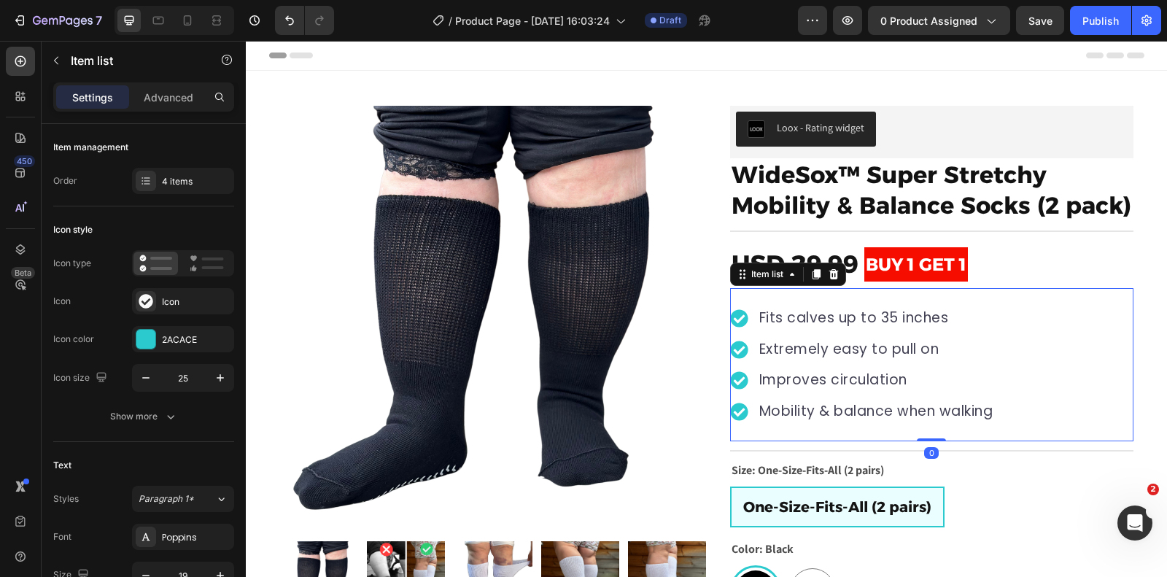
click at [916, 347] on p "Extremely easy to pull on" at bounding box center [876, 349] width 234 height 21
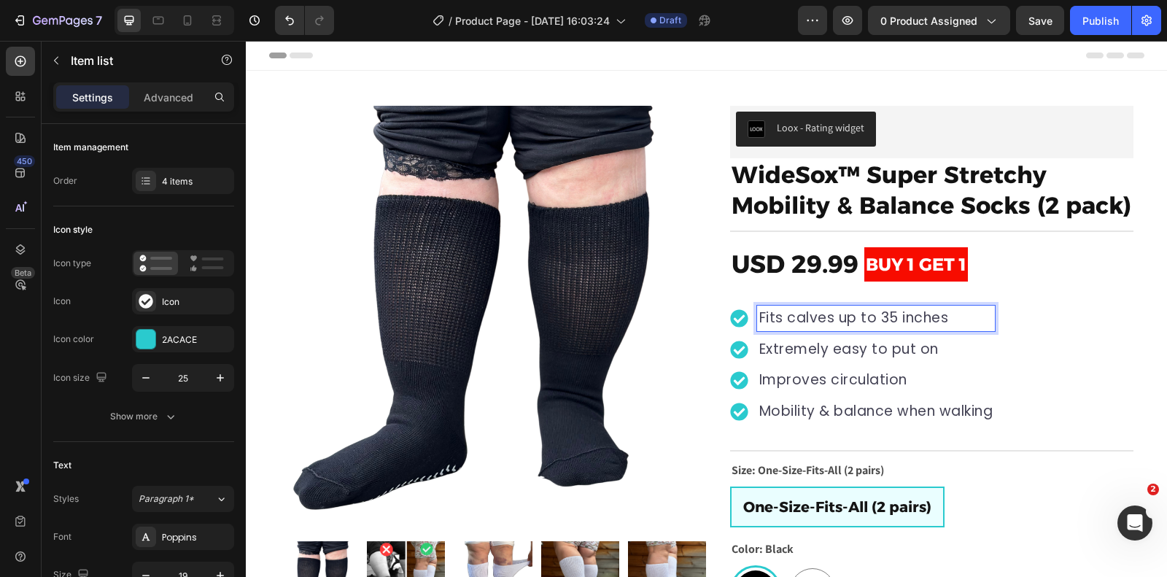
click at [840, 319] on p "Fits calves up to 35 inches" at bounding box center [876, 318] width 234 height 21
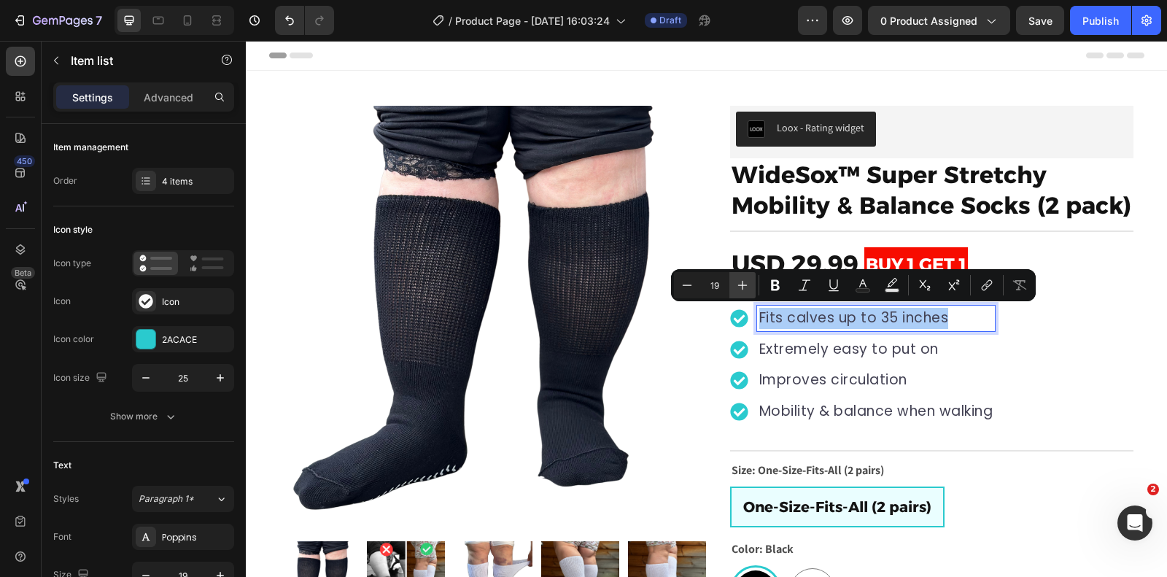
click at [746, 290] on icon "Editor contextual toolbar" at bounding box center [742, 285] width 15 height 15
type input "20"
click at [777, 341] on p "Extremely easy to put on" at bounding box center [876, 351] width 234 height 21
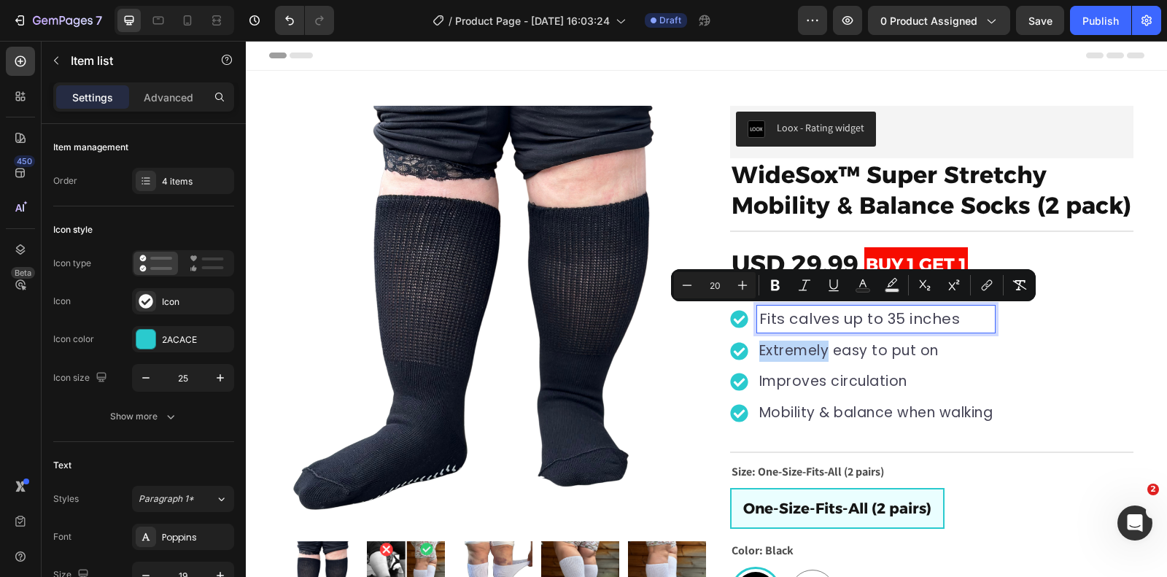
click at [777, 341] on p "Extremely easy to put on" at bounding box center [876, 351] width 234 height 21
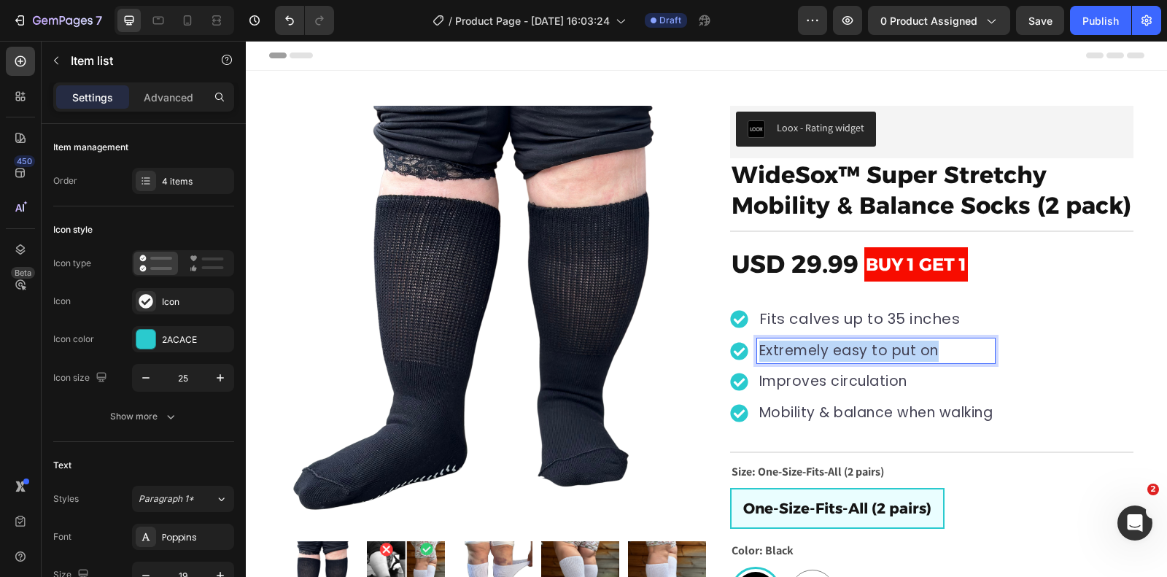
click at [777, 341] on p "Extremely easy to put on" at bounding box center [876, 351] width 234 height 21
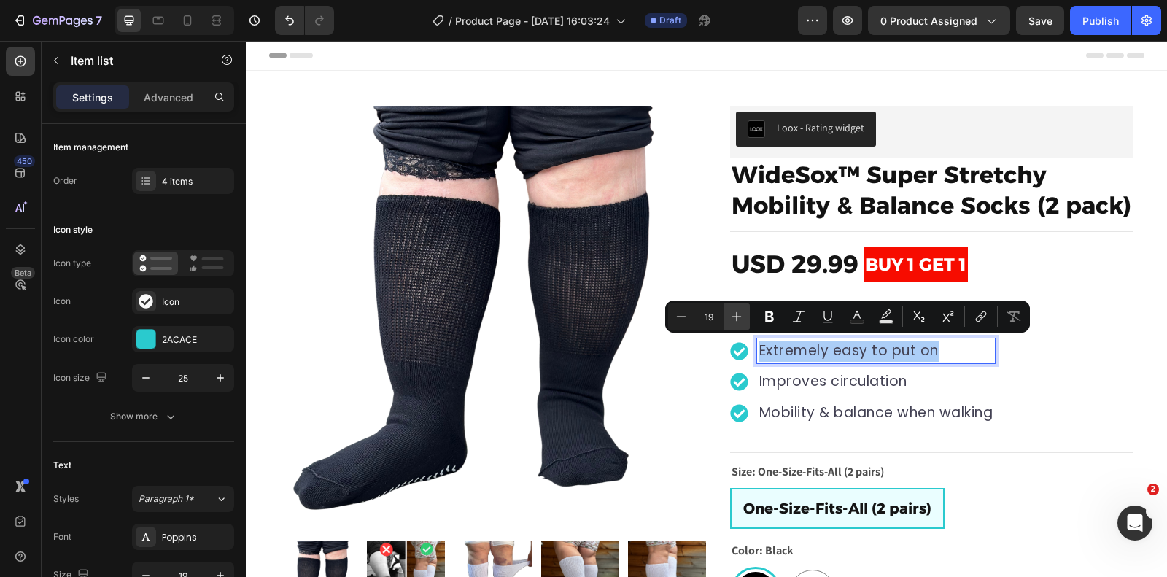
click at [735, 309] on icon "Editor contextual toolbar" at bounding box center [737, 316] width 15 height 15
type input "20"
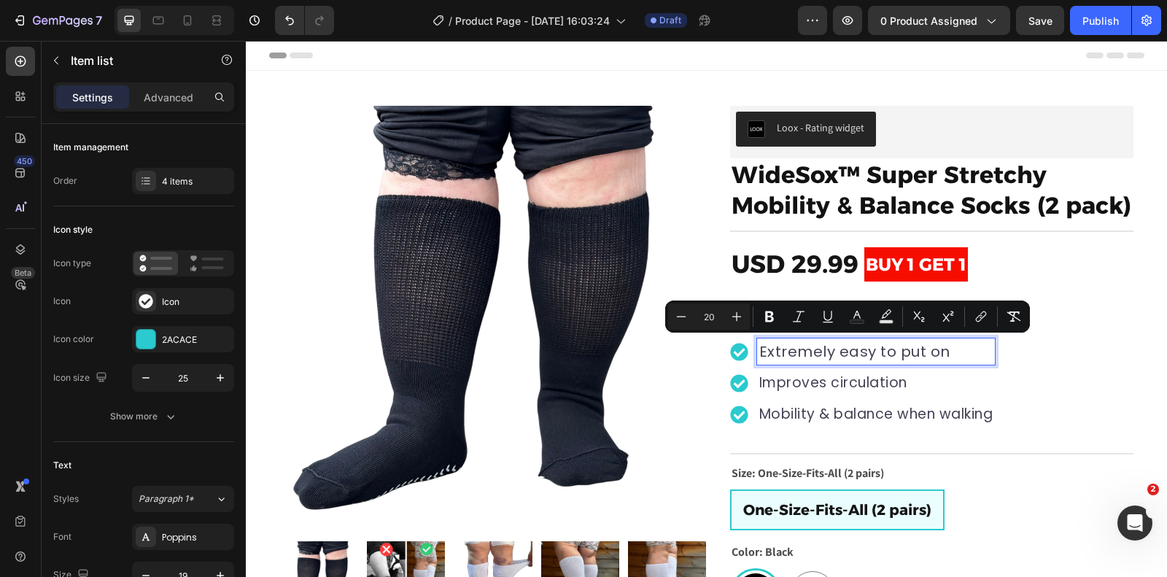
click at [787, 386] on p "Improves circulation" at bounding box center [876, 383] width 234 height 21
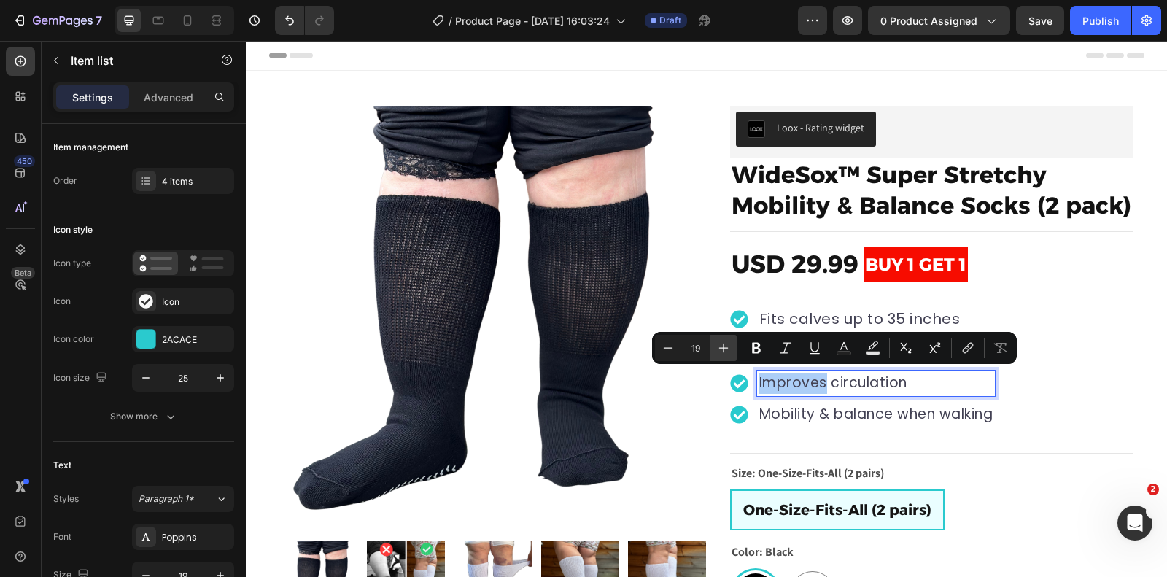
click at [730, 349] on icon "Editor contextual toolbar" at bounding box center [723, 348] width 15 height 15
type input "20"
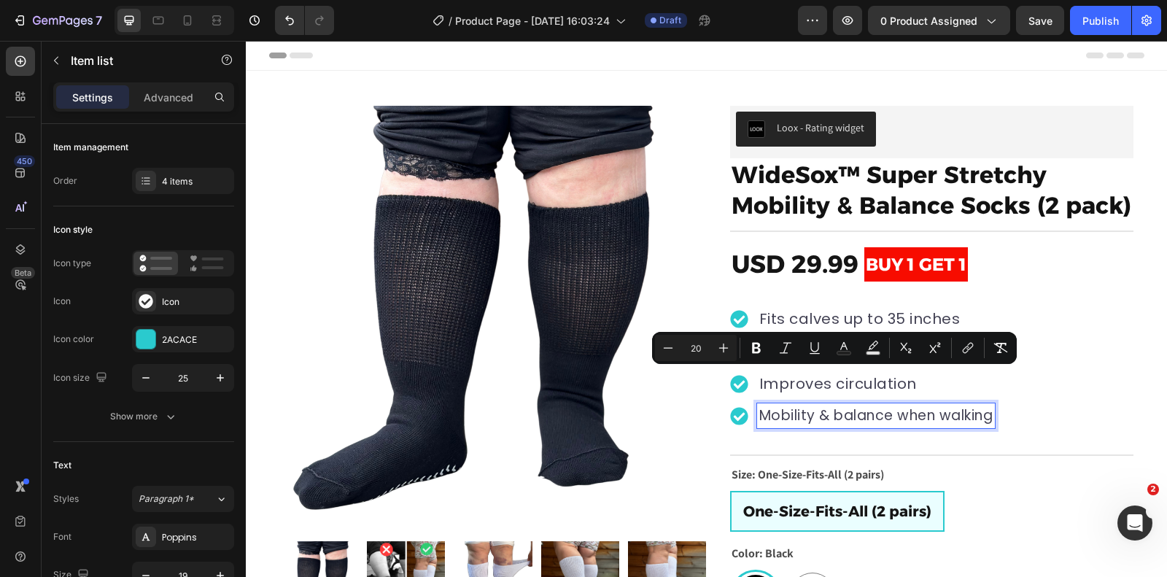
click at [785, 409] on p "Mobility & balance when walking" at bounding box center [876, 416] width 234 height 21
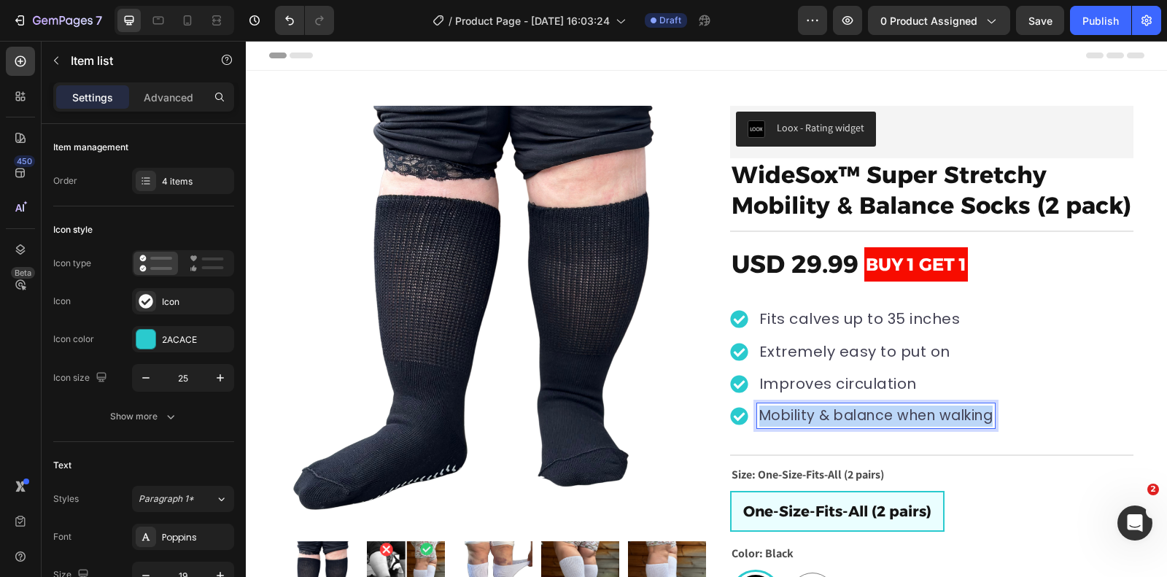
click at [785, 409] on p "Mobility & balance when walking" at bounding box center [876, 416] width 234 height 21
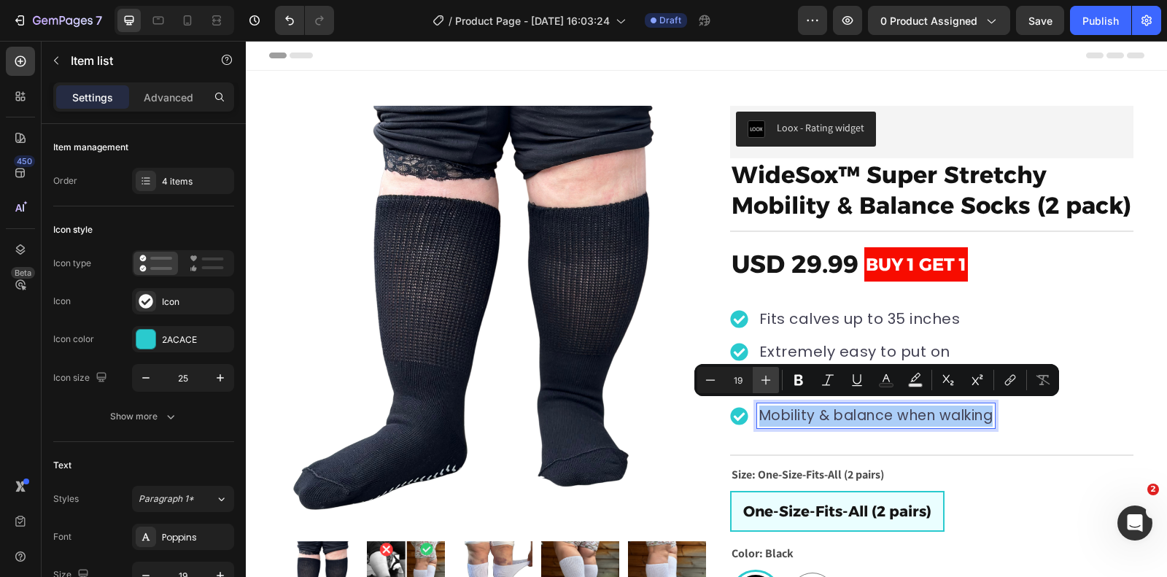
click at [768, 382] on icon "Editor contextual toolbar" at bounding box center [766, 380] width 15 height 15
type input "20"
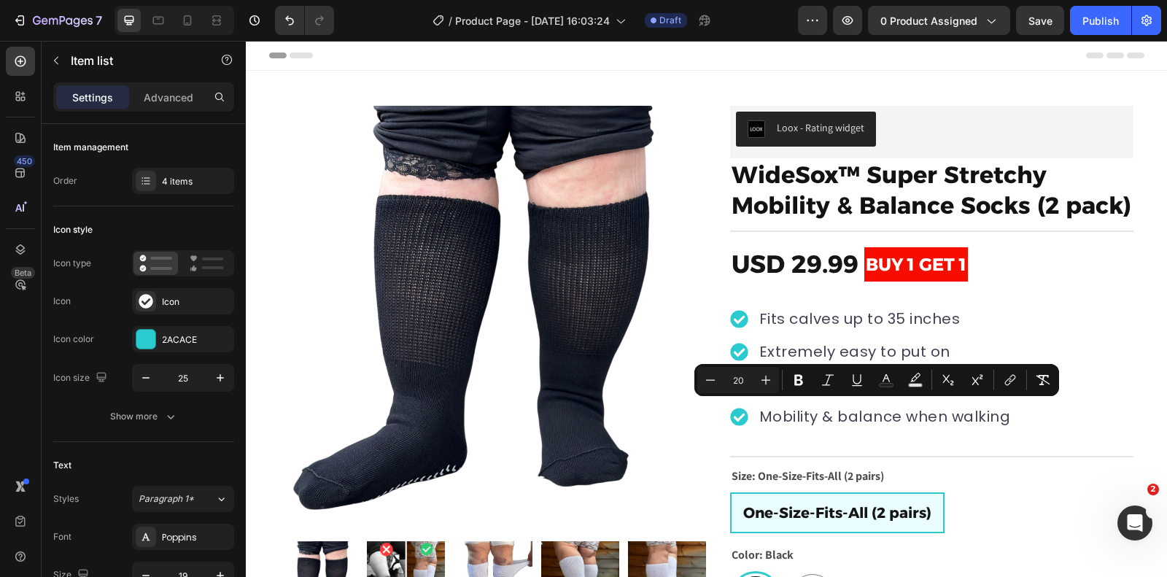
click at [1083, 360] on div "Fits calves up to 35 inches Extremely easy to put on Improves circulation Mobil…" at bounding box center [931, 367] width 403 height 159
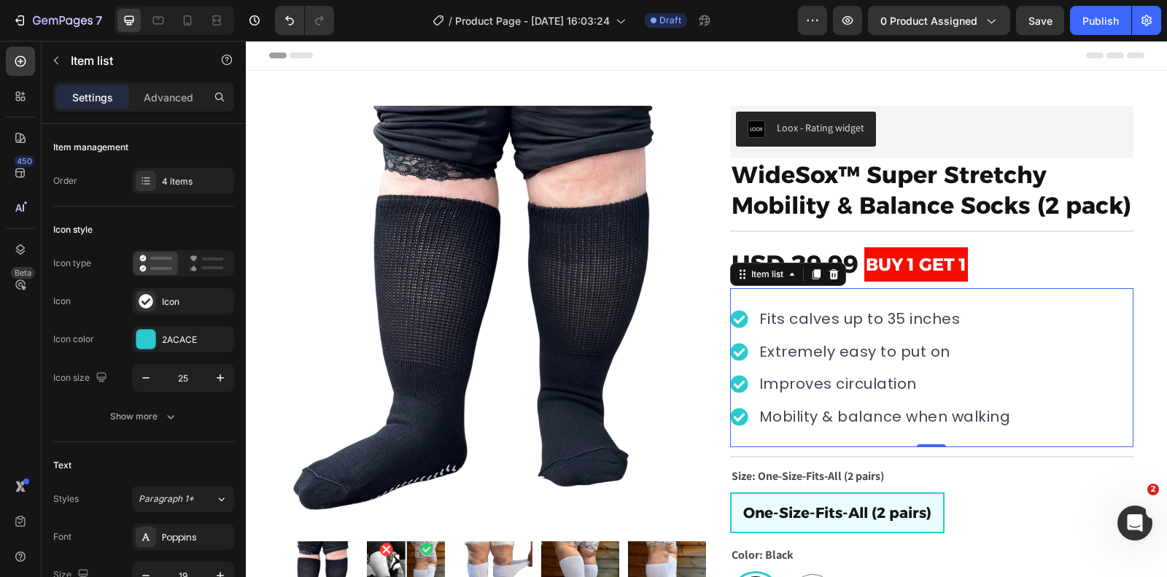
click at [884, 316] on span "Fits calves up to 35 inches" at bounding box center [859, 319] width 201 height 20
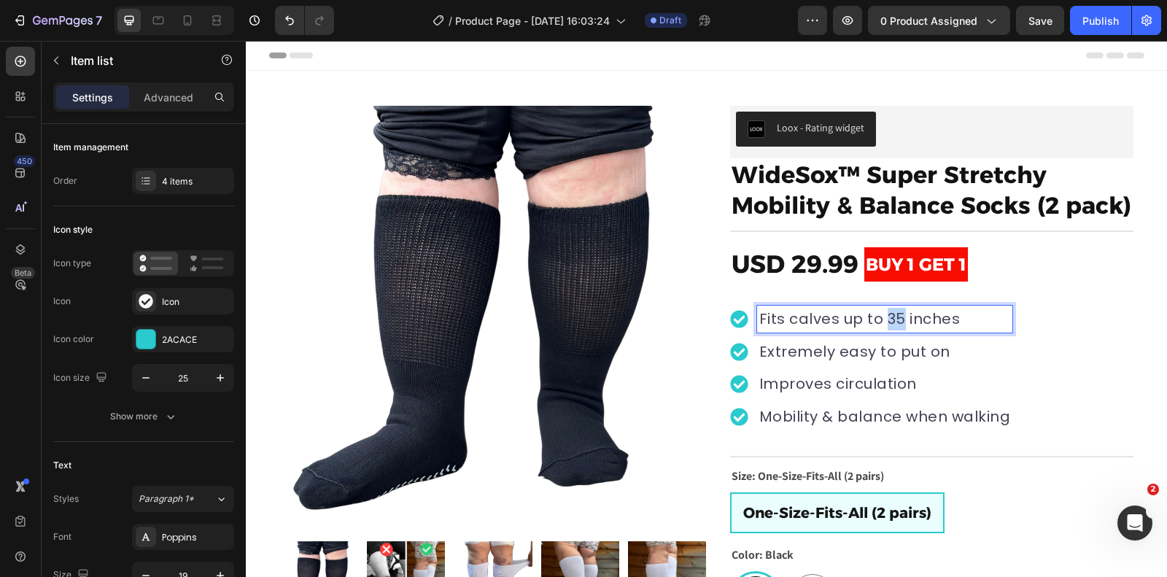
click at [884, 316] on span "Fits calves up to 35 inches" at bounding box center [859, 319] width 201 height 20
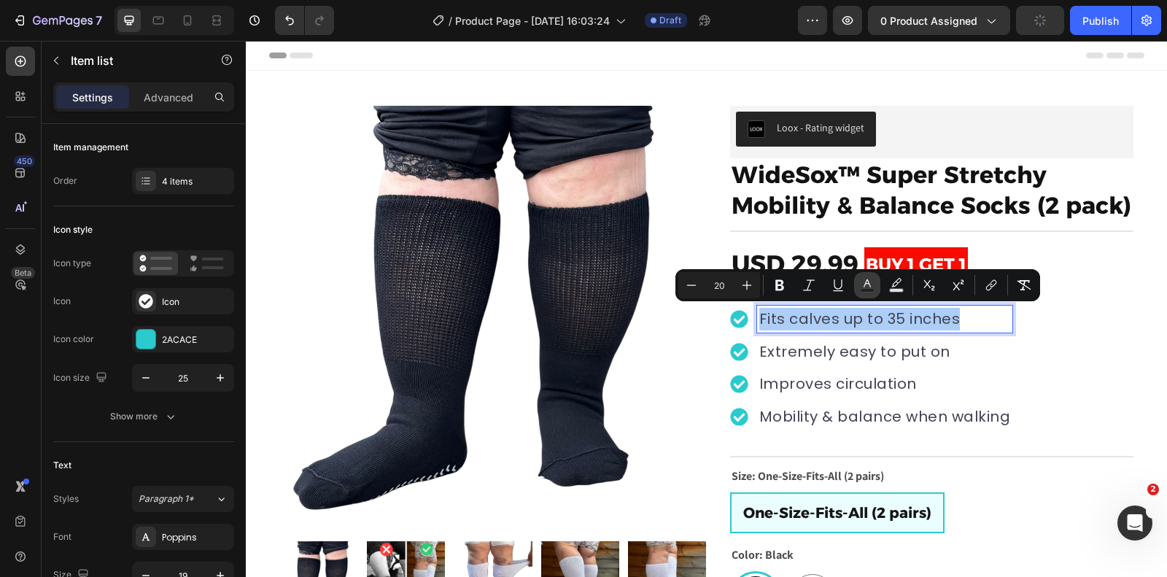
click at [868, 289] on rect "Editor contextual toolbar" at bounding box center [868, 291] width 14 height 4
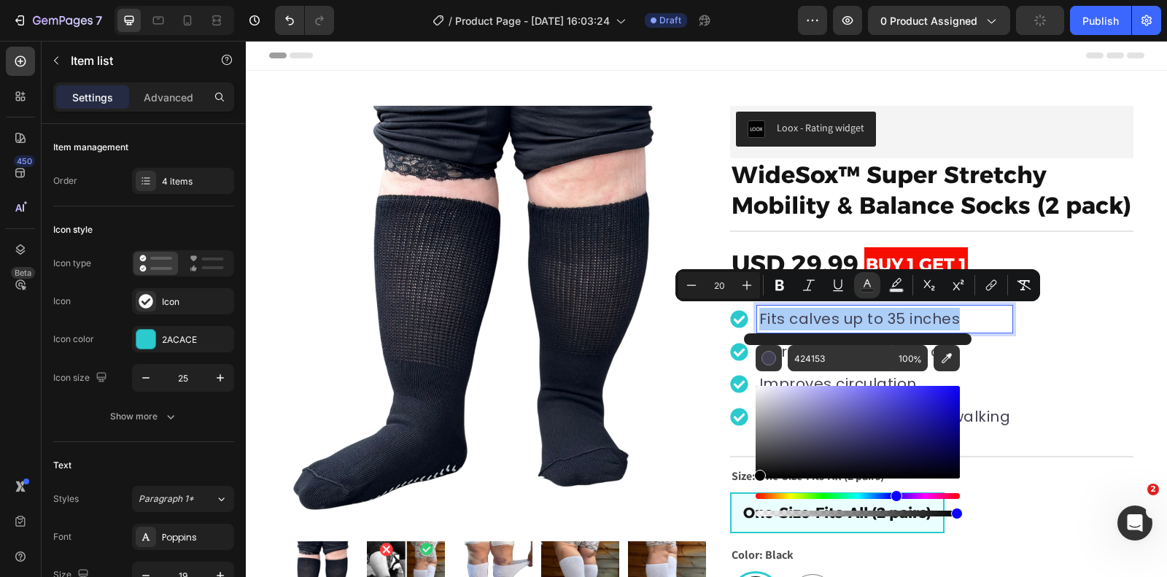
drag, startPoint x: 828, startPoint y: 437, endPoint x: 752, endPoint y: 504, distance: 101.3
click at [752, 504] on div "424153 100 %" at bounding box center [858, 426] width 228 height 186
type input "000000"
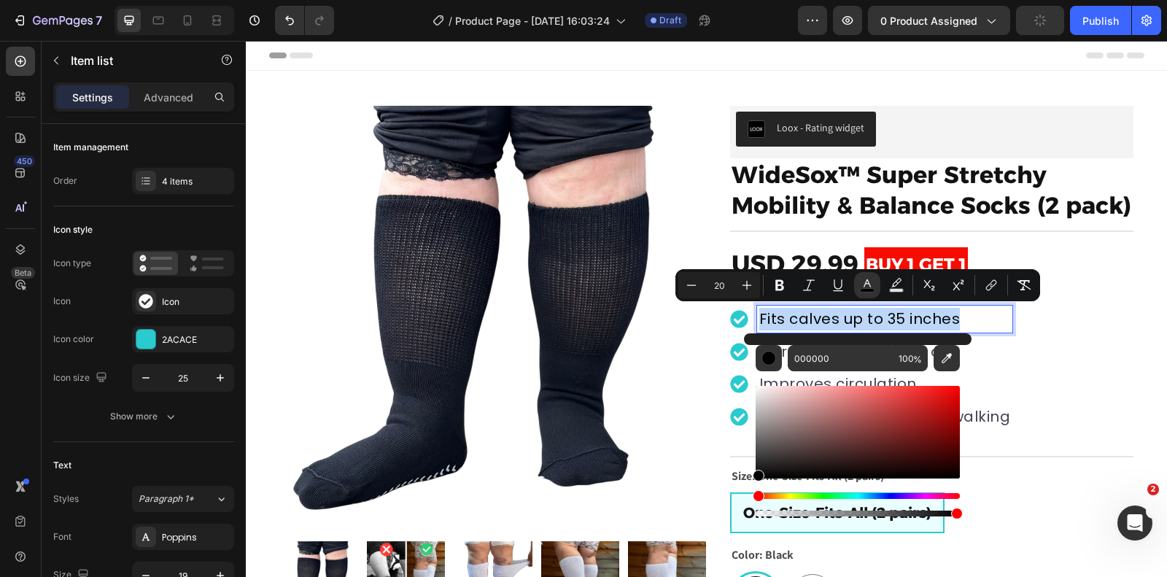
click at [991, 352] on p "Extremely easy to put on" at bounding box center [885, 352] width 252 height 23
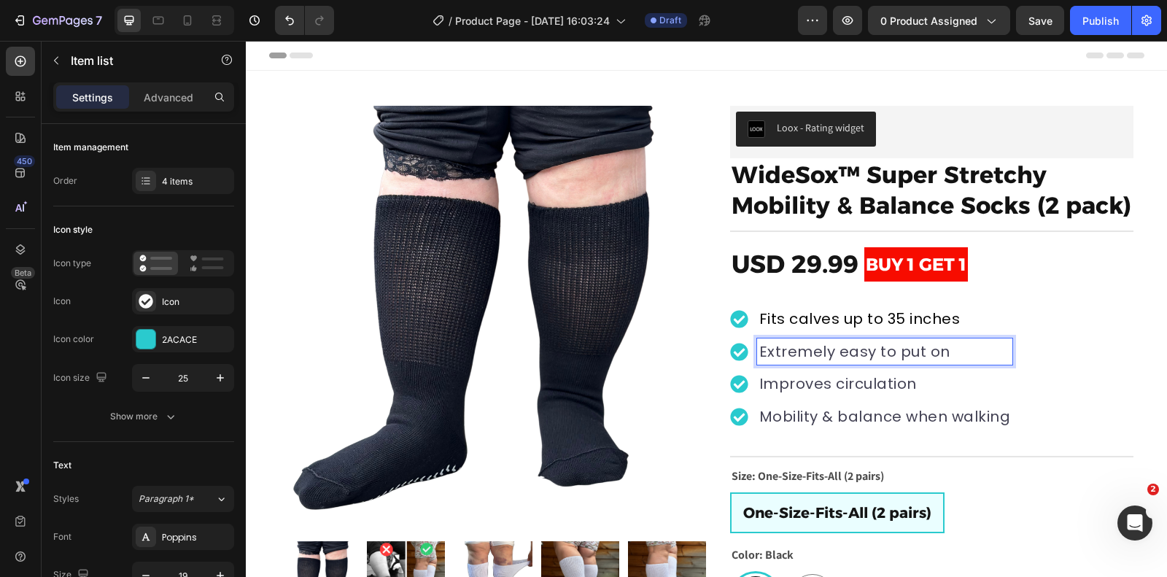
click at [951, 349] on p "Extremely easy to put on" at bounding box center [885, 352] width 252 height 23
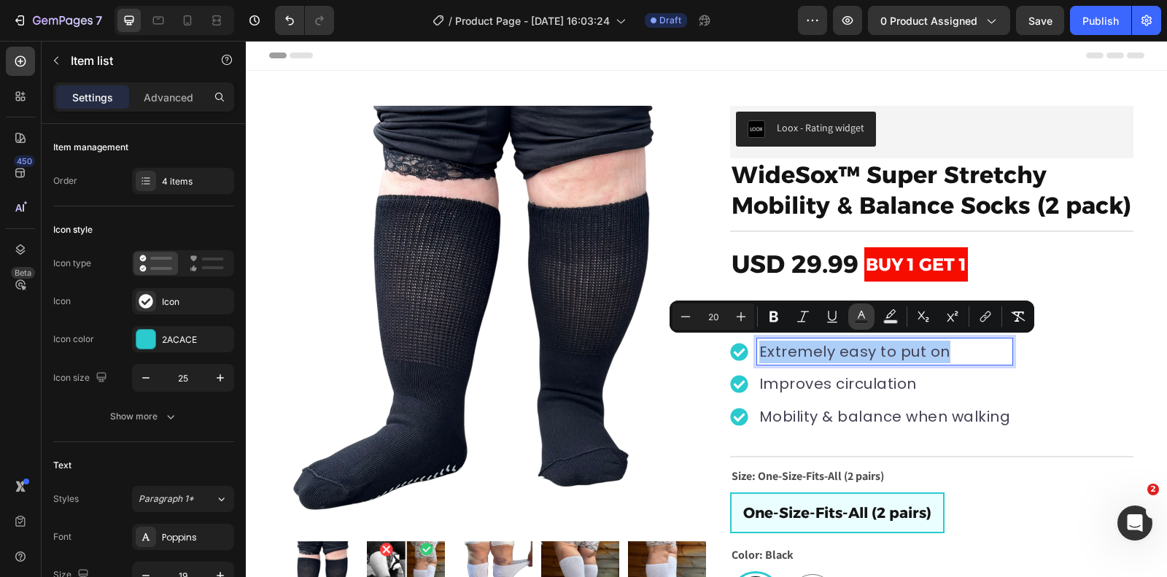
click at [861, 317] on icon "Editor contextual toolbar" at bounding box center [861, 316] width 15 height 15
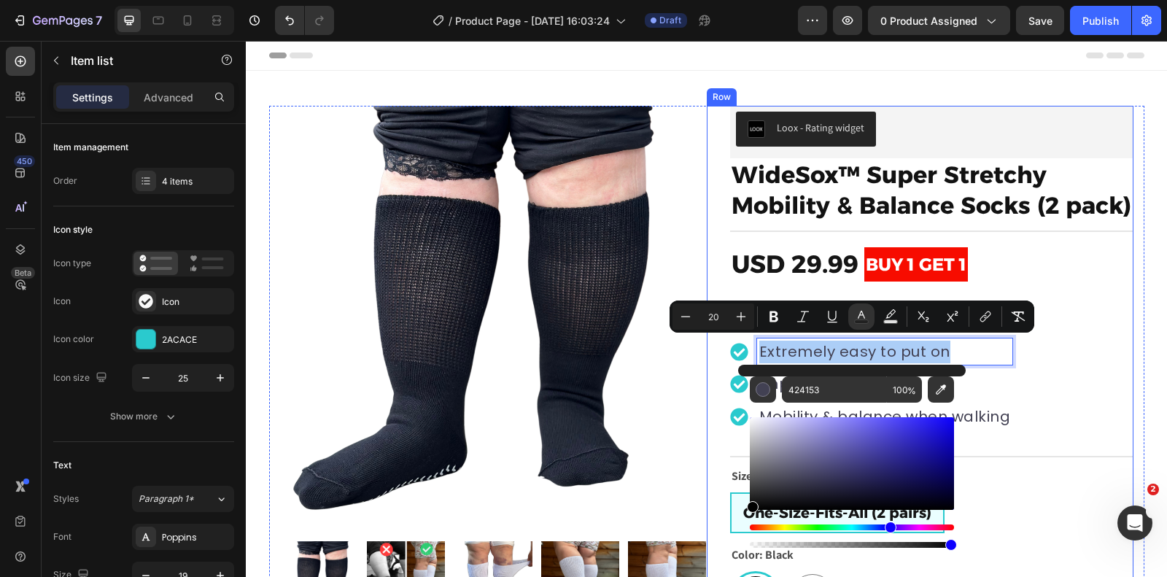
drag, startPoint x: 1079, startPoint y: 510, endPoint x: 727, endPoint y: 527, distance: 352.1
type input "000000"
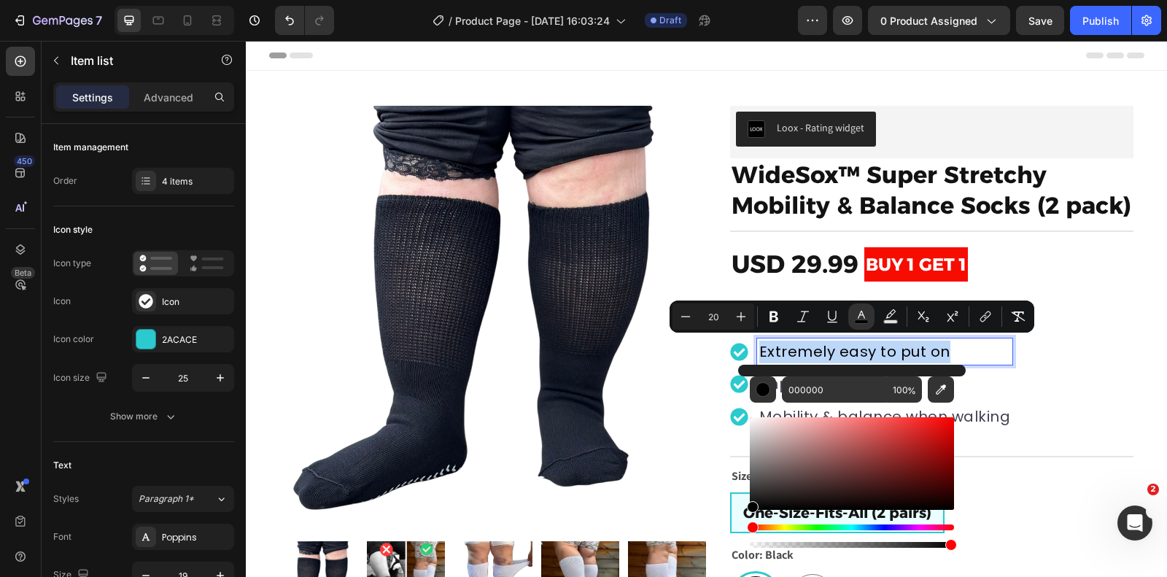
click at [1050, 381] on div "Fits calves up to 35 inches Extremely easy to put on Improves circulation Mobil…" at bounding box center [931, 367] width 403 height 159
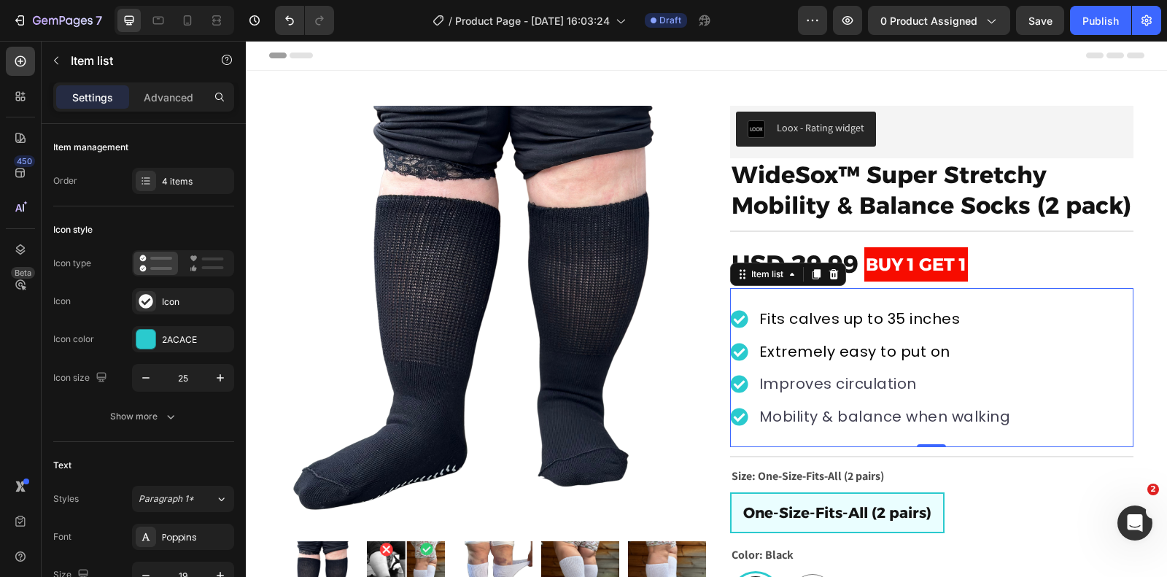
click at [891, 383] on span "Improves circulation" at bounding box center [838, 384] width 158 height 20
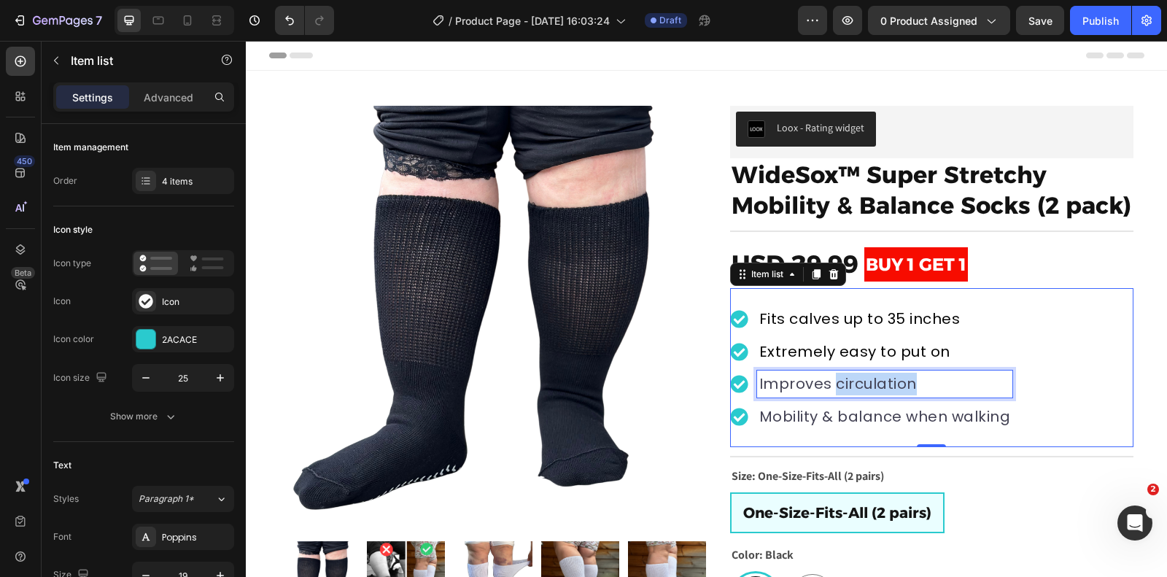
click at [891, 383] on span "Improves circulation" at bounding box center [838, 384] width 158 height 20
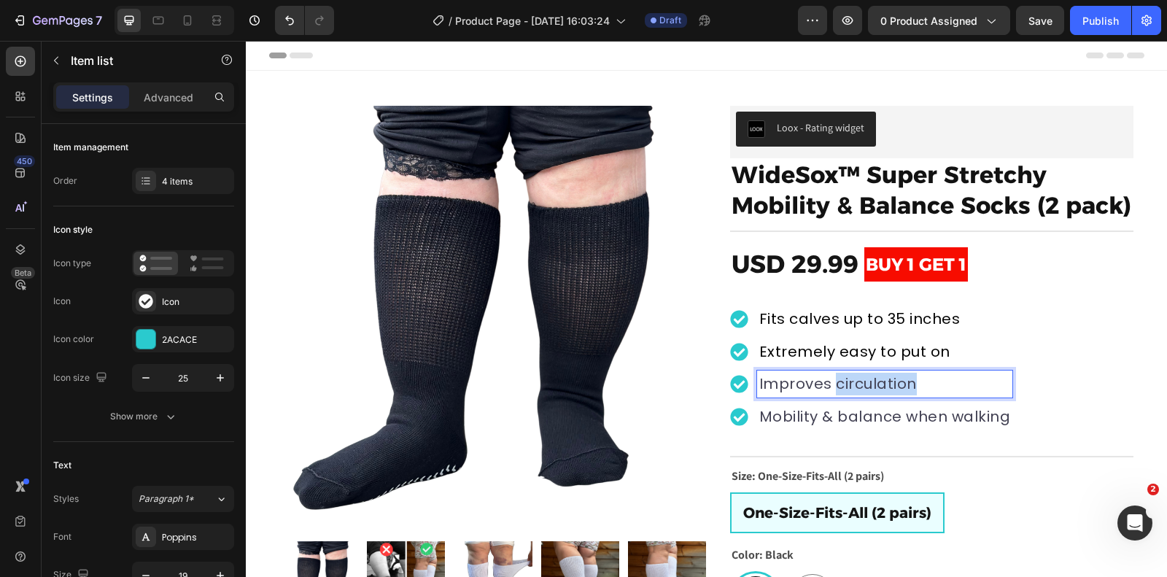
click at [891, 383] on span "Improves circulation" at bounding box center [838, 384] width 158 height 20
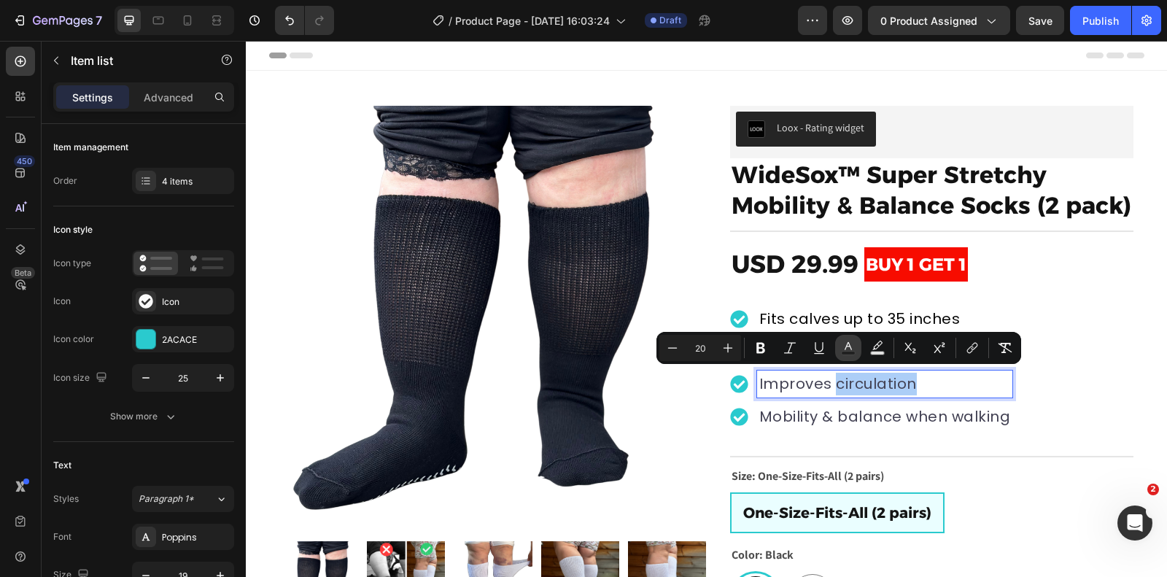
click at [843, 349] on icon "Editor contextual toolbar" at bounding box center [848, 348] width 15 height 15
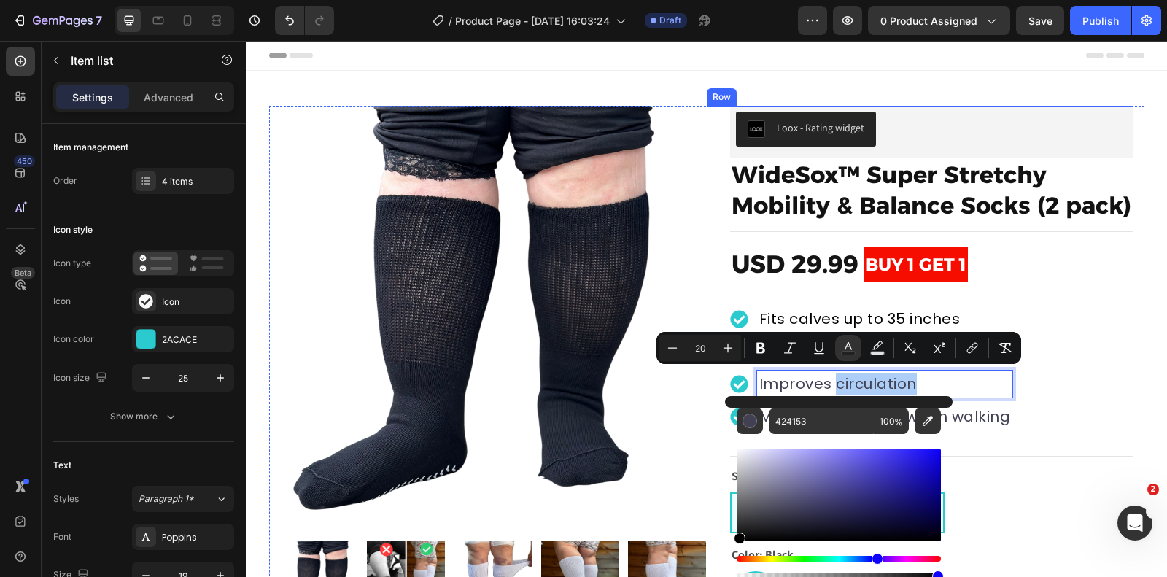
drag, startPoint x: 810, startPoint y: 476, endPoint x: 702, endPoint y: 577, distance: 147.6
click at [702, 0] on html "7 Version history / Product Page - [DATE] 16:03:24 Draft Preview 0 product assi…" at bounding box center [583, 0] width 1167 height 0
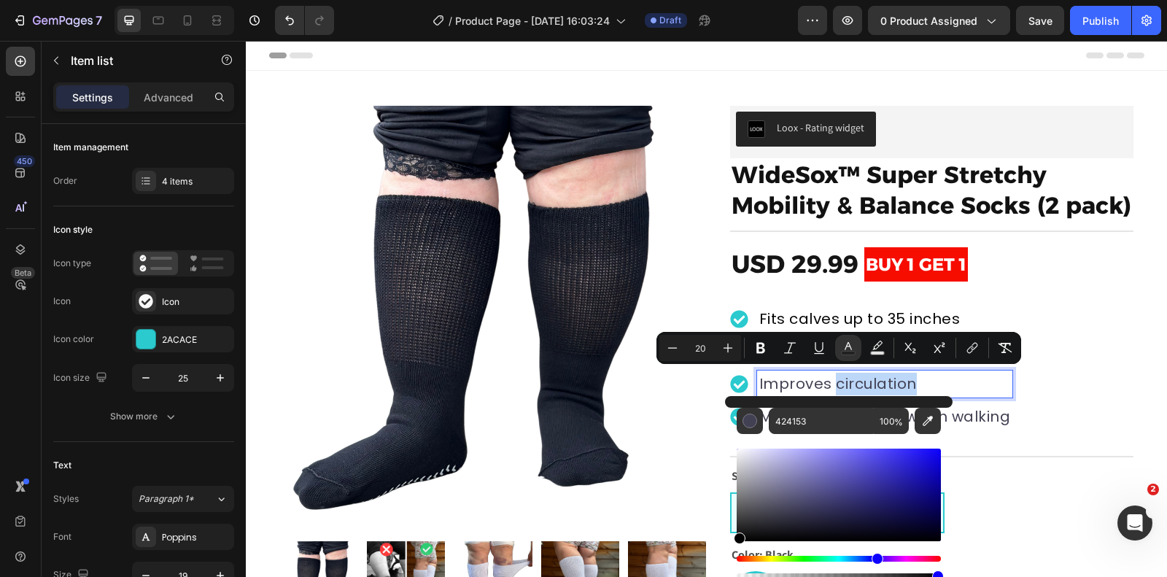
type input "000000"
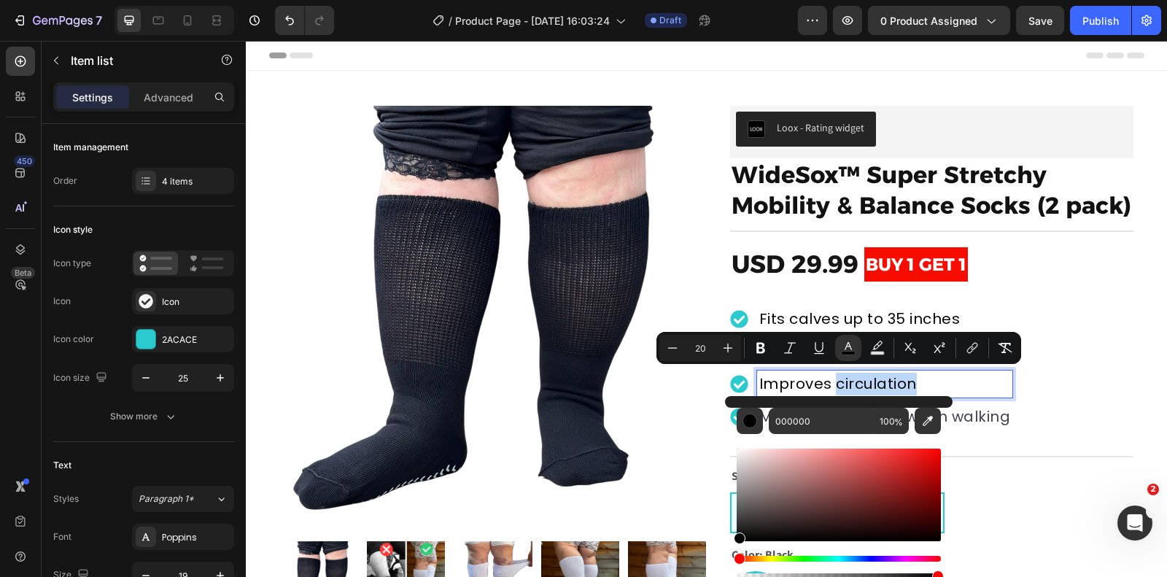
click at [1050, 382] on div "Fits calves up to 35 inches Extremely easy to put on Improves circulation Mobil…" at bounding box center [931, 367] width 403 height 159
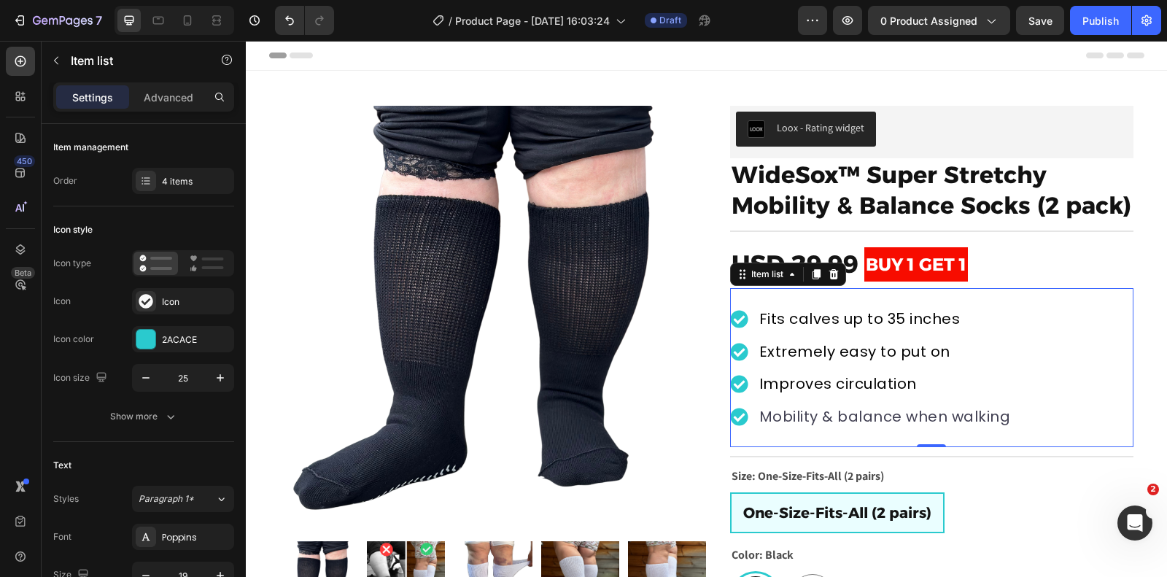
click at [989, 411] on span "Mobility & balance when walking" at bounding box center [885, 416] width 252 height 20
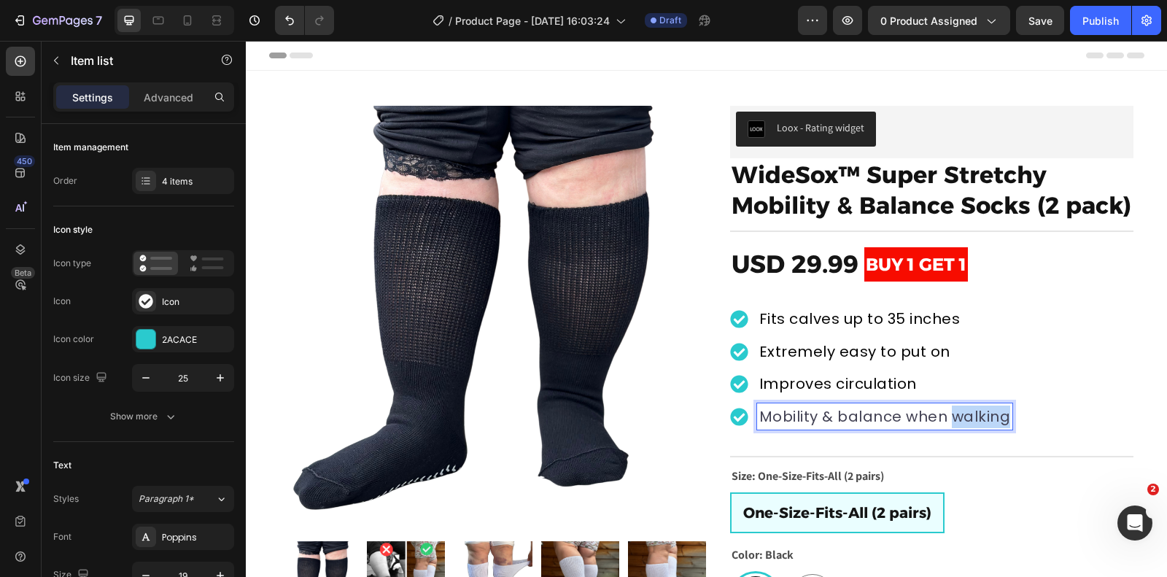
click at [989, 411] on span "Mobility & balance when walking" at bounding box center [885, 416] width 252 height 20
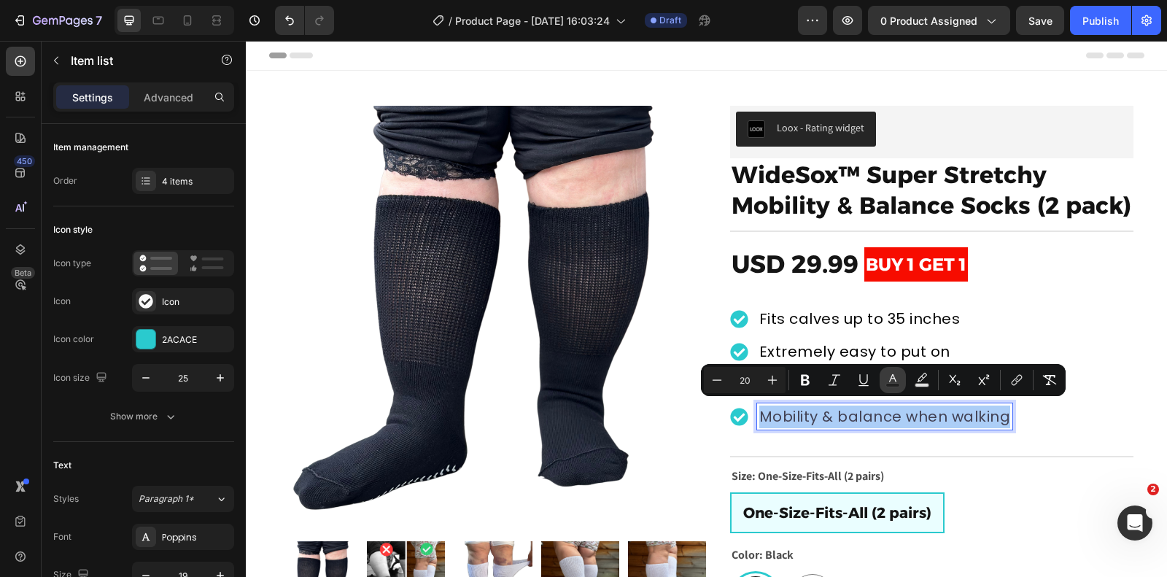
click at [889, 380] on icon "Editor contextual toolbar" at bounding box center [893, 380] width 15 height 15
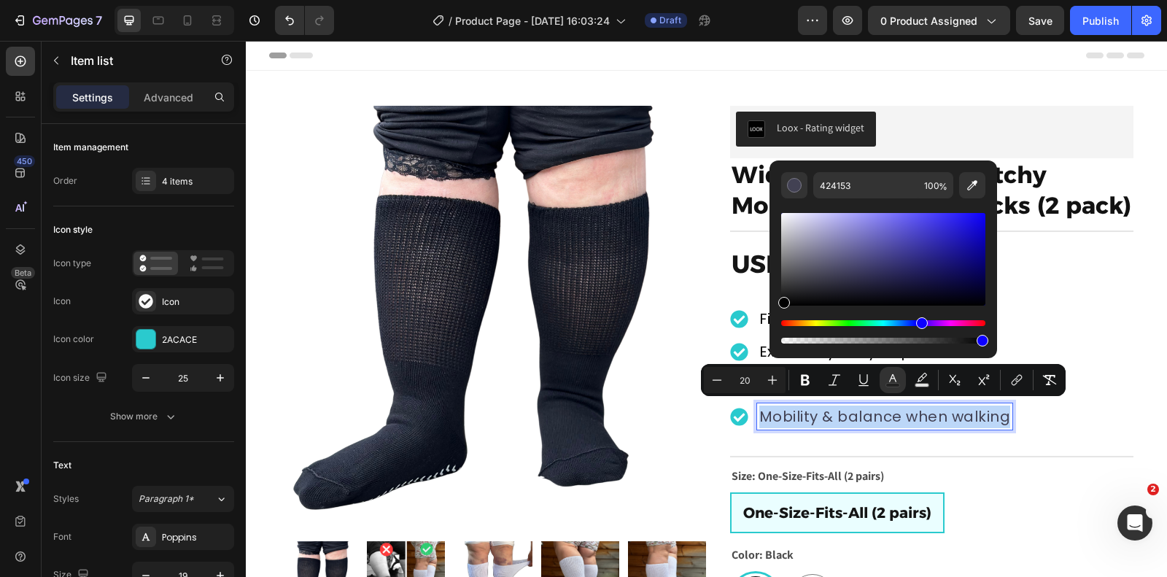
drag, startPoint x: 1120, startPoint y: 327, endPoint x: 746, endPoint y: 341, distance: 374.6
type input "000000"
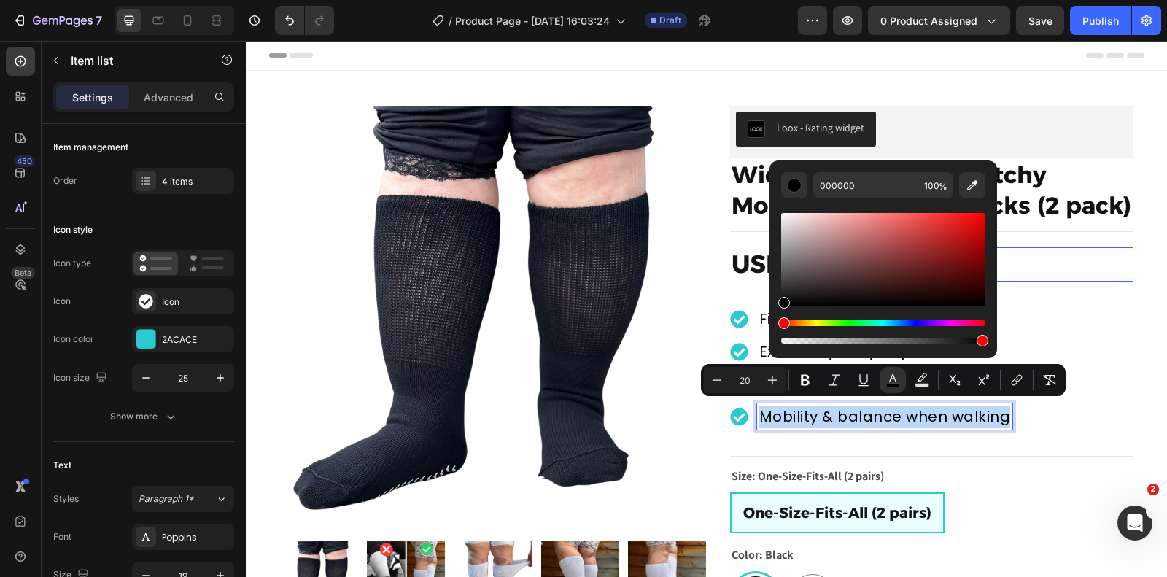
click at [1097, 280] on div "BUY 1 GET 1" at bounding box center [999, 264] width 269 height 34
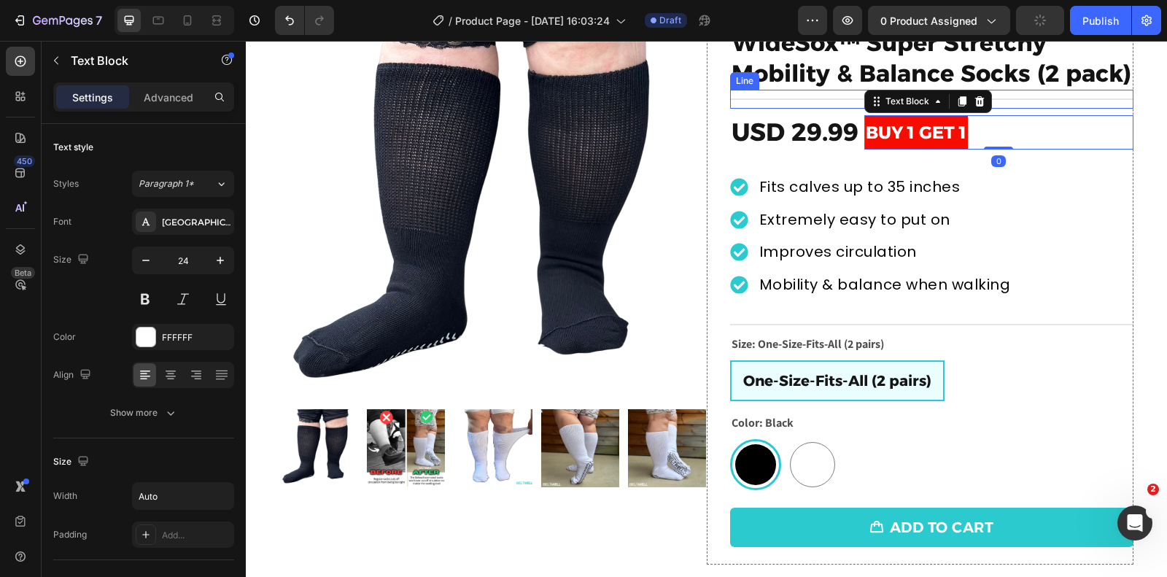
scroll to position [147, 0]
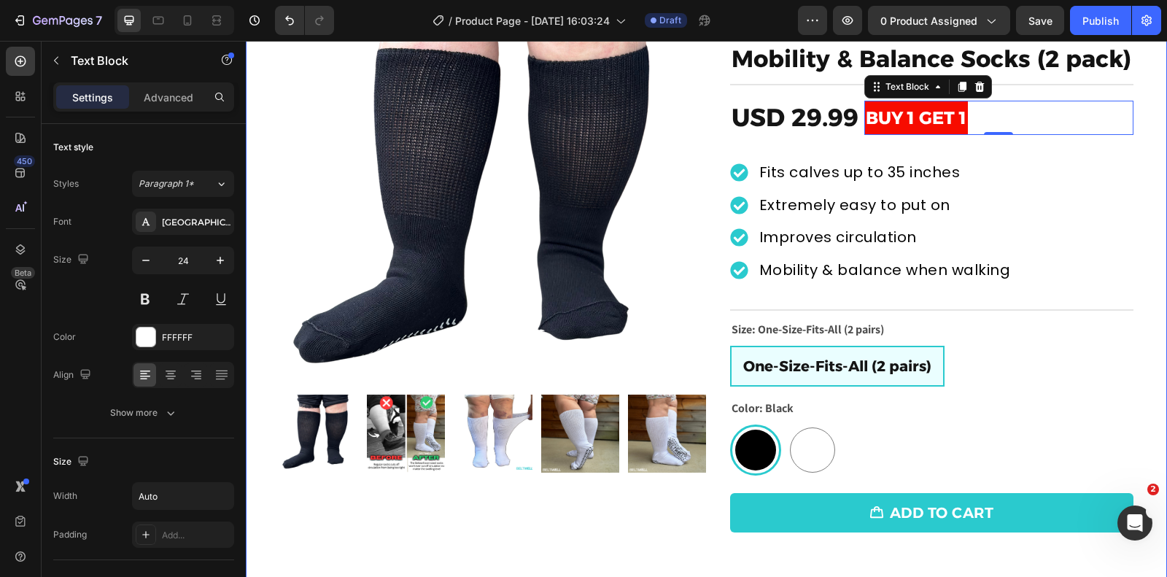
click at [1157, 107] on div "Product Images Row Loox - Rating widget Loox WideSox™ Super Stretchy Mobility &…" at bounding box center [706, 254] width 921 height 591
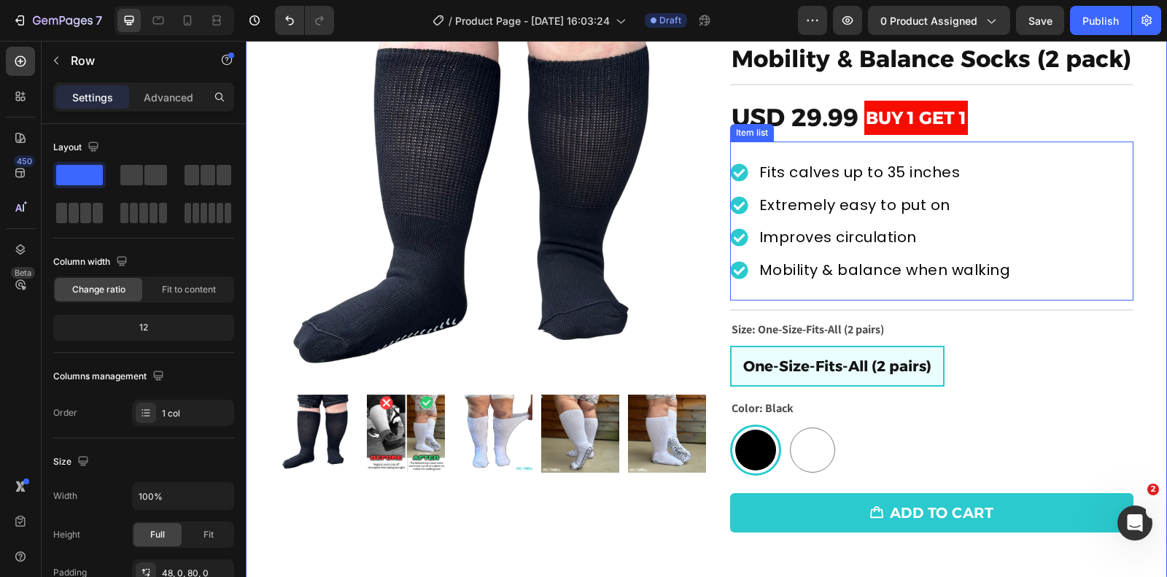
scroll to position [0, 0]
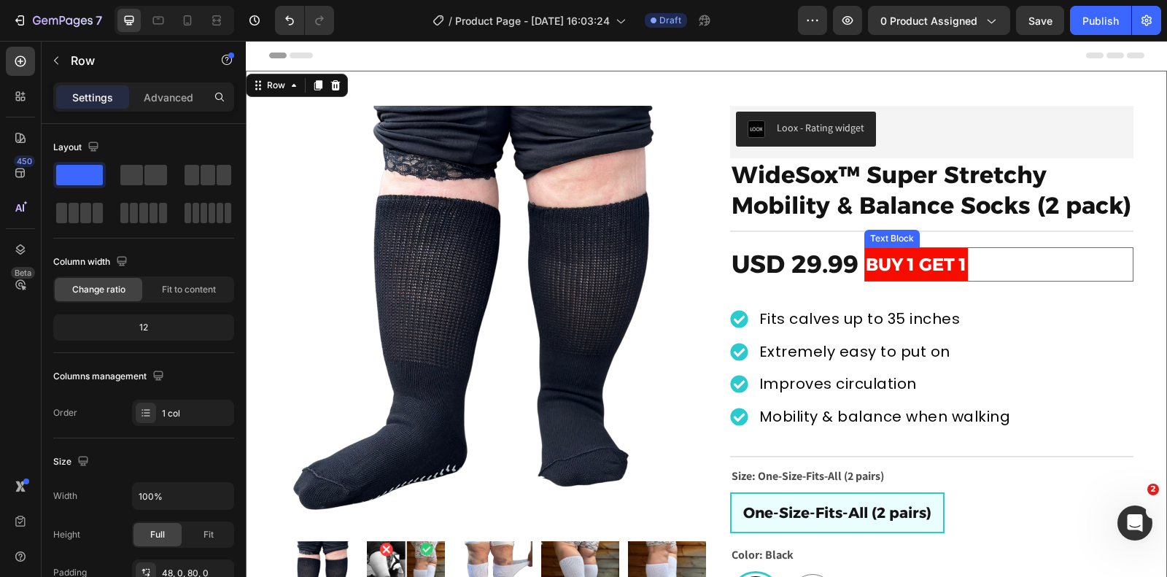
click at [877, 243] on div "Text Block" at bounding box center [892, 239] width 55 height 18
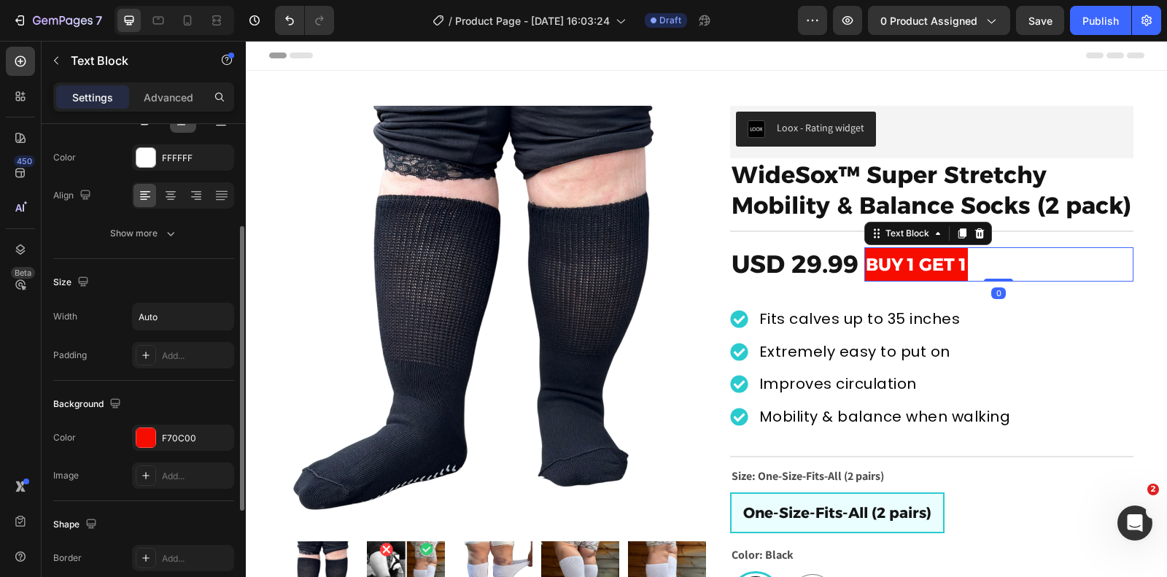
scroll to position [180, 0]
click at [190, 350] on div "Add..." at bounding box center [196, 355] width 69 height 13
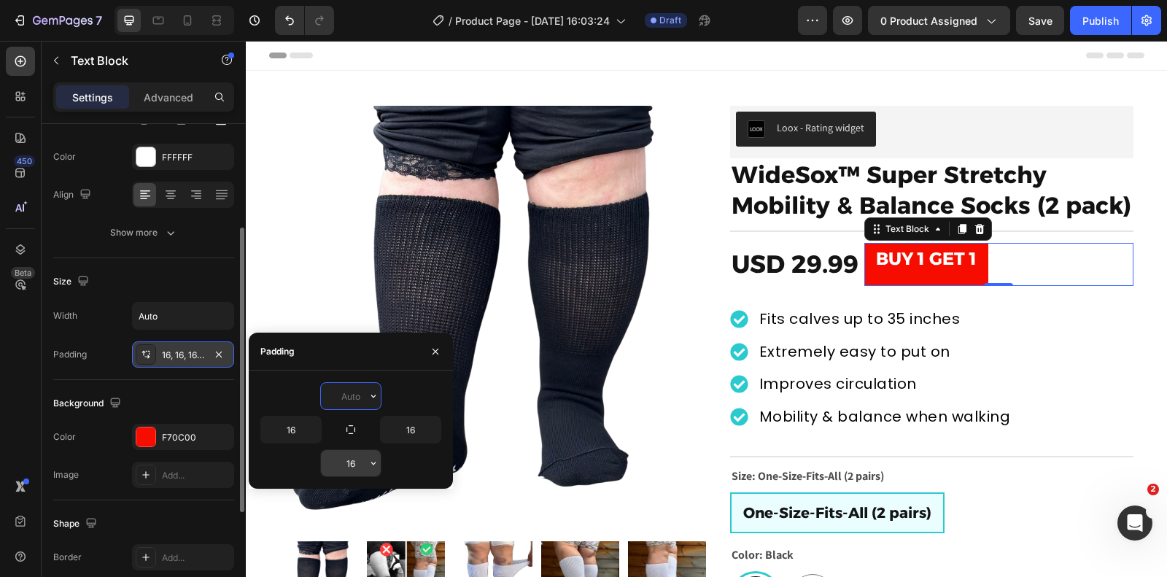
click at [353, 461] on input "16" at bounding box center [351, 463] width 60 height 26
type input "0"
click at [353, 461] on input "16" at bounding box center [351, 463] width 60 height 26
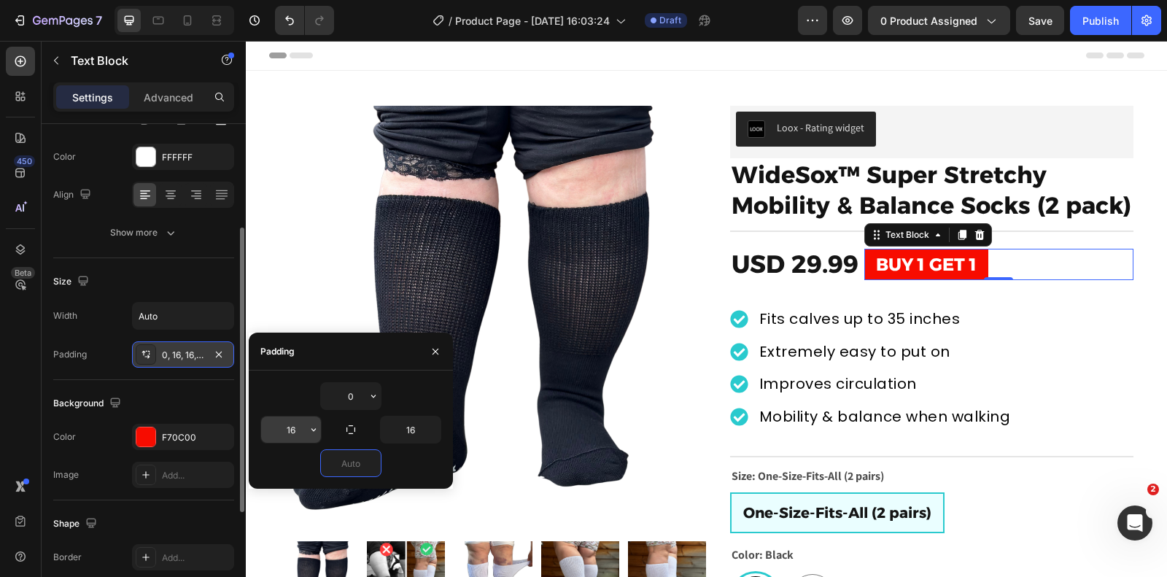
type input "0"
click at [295, 427] on input "16" at bounding box center [291, 430] width 60 height 26
type input "4"
type input "5"
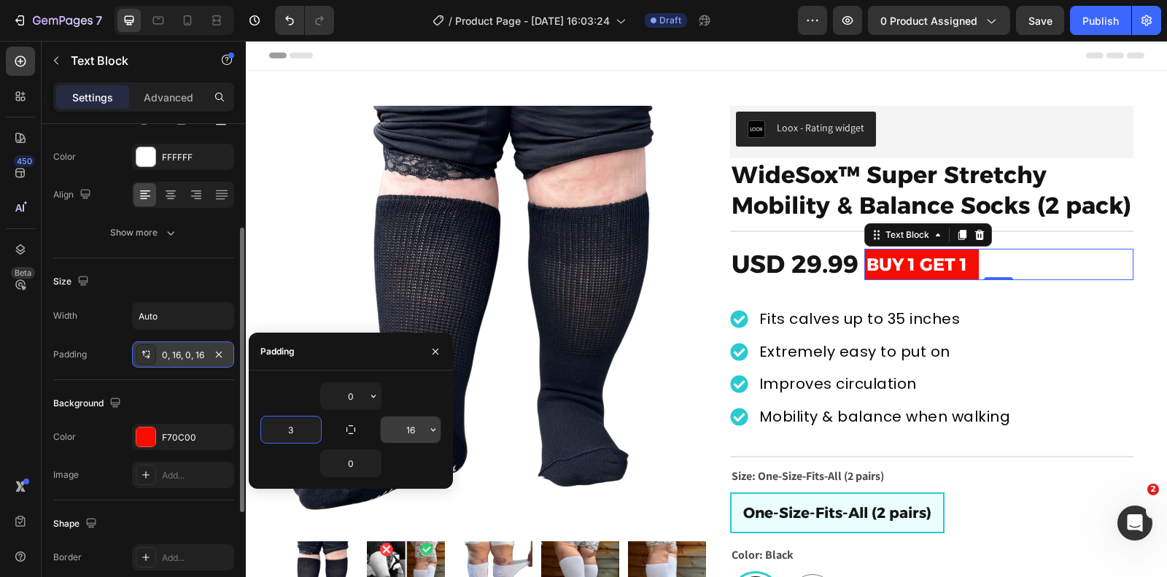
type input "3"
click at [405, 423] on input "16" at bounding box center [411, 430] width 60 height 26
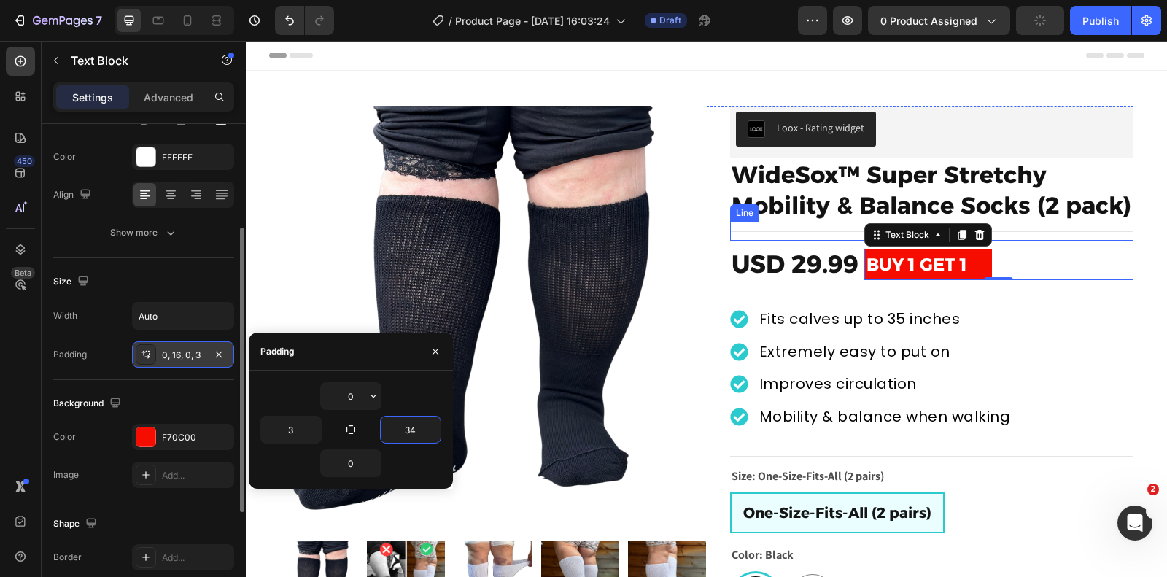
type input "3"
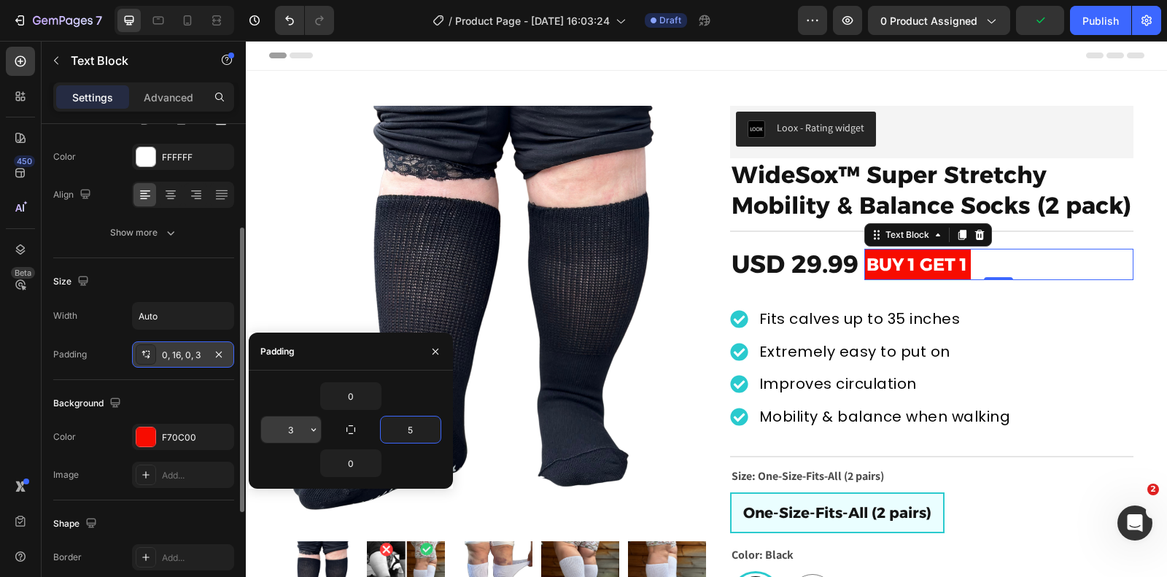
type input "5"
click at [287, 426] on input "3" at bounding box center [291, 430] width 60 height 26
type input "5"
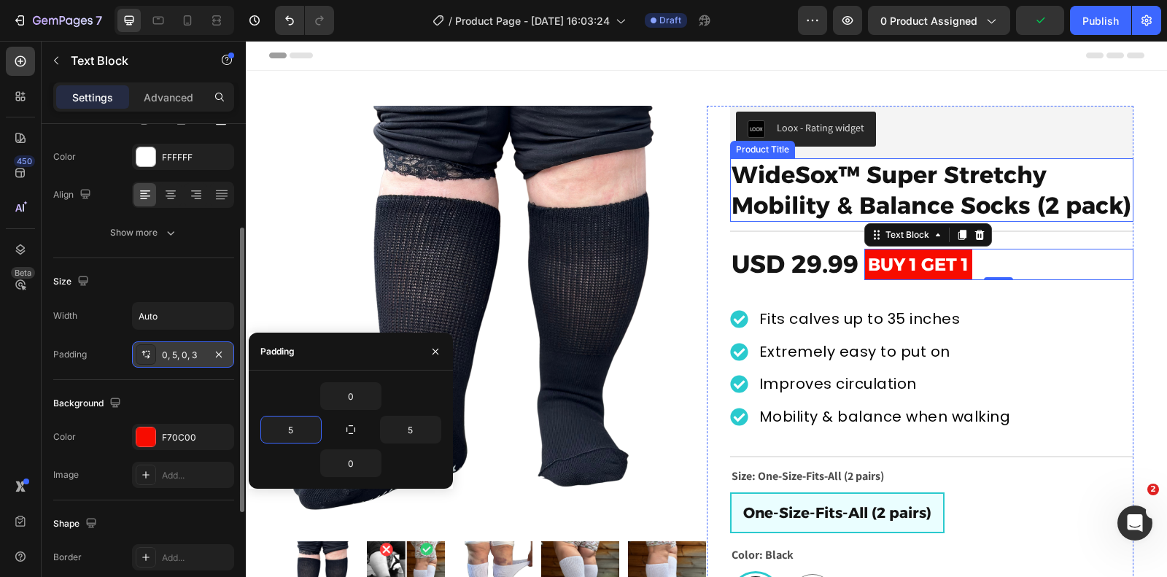
click at [1110, 140] on div "Loox - Rating widget" at bounding box center [932, 129] width 392 height 35
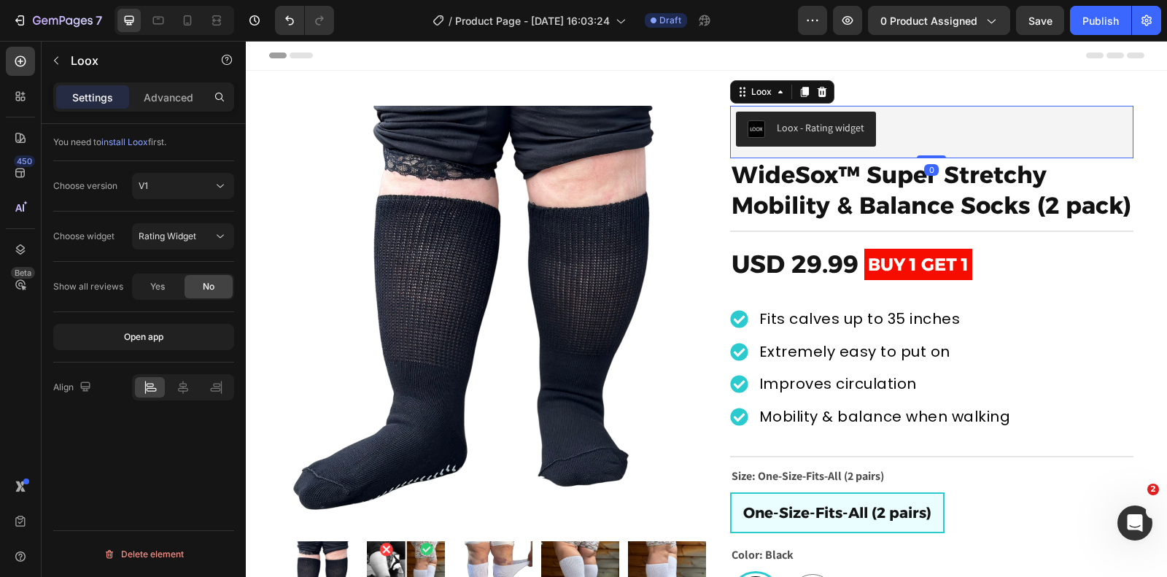
scroll to position [0, 0]
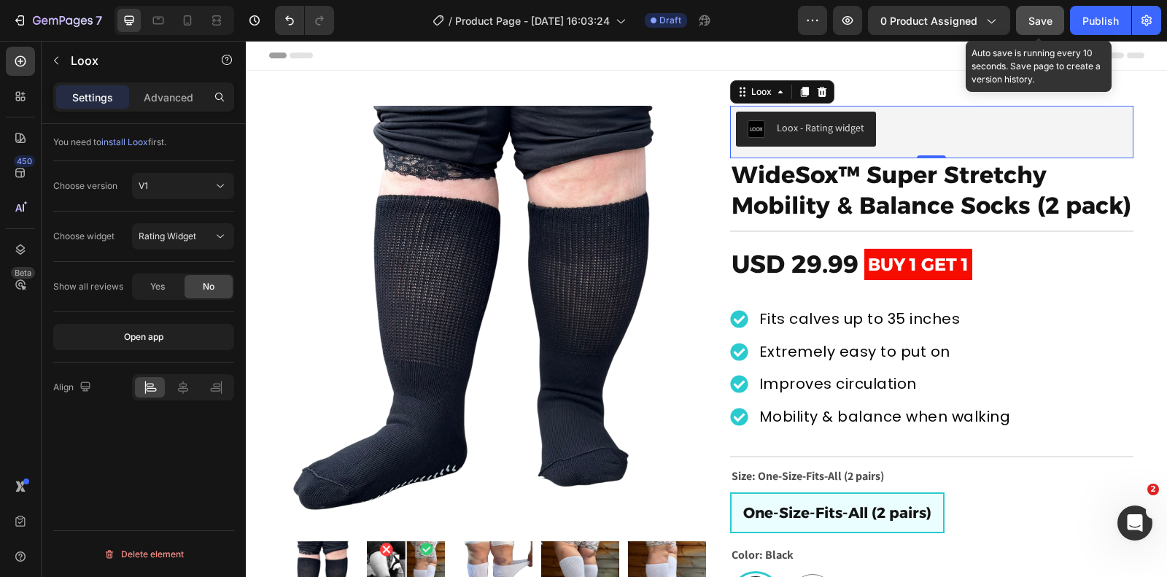
click at [1046, 23] on span "Save" at bounding box center [1041, 21] width 24 height 12
